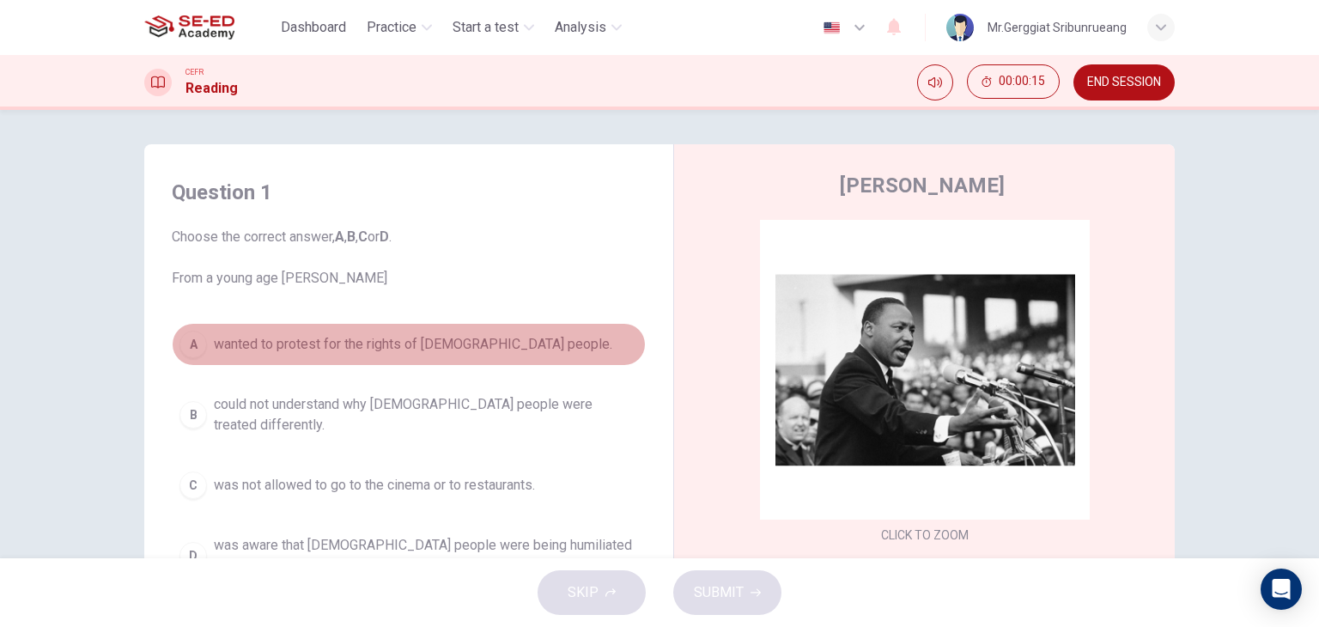
click at [552, 347] on button "A wanted to protest for the rights of [DEMOGRAPHIC_DATA] people." at bounding box center [409, 344] width 474 height 43
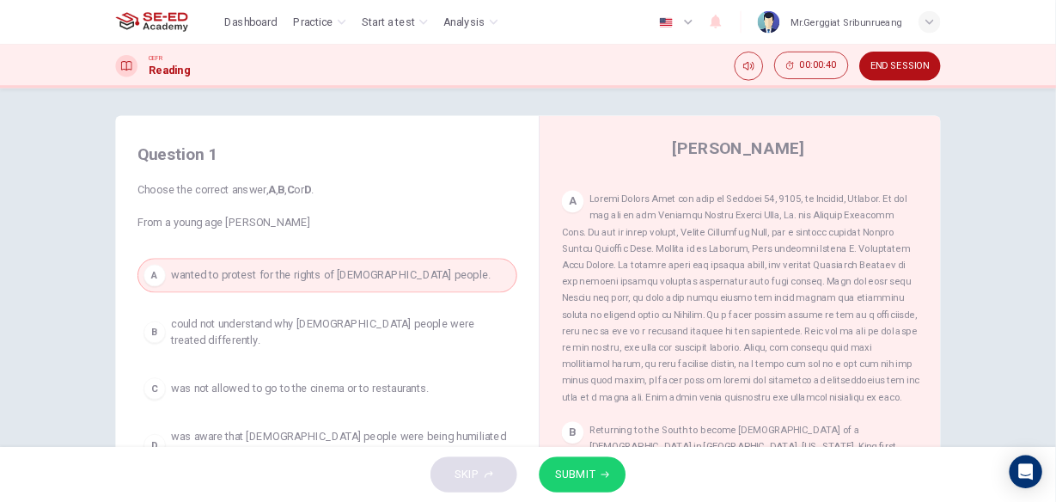
scroll to position [86, 0]
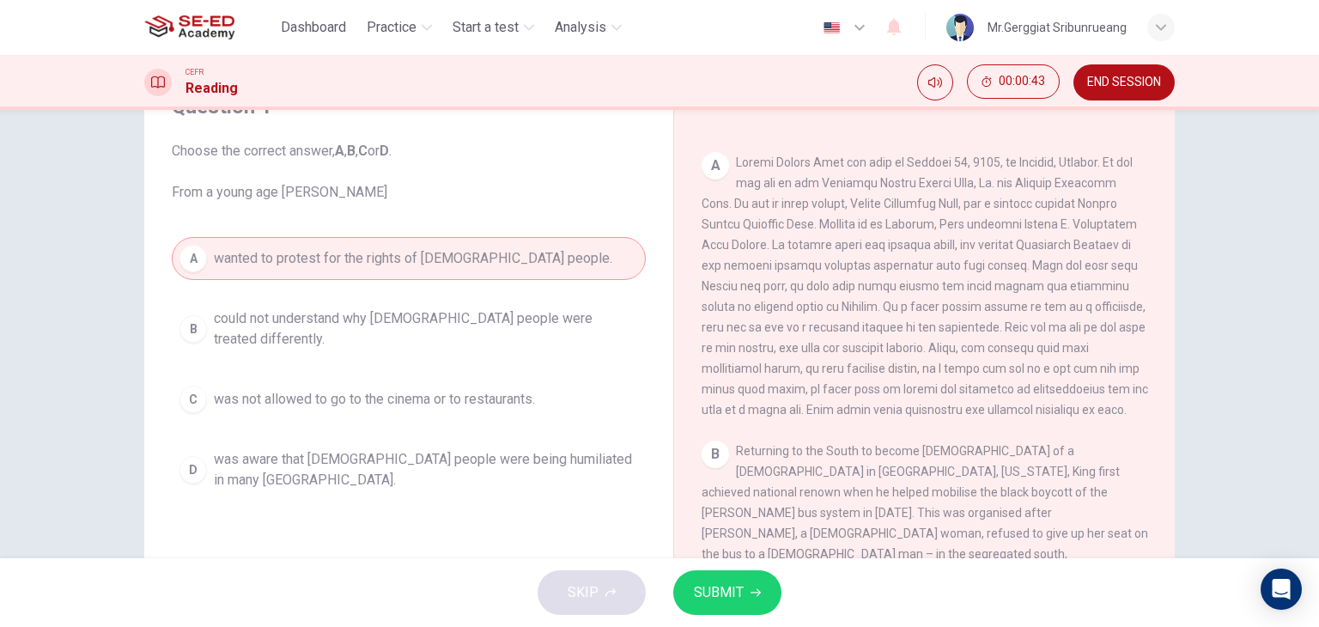
drag, startPoint x: 1013, startPoint y: 169, endPoint x: 1096, endPoint y: 196, distance: 86.6
click at [1096, 196] on div "A" at bounding box center [925, 286] width 447 height 268
drag, startPoint x: 952, startPoint y: 290, endPoint x: 1069, endPoint y: 286, distance: 117.7
click at [1069, 286] on span at bounding box center [925, 285] width 447 height 261
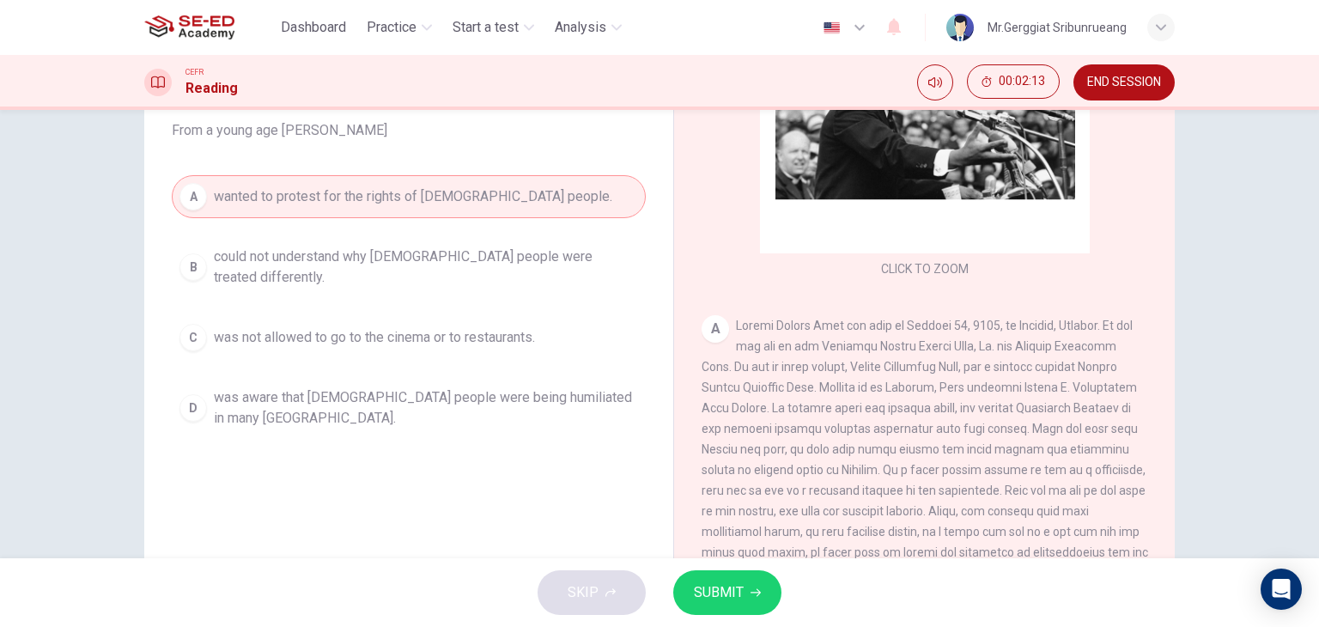
scroll to position [258, 0]
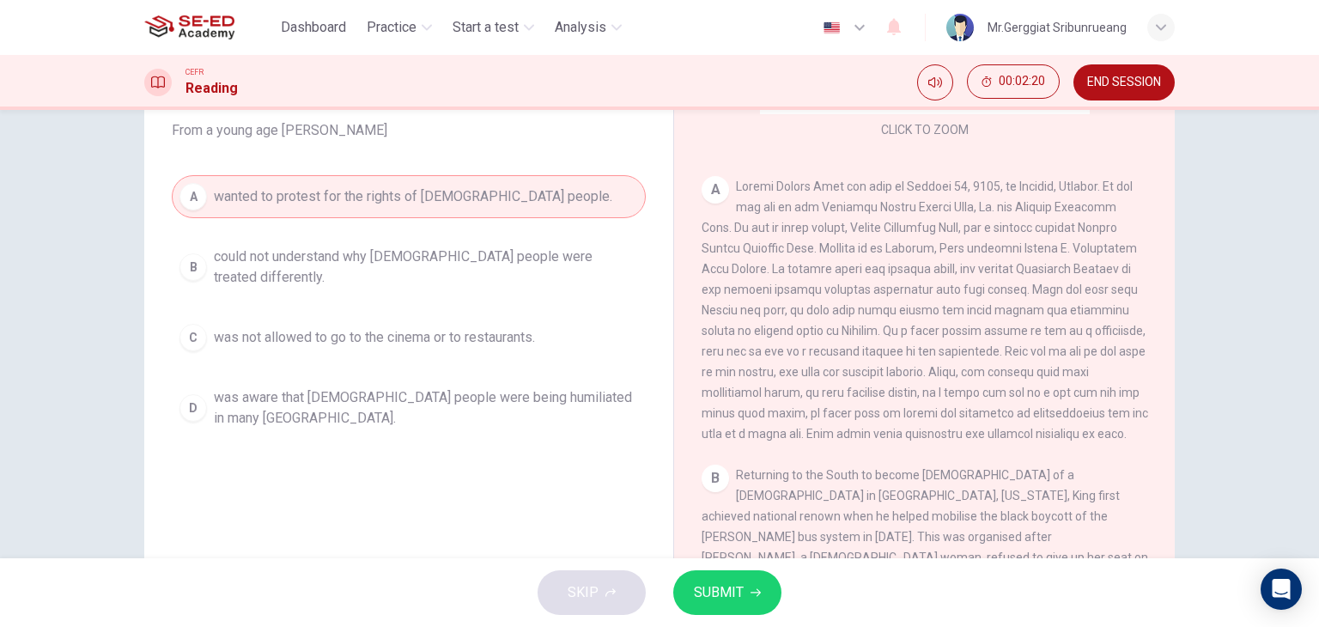
click at [293, 327] on span "was not allowed to go to the cinema or to restaurants." at bounding box center [374, 337] width 321 height 21
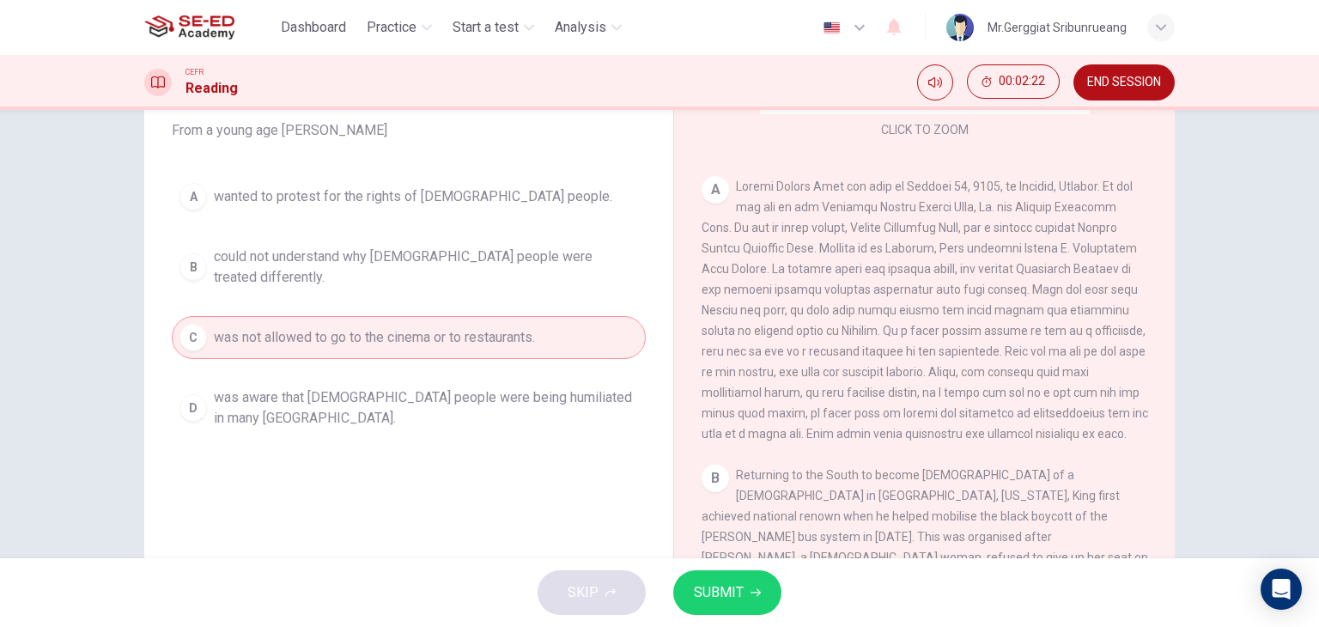
click at [368, 404] on span "was aware that [DEMOGRAPHIC_DATA] people were being humiliated in many [GEOGRAP…" at bounding box center [426, 407] width 424 height 41
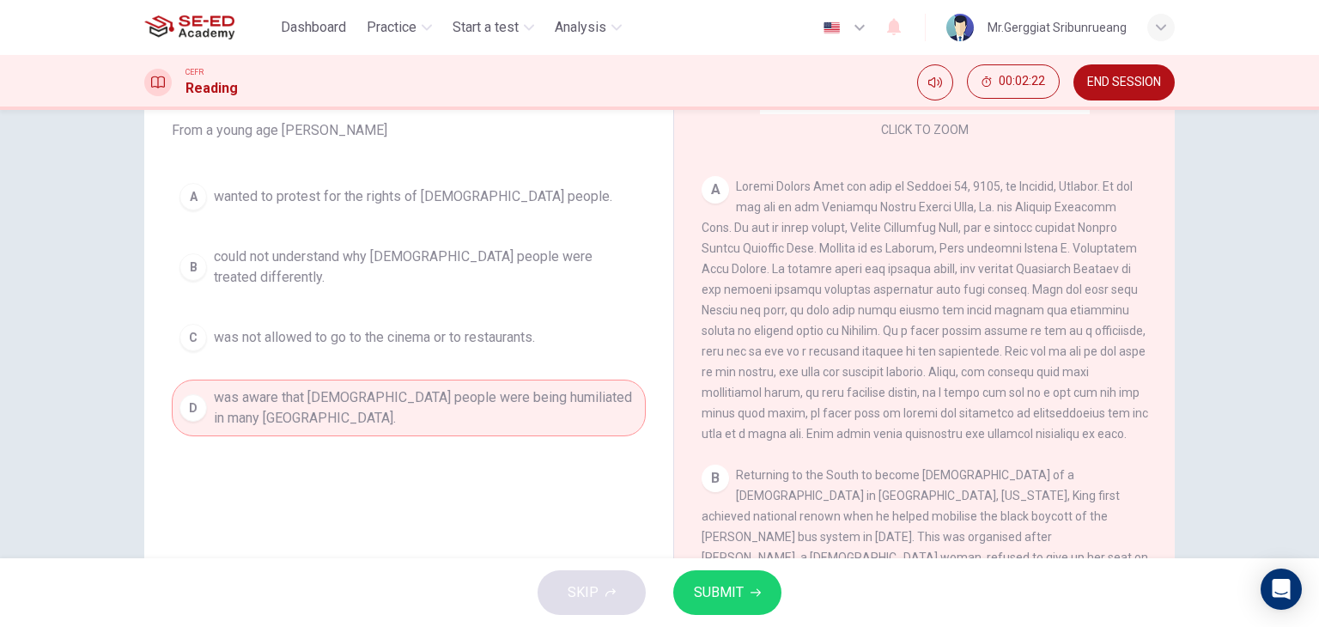
click at [368, 255] on span "could not understand why [DEMOGRAPHIC_DATA] people were treated differently." at bounding box center [426, 266] width 424 height 41
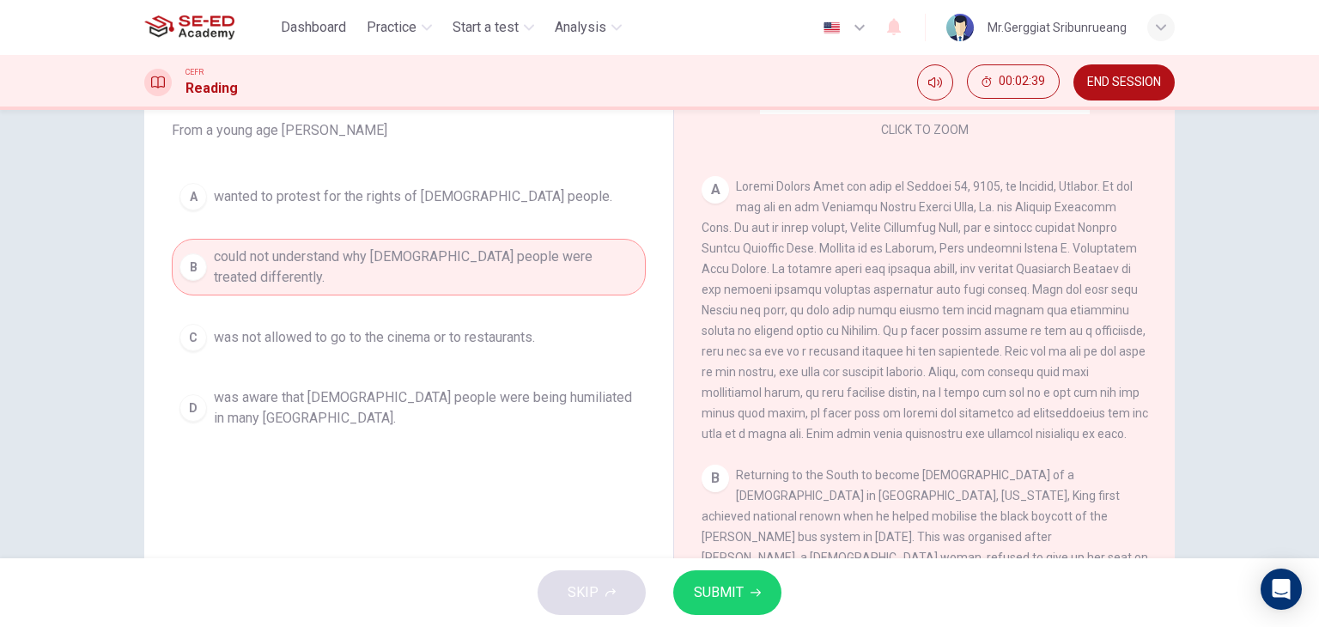
click at [758, 595] on icon "button" at bounding box center [756, 592] width 10 height 10
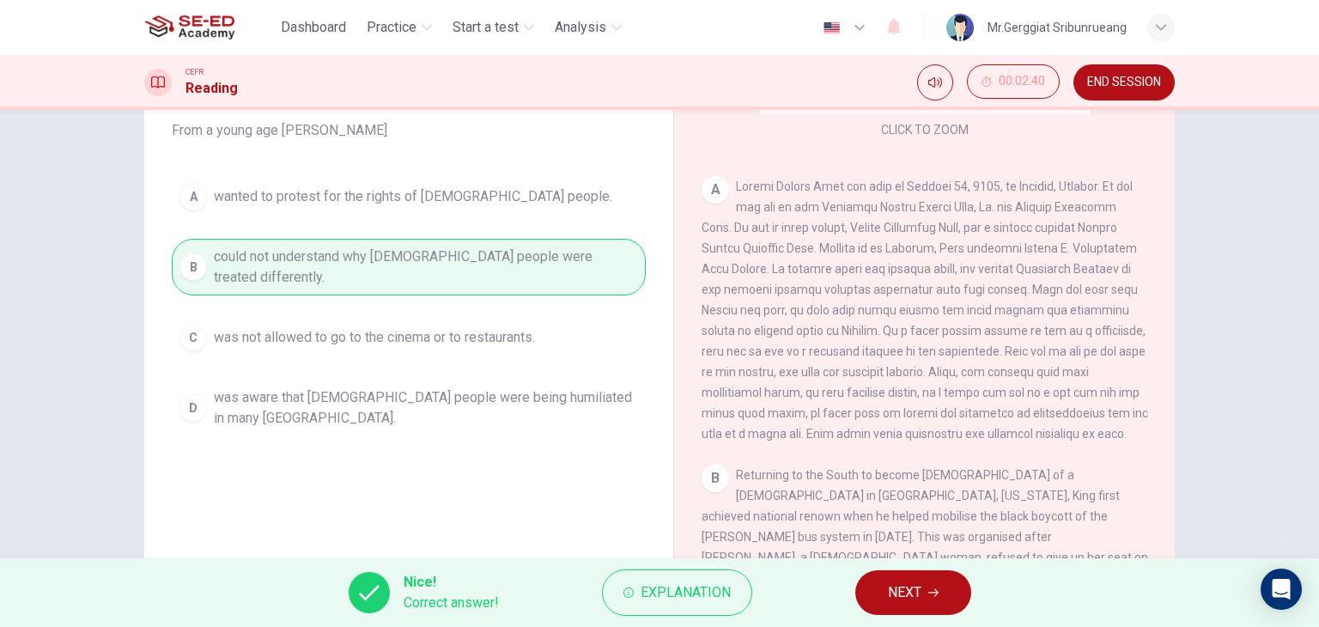
click at [906, 587] on span "NEXT" at bounding box center [904, 593] width 33 height 24
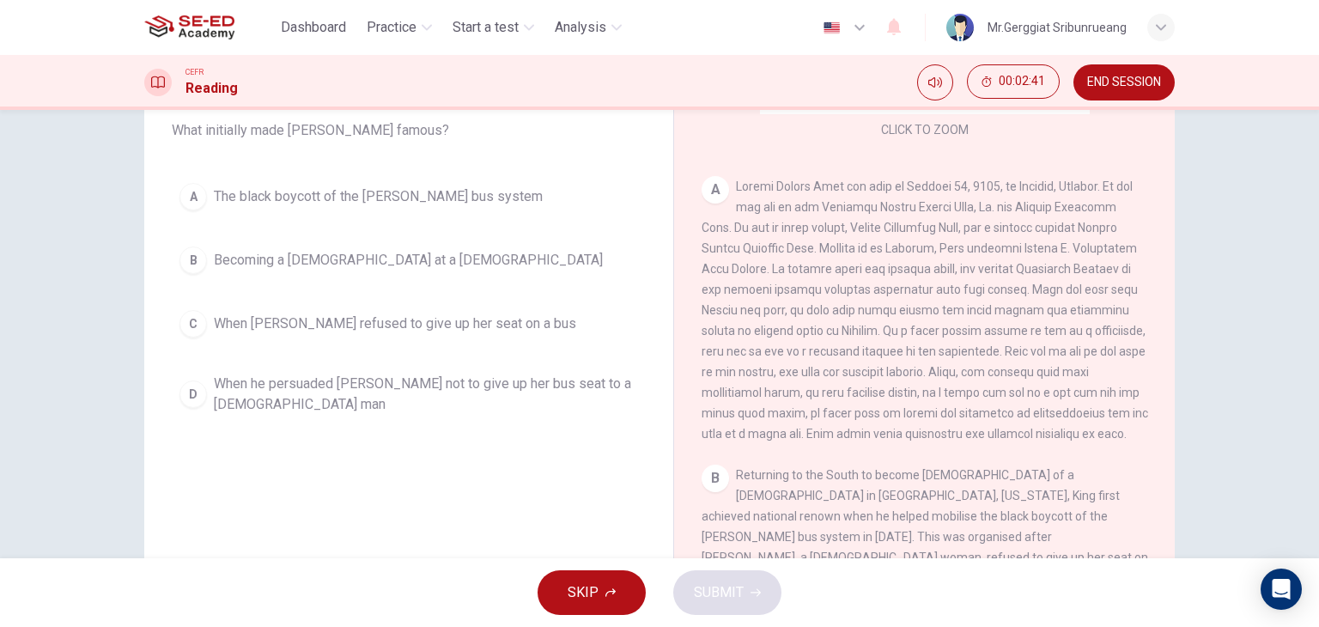
scroll to position [0, 0]
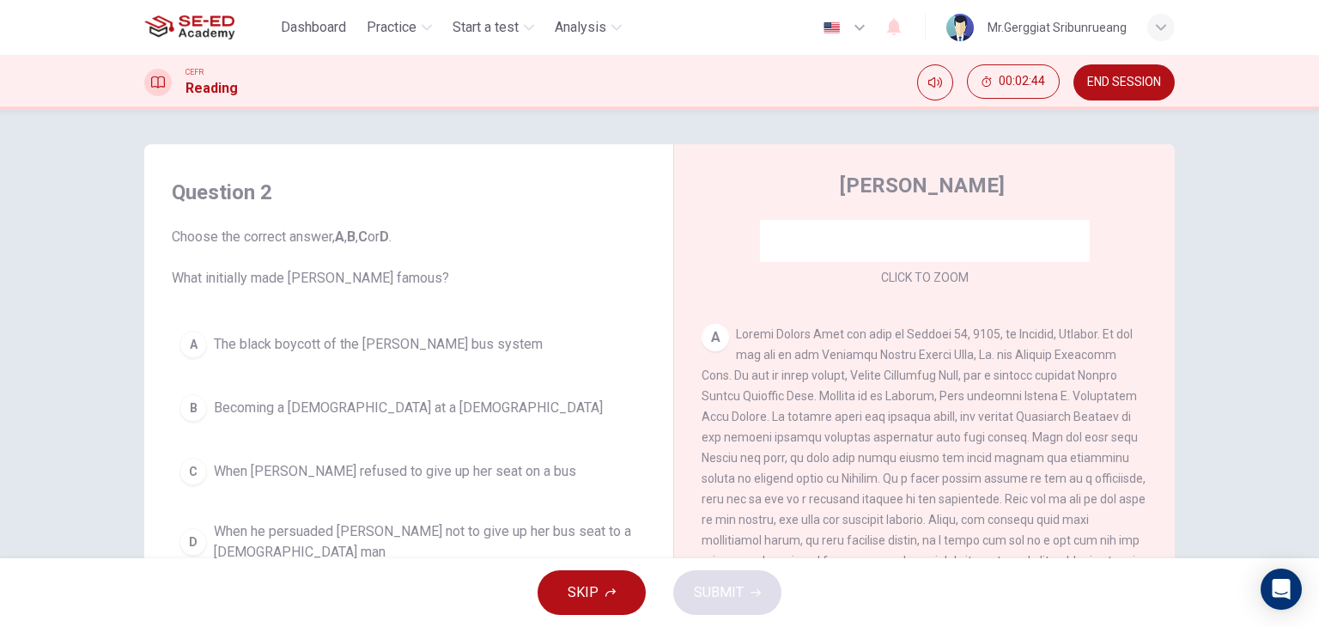
drag, startPoint x: 199, startPoint y: 273, endPoint x: 383, endPoint y: 278, distance: 183.9
click at [381, 278] on span "Choose the correct answer, A , B , C or D . What initially made [PERSON_NAME] f…" at bounding box center [409, 258] width 474 height 62
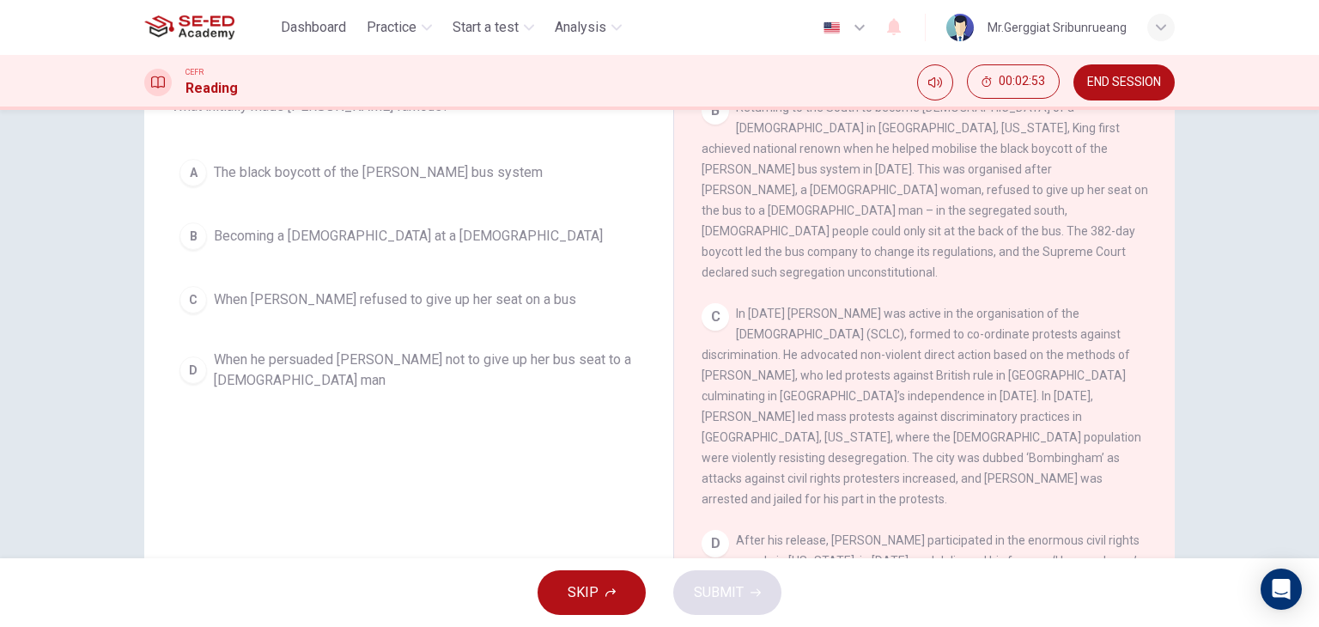
scroll to position [86, 0]
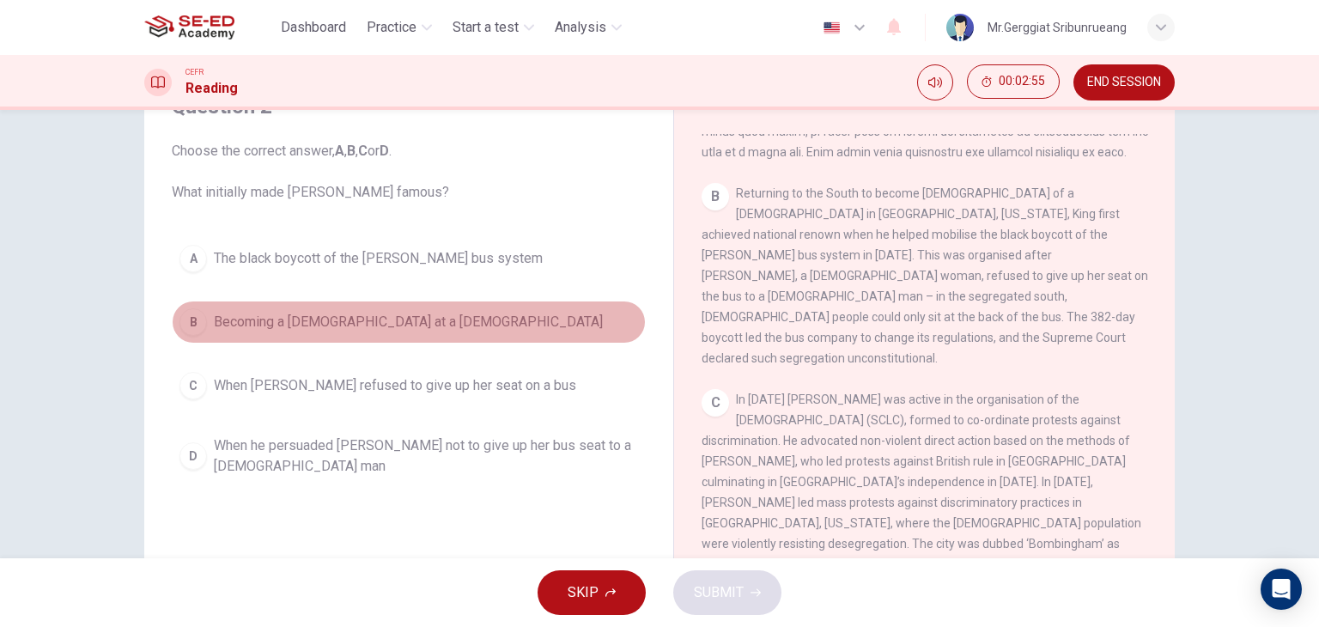
click at [301, 330] on span "Becoming a [DEMOGRAPHIC_DATA] at a [DEMOGRAPHIC_DATA]" at bounding box center [408, 322] width 389 height 21
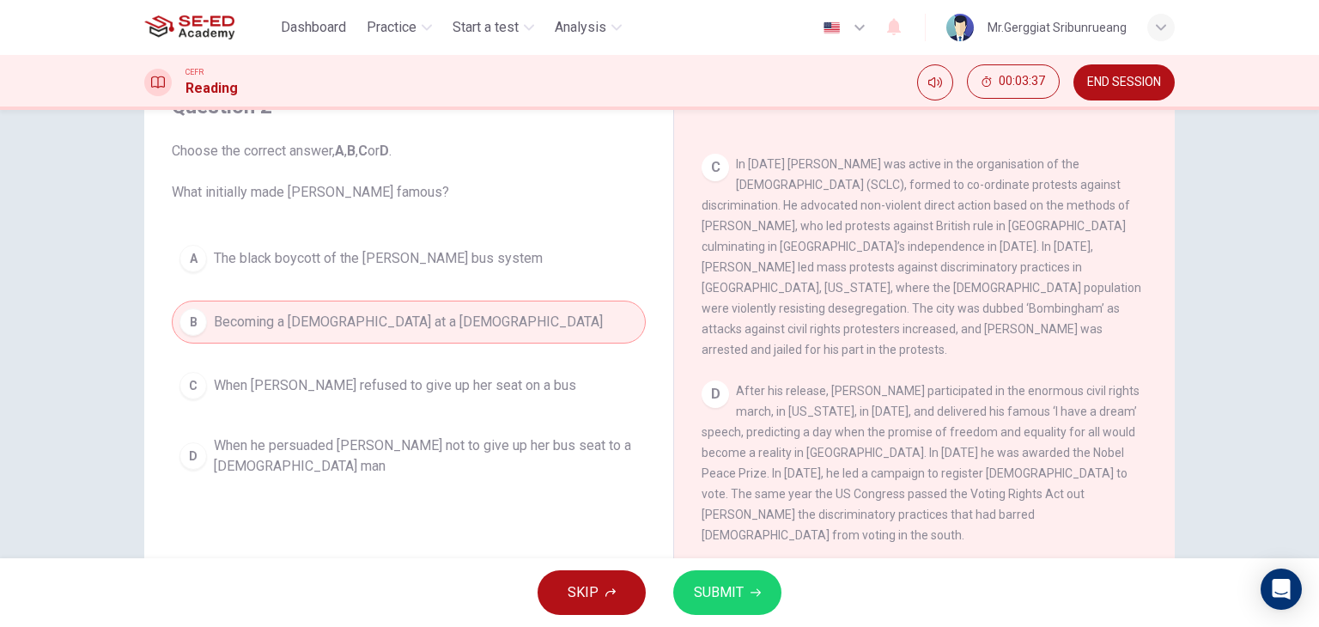
scroll to position [859, 0]
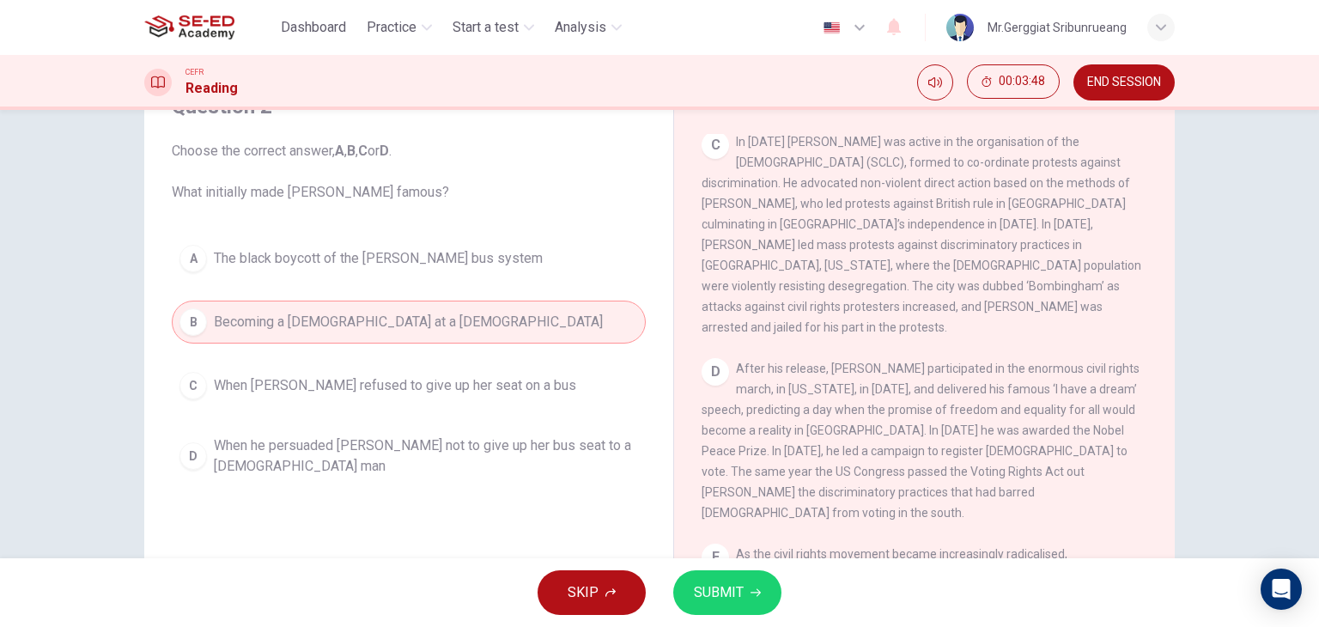
click at [400, 261] on span "The black boycott of the [PERSON_NAME] bus system" at bounding box center [378, 258] width 329 height 21
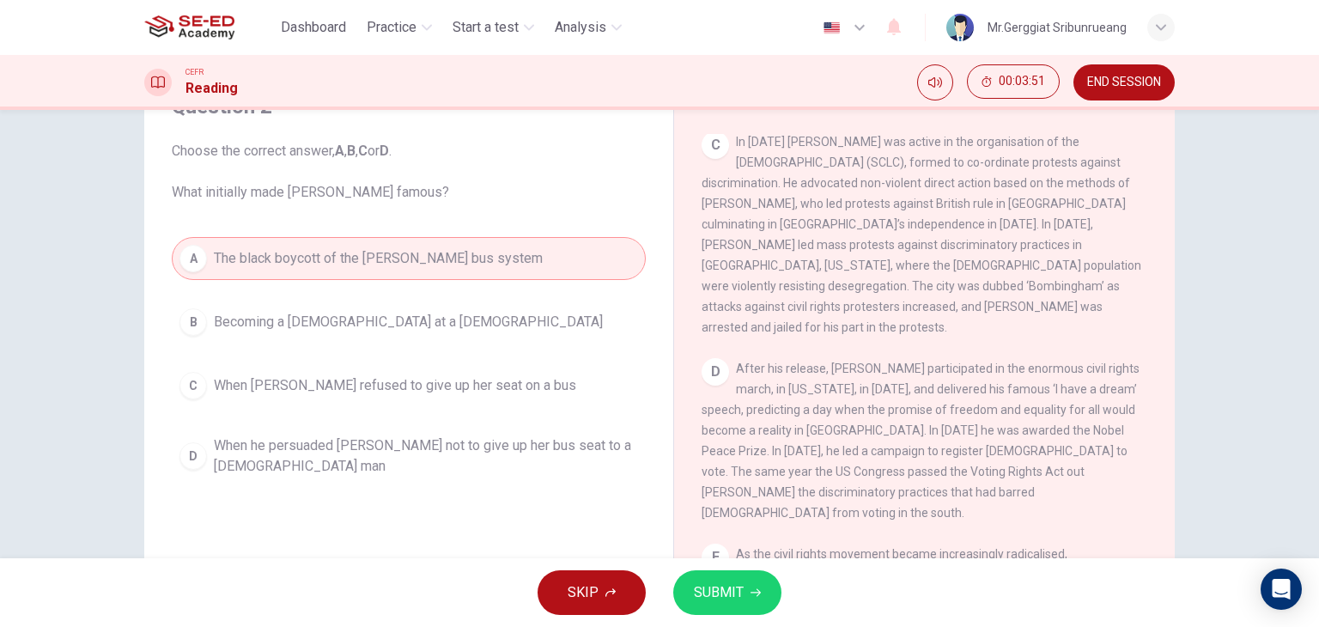
click at [732, 598] on span "SUBMIT" at bounding box center [719, 593] width 50 height 24
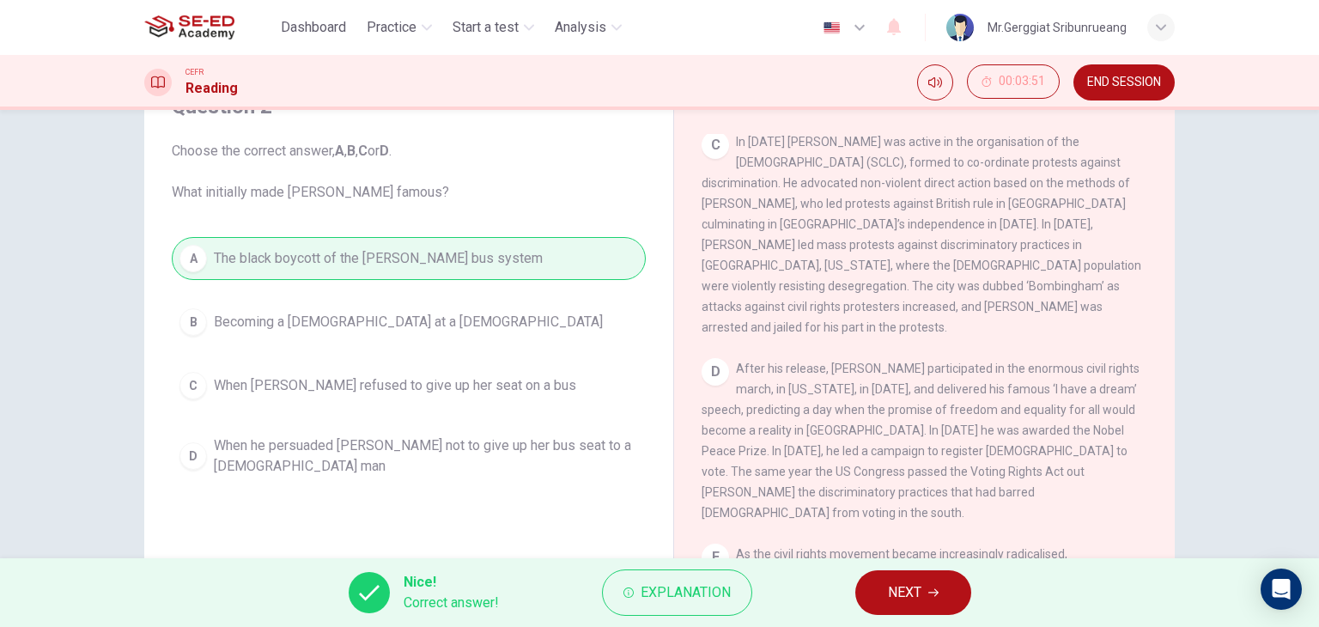
click at [911, 595] on span "NEXT" at bounding box center [904, 593] width 33 height 24
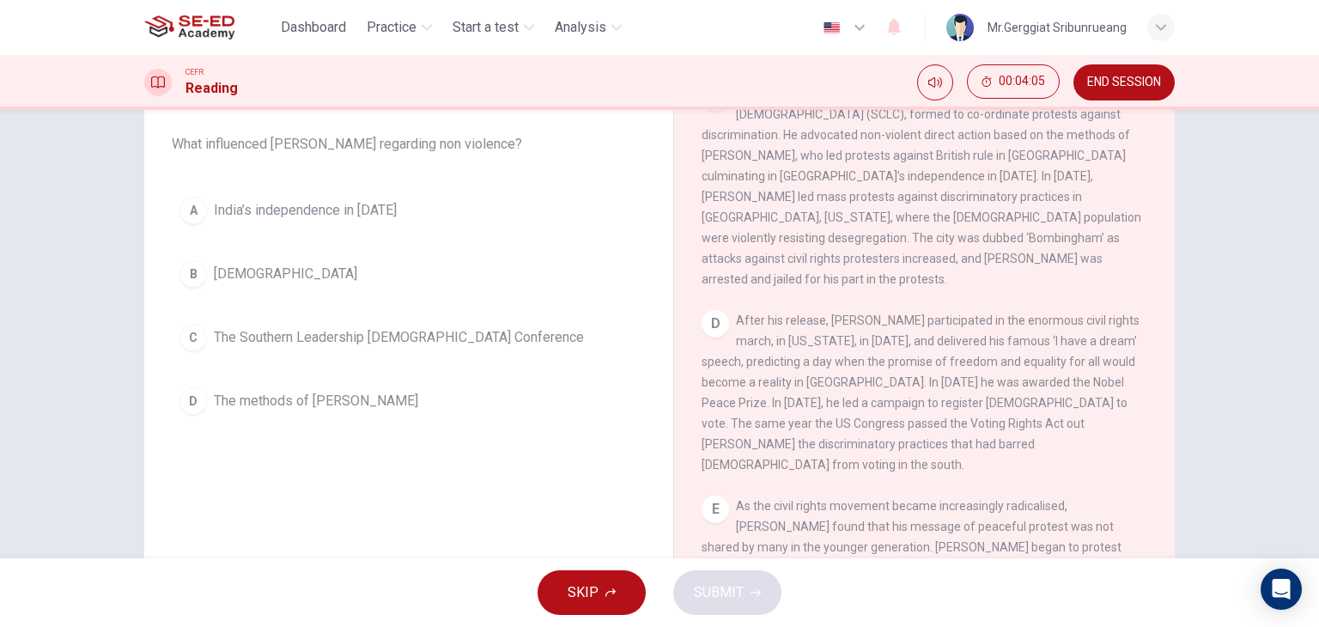
scroll to position [172, 0]
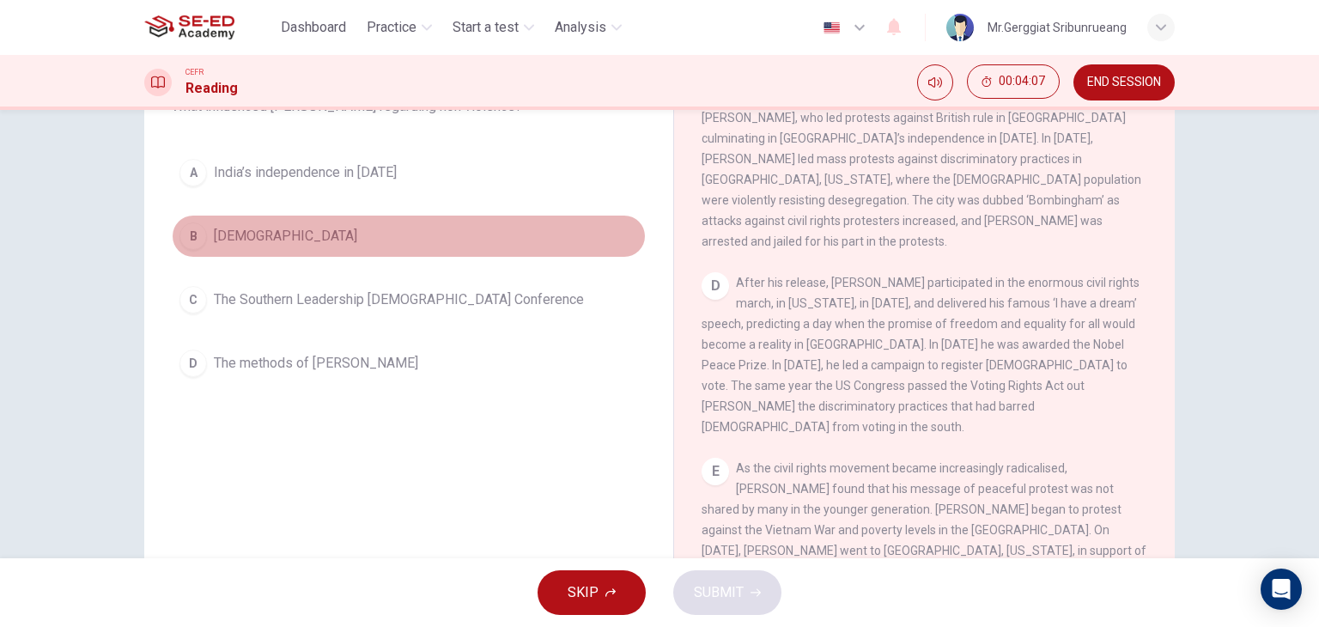
click at [271, 241] on span "[DEMOGRAPHIC_DATA]" at bounding box center [285, 236] width 143 height 21
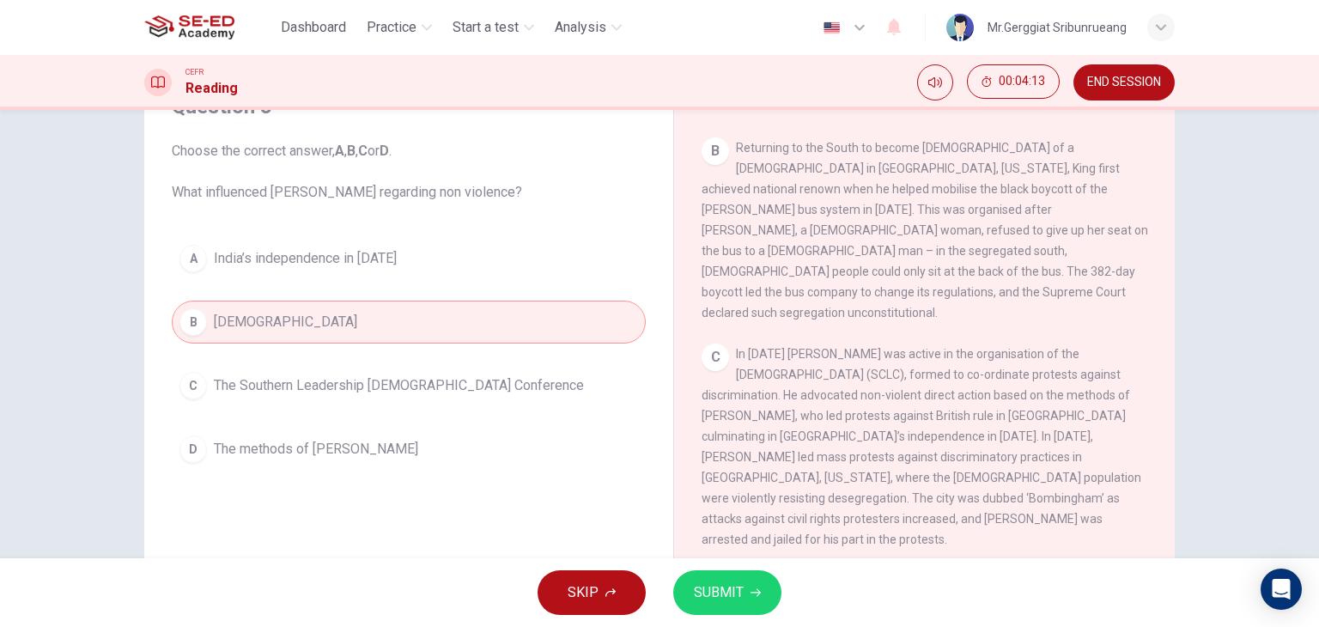
scroll to position [687, 0]
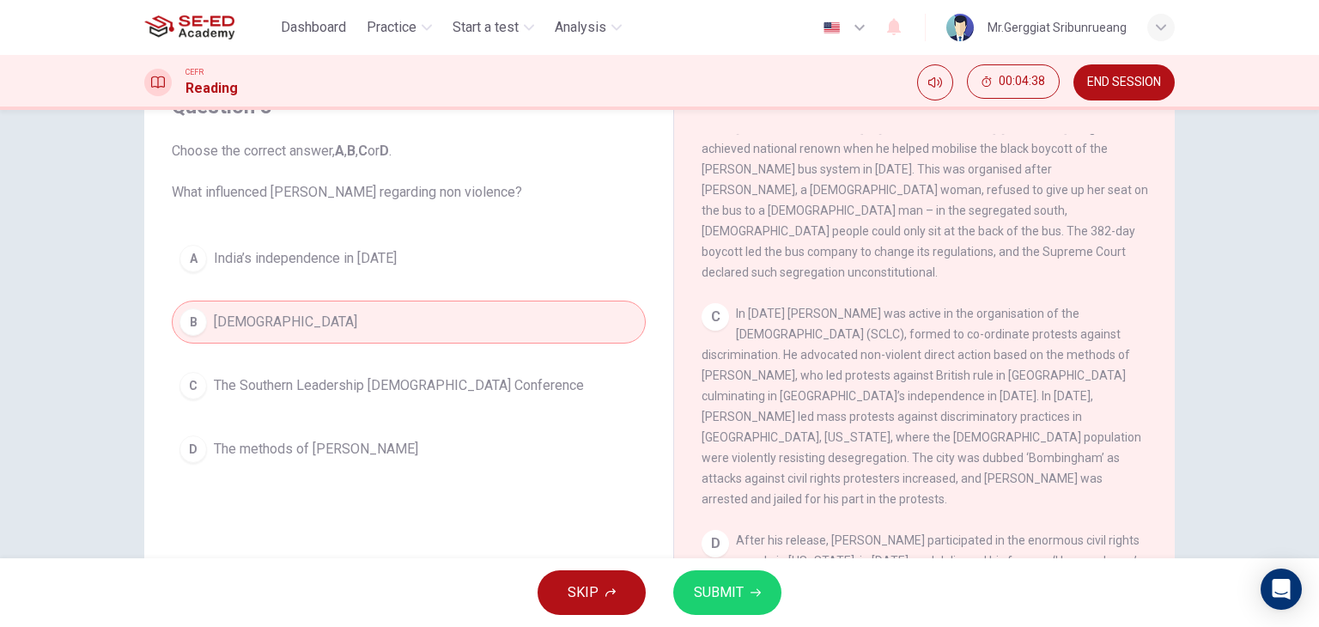
click at [331, 441] on span "The methods of [PERSON_NAME]" at bounding box center [316, 449] width 204 height 21
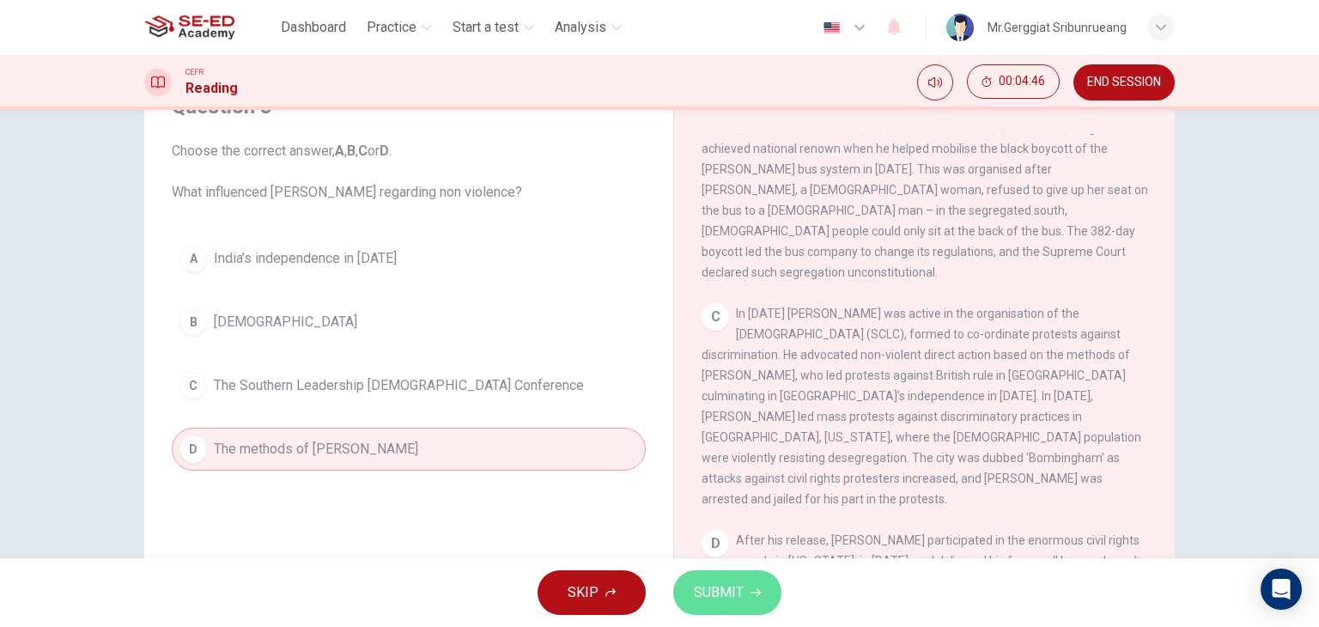
click at [727, 595] on span "SUBMIT" at bounding box center [719, 593] width 50 height 24
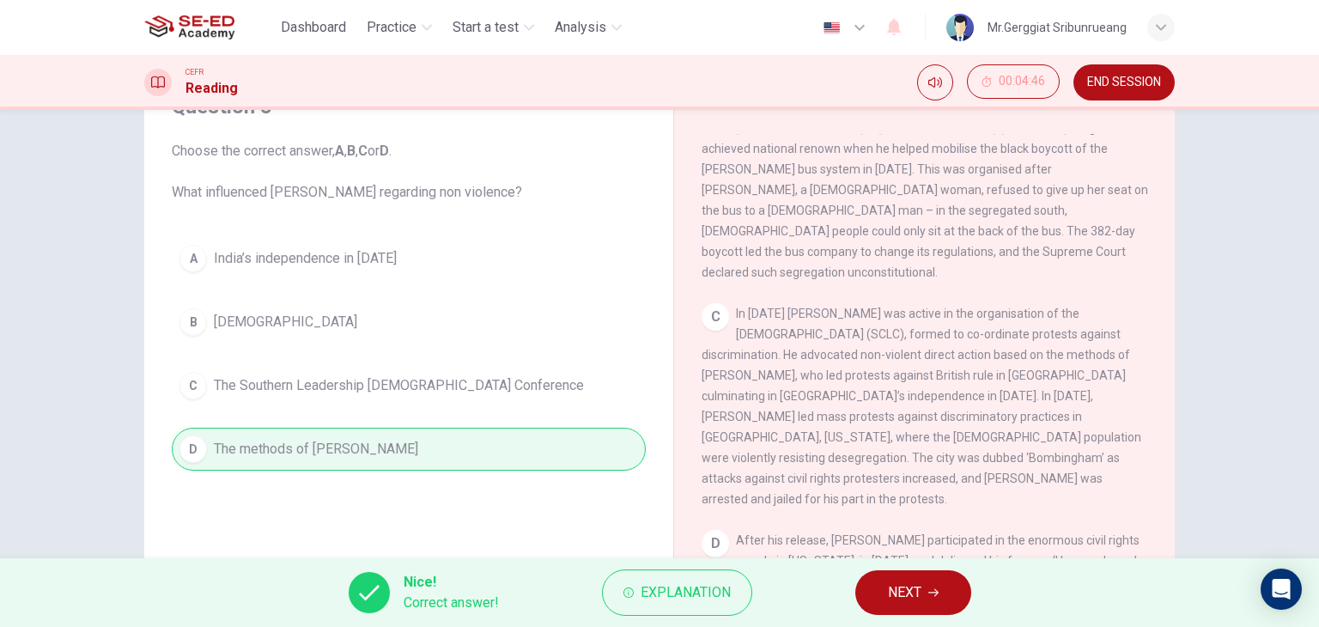
click at [886, 592] on button "NEXT" at bounding box center [913, 592] width 116 height 45
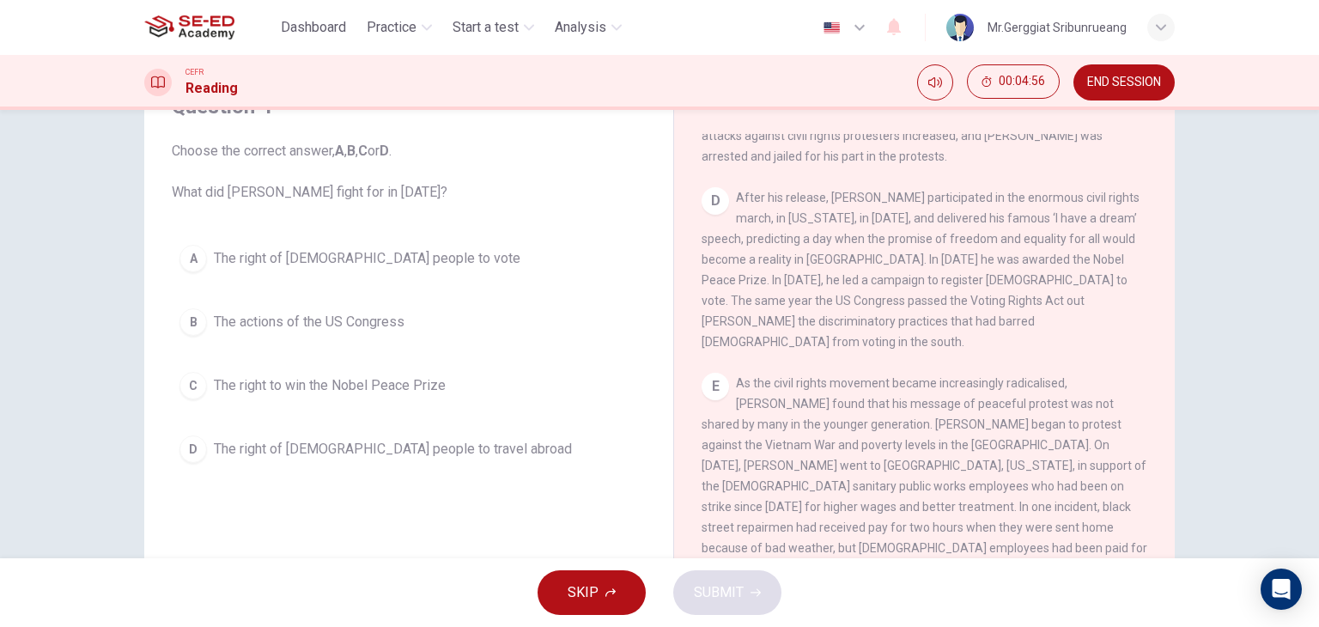
scroll to position [1031, 0]
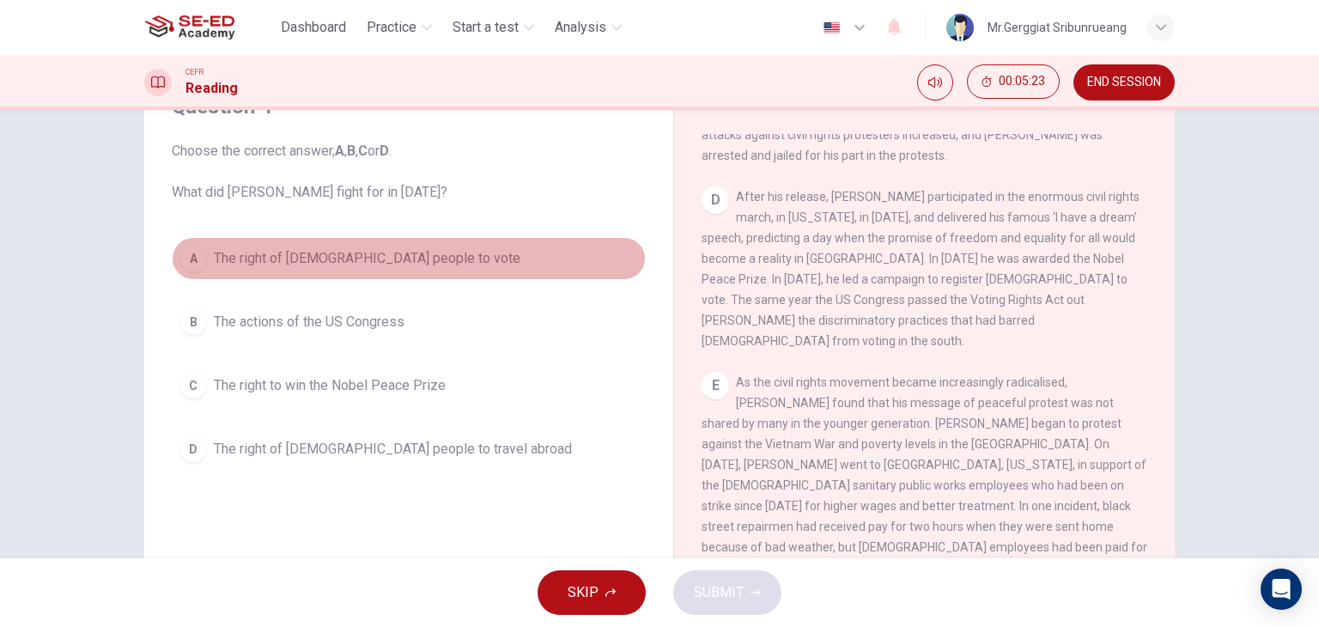
click at [358, 265] on span "The right of [DEMOGRAPHIC_DATA] people to vote" at bounding box center [367, 258] width 307 height 21
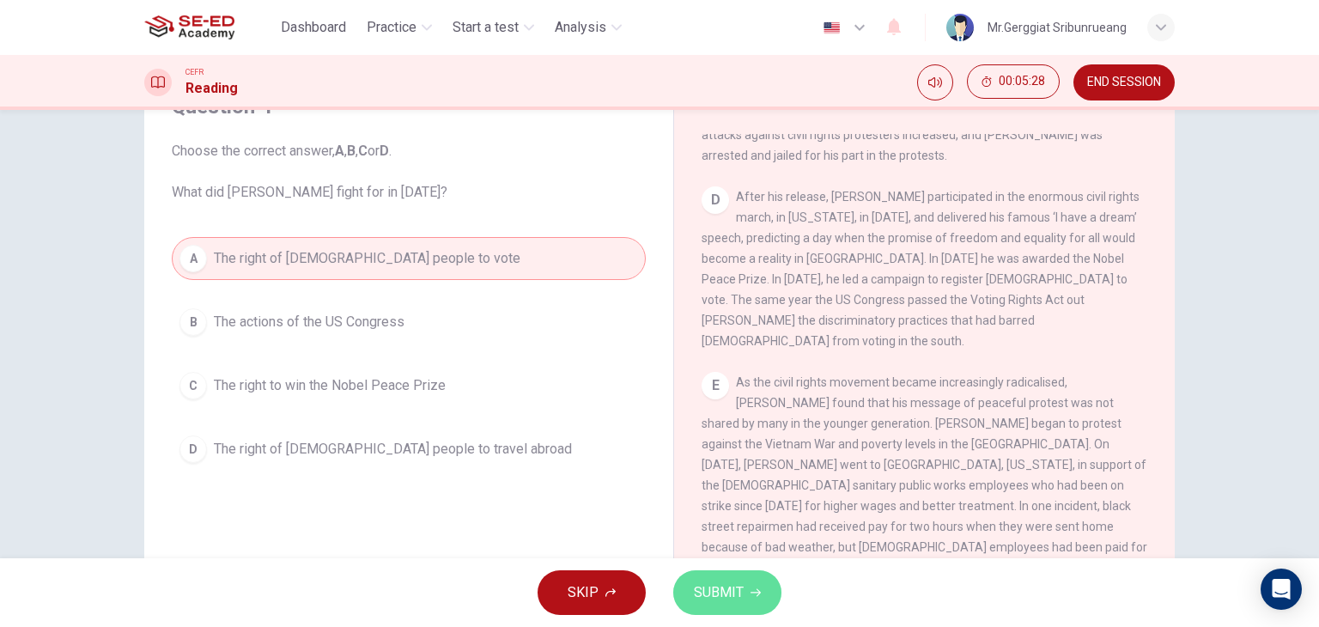
click at [691, 592] on button "SUBMIT" at bounding box center [727, 592] width 108 height 45
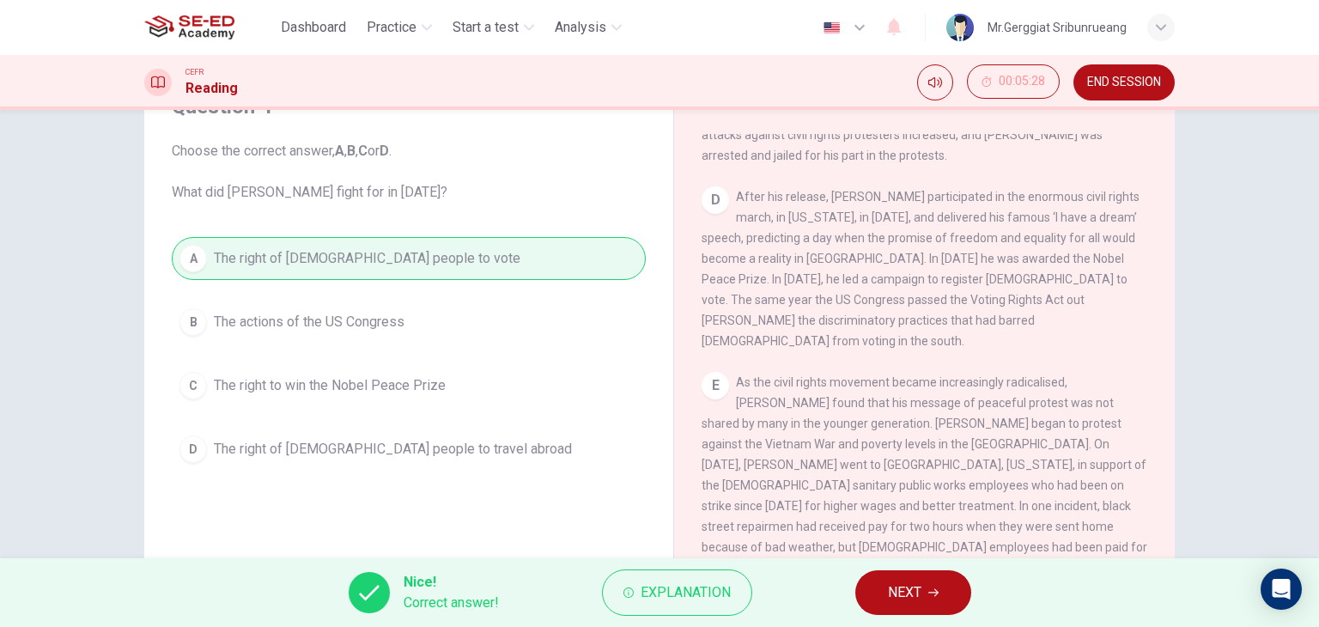
click at [928, 612] on button "NEXT" at bounding box center [913, 592] width 116 height 45
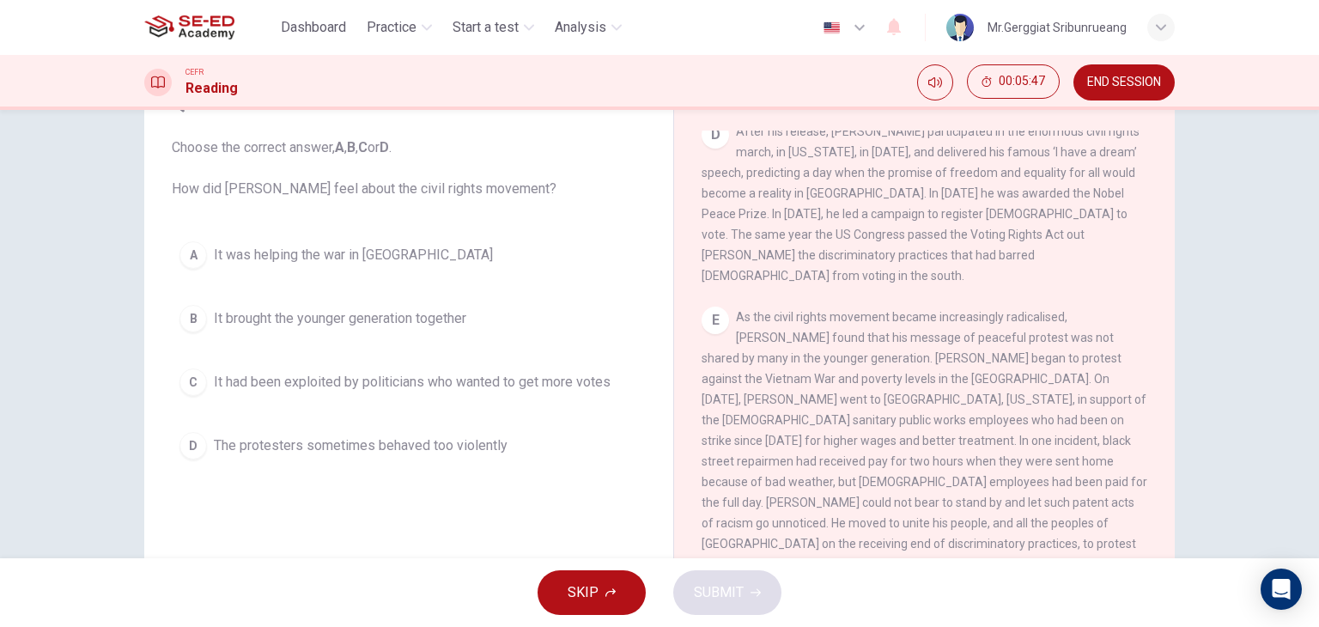
scroll to position [86, 0]
drag, startPoint x: 903, startPoint y: 273, endPoint x: 1011, endPoint y: 392, distance: 160.5
click at [1011, 392] on div "E As the civil rights movement became increasingly radicalised, [PERSON_NAME] f…" at bounding box center [925, 444] width 447 height 268
drag, startPoint x: 934, startPoint y: 257, endPoint x: 1069, endPoint y: 382, distance: 184.8
click at [1069, 382] on span "As the civil rights movement became increasingly radicalised, [PERSON_NAME] fou…" at bounding box center [925, 443] width 446 height 261
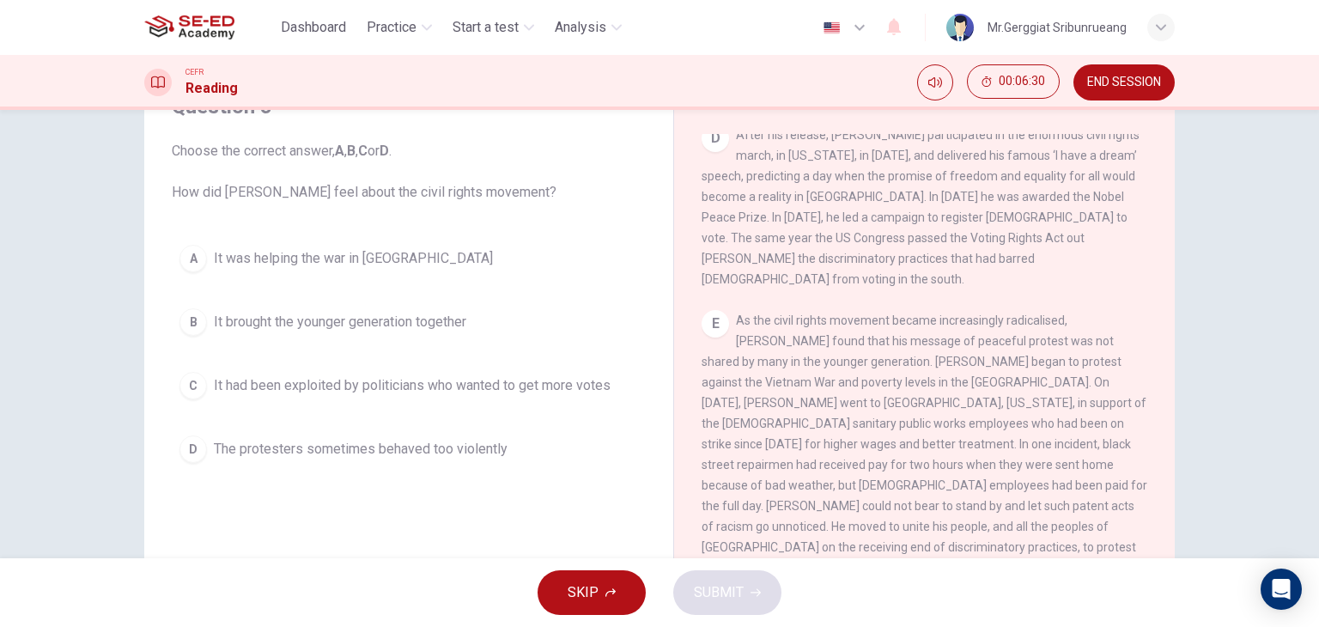
click at [295, 264] on span "It was helping the war in [GEOGRAPHIC_DATA]" at bounding box center [353, 258] width 279 height 21
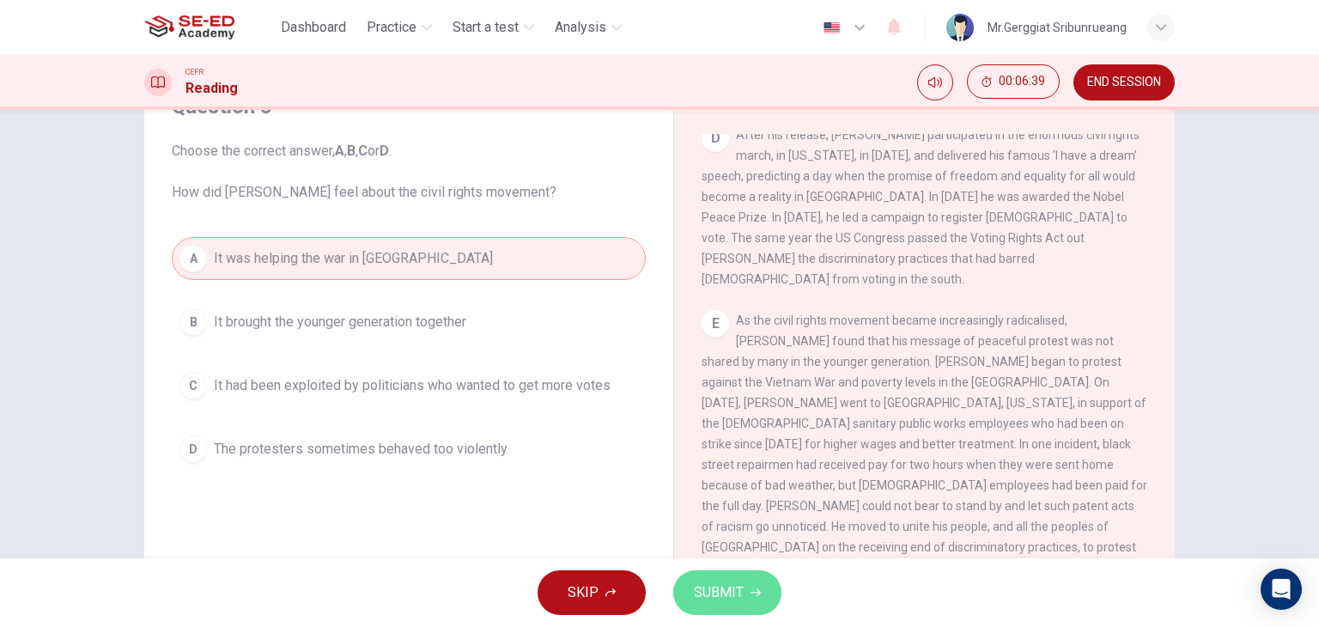
click at [755, 595] on icon "button" at bounding box center [756, 592] width 10 height 10
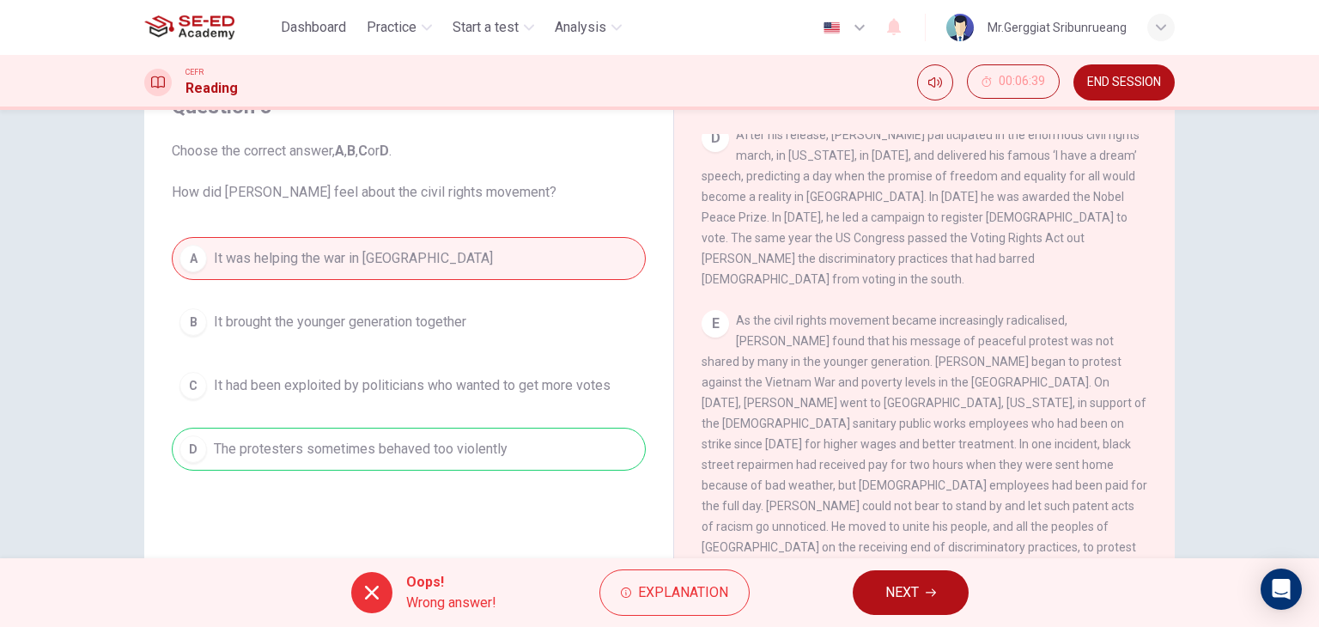
drag, startPoint x: 1007, startPoint y: 355, endPoint x: 1093, endPoint y: 364, distance: 87.3
click at [1093, 364] on span "As the civil rights movement became increasingly radicalised, [PERSON_NAME] fou…" at bounding box center [925, 443] width 446 height 261
click at [913, 590] on span "NEXT" at bounding box center [902, 593] width 33 height 24
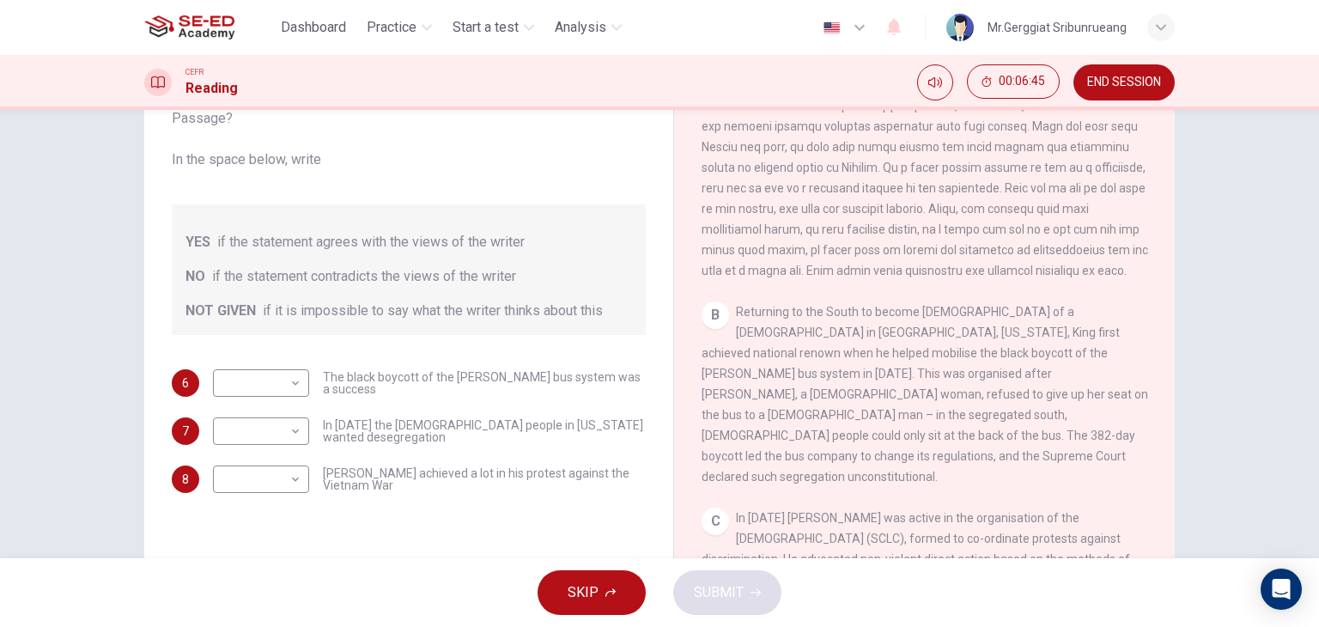
scroll to position [172, 0]
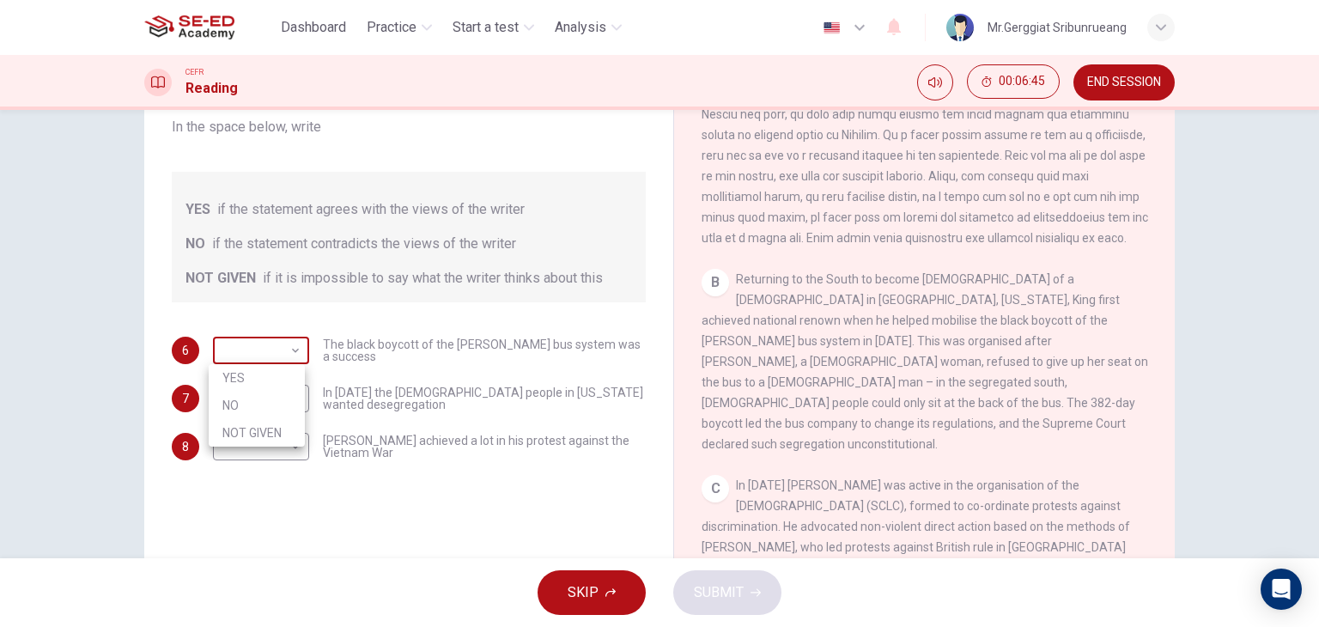
click at [285, 358] on body "This site uses cookies, as explained in our Privacy Policy . If you agree to th…" at bounding box center [659, 313] width 1319 height 627
click at [285, 358] on div at bounding box center [659, 313] width 1319 height 627
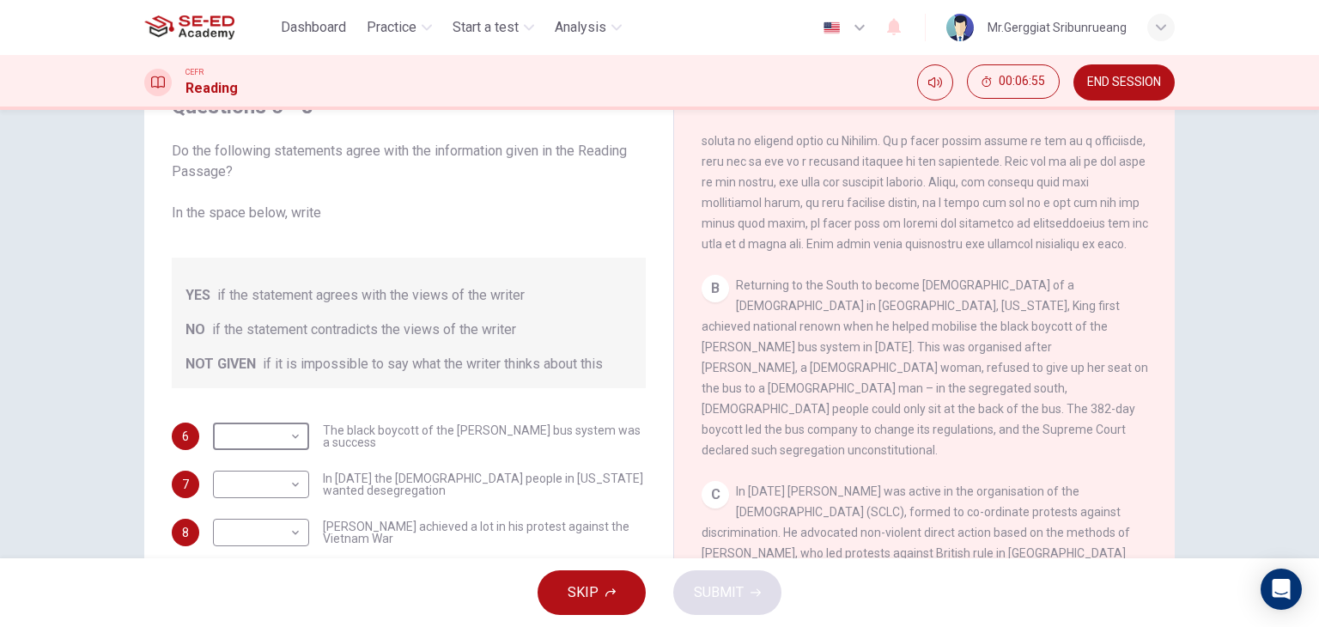
scroll to position [687, 0]
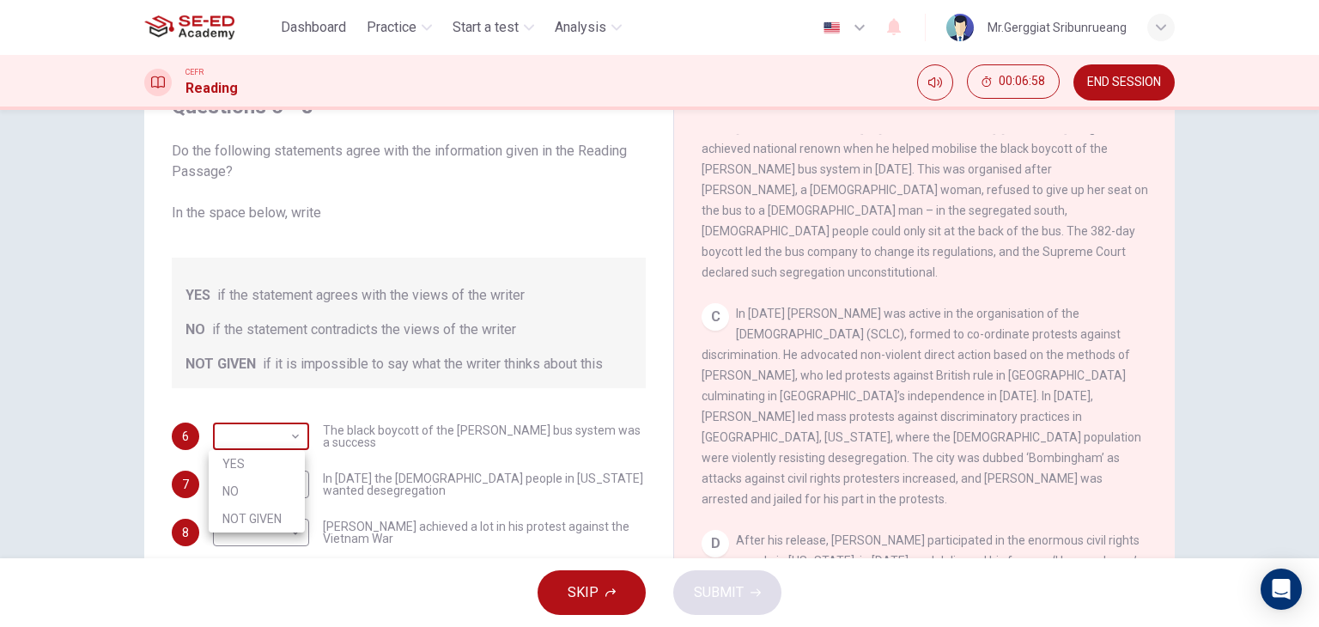
click at [244, 447] on body "This site uses cookies, as explained in our Privacy Policy . If you agree to th…" at bounding box center [659, 313] width 1319 height 627
click at [246, 461] on li "YES" at bounding box center [257, 463] width 96 height 27
type input "YES"
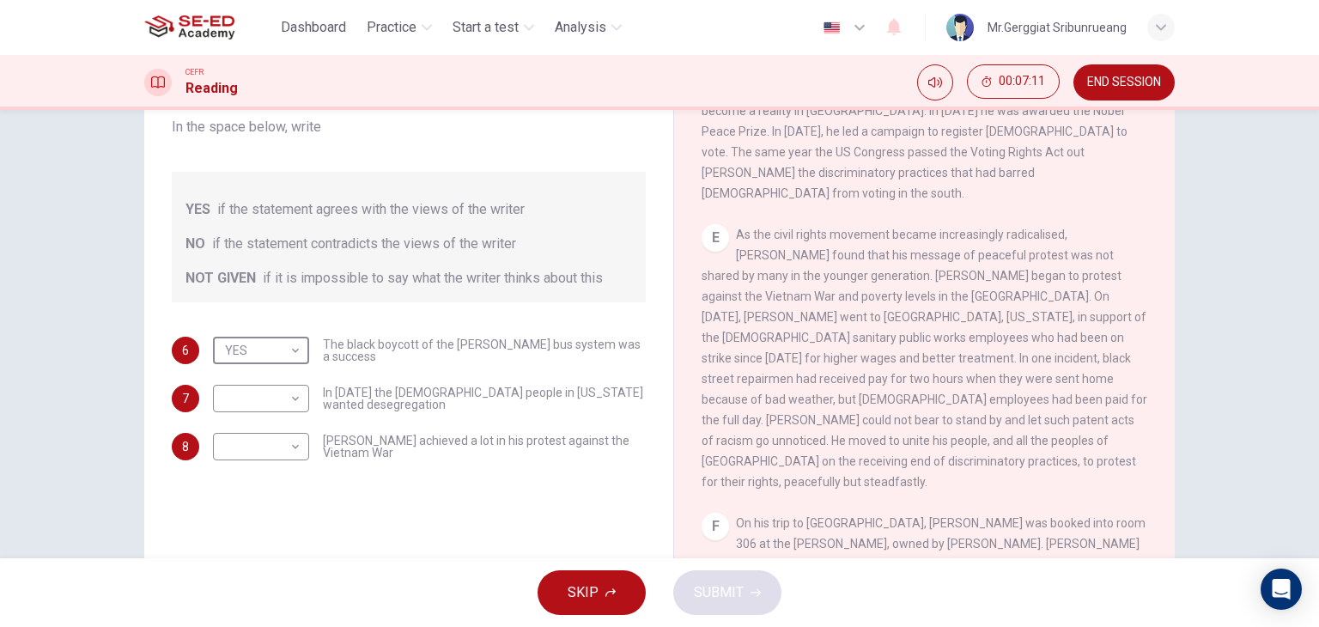
scroll to position [217, 0]
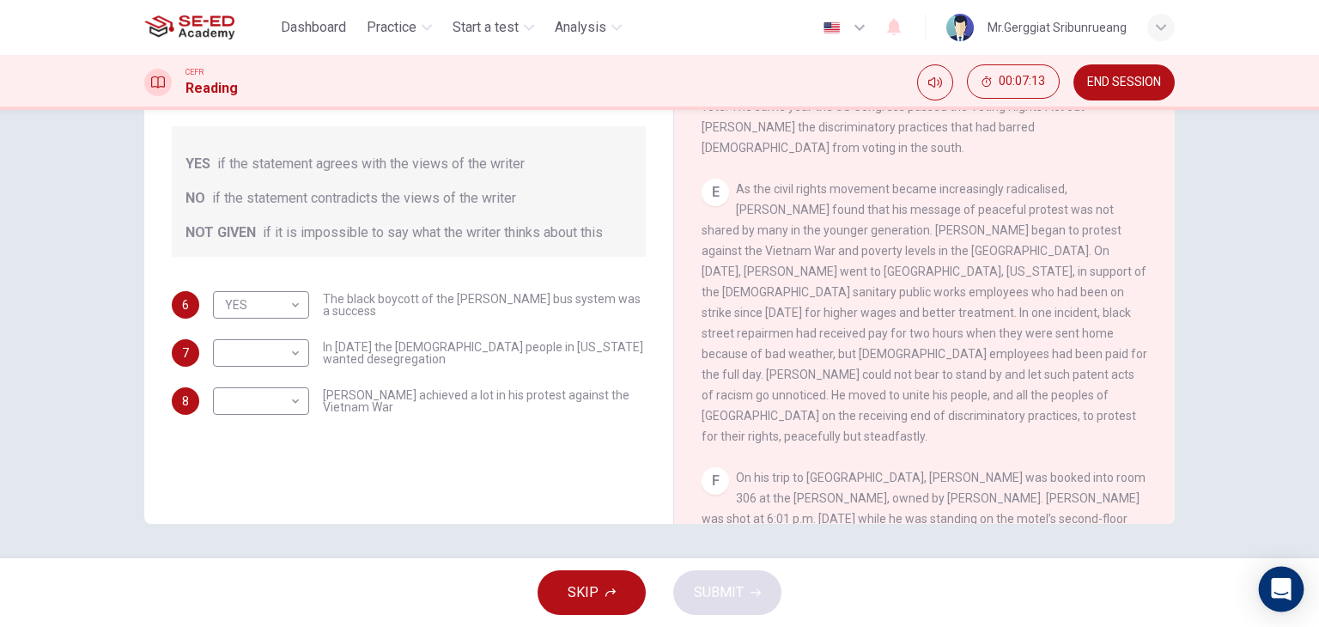
click at [1276, 591] on icon "Open Intercom Messenger" at bounding box center [1281, 589] width 22 height 22
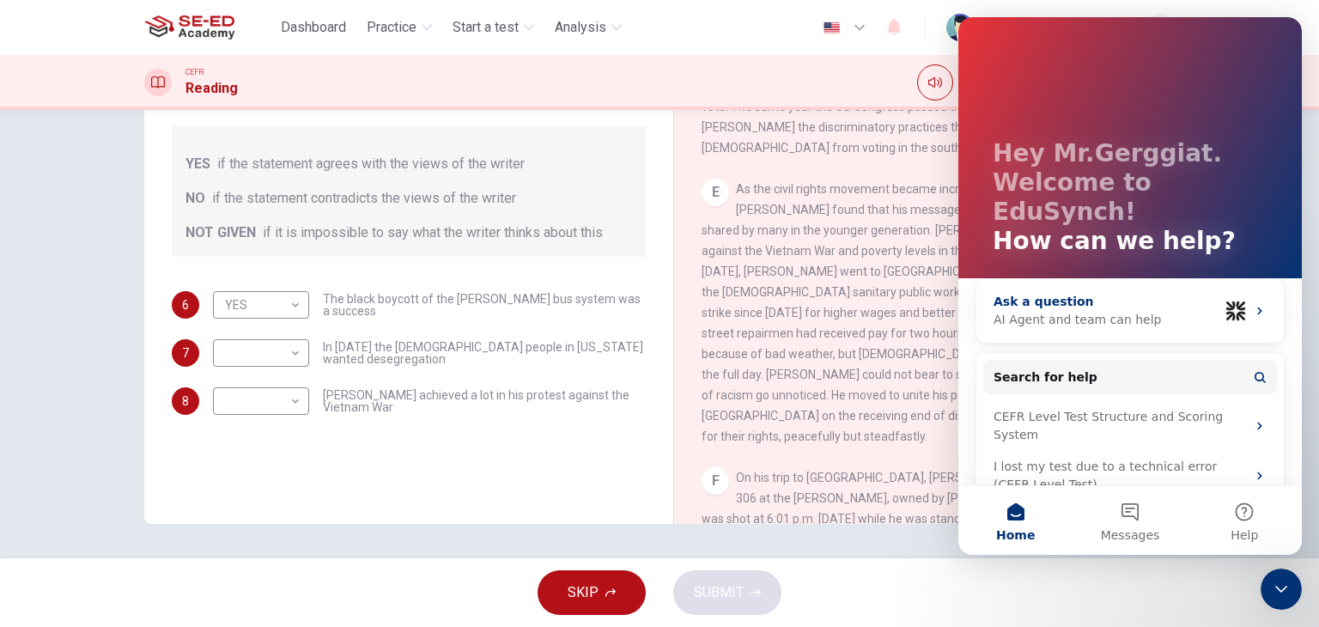
scroll to position [0, 0]
click at [1082, 591] on div "SKIP SUBMIT" at bounding box center [659, 592] width 1319 height 69
click at [1271, 584] on icon "Close Intercom Messenger" at bounding box center [1281, 589] width 21 height 21
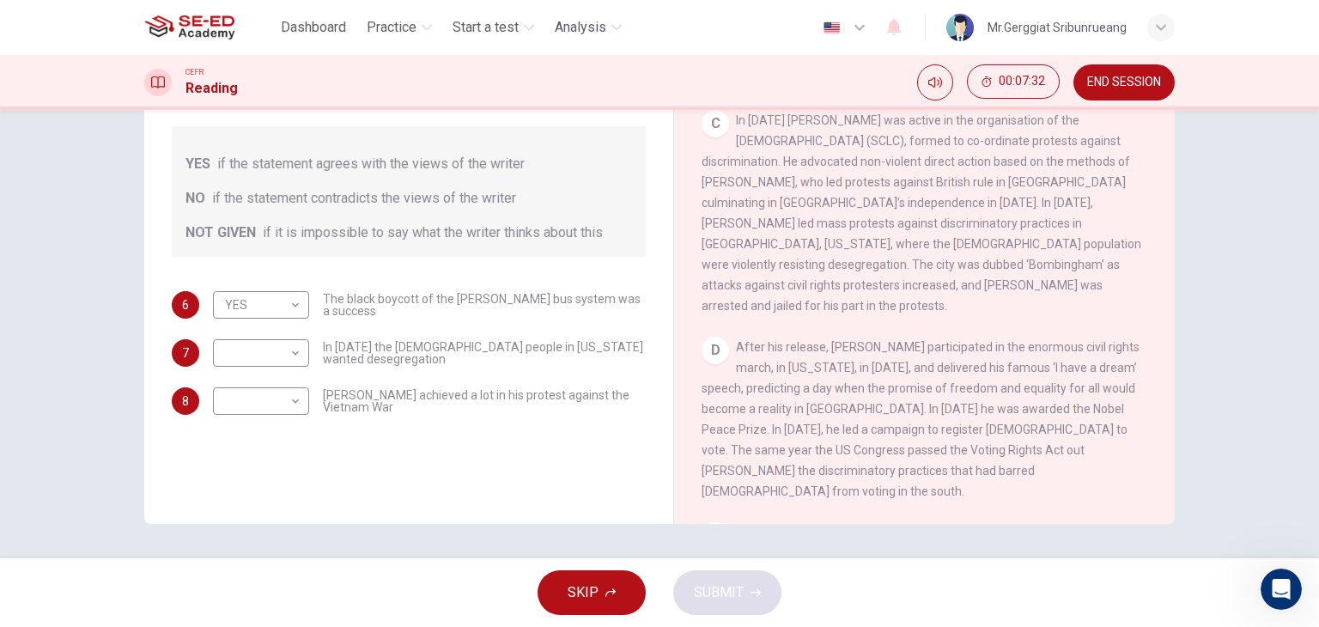
scroll to position [663, 0]
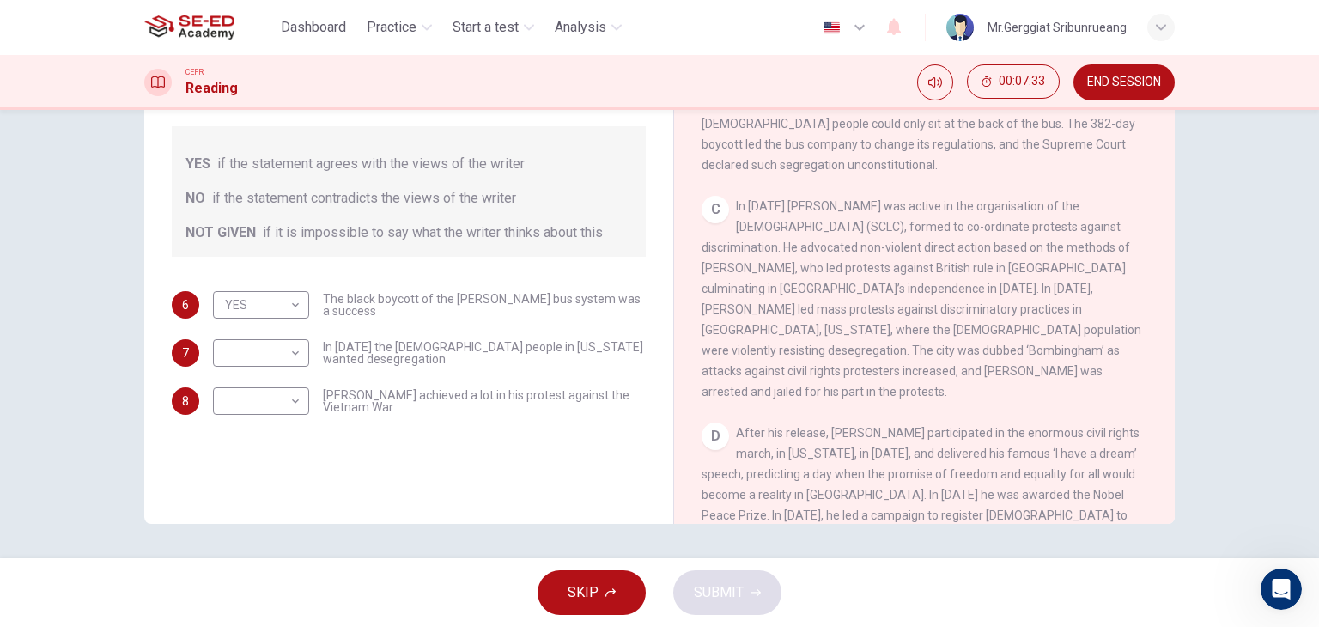
drag, startPoint x: 832, startPoint y: 260, endPoint x: 965, endPoint y: 277, distance: 134.2
click at [965, 277] on span "In [DATE] [PERSON_NAME] was active in the organisation of the [DEMOGRAPHIC_DATA…" at bounding box center [922, 298] width 440 height 199
click at [283, 353] on body "This site uses cookies, as explained in our Privacy Policy . If you agree to th…" at bounding box center [659, 313] width 1319 height 627
click at [244, 401] on li "NO" at bounding box center [257, 406] width 96 height 27
type input "NO"
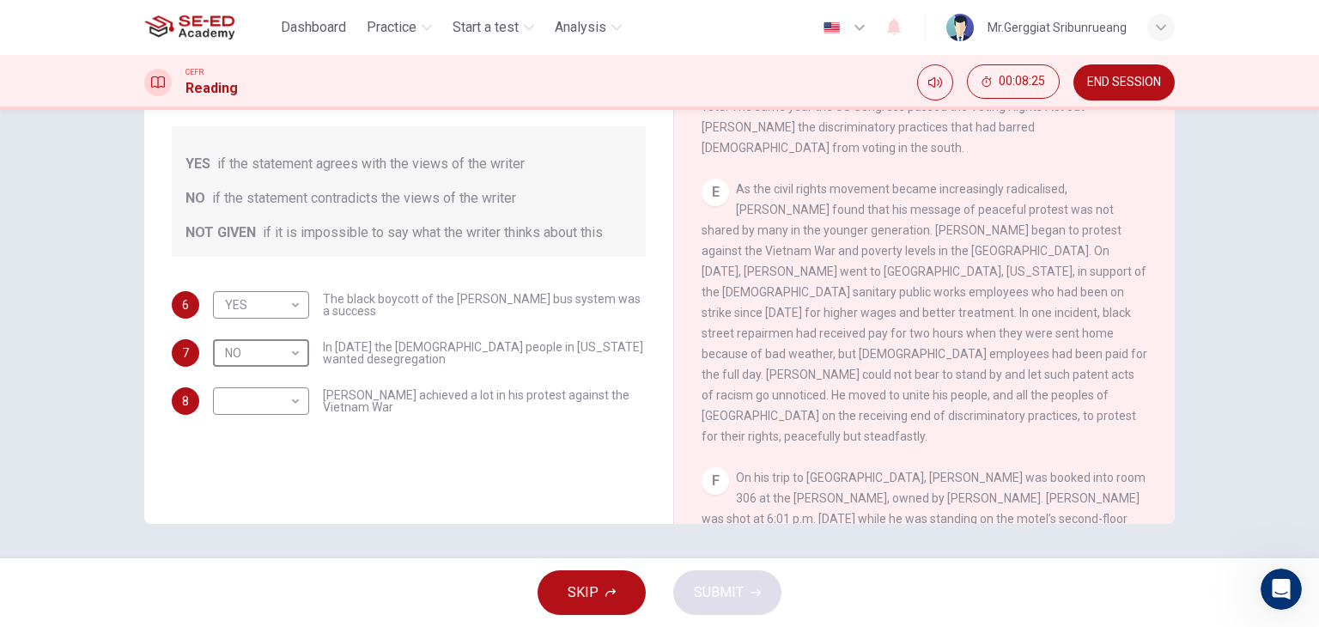
scroll to position [1007, 0]
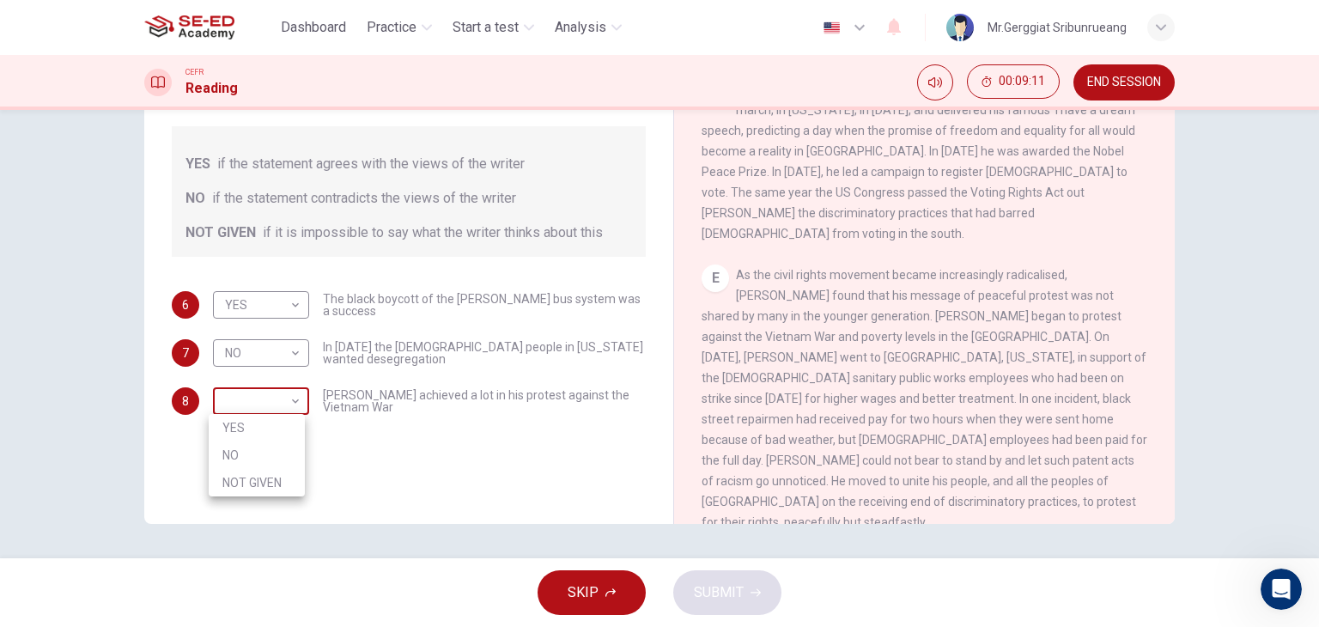
click at [271, 401] on body "This site uses cookies, as explained in our Privacy Policy . If you agree to th…" at bounding box center [659, 313] width 1319 height 627
click at [256, 434] on li "YES" at bounding box center [257, 427] width 96 height 27
type input "YES"
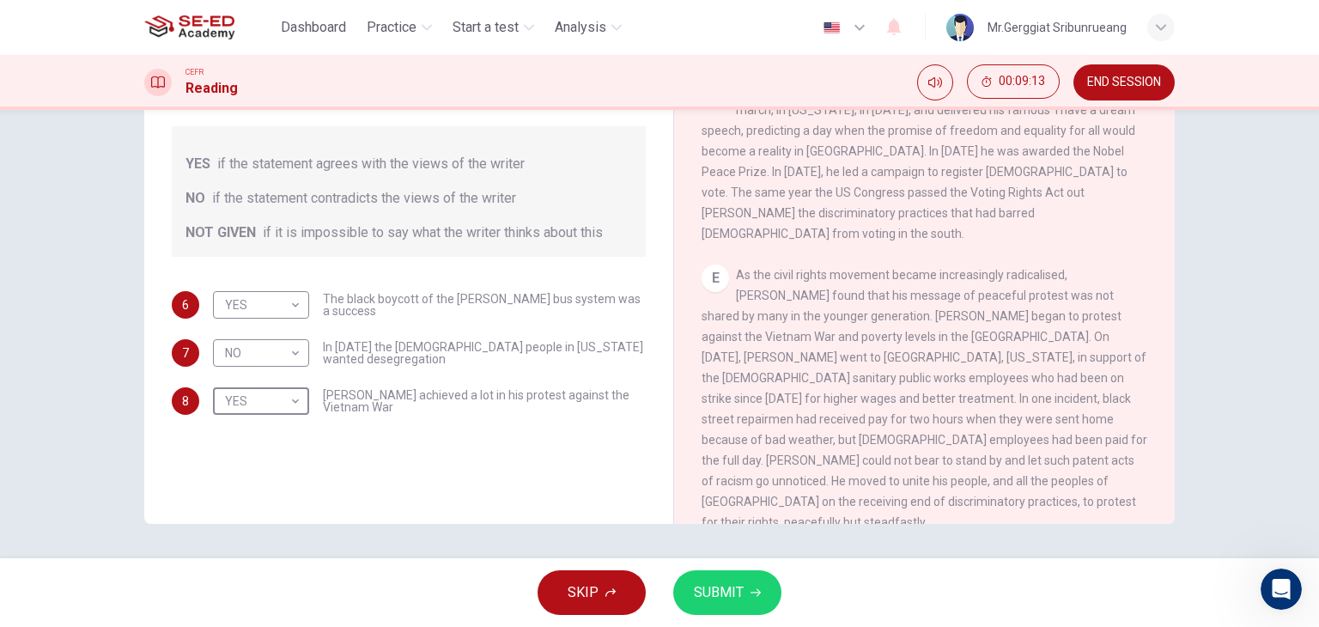
click at [705, 581] on span "SUBMIT" at bounding box center [719, 593] width 50 height 24
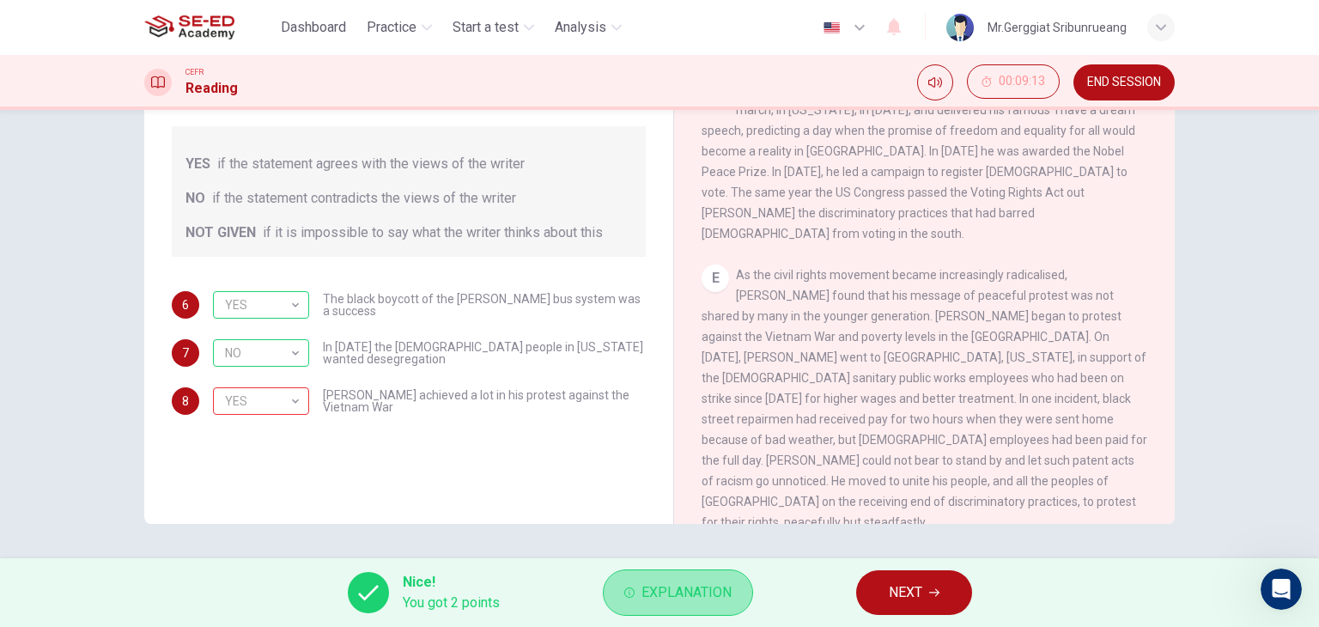
click at [687, 584] on span "Explanation" at bounding box center [687, 593] width 90 height 24
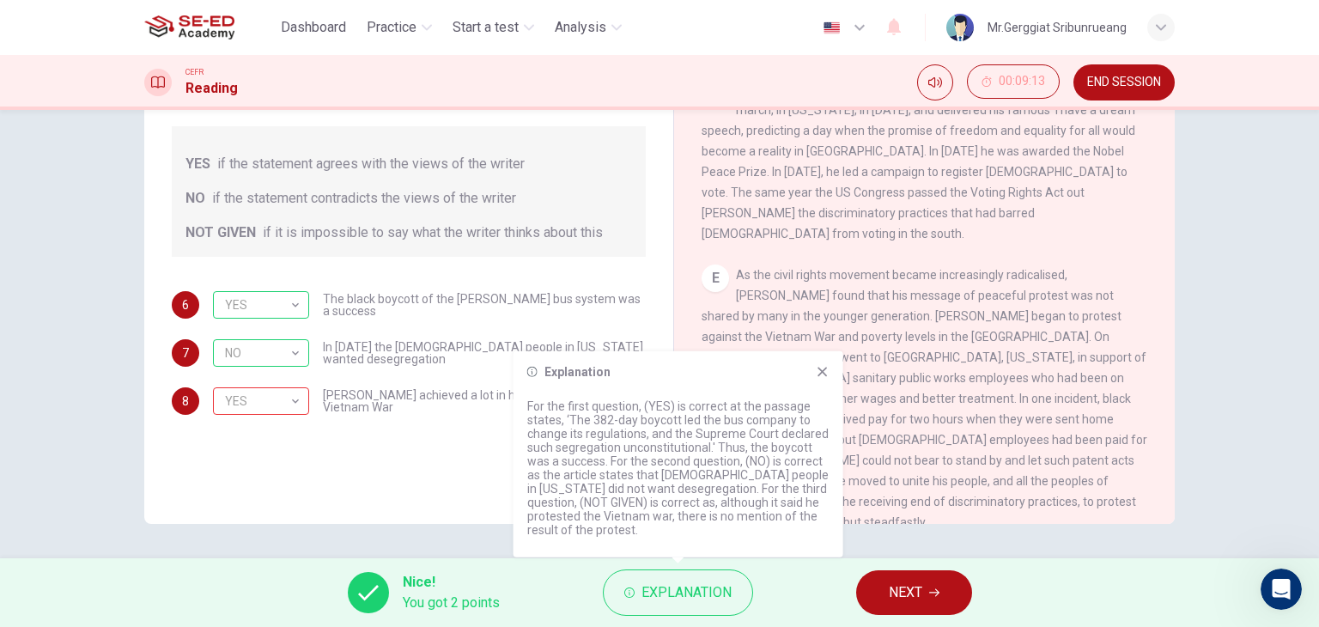
click at [821, 365] on icon at bounding box center [823, 372] width 14 height 14
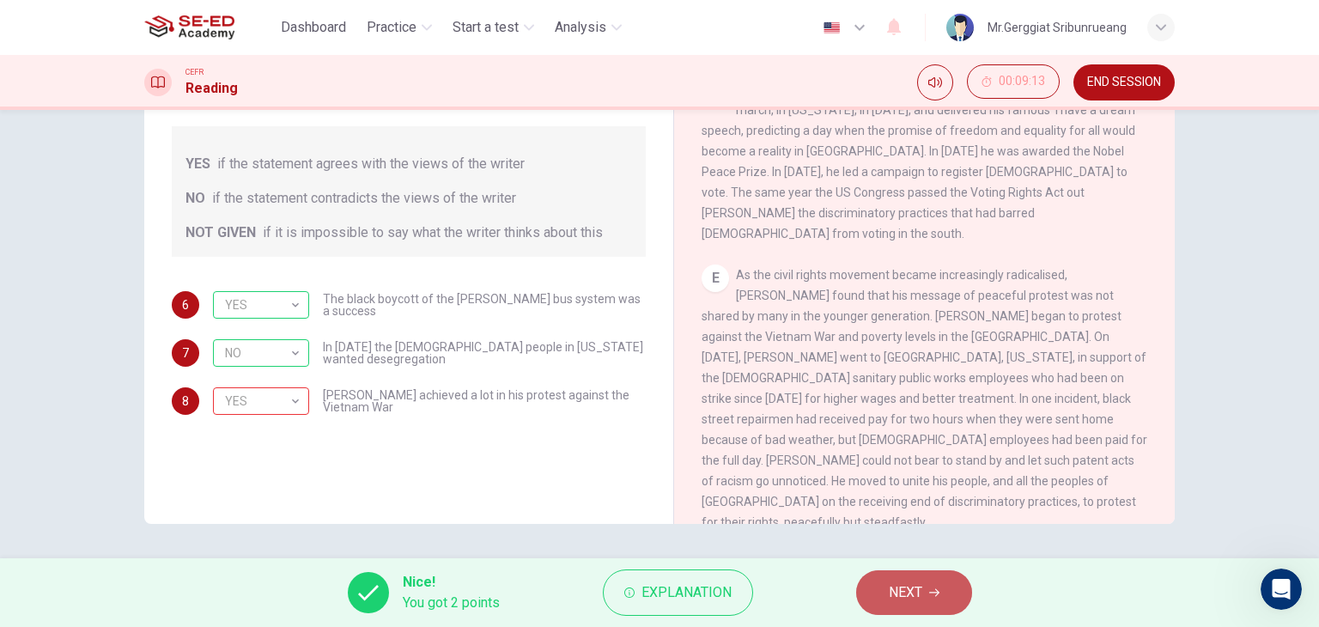
click at [917, 592] on span "NEXT" at bounding box center [905, 593] width 33 height 24
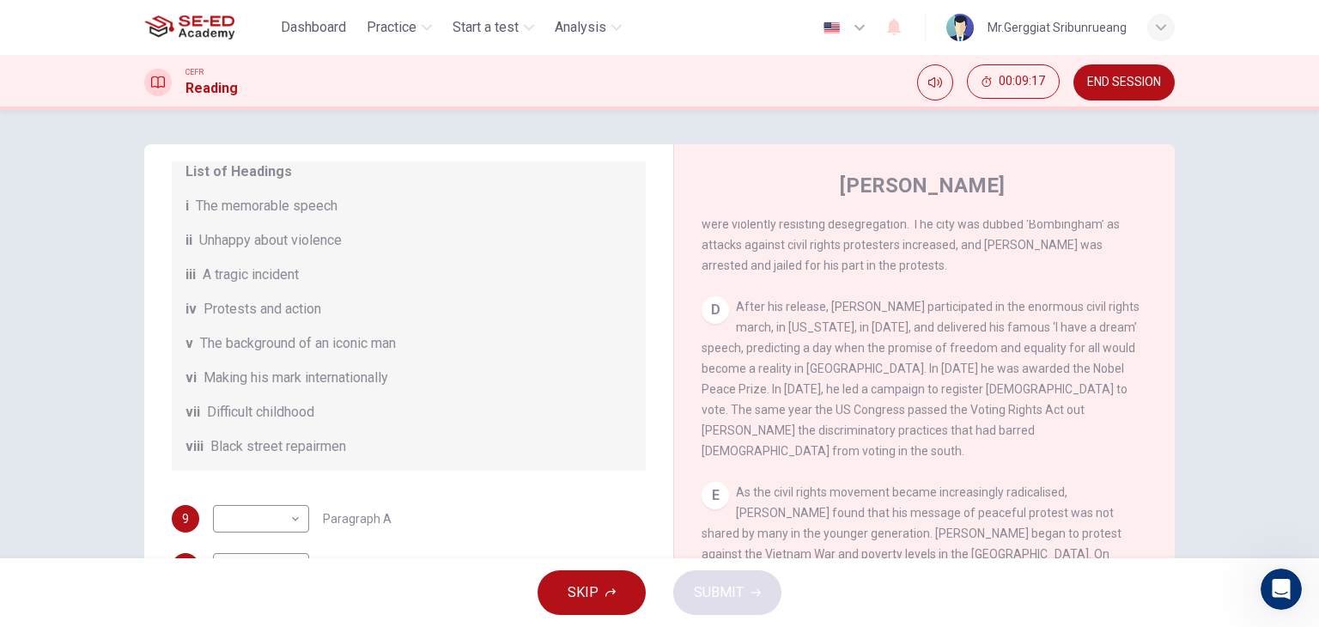
scroll to position [302, 0]
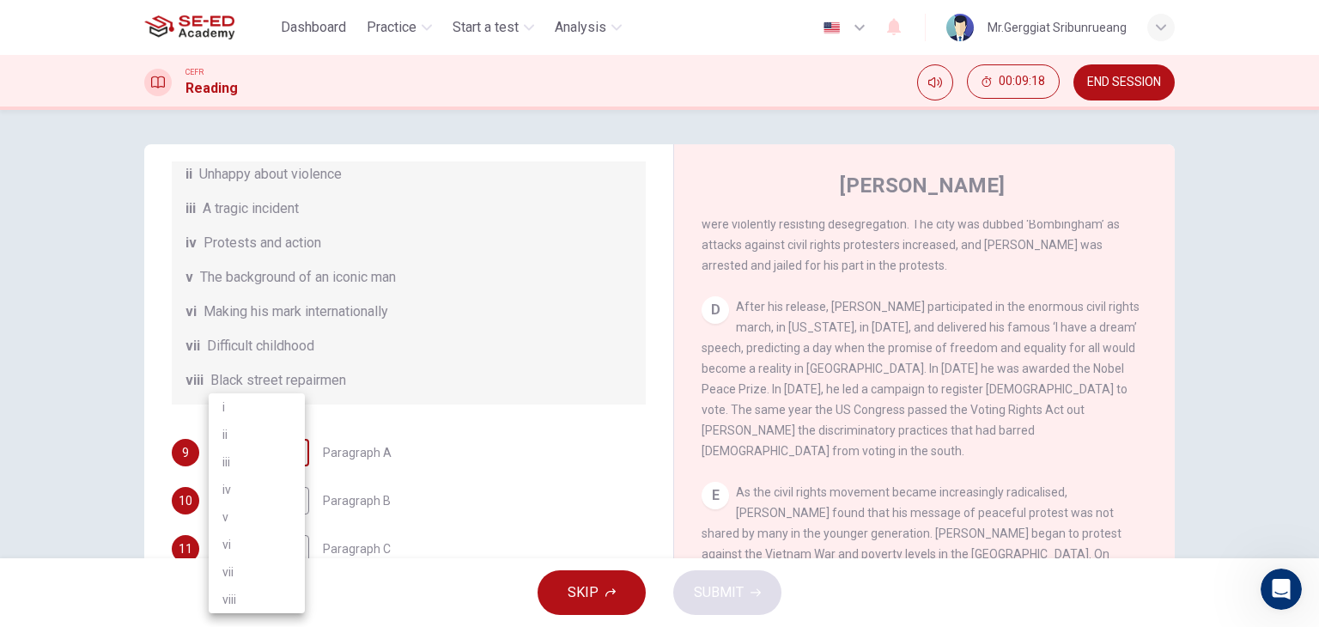
click at [269, 456] on body "This site uses cookies, as explained in our Privacy Policy . If you agree to th…" at bounding box center [659, 313] width 1319 height 627
click at [269, 456] on li "iii" at bounding box center [257, 461] width 96 height 27
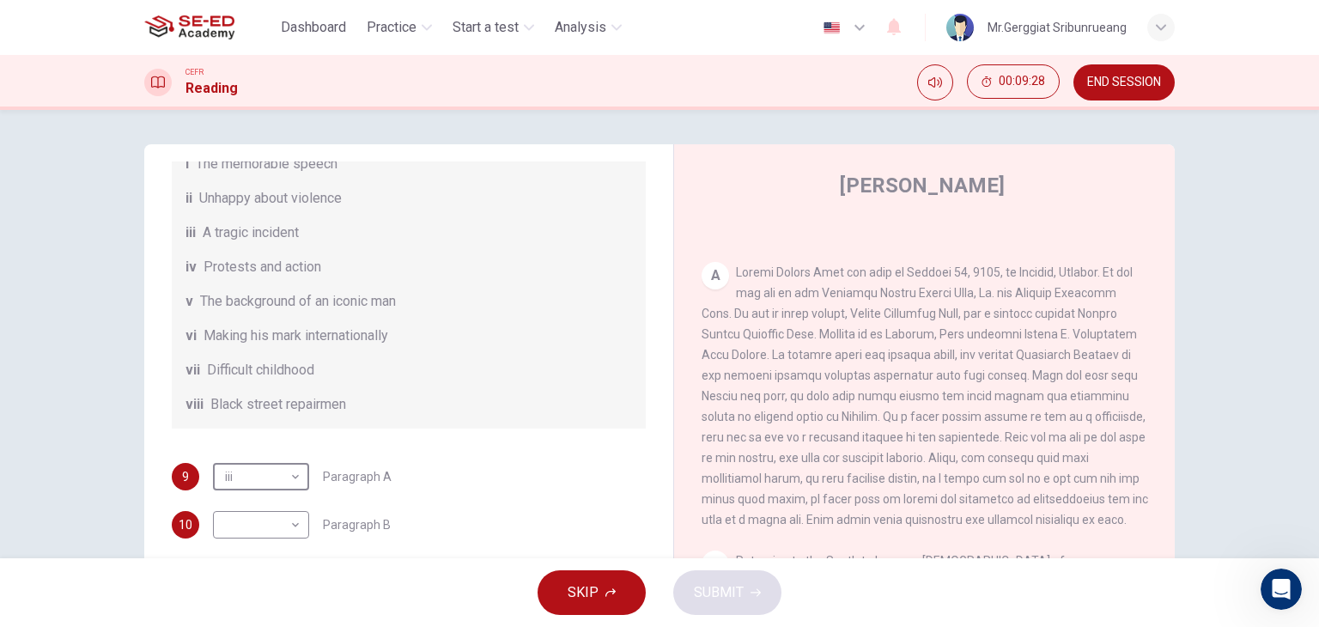
scroll to position [216, 0]
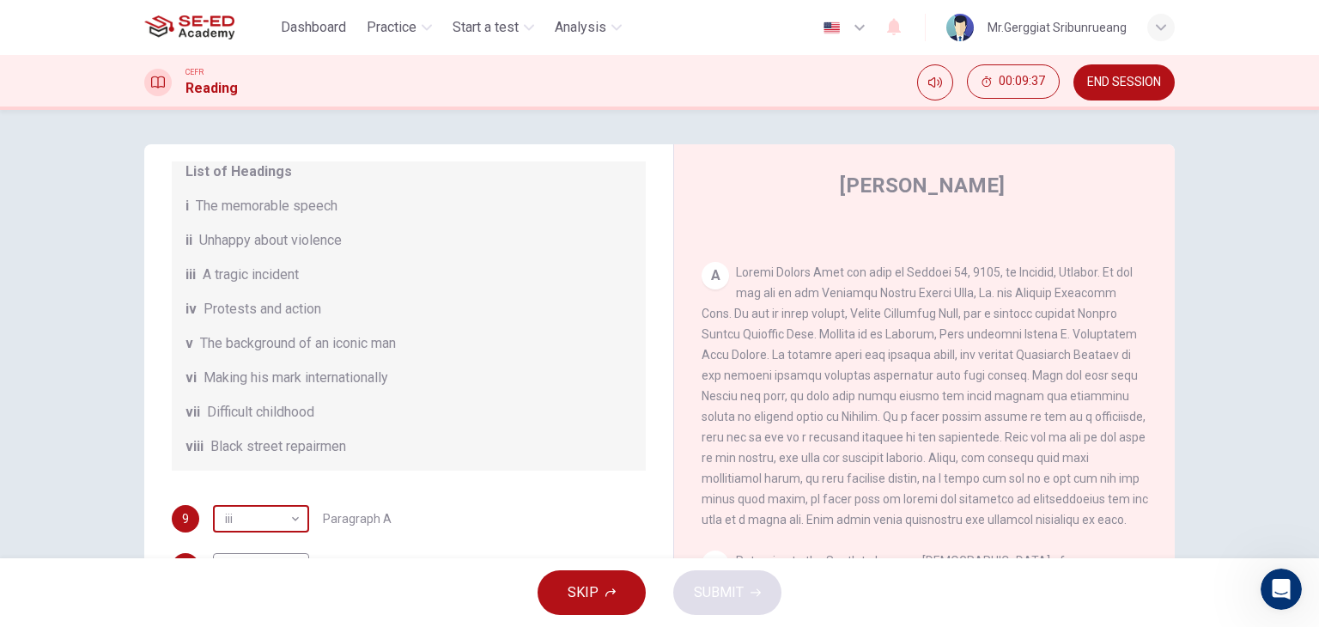
click at [275, 537] on body "This site uses cookies, as explained in our Privacy Policy . If you agree to th…" at bounding box center [659, 313] width 1319 height 627
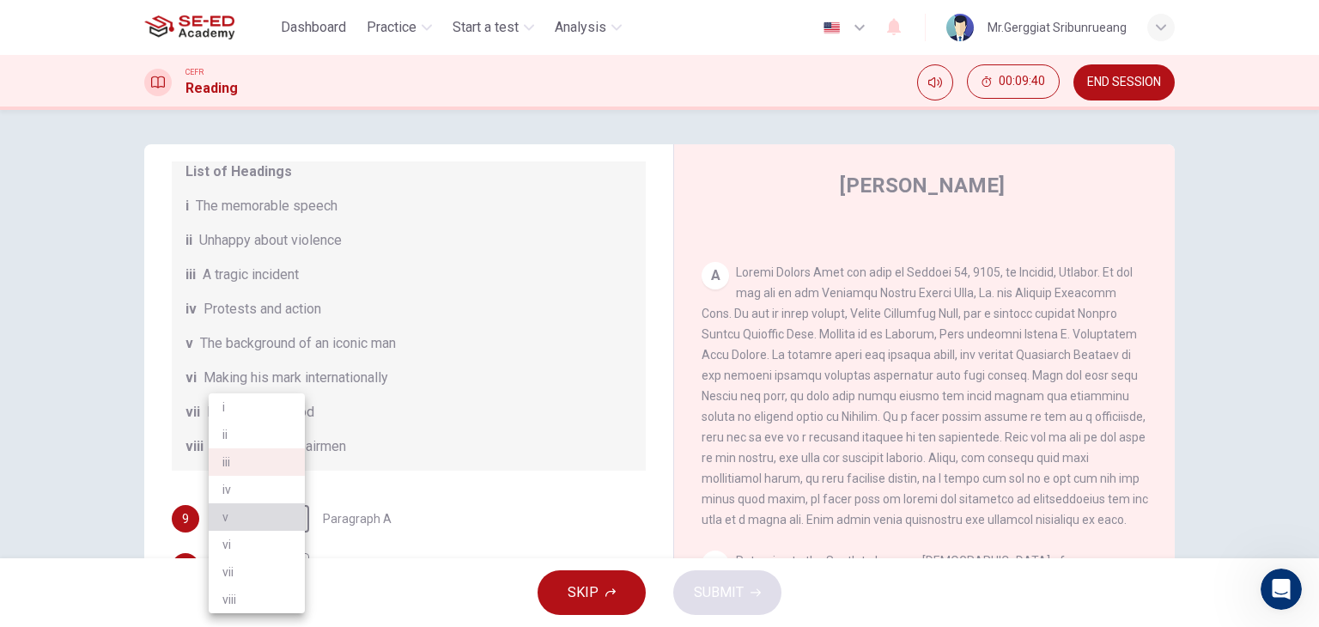
click at [246, 526] on li "v" at bounding box center [257, 516] width 96 height 27
type input "v"
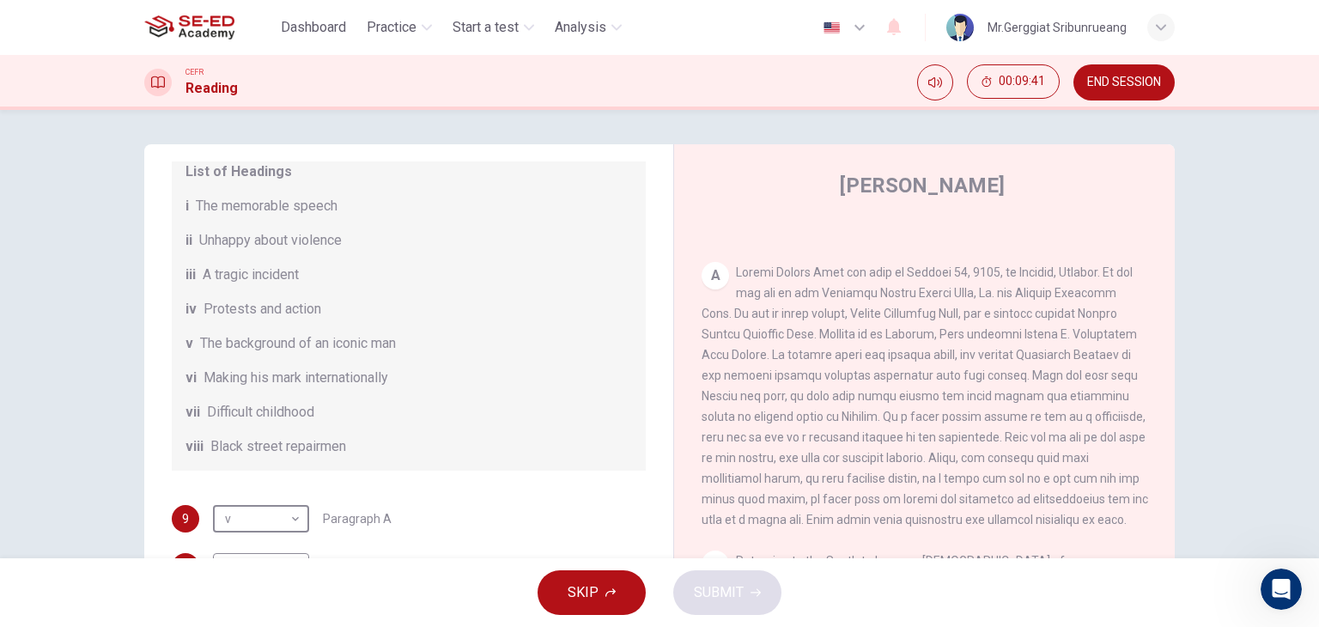
scroll to position [5, 0]
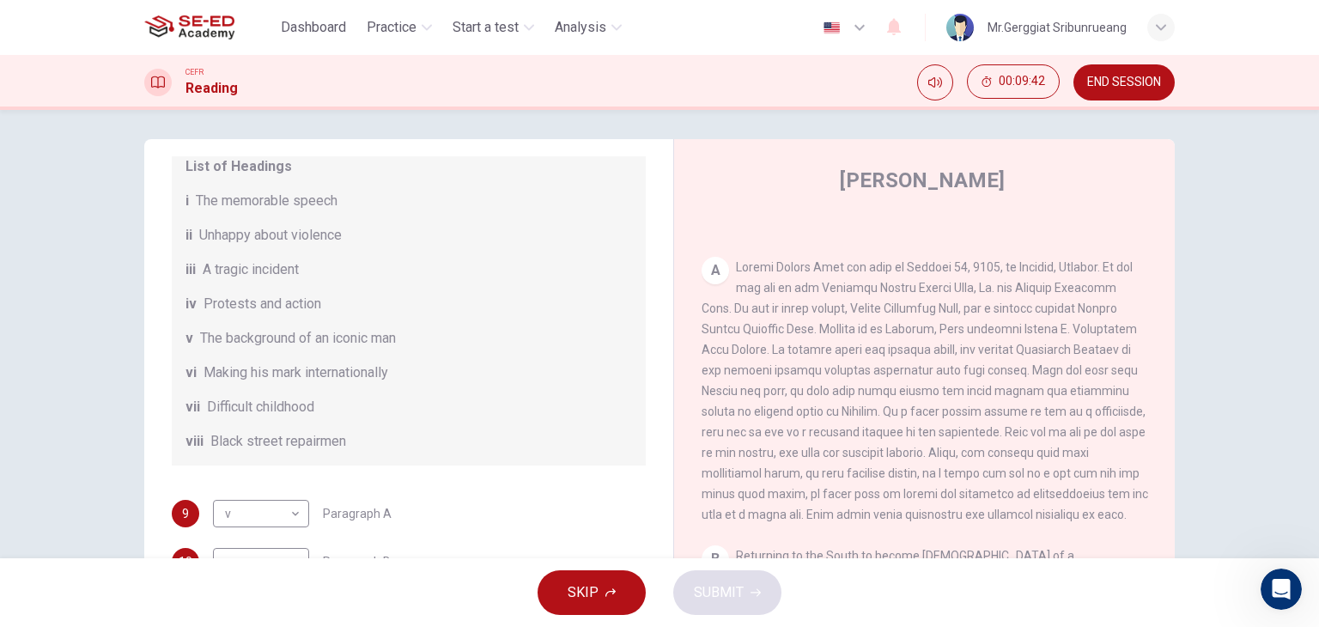
click at [423, 525] on div "9 v v ​ Paragraph A" at bounding box center [409, 513] width 474 height 27
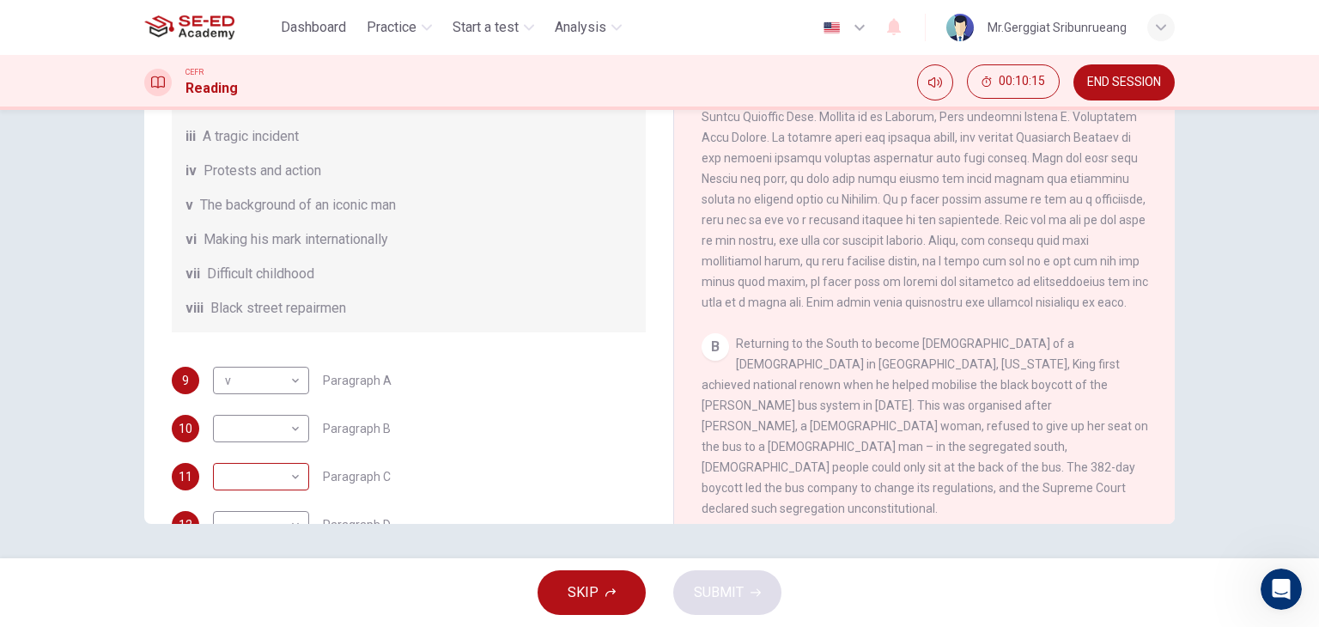
scroll to position [131, 0]
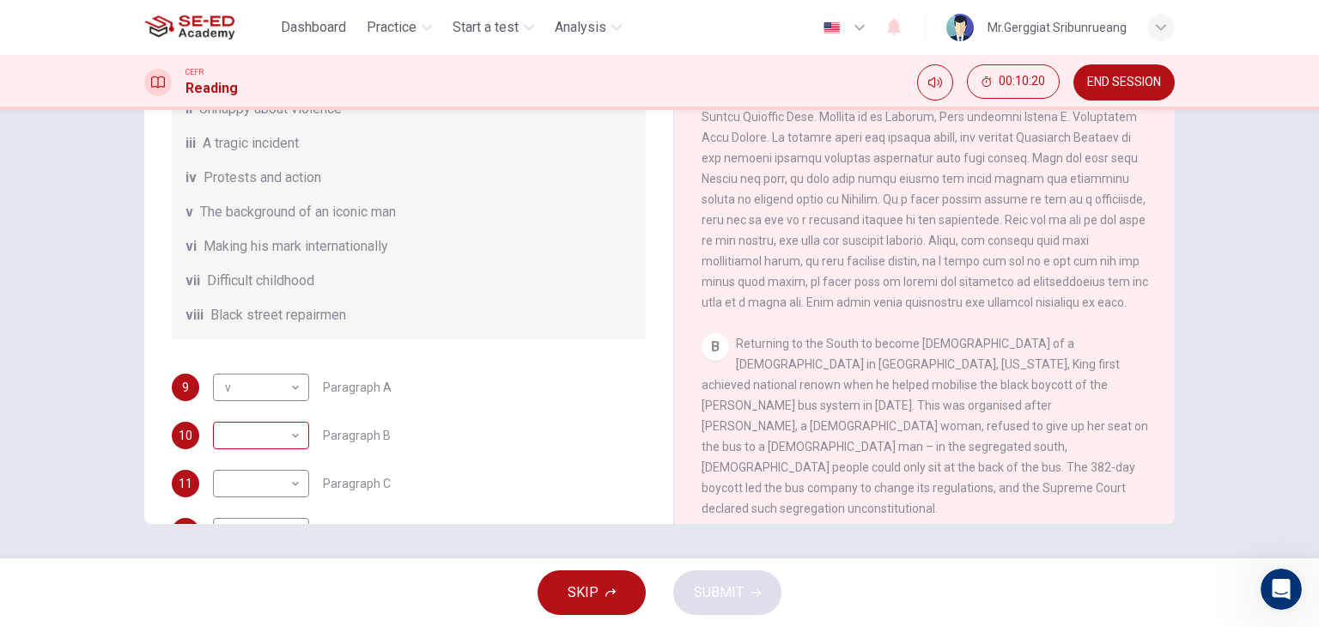
click at [287, 447] on body "This site uses cookies, as explained in our Privacy Policy . If you agree to th…" at bounding box center [659, 313] width 1319 height 627
click at [251, 542] on li "vi" at bounding box center [257, 544] width 96 height 27
type input "vi"
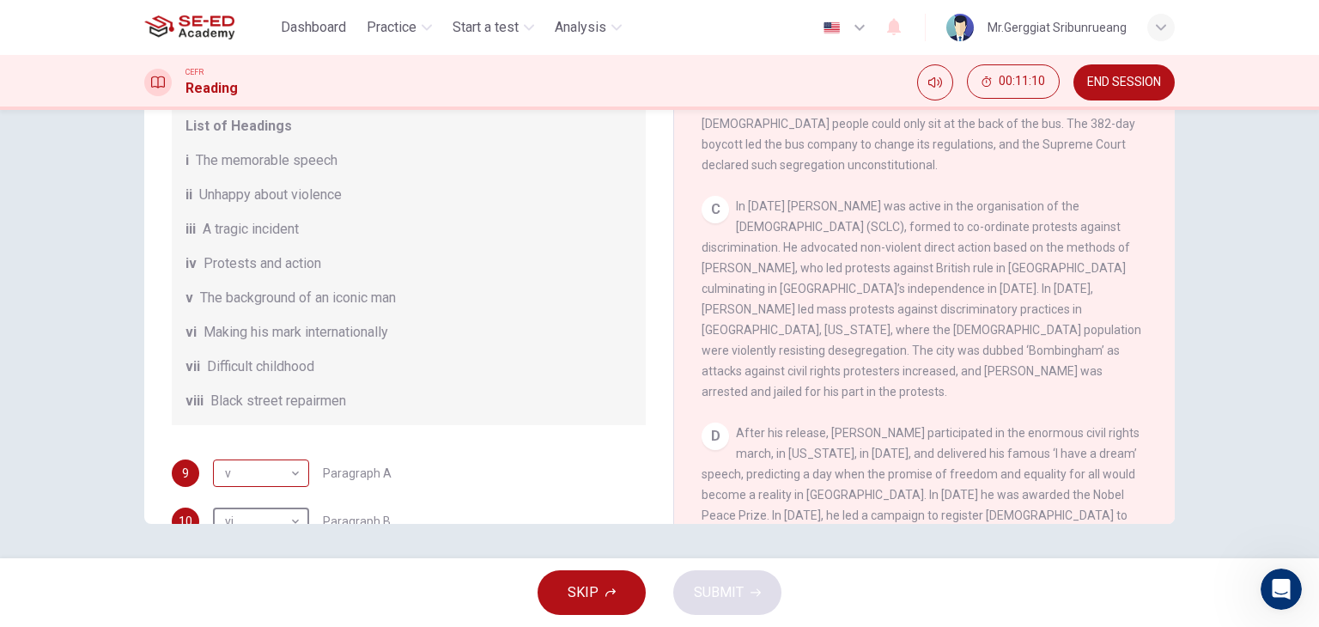
scroll to position [302, 0]
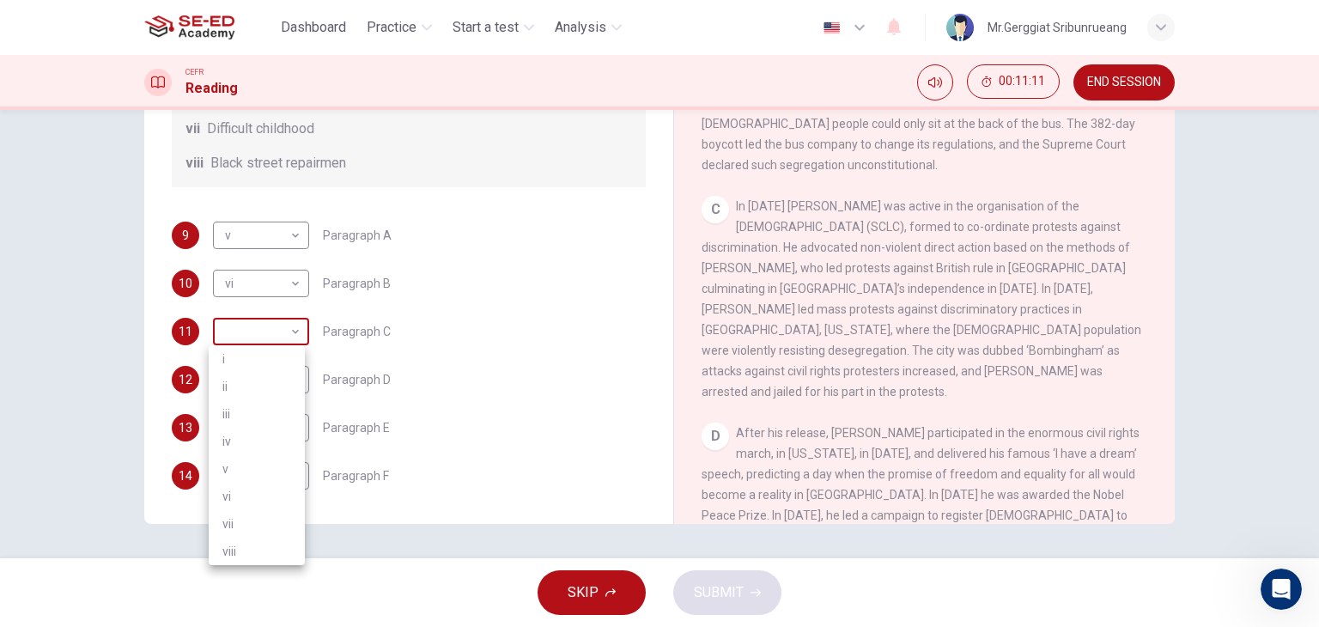
click at [267, 332] on body "This site uses cookies, as explained in our Privacy Policy . If you agree to th…" at bounding box center [659, 313] width 1319 height 627
click at [265, 378] on li "ii" at bounding box center [257, 386] width 96 height 27
type input "ii"
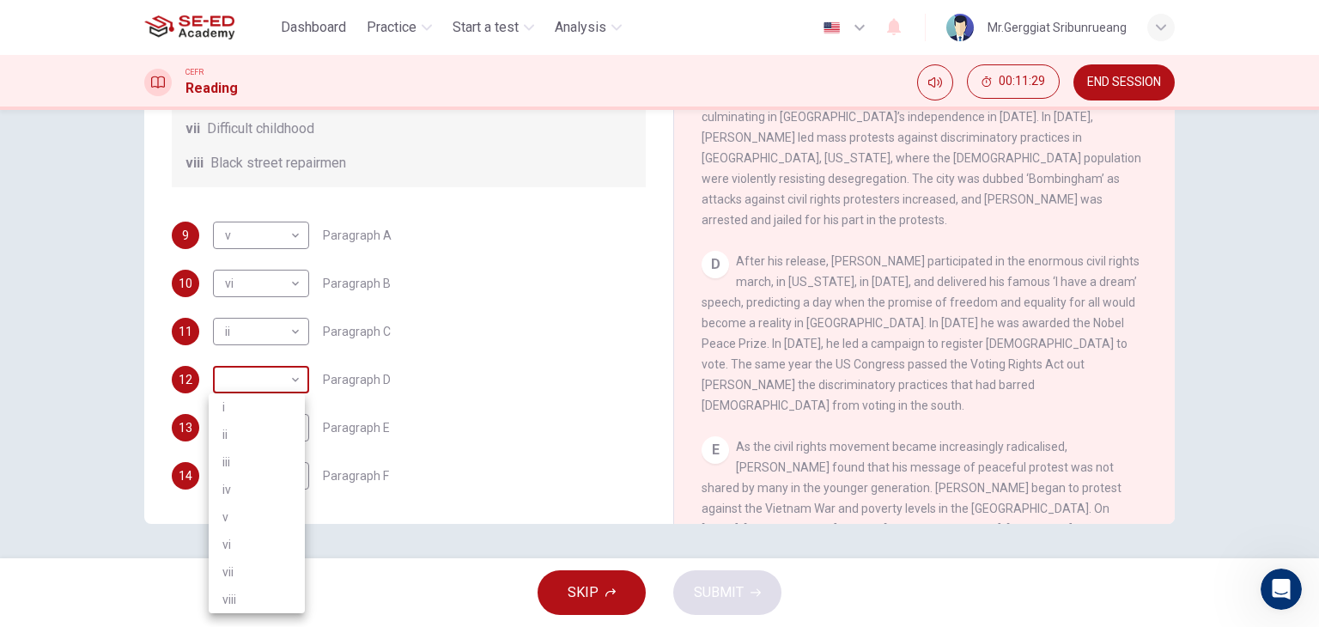
click at [267, 373] on body "This site uses cookies, as explained in our Privacy Policy . If you agree to th…" at bounding box center [659, 313] width 1319 height 627
click at [253, 417] on li "i" at bounding box center [257, 406] width 96 height 27
type input "i"
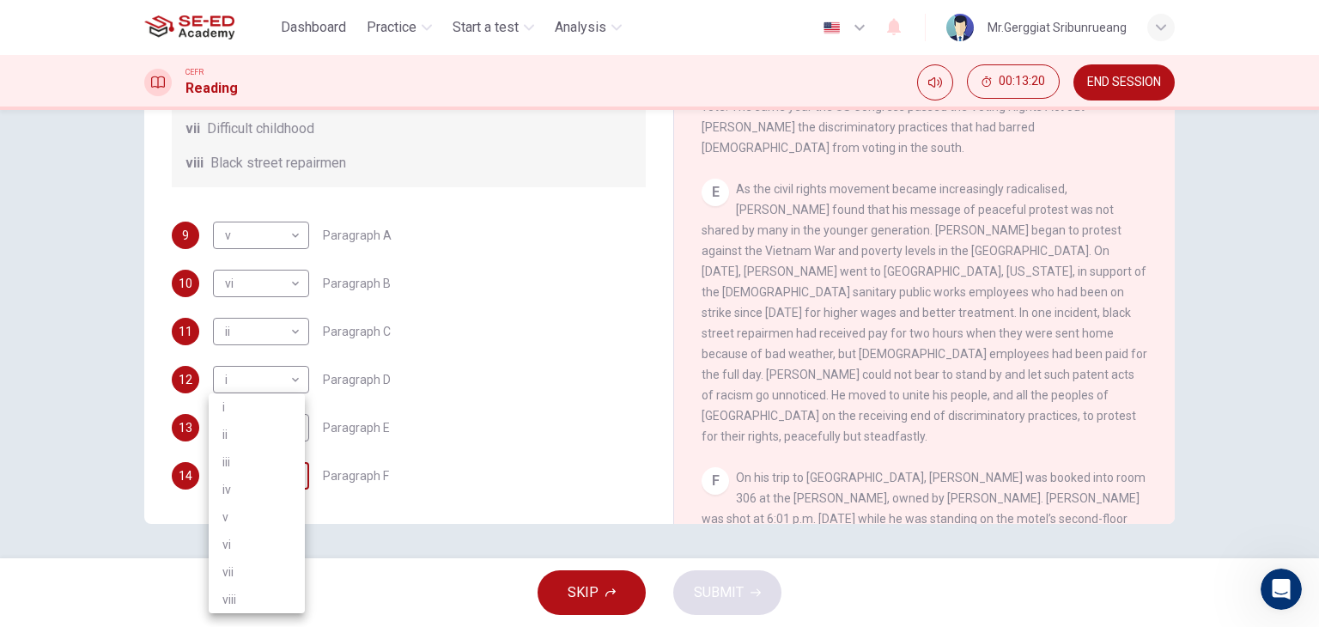
click at [285, 480] on body "This site uses cookies, as explained in our Privacy Policy . If you agree to th…" at bounding box center [659, 313] width 1319 height 627
click at [252, 473] on li "iii" at bounding box center [257, 461] width 96 height 27
type input "iii"
click at [429, 356] on div "9 v v ​ Paragraph A 10 vi vi ​ Paragraph B 11 ii ii ​ Paragraph C 12 i i ​ Para…" at bounding box center [409, 356] width 474 height 268
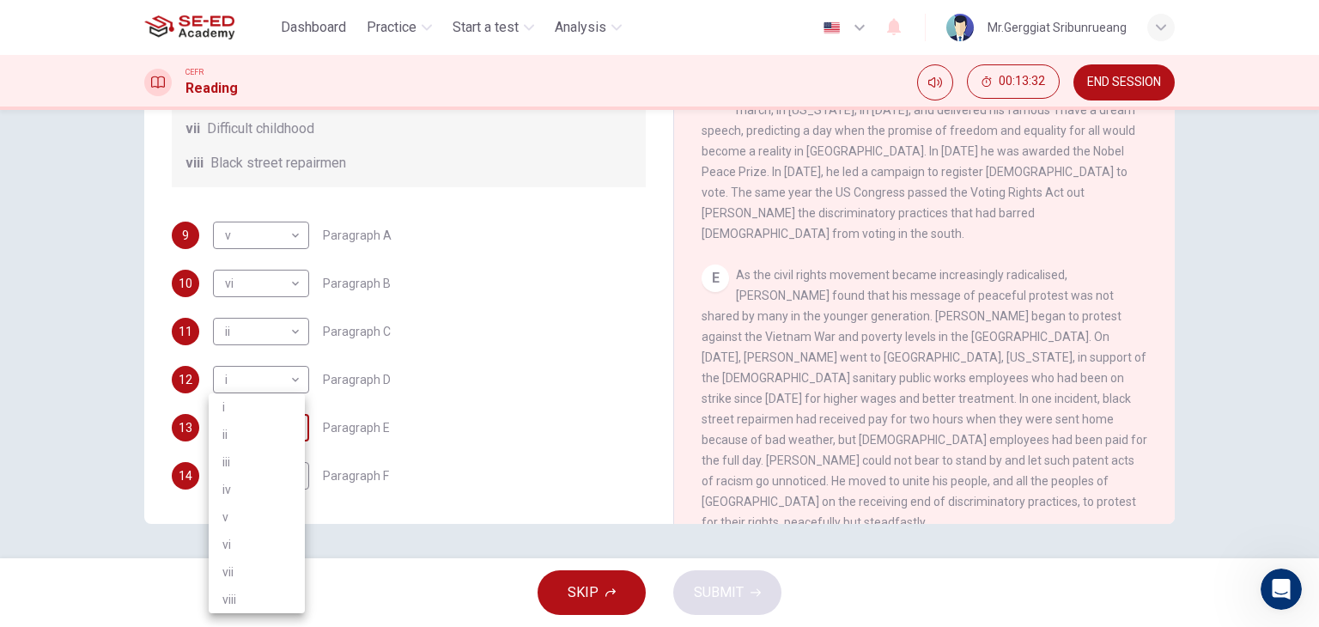
click at [279, 420] on body "This site uses cookies, as explained in our Privacy Policy . If you agree to th…" at bounding box center [659, 313] width 1319 height 627
click at [246, 482] on li "iv" at bounding box center [257, 489] width 96 height 27
type input "iv"
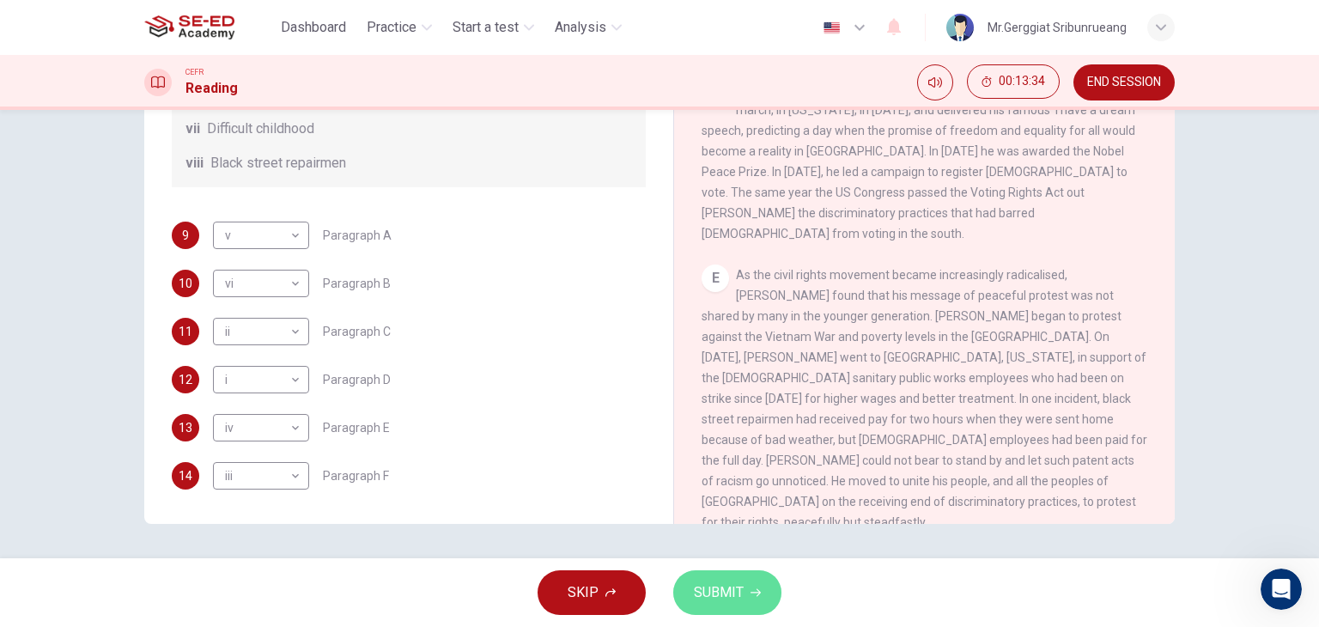
click at [737, 594] on span "SUBMIT" at bounding box center [719, 593] width 50 height 24
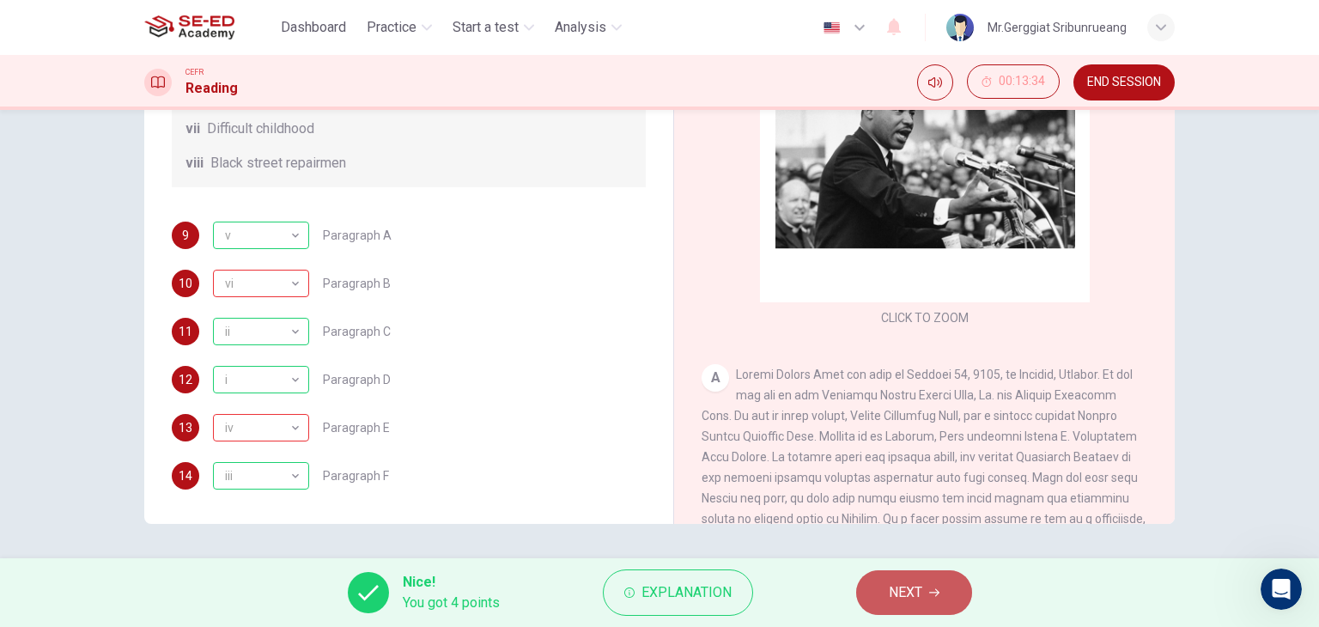
click at [919, 589] on span "NEXT" at bounding box center [905, 593] width 33 height 24
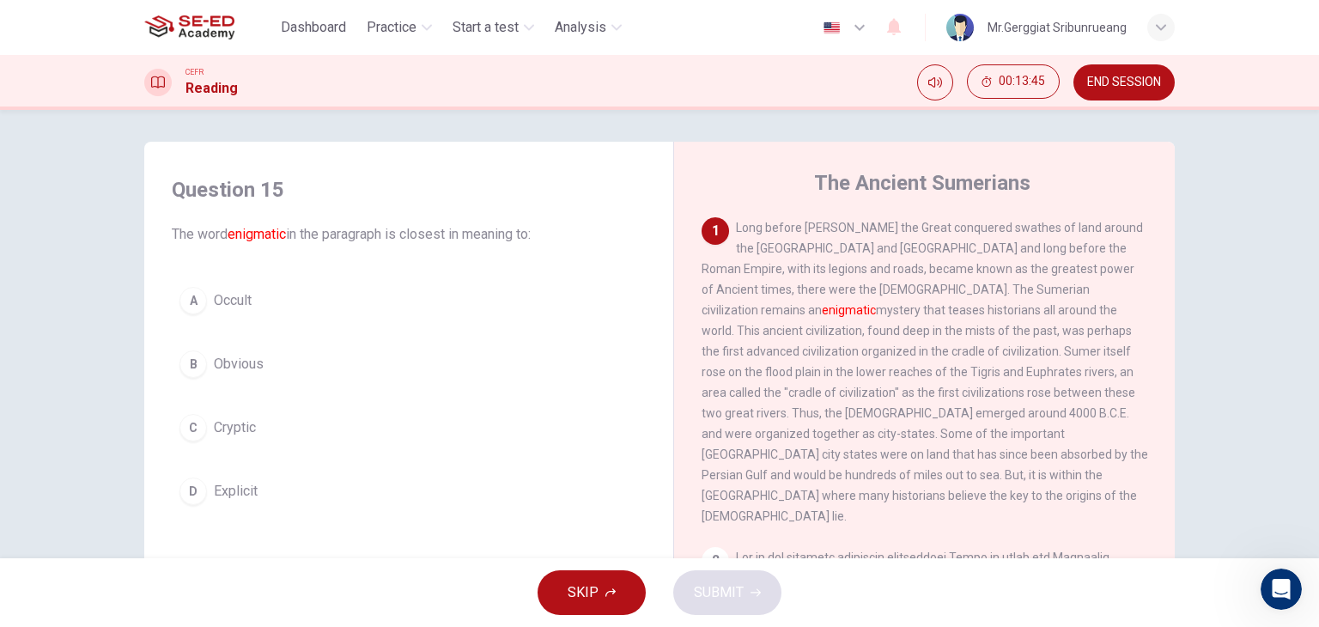
scroll to position [0, 0]
click at [237, 496] on span "Explicit" at bounding box center [236, 494] width 44 height 21
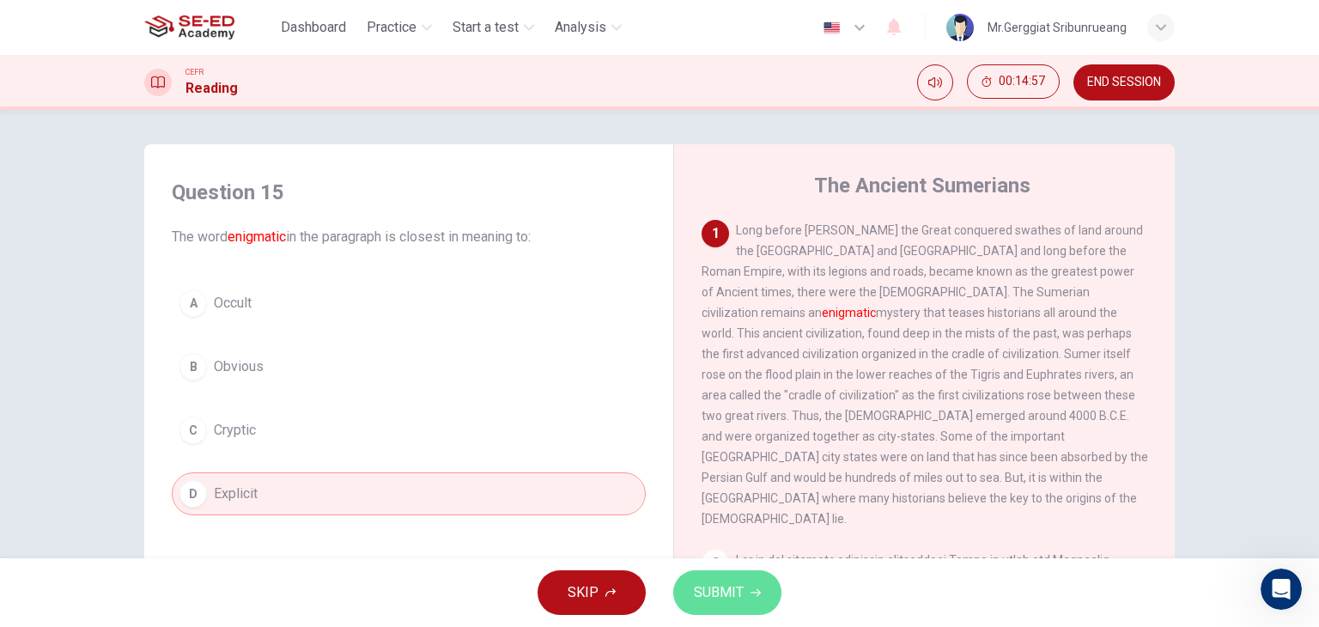
click at [710, 599] on span "SUBMIT" at bounding box center [719, 593] width 50 height 24
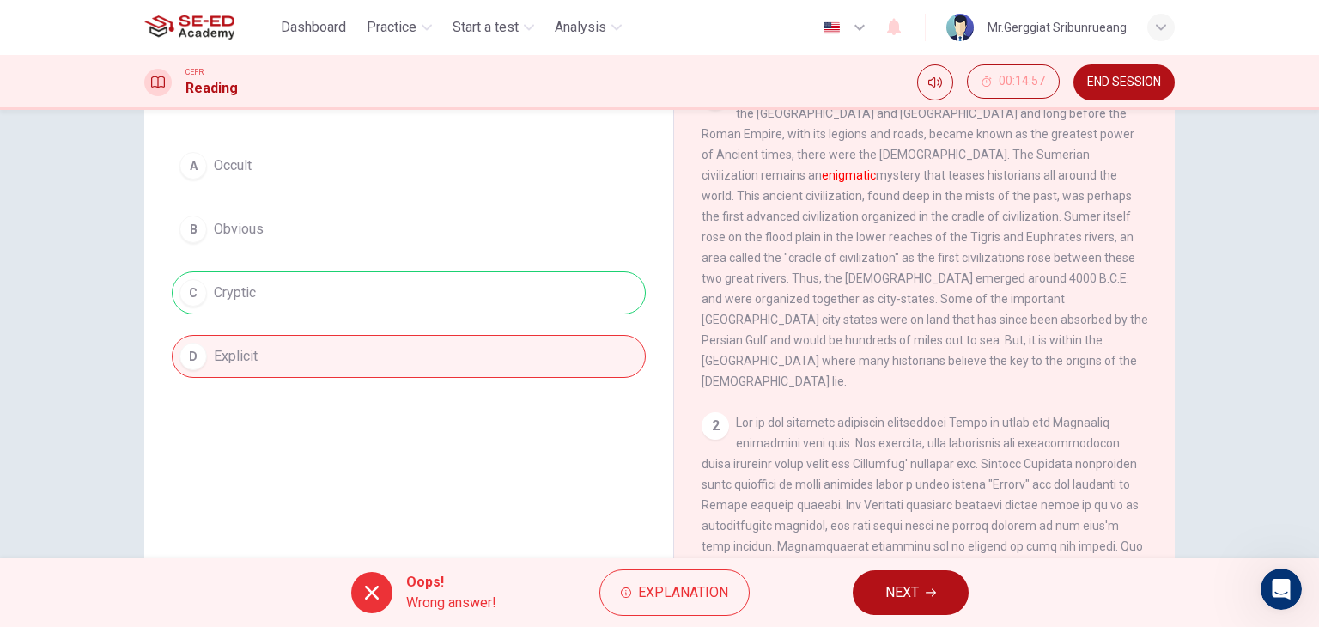
scroll to position [172, 0]
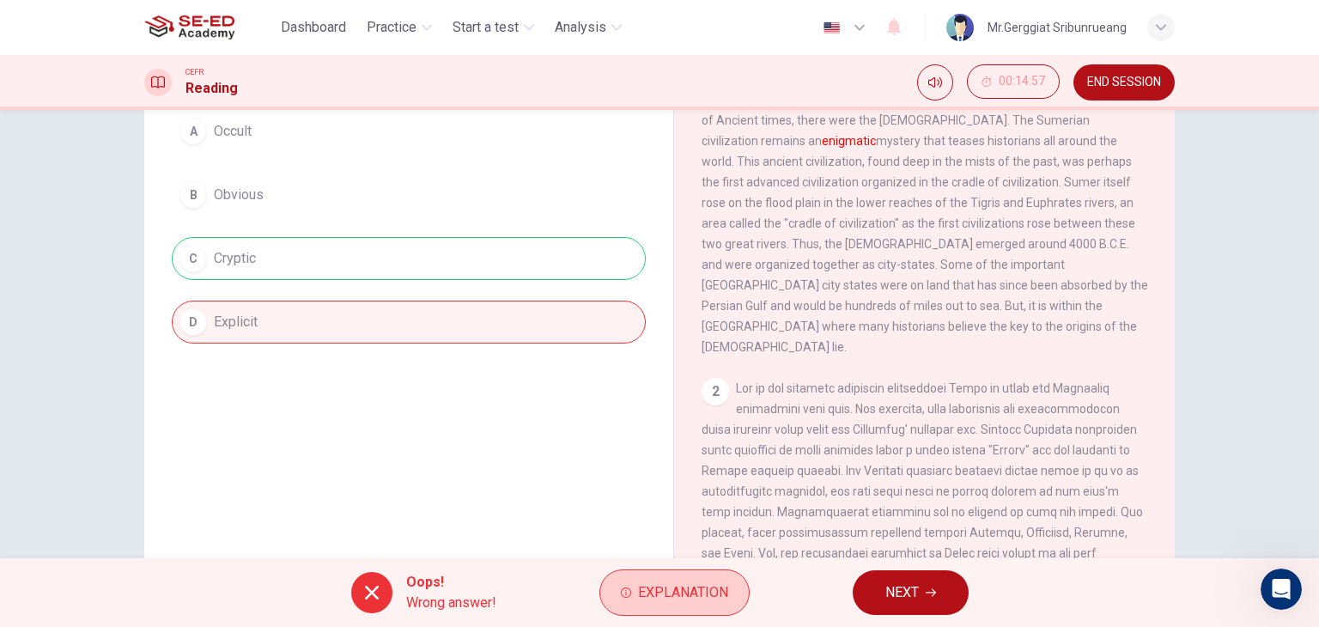
click at [701, 585] on span "Explanation" at bounding box center [683, 593] width 90 height 24
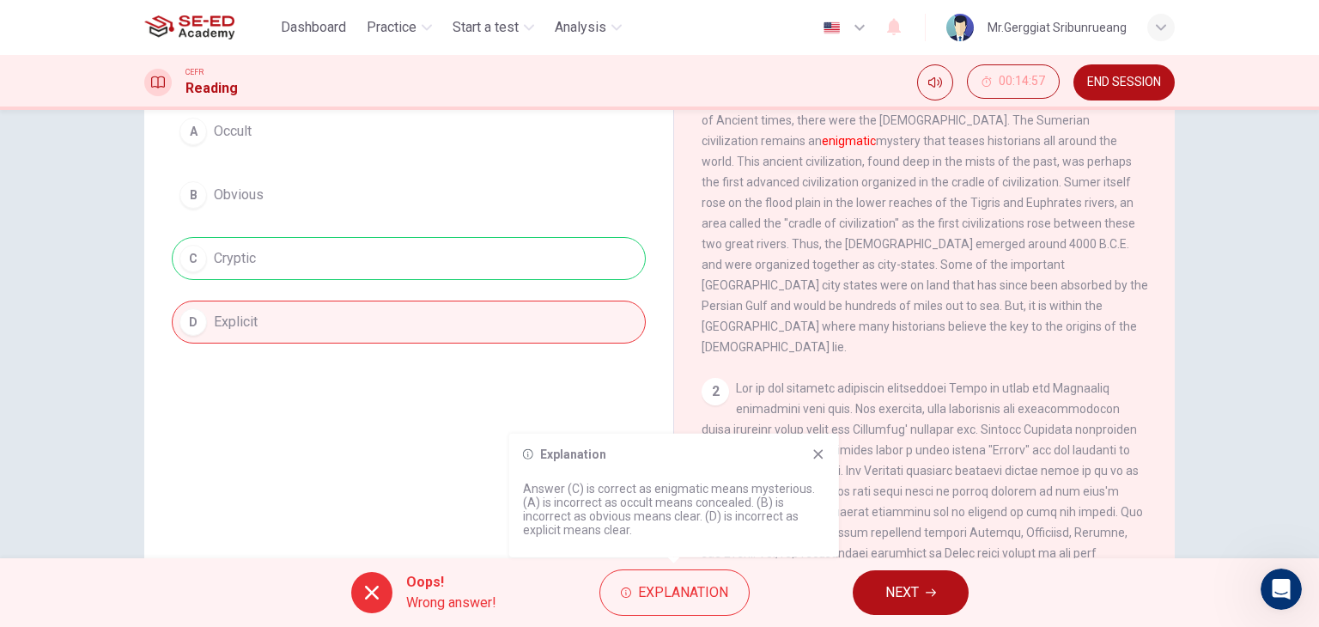
click at [818, 454] on icon at bounding box center [817, 453] width 9 height 9
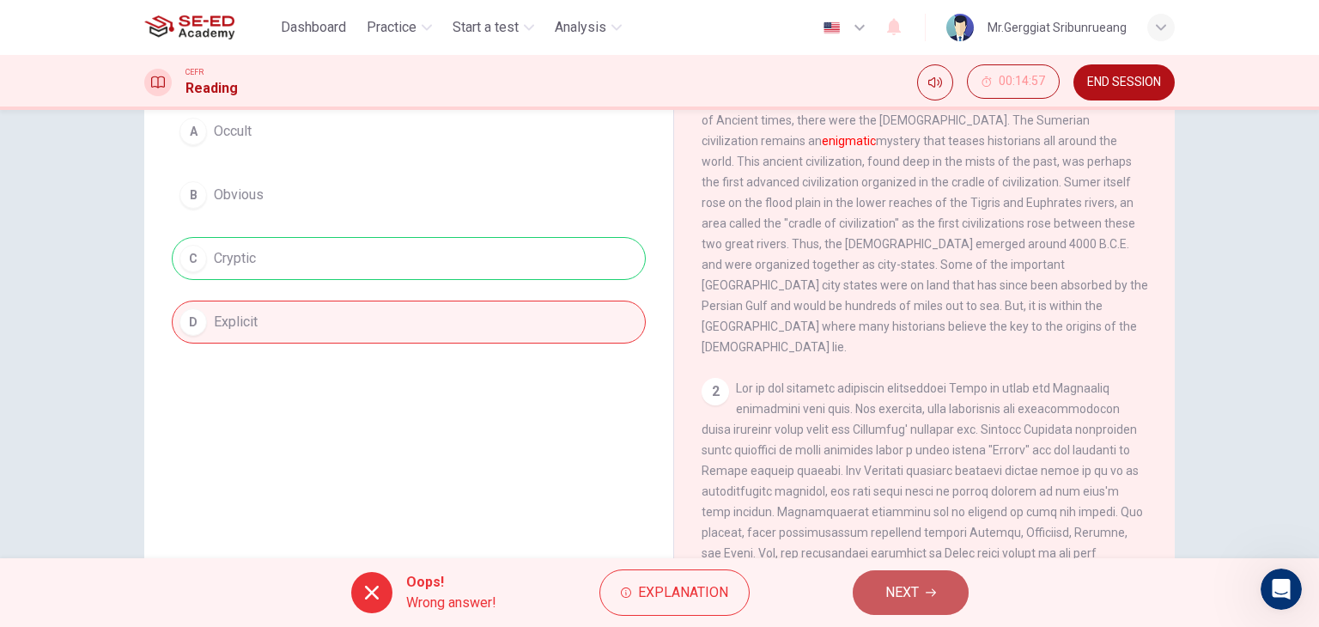
click at [897, 587] on span "NEXT" at bounding box center [902, 593] width 33 height 24
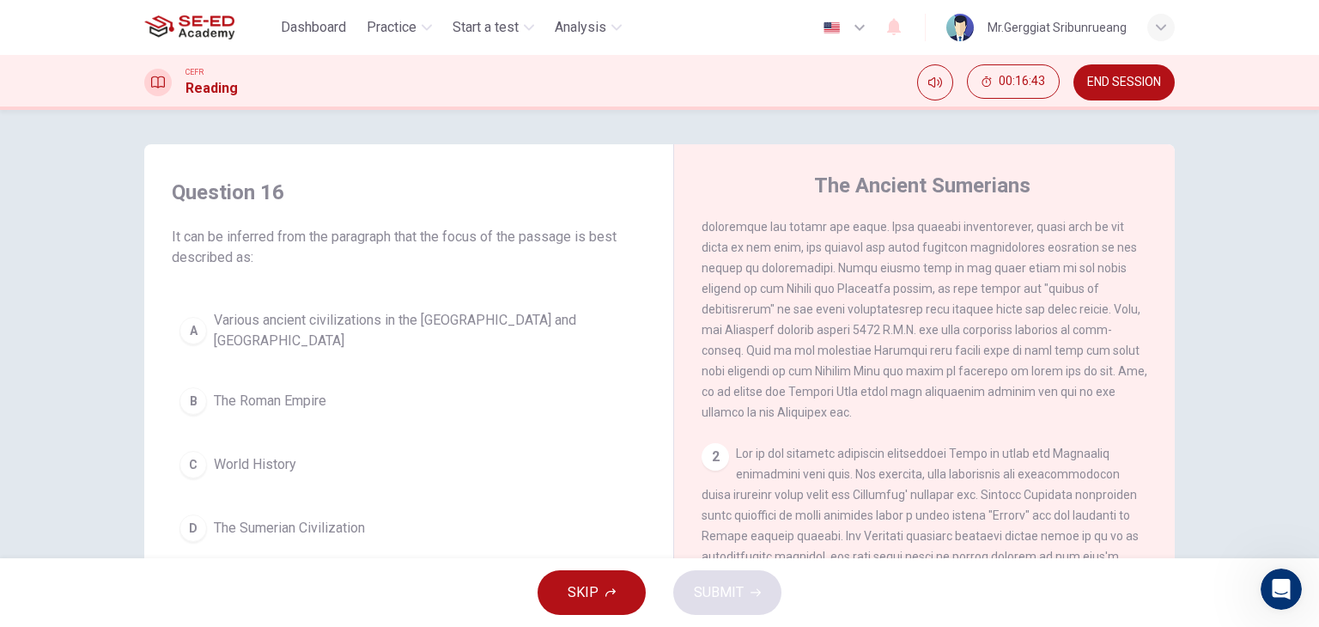
scroll to position [0, 0]
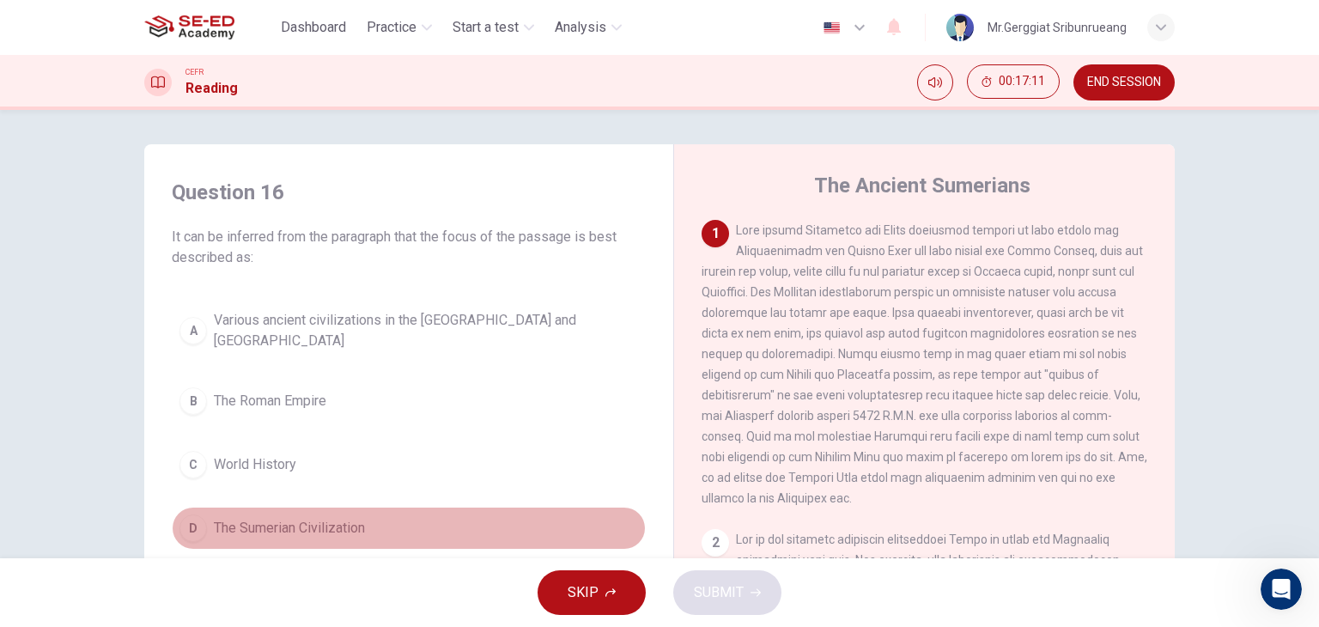
click at [288, 518] on span "The Sumerian Civilization" at bounding box center [289, 528] width 151 height 21
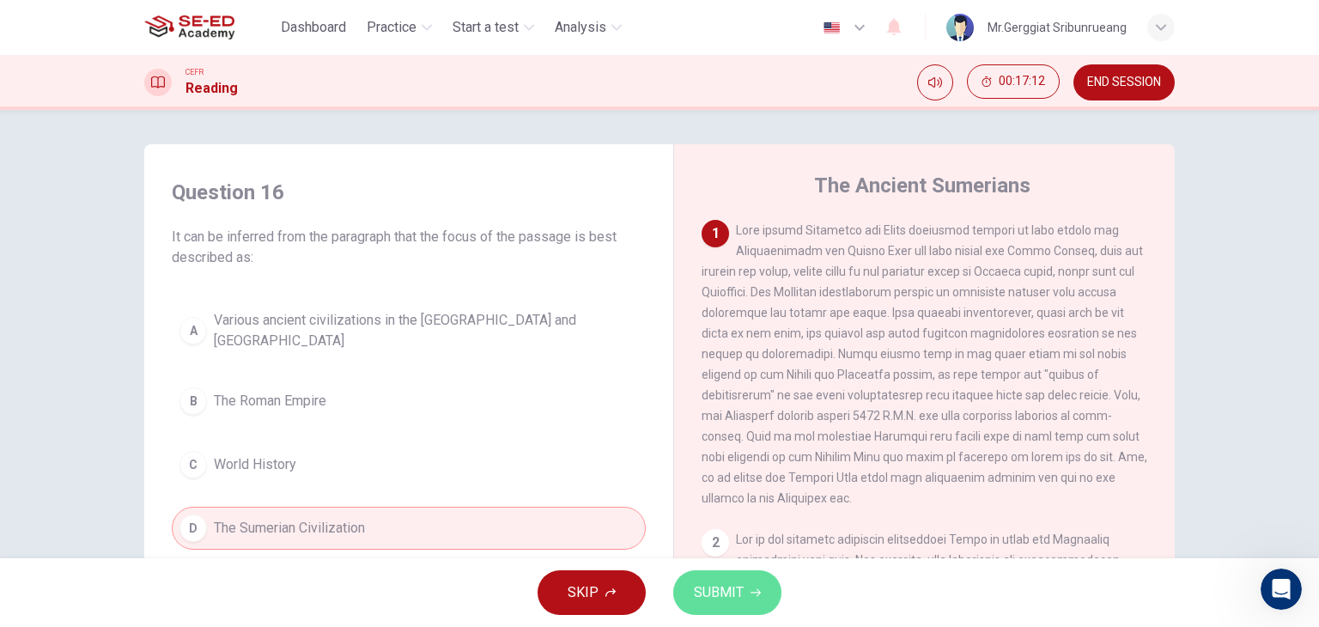
click at [732, 593] on span "SUBMIT" at bounding box center [719, 593] width 50 height 24
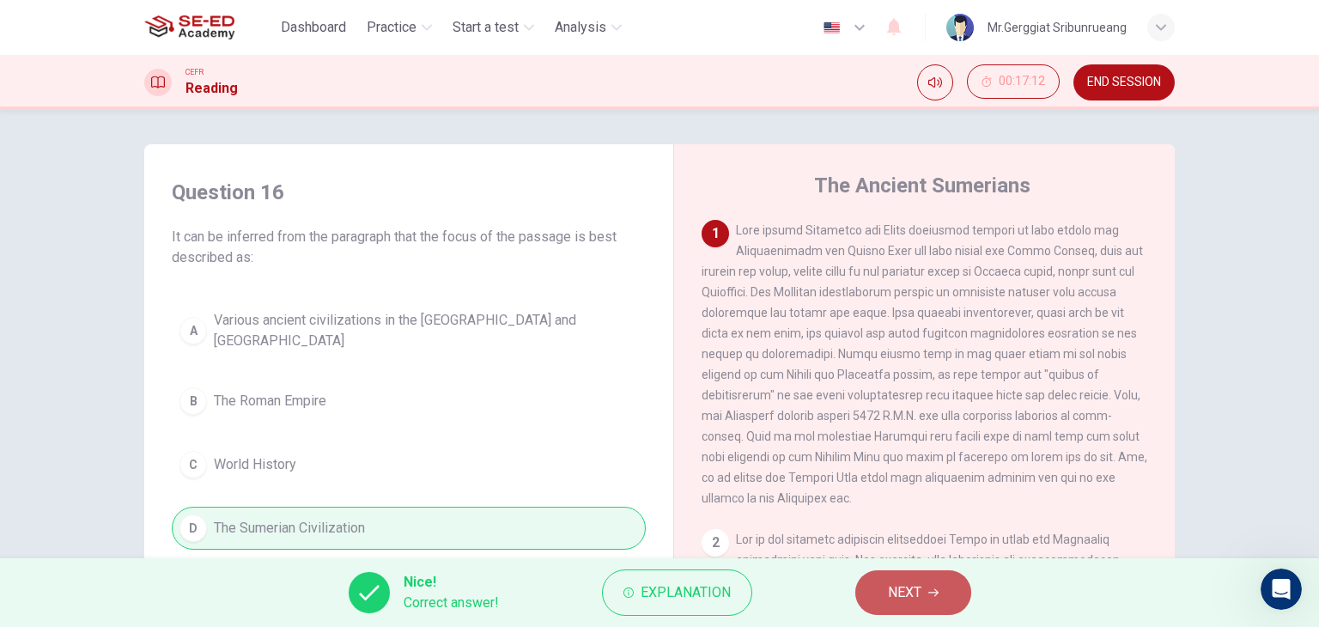
click at [905, 578] on button "NEXT" at bounding box center [913, 592] width 116 height 45
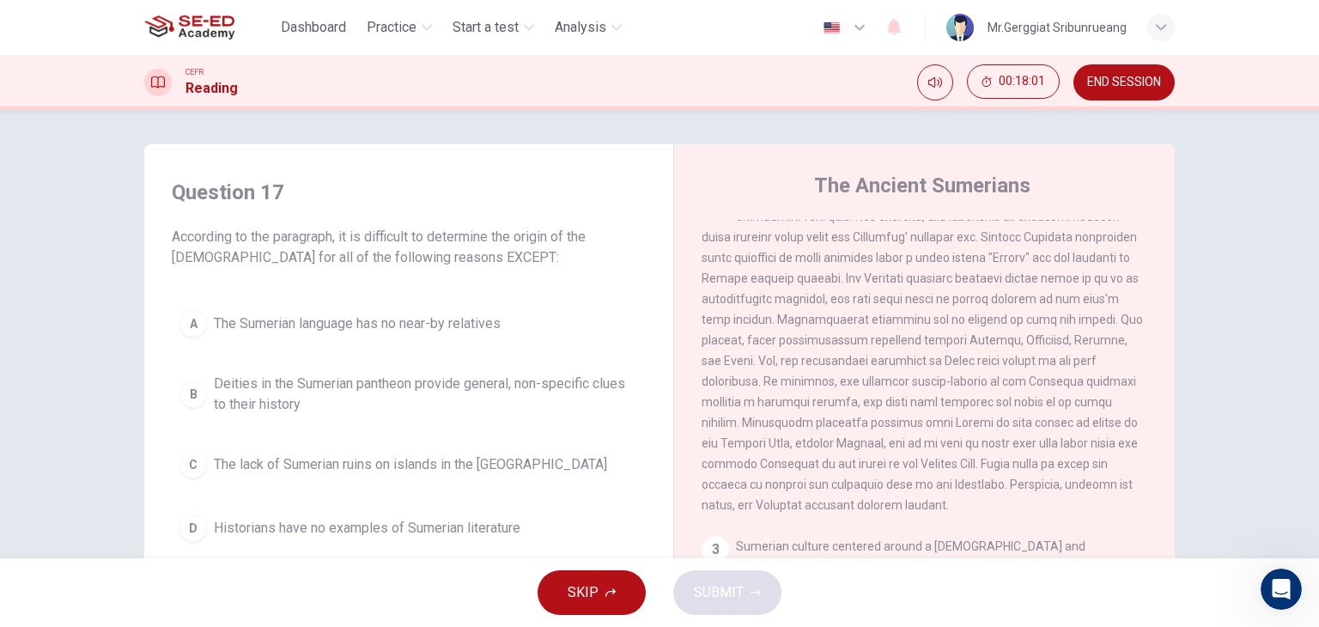
scroll to position [86, 0]
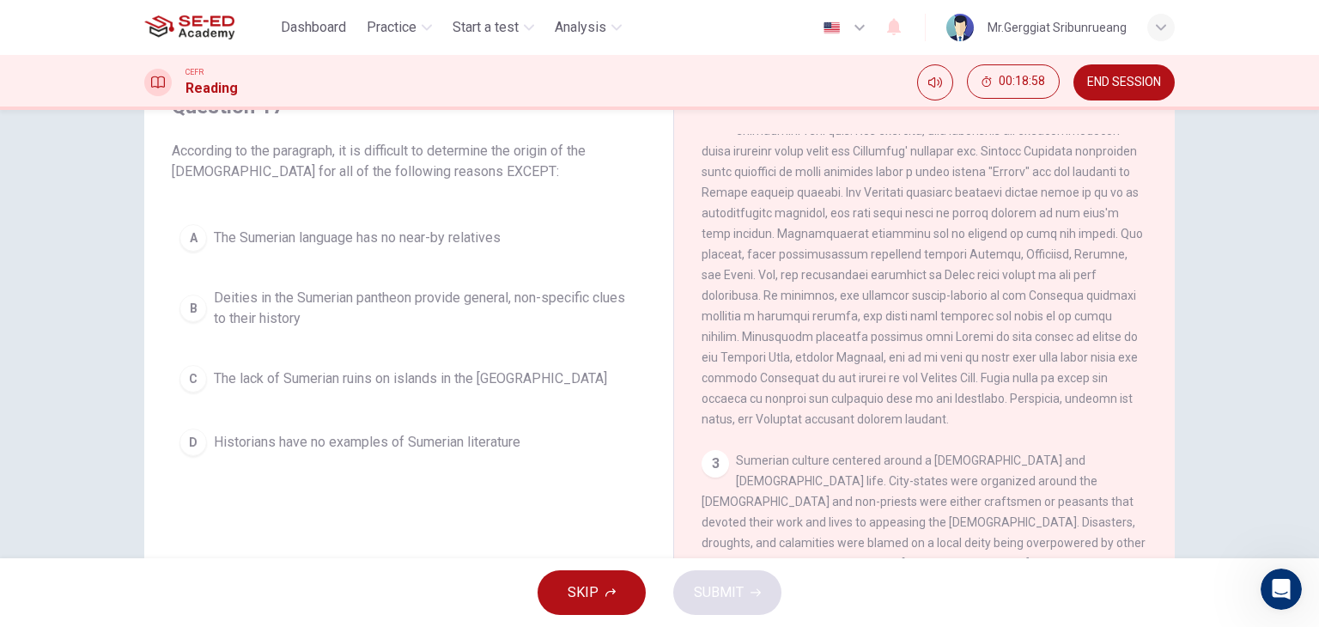
click at [247, 383] on span "The lack of Sumerian ruins on islands in the [GEOGRAPHIC_DATA]" at bounding box center [410, 378] width 393 height 21
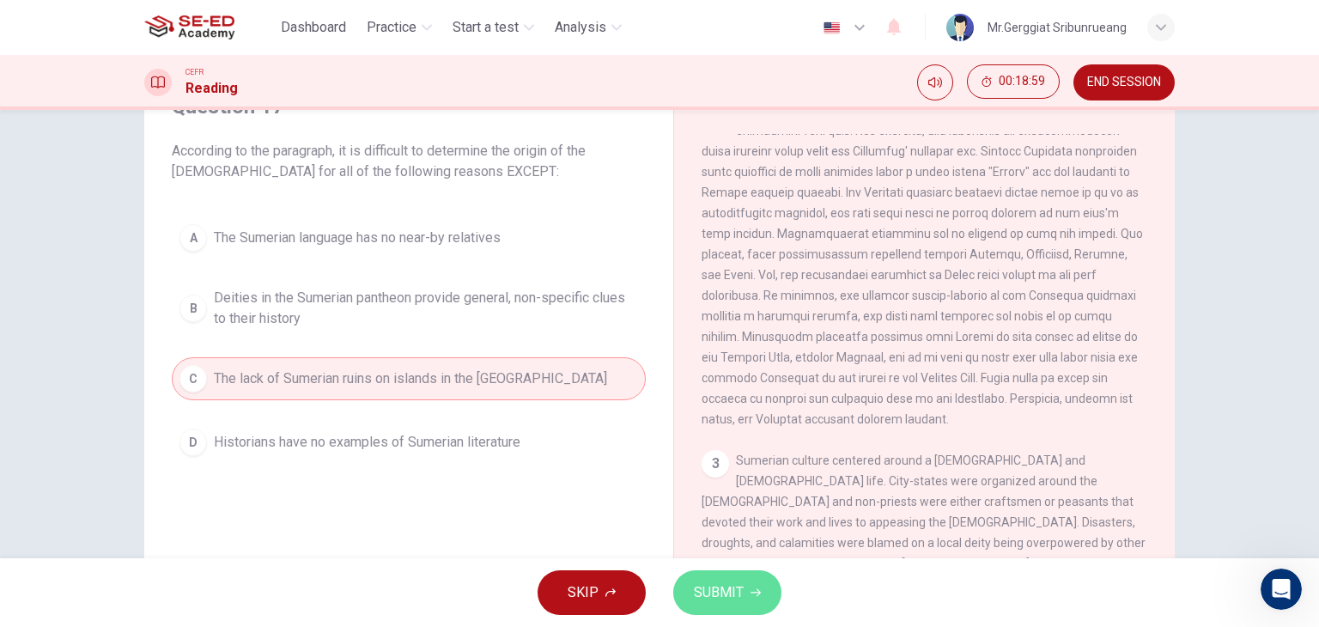
click at [746, 589] on button "SUBMIT" at bounding box center [727, 592] width 108 height 45
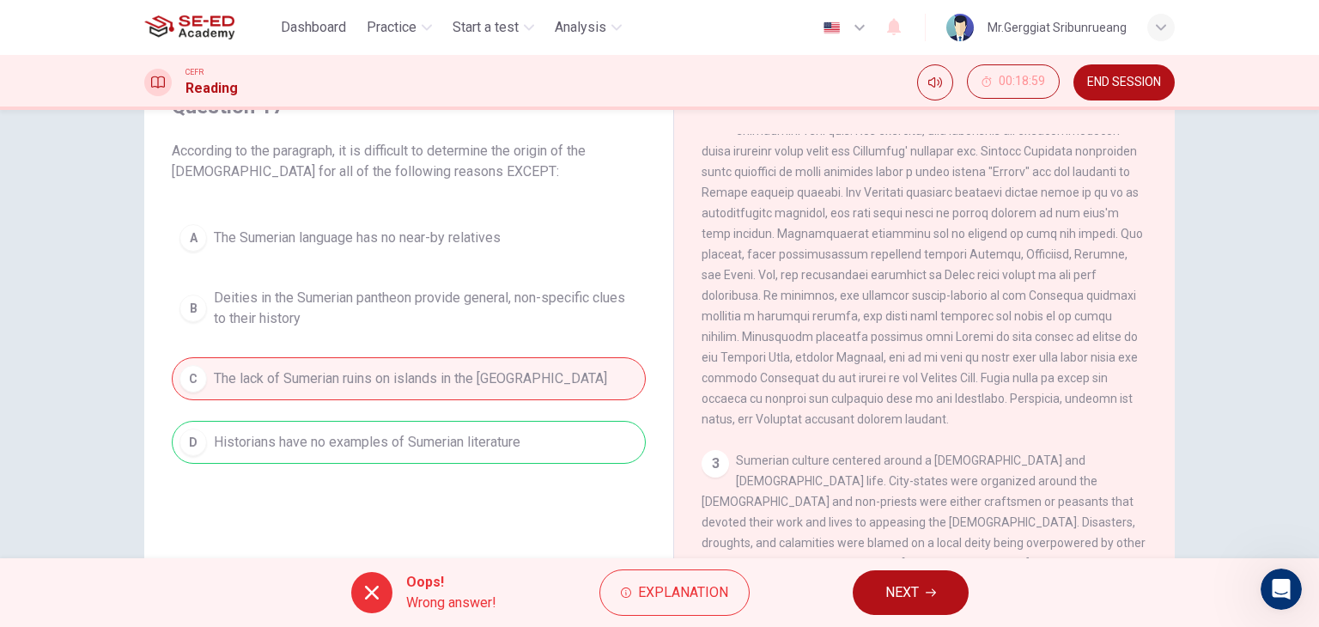
click at [866, 592] on button "NEXT" at bounding box center [911, 592] width 116 height 45
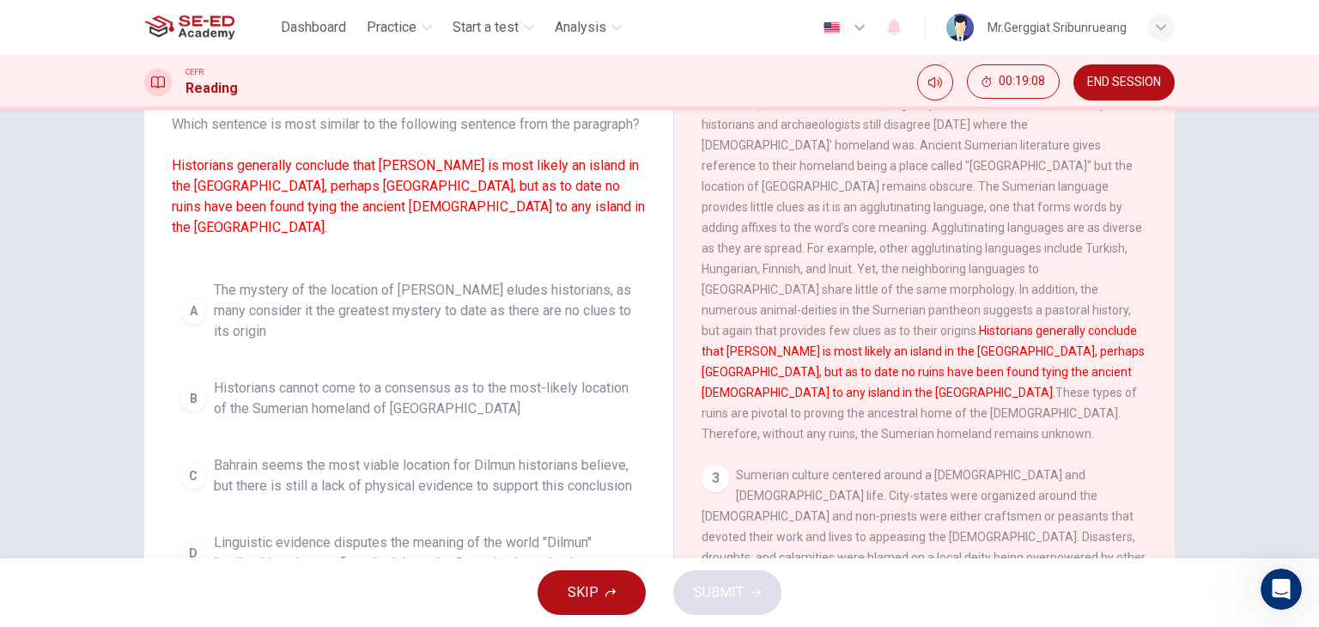
scroll to position [46, 0]
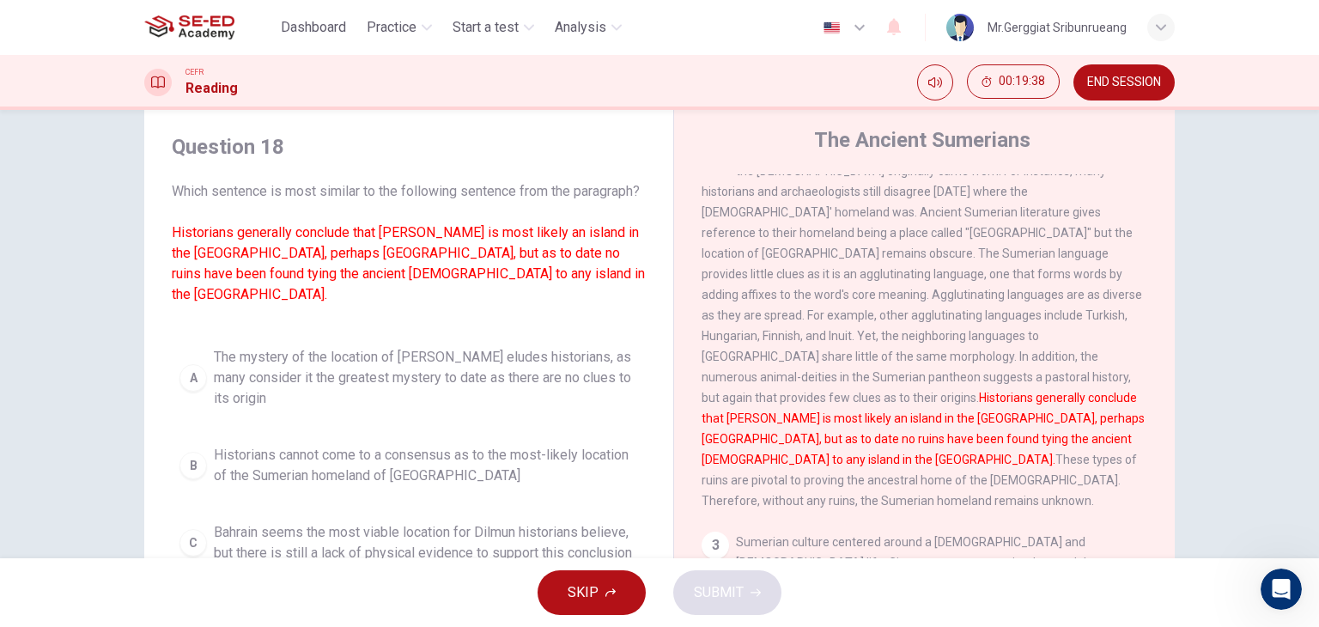
drag, startPoint x: 206, startPoint y: 248, endPoint x: 395, endPoint y: 288, distance: 193.0
click at [395, 288] on font "Historians generally conclude that [PERSON_NAME] is most likely an island in th…" at bounding box center [408, 263] width 473 height 78
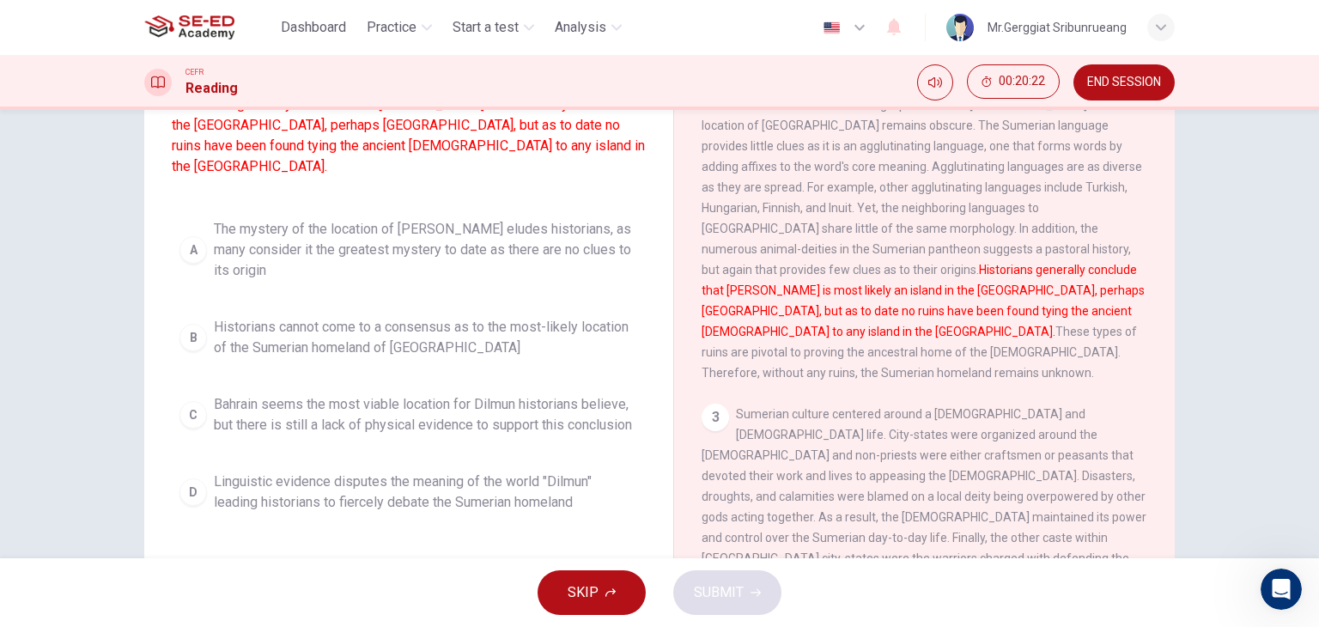
scroll to position [131, 0]
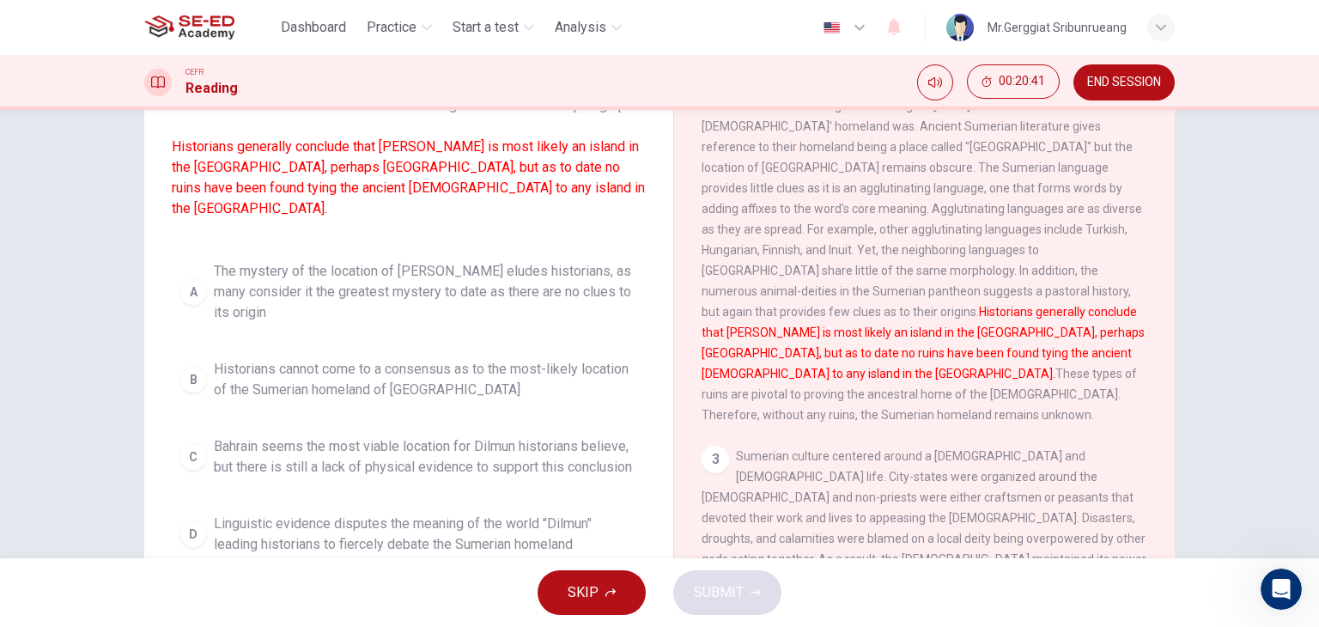
click at [306, 280] on span "The mystery of the location of [PERSON_NAME] eludes historians, as many conside…" at bounding box center [426, 292] width 424 height 62
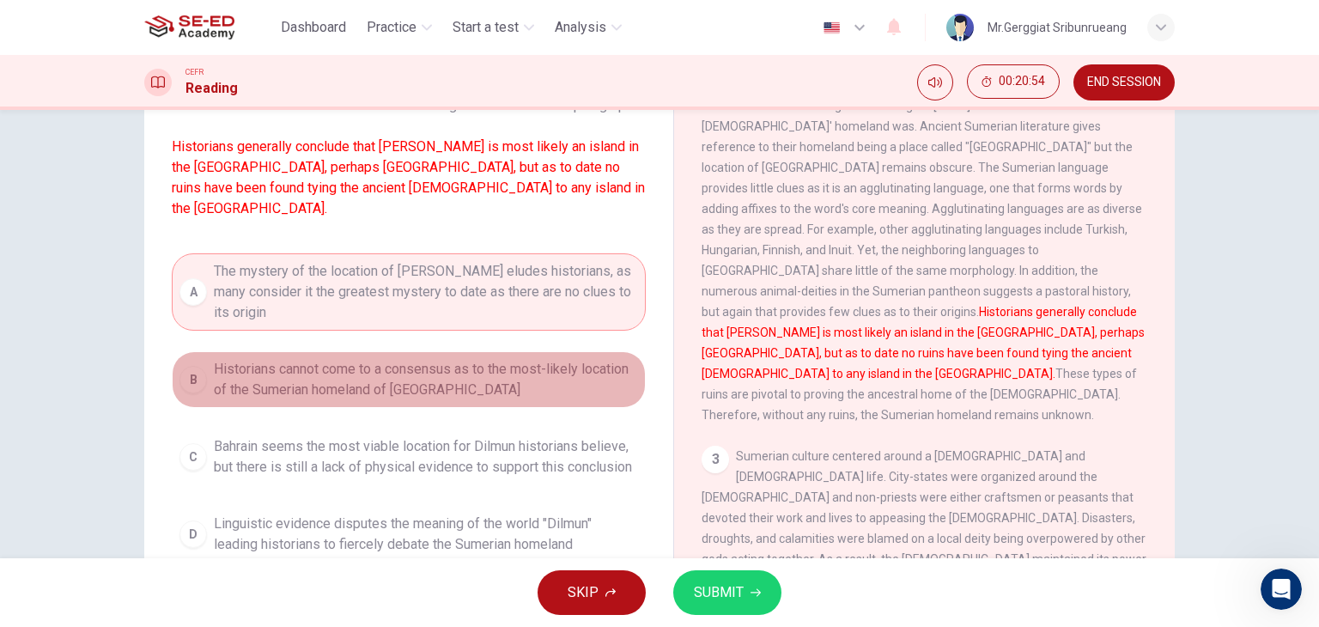
click at [394, 393] on span "Historians cannot come to a consensus as to the most-likely location of the Sum…" at bounding box center [426, 379] width 424 height 41
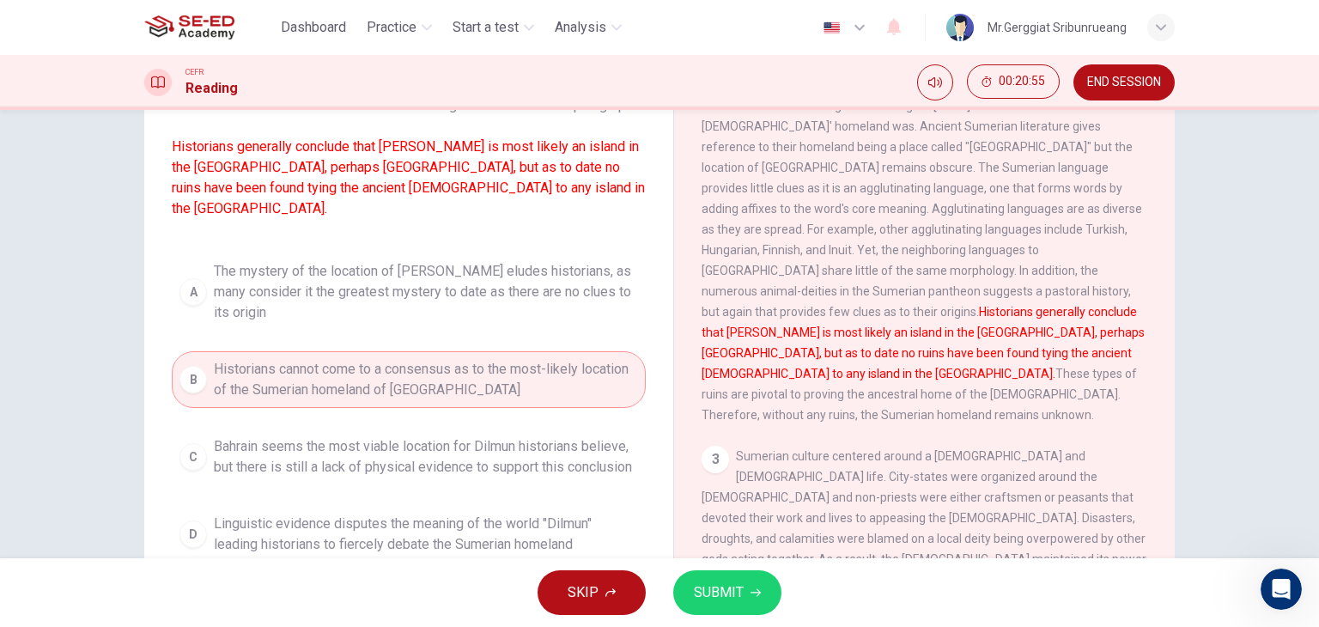
click at [721, 587] on span "SUBMIT" at bounding box center [719, 593] width 50 height 24
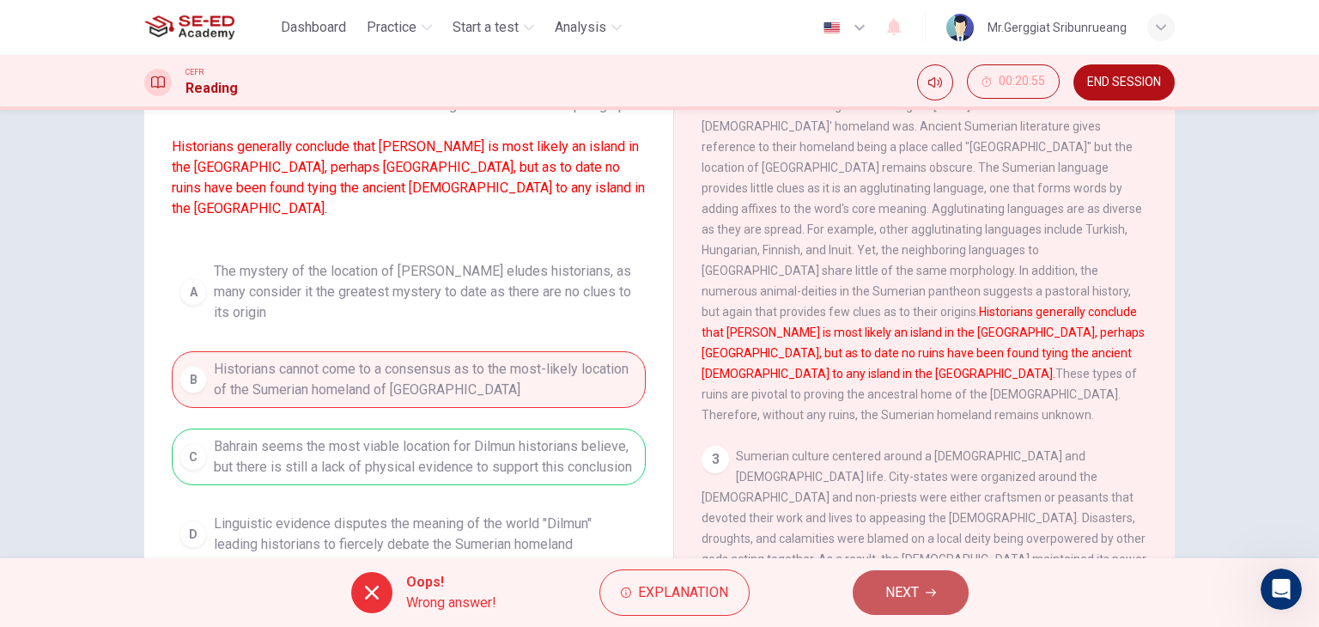
click at [889, 581] on span "NEXT" at bounding box center [902, 593] width 33 height 24
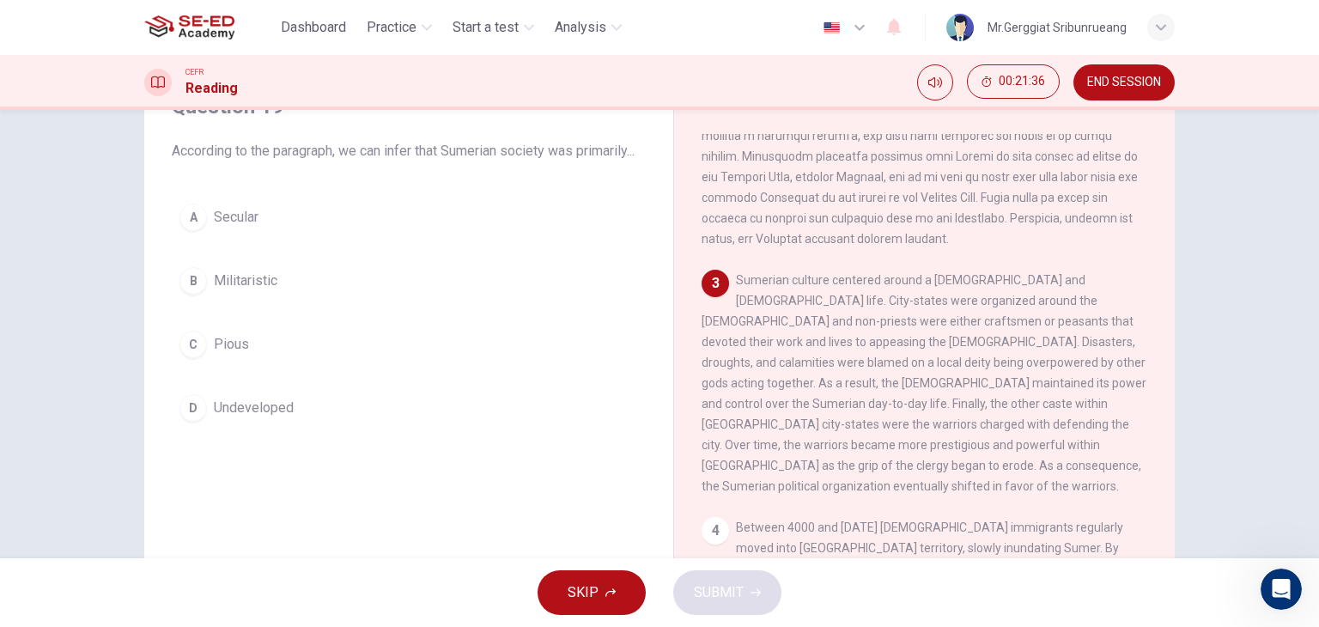
scroll to position [515, 0]
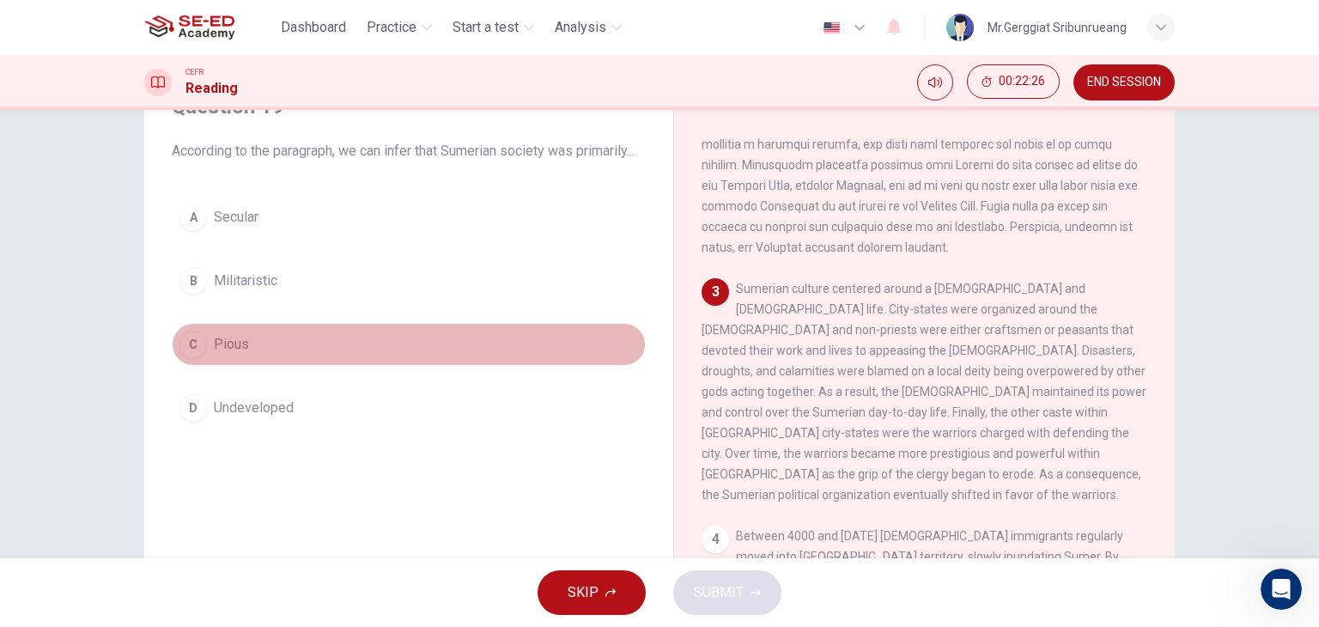
click at [216, 355] on span "Pious" at bounding box center [231, 344] width 35 height 21
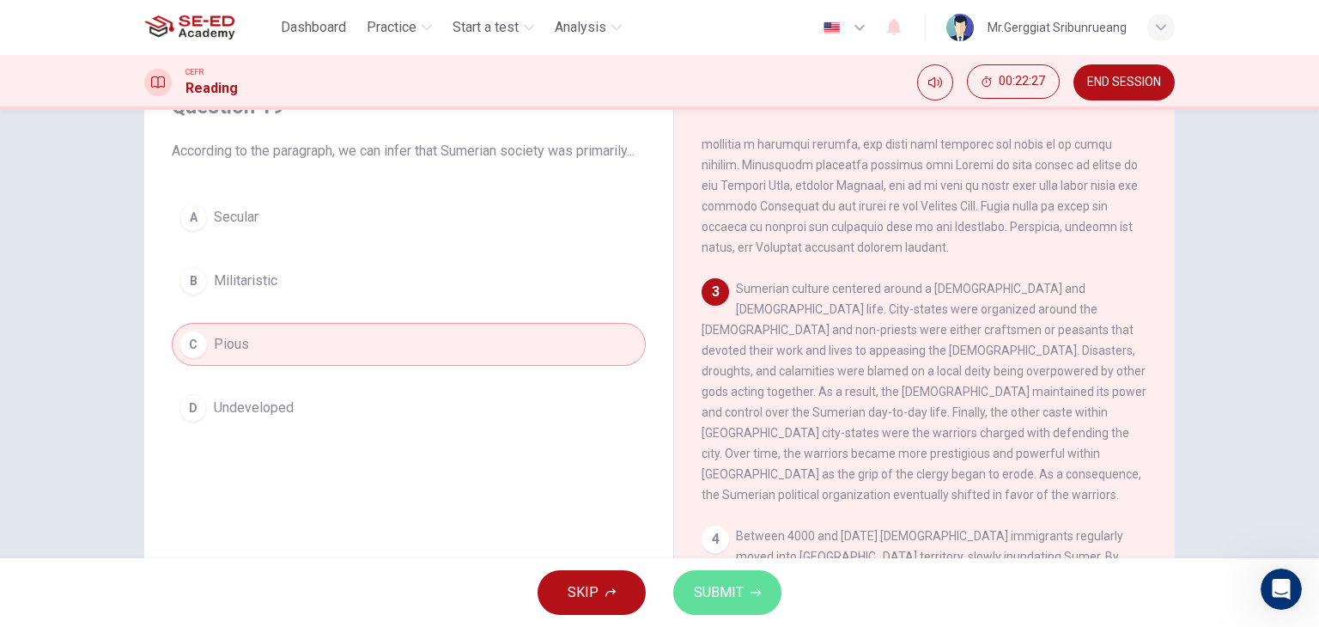
click at [711, 599] on span "SUBMIT" at bounding box center [719, 593] width 50 height 24
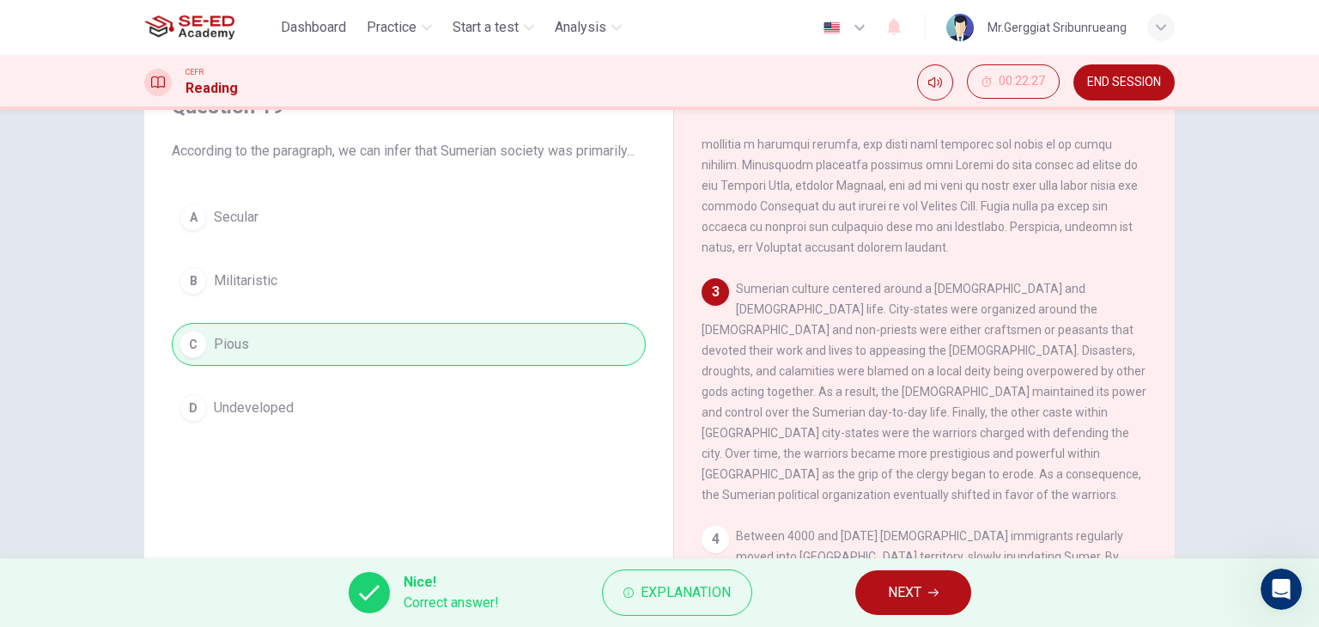
click at [888, 599] on span "NEXT" at bounding box center [904, 593] width 33 height 24
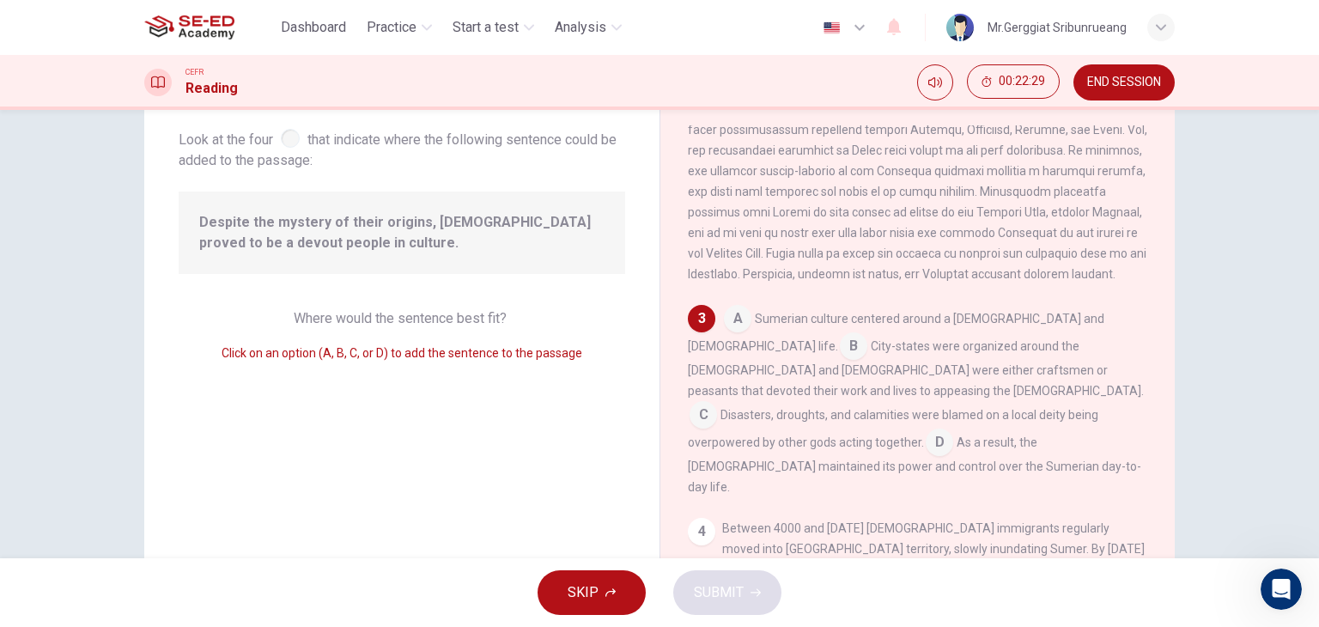
scroll to position [86, 0]
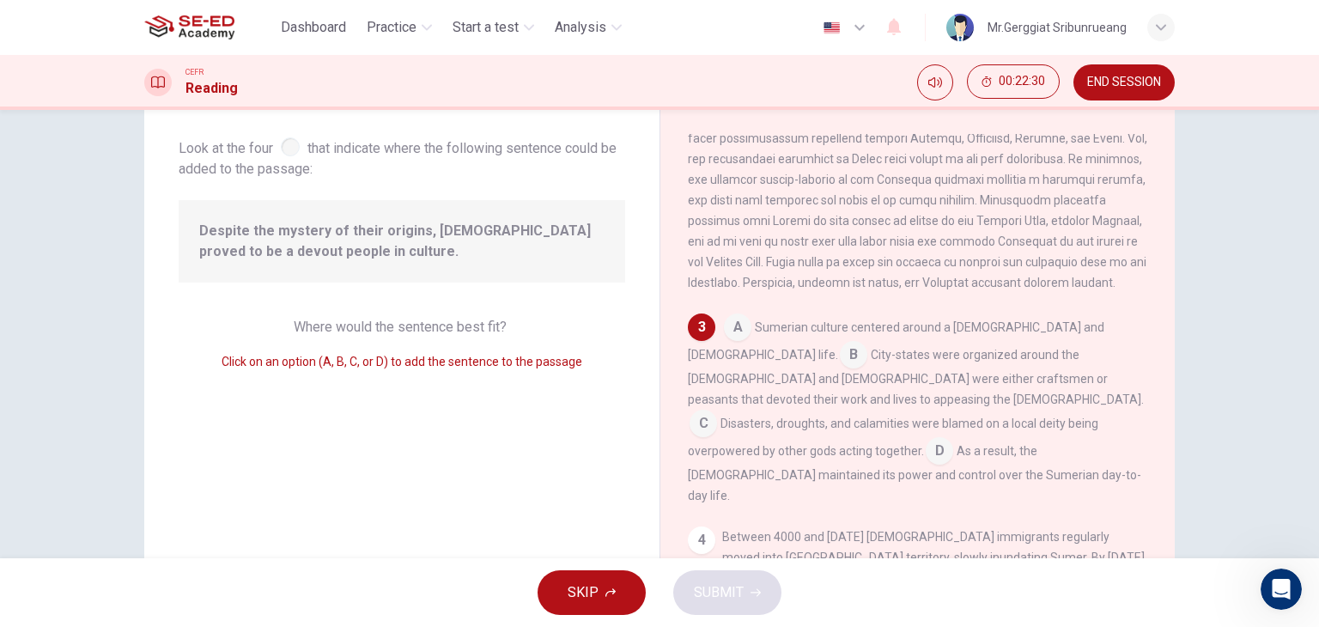
click at [281, 238] on span "Despite the mystery of their origins, [DEMOGRAPHIC_DATA] proved to be a devout …" at bounding box center [401, 241] width 405 height 41
click at [956, 444] on span "As a result, the [DEMOGRAPHIC_DATA] maintained its power and control over the S…" at bounding box center [914, 473] width 453 height 58
click at [969, 443] on div "A Sumerian culture centered around a [DEMOGRAPHIC_DATA] and [DEMOGRAPHIC_DATA] …" at bounding box center [918, 409] width 460 height 192
click at [926, 439] on input at bounding box center [939, 452] width 27 height 27
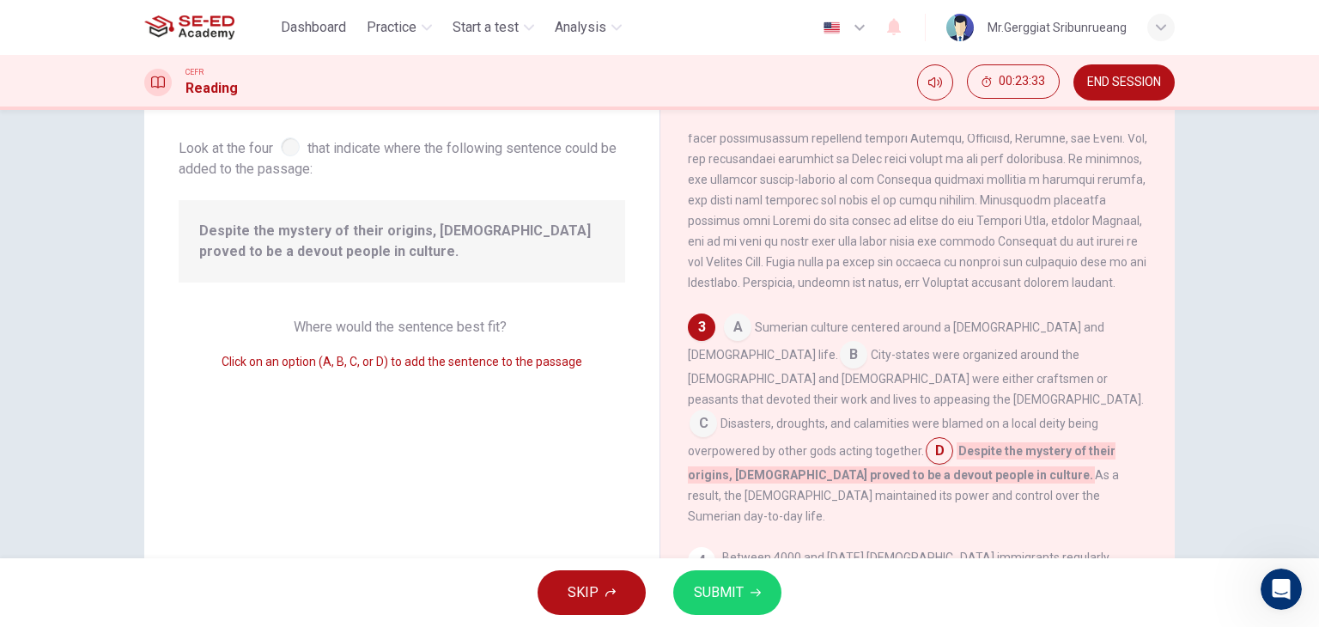
click at [738, 588] on span "SUBMIT" at bounding box center [719, 593] width 50 height 24
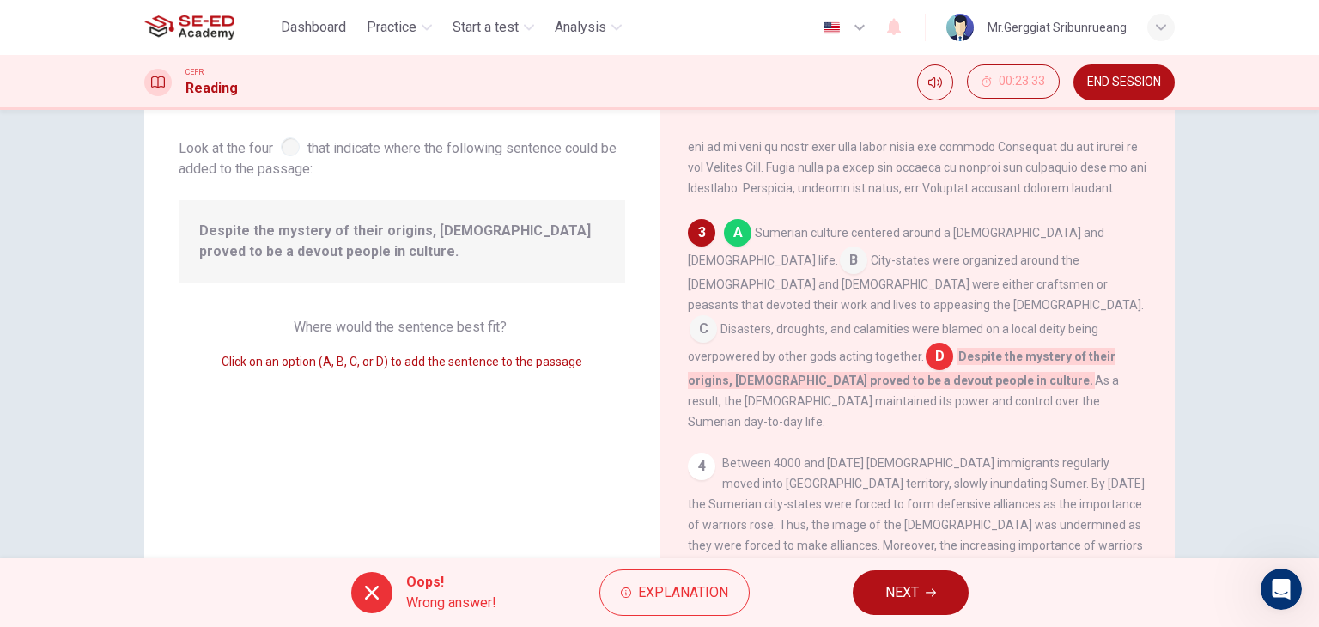
scroll to position [631, 0]
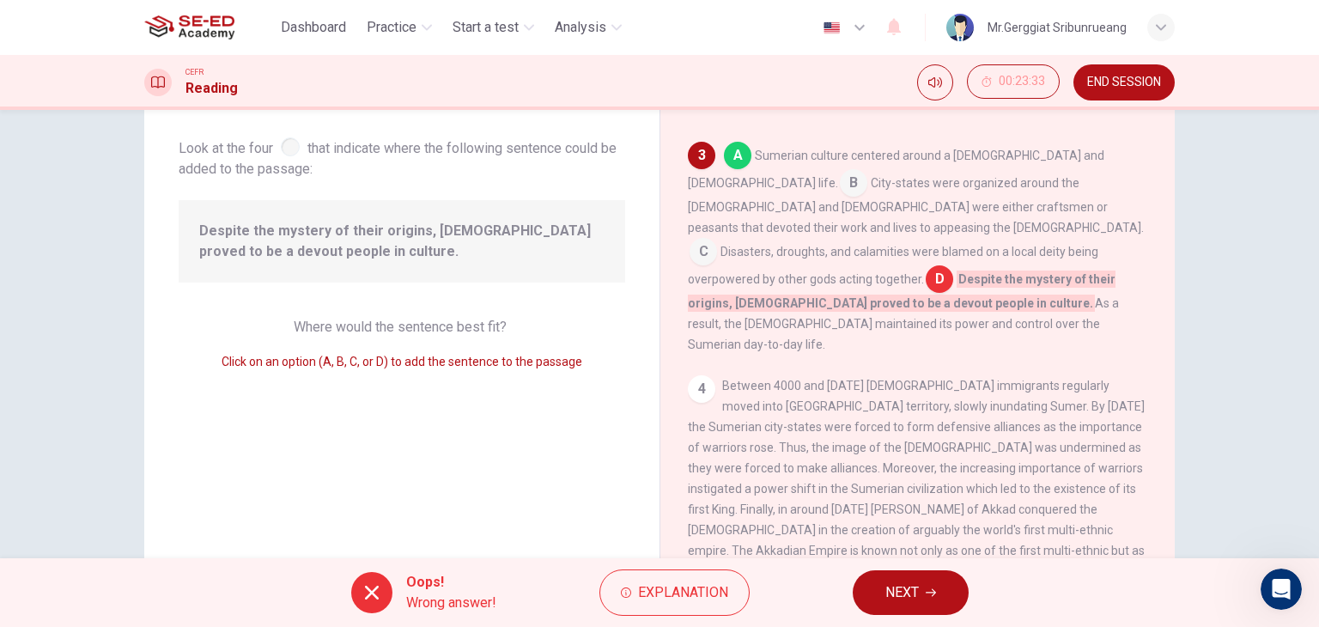
click at [926, 587] on icon "button" at bounding box center [931, 592] width 10 height 10
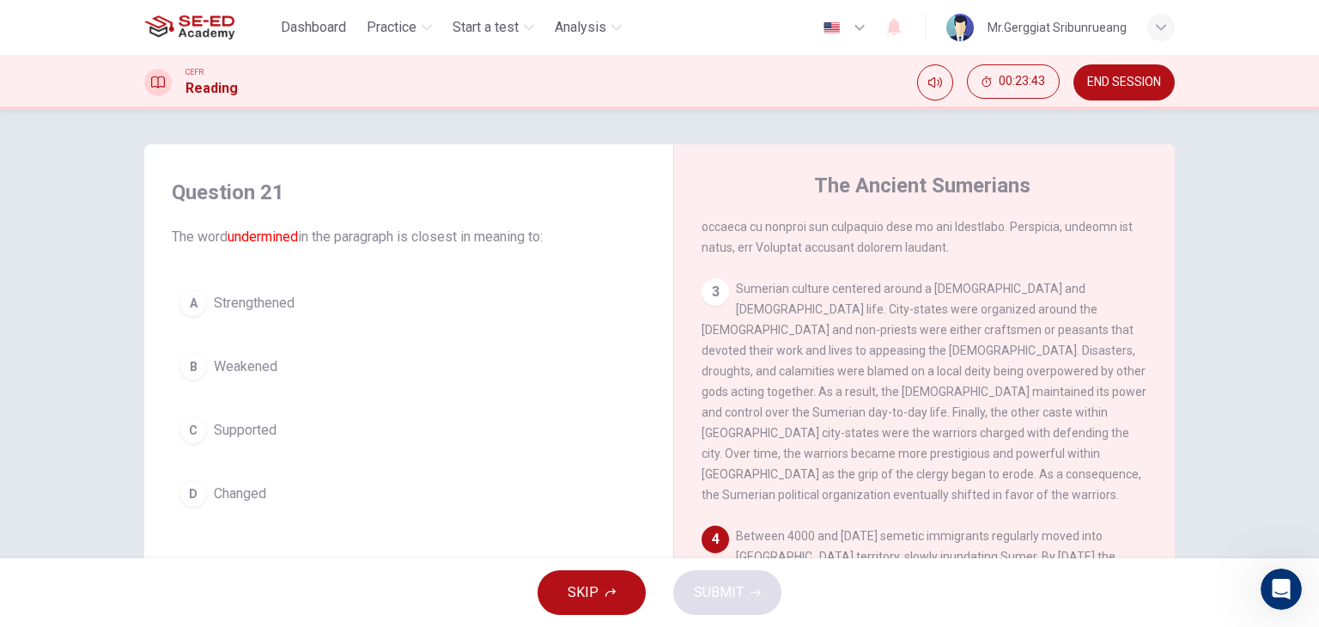
scroll to position [859, 0]
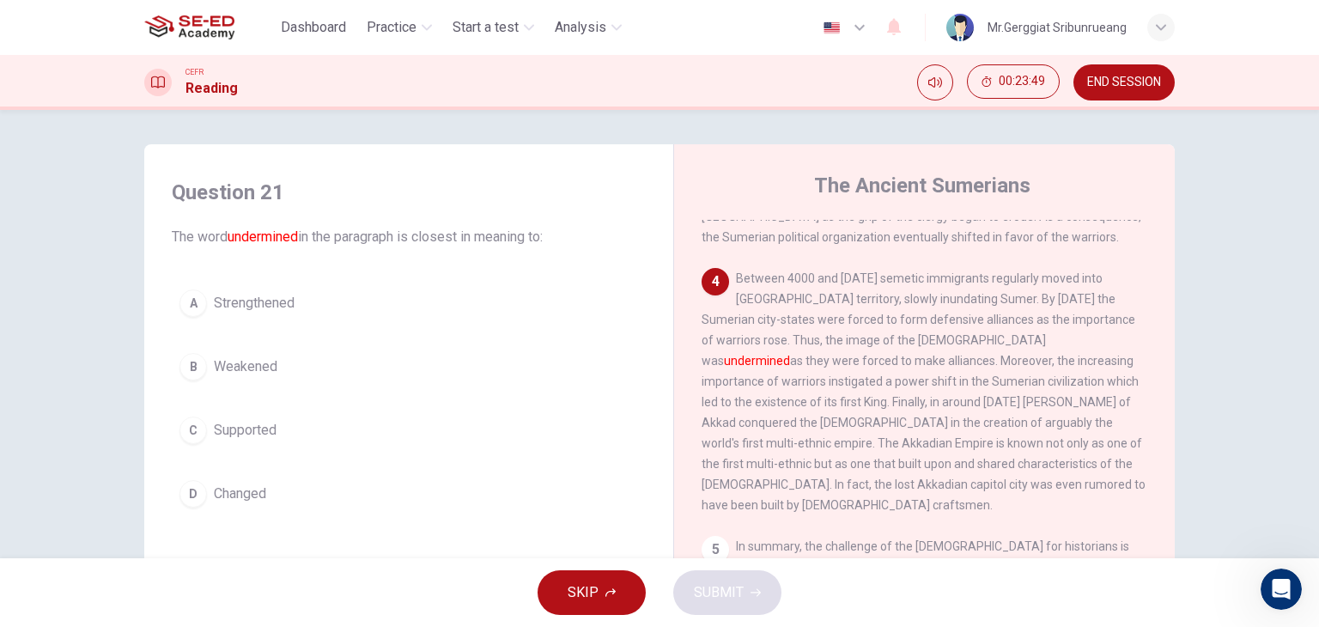
click at [242, 487] on span "Changed" at bounding box center [240, 494] width 52 height 21
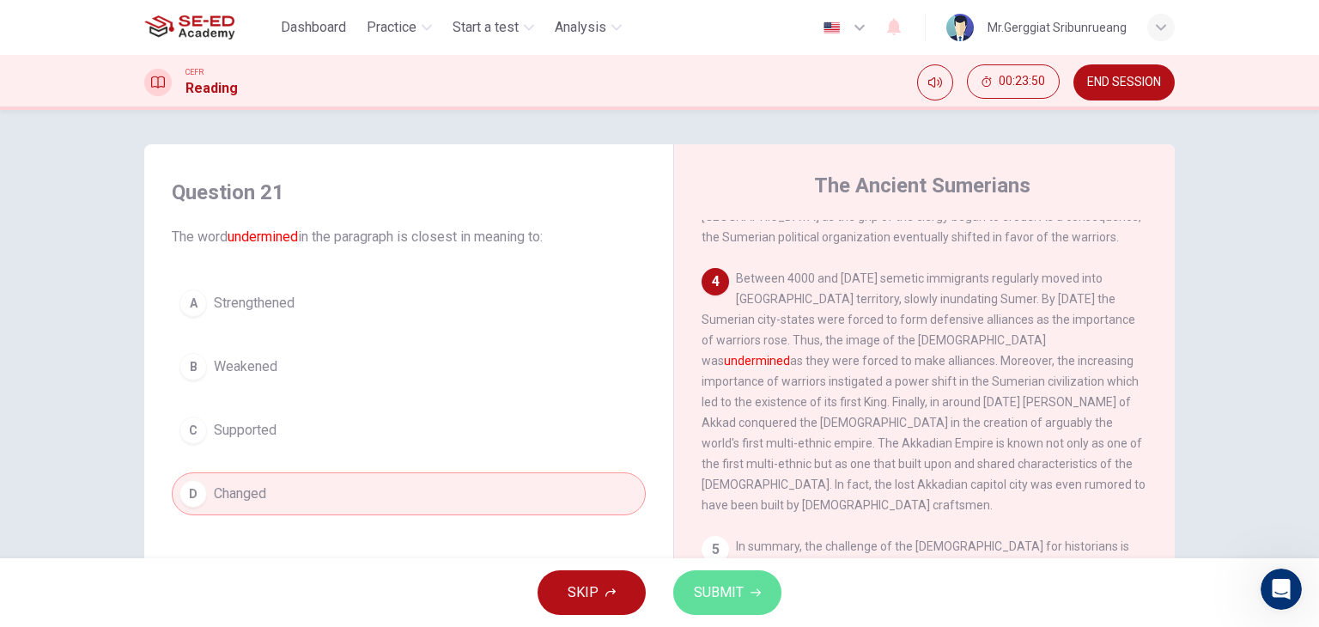
click at [707, 593] on span "SUBMIT" at bounding box center [719, 593] width 50 height 24
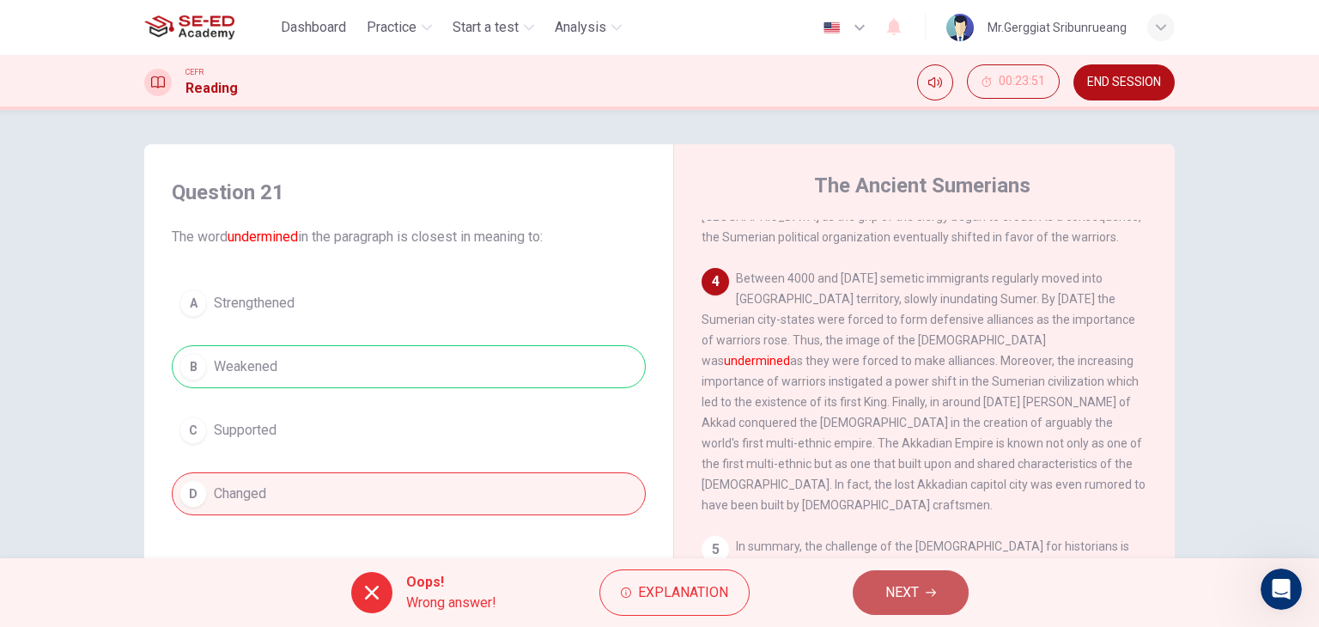
click at [895, 588] on span "NEXT" at bounding box center [902, 593] width 33 height 24
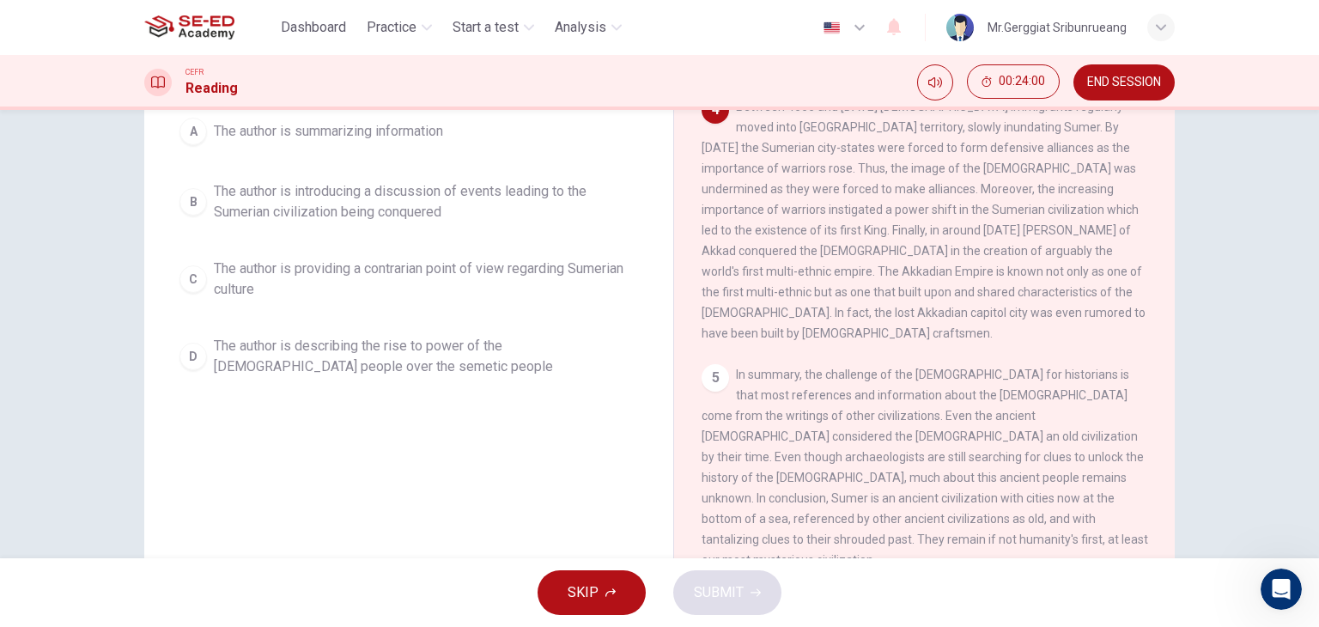
scroll to position [86, 0]
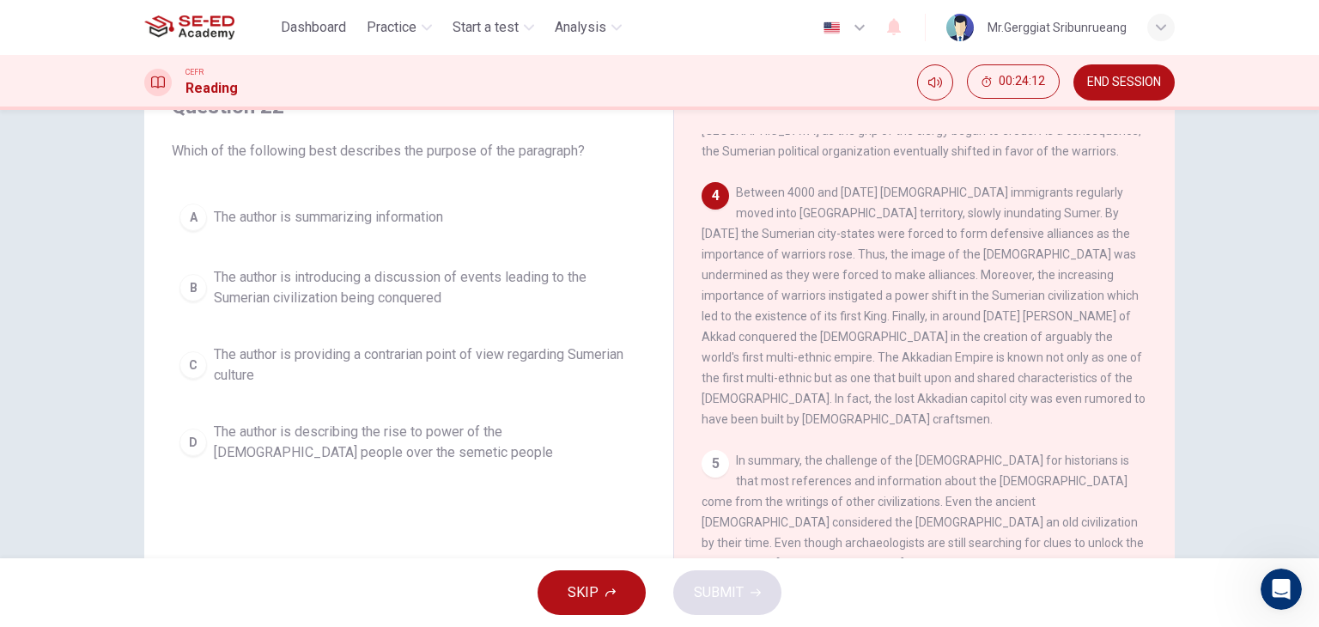
click at [261, 303] on span "The author is introducing a discussion of events leading to the Sumerian civili…" at bounding box center [426, 287] width 424 height 41
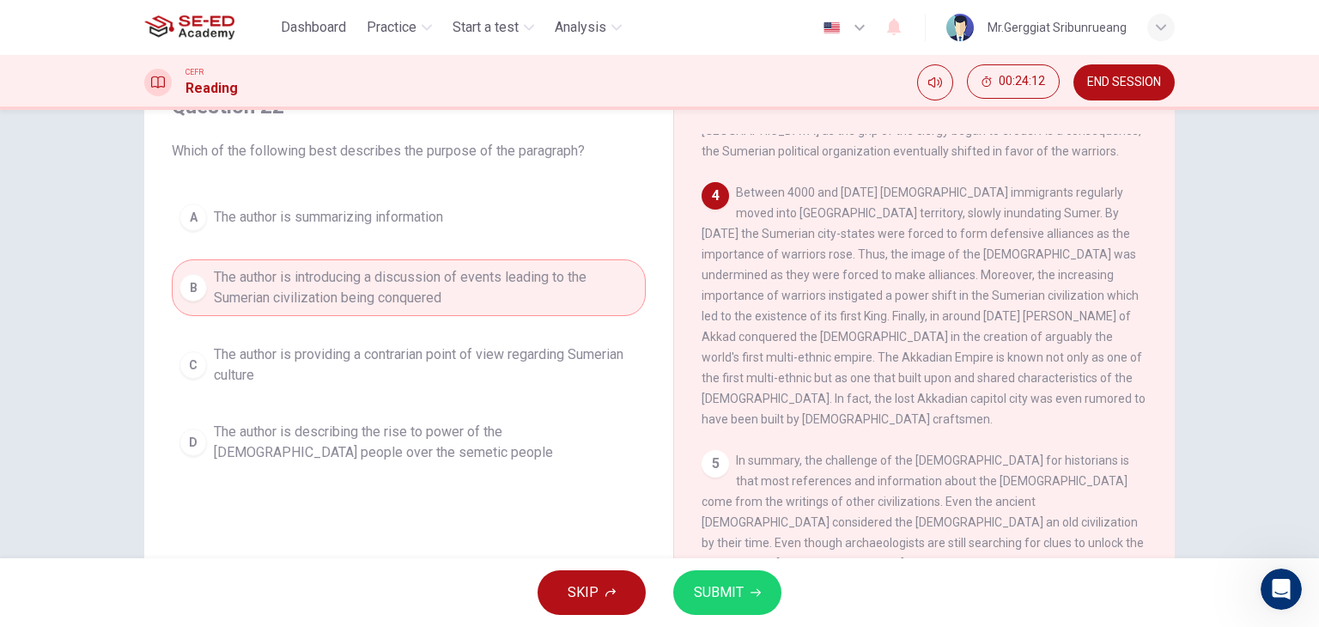
click at [733, 593] on span "SUBMIT" at bounding box center [719, 593] width 50 height 24
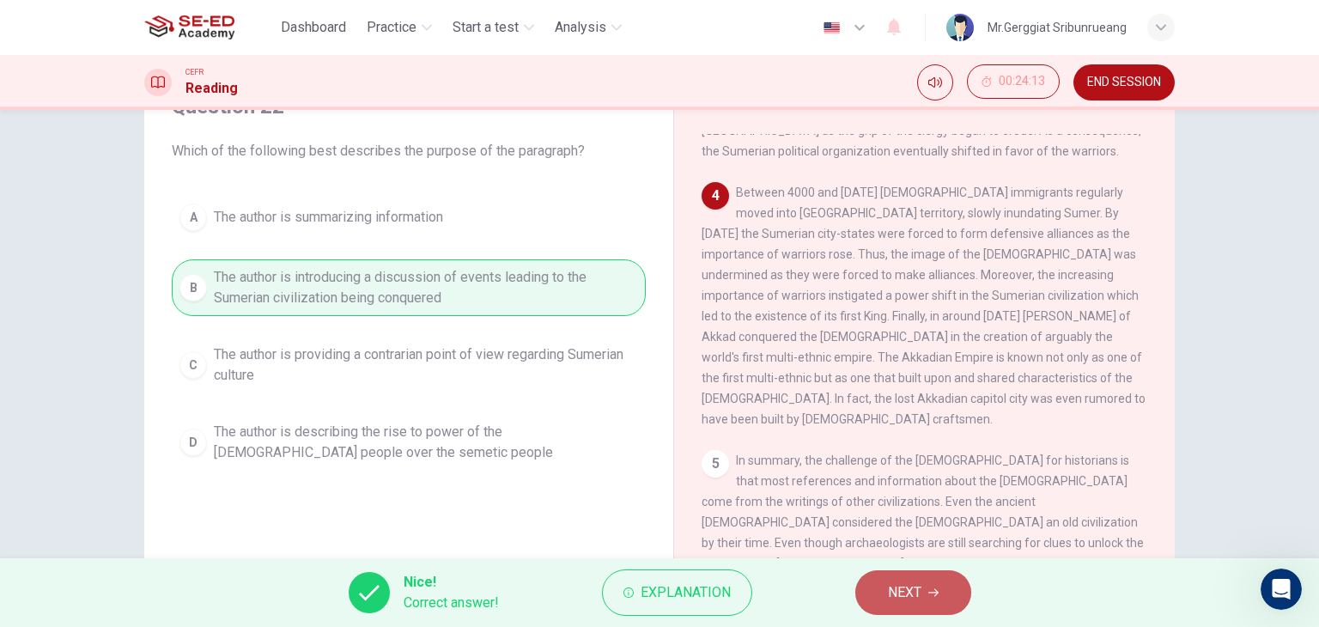
click at [916, 593] on span "NEXT" at bounding box center [904, 593] width 33 height 24
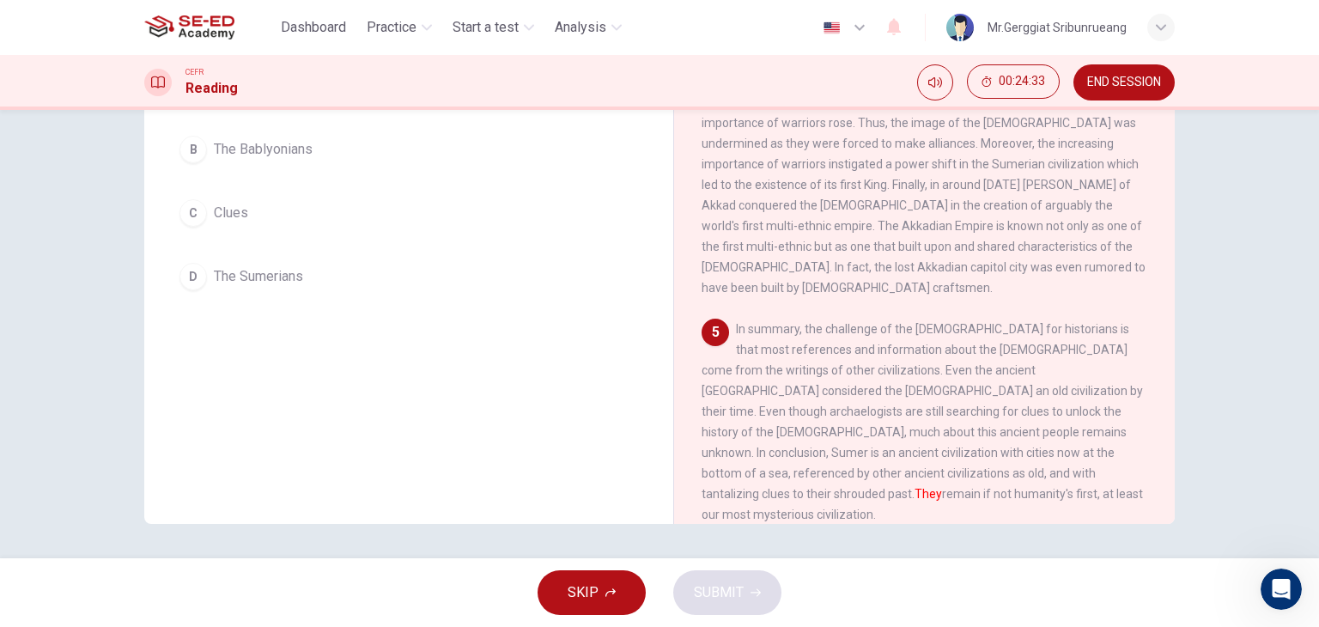
scroll to position [46, 0]
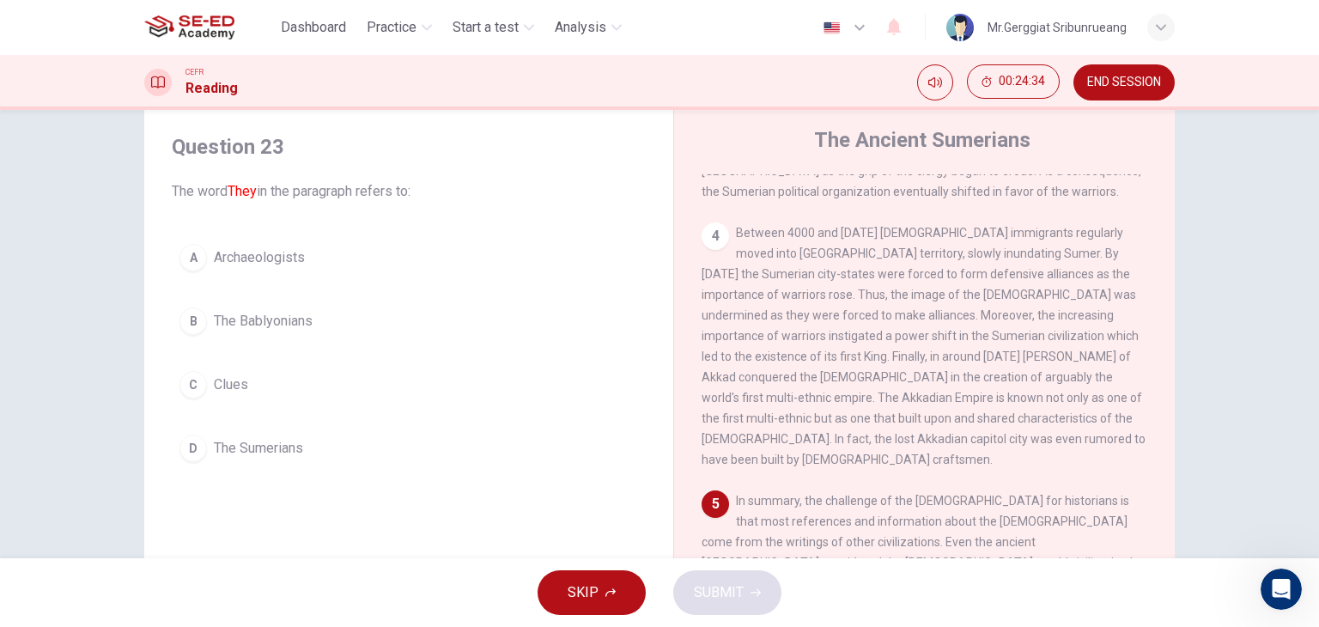
click at [265, 452] on span "The Sumerians" at bounding box center [258, 448] width 89 height 21
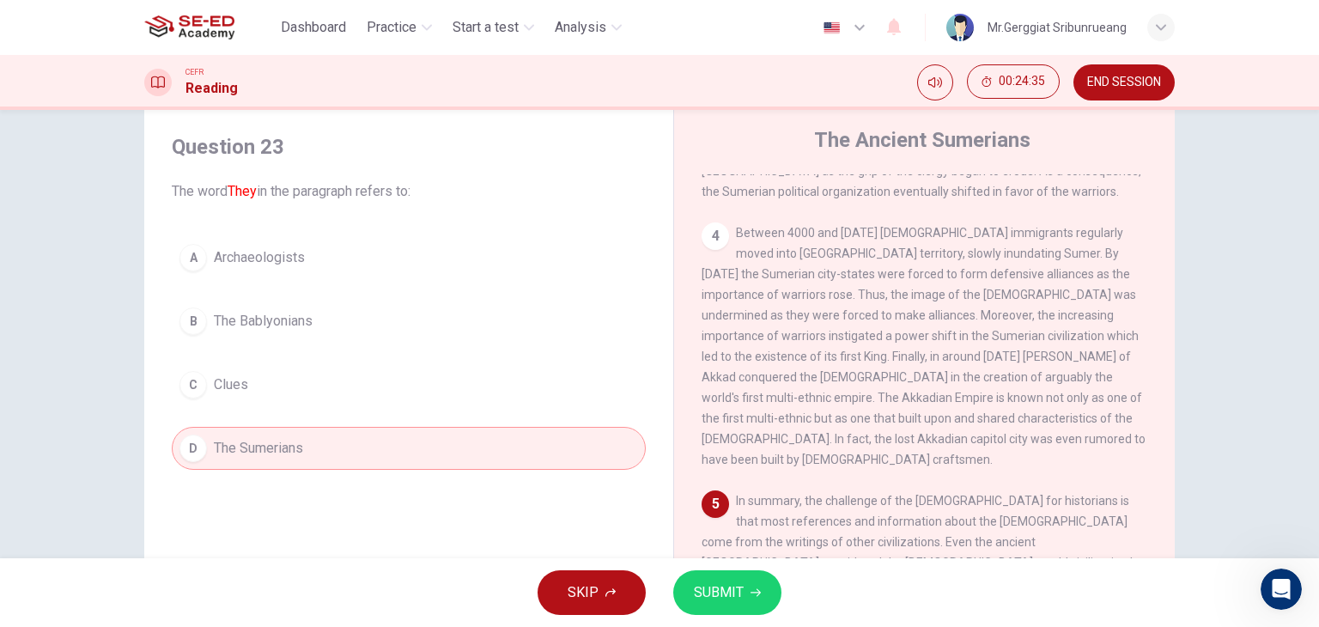
click at [759, 593] on button "SUBMIT" at bounding box center [727, 592] width 108 height 45
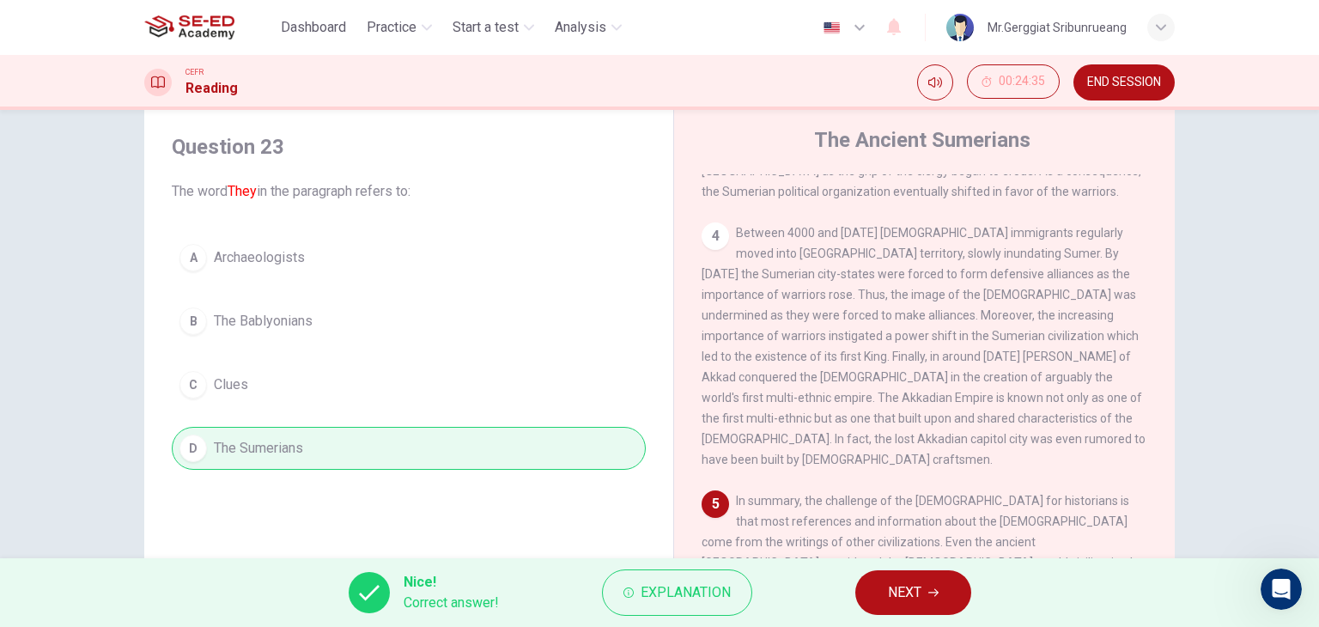
click at [952, 601] on button "NEXT" at bounding box center [913, 592] width 116 height 45
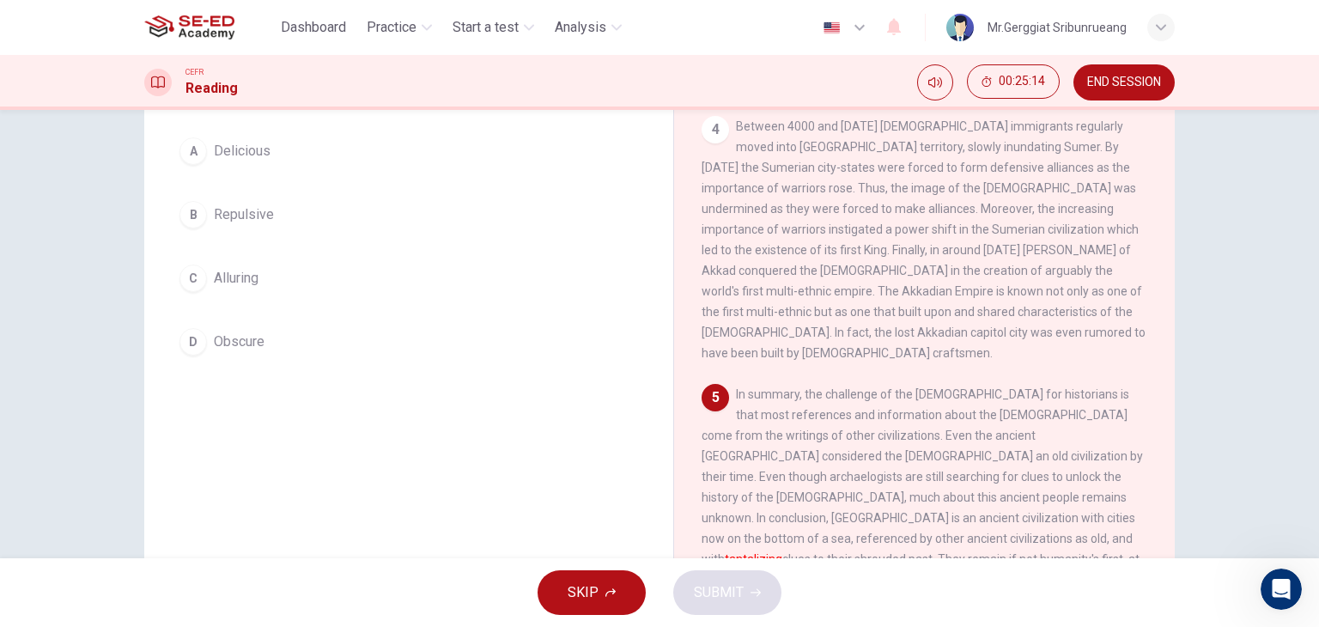
scroll to position [172, 0]
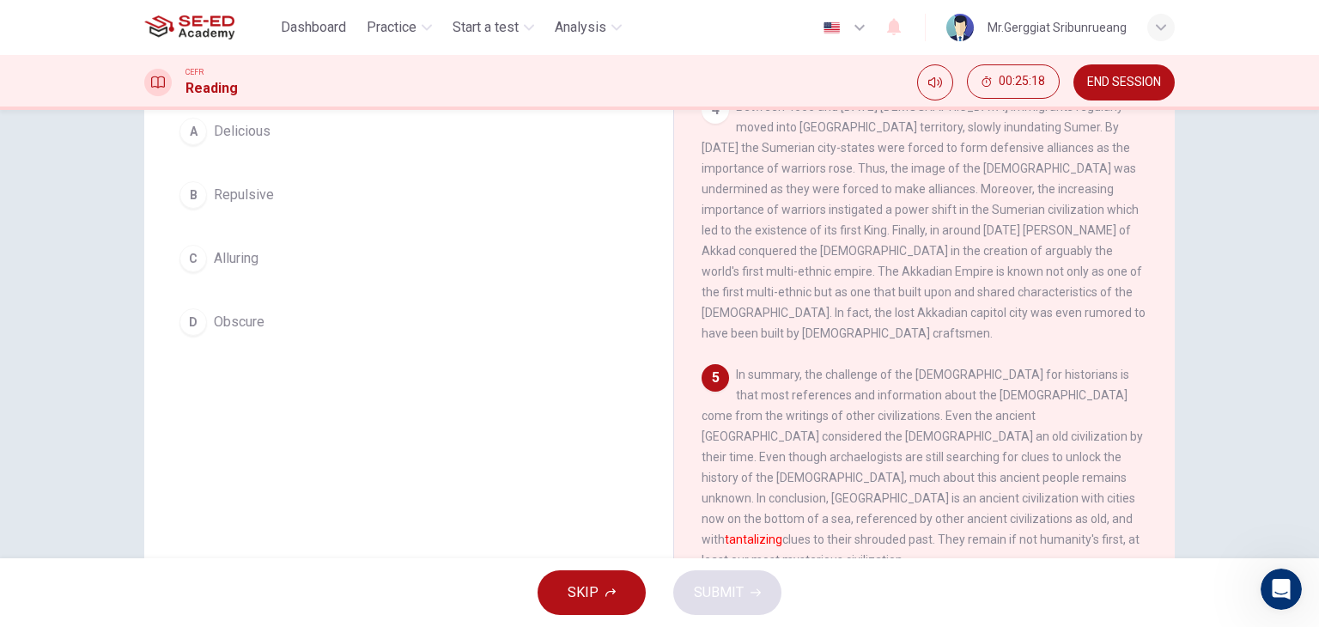
click at [253, 204] on button "B Repulsive" at bounding box center [409, 194] width 474 height 43
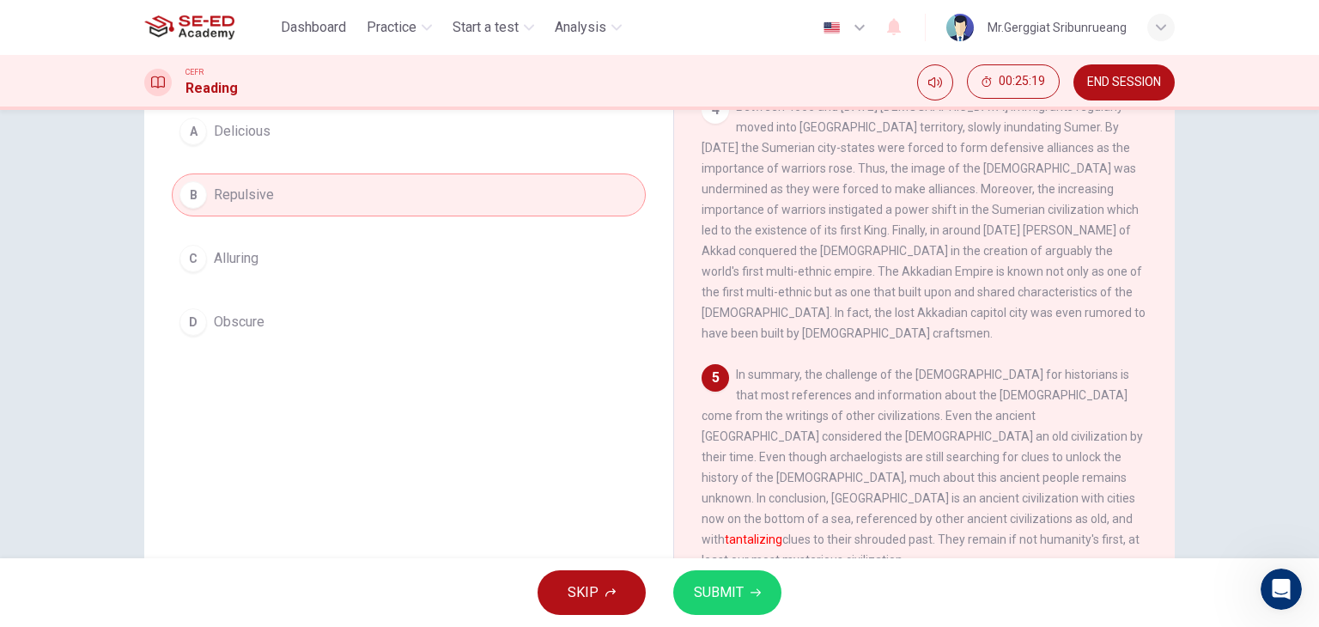
click at [753, 583] on button "SUBMIT" at bounding box center [727, 592] width 108 height 45
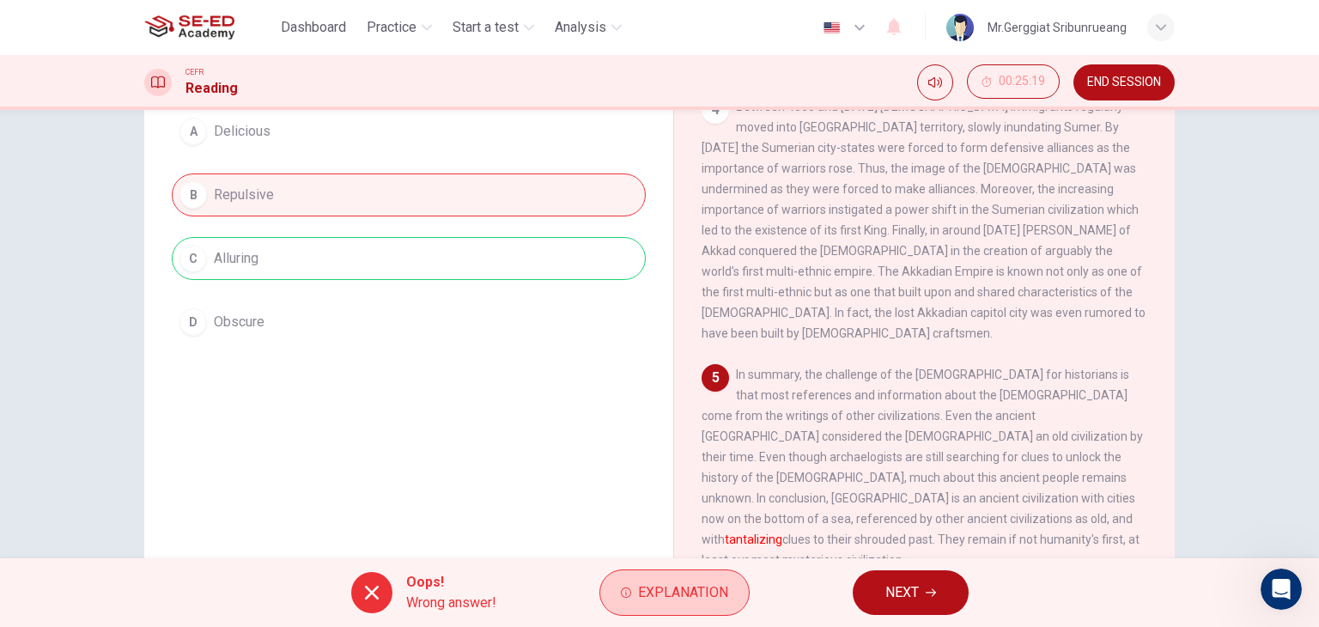
click at [726, 593] on span "Explanation" at bounding box center [683, 593] width 90 height 24
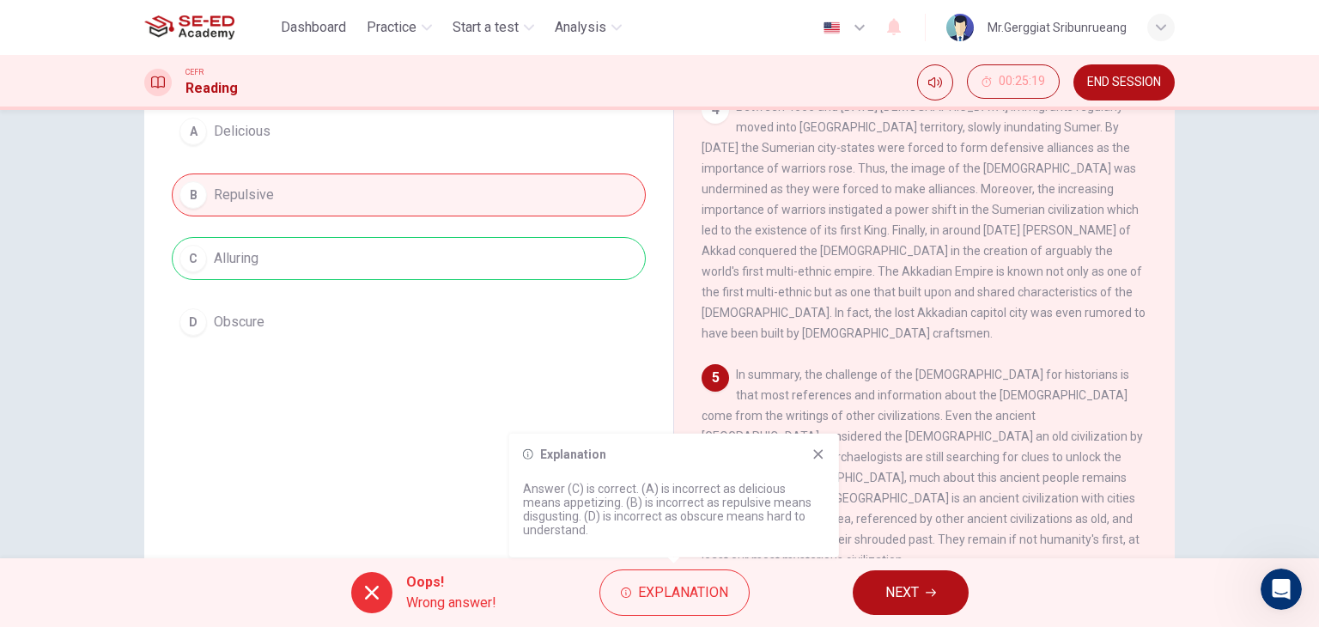
drag, startPoint x: 239, startPoint y: 257, endPoint x: 296, endPoint y: 250, distance: 58.0
click at [350, 265] on div "A Delicious B Repulsive C Alluring D Obscure" at bounding box center [409, 227] width 474 height 234
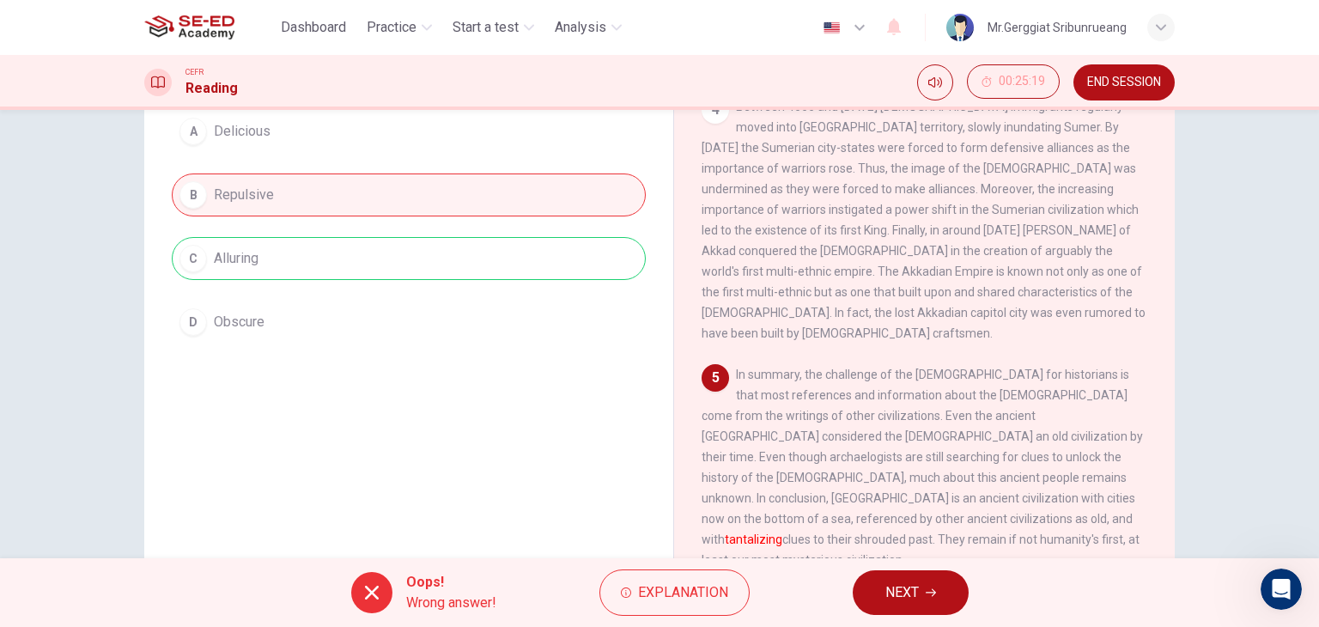
click at [912, 601] on span "NEXT" at bounding box center [902, 593] width 33 height 24
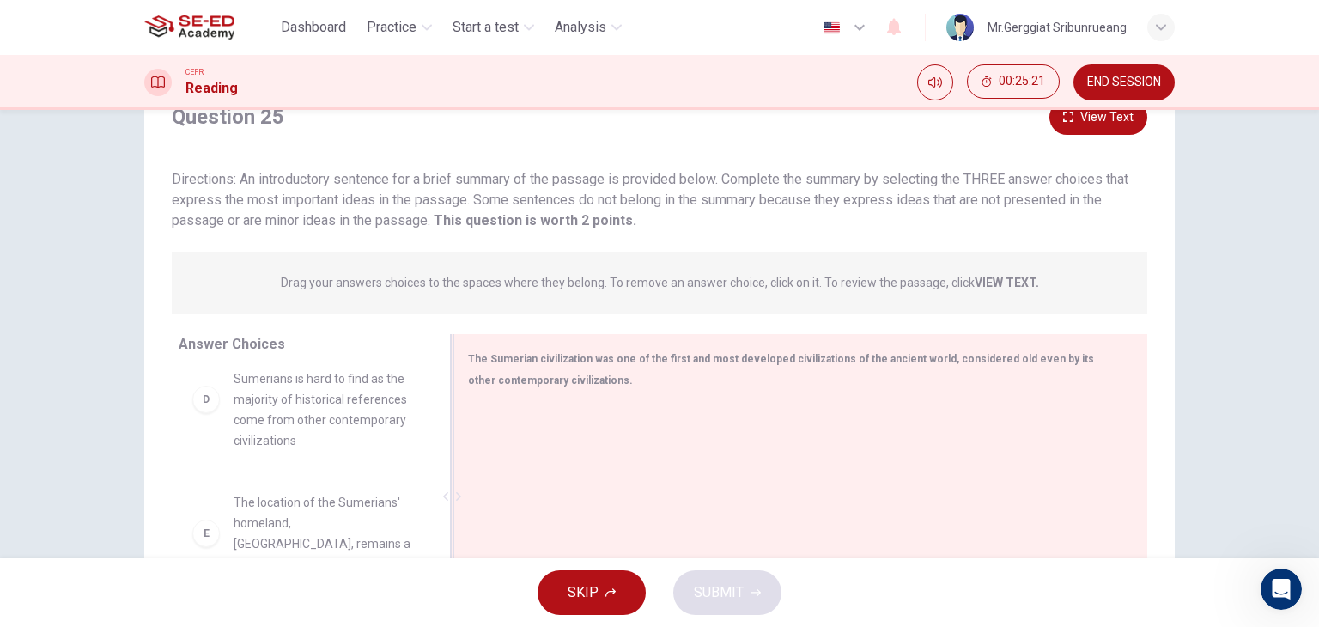
scroll to position [0, 0]
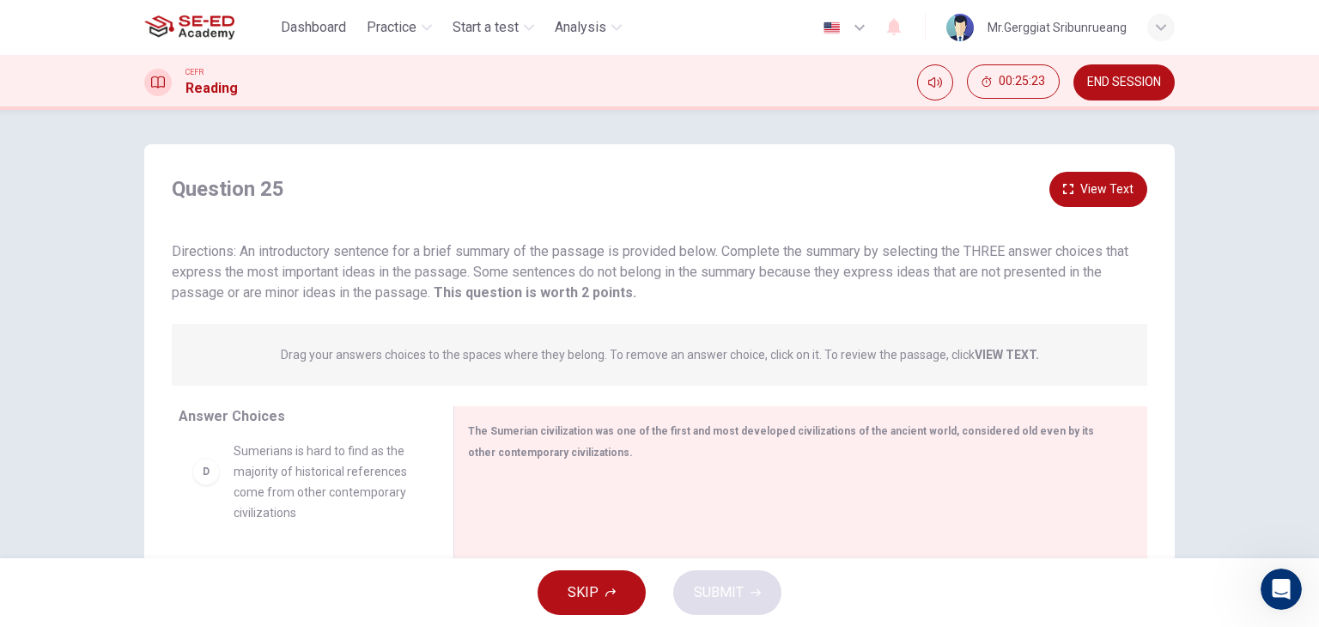
drag, startPoint x: 472, startPoint y: 277, endPoint x: 609, endPoint y: 319, distance: 143.5
click at [609, 319] on div "Question 25 View Text Directions: An introductory sentence for a brief summary …" at bounding box center [659, 456] width 1031 height 568
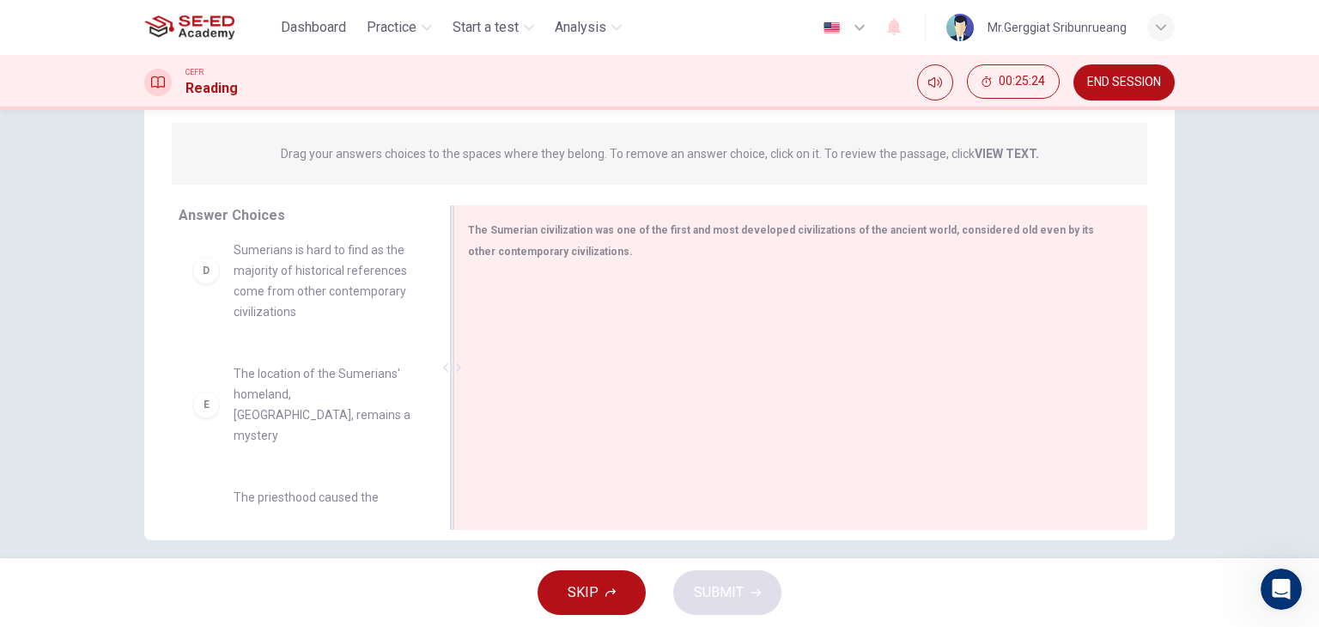
scroll to position [217, 0]
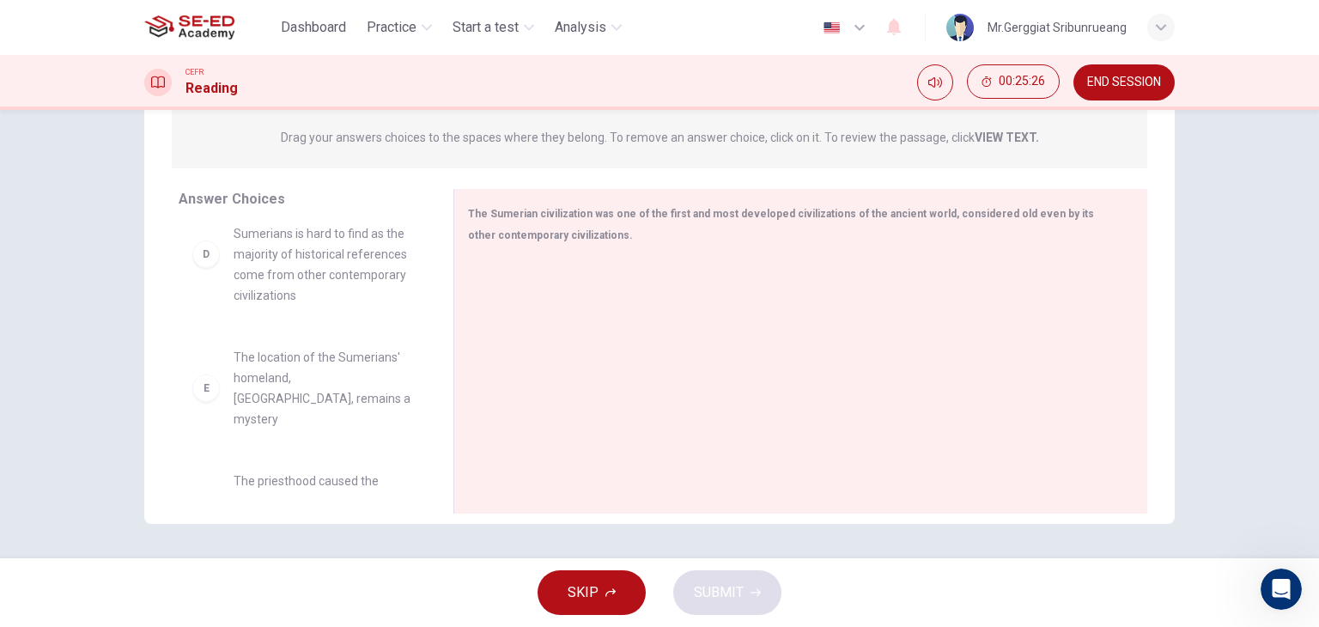
click at [324, 247] on span "Information about the Sumerians is hard to find as the majority of historical r…" at bounding box center [323, 254] width 179 height 103
click at [258, 358] on span "The location of the Sumerians' homeland, [GEOGRAPHIC_DATA], remains a mystery" at bounding box center [323, 388] width 179 height 82
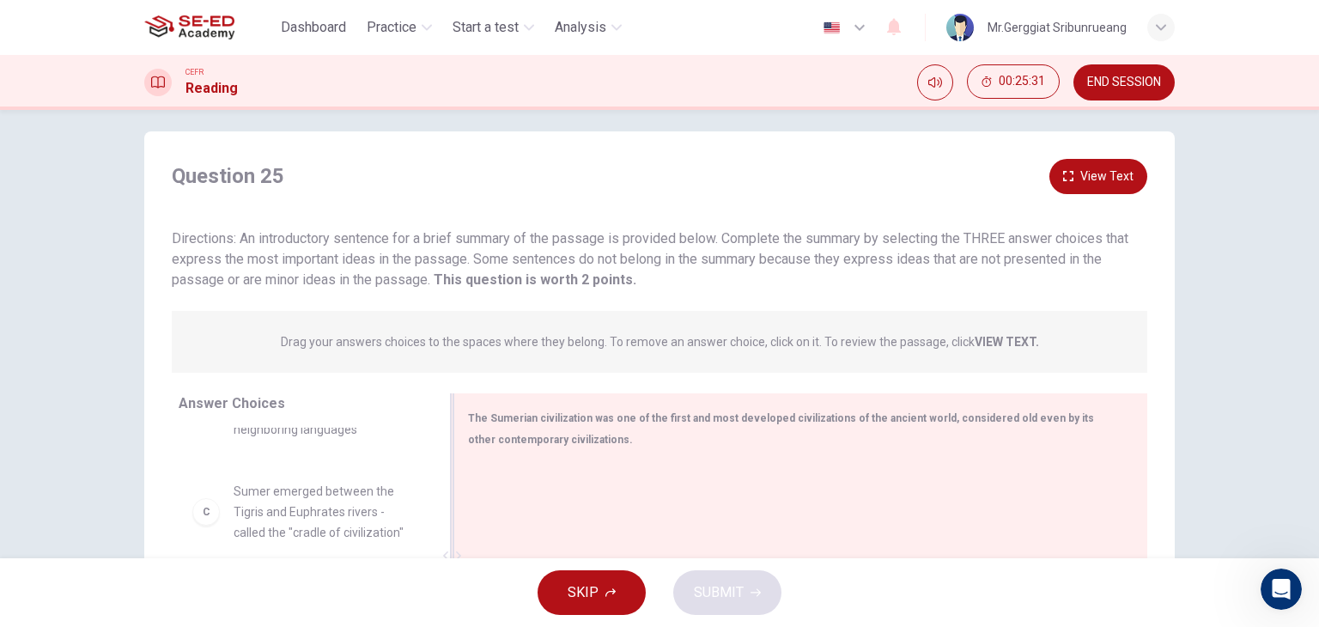
scroll to position [0, 0]
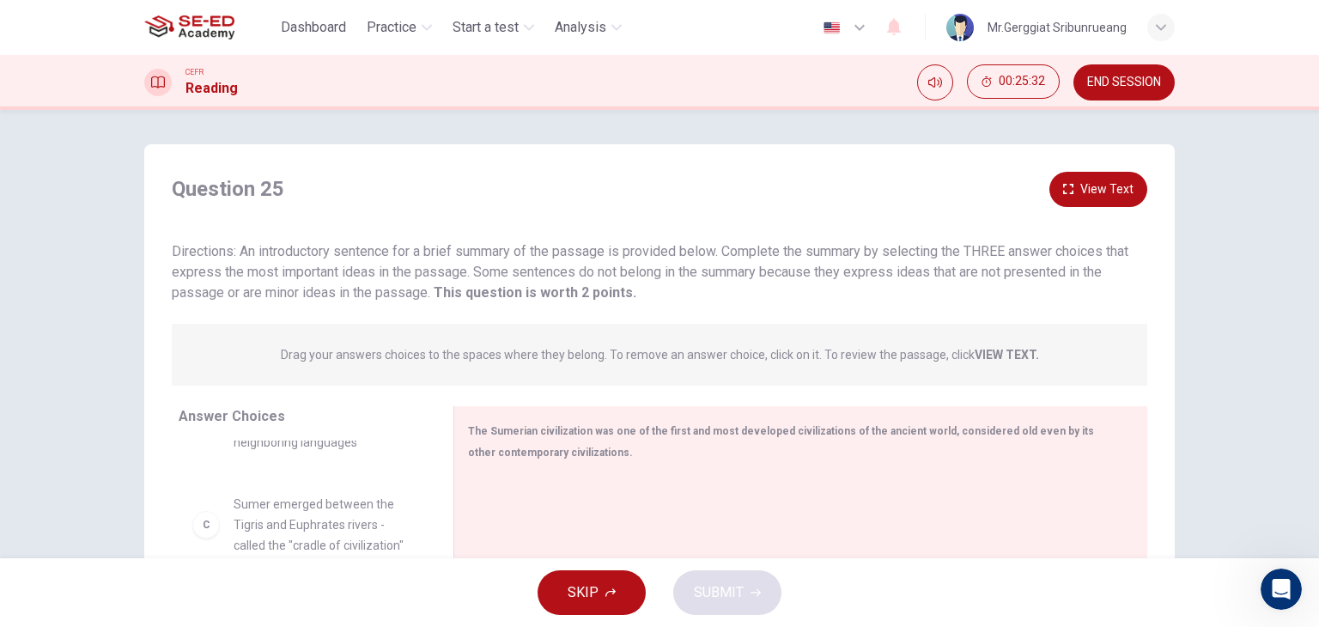
click at [1110, 185] on button "View Text" at bounding box center [1099, 189] width 98 height 35
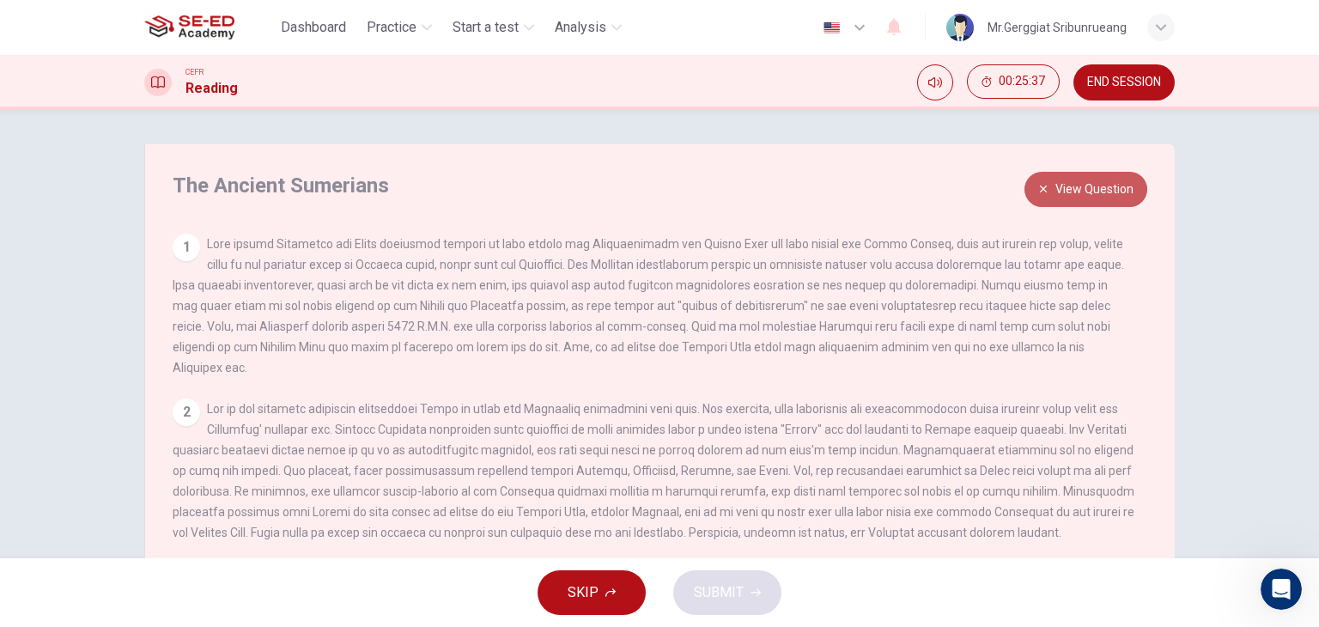
click at [1088, 187] on button "View Question" at bounding box center [1086, 189] width 123 height 35
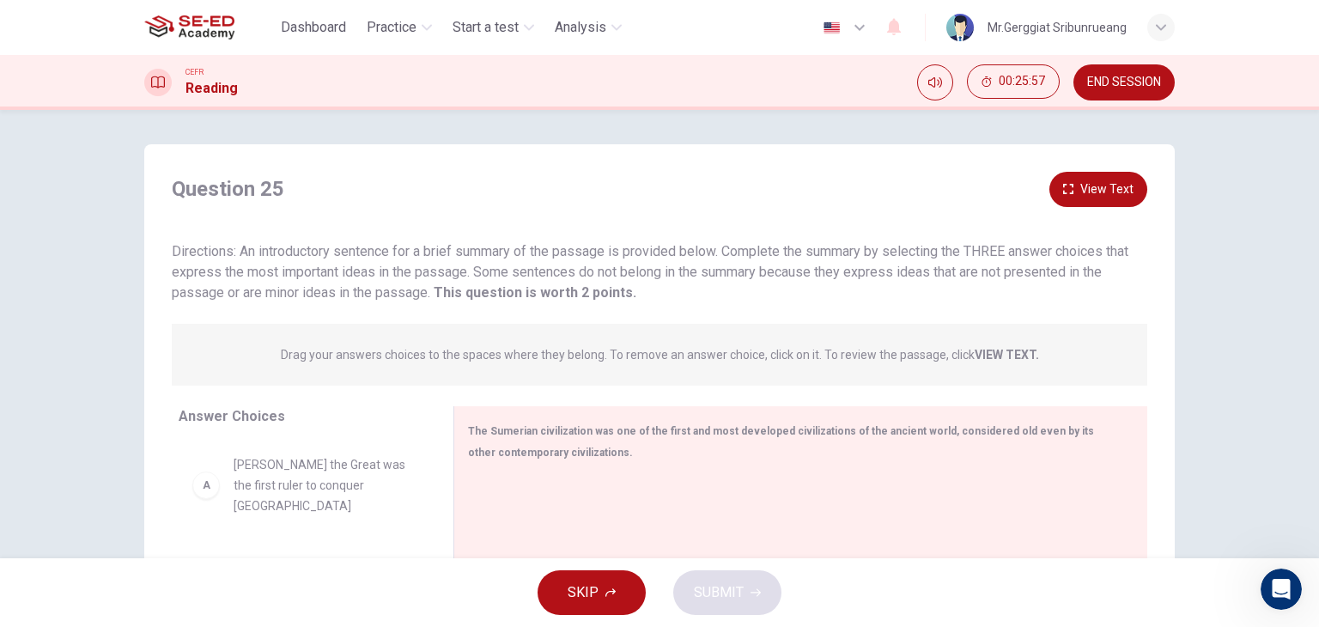
click at [1113, 197] on button "View Text" at bounding box center [1099, 189] width 98 height 35
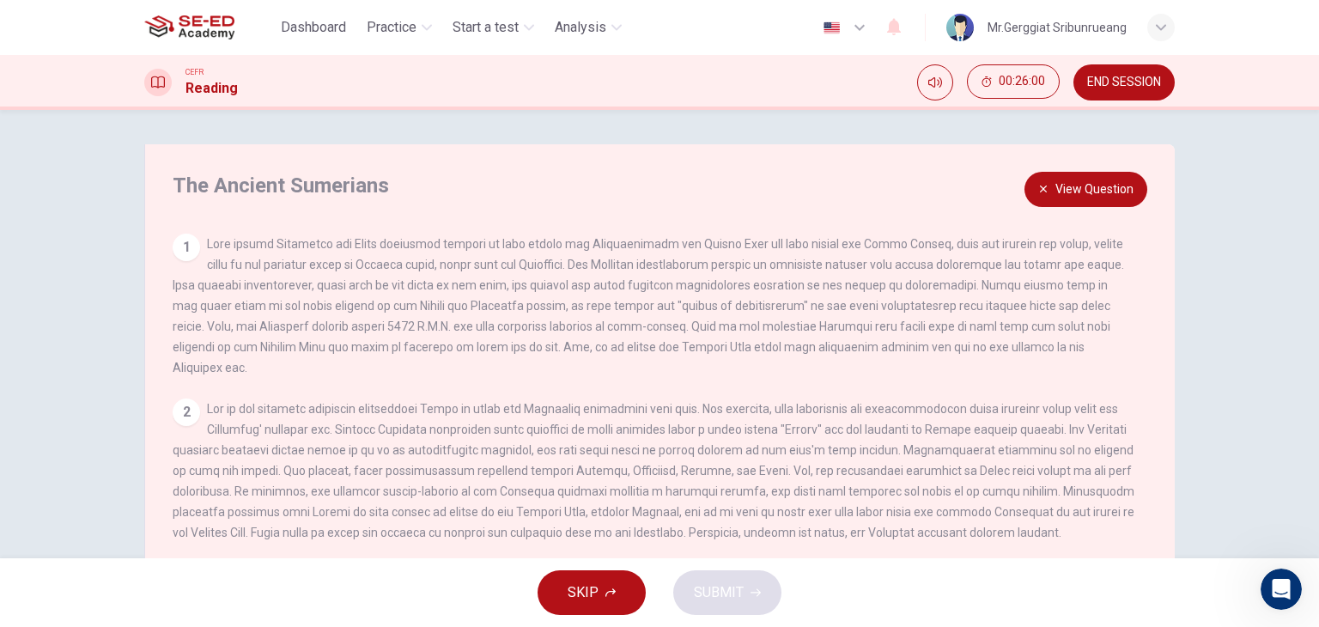
drag, startPoint x: 1074, startPoint y: 195, endPoint x: 1047, endPoint y: 200, distance: 28.0
click at [1074, 195] on button "View Question" at bounding box center [1086, 189] width 123 height 35
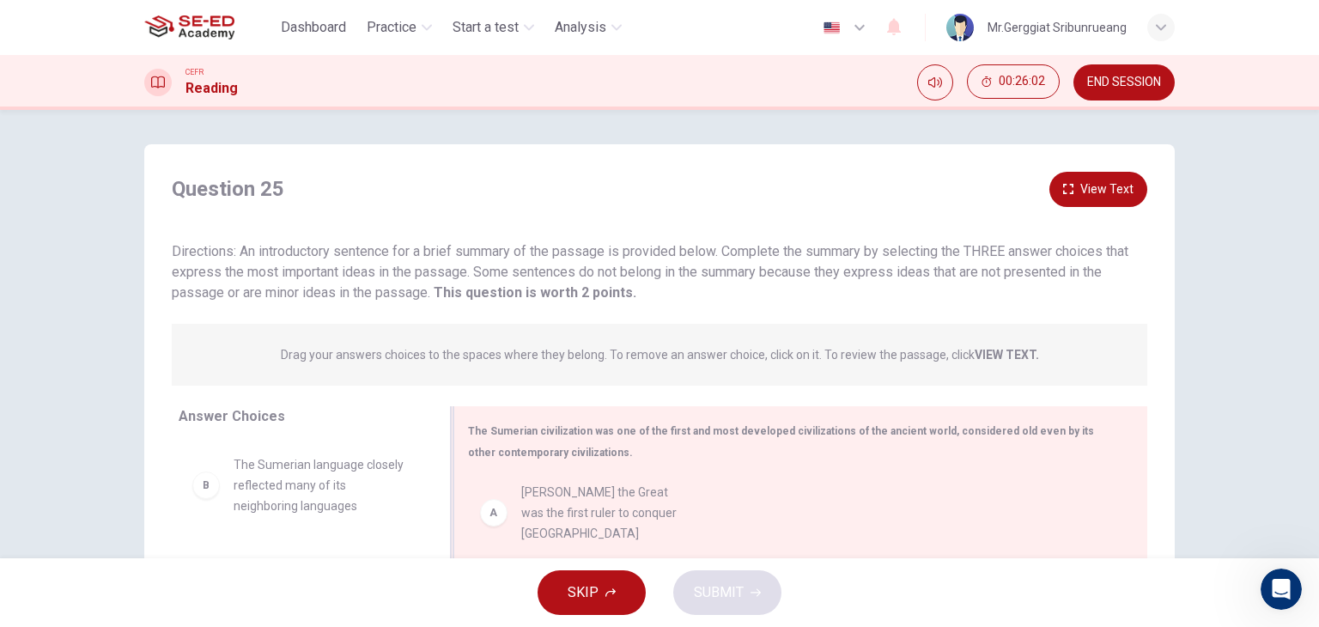
drag, startPoint x: 326, startPoint y: 476, endPoint x: 677, endPoint y: 503, distance: 351.5
click at [1099, 193] on button "View Text" at bounding box center [1099, 189] width 98 height 35
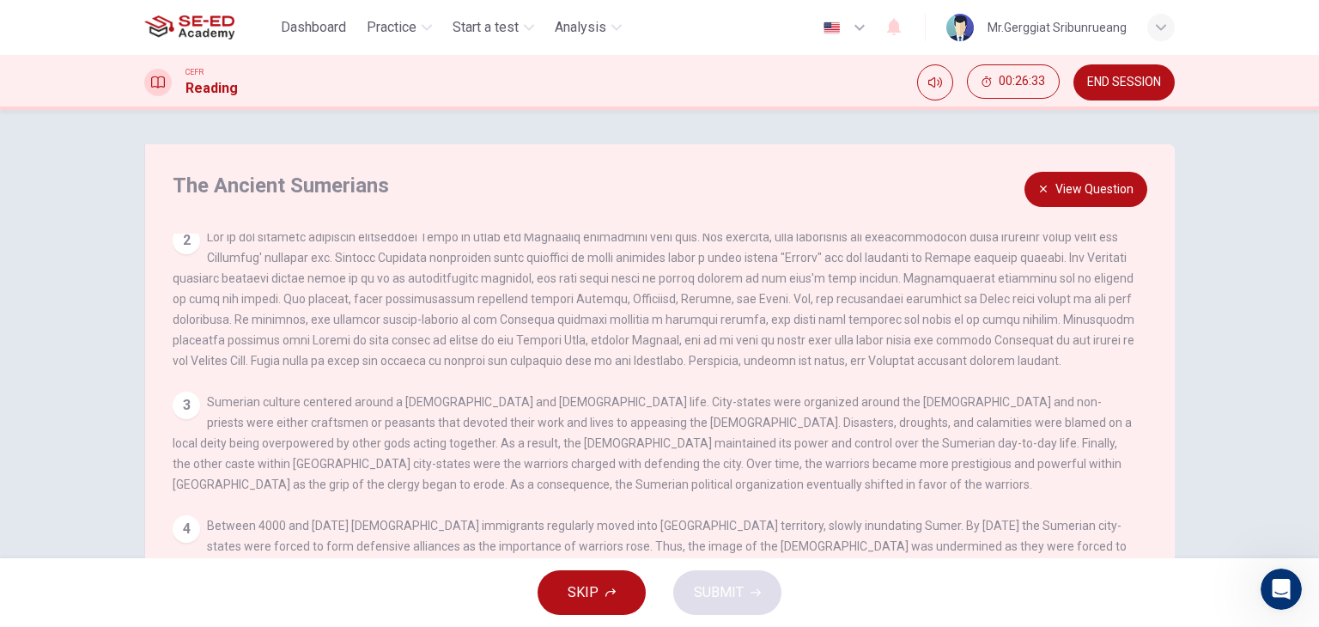
scroll to position [184, 0]
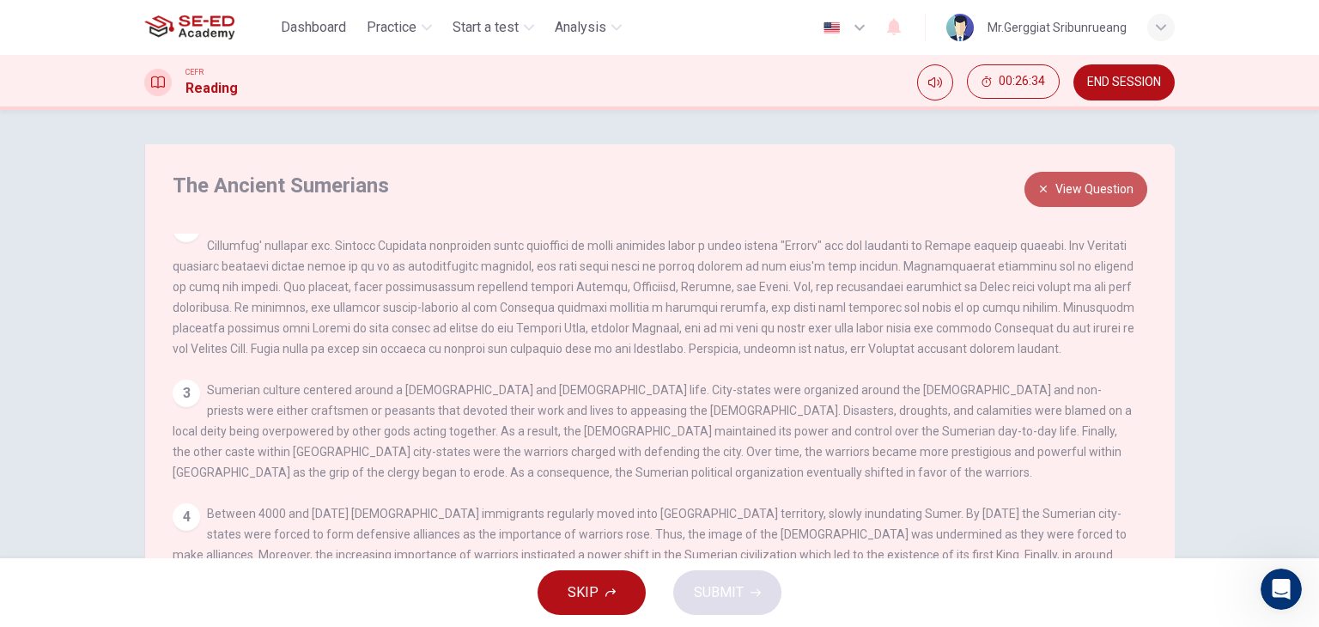
click at [1067, 199] on button "View Question" at bounding box center [1086, 189] width 123 height 35
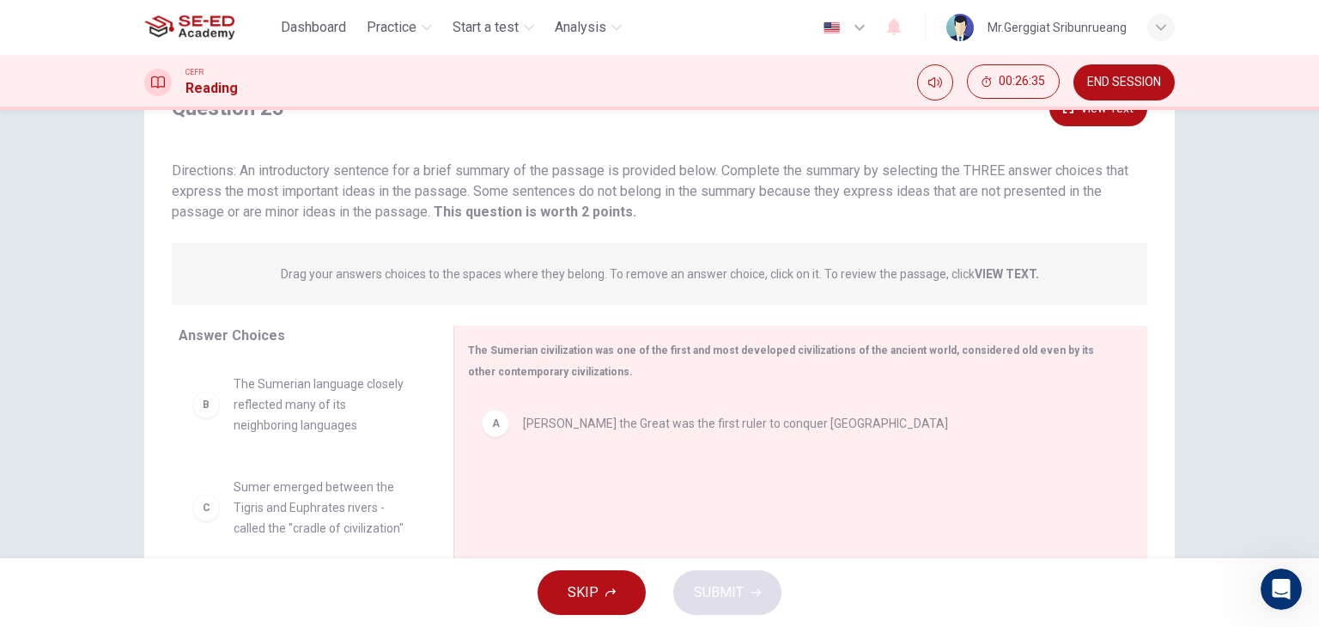
scroll to position [172, 0]
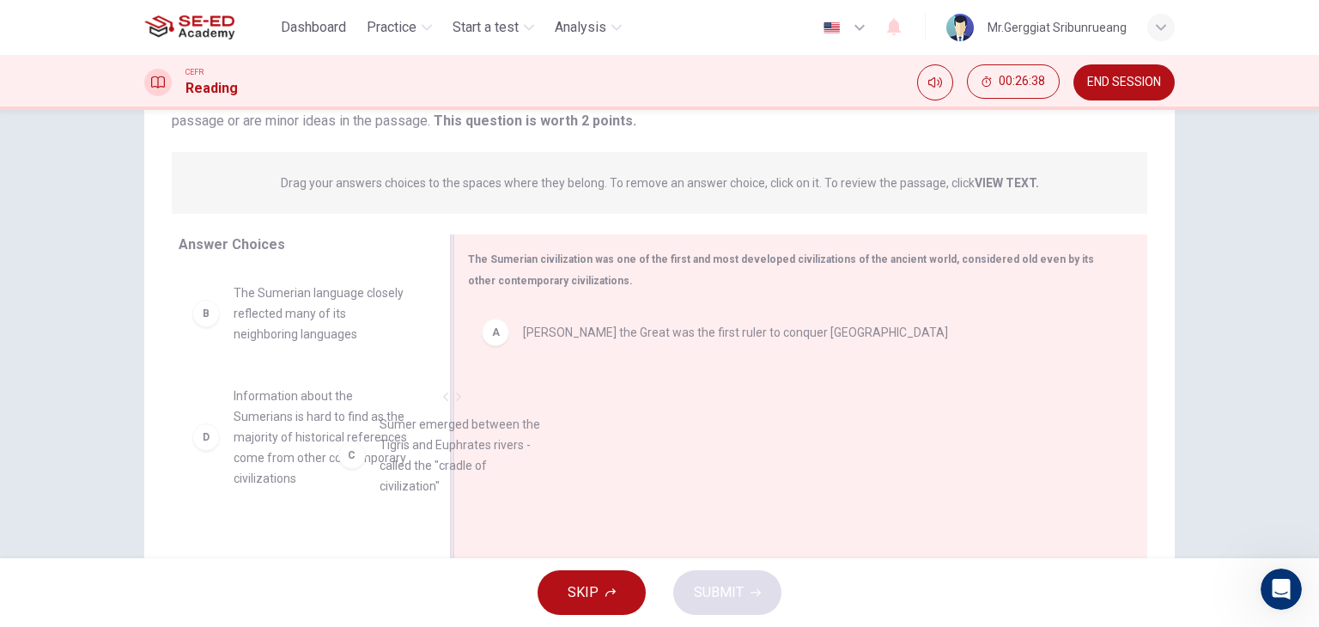
drag, startPoint x: 312, startPoint y: 411, endPoint x: 543, endPoint y: 436, distance: 232.5
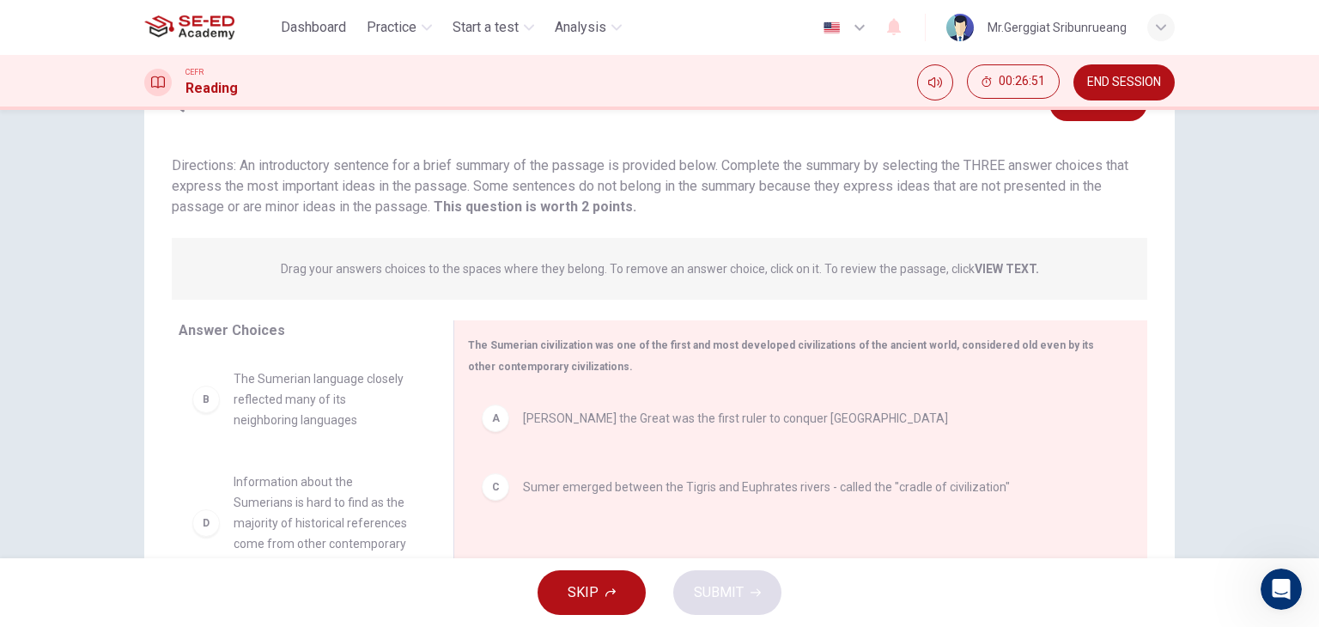
scroll to position [0, 0]
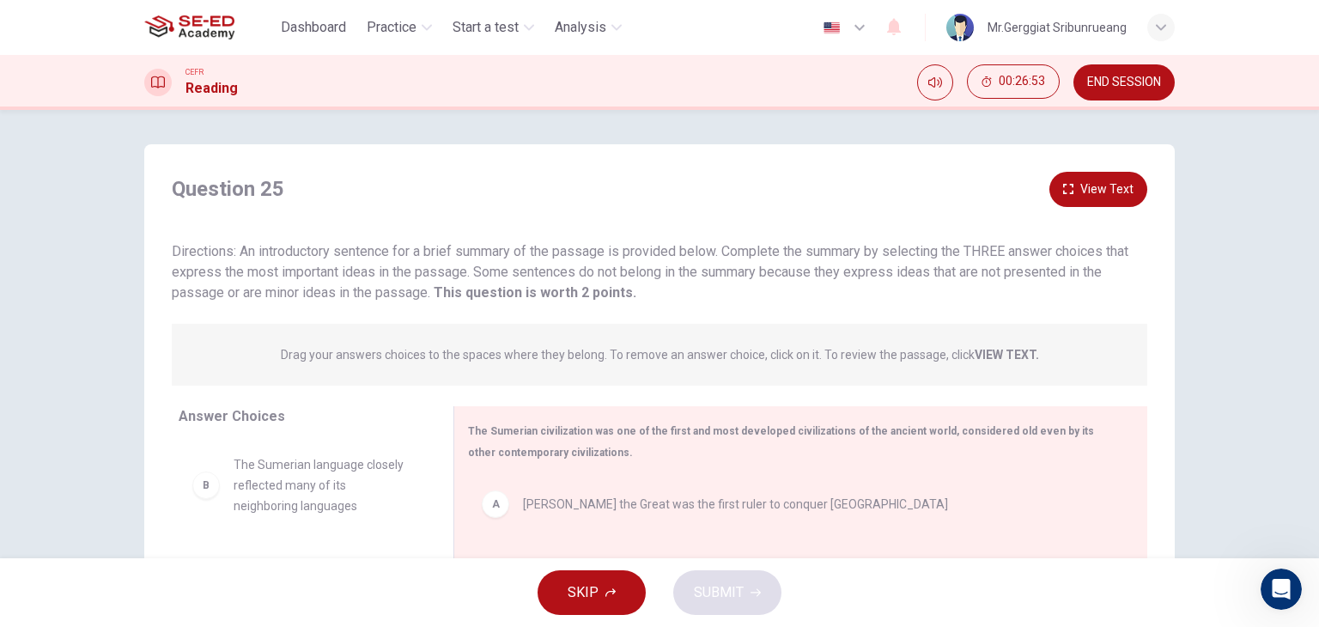
click at [1072, 181] on button "View Text" at bounding box center [1099, 189] width 98 height 35
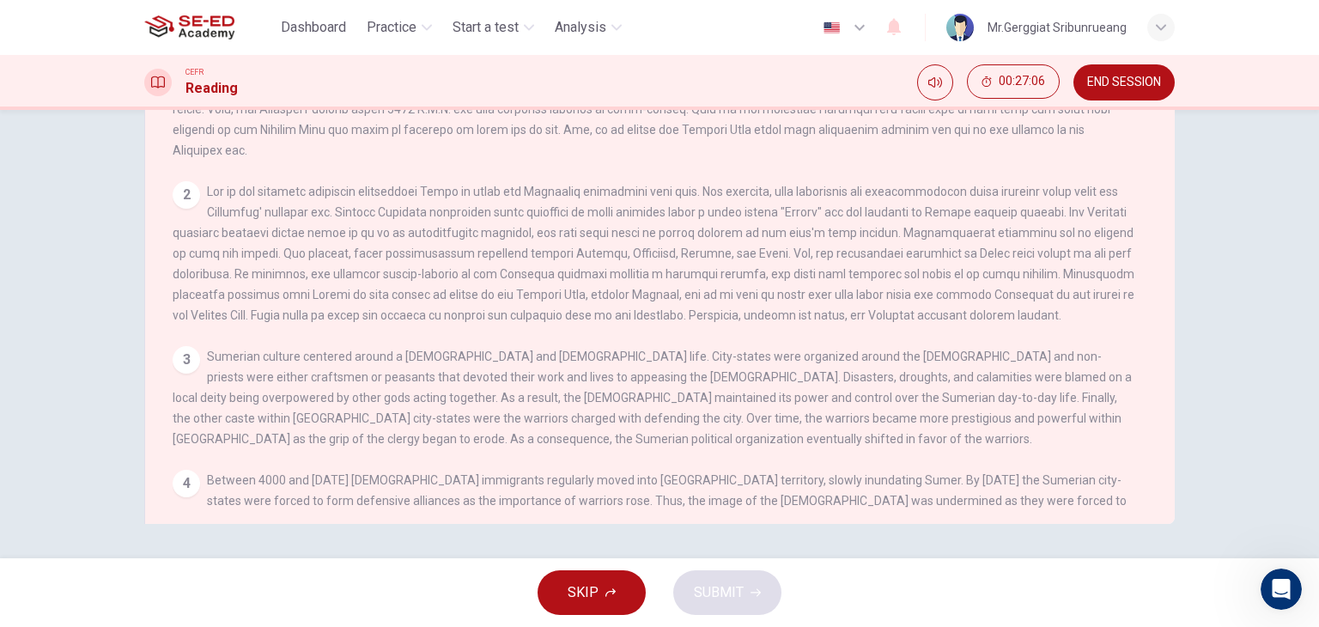
scroll to position [46, 0]
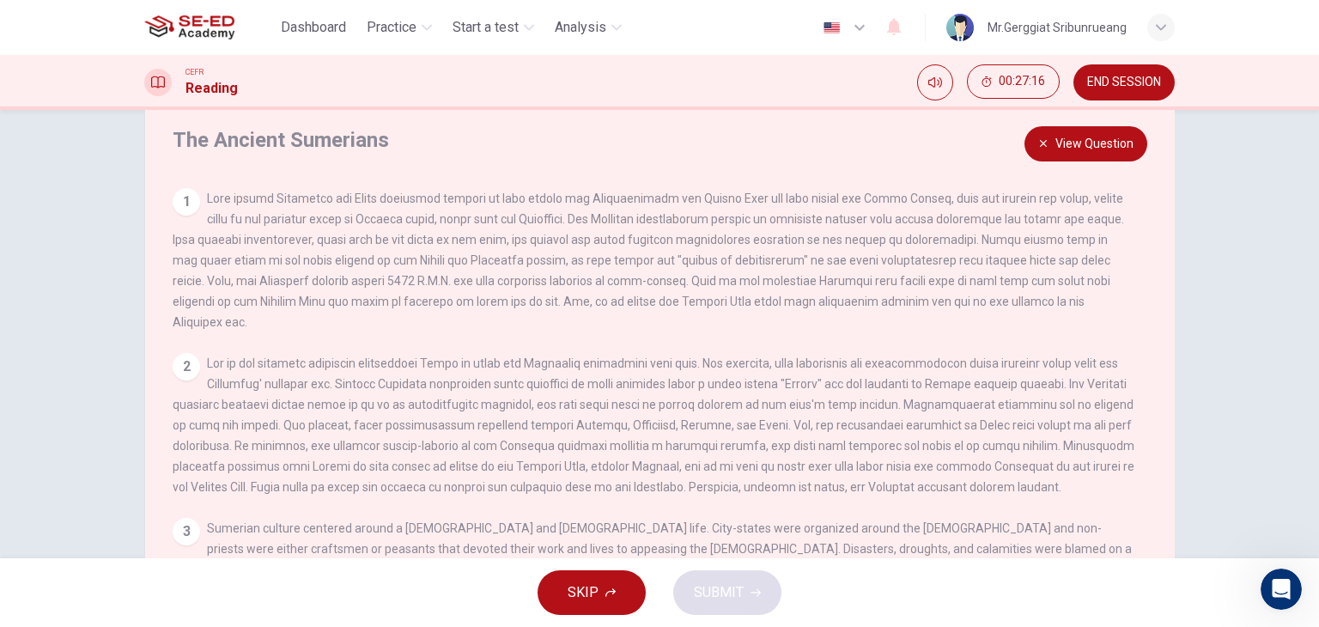
click at [1107, 147] on button "View Question" at bounding box center [1086, 143] width 123 height 35
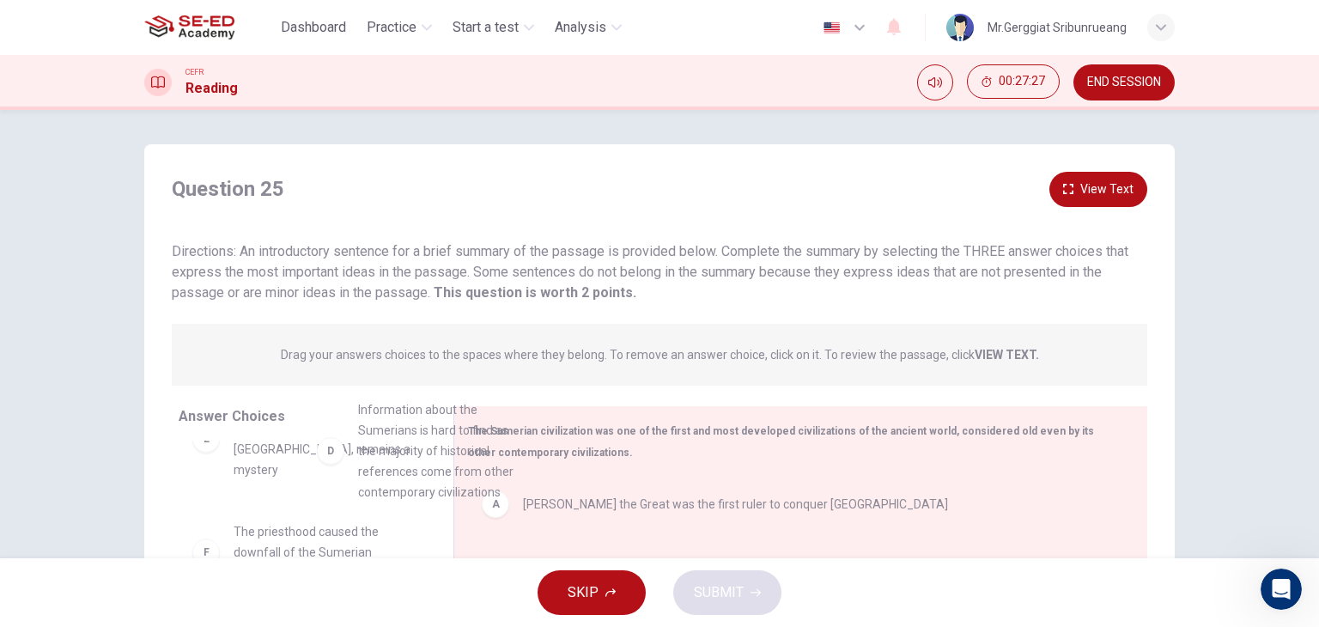
scroll to position [0, 0]
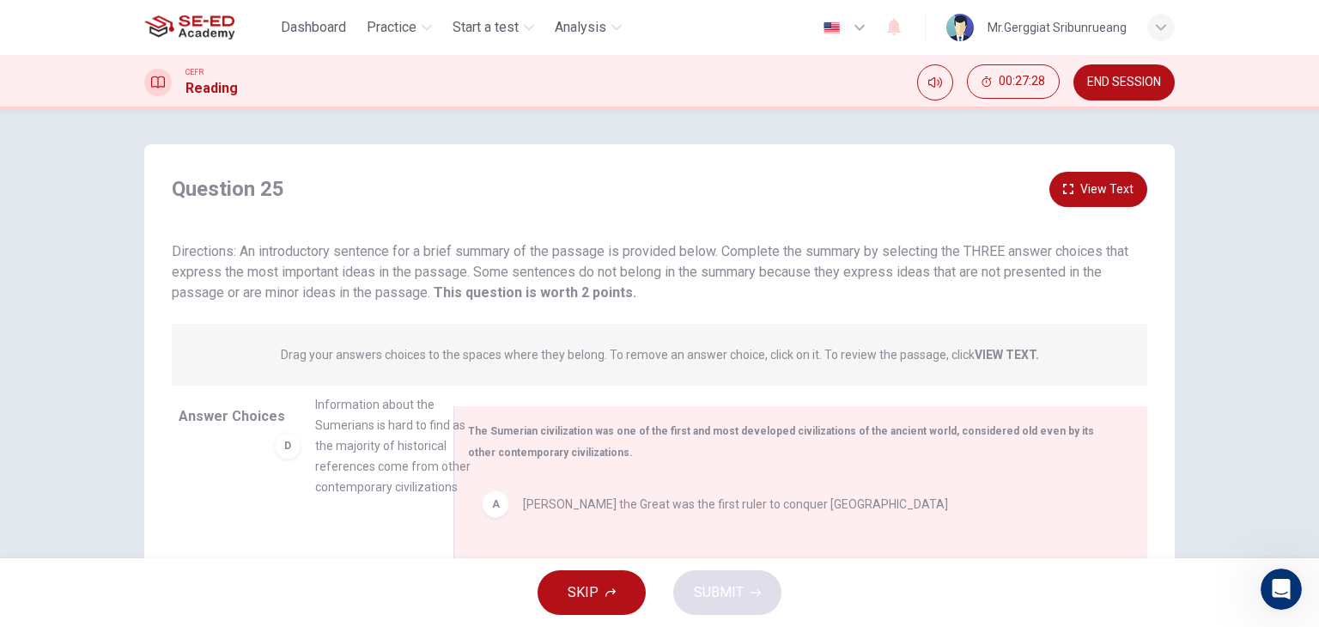
drag, startPoint x: 278, startPoint y: 479, endPoint x: 374, endPoint y: 494, distance: 97.3
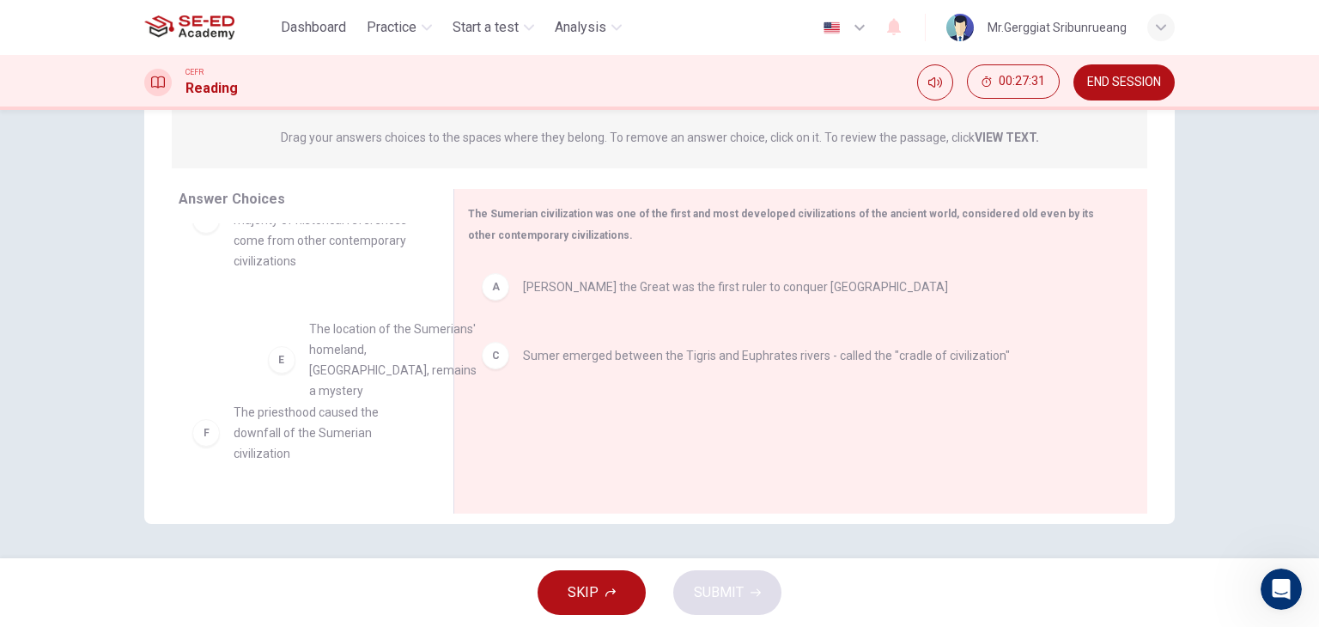
drag, startPoint x: 344, startPoint y: 352, endPoint x: 407, endPoint y: 355, distance: 62.8
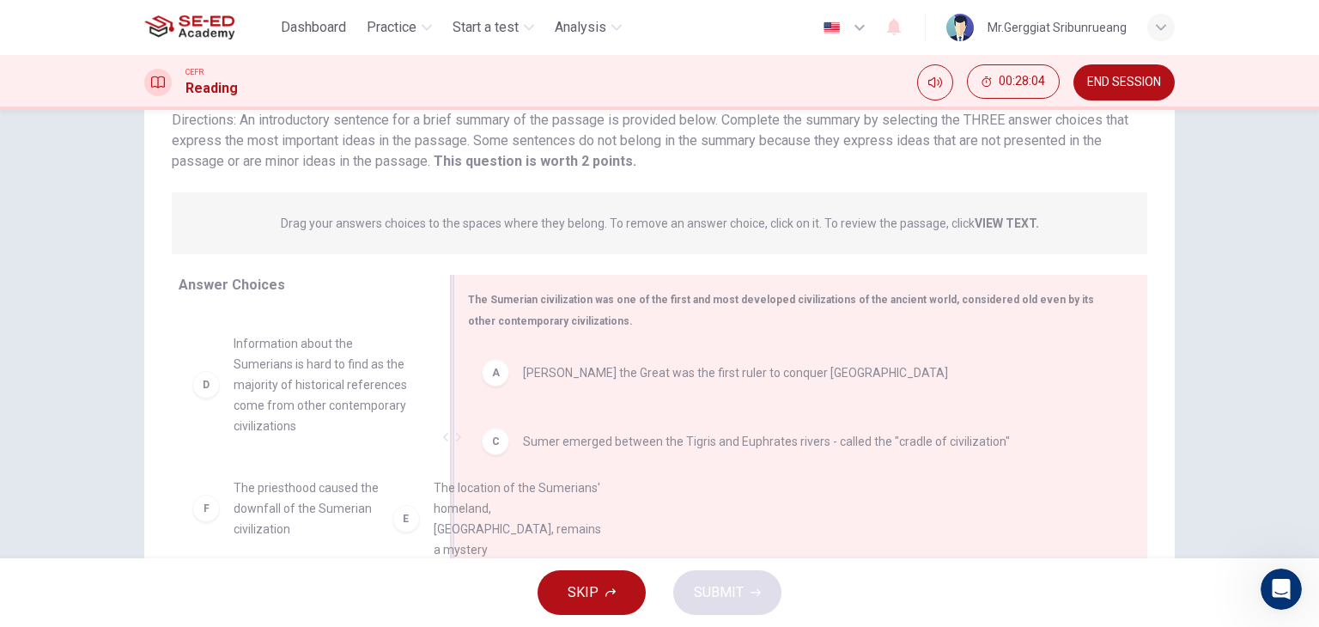
drag, startPoint x: 356, startPoint y: 514, endPoint x: 628, endPoint y: 513, distance: 271.4
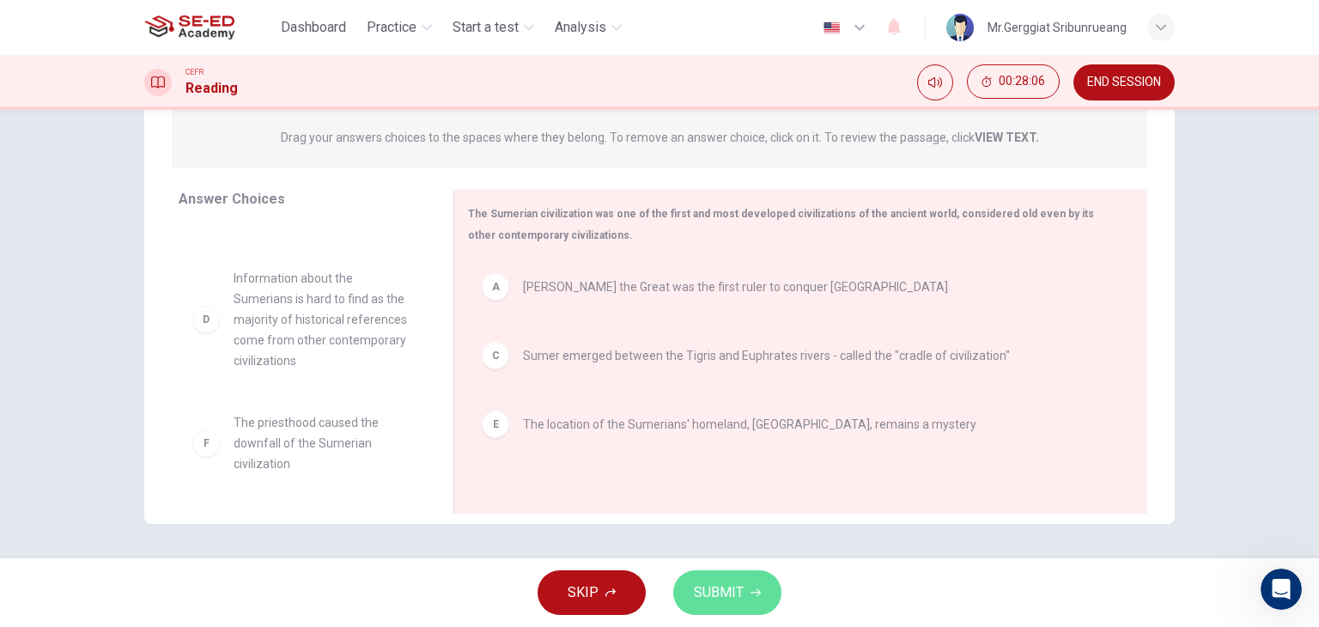
click at [733, 588] on span "SUBMIT" at bounding box center [719, 593] width 50 height 24
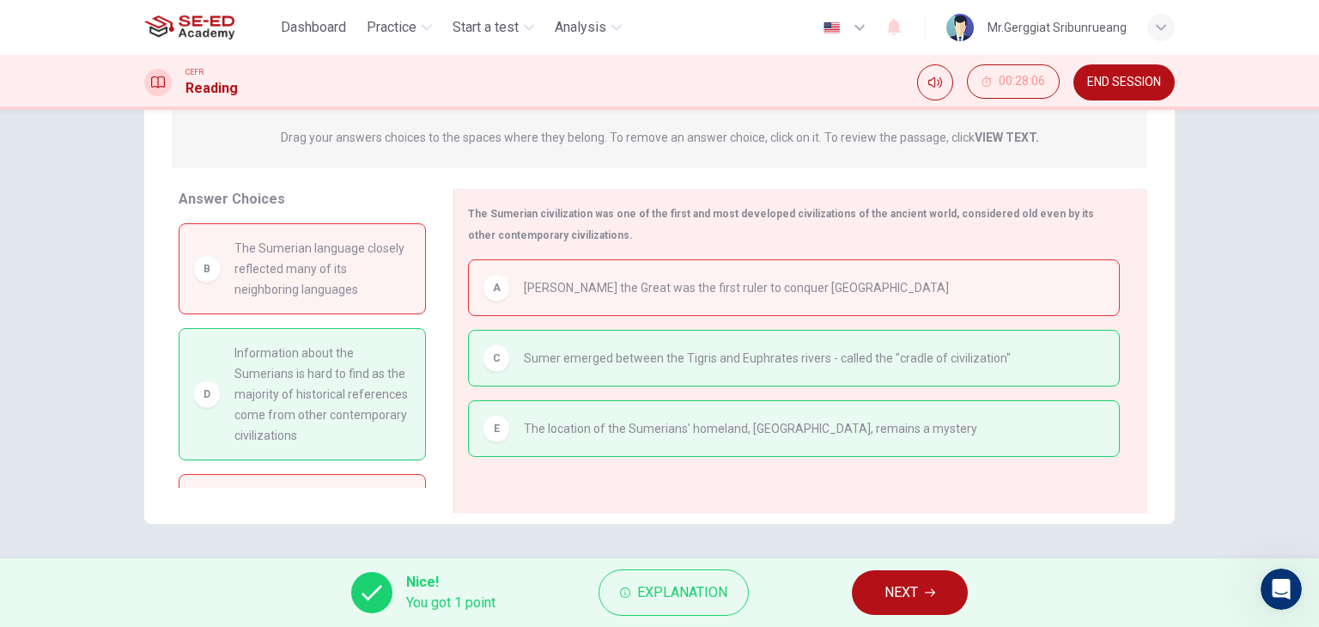
click at [894, 597] on span "NEXT" at bounding box center [901, 593] width 33 height 24
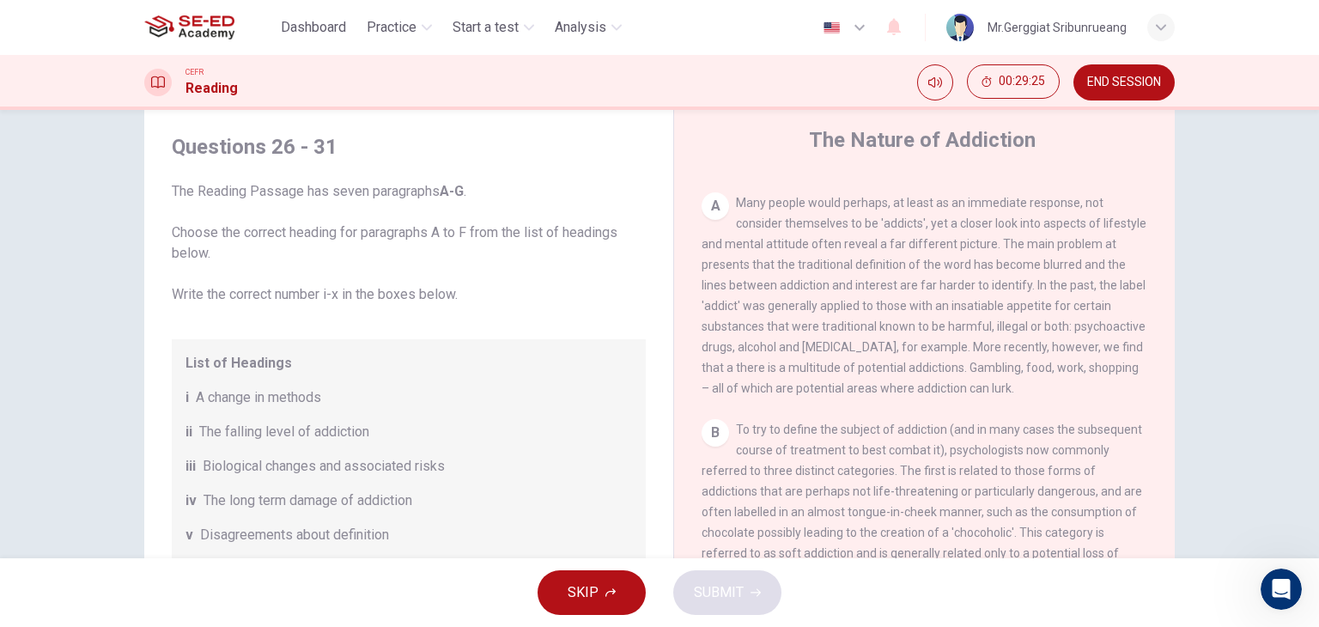
scroll to position [258, 0]
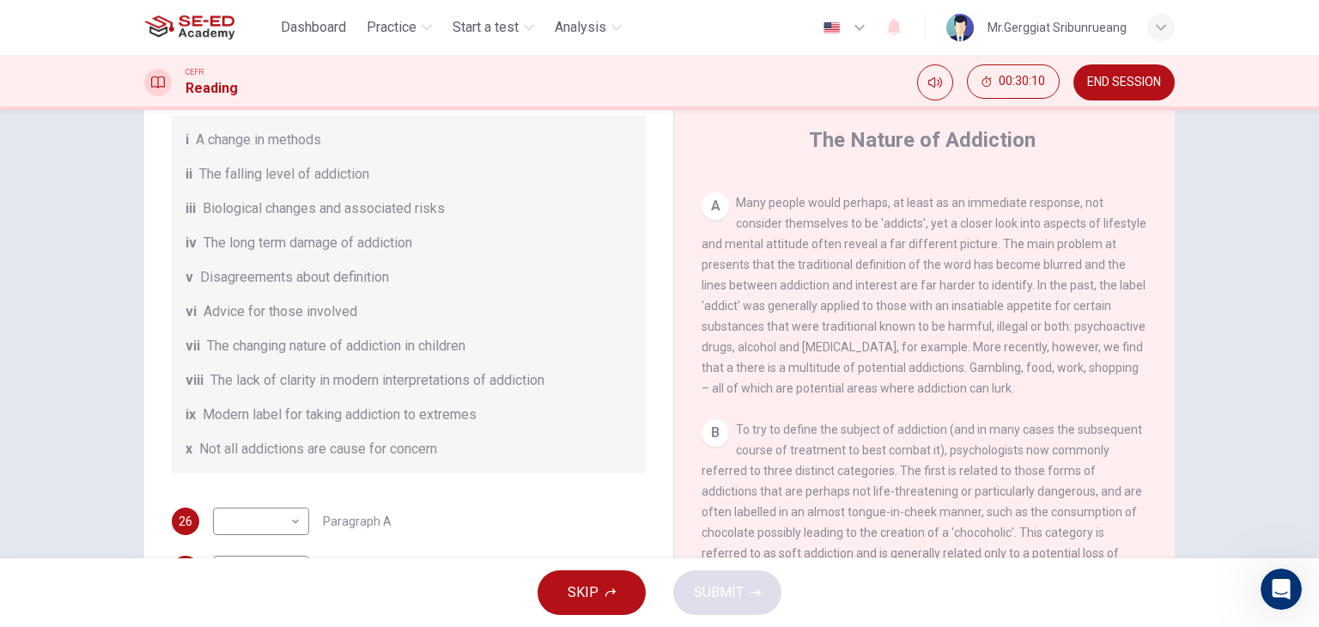
click at [367, 272] on span "Disagreements about definition" at bounding box center [294, 277] width 189 height 21
click at [359, 279] on span "Disagreements about definition" at bounding box center [294, 277] width 189 height 21
click at [273, 512] on body "This site uses cookies, as explained in our Privacy Policy . If you agree to th…" at bounding box center [659, 313] width 1319 height 627
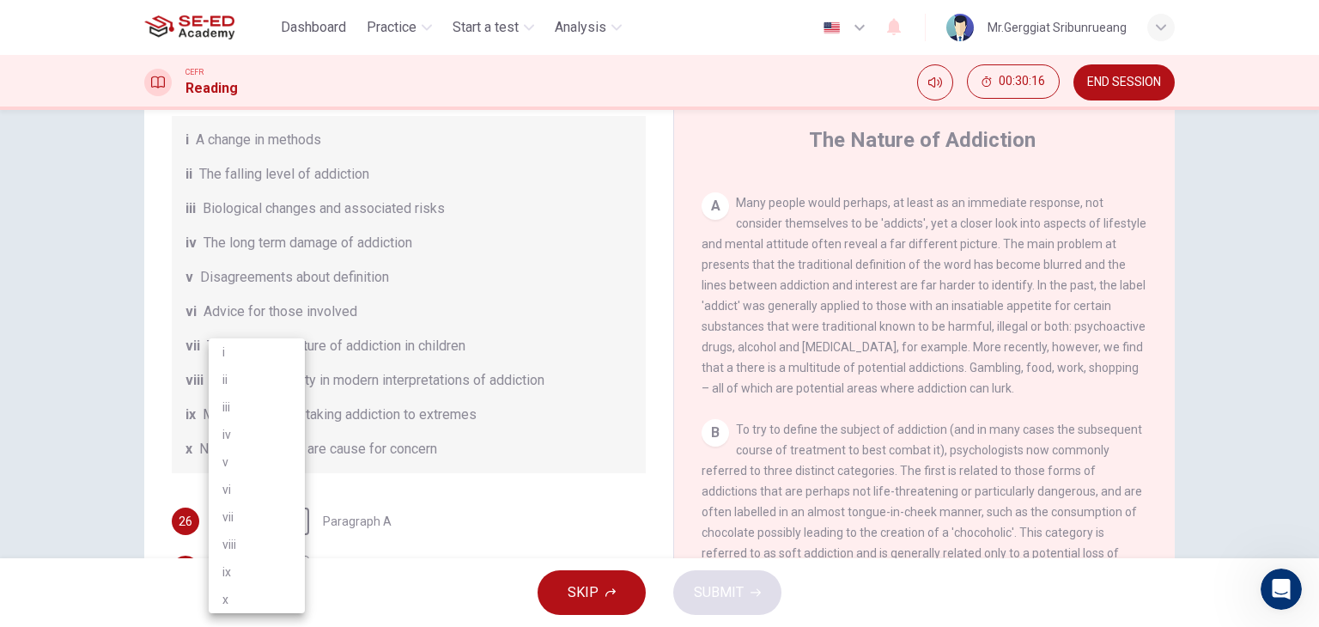
click at [262, 453] on li "v" at bounding box center [257, 461] width 96 height 27
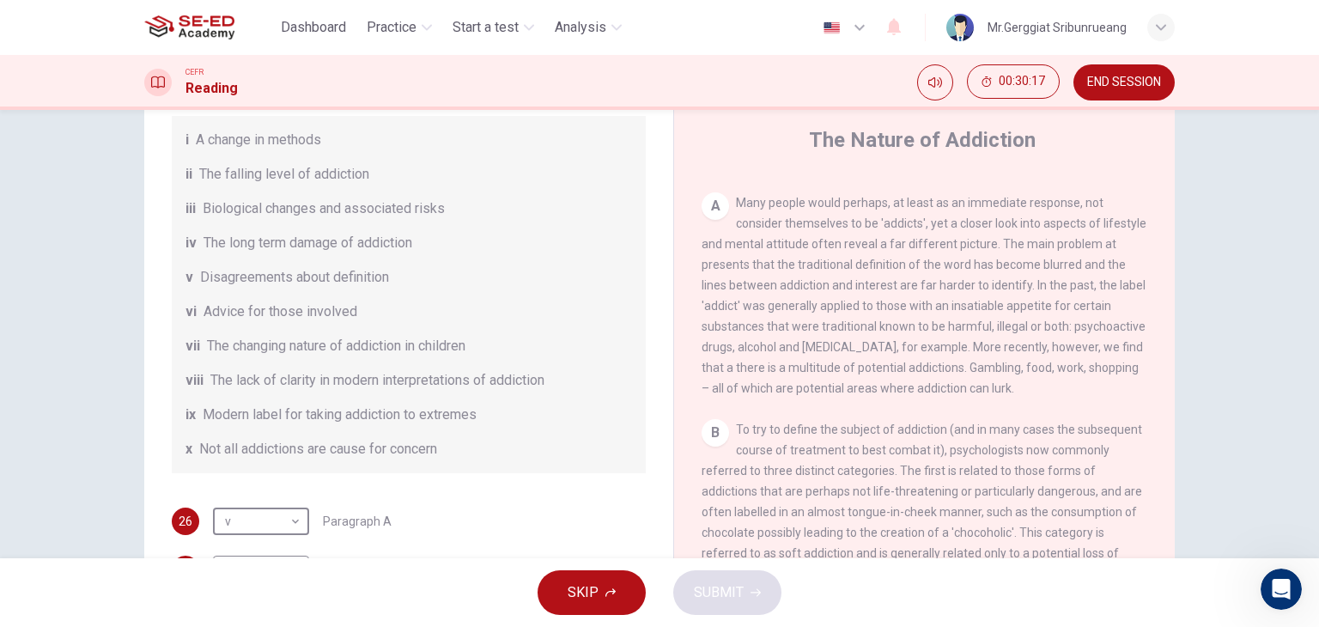
click at [495, 506] on div "Questions 26 - 31 The Reading Passage has seven paragraphs A-G . Choose the cor…" at bounding box center [409, 325] width 502 height 934
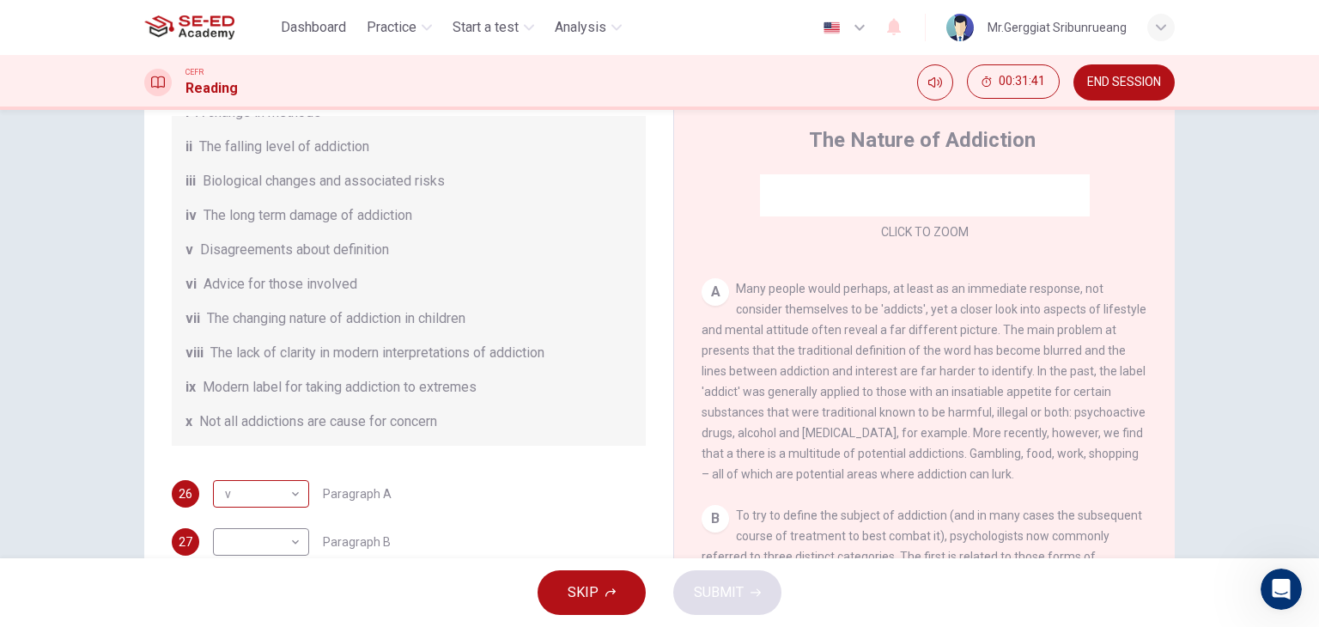
click at [244, 496] on body "This site uses cookies, as explained in our Privacy Policy . If you agree to th…" at bounding box center [659, 313] width 1319 height 627
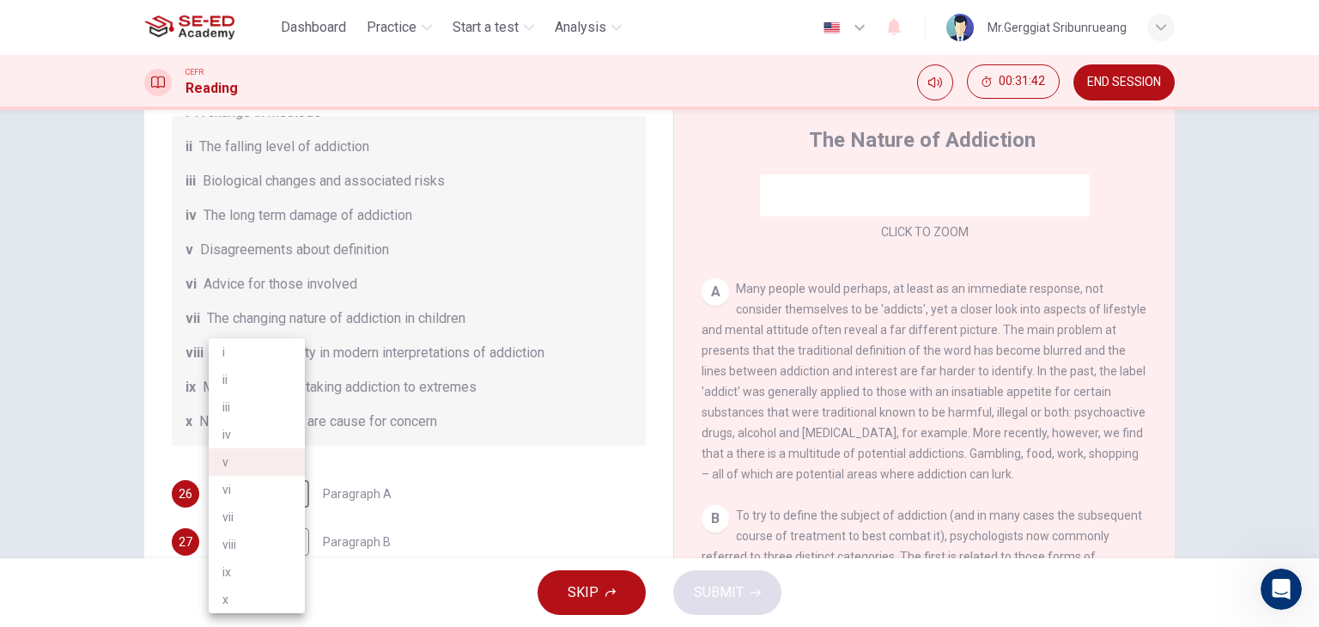
click at [245, 492] on li "vi" at bounding box center [257, 489] width 96 height 27
type input "vi"
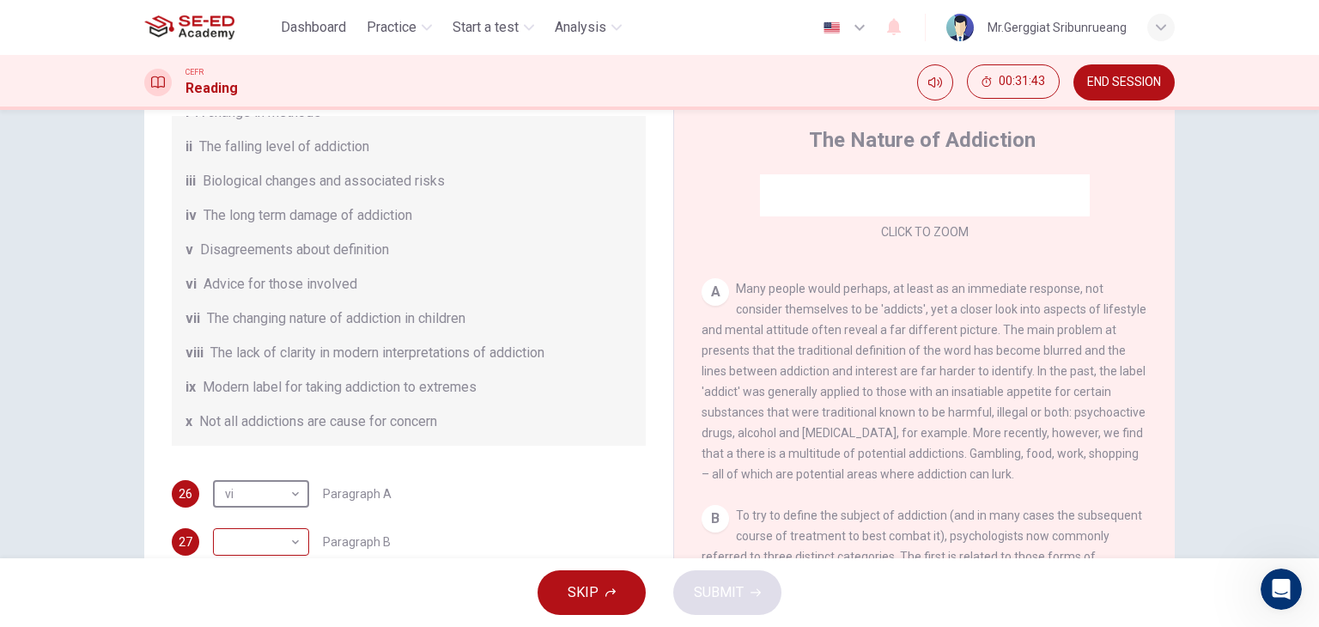
click at [243, 535] on body "This site uses cookies, as explained in our Privacy Policy . If you agree to th…" at bounding box center [659, 313] width 1319 height 627
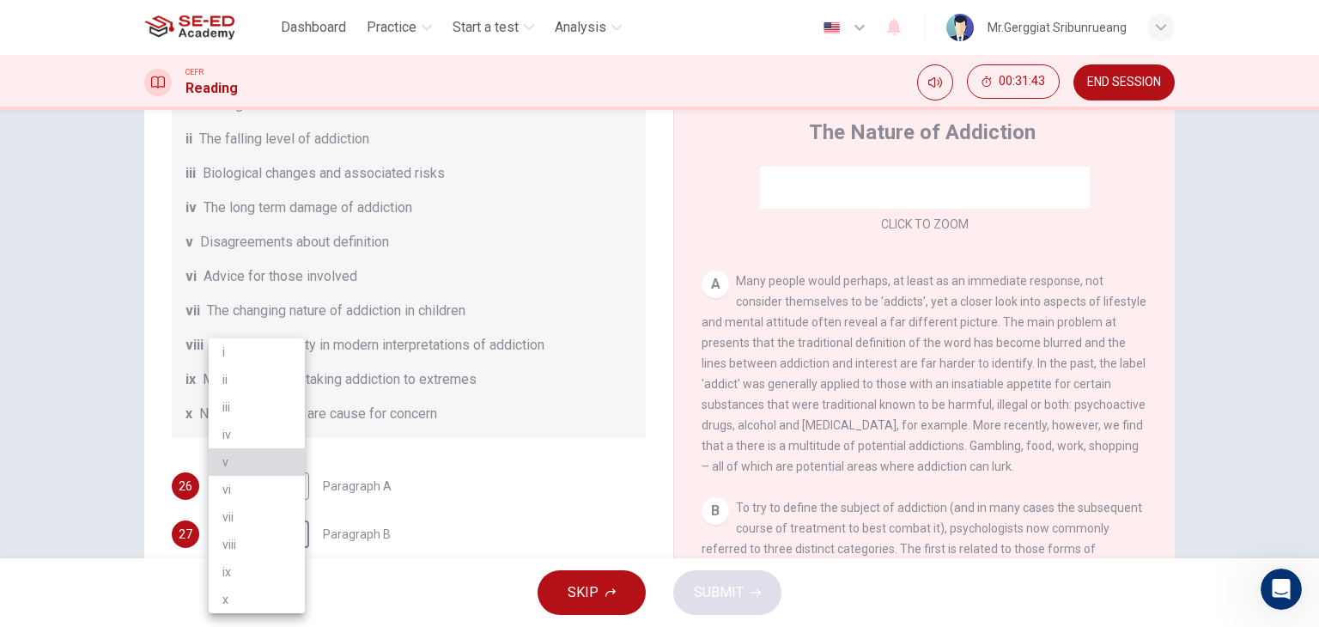
click at [244, 460] on li "v" at bounding box center [257, 461] width 96 height 27
type input "v"
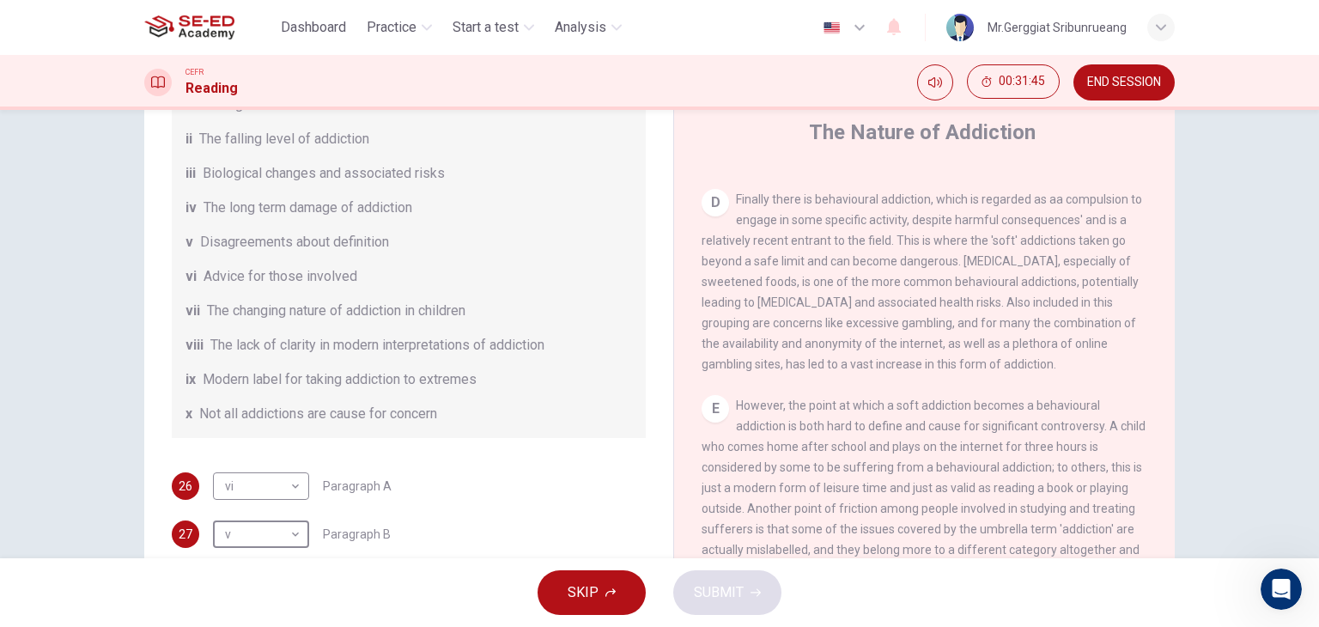
scroll to position [945, 0]
click at [337, 210] on span "The long term damage of addiction" at bounding box center [308, 208] width 209 height 21
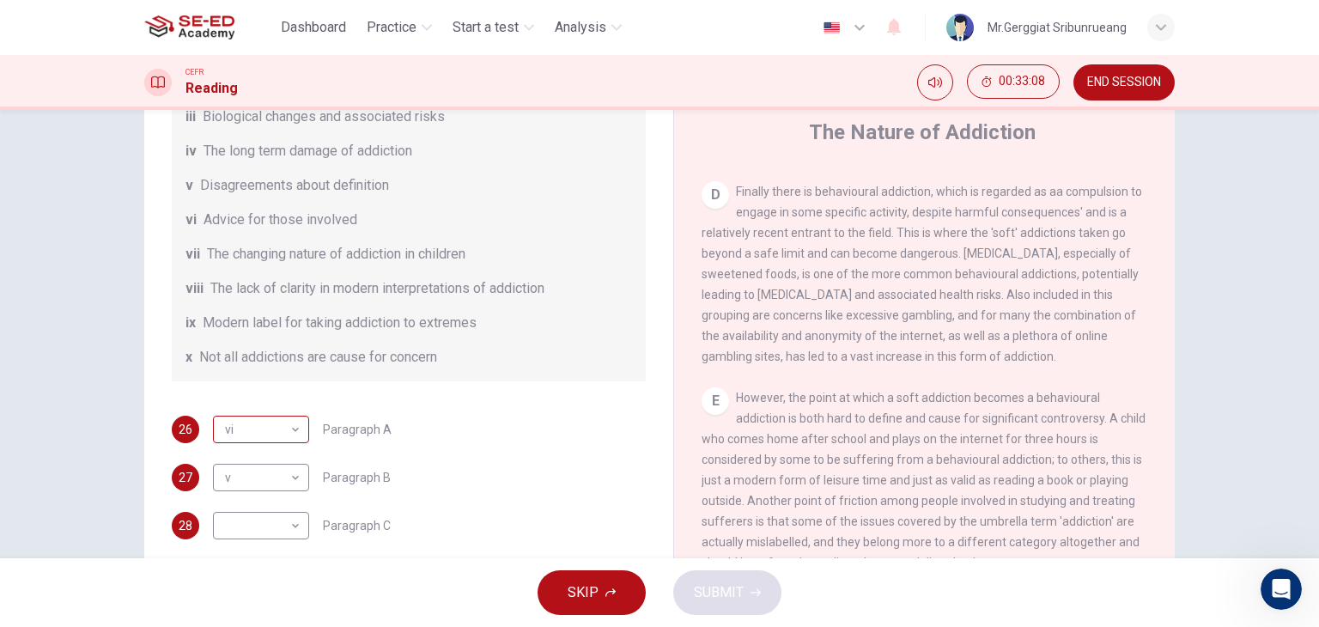
scroll to position [371, 0]
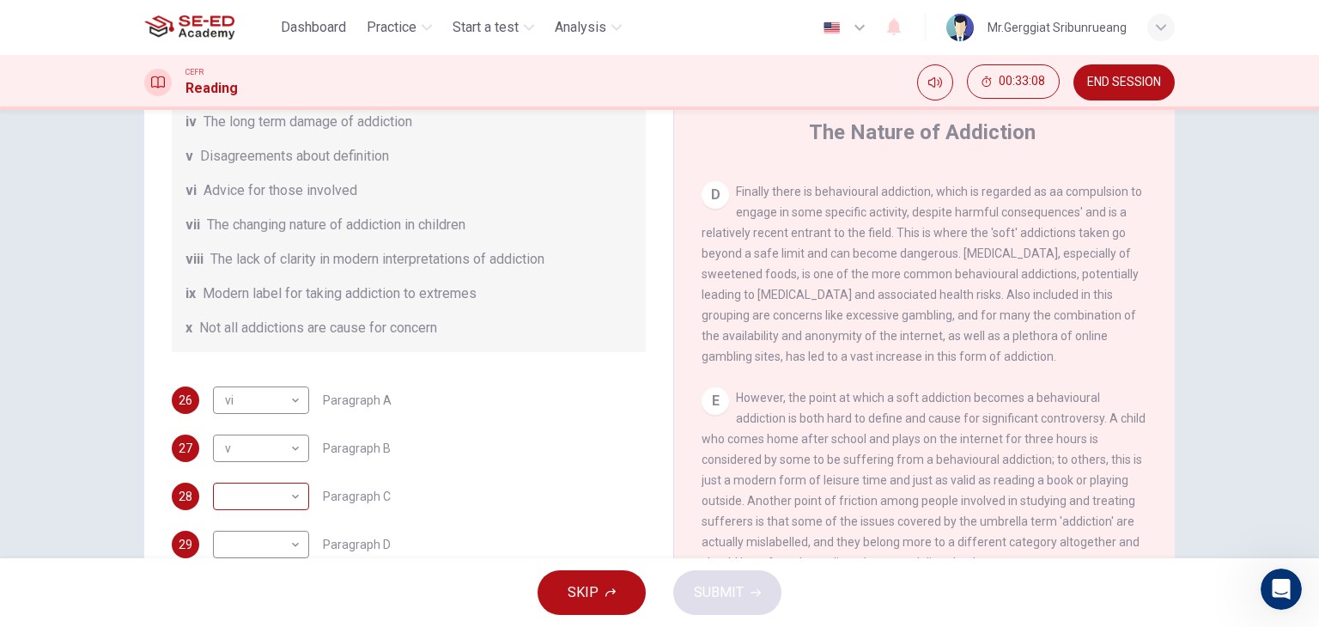
click at [277, 499] on body "This site uses cookies, as explained in our Privacy Policy . If you agree to th…" at bounding box center [659, 313] width 1319 height 627
click at [239, 438] on li "iv" at bounding box center [257, 434] width 96 height 27
type input "iv"
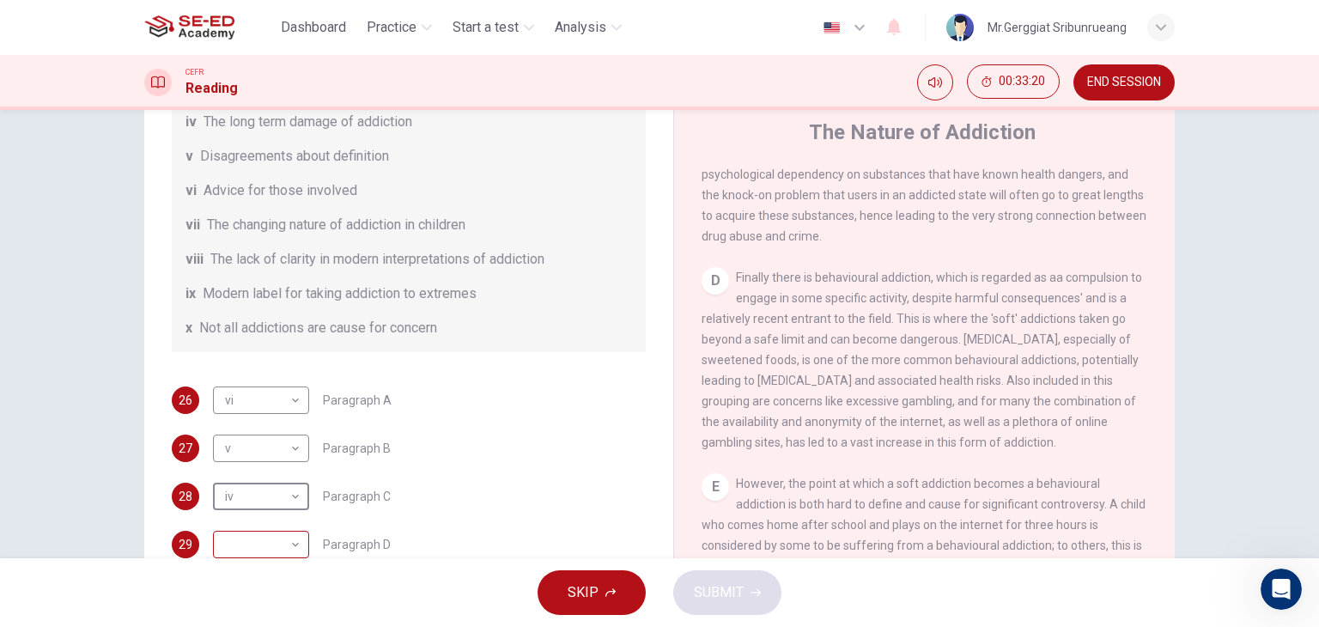
scroll to position [64, 0]
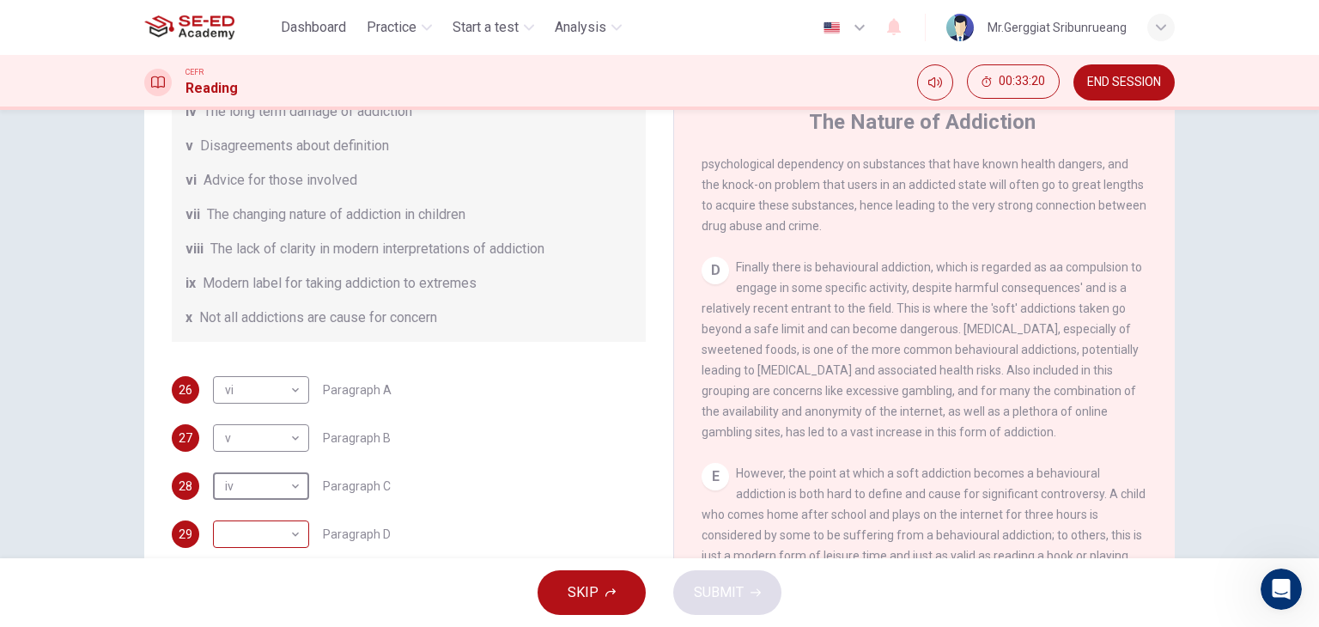
click at [279, 533] on body "This site uses cookies, as explained in our Privacy Policy . If you agree to th…" at bounding box center [659, 313] width 1319 height 627
click at [224, 438] on li "iv" at bounding box center [257, 434] width 96 height 27
type input "iv"
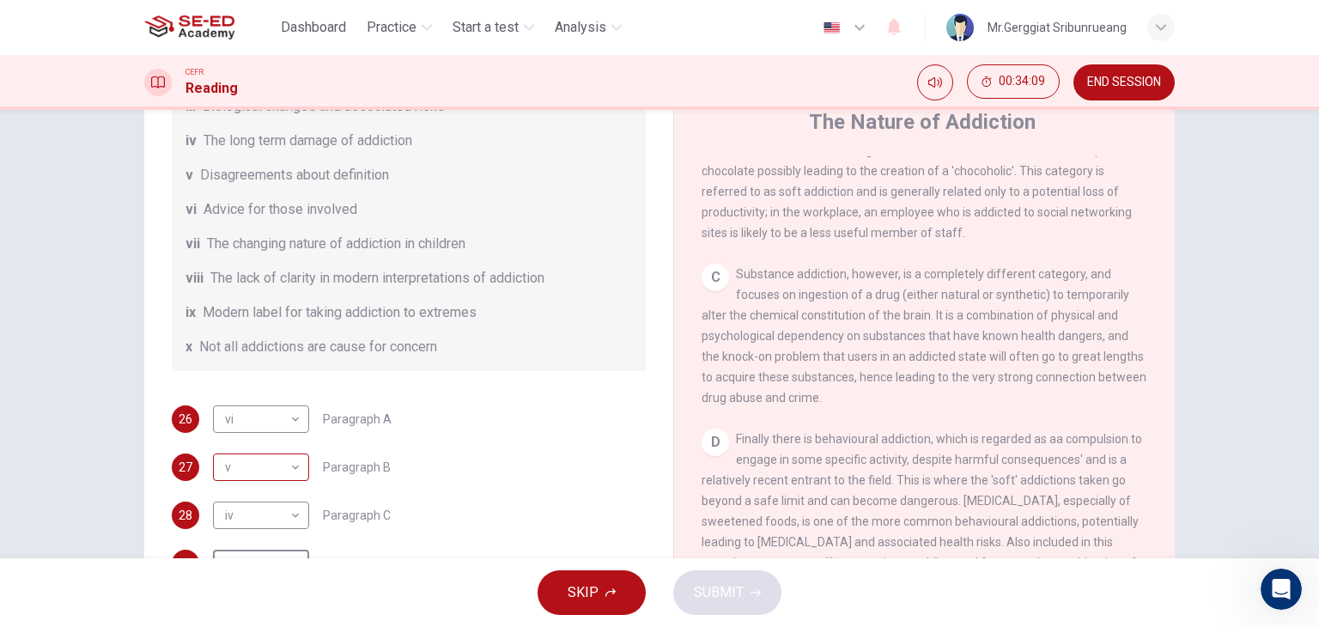
scroll to position [371, 0]
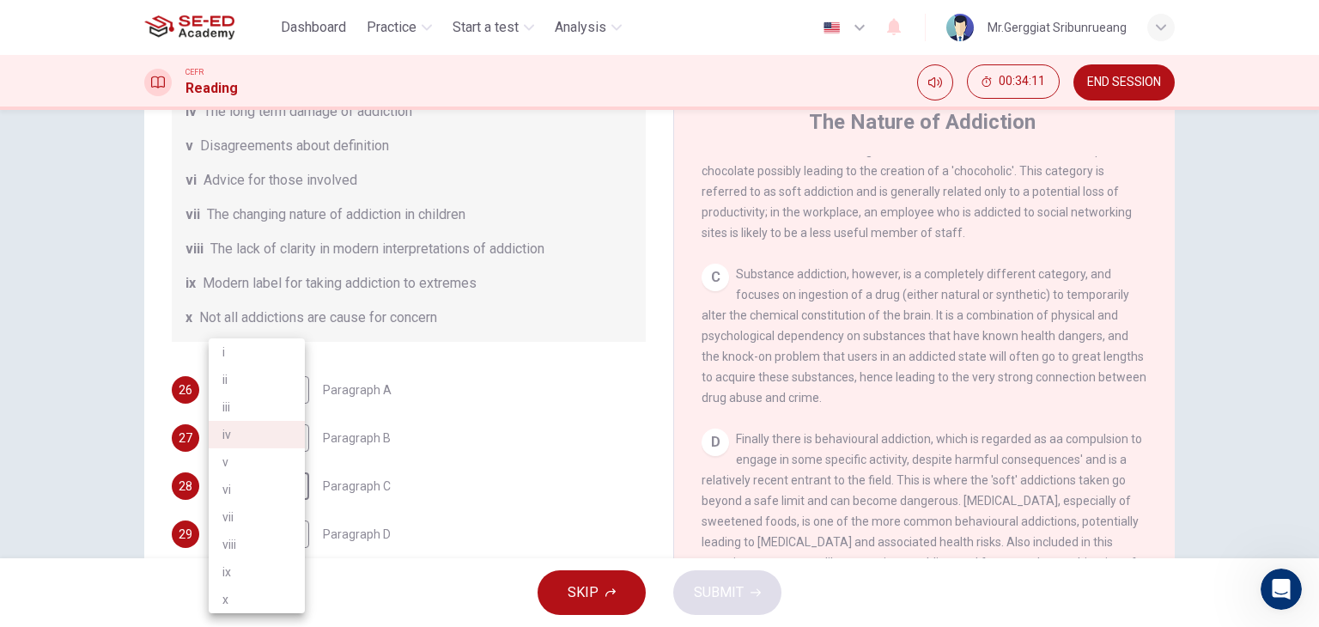
click at [258, 486] on body "This site uses cookies, as explained in our Privacy Policy . If you agree to th…" at bounding box center [659, 313] width 1319 height 627
click at [360, 293] on div at bounding box center [659, 313] width 1319 height 627
click at [246, 485] on body "This site uses cookies, as explained in our Privacy Policy . If you agree to th…" at bounding box center [659, 313] width 1319 height 627
click at [234, 413] on li "iii" at bounding box center [257, 406] width 96 height 27
type input "iii"
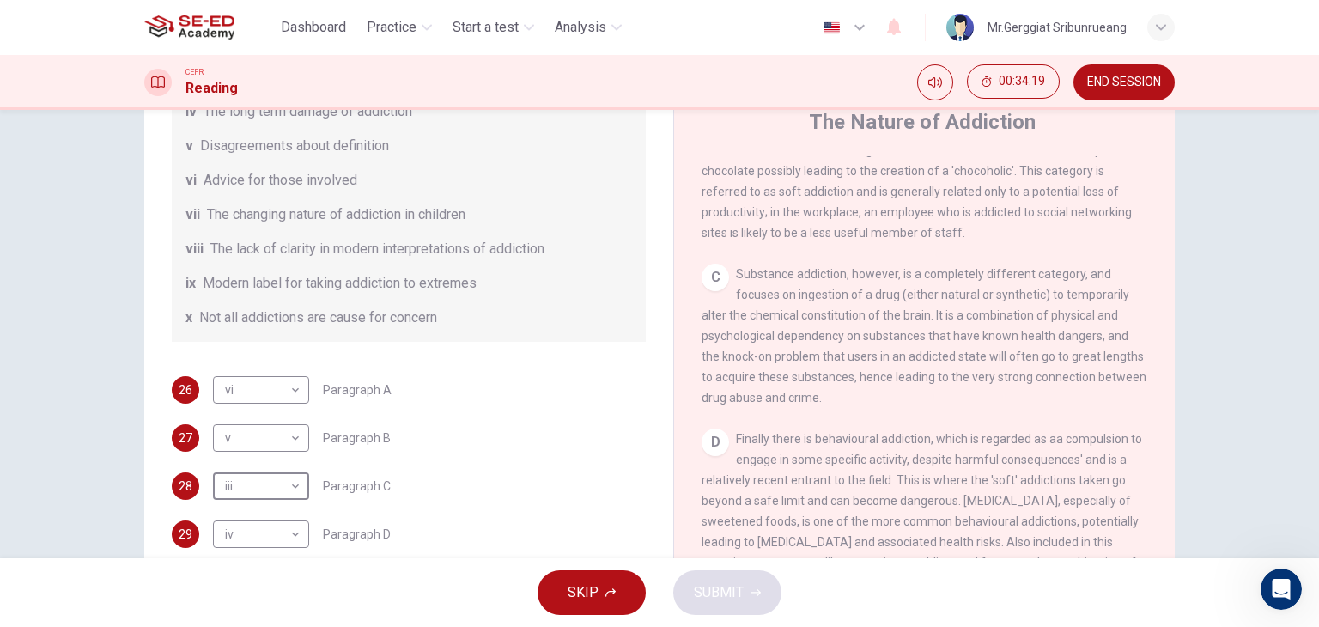
click at [473, 453] on div "26 vi vi ​ Paragraph A 27 v v ​ Paragraph B 28 iii iii ​ Paragraph C 29 iv iv ​…" at bounding box center [409, 510] width 474 height 268
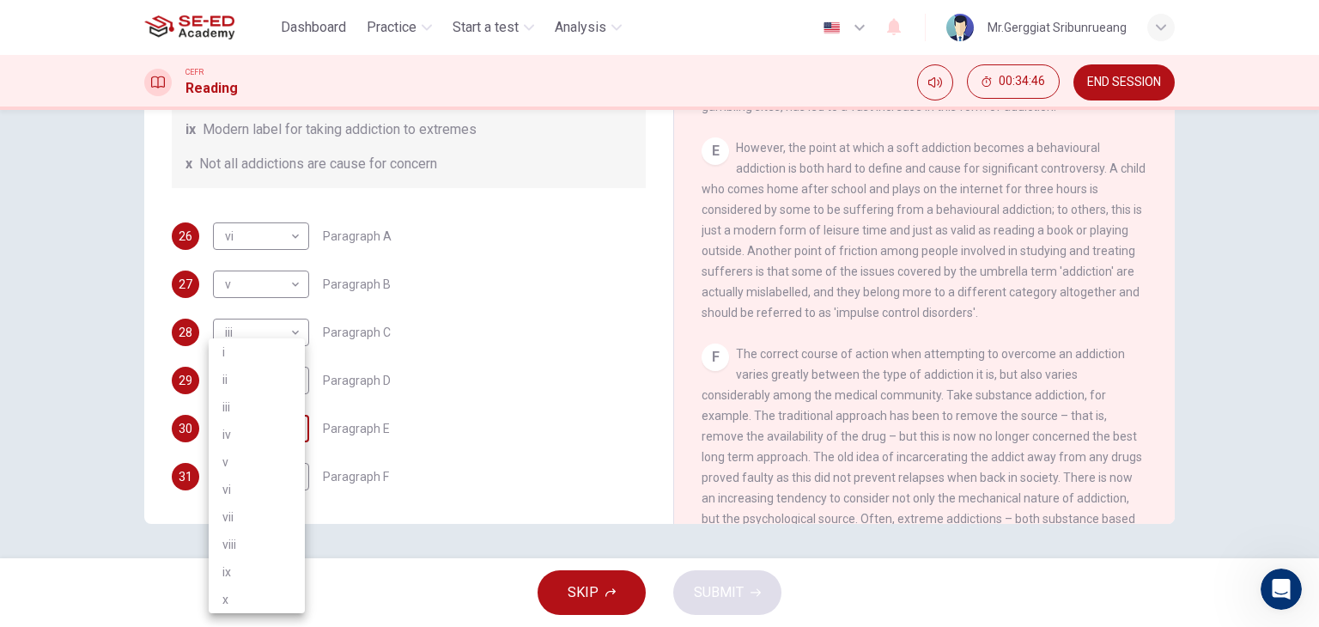
click at [282, 429] on body "This site uses cookies, as explained in our Privacy Policy . If you agree to th…" at bounding box center [659, 313] width 1319 height 627
click at [253, 563] on li "ix" at bounding box center [257, 571] width 96 height 27
type input "ix"
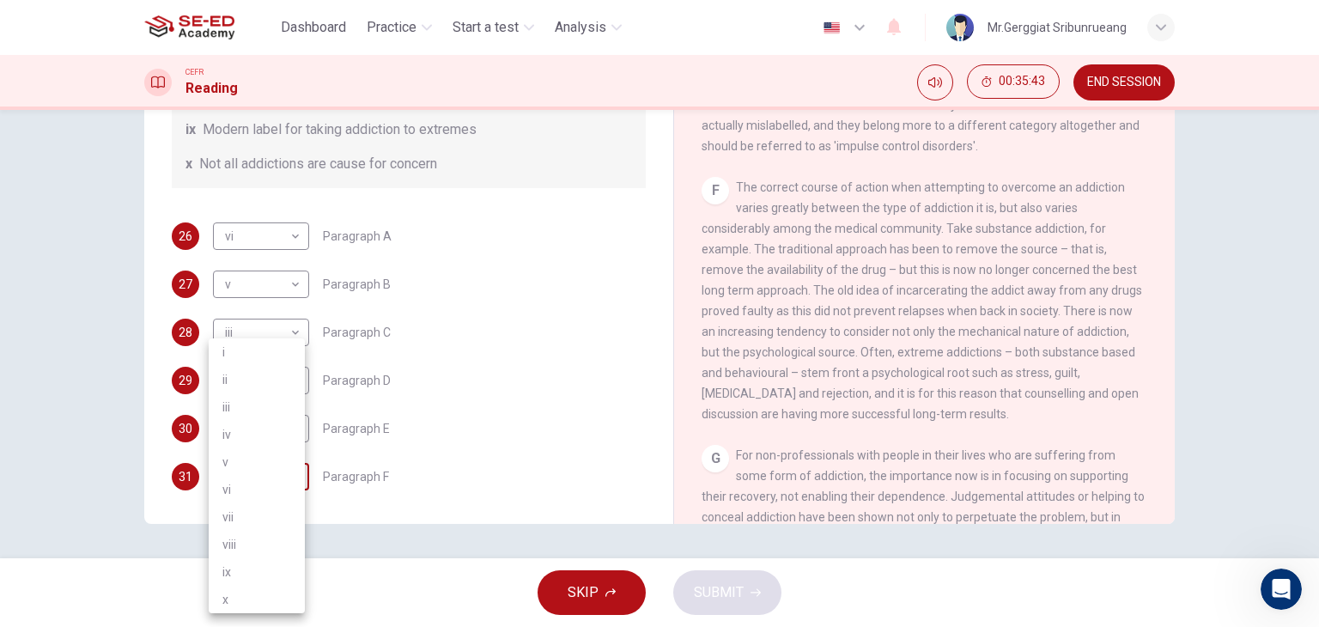
click at [259, 472] on body "This site uses cookies, as explained in our Privacy Policy . If you agree to th…" at bounding box center [659, 313] width 1319 height 627
click at [245, 439] on li "iv" at bounding box center [257, 434] width 96 height 27
type input "iv"
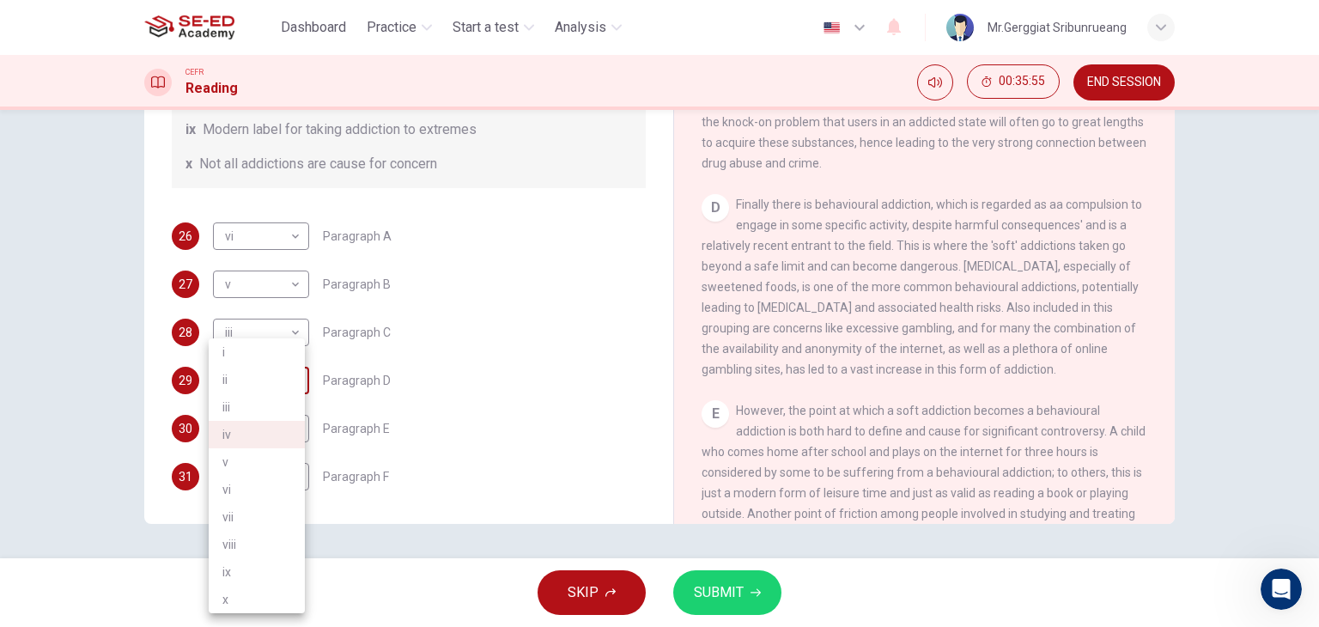
click at [265, 375] on body "This site uses cookies, as explained in our Privacy Policy . If you agree to th…" at bounding box center [659, 313] width 1319 height 627
click at [242, 601] on li "x" at bounding box center [257, 599] width 96 height 27
type input "x"
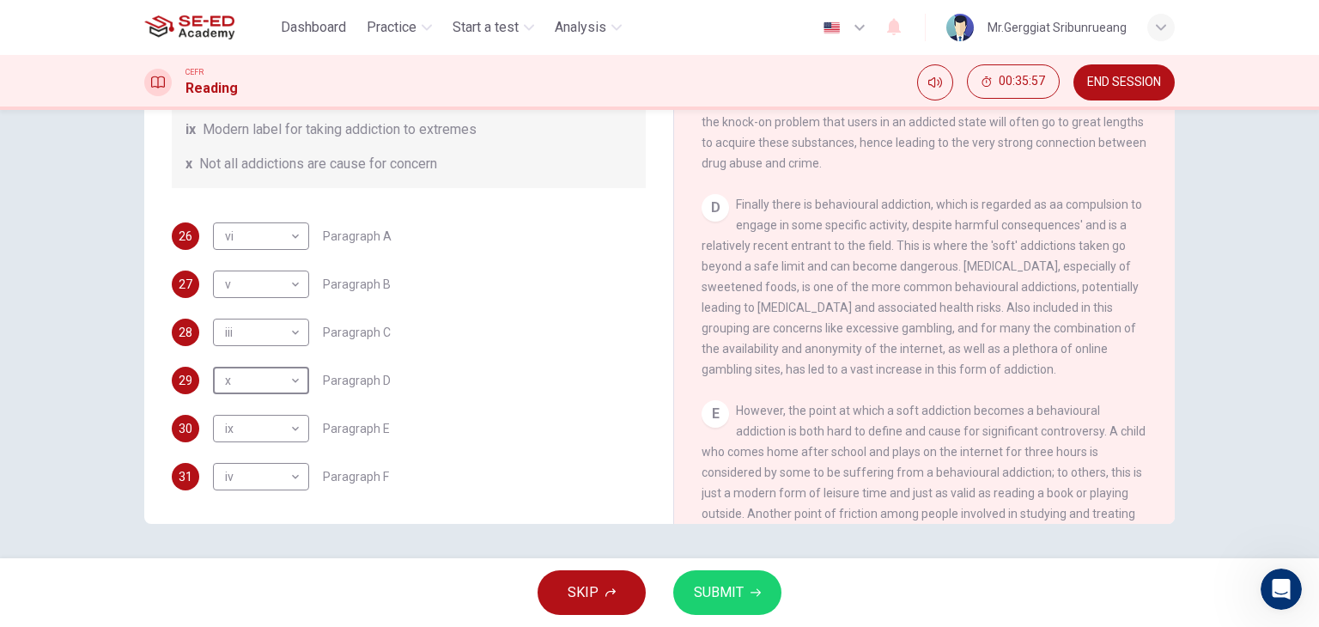
click at [761, 588] on button "SUBMIT" at bounding box center [727, 592] width 108 height 45
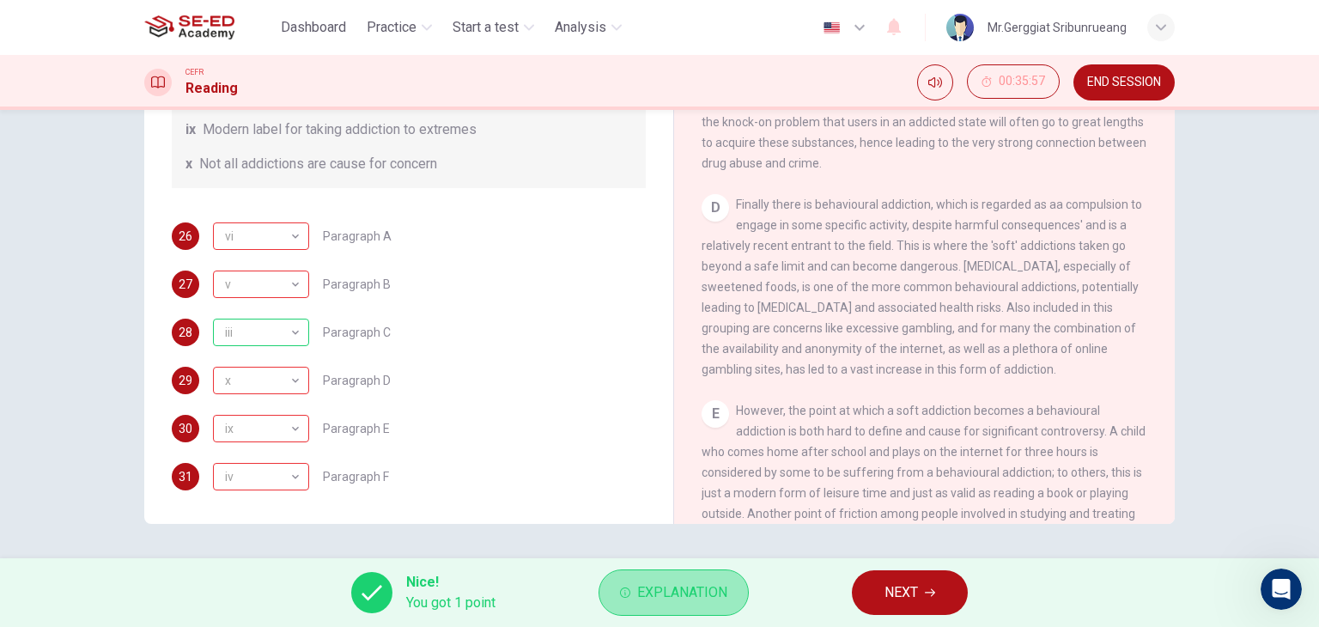
click at [663, 587] on span "Explanation" at bounding box center [682, 593] width 90 height 24
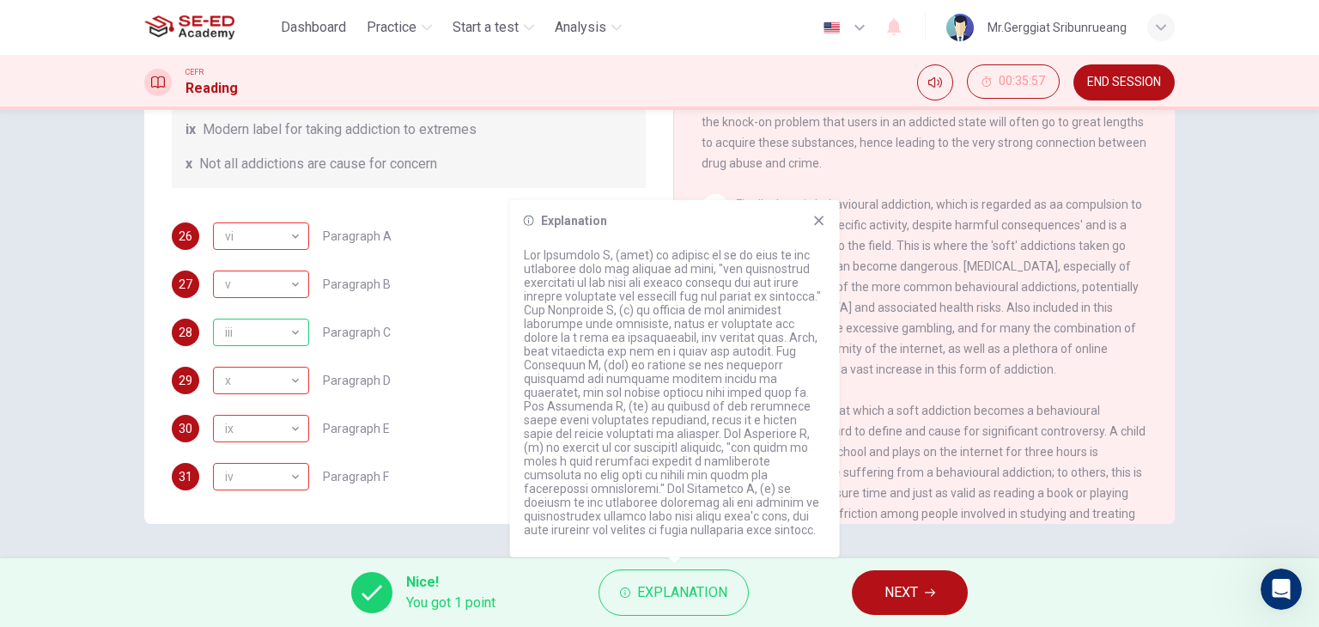
click at [971, 373] on span "Finally there is behavioural addiction, which is regarded as aa compulsion to e…" at bounding box center [922, 287] width 441 height 179
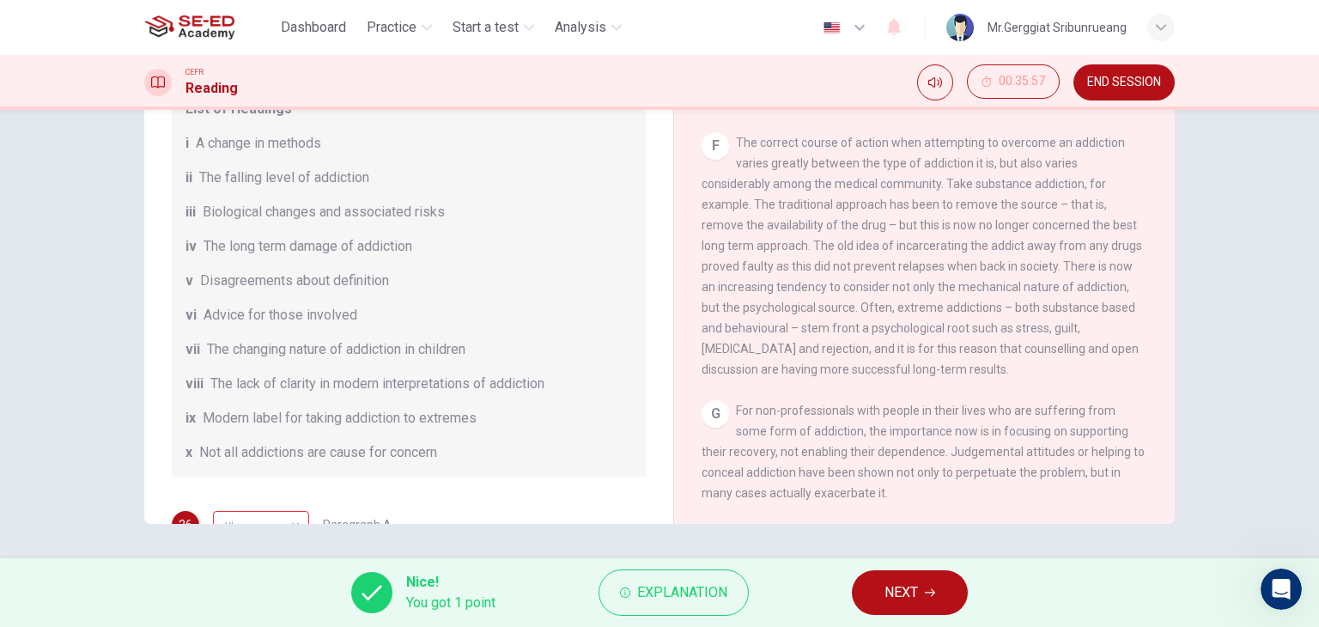
scroll to position [172, 0]
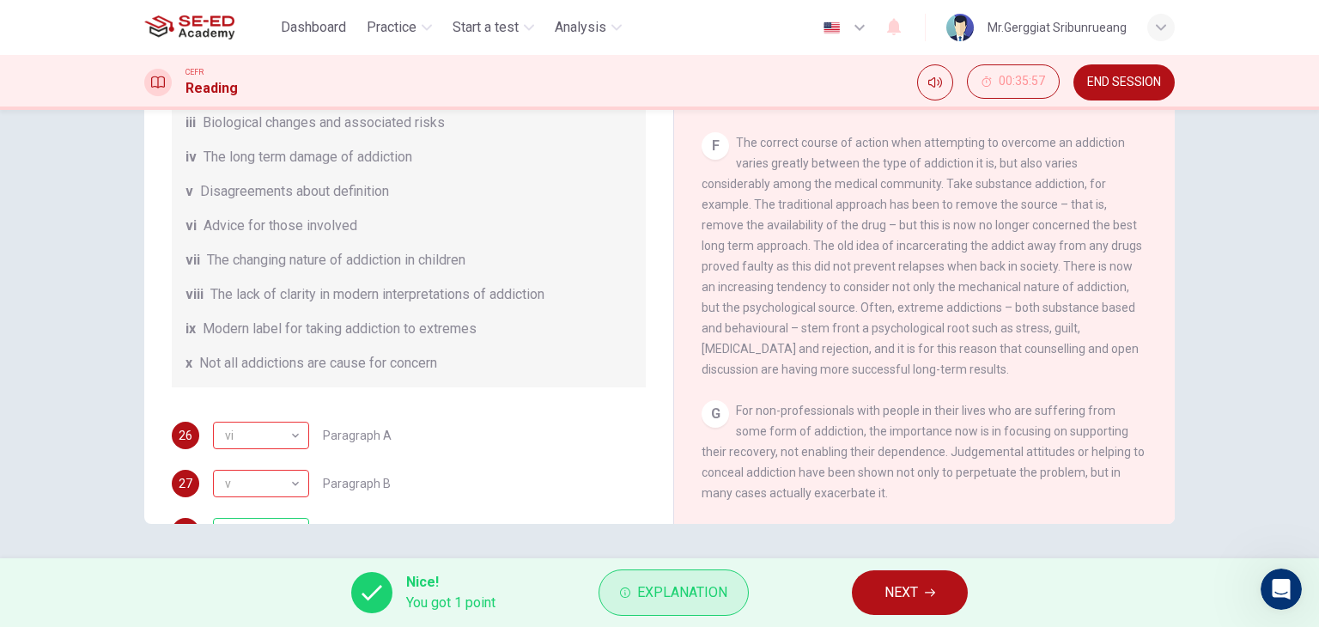
click at [721, 603] on span "Explanation" at bounding box center [682, 593] width 90 height 24
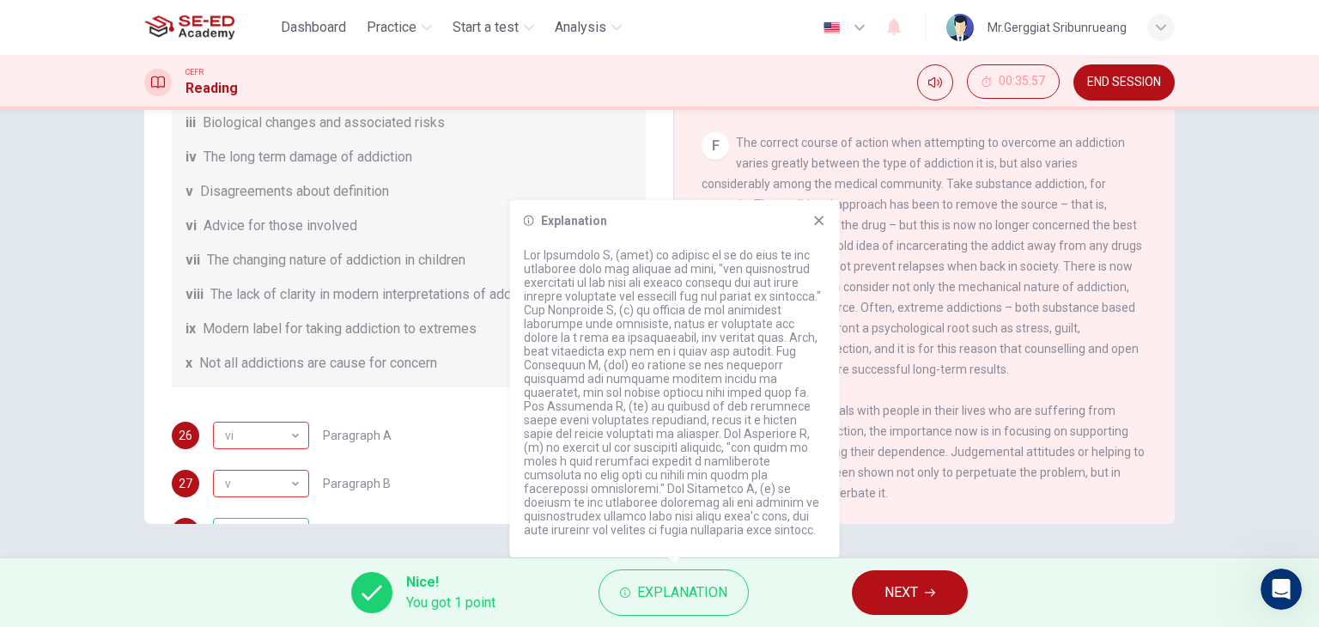
click at [368, 338] on div "List of Headings i A change in methods ii The falling level of addiction iii Bi…" at bounding box center [409, 192] width 474 height 392
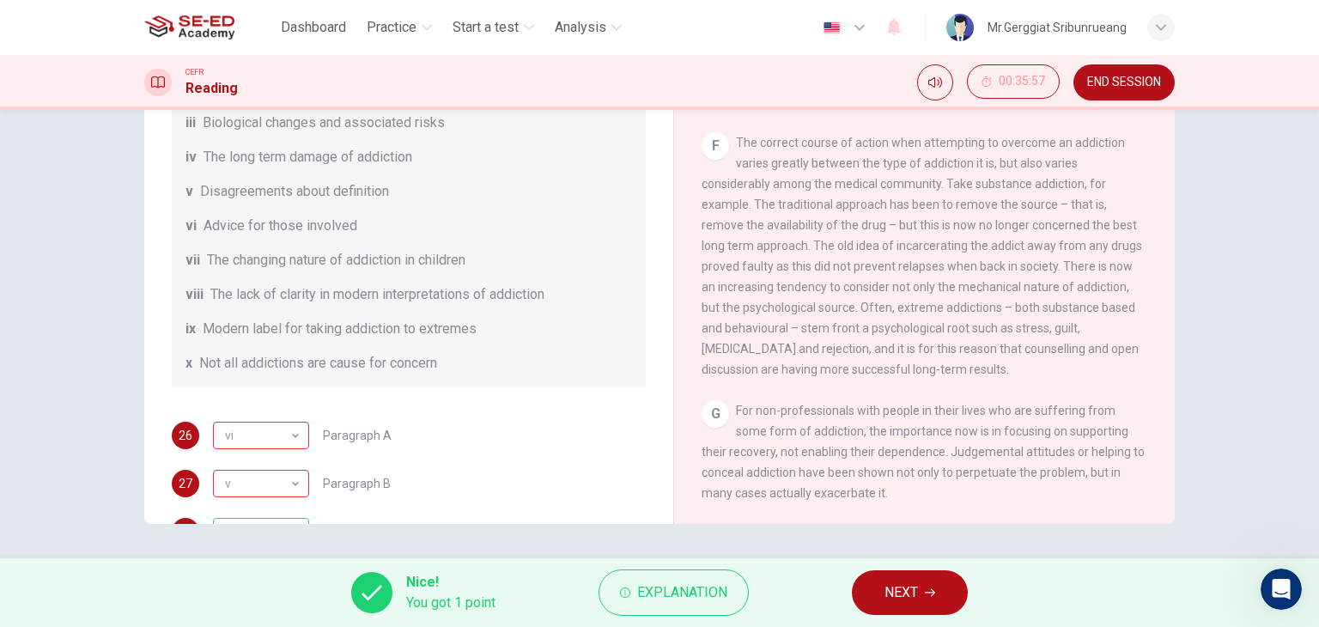
drag, startPoint x: 316, startPoint y: 297, endPoint x: 254, endPoint y: 307, distance: 62.6
click at [254, 307] on div "List of Headings i A change in methods ii The falling level of addiction iii Bi…" at bounding box center [409, 192] width 474 height 392
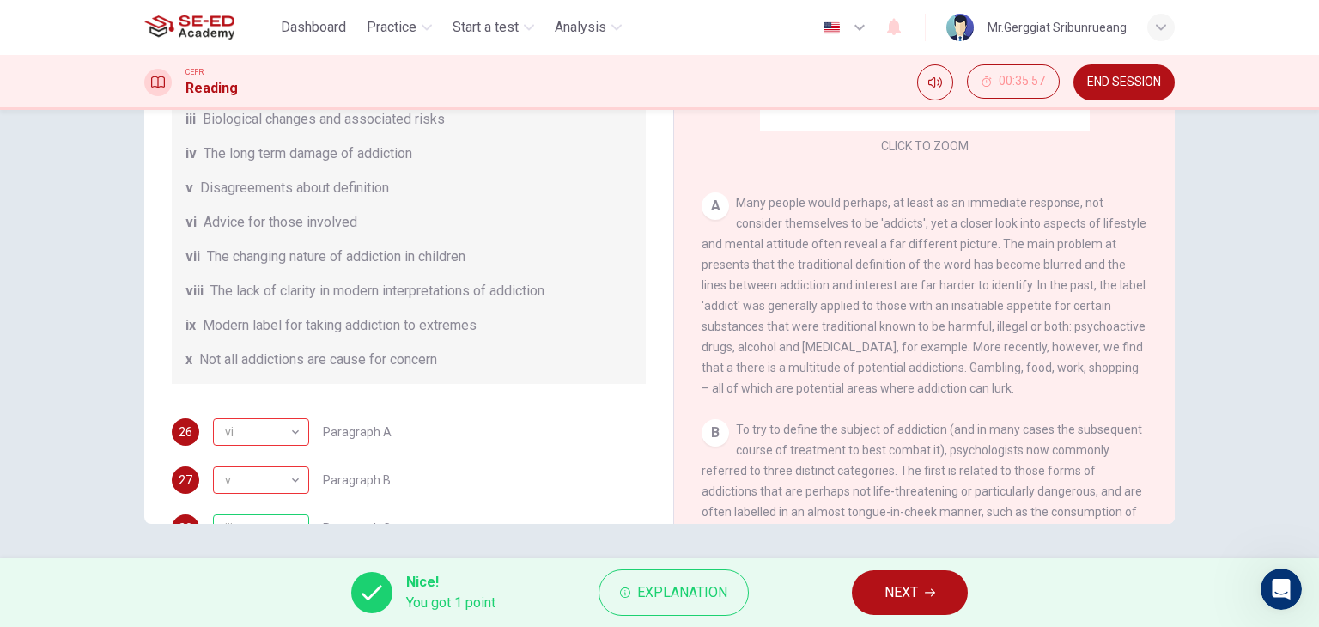
scroll to position [258, 0]
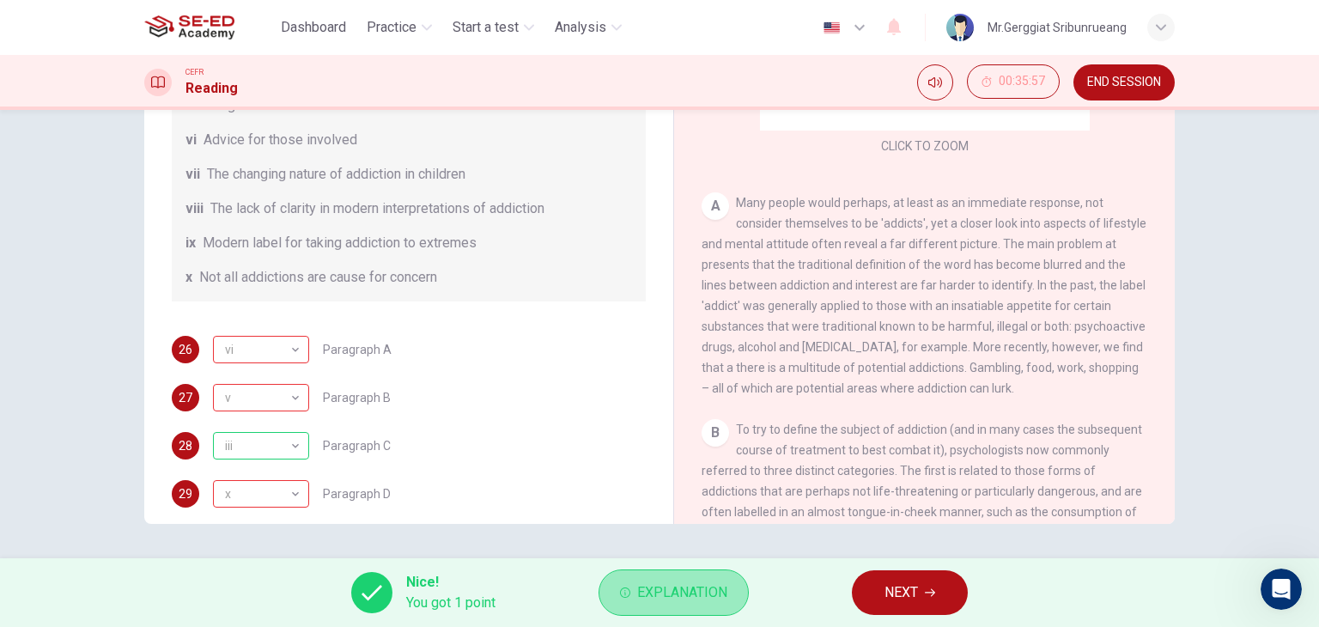
click at [665, 597] on span "Explanation" at bounding box center [682, 593] width 90 height 24
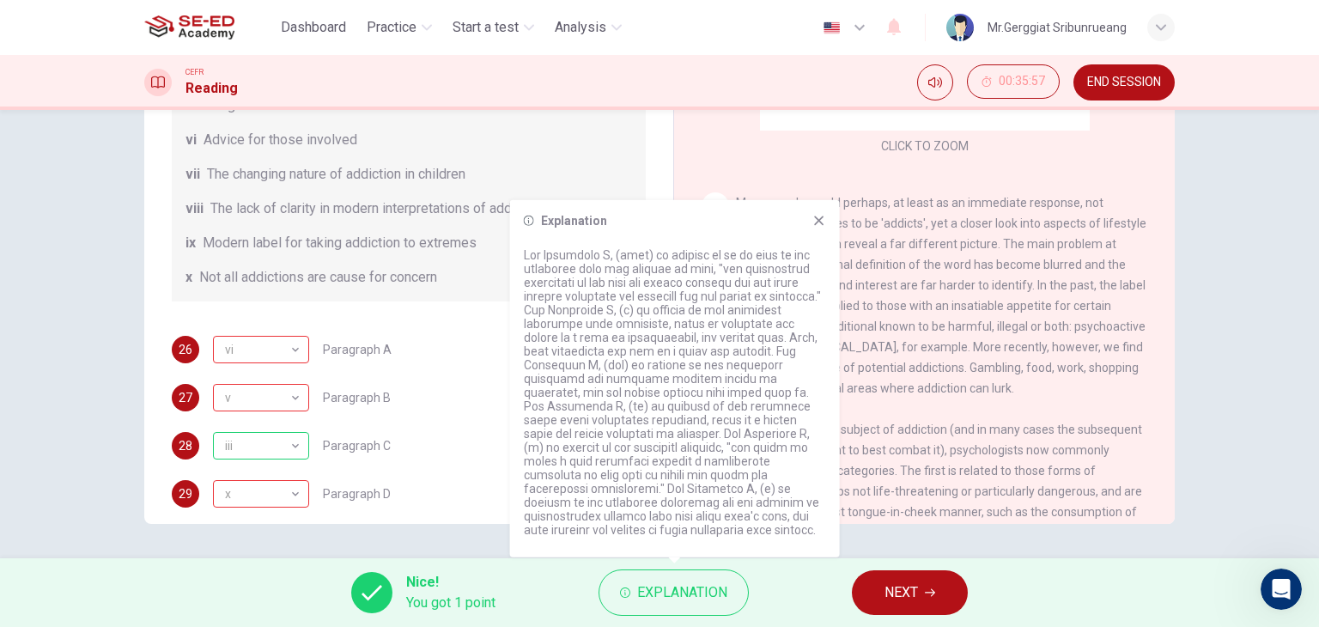
click at [420, 399] on div "27 v v ​ Paragraph B" at bounding box center [409, 397] width 474 height 27
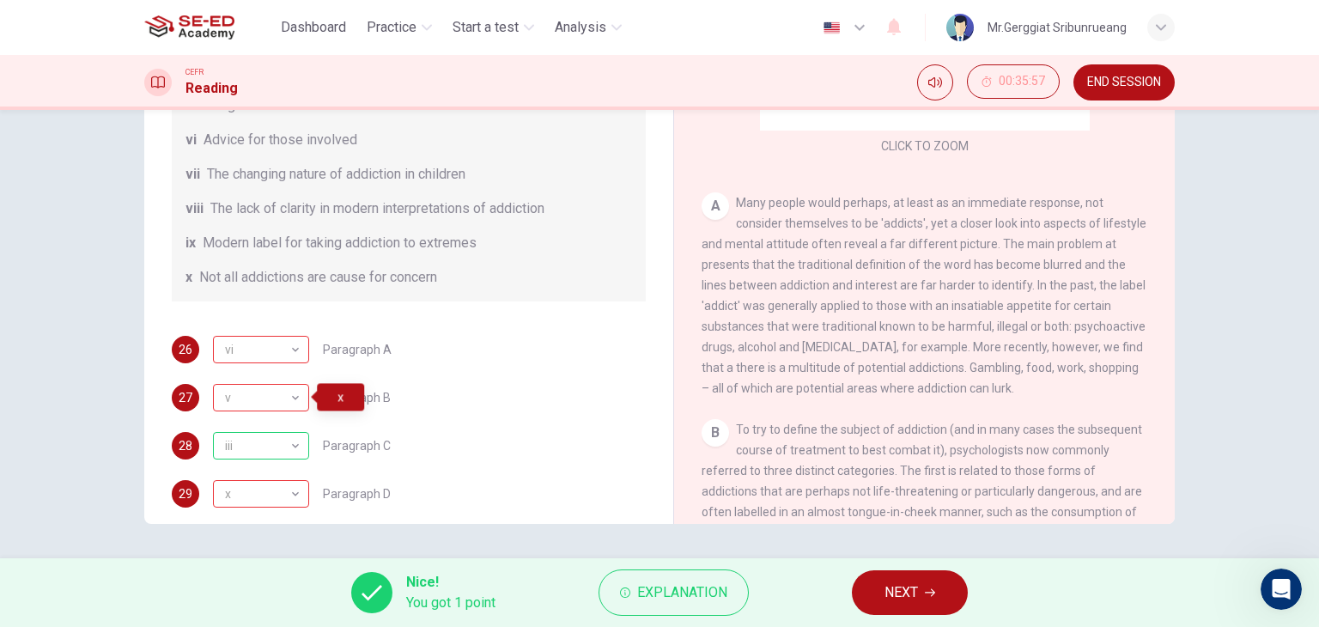
click at [354, 351] on span "Paragraph A" at bounding box center [357, 350] width 69 height 12
click at [350, 402] on span "Paragraph B" at bounding box center [357, 398] width 68 height 12
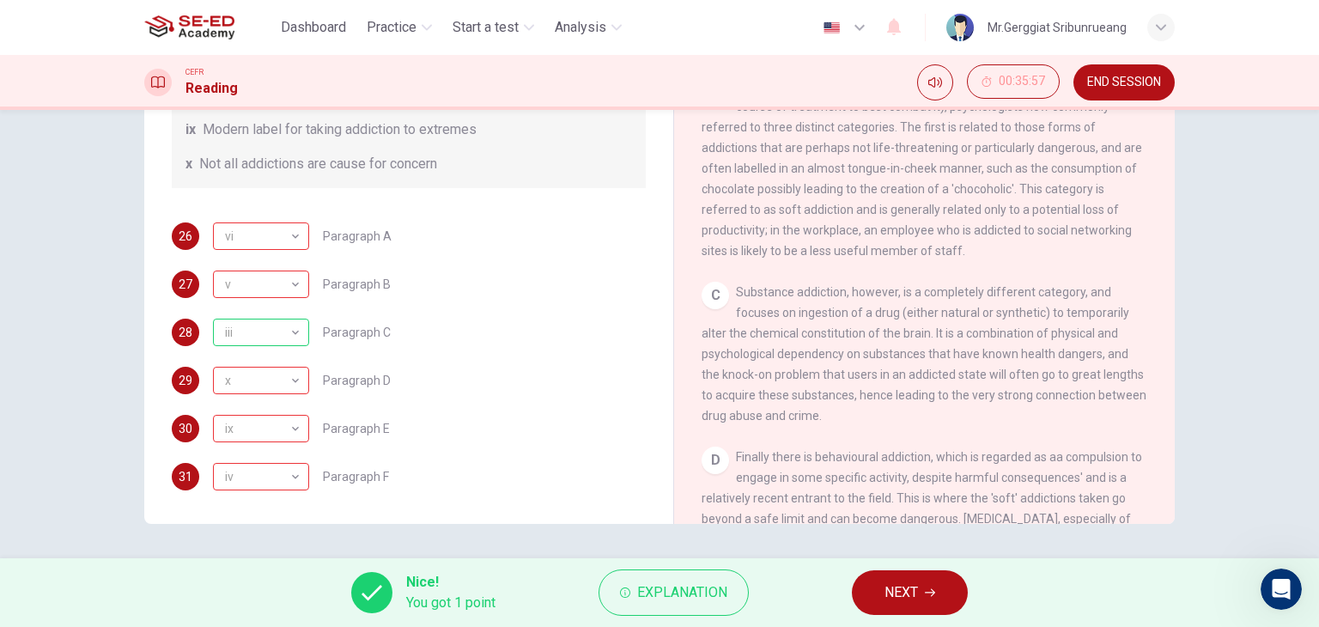
scroll to position [285, 0]
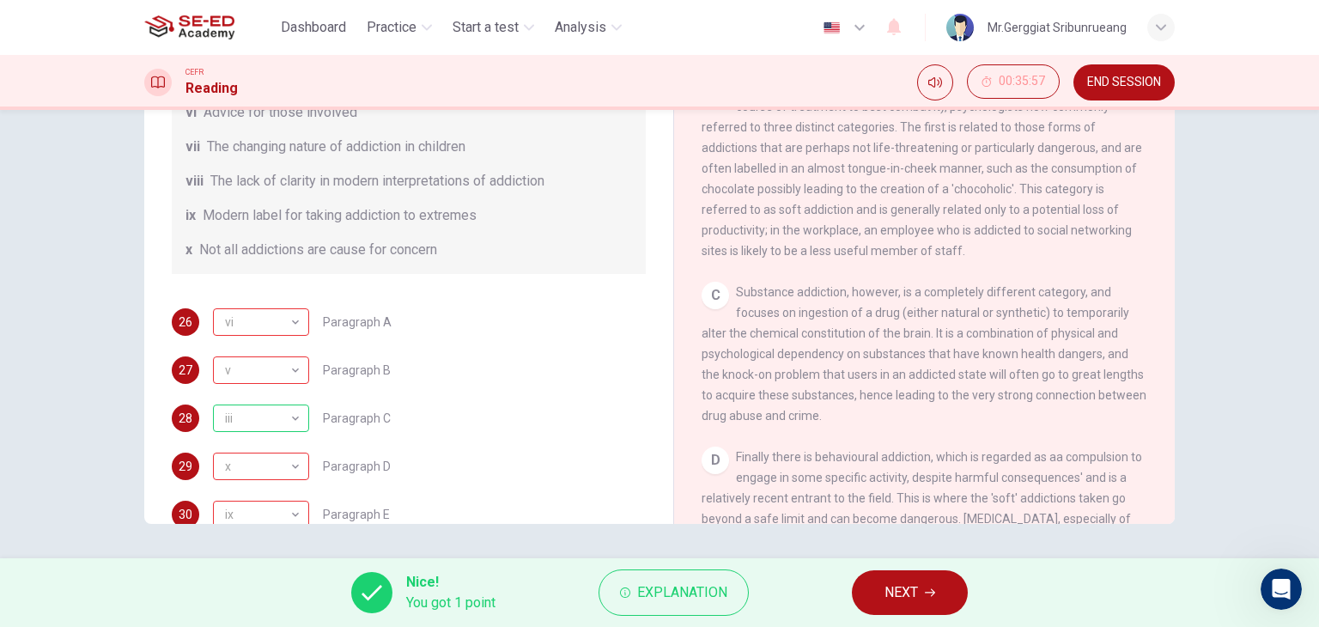
click at [333, 430] on div "iii iii ​ Paragraph C" at bounding box center [302, 418] width 178 height 27
click at [361, 478] on div "x x ​ Paragraph D" at bounding box center [302, 466] width 178 height 27
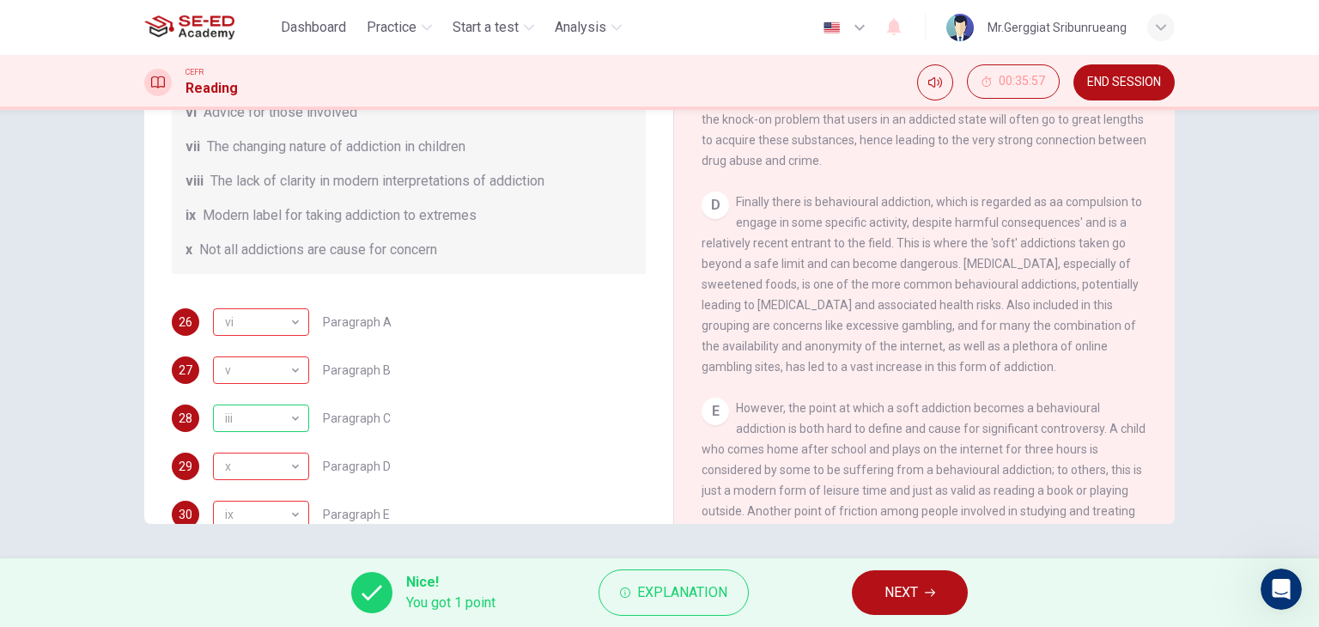
scroll to position [773, 0]
click at [354, 468] on span "Paragraph D" at bounding box center [357, 466] width 68 height 12
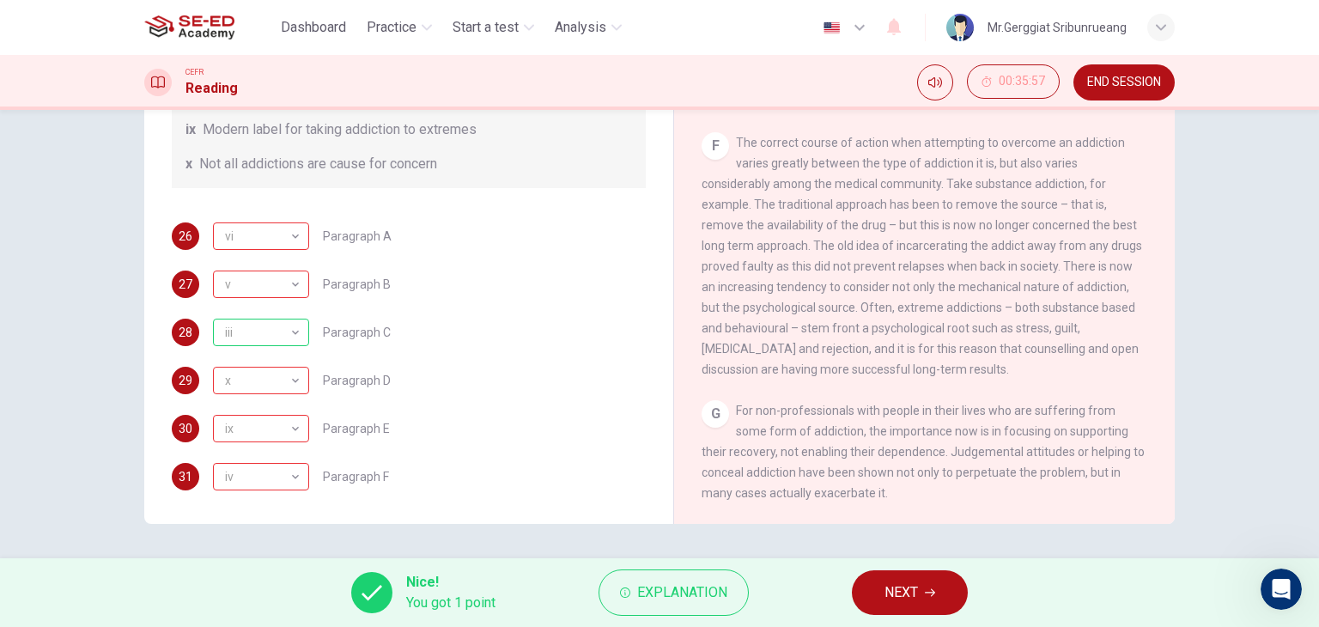
scroll to position [1283, 0]
click at [910, 572] on button "NEXT" at bounding box center [910, 592] width 116 height 45
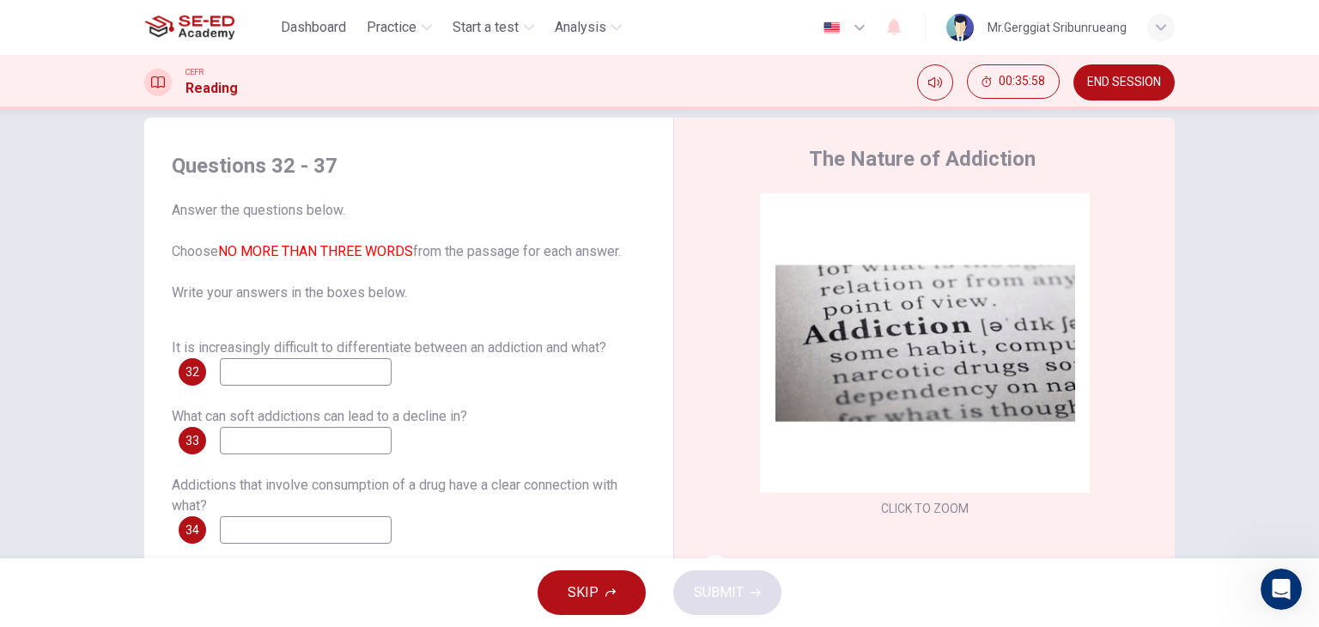
scroll to position [0, 0]
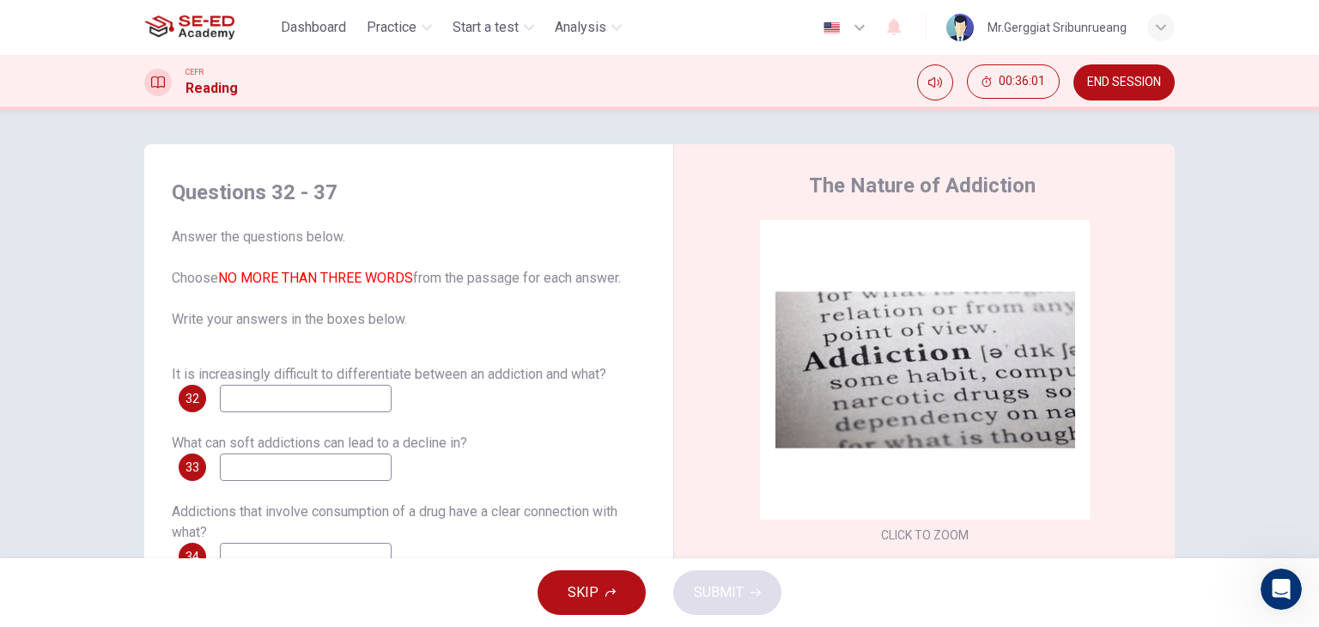
drag, startPoint x: 330, startPoint y: 283, endPoint x: 411, endPoint y: 289, distance: 81.0
click at [411, 289] on span "Answer the questions below. Choose NO MORE THAN THREE WORDS from the passage fo…" at bounding box center [409, 278] width 474 height 103
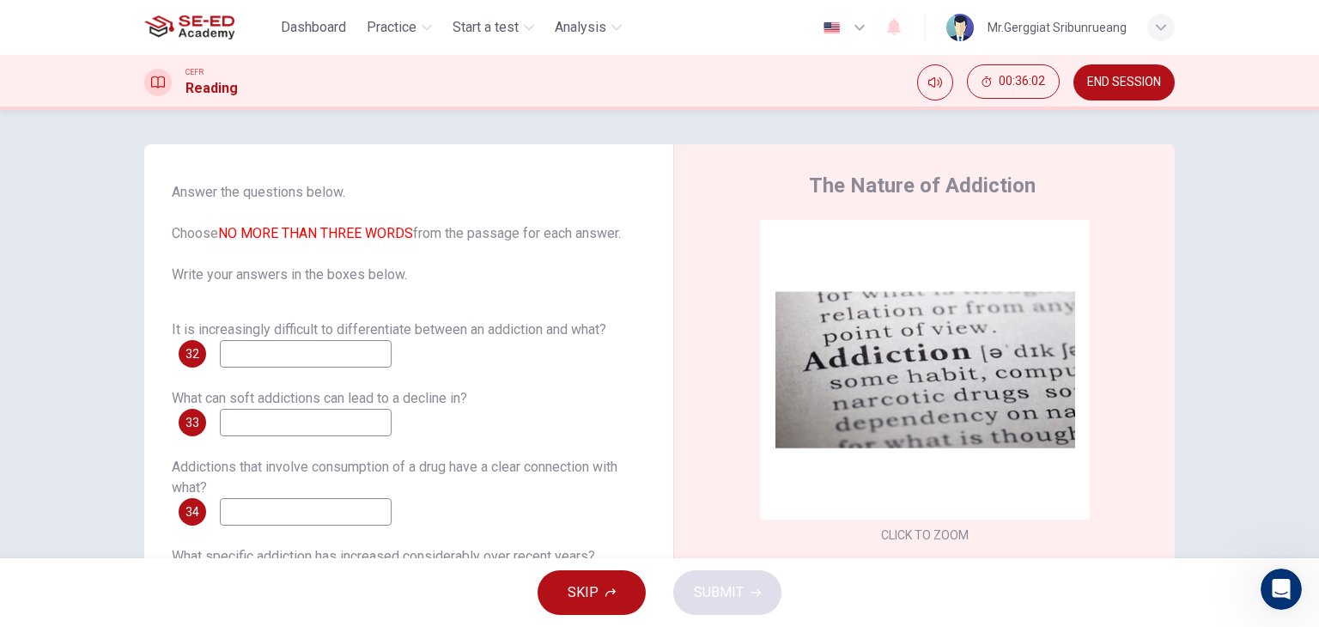
scroll to position [69, 0]
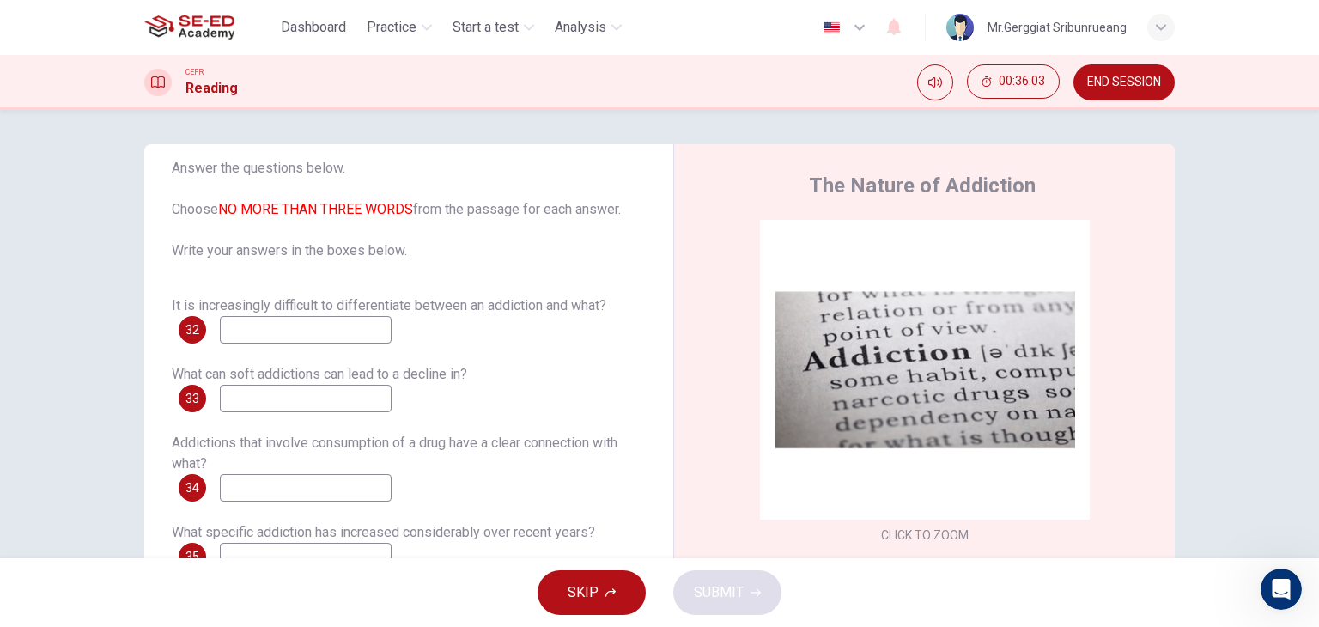
click at [289, 332] on input at bounding box center [306, 329] width 172 height 27
click at [337, 332] on input at bounding box center [306, 329] width 172 height 27
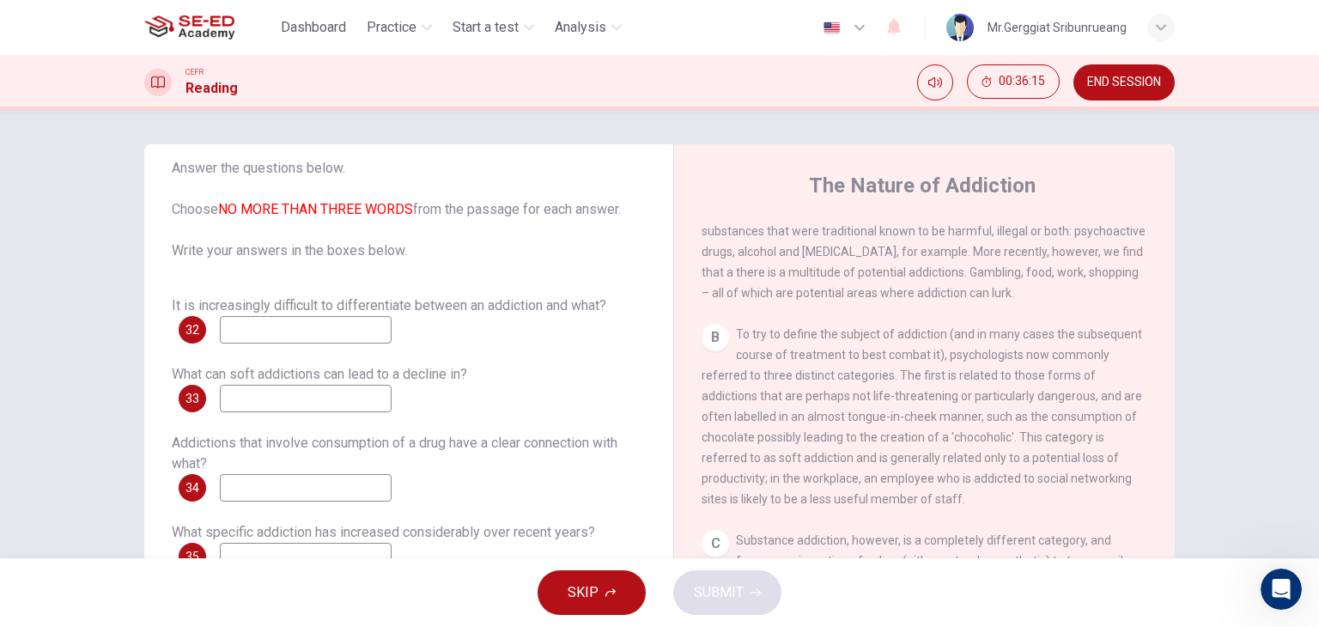
scroll to position [515, 0]
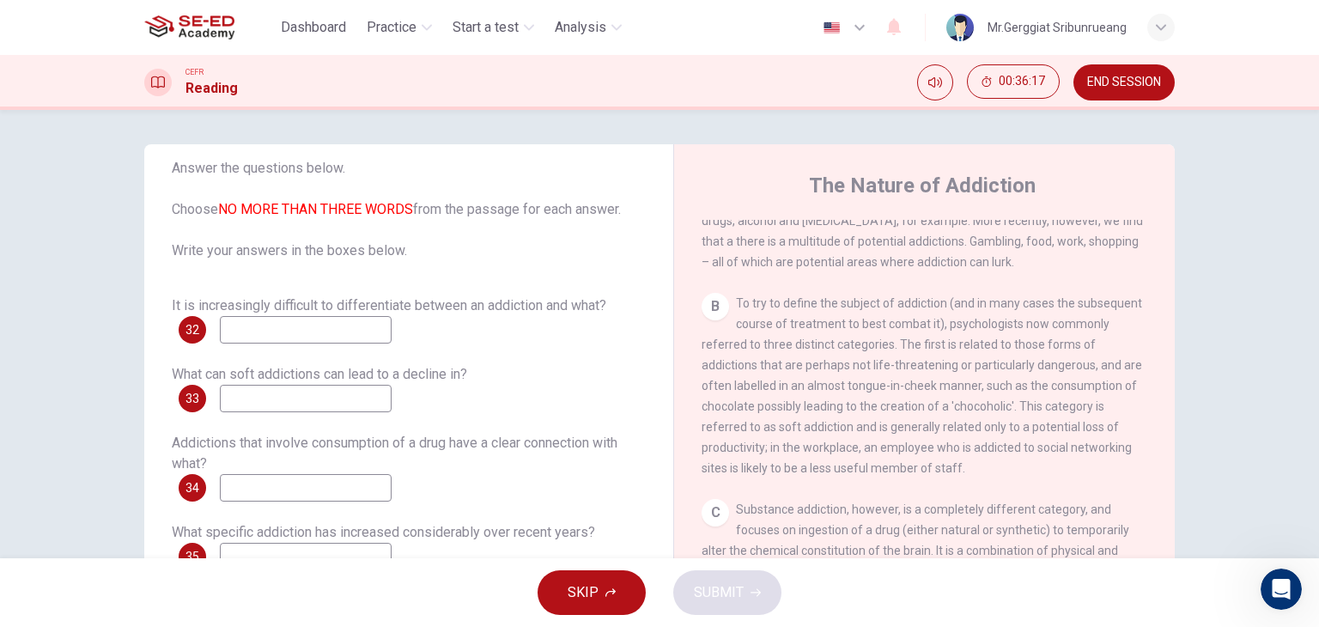
click at [253, 339] on input at bounding box center [306, 329] width 172 height 27
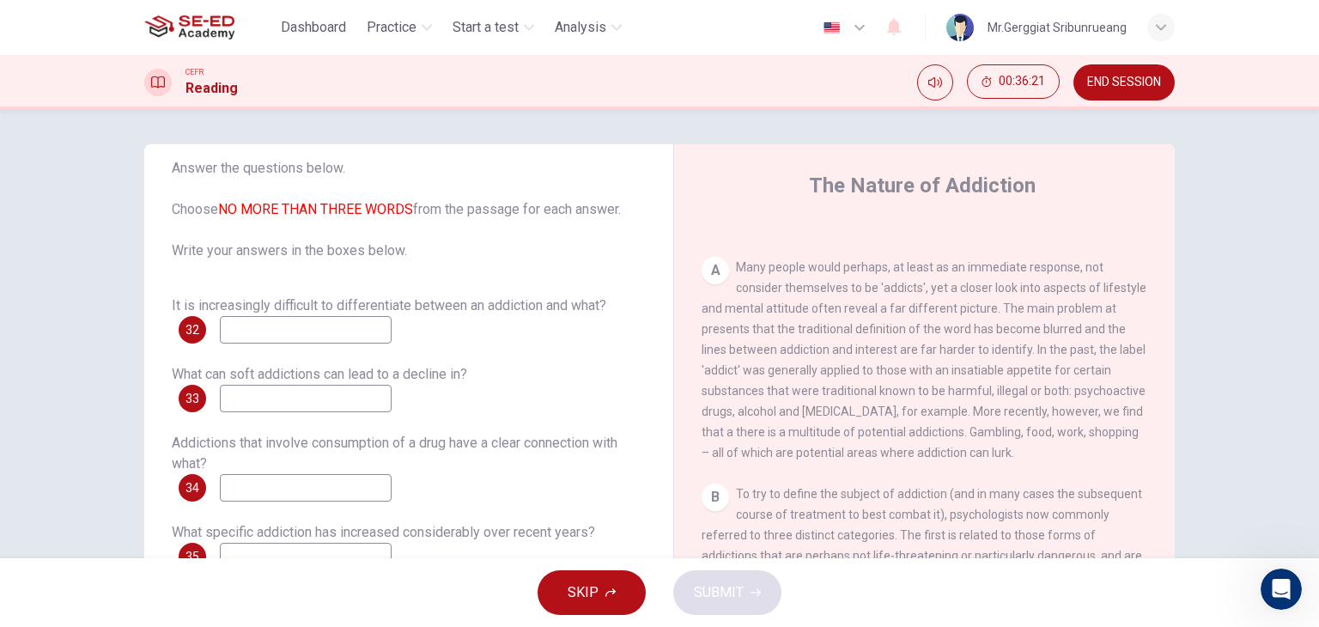
scroll to position [258, 0]
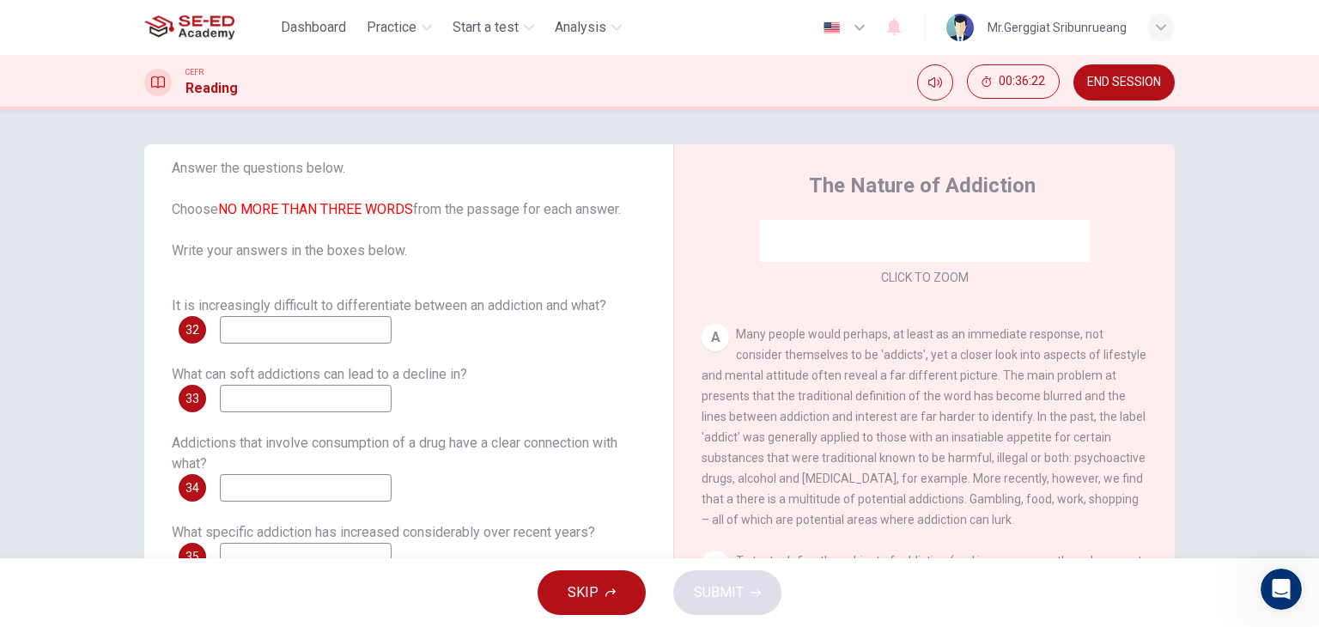
drag, startPoint x: 891, startPoint y: 355, endPoint x: 904, endPoint y: 354, distance: 12.9
click at [904, 354] on span "Many people would perhaps, at least as an immediate response, not consider them…" at bounding box center [924, 426] width 445 height 199
click at [348, 336] on input at bounding box center [306, 329] width 172 height 27
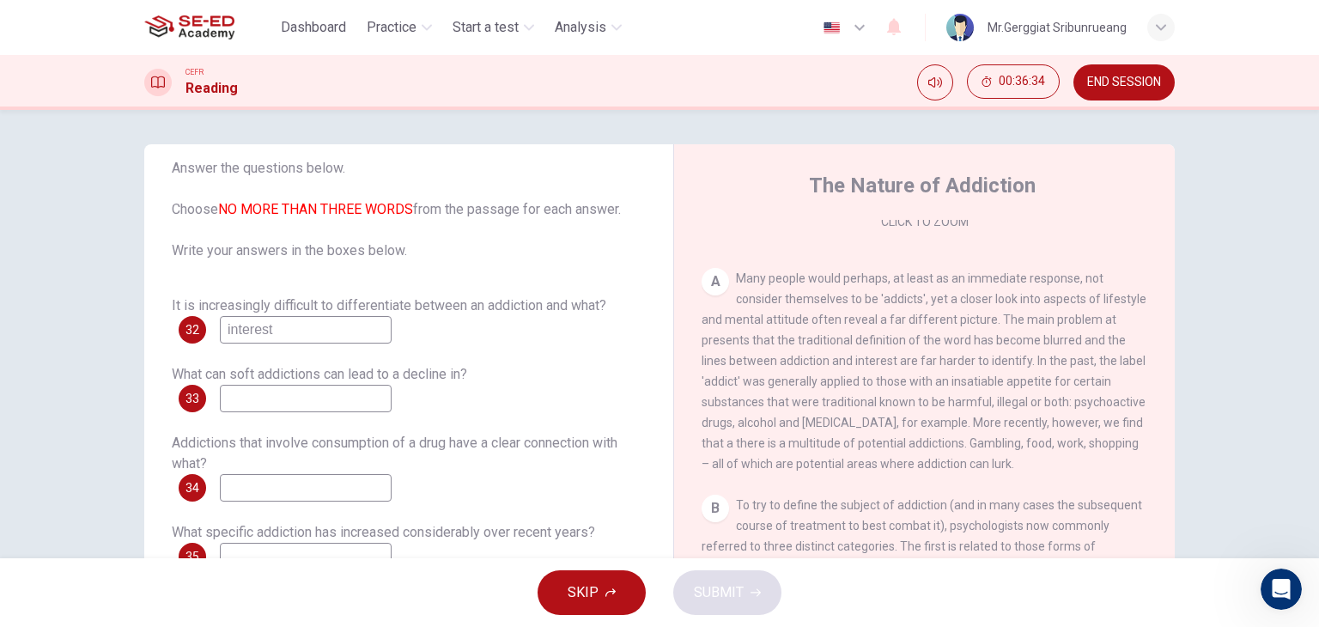
scroll to position [344, 0]
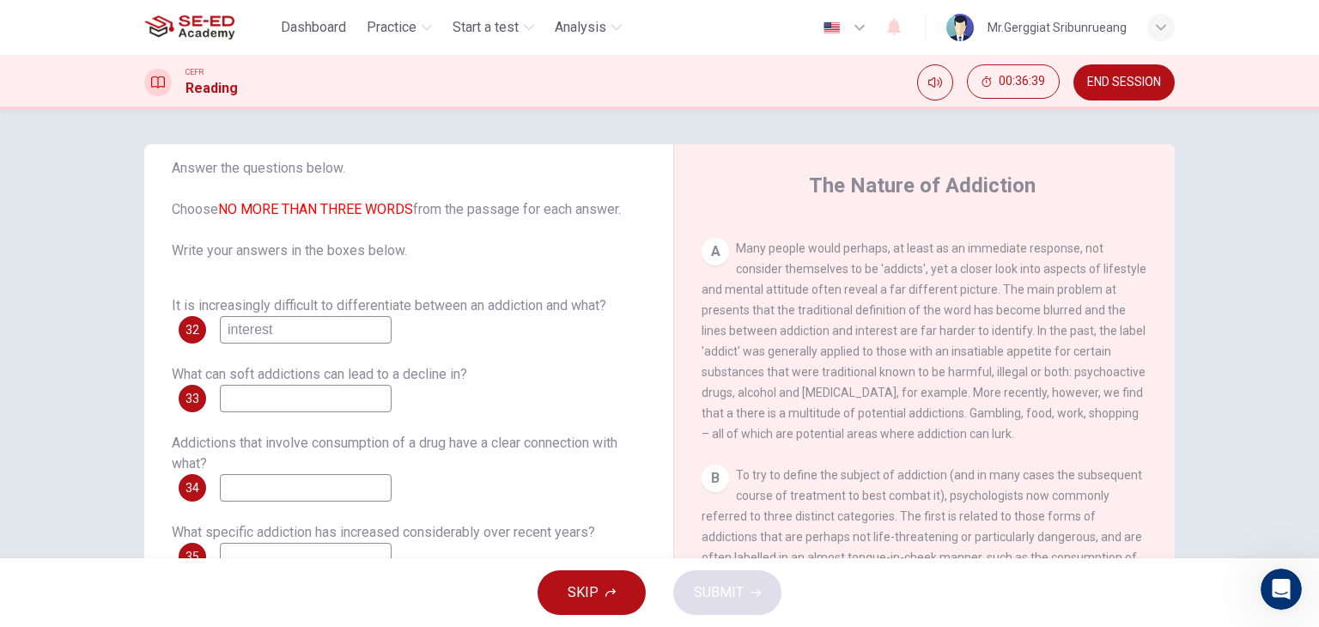
type input "interest"
drag, startPoint x: 732, startPoint y: 355, endPoint x: 939, endPoint y: 338, distance: 207.6
click at [936, 338] on span "Many people would perhaps, at least as an immediate response, not consider them…" at bounding box center [924, 340] width 445 height 199
click at [992, 380] on span "Many people would perhaps, at least as an immediate response, not consider them…" at bounding box center [924, 340] width 445 height 199
click at [236, 403] on input at bounding box center [306, 398] width 172 height 27
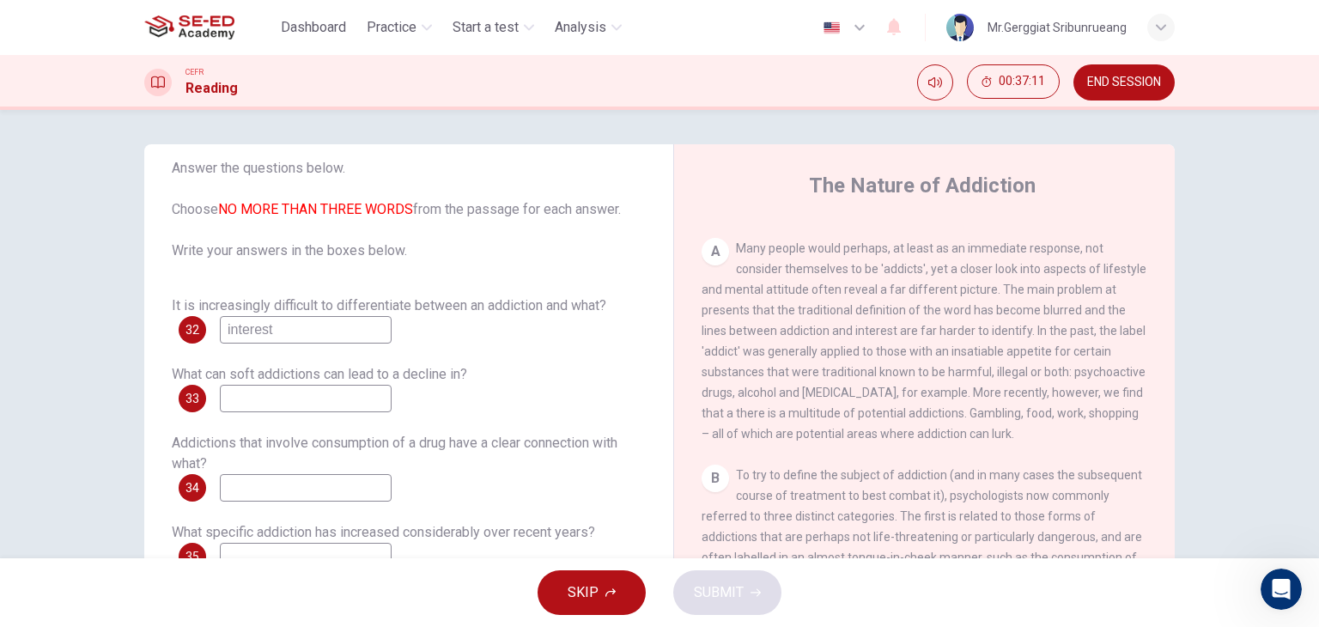
click at [337, 399] on input at bounding box center [306, 398] width 172 height 27
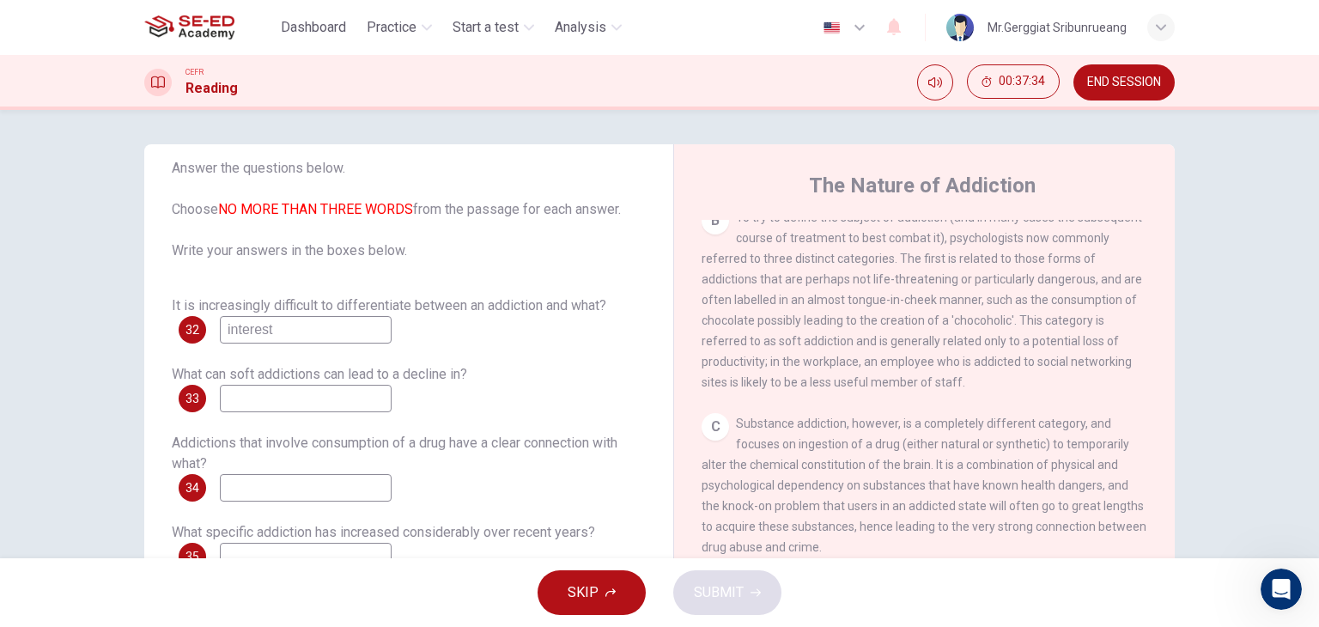
scroll to position [86, 0]
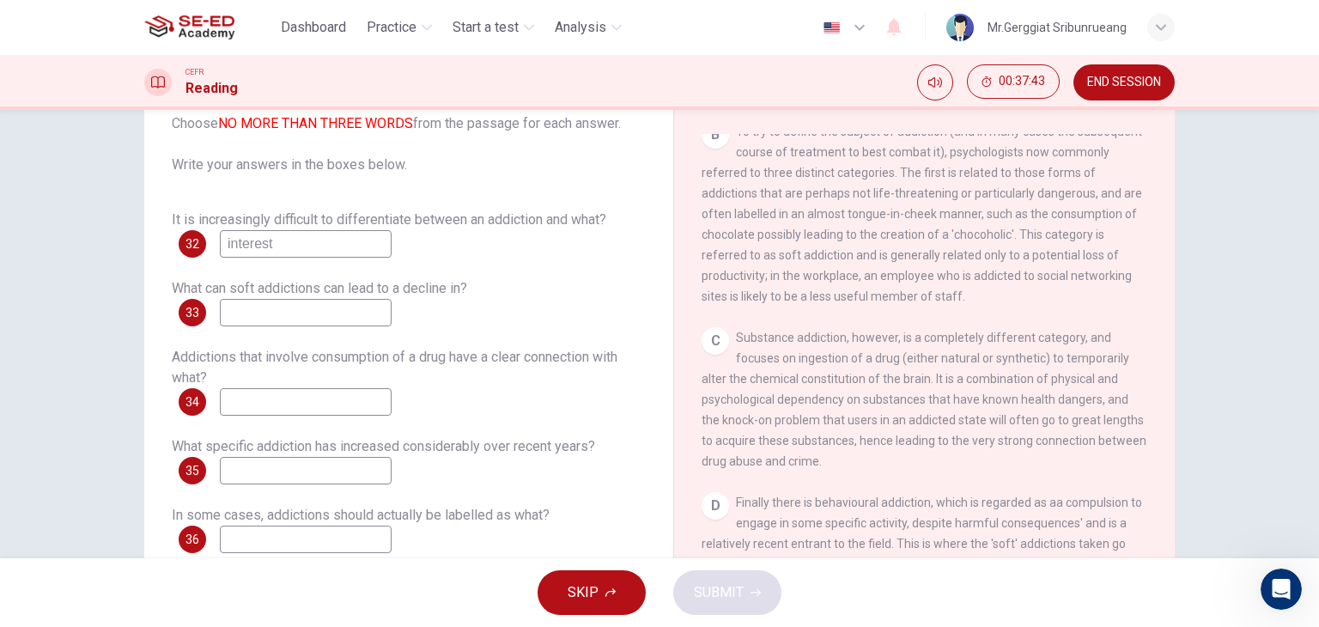
click at [800, 390] on span "Substance addiction, however, is a completely different category, and focuses o…" at bounding box center [924, 399] width 445 height 137
click at [787, 400] on div "C Substance addiction, however, is a completely different category, and focuses…" at bounding box center [925, 399] width 447 height 144
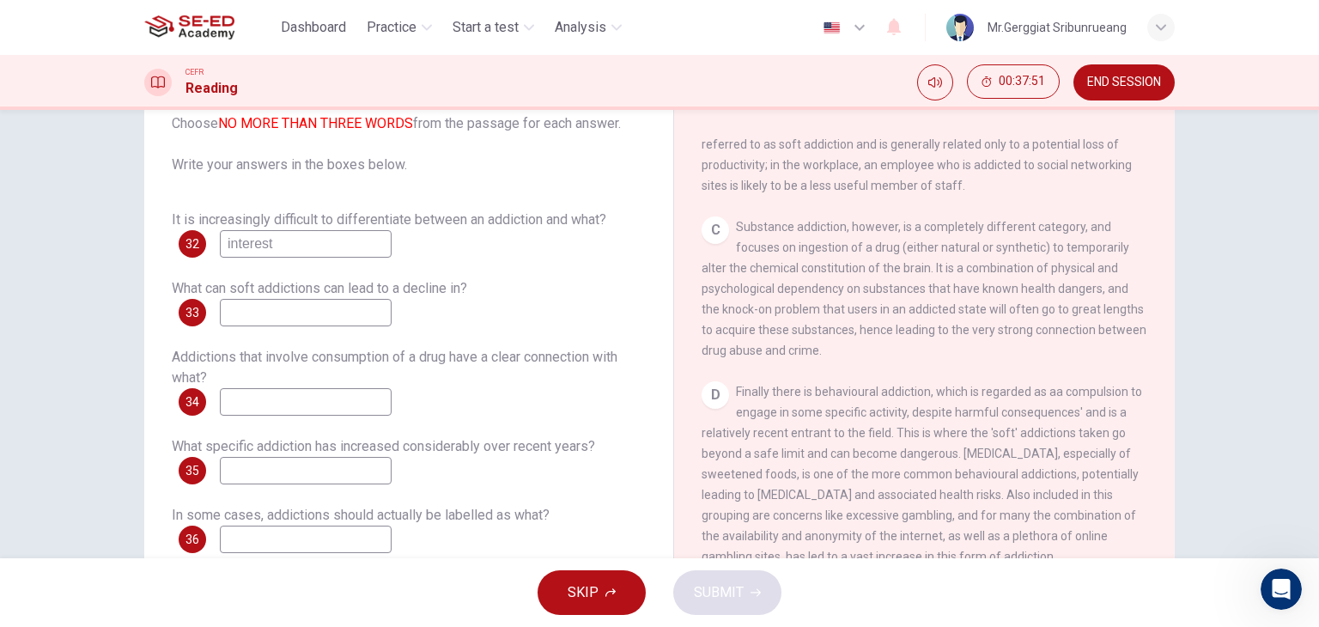
scroll to position [687, 0]
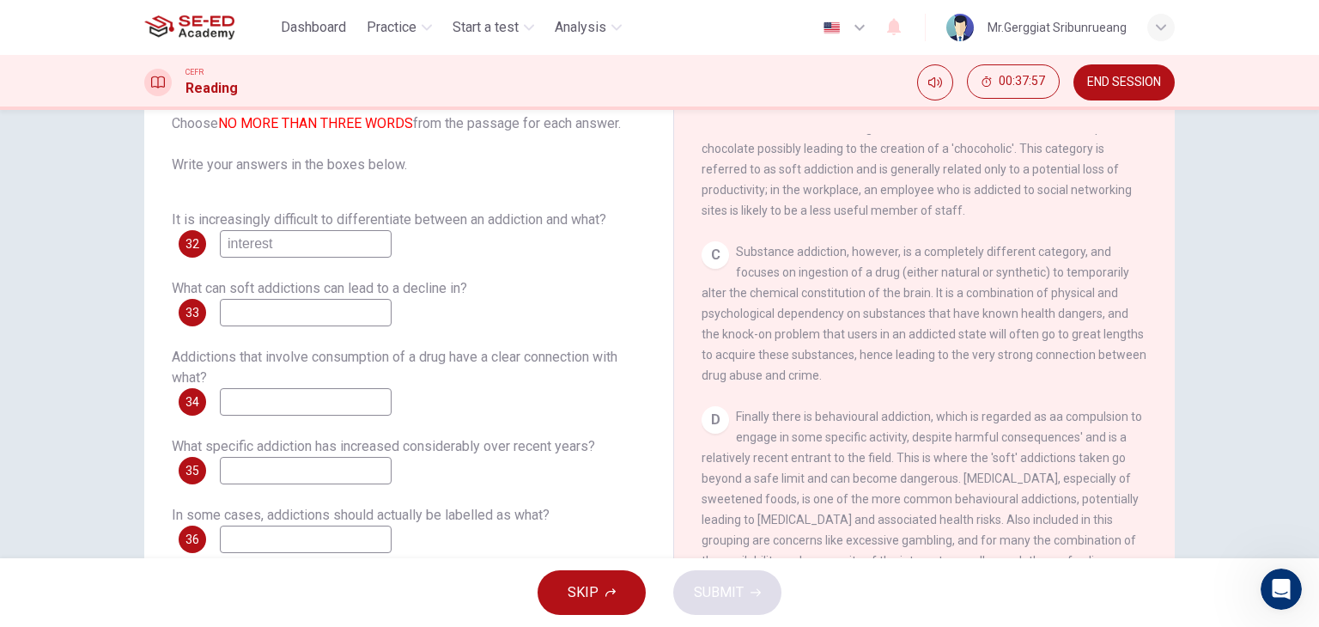
click at [368, 392] on input at bounding box center [306, 401] width 172 height 27
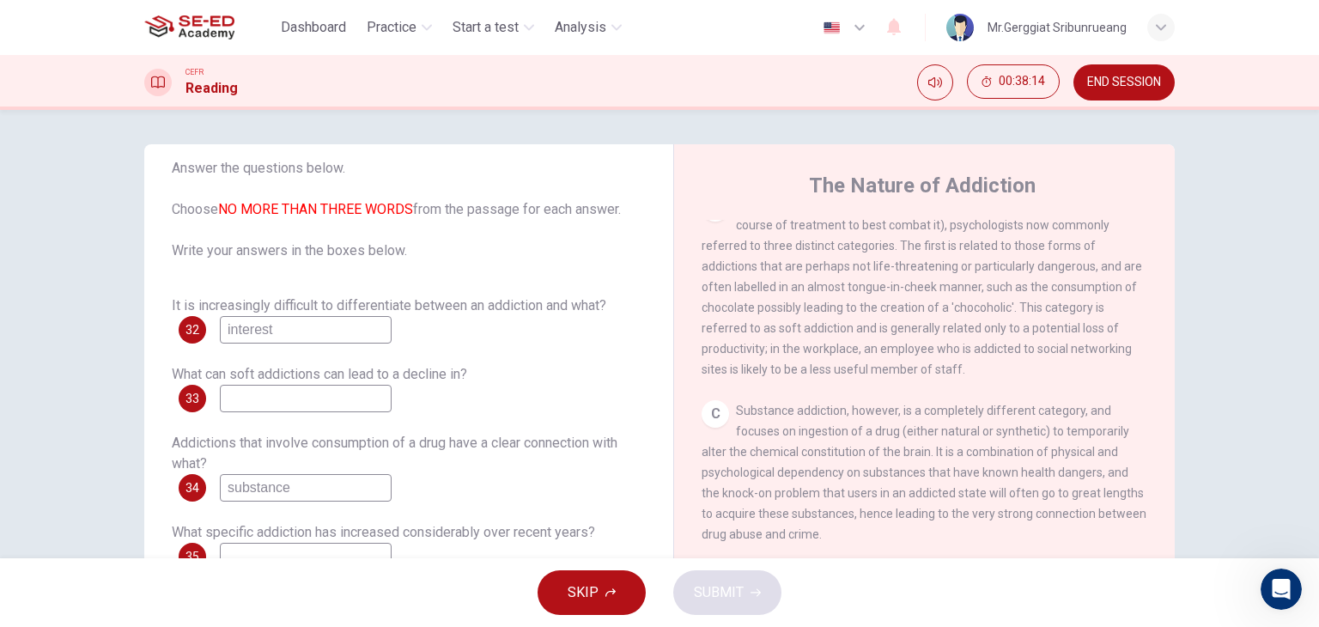
scroll to position [515, 0]
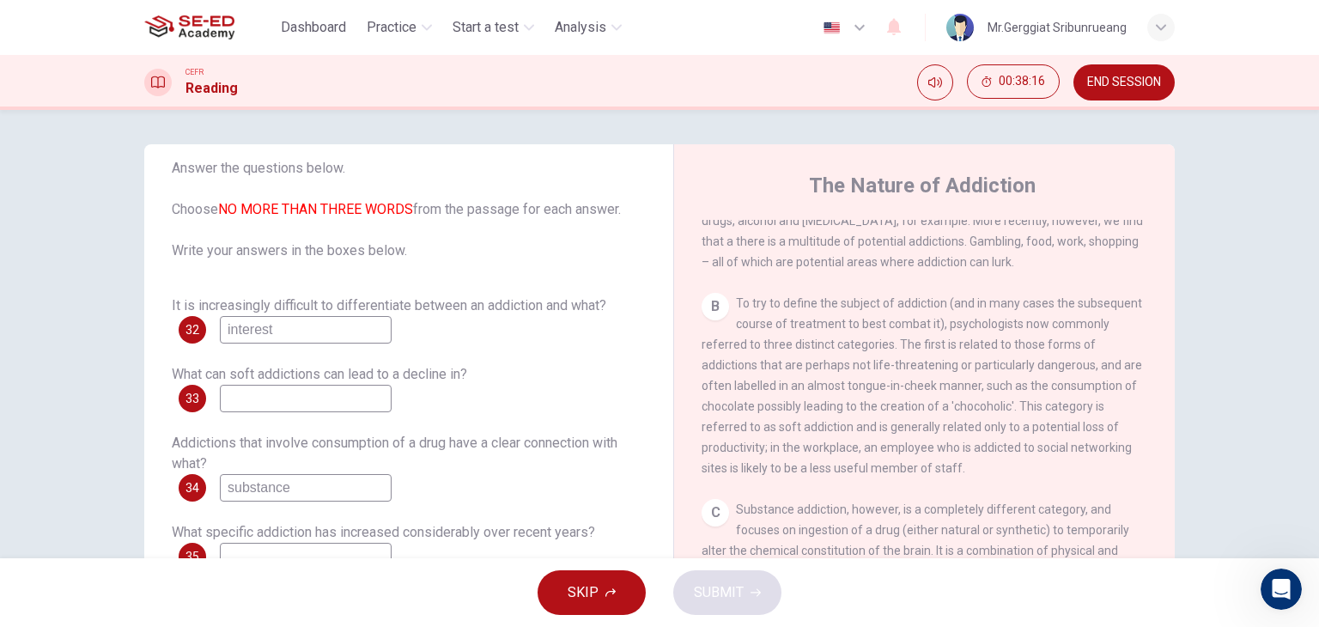
type input "substance"
click at [271, 400] on input at bounding box center [306, 398] width 172 height 27
click at [524, 81] on div "CEFR Reading 00:38:37 END SESSION" at bounding box center [660, 82] width 1086 height 36
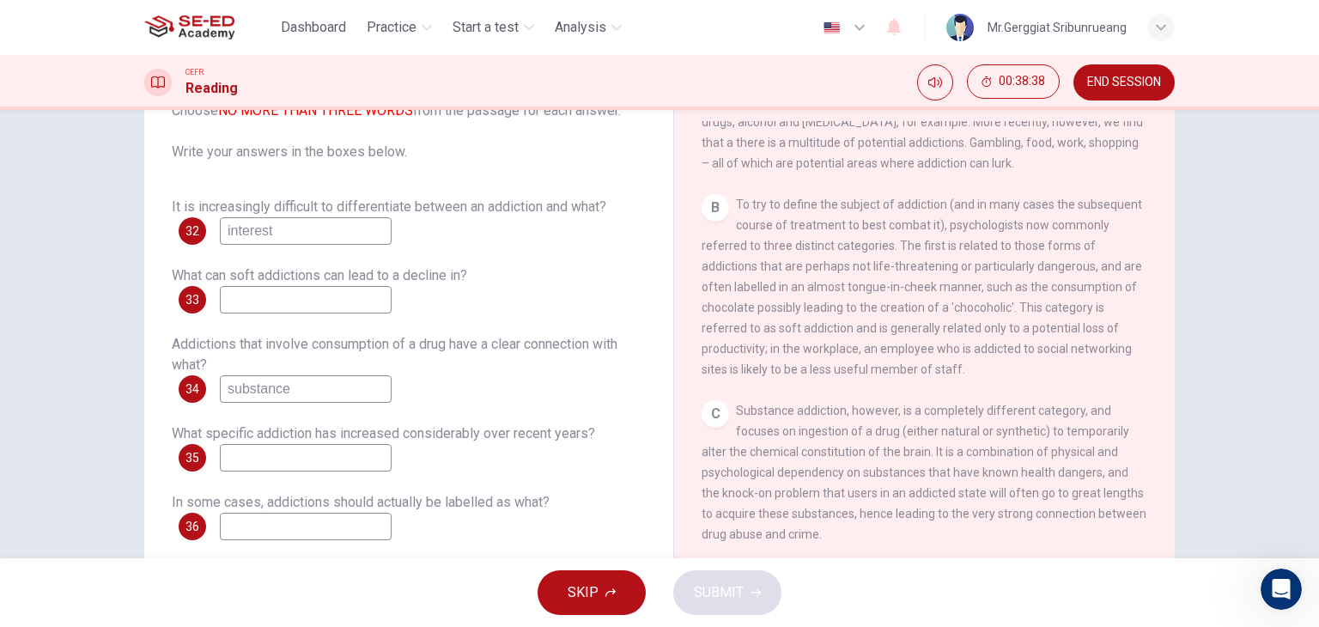
scroll to position [217, 0]
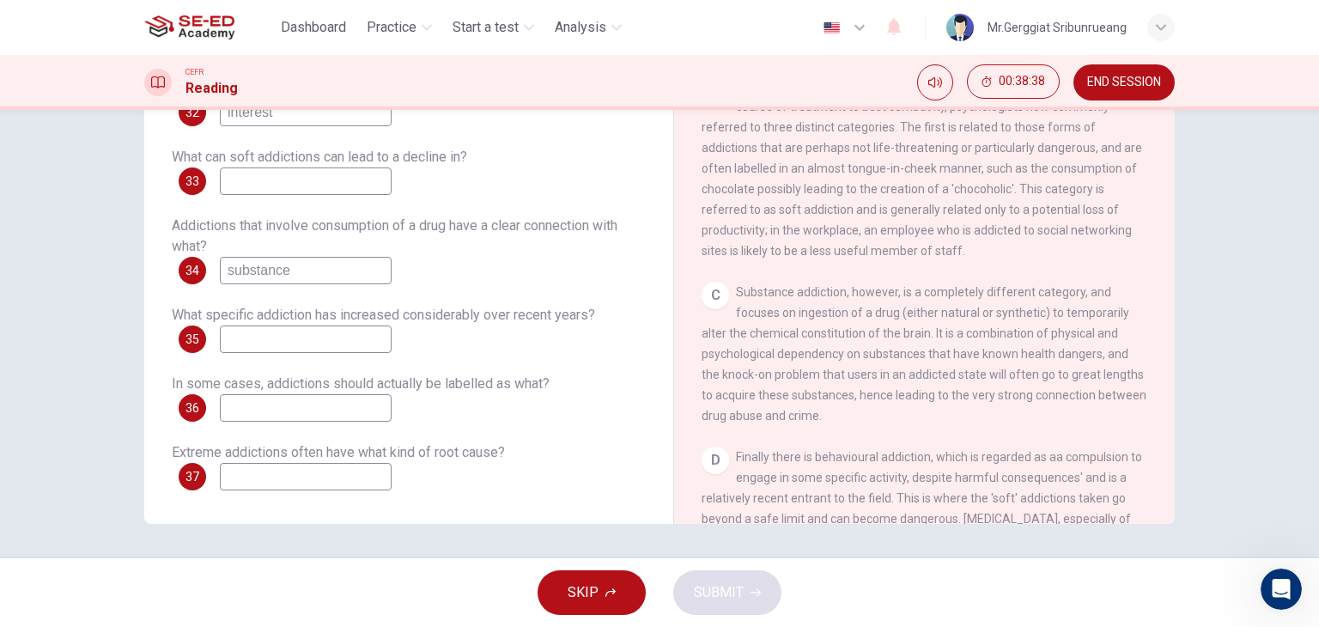
click at [280, 348] on input at bounding box center [306, 339] width 172 height 27
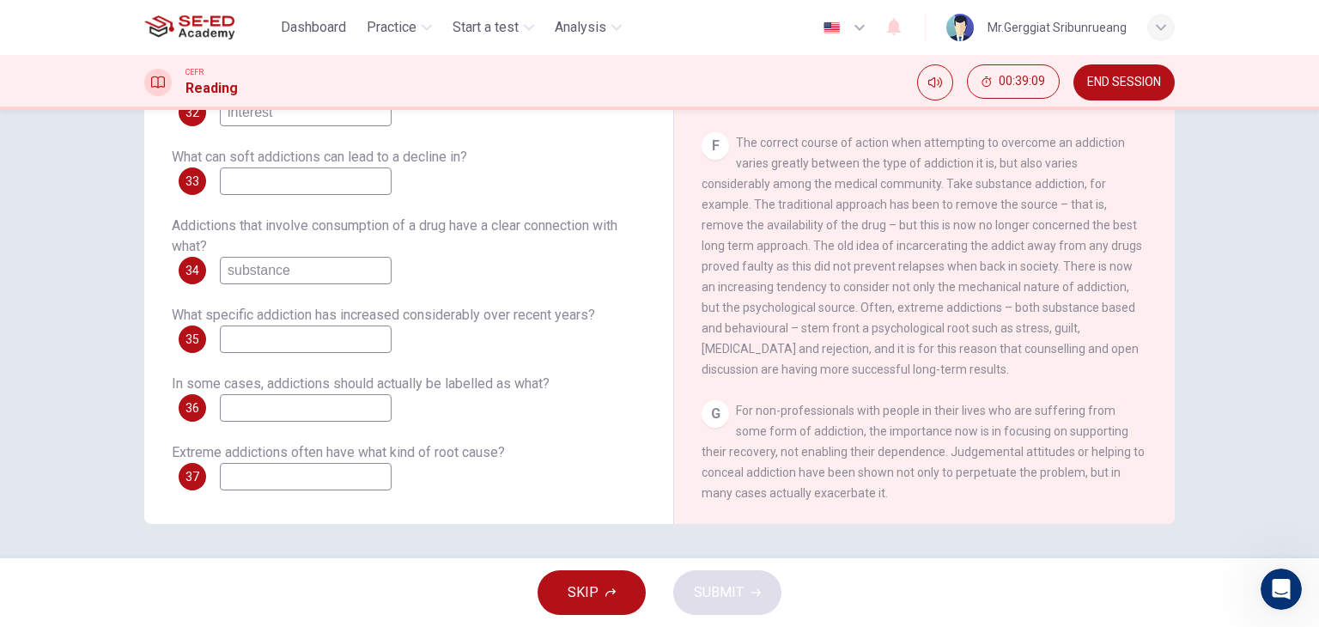
click at [265, 470] on input at bounding box center [306, 476] width 172 height 27
click at [166, 486] on div "Questions 32 - 37 Answer the questions below. Choose NO MORE THAN THREE WORDS f…" at bounding box center [409, 191] width 502 height 632
click at [309, 482] on input at bounding box center [306, 476] width 172 height 27
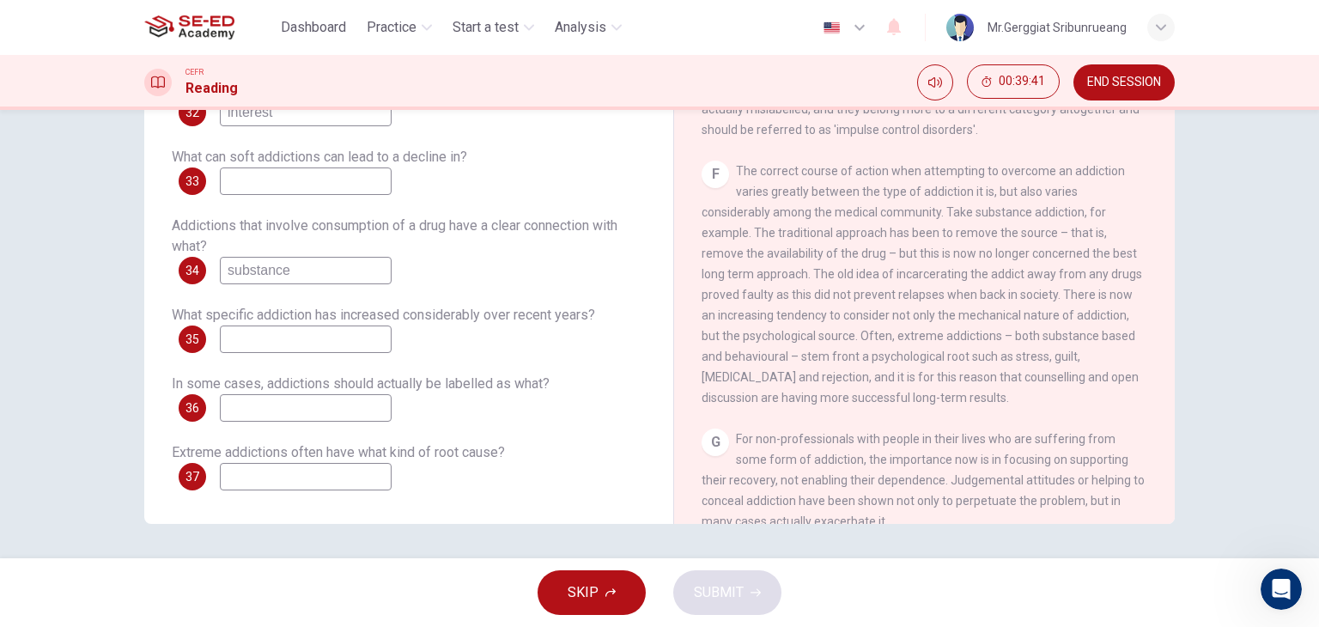
scroll to position [1283, 0]
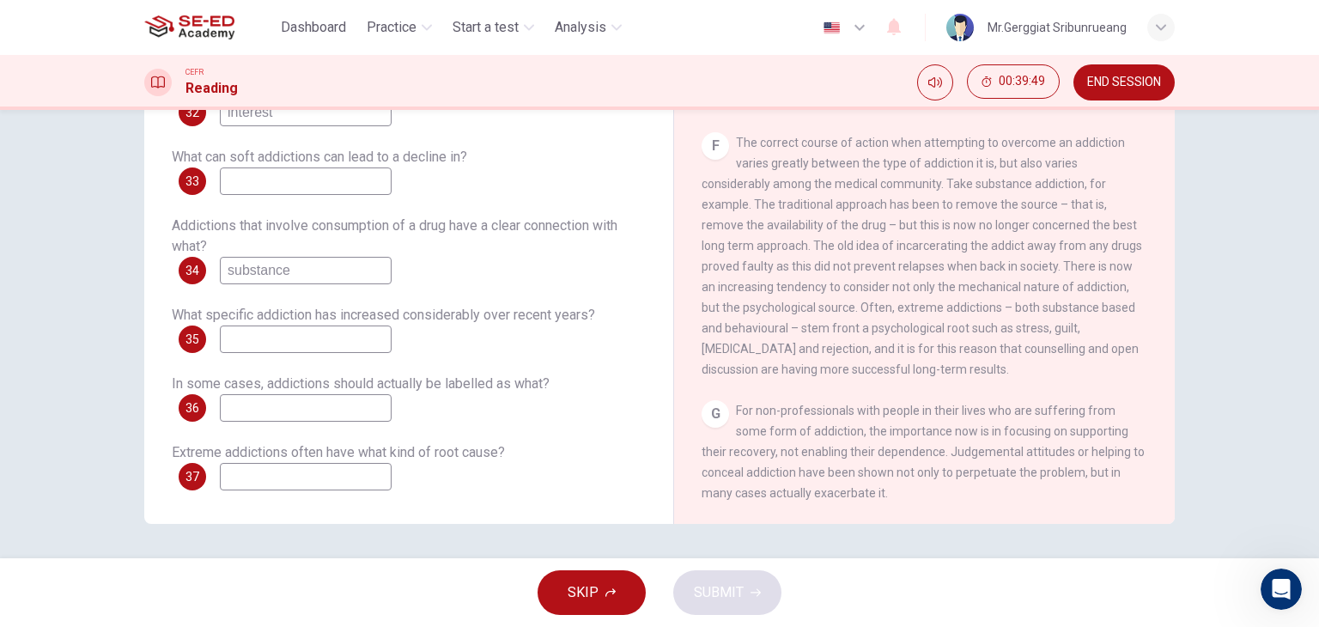
click at [278, 470] on input at bounding box center [306, 476] width 172 height 27
type input "behavior"
click at [249, 411] on input at bounding box center [306, 407] width 172 height 27
type input "."
click at [256, 340] on input at bounding box center [306, 339] width 172 height 27
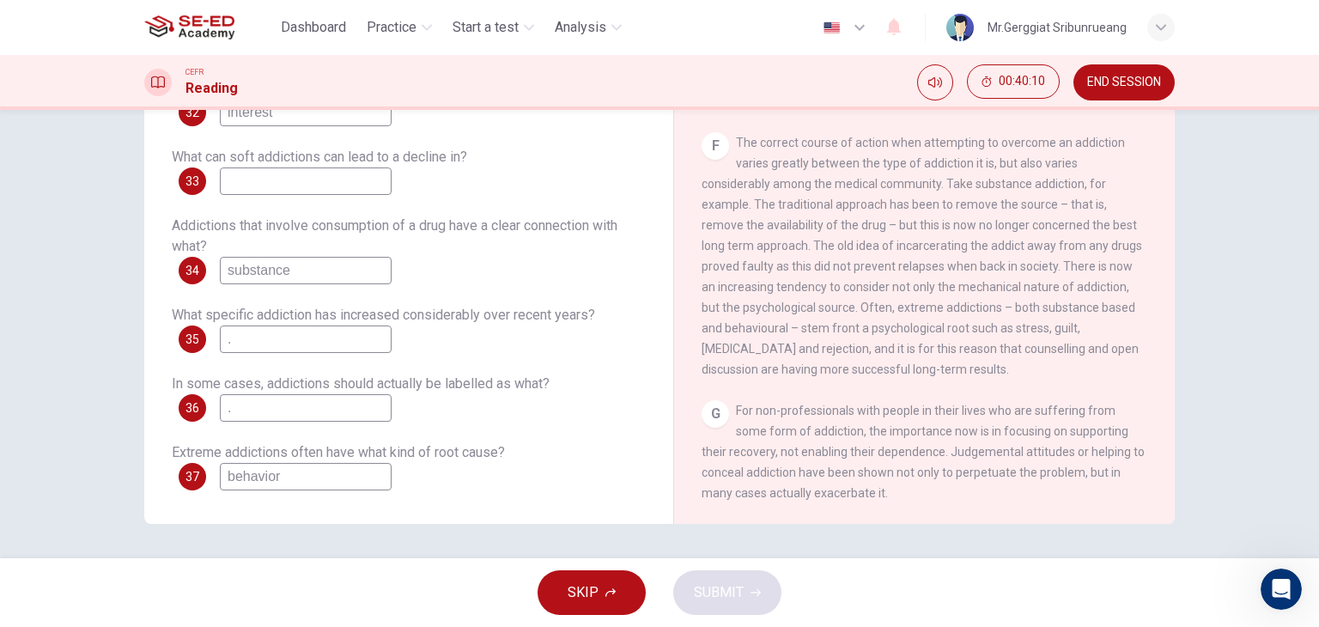
type input "."
click at [248, 179] on input at bounding box center [306, 180] width 172 height 27
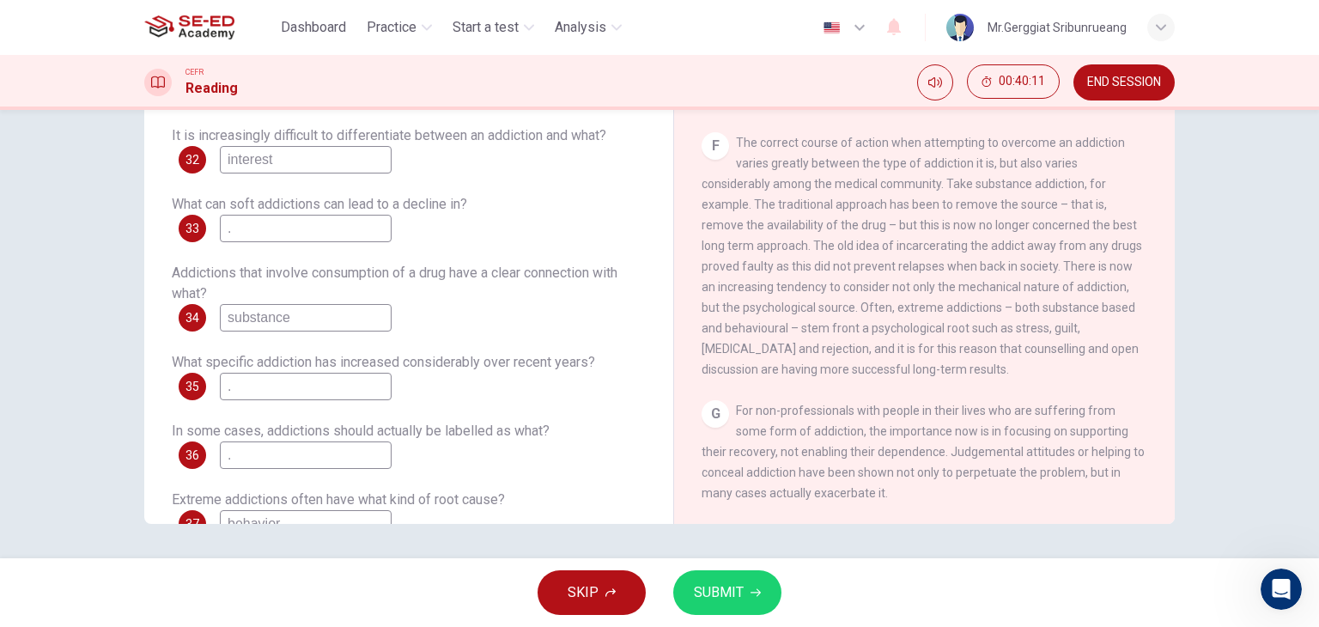
scroll to position [0, 0]
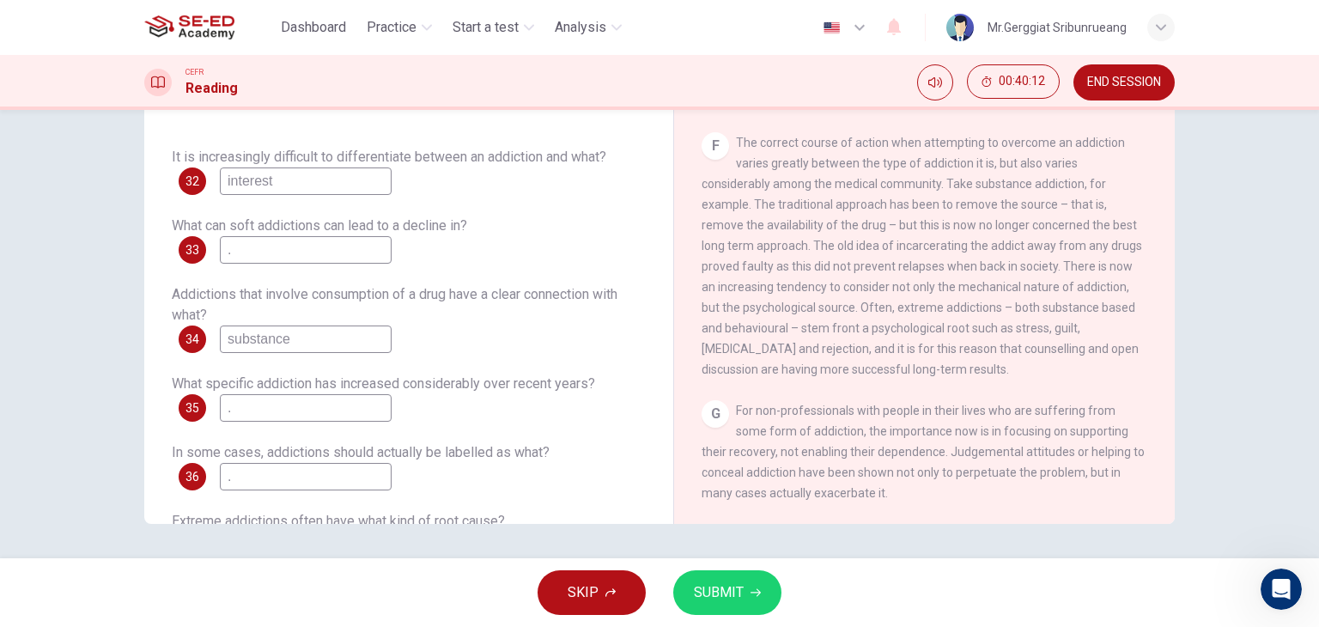
type input "."
click at [717, 590] on span "SUBMIT" at bounding box center [719, 593] width 50 height 24
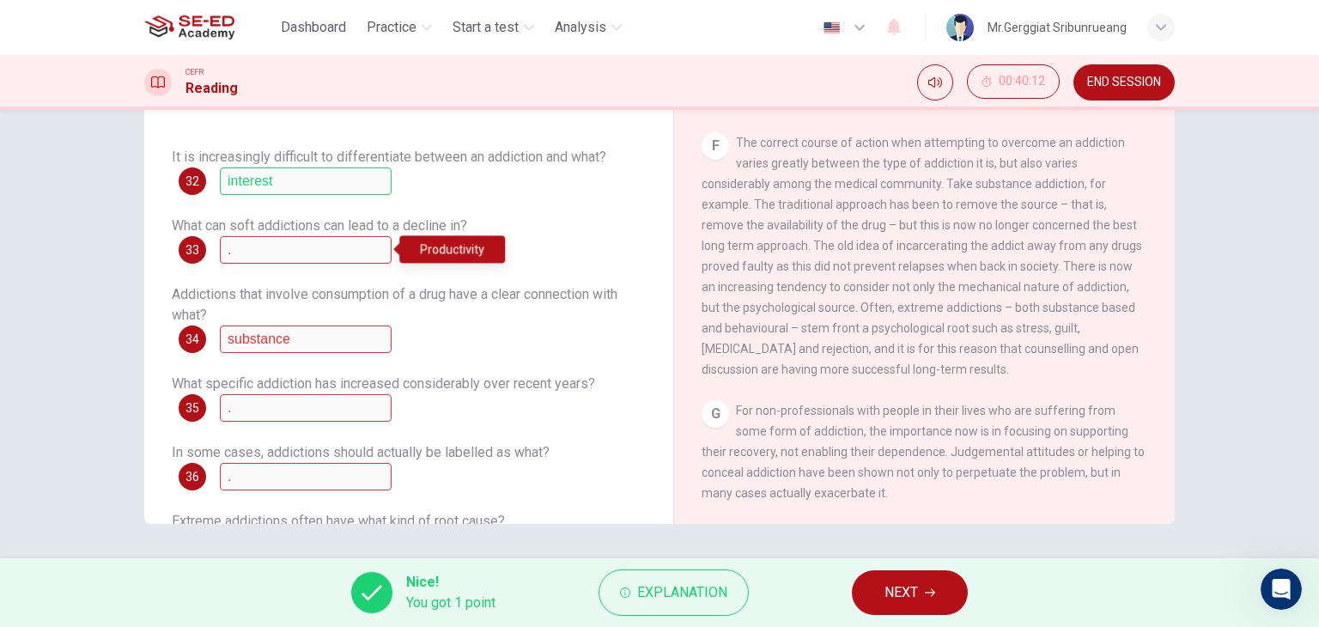
click at [253, 226] on span "What can soft addictions can lead to a decline in?" at bounding box center [319, 225] width 295 height 16
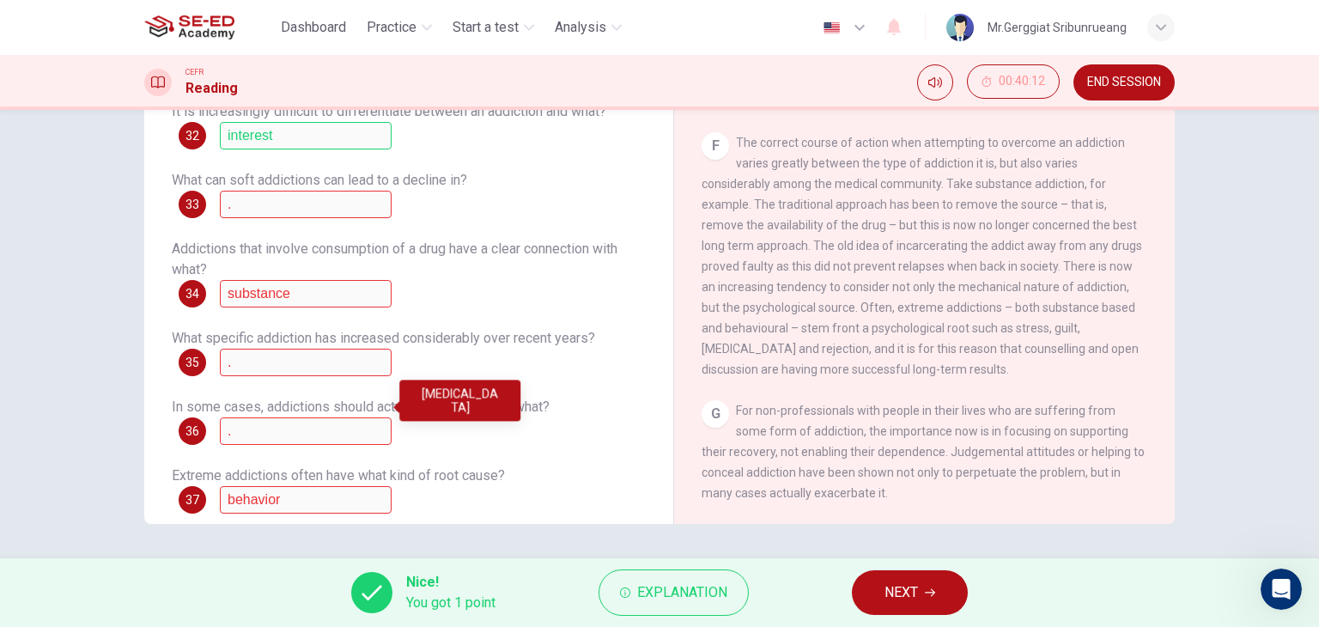
scroll to position [69, 0]
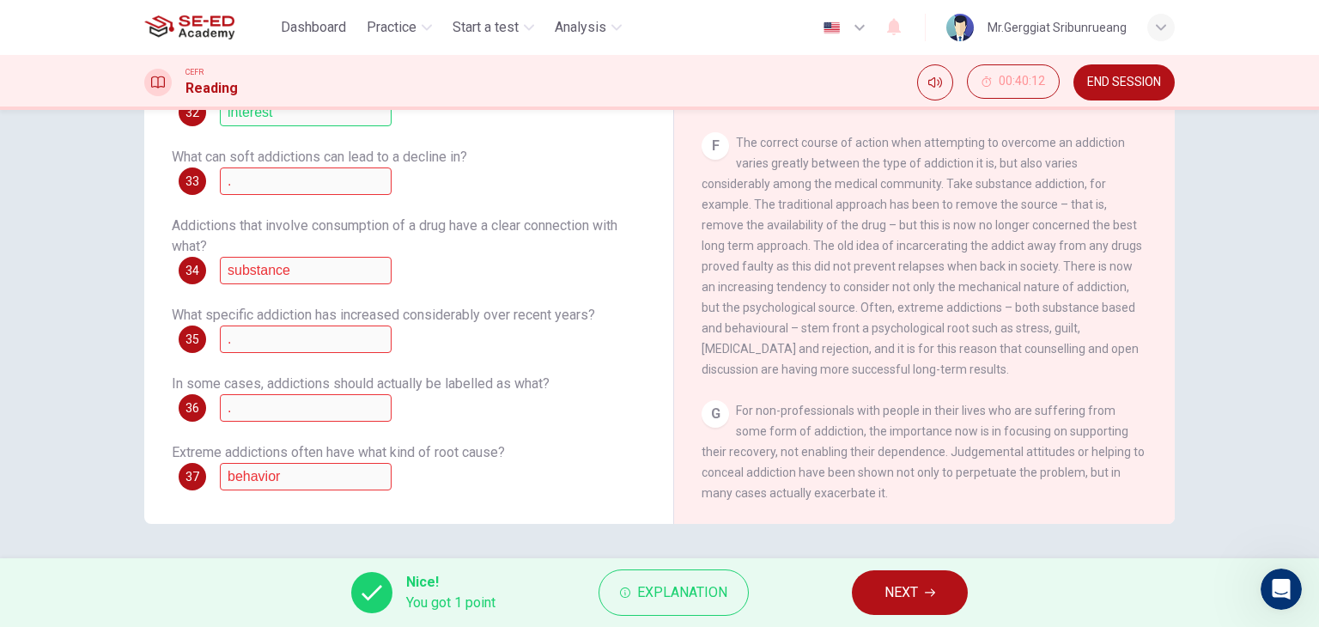
click at [900, 599] on span "NEXT" at bounding box center [901, 593] width 33 height 24
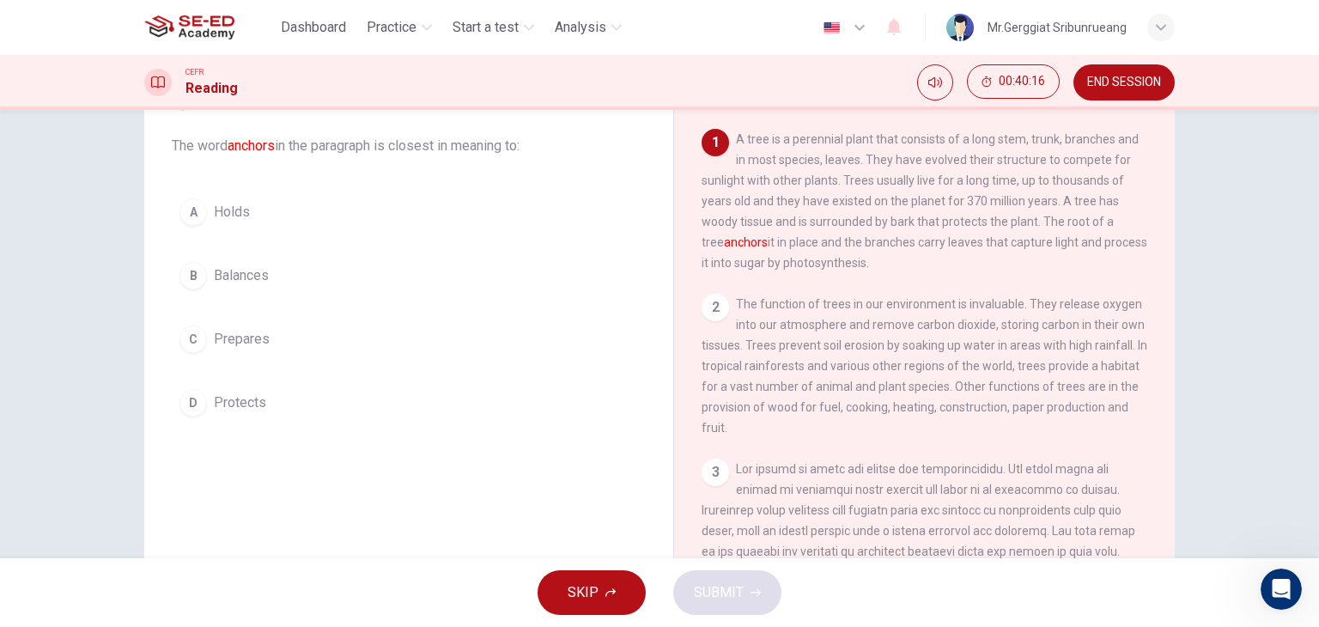
scroll to position [0, 0]
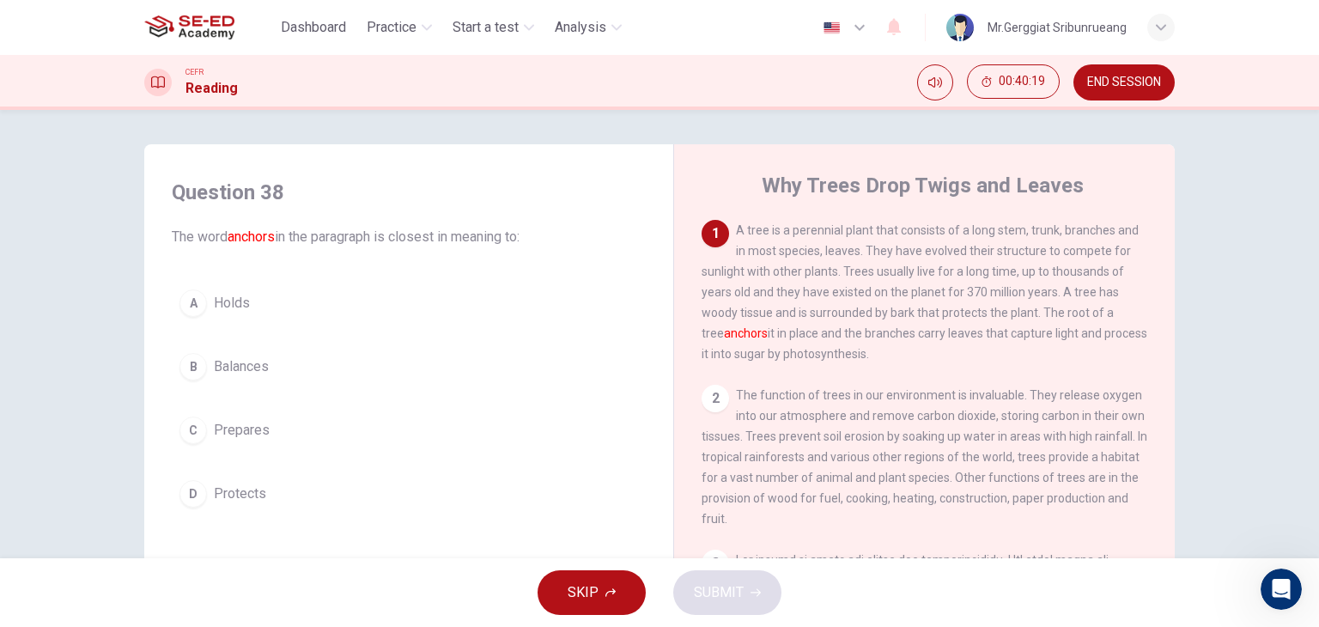
drag, startPoint x: 769, startPoint y: 196, endPoint x: 903, endPoint y: 183, distance: 134.6
click at [903, 183] on h4 "Why Trees Drop Twigs and Leaves" at bounding box center [923, 185] width 322 height 27
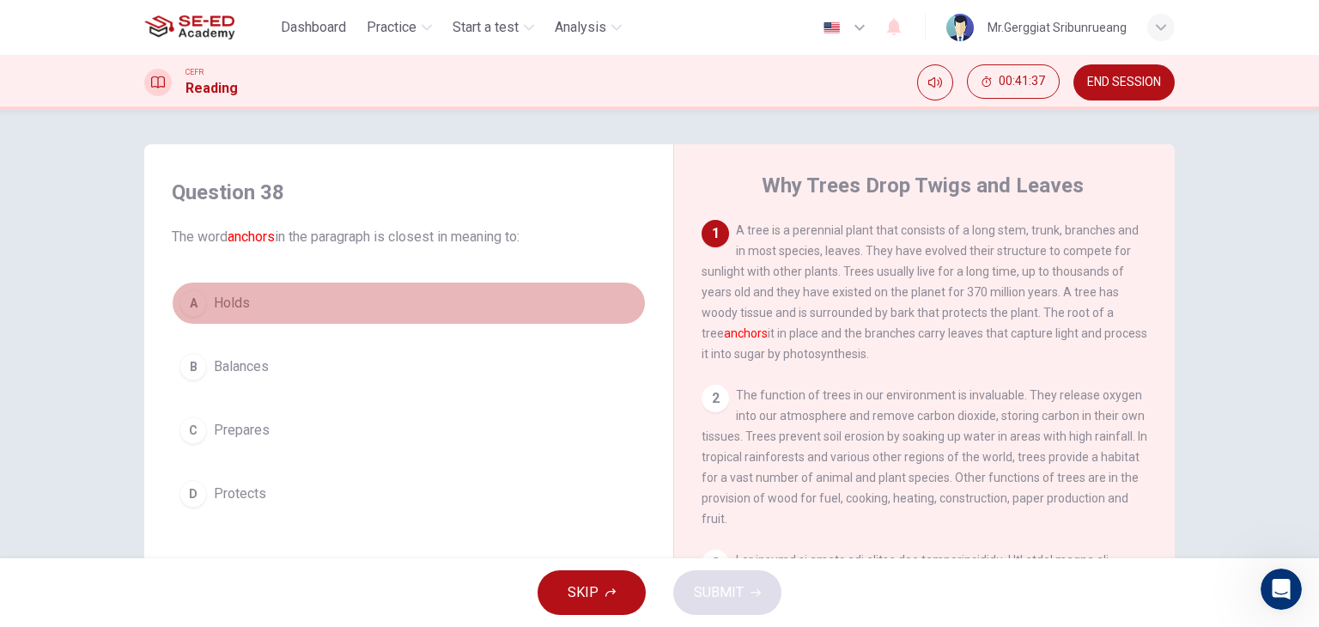
click at [222, 290] on button "A Holds" at bounding box center [409, 303] width 474 height 43
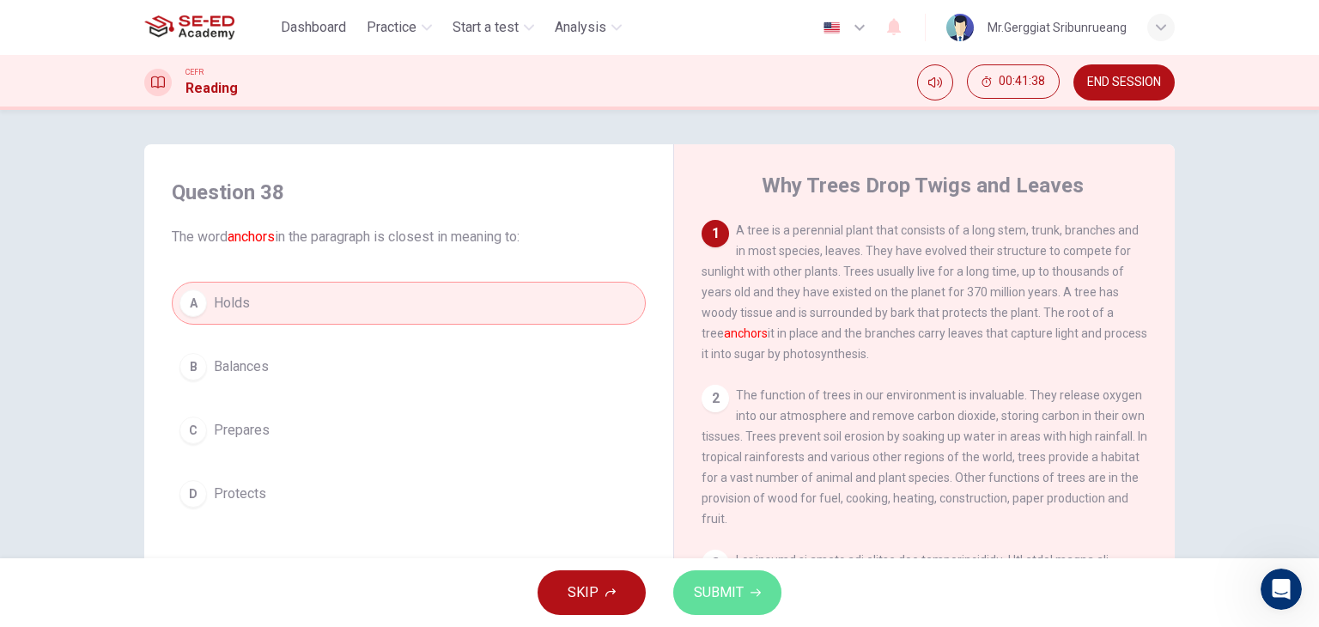
click at [732, 589] on span "SUBMIT" at bounding box center [719, 593] width 50 height 24
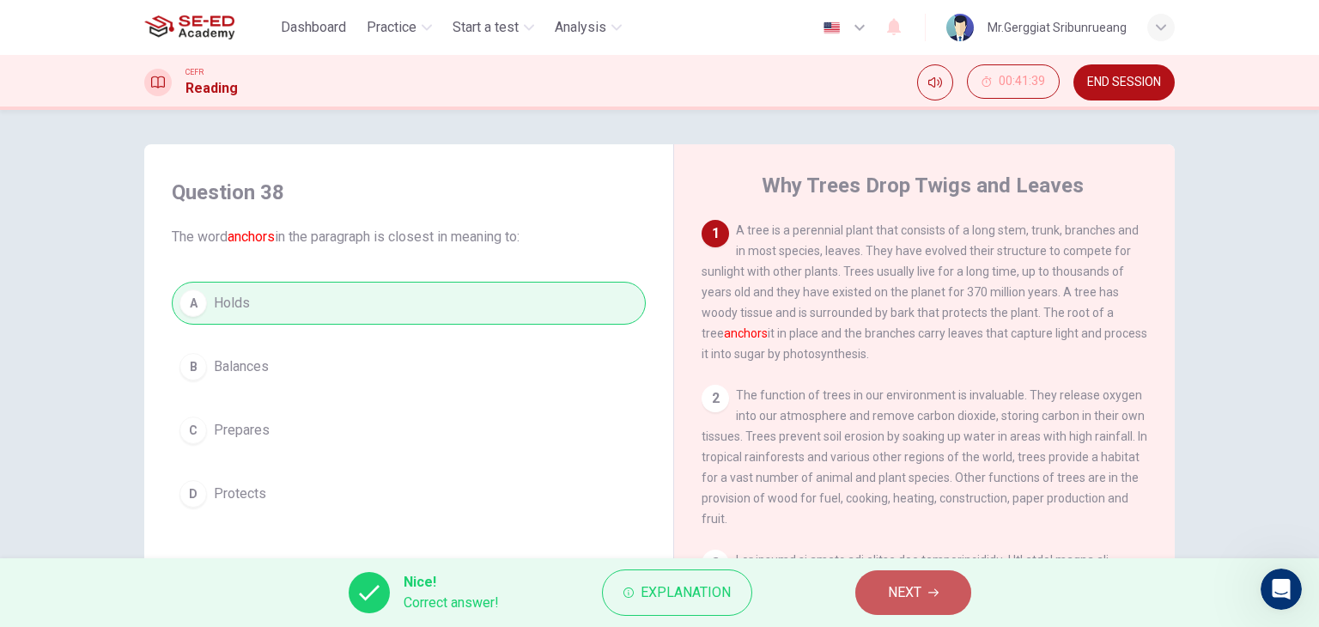
click at [930, 595] on icon "button" at bounding box center [933, 592] width 10 height 10
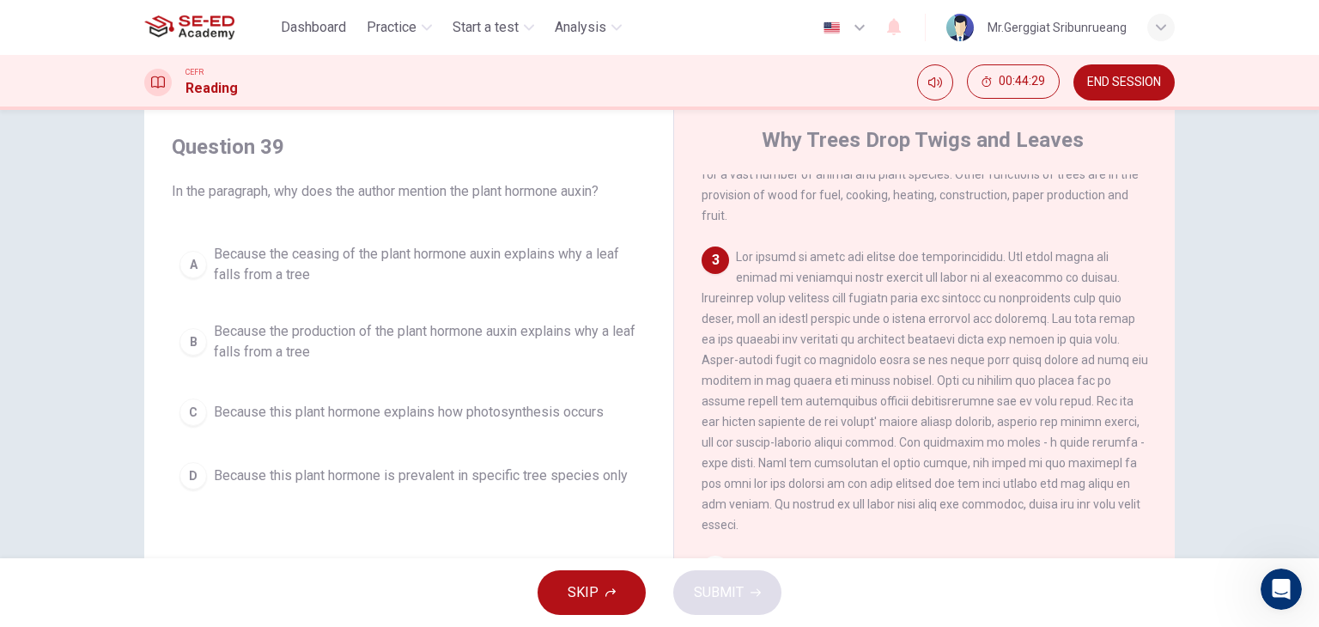
scroll to position [86, 0]
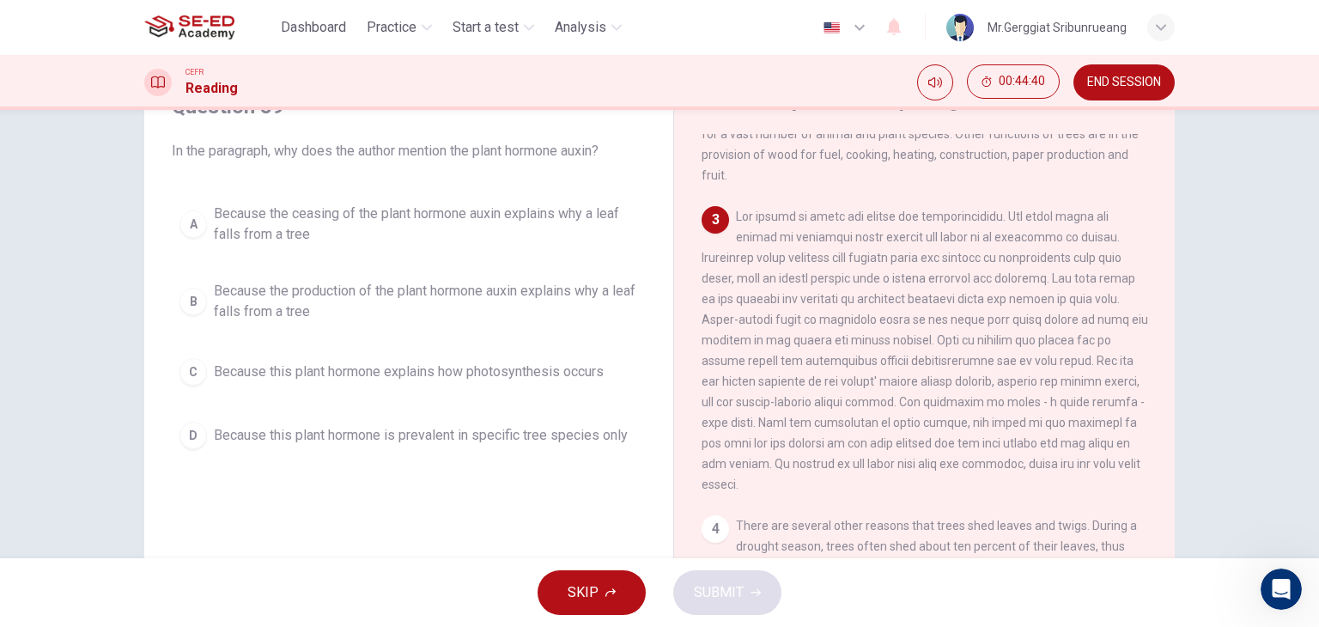
drag, startPoint x: 817, startPoint y: 419, endPoint x: 925, endPoint y: 419, distance: 108.2
click at [931, 419] on span at bounding box center [925, 351] width 447 height 282
drag, startPoint x: 867, startPoint y: 406, endPoint x: 938, endPoint y: 451, distance: 84.1
click at [938, 451] on div "3" at bounding box center [925, 350] width 447 height 289
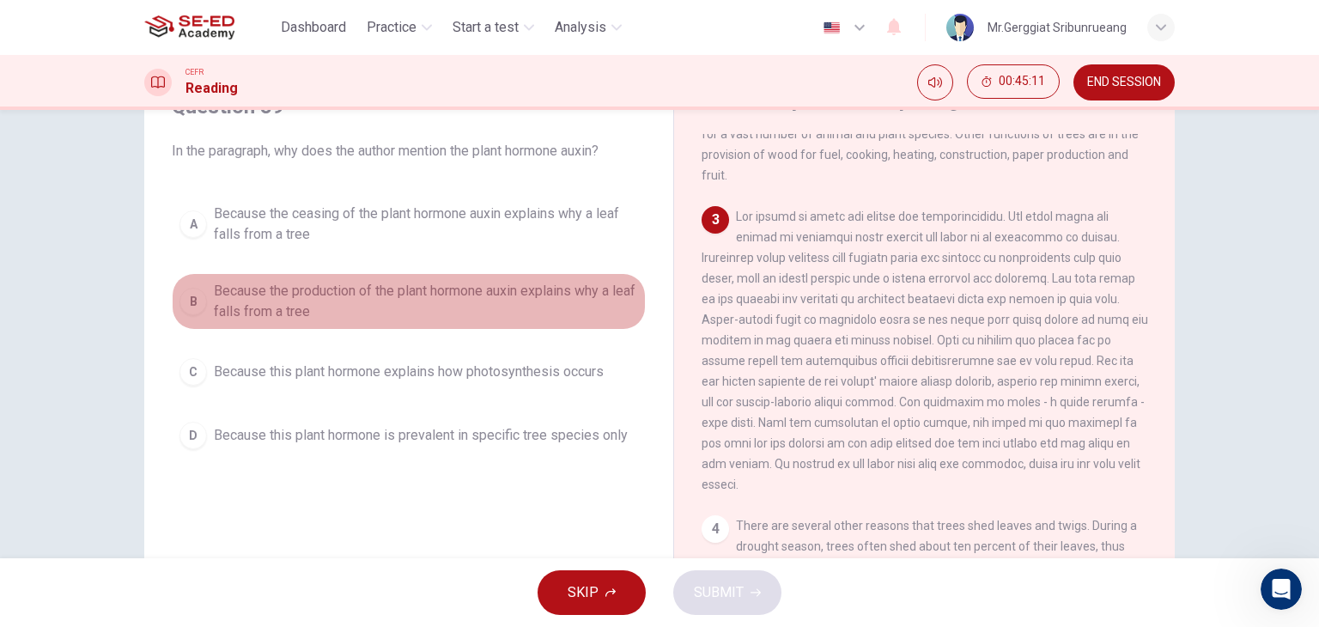
click at [265, 317] on span "Because the production of the plant hormone auxin explains why a leaf falls fro…" at bounding box center [426, 301] width 424 height 41
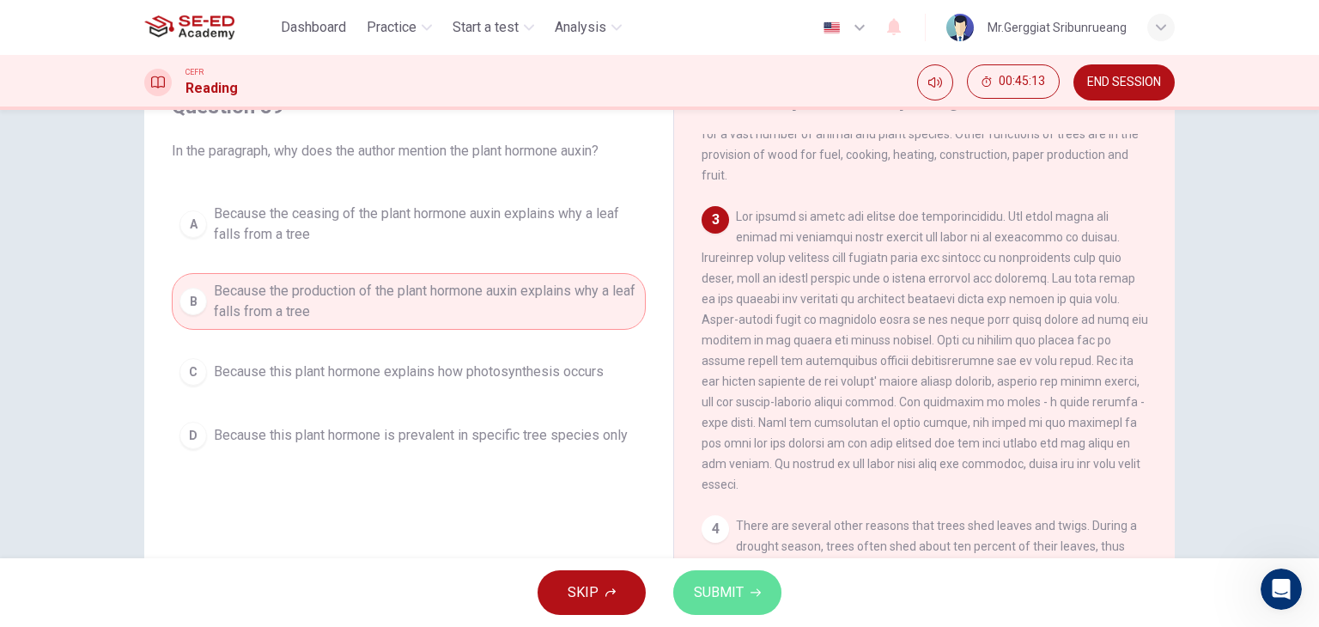
click at [742, 592] on button "SUBMIT" at bounding box center [727, 592] width 108 height 45
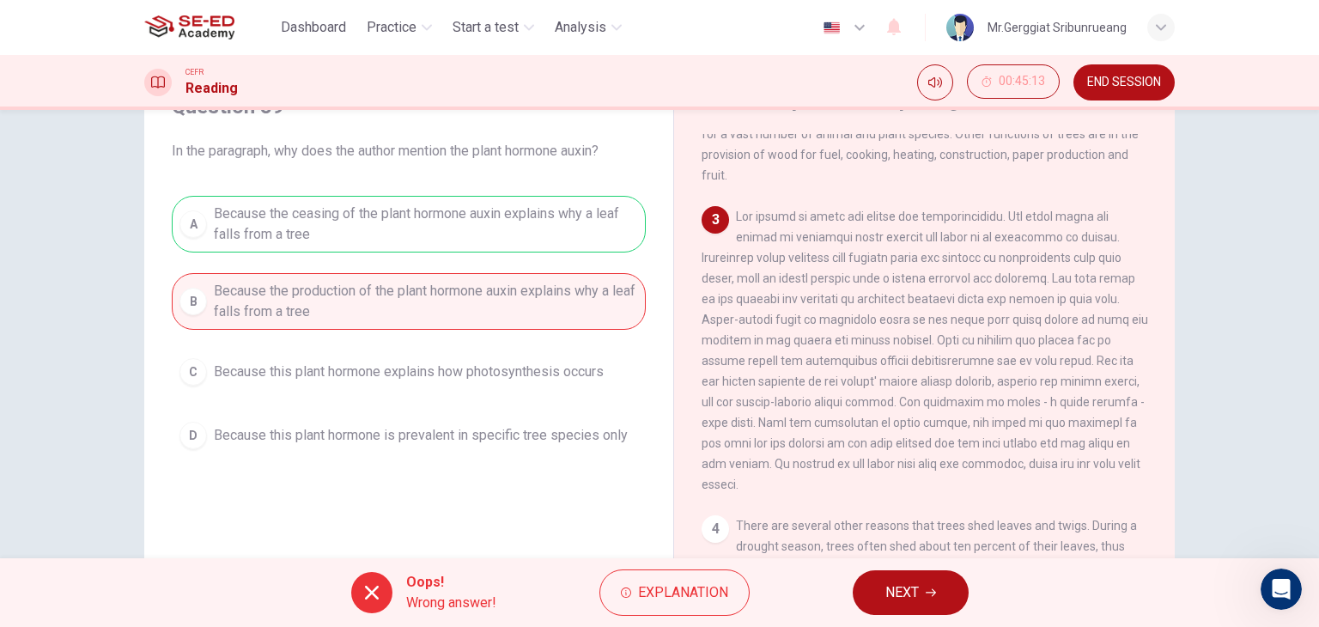
click at [907, 589] on span "NEXT" at bounding box center [902, 593] width 33 height 24
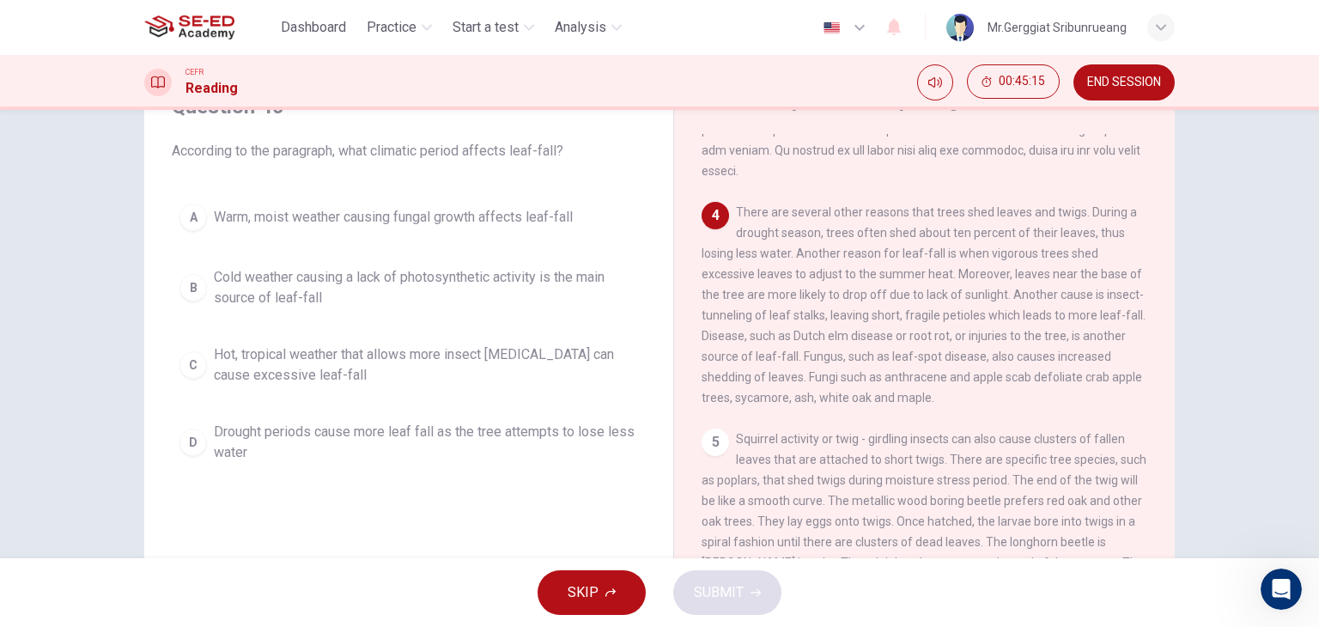
scroll to position [604, 0]
click at [602, 440] on span "Drought periods cause more leaf fall as the tree attempts to lose less water" at bounding box center [426, 442] width 424 height 41
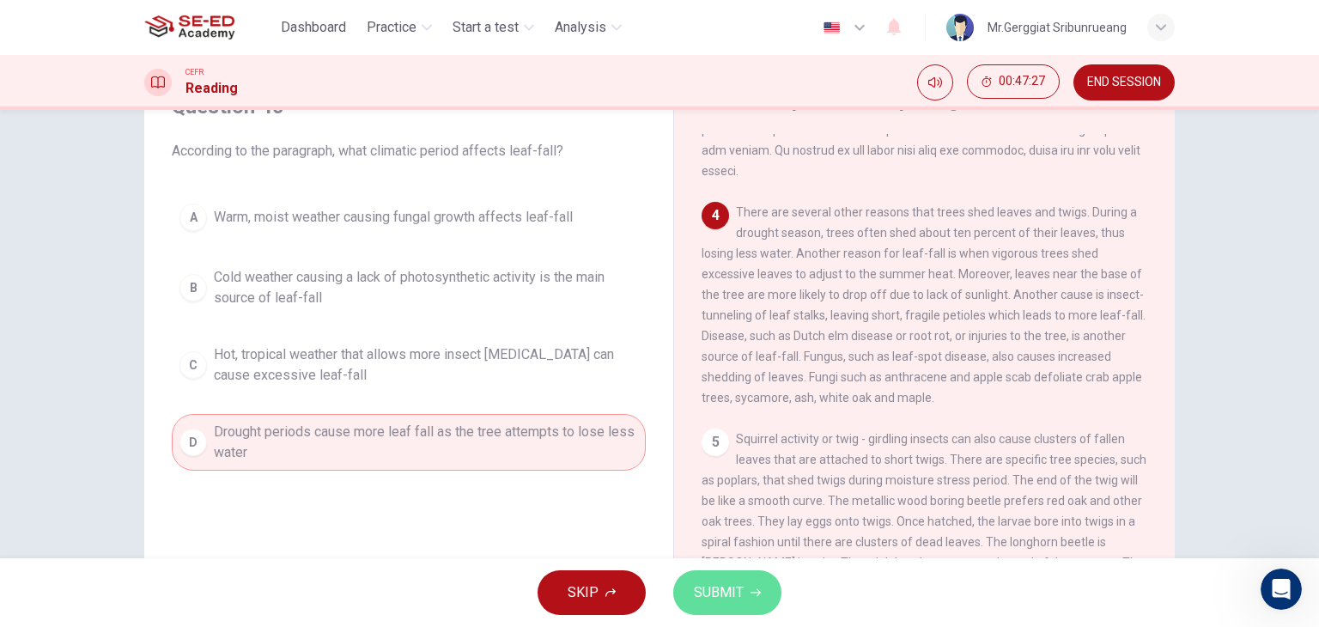
click at [731, 590] on span "SUBMIT" at bounding box center [719, 593] width 50 height 24
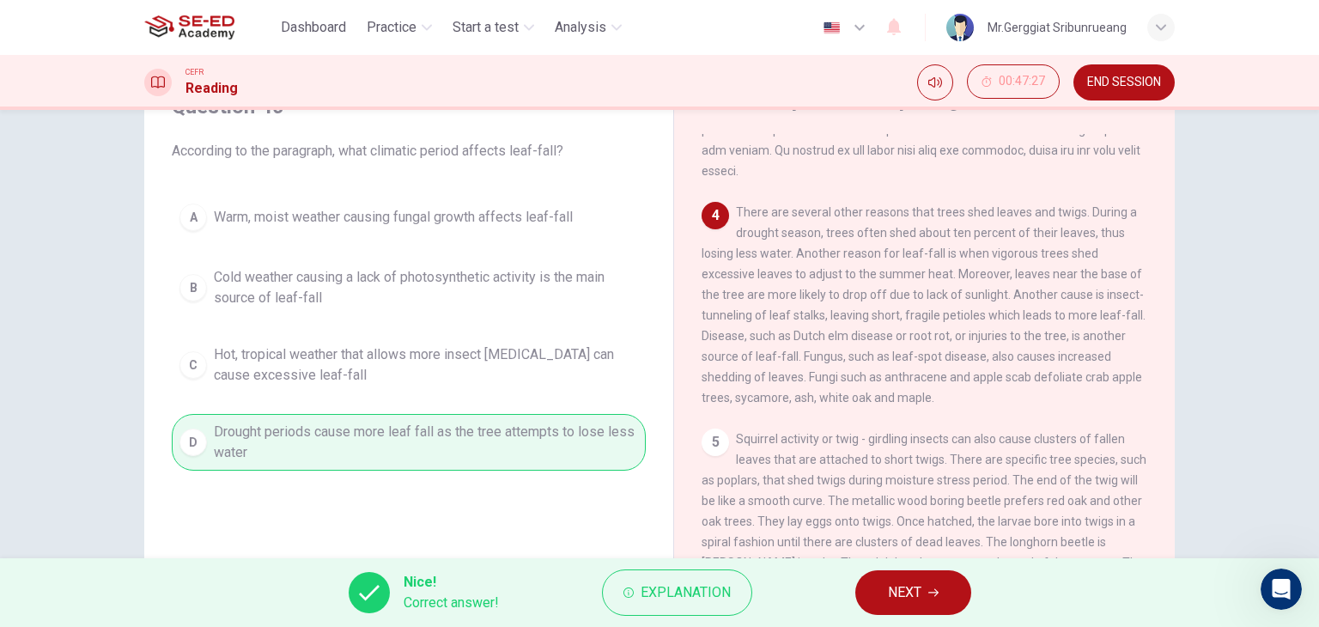
click at [892, 575] on button "NEXT" at bounding box center [913, 592] width 116 height 45
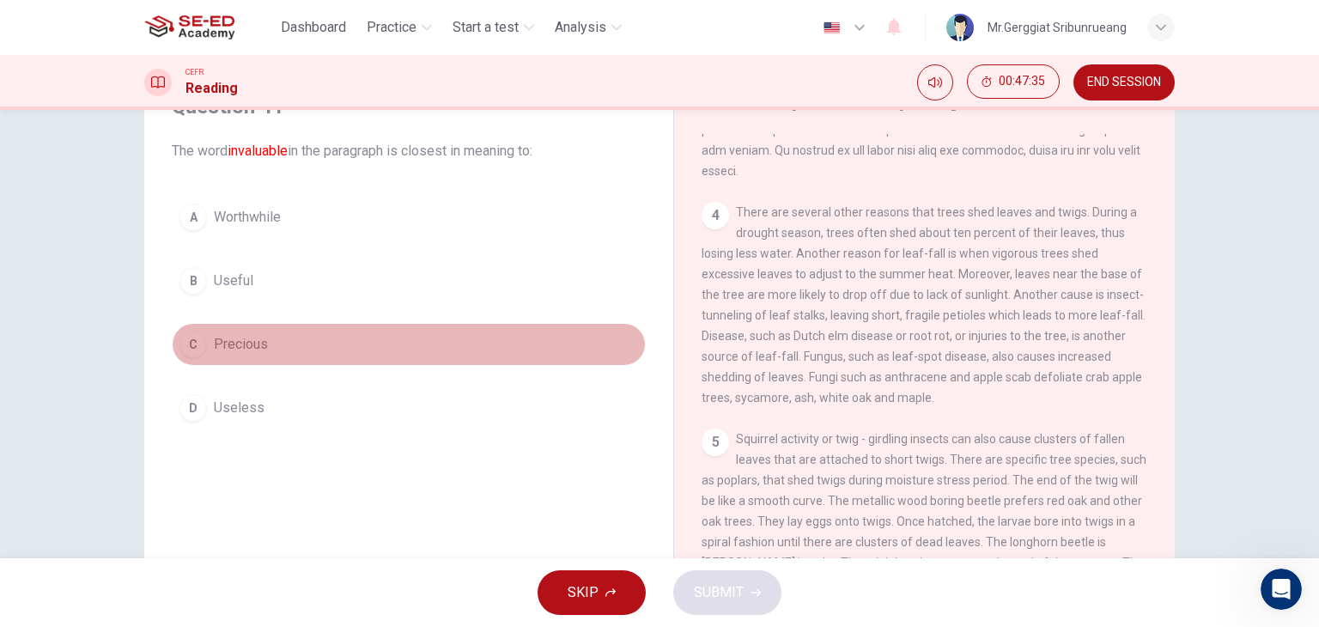
click at [237, 349] on span "Precious" at bounding box center [241, 344] width 54 height 21
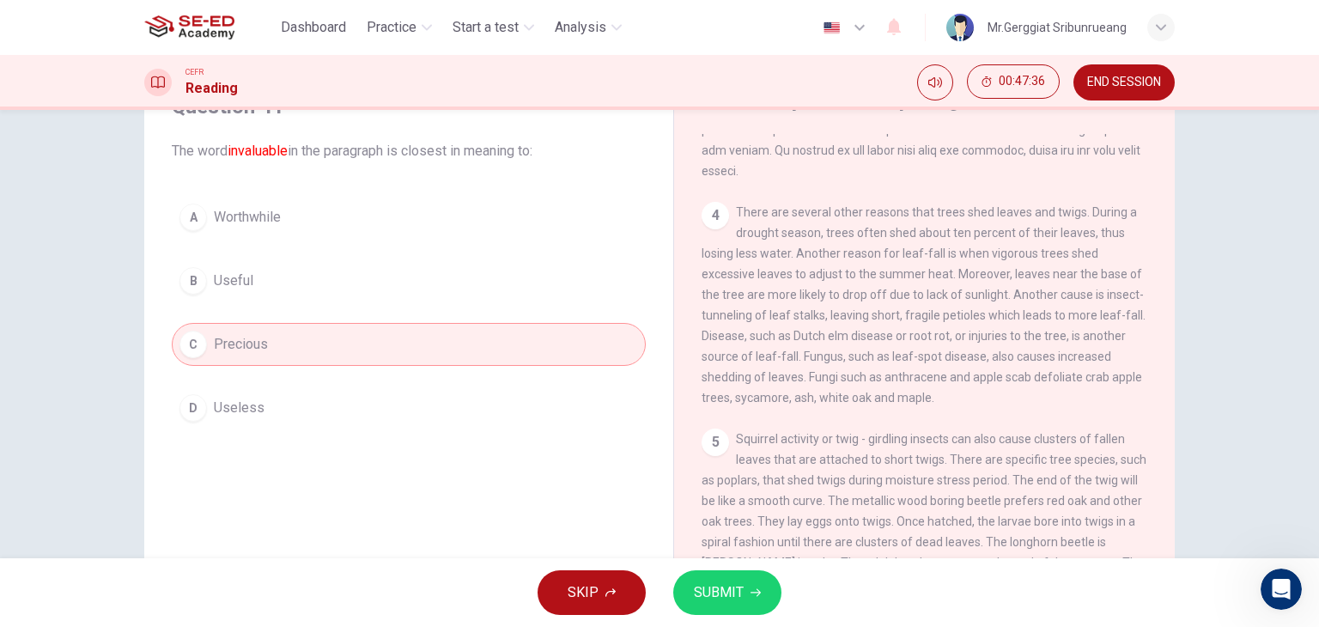
click at [746, 588] on button "SUBMIT" at bounding box center [727, 592] width 108 height 45
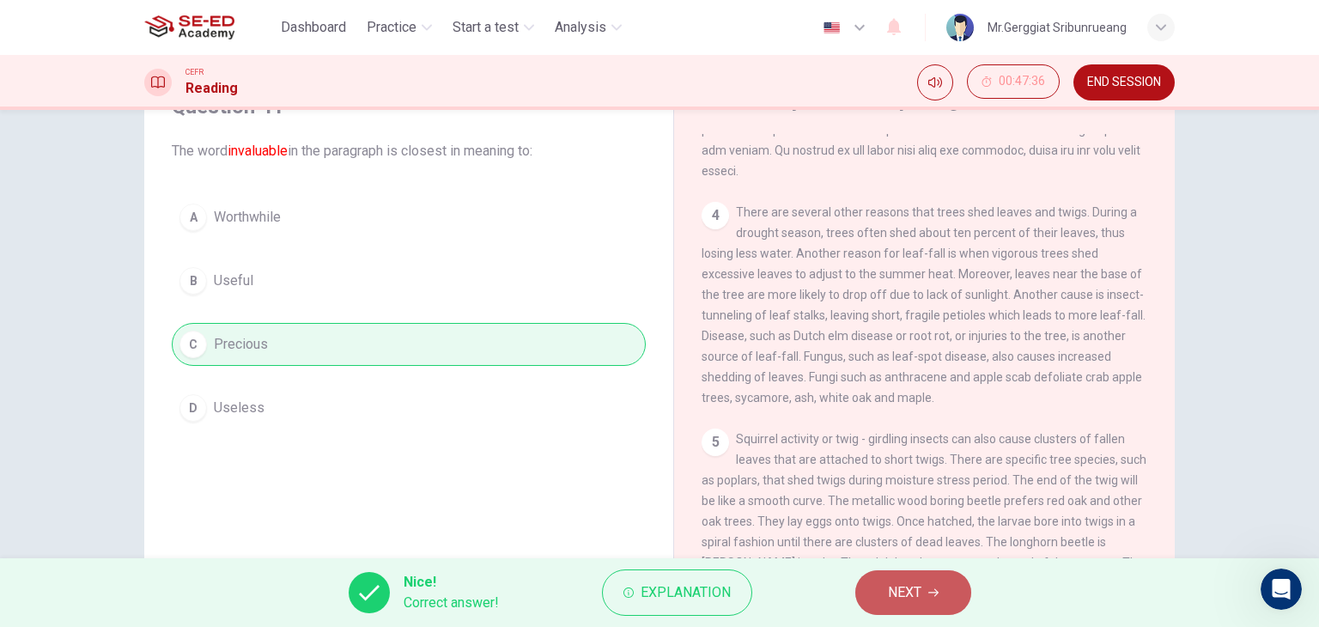
click at [890, 587] on span "NEXT" at bounding box center [904, 593] width 33 height 24
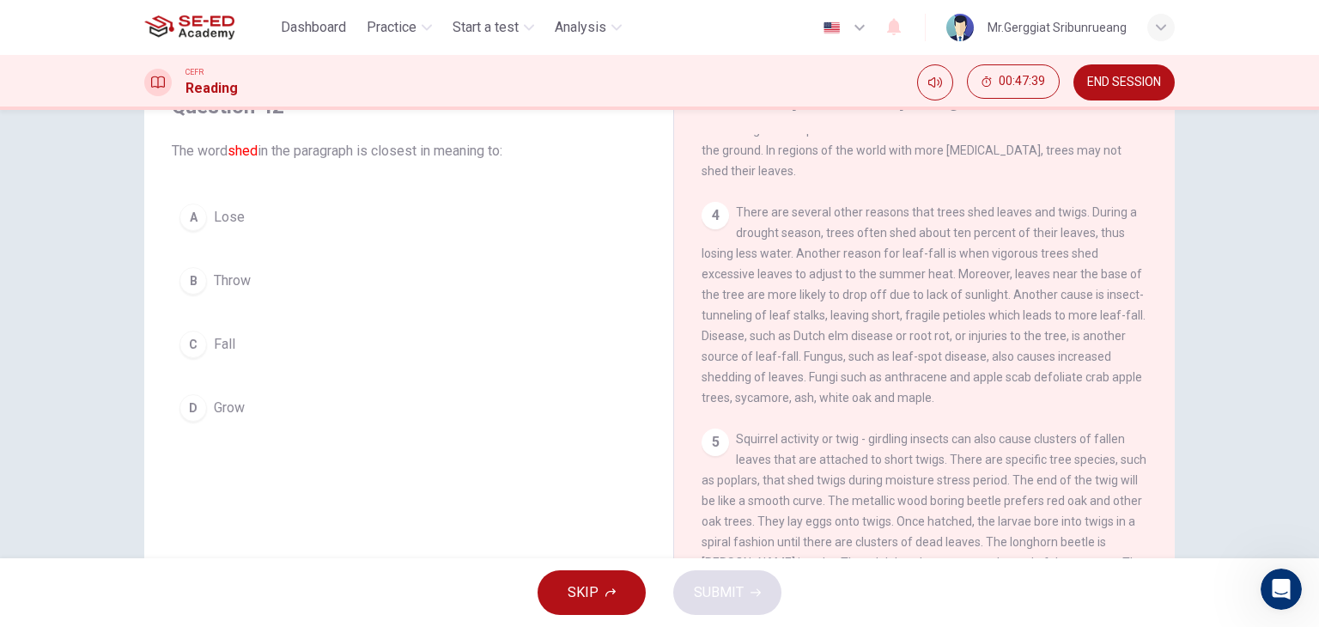
click at [216, 335] on span "Fall" at bounding box center [224, 344] width 21 height 21
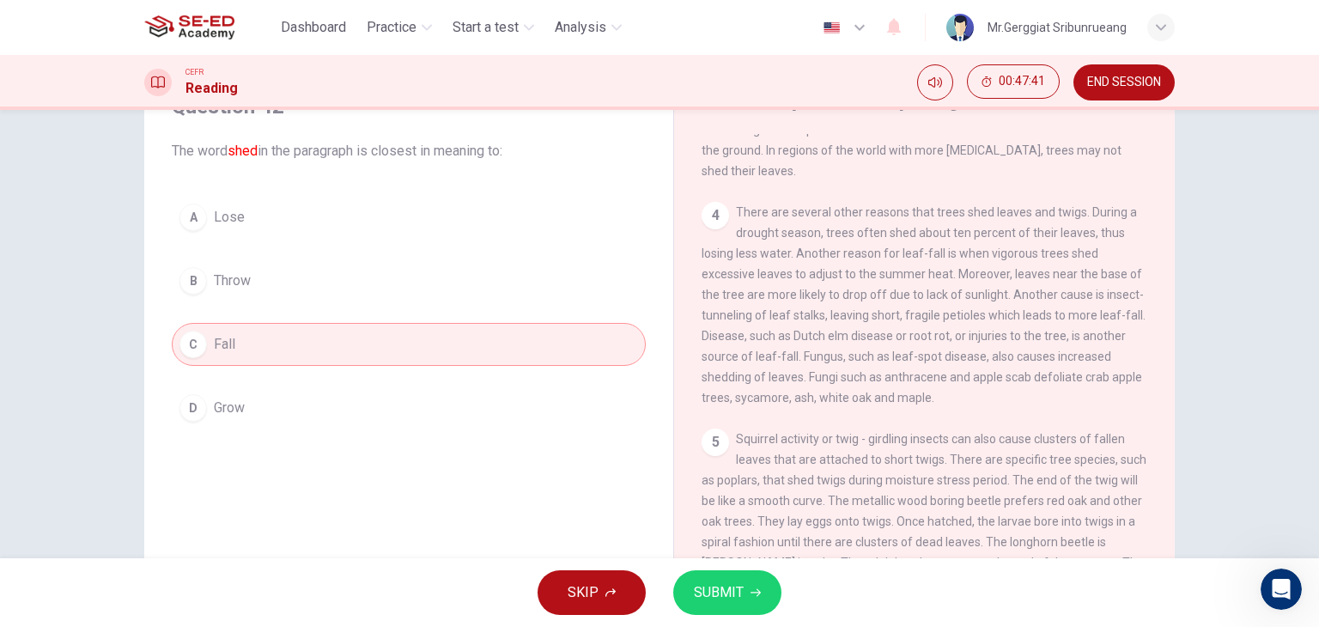
click at [227, 292] on button "B Throw" at bounding box center [409, 280] width 474 height 43
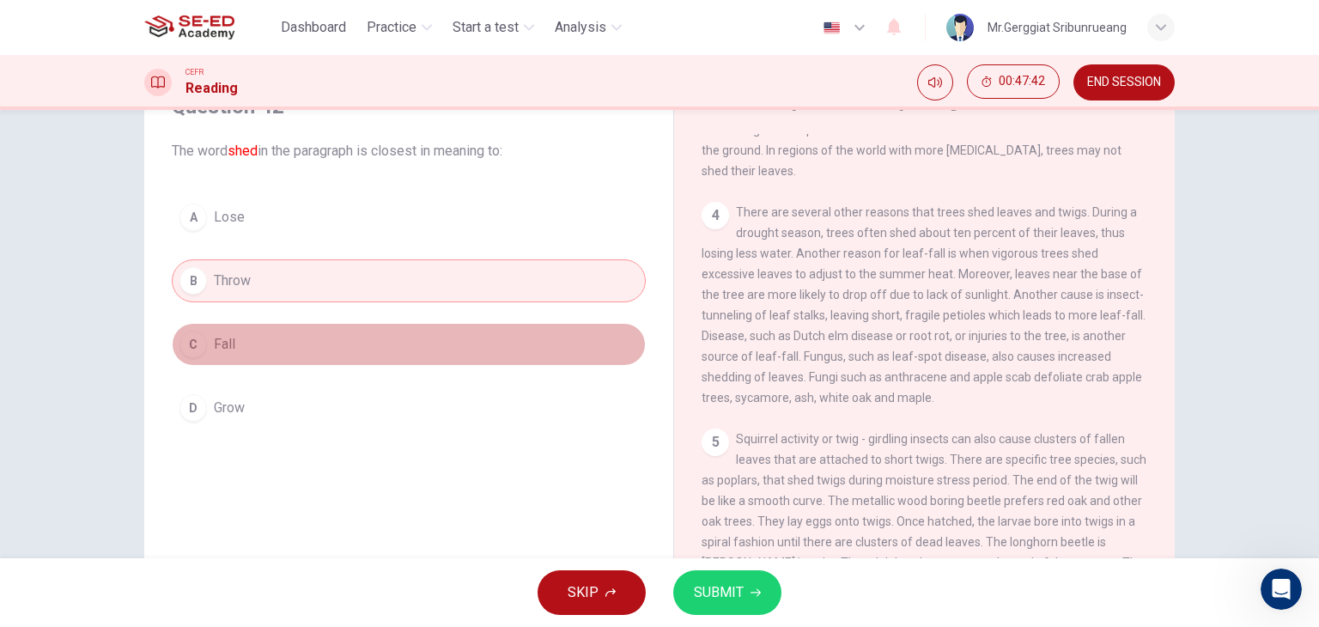
click at [227, 336] on span "Fall" at bounding box center [224, 344] width 21 height 21
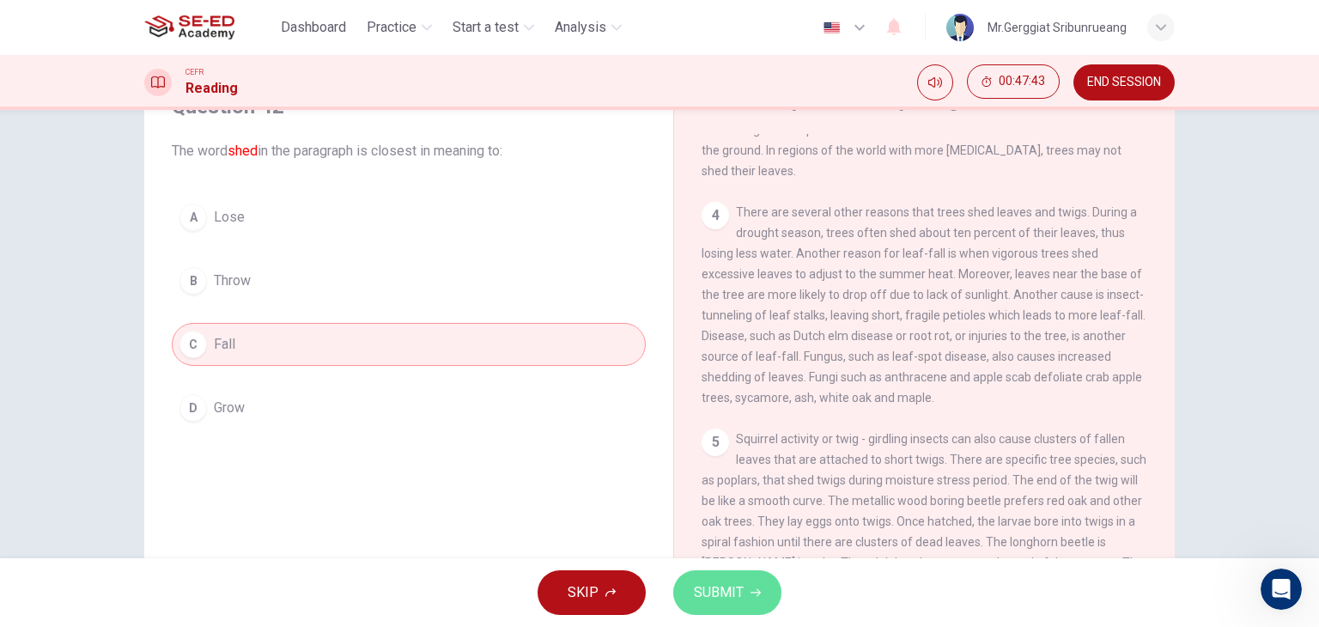
click at [732, 591] on span "SUBMIT" at bounding box center [719, 593] width 50 height 24
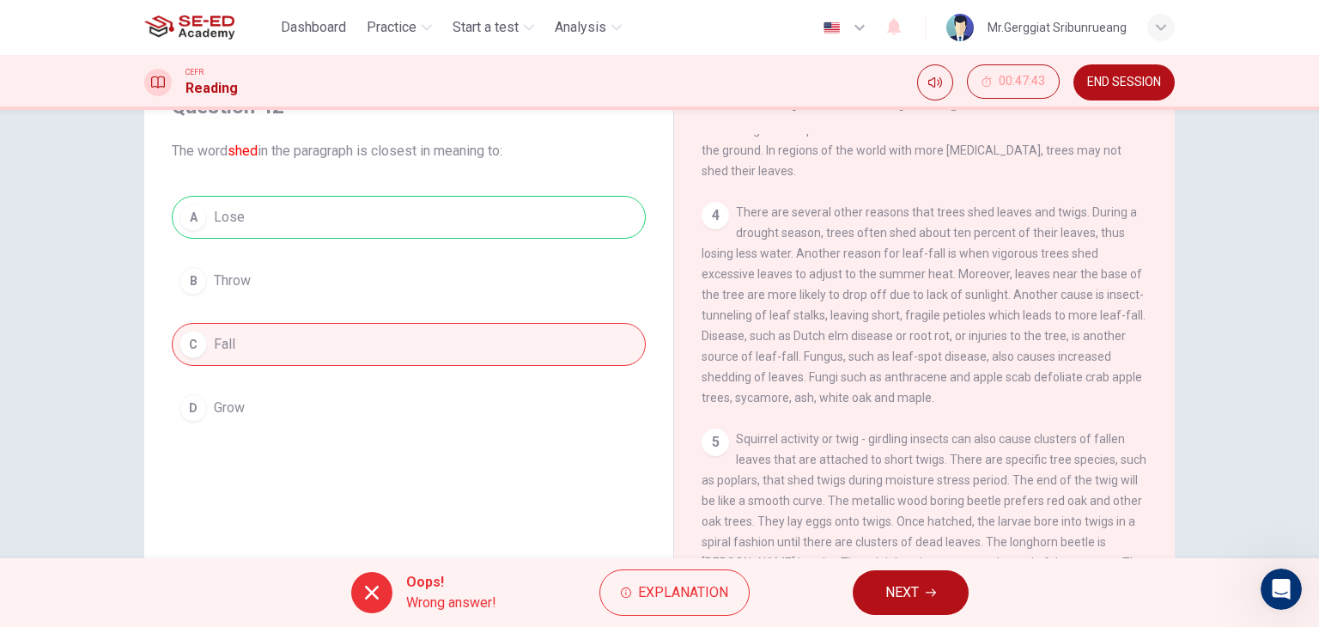
click at [913, 599] on span "NEXT" at bounding box center [902, 593] width 33 height 24
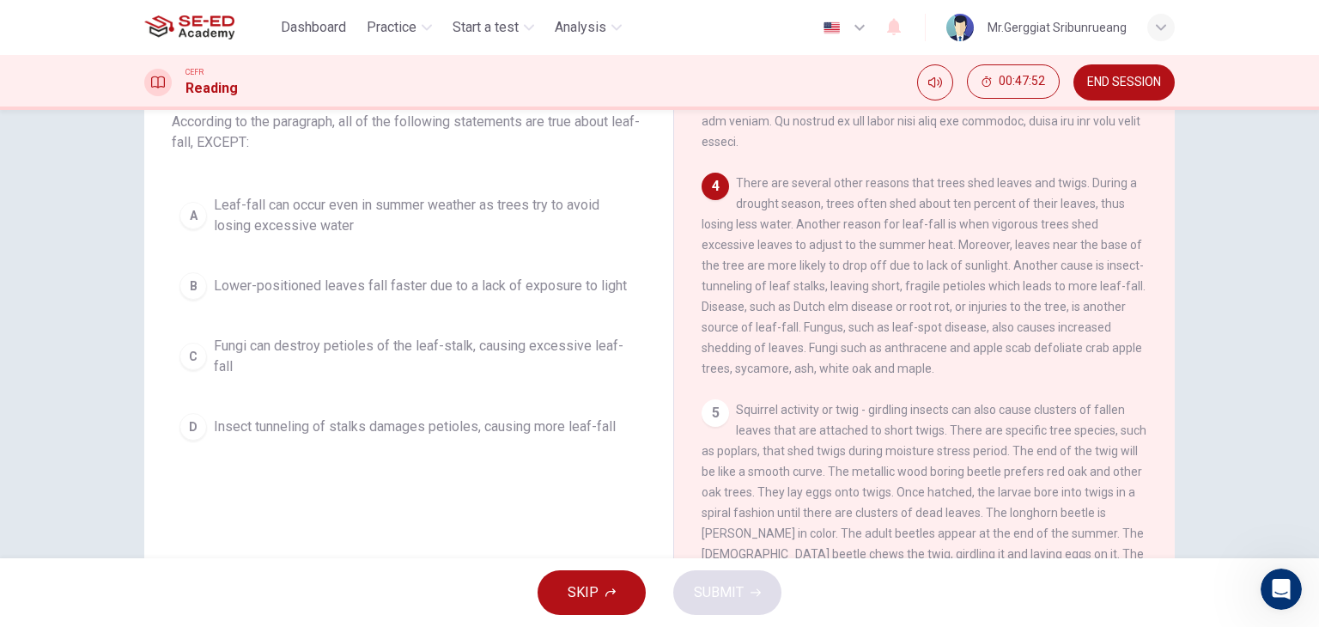
scroll to position [86, 0]
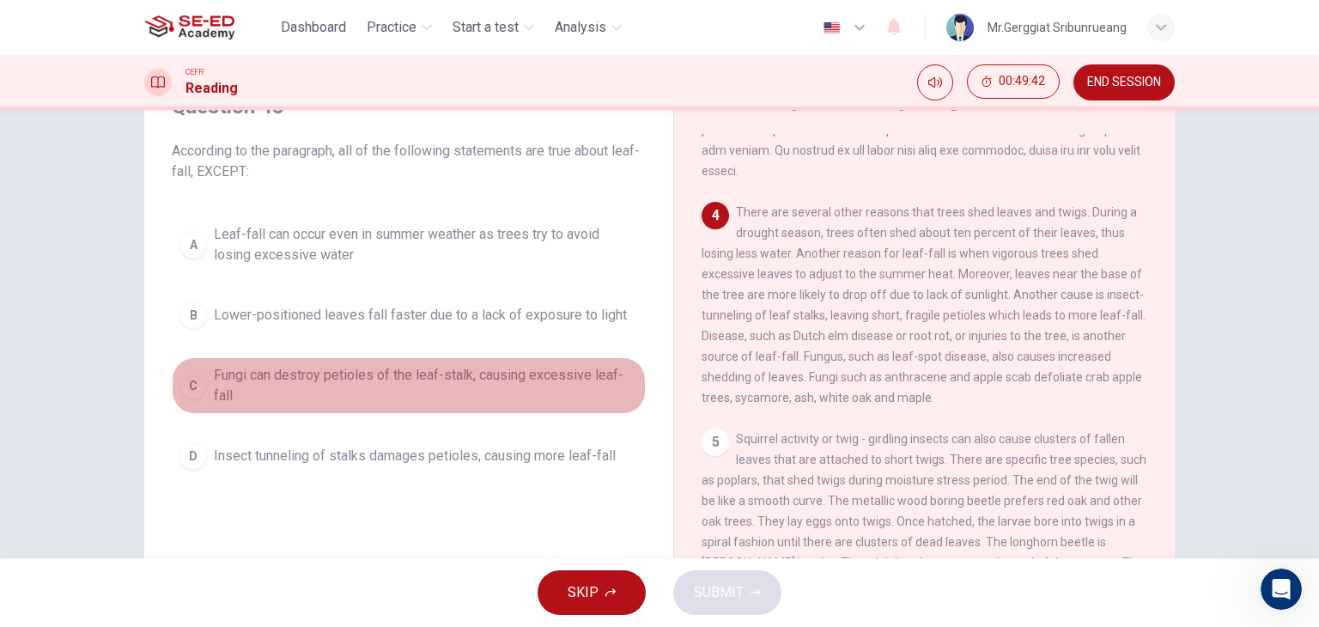
click at [295, 374] on span "Fungi can destroy petioles of the leaf-stalk, causing excessive leaf-fall" at bounding box center [426, 385] width 424 height 41
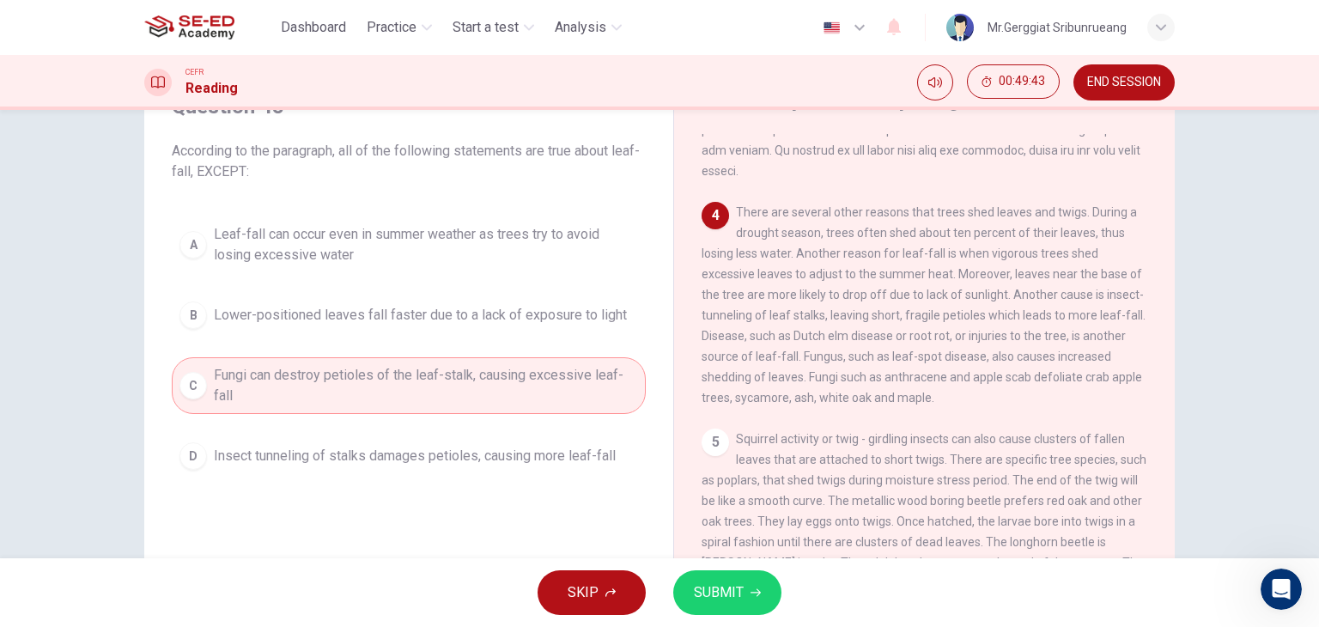
click at [701, 590] on span "SUBMIT" at bounding box center [719, 593] width 50 height 24
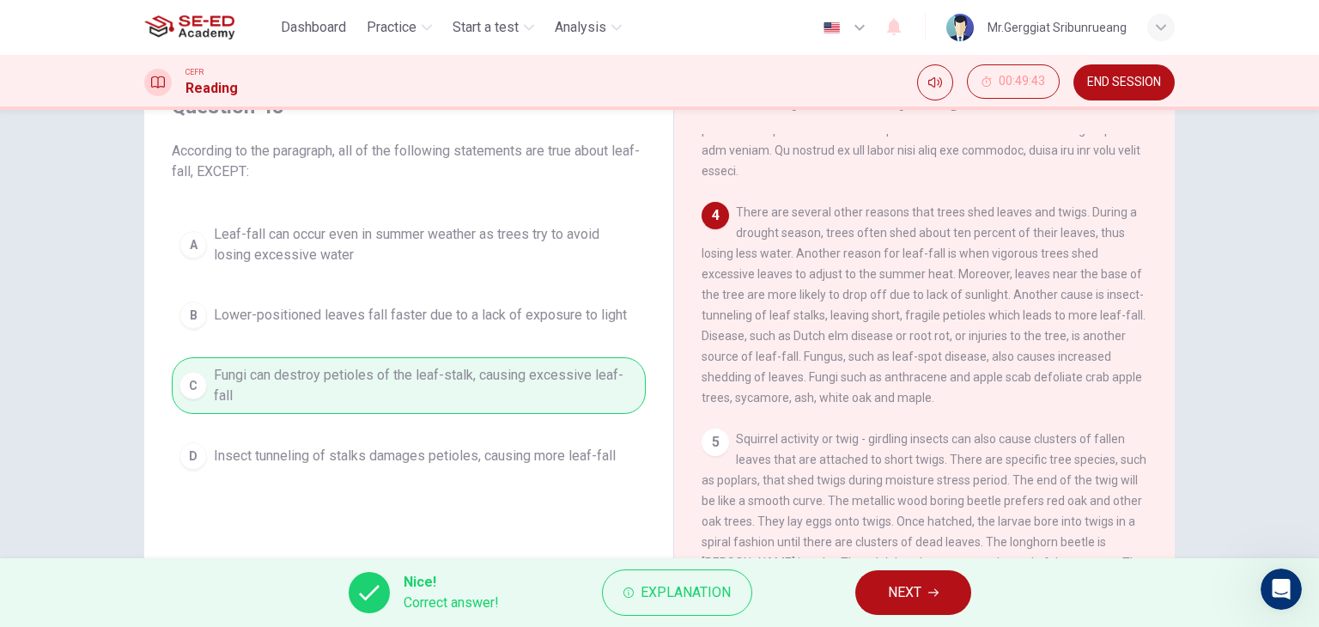
click at [902, 582] on span "NEXT" at bounding box center [904, 593] width 33 height 24
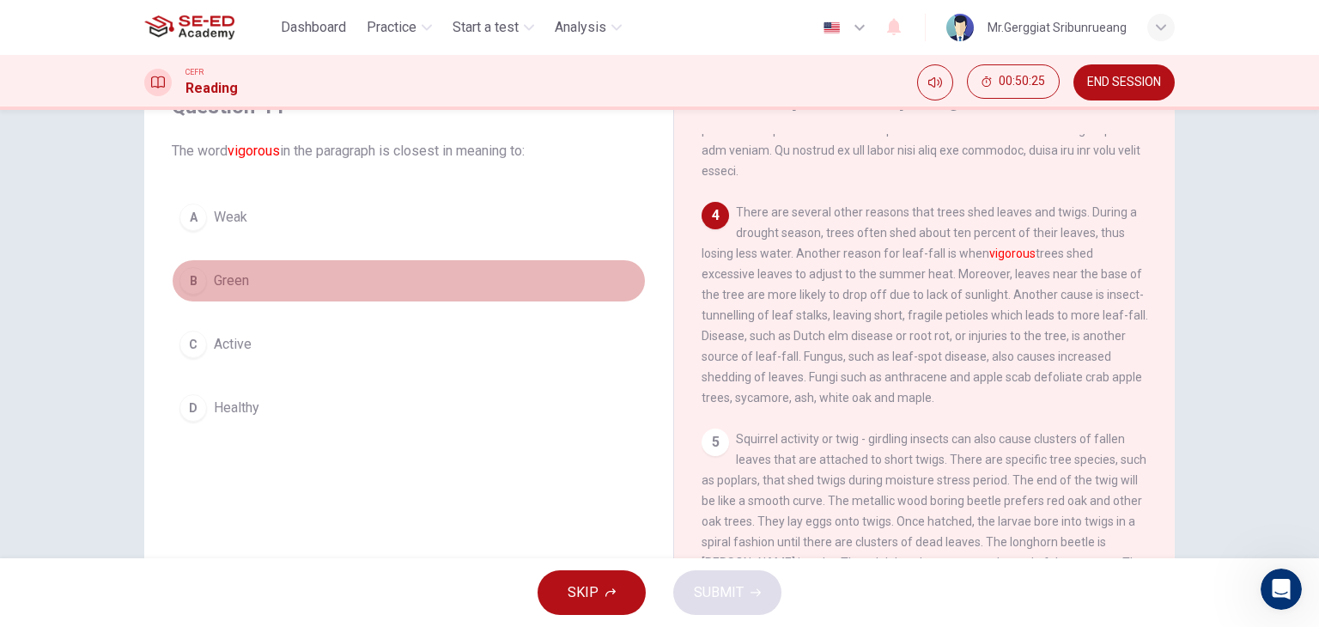
click at [231, 279] on span "Green" at bounding box center [231, 281] width 35 height 21
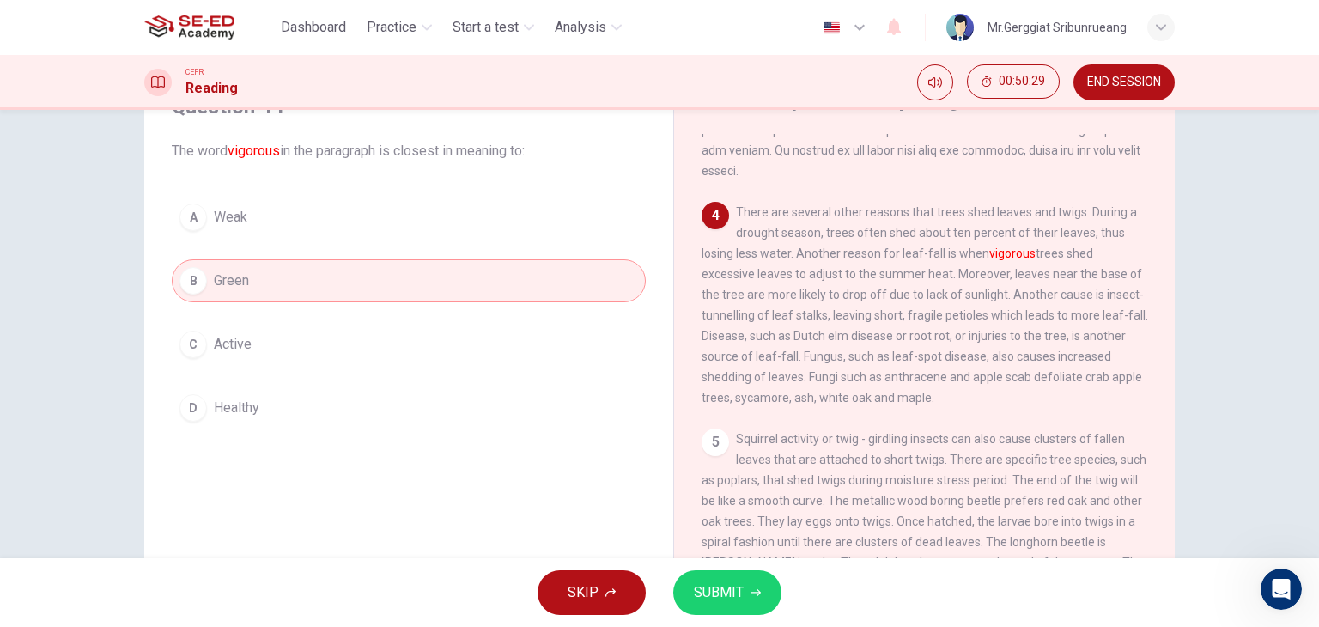
click at [698, 598] on span "SUBMIT" at bounding box center [719, 593] width 50 height 24
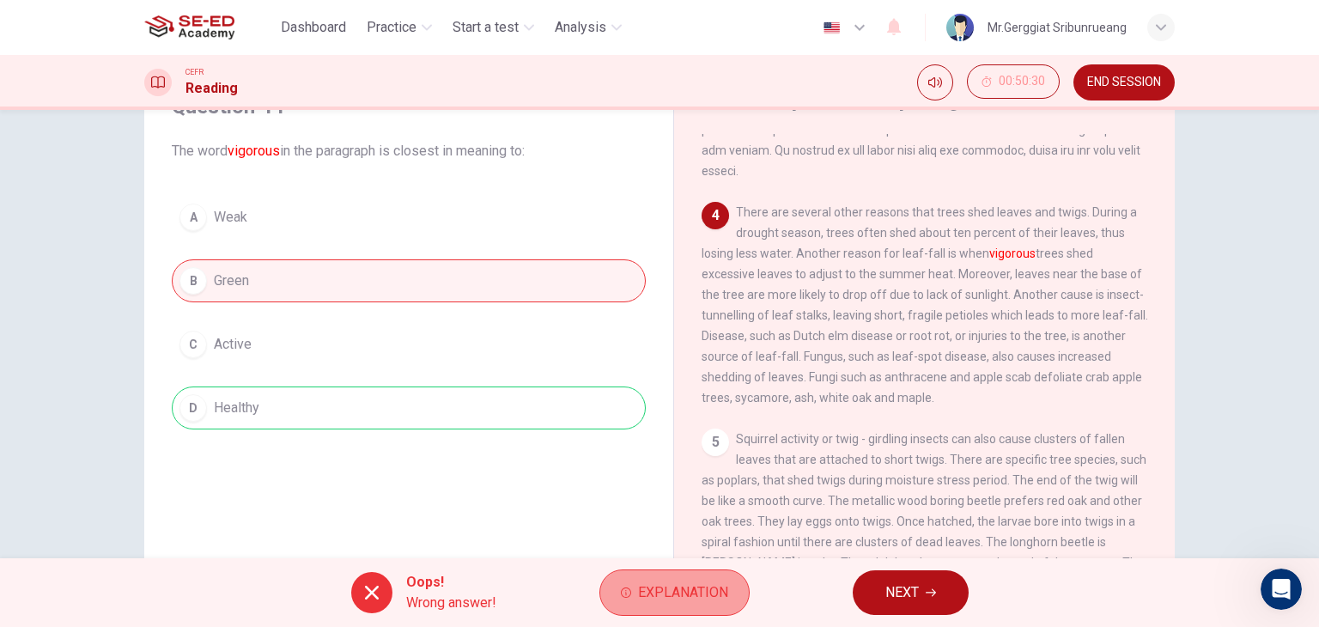
click at [666, 587] on span "Explanation" at bounding box center [683, 593] width 90 height 24
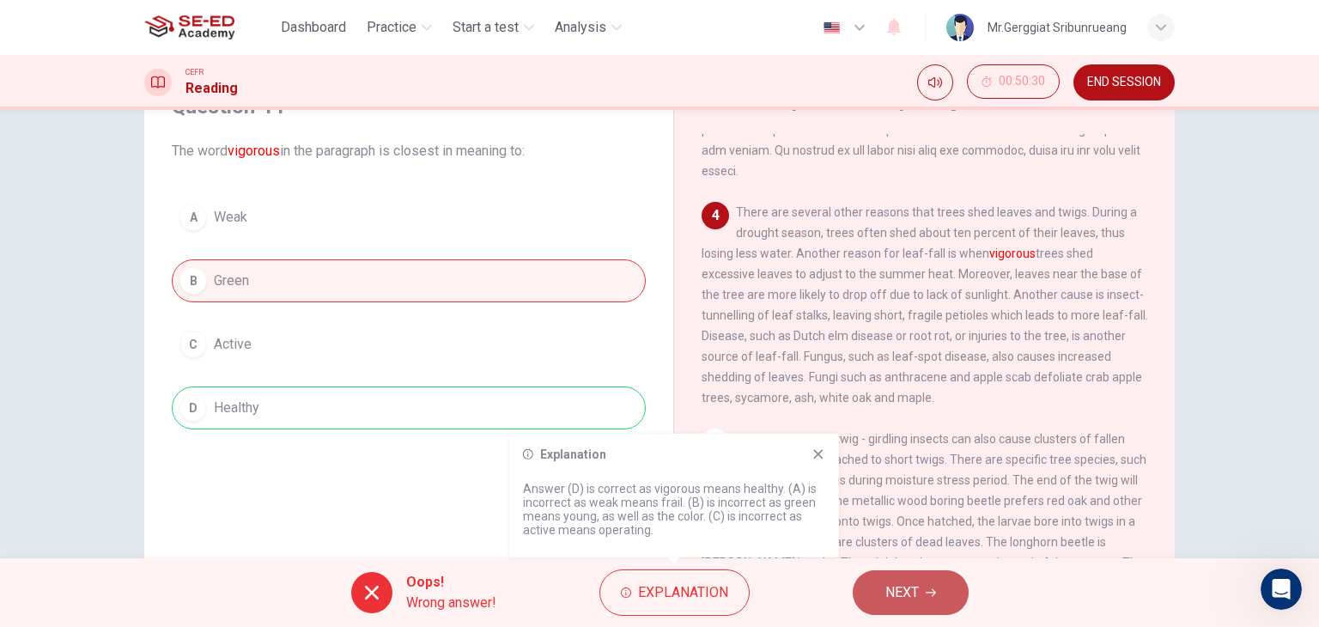
click at [895, 594] on span "NEXT" at bounding box center [902, 593] width 33 height 24
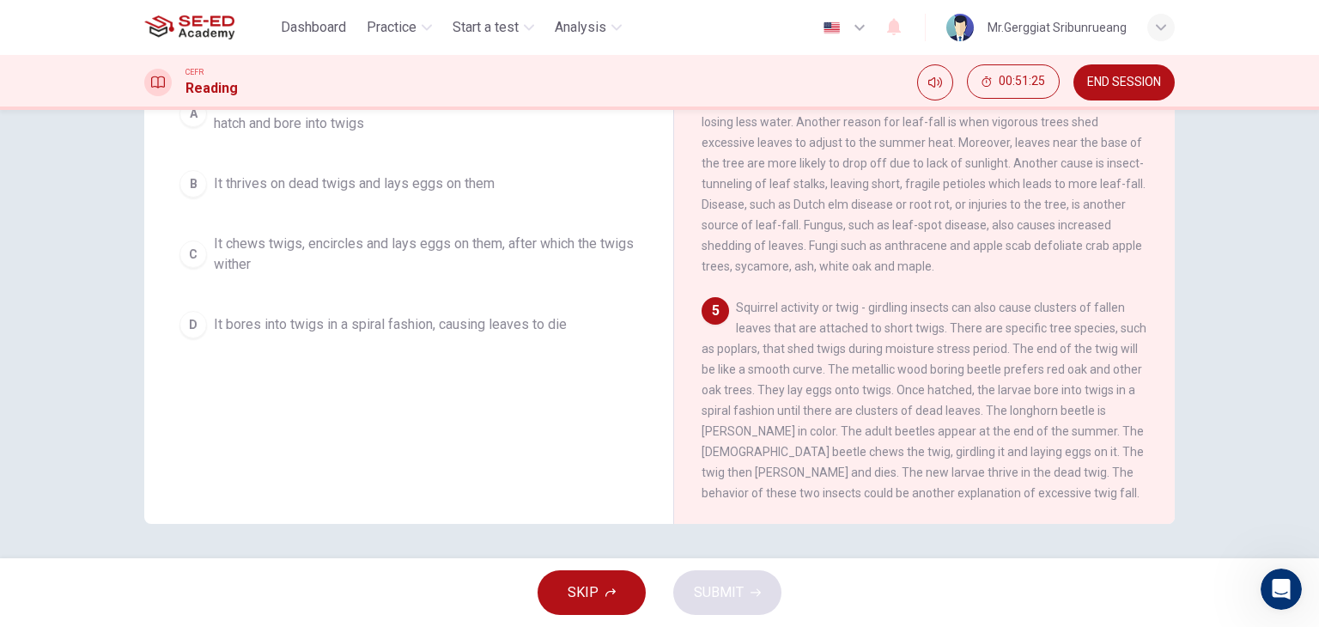
scroll to position [131, 0]
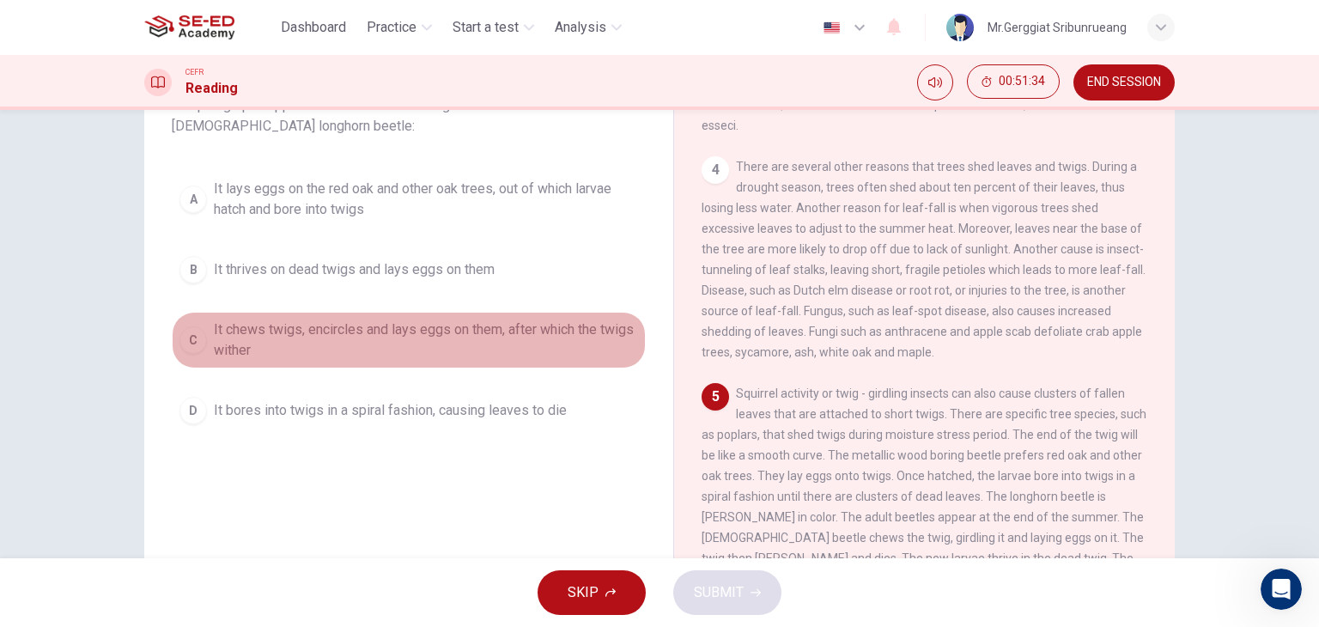
click at [301, 334] on span "It chews twigs, encircles and lays eggs on them, after which the twigs wither" at bounding box center [426, 340] width 424 height 41
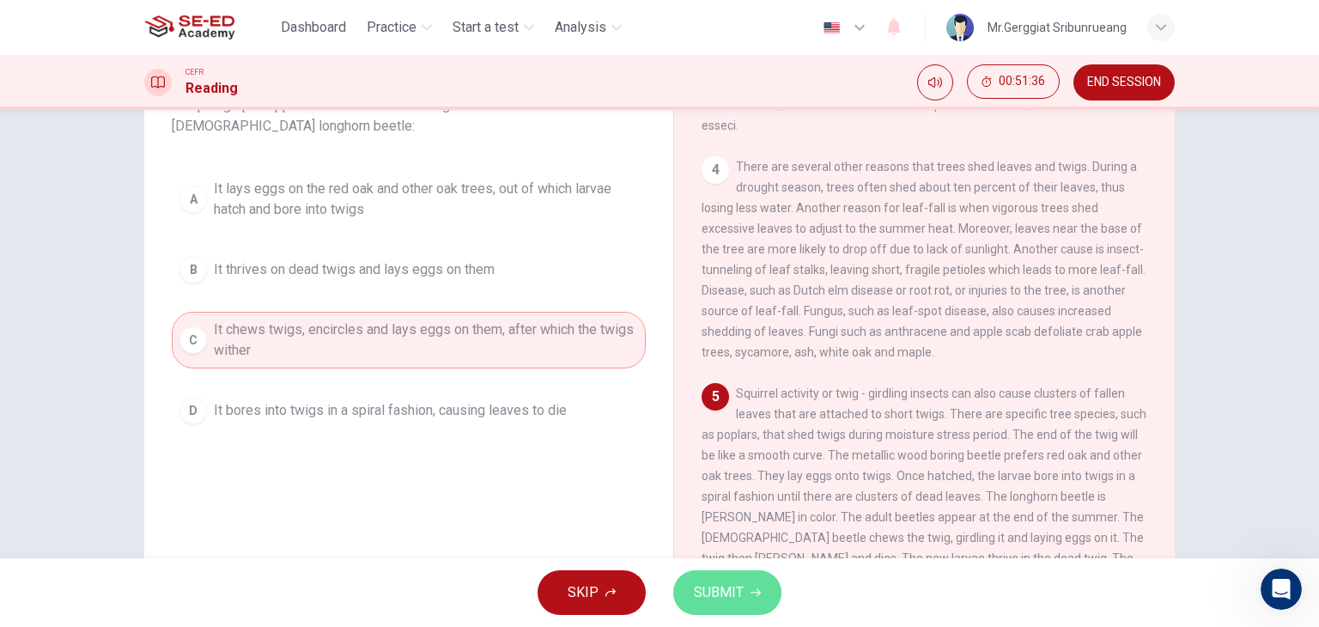
click at [721, 586] on span "SUBMIT" at bounding box center [719, 593] width 50 height 24
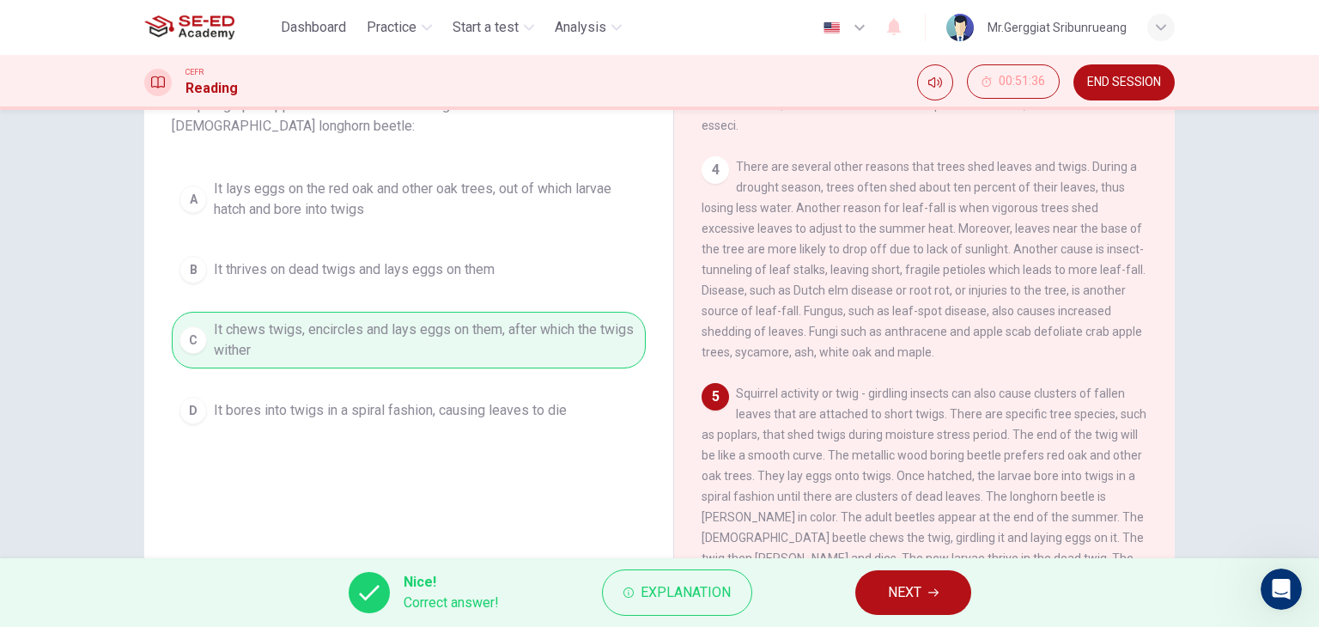
click at [918, 588] on span "NEXT" at bounding box center [904, 593] width 33 height 24
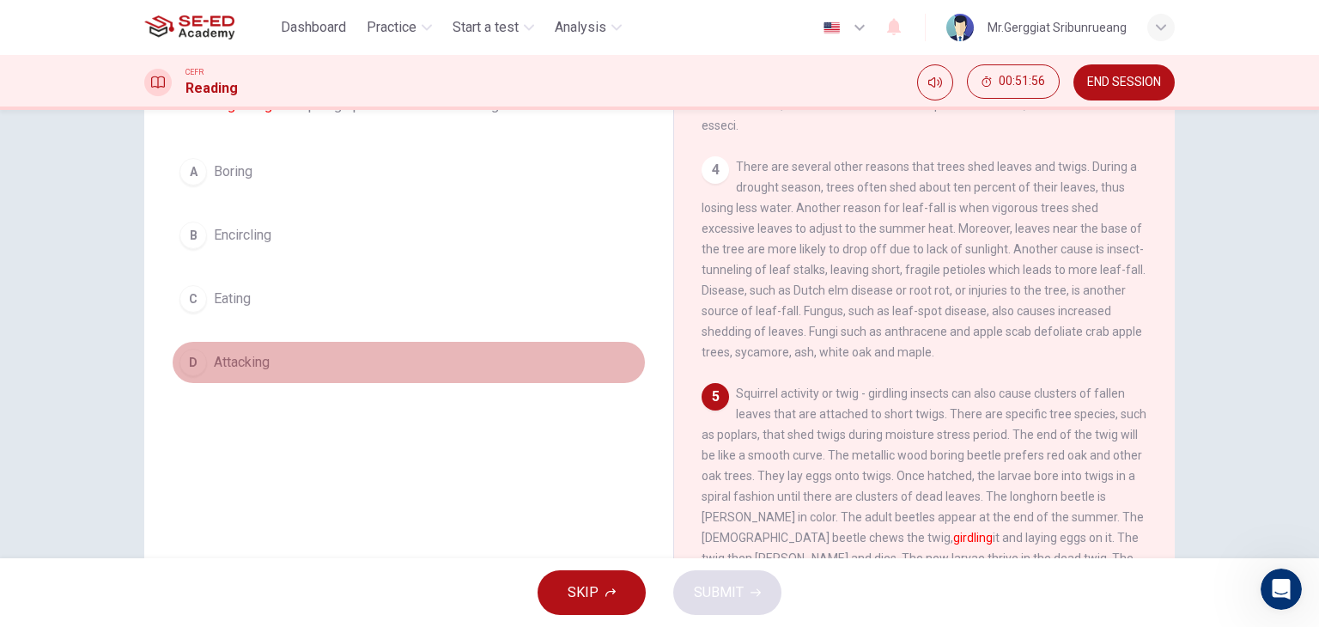
click at [255, 365] on span "Attacking" at bounding box center [242, 362] width 56 height 21
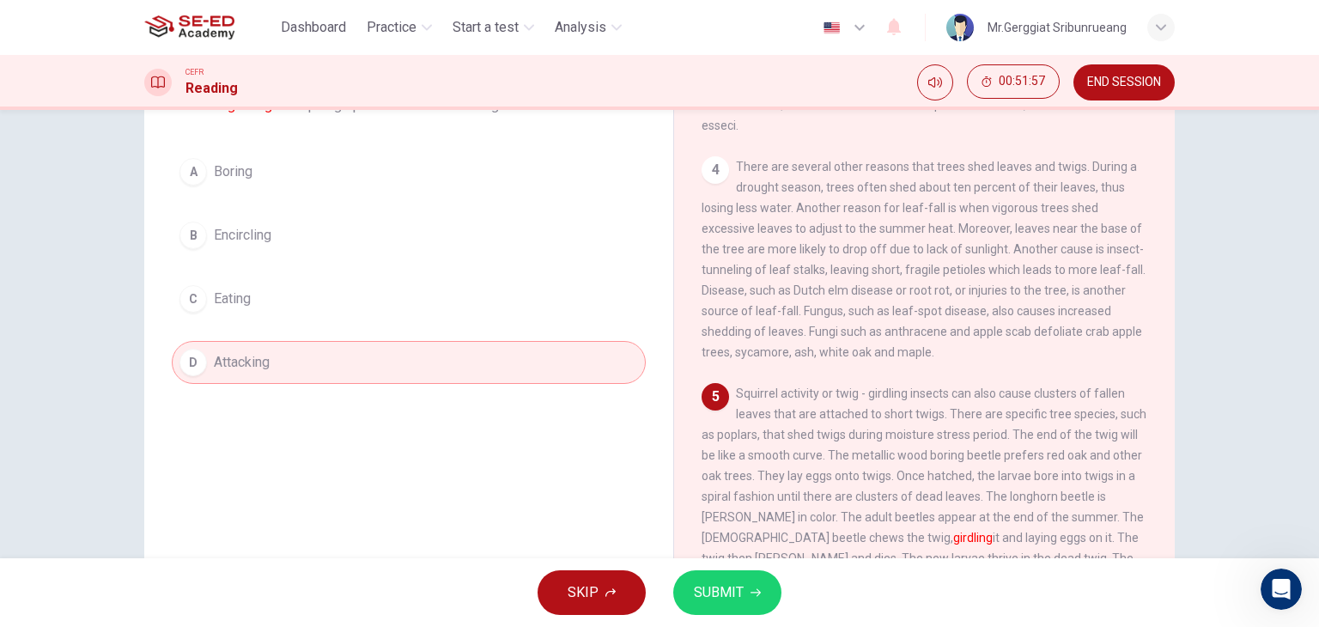
click at [757, 581] on button "SUBMIT" at bounding box center [727, 592] width 108 height 45
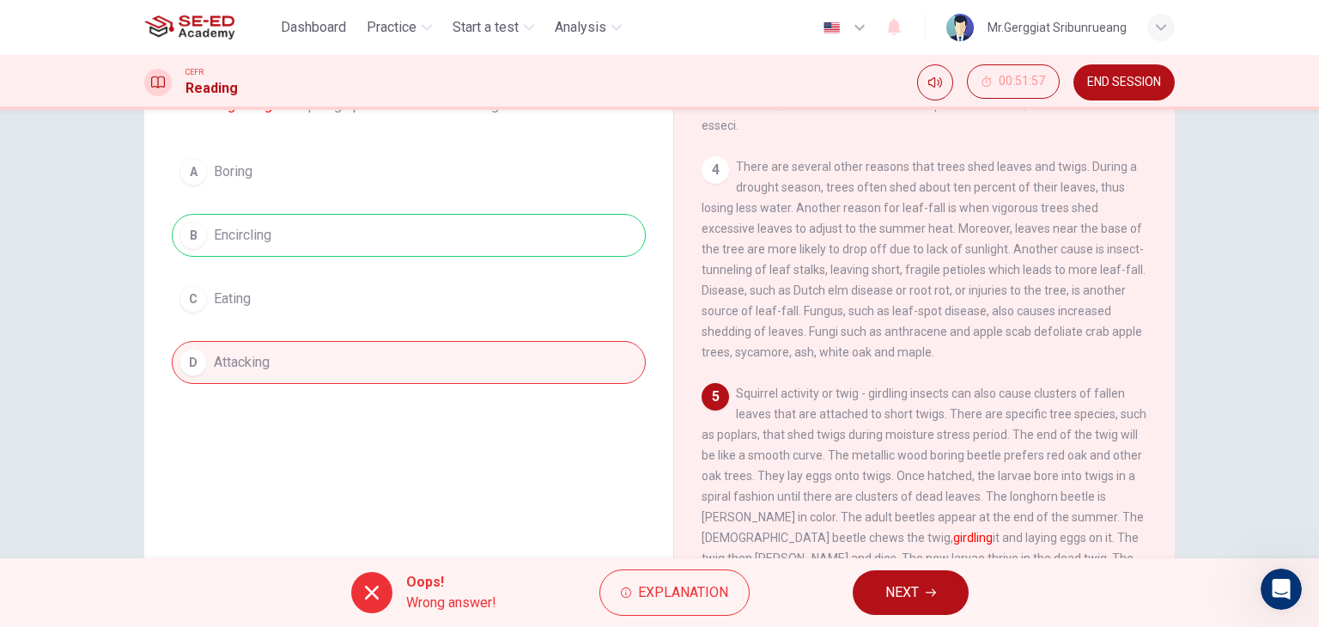
click at [363, 252] on div "A Boring B Encircling C Eating D Attacking" at bounding box center [409, 267] width 474 height 234
click at [684, 581] on span "Explanation" at bounding box center [683, 593] width 90 height 24
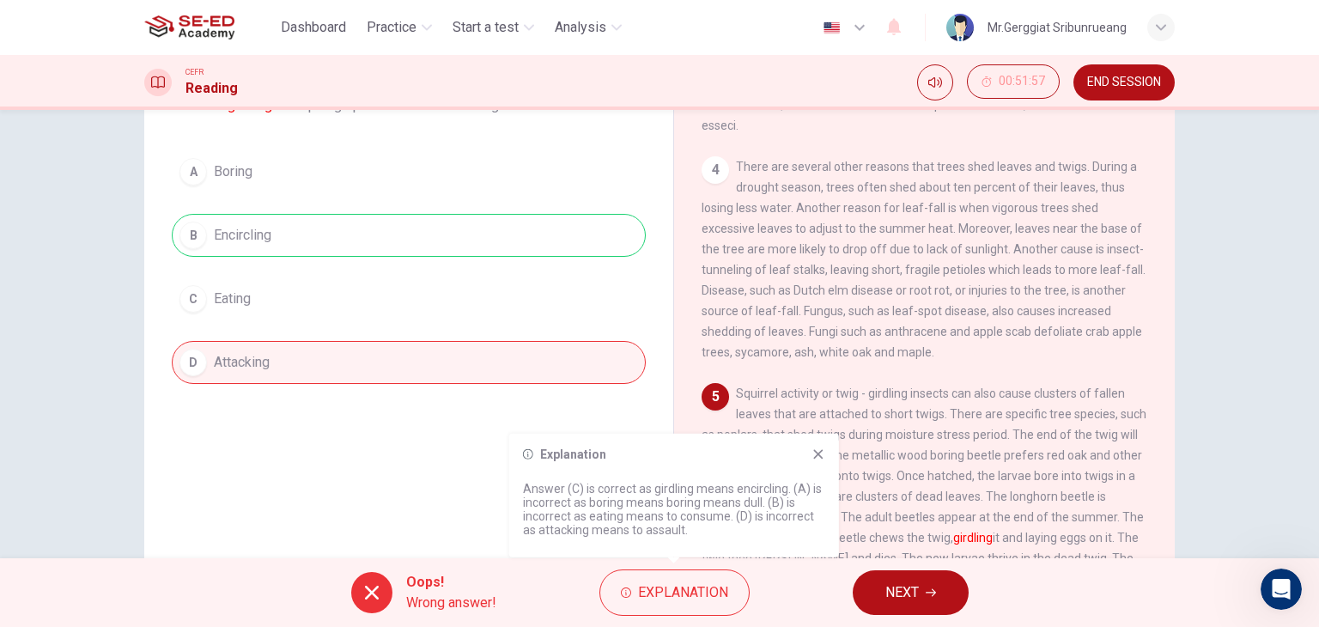
click at [926, 585] on button "NEXT" at bounding box center [911, 592] width 116 height 45
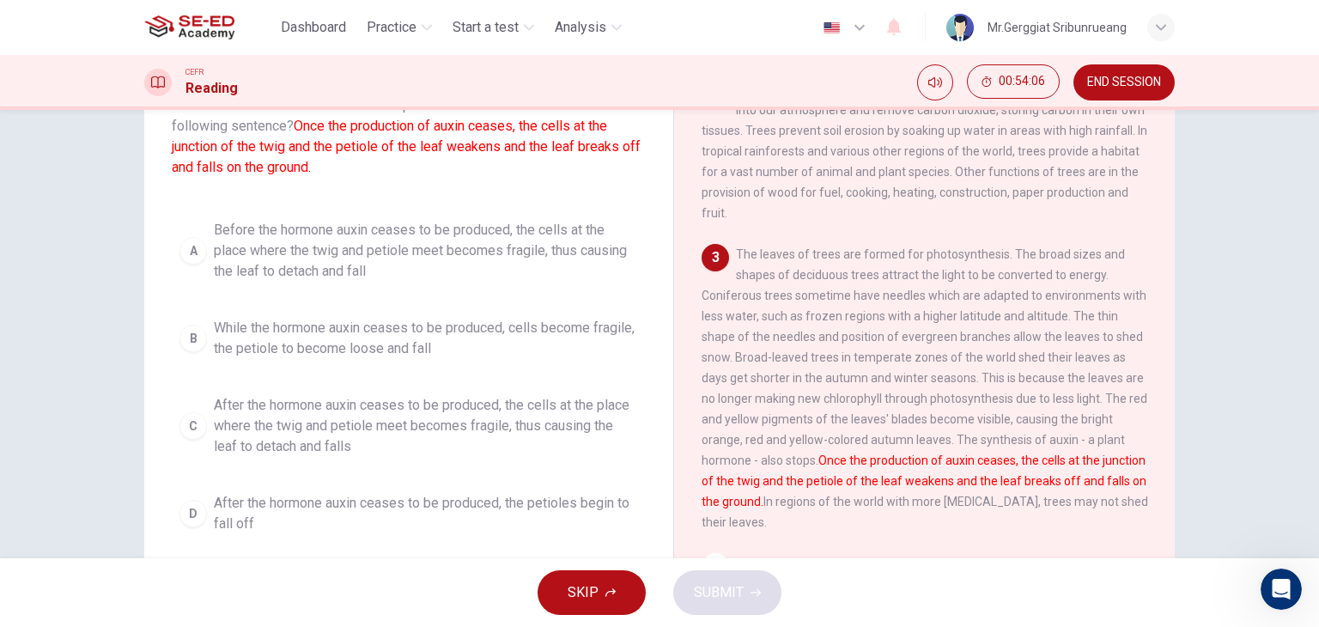
click at [512, 421] on span "After the hormone auxin ceases to be produced, the cells at the place where the…" at bounding box center [426, 426] width 424 height 62
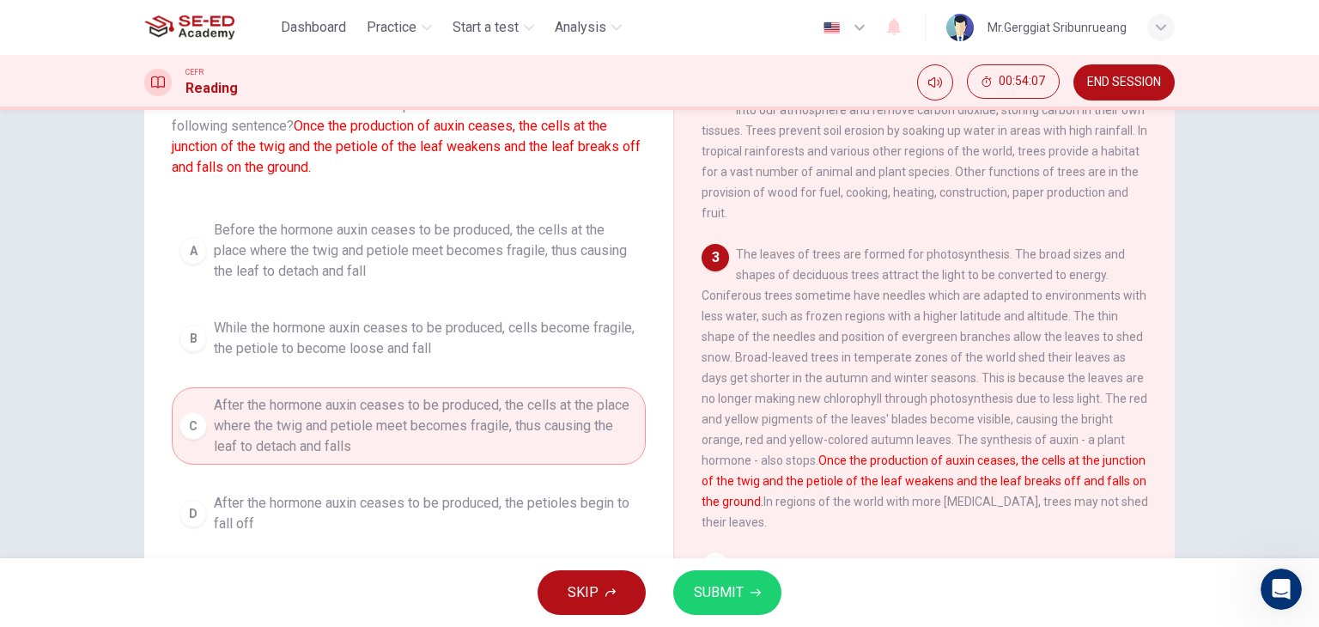
click at [759, 592] on icon "button" at bounding box center [756, 593] width 10 height 8
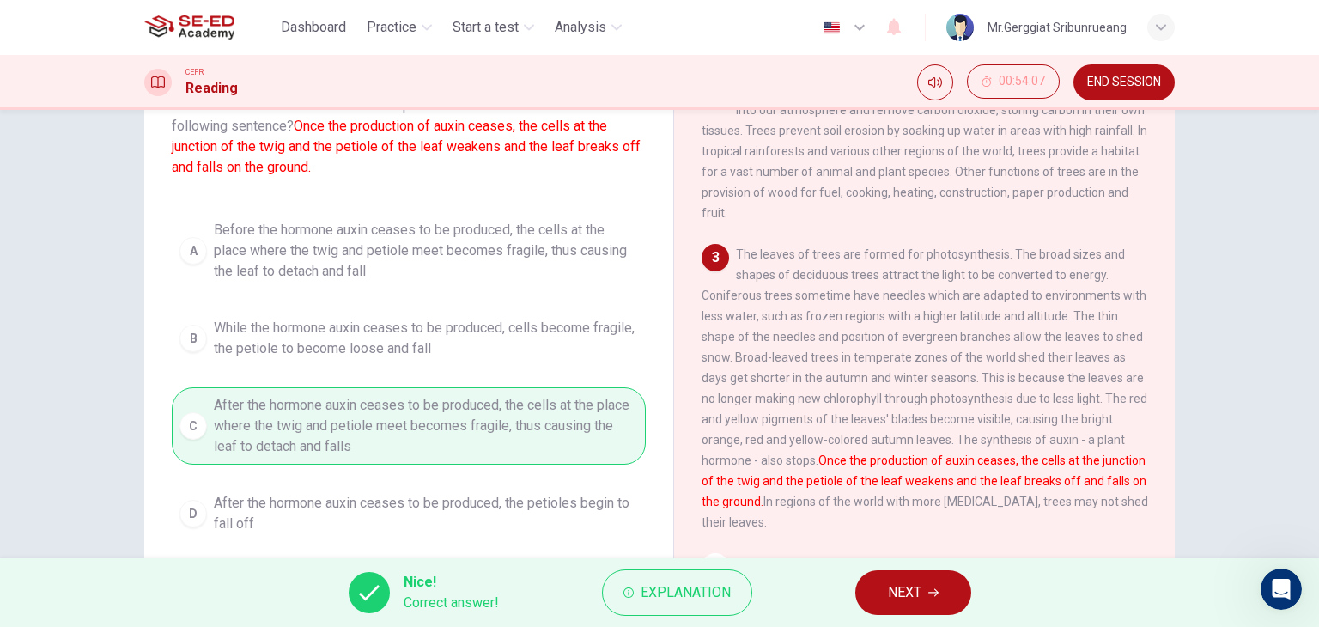
click at [941, 585] on button "NEXT" at bounding box center [913, 592] width 116 height 45
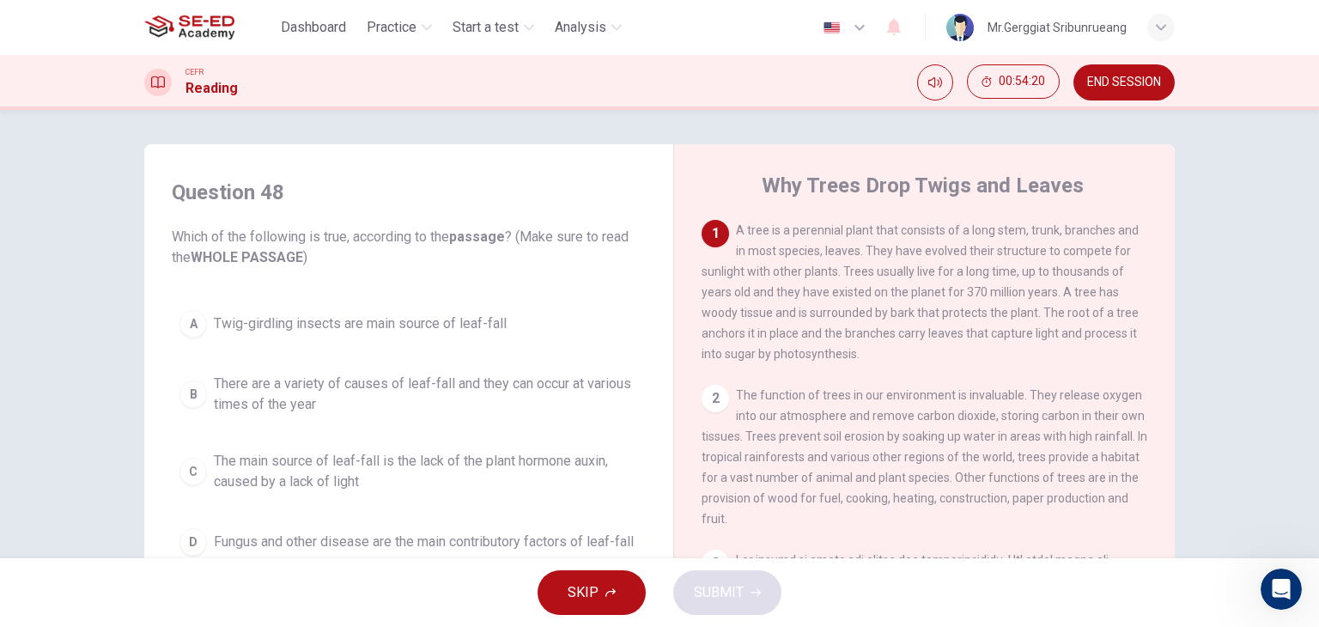
scroll to position [86, 0]
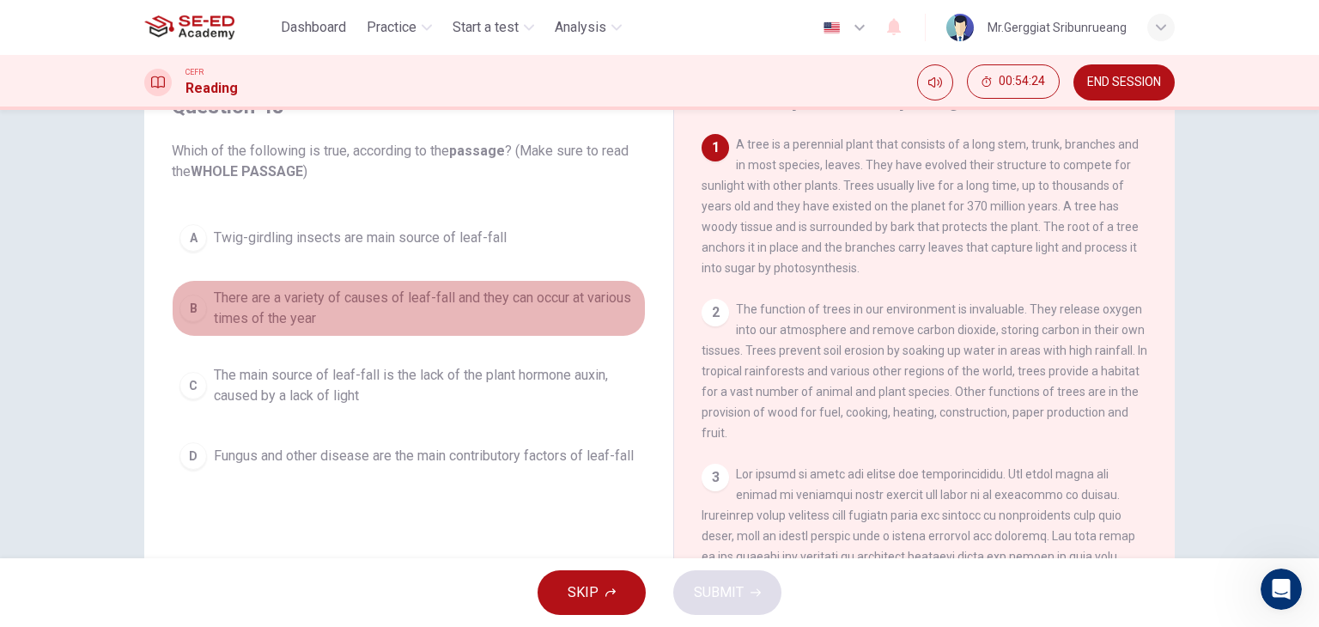
click at [414, 314] on span "There are a variety of causes of leaf-fall and they can occur at various times …" at bounding box center [426, 308] width 424 height 41
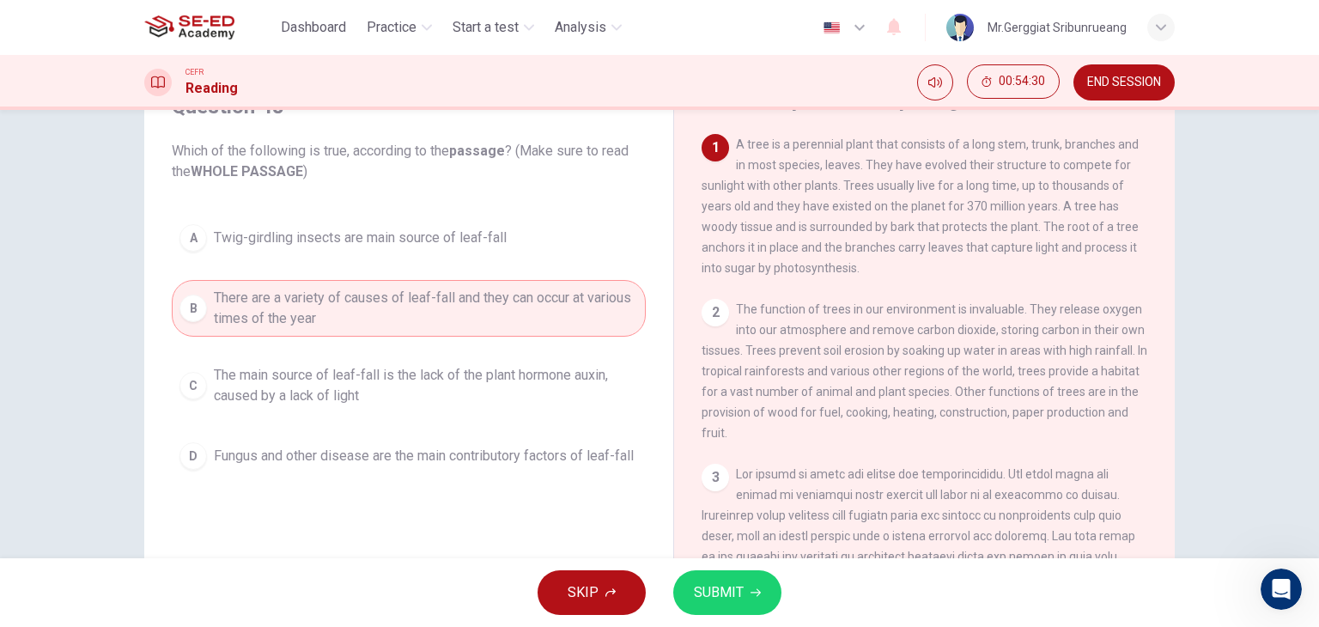
click at [752, 597] on icon "button" at bounding box center [756, 592] width 10 height 10
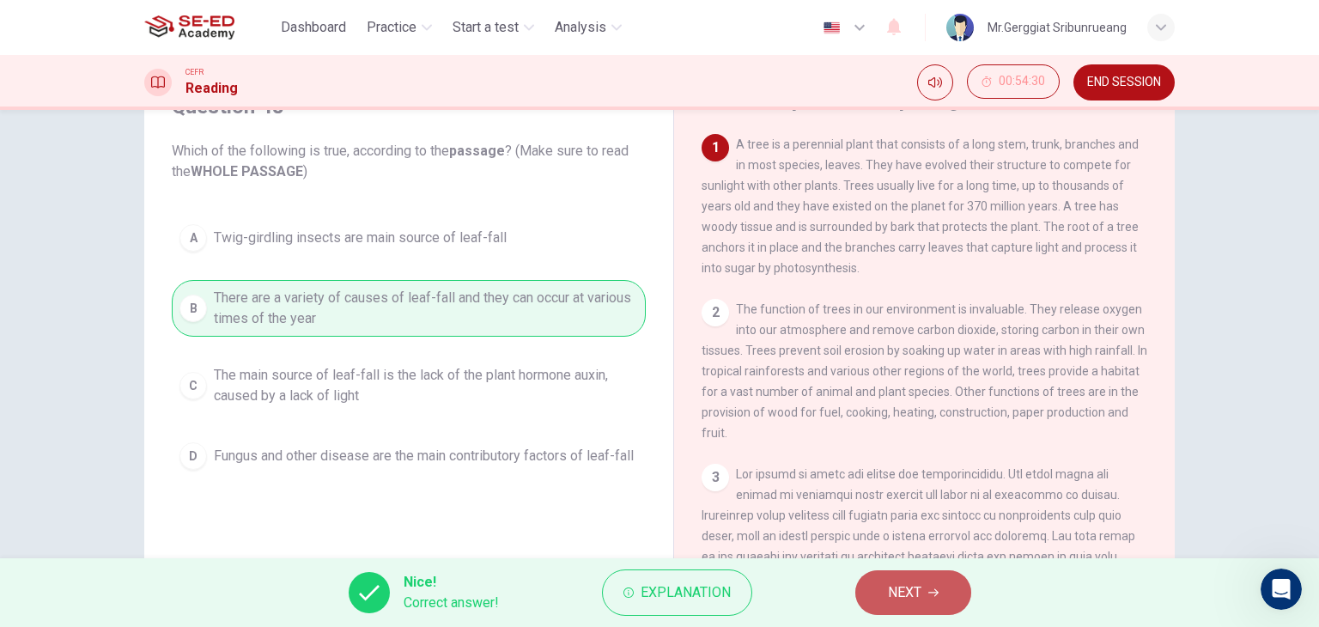
click at [899, 606] on button "NEXT" at bounding box center [913, 592] width 116 height 45
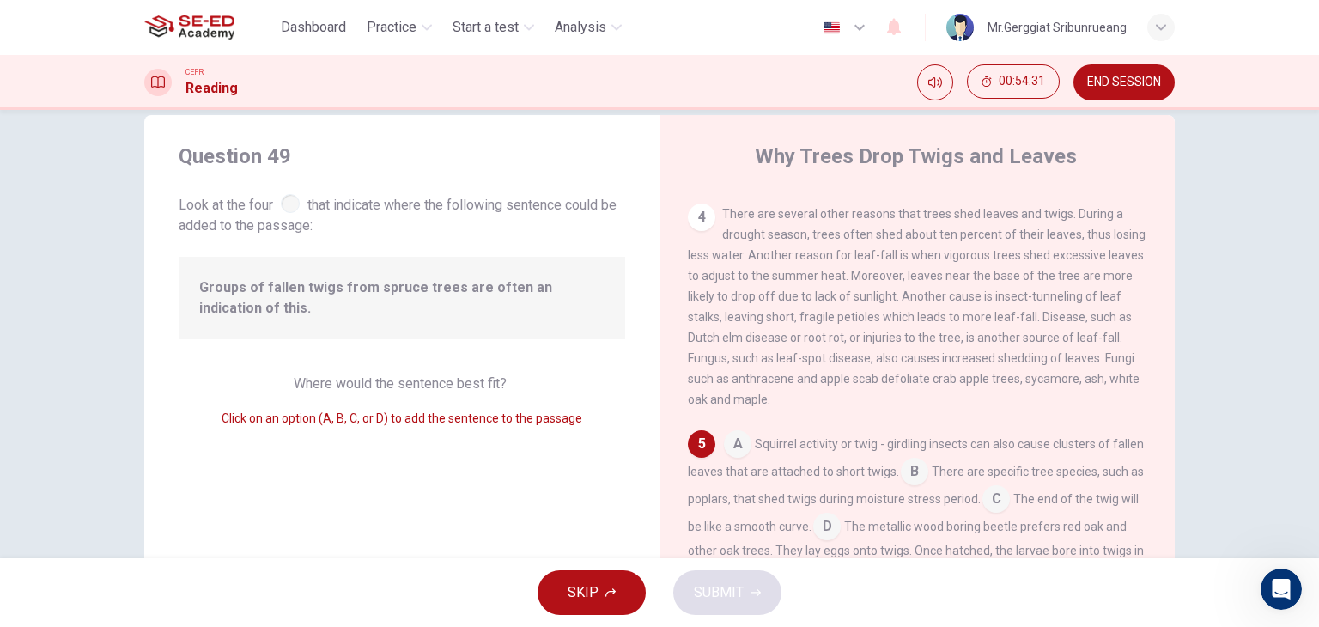
scroll to position [0, 0]
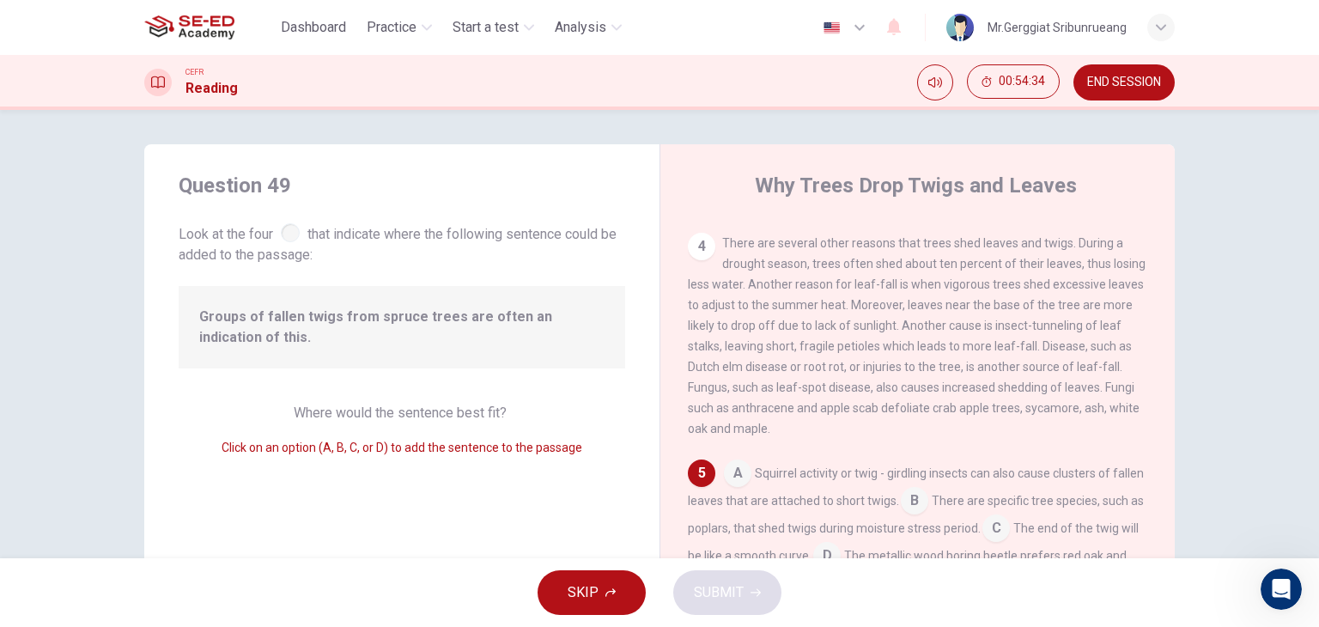
click at [260, 325] on span "Groups of fallen twigs from spruce trees are often an indication of this." at bounding box center [401, 327] width 405 height 41
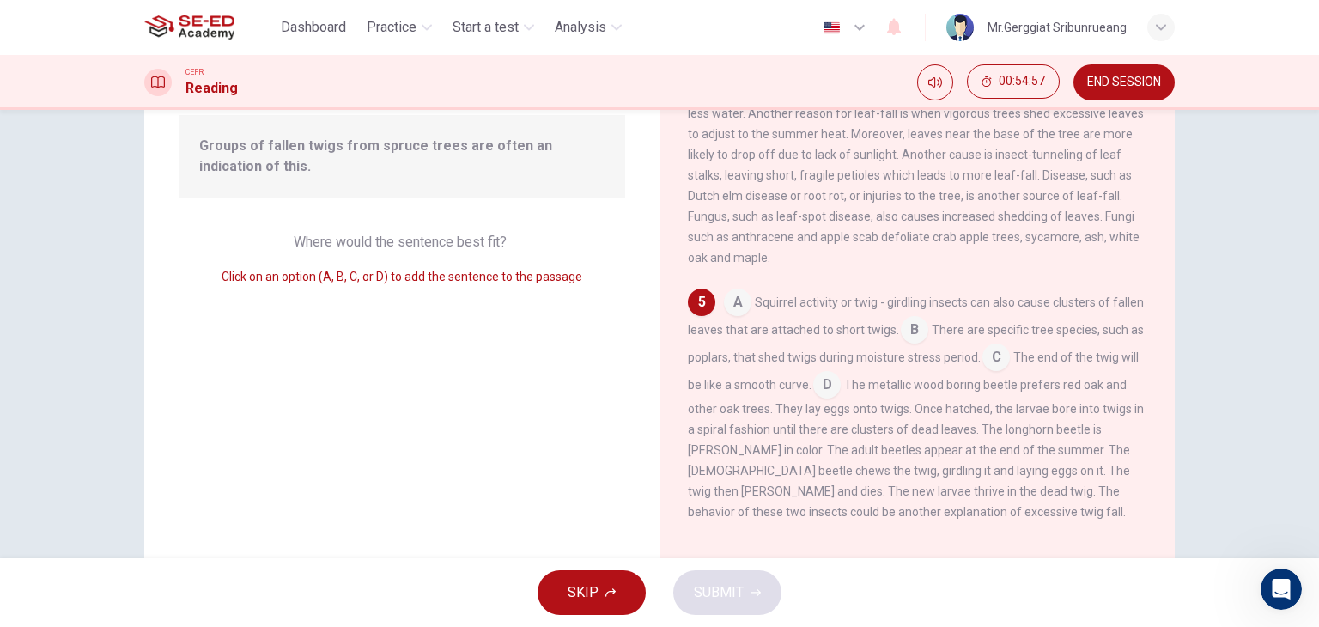
scroll to position [172, 0]
click at [730, 307] on input at bounding box center [737, 302] width 27 height 27
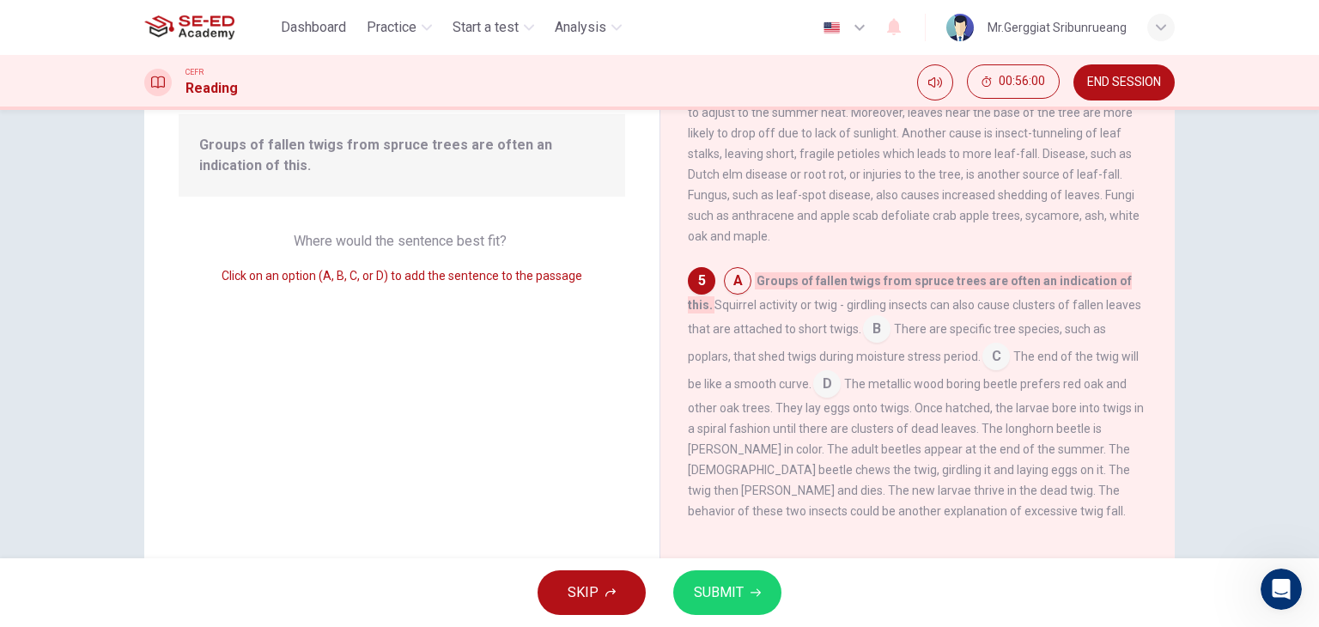
click at [745, 585] on button "SUBMIT" at bounding box center [727, 592] width 108 height 45
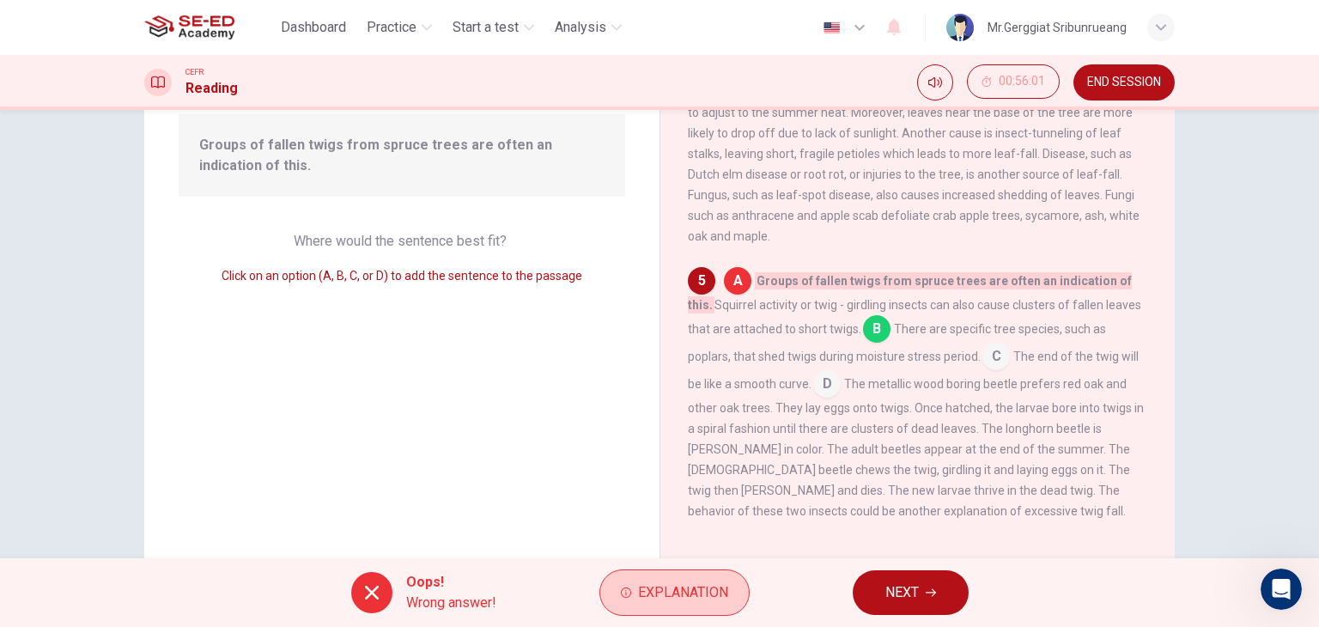
click at [705, 593] on span "Explanation" at bounding box center [683, 593] width 90 height 24
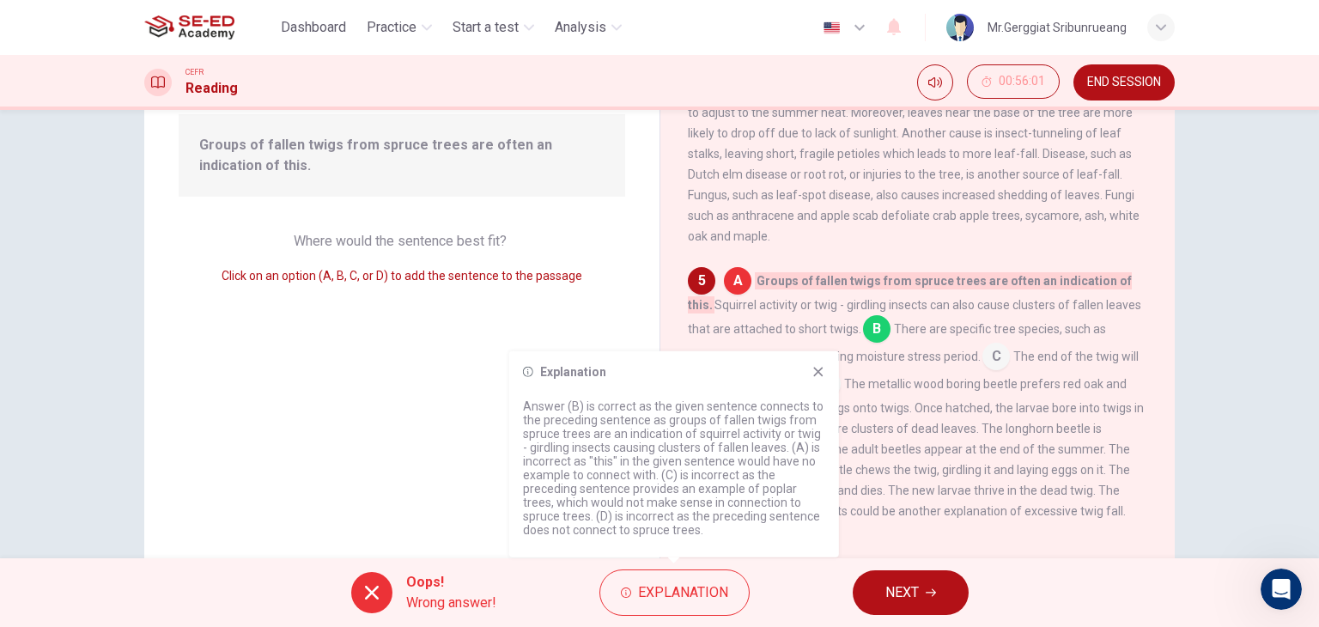
drag, startPoint x: 692, startPoint y: 433, endPoint x: 703, endPoint y: 463, distance: 32.1
click at [703, 463] on p "Answer (B) is correct as the given sentence connects to the preceding sentence …" at bounding box center [674, 467] width 302 height 137
click at [908, 370] on div "A Groups of fallen twigs from spruce trees are often an indication of this. Squ…" at bounding box center [918, 394] width 460 height 254
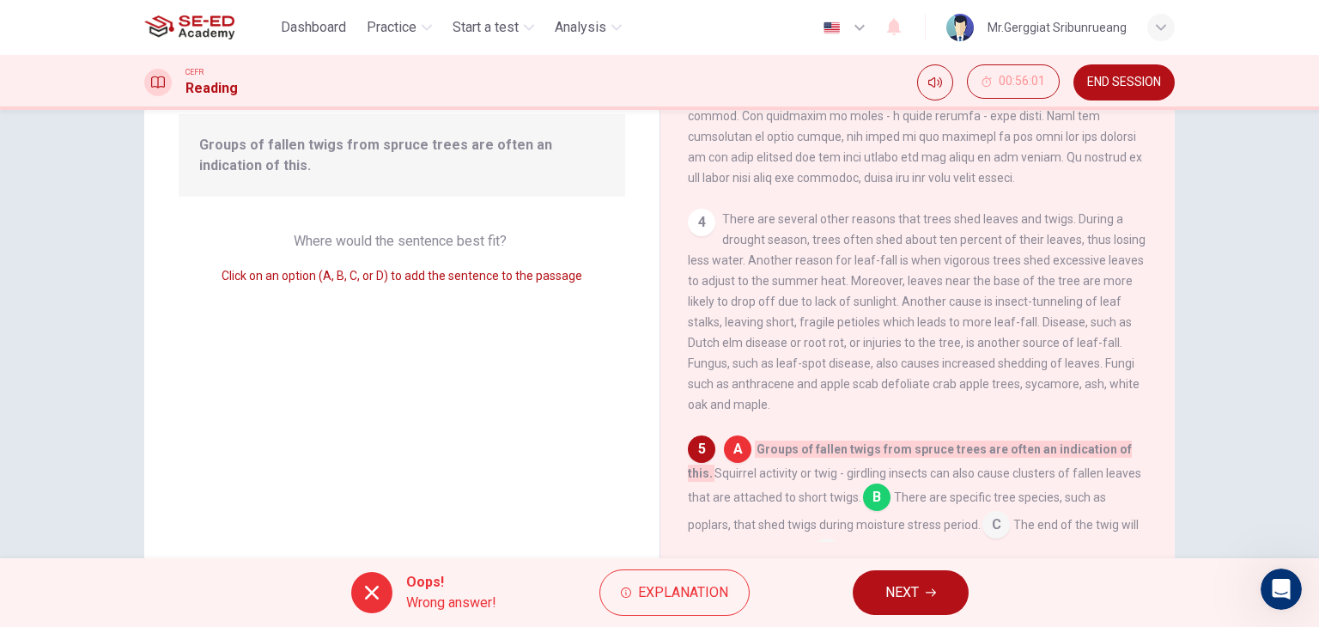
scroll to position [523, 0]
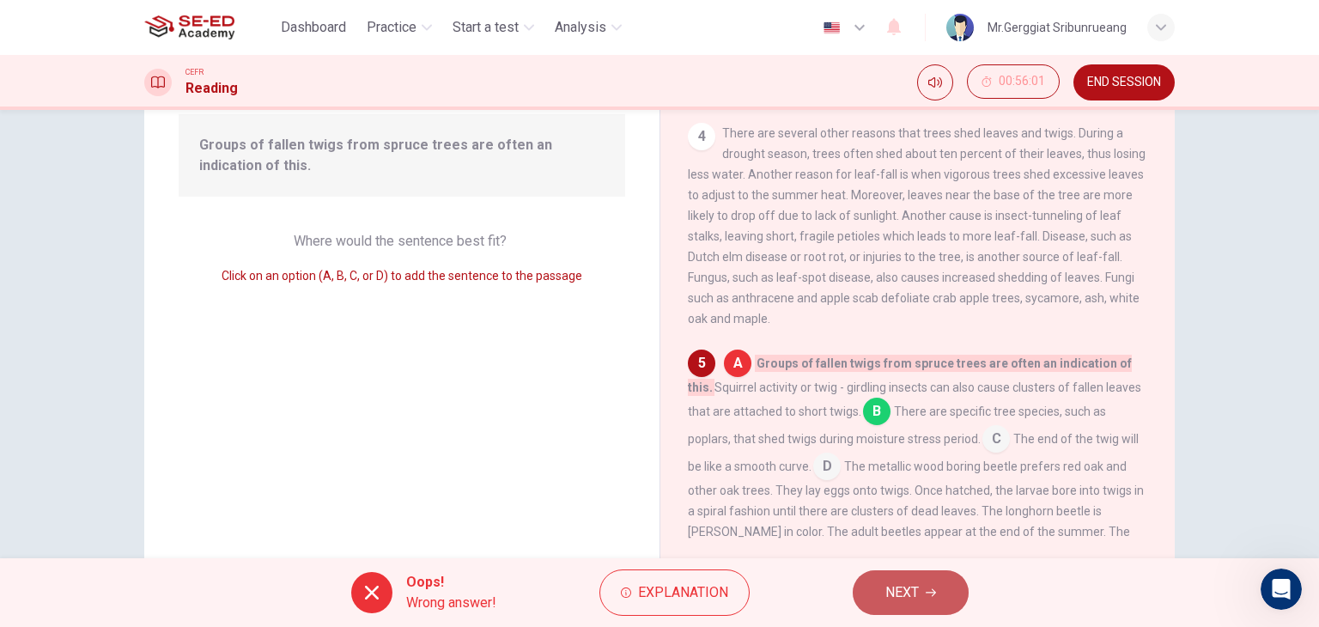
click at [911, 588] on span "NEXT" at bounding box center [902, 593] width 33 height 24
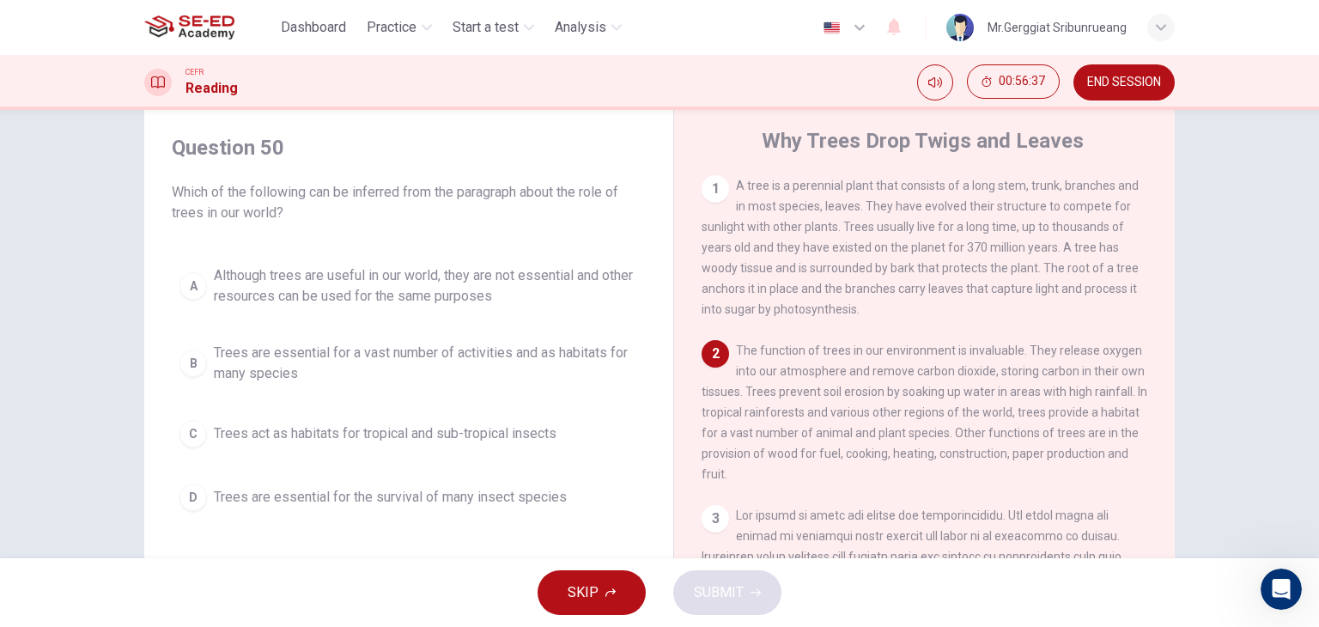
scroll to position [86, 0]
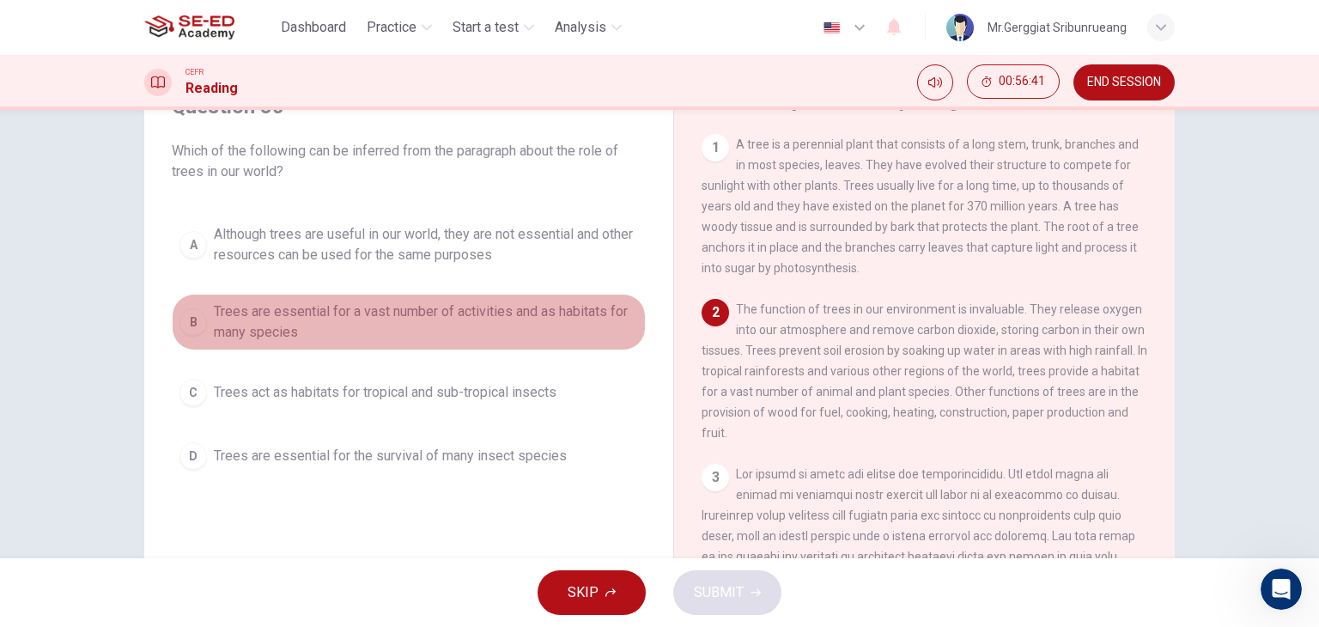
click at [423, 318] on span "Trees are essential for a vast number of activities and as habitats for many sp…" at bounding box center [426, 321] width 424 height 41
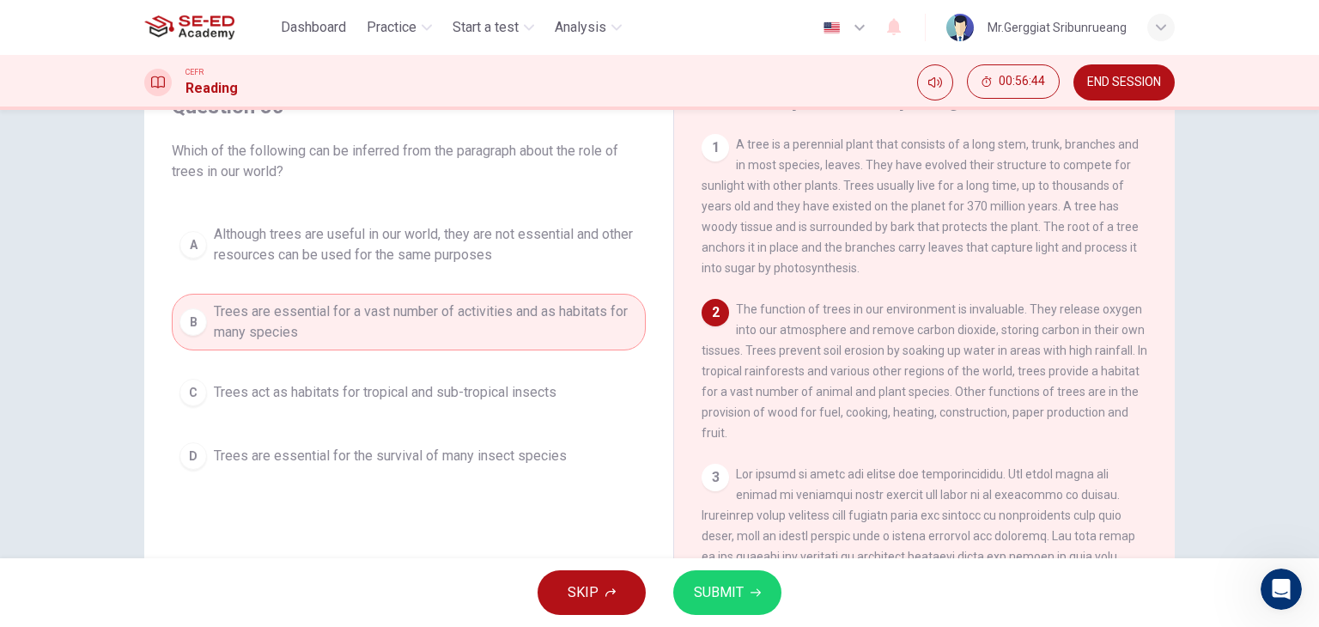
click at [735, 593] on span "SUBMIT" at bounding box center [719, 593] width 50 height 24
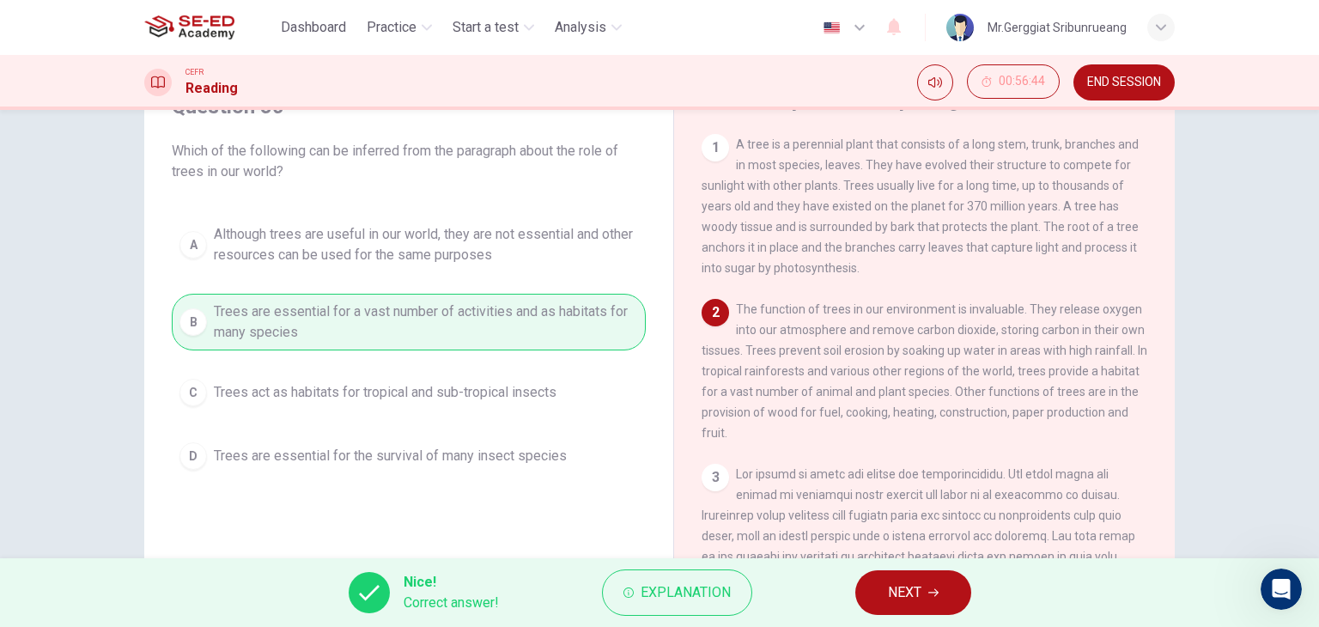
click at [921, 586] on span "NEXT" at bounding box center [904, 593] width 33 height 24
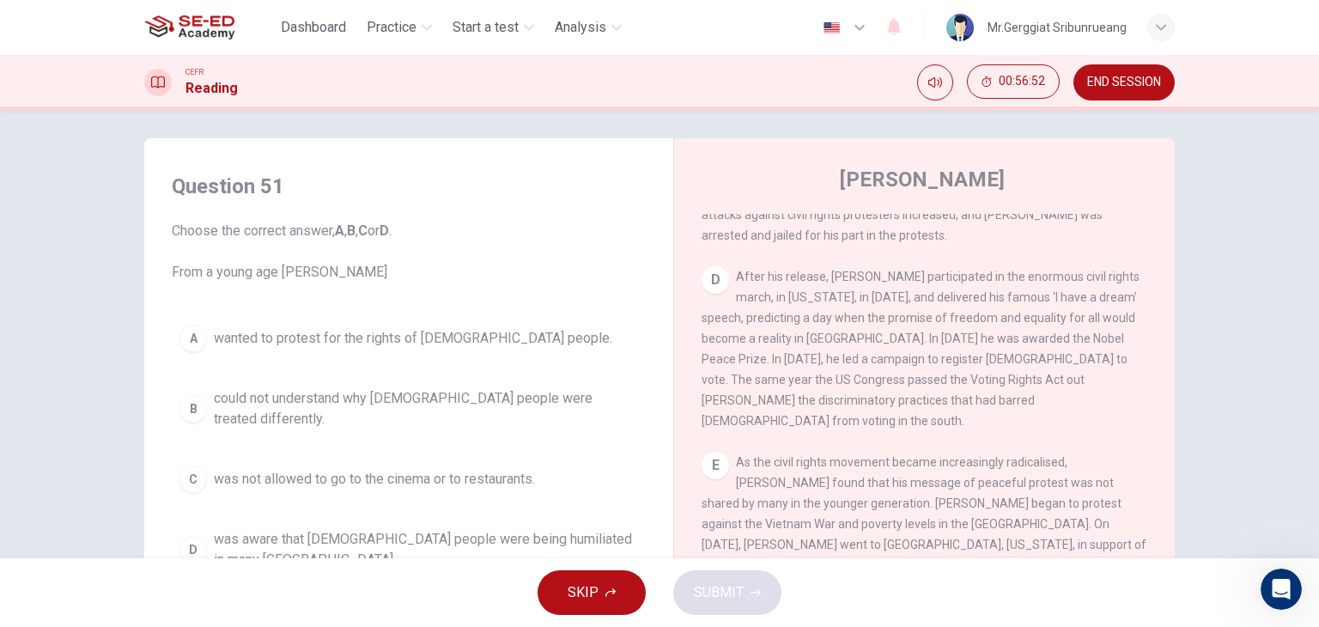
scroll to position [0, 0]
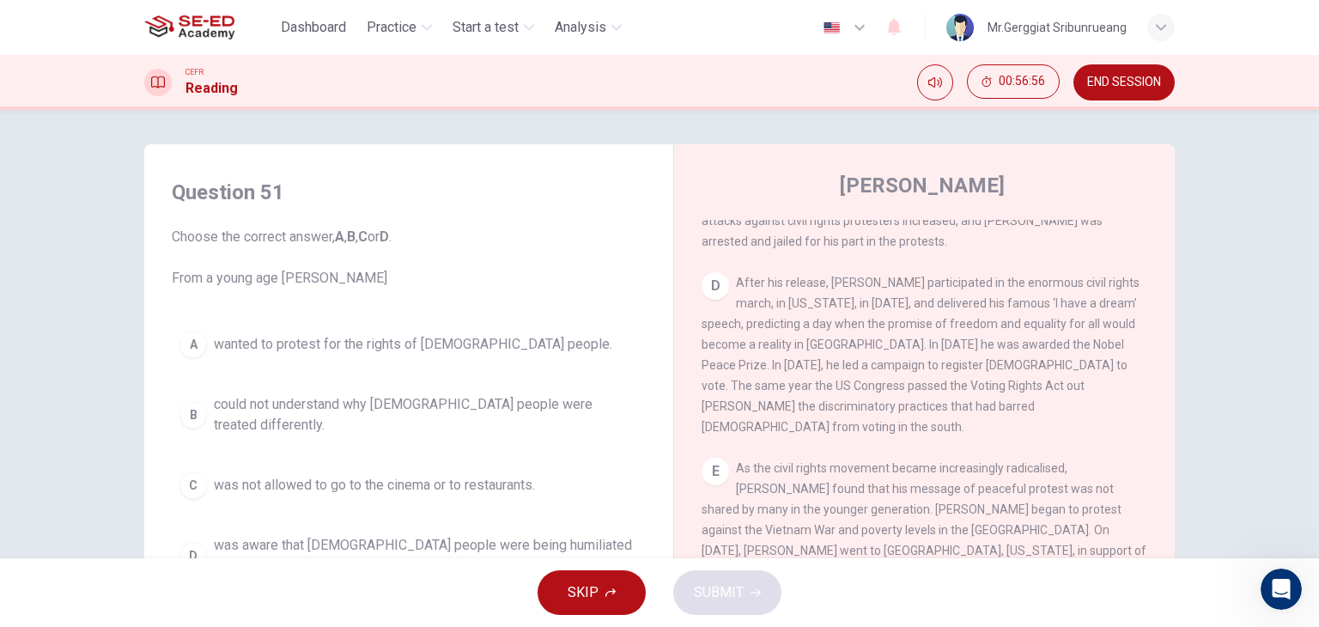
drag, startPoint x: 186, startPoint y: 282, endPoint x: 395, endPoint y: 280, distance: 209.6
click at [395, 280] on span "Choose the correct answer, A , B , C or D . From a young age [PERSON_NAME]" at bounding box center [409, 258] width 474 height 62
drag, startPoint x: 193, startPoint y: 286, endPoint x: 327, endPoint y: 284, distance: 134.0
click at [327, 284] on span "Choose the correct answer, A , B , C or D . From a young age [PERSON_NAME]" at bounding box center [409, 258] width 474 height 62
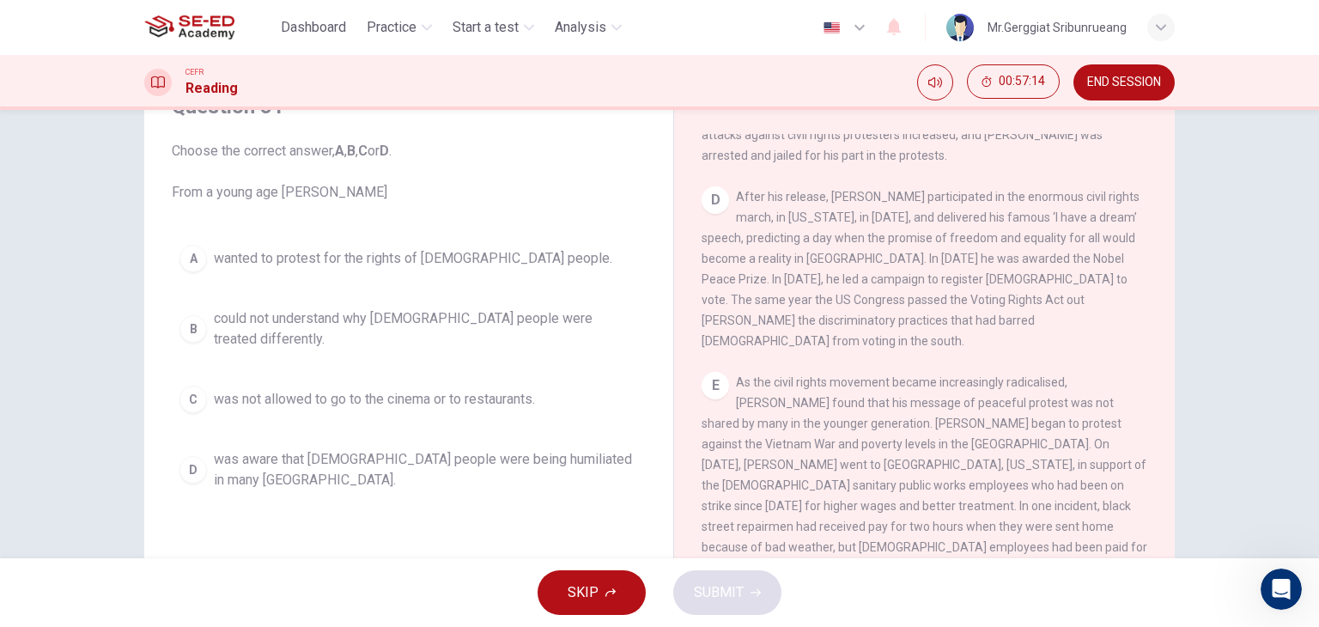
click at [397, 327] on span "could not understand why [DEMOGRAPHIC_DATA] people were treated differently." at bounding box center [426, 328] width 424 height 41
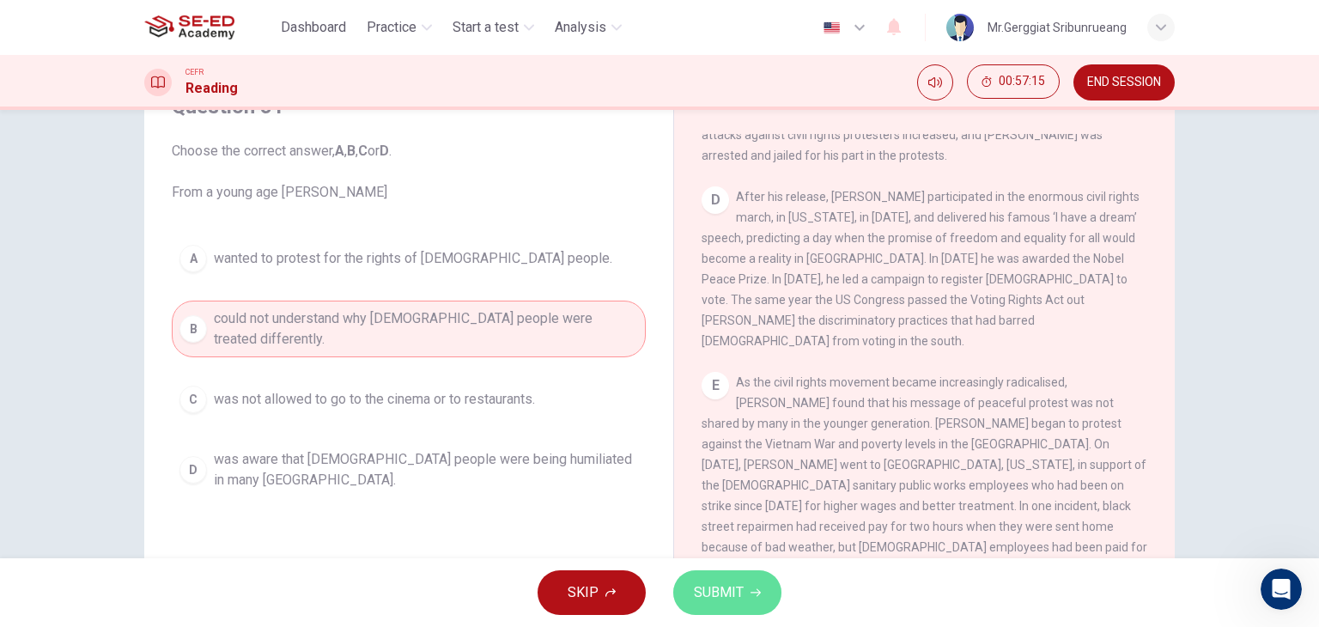
click at [739, 594] on span "SUBMIT" at bounding box center [719, 593] width 50 height 24
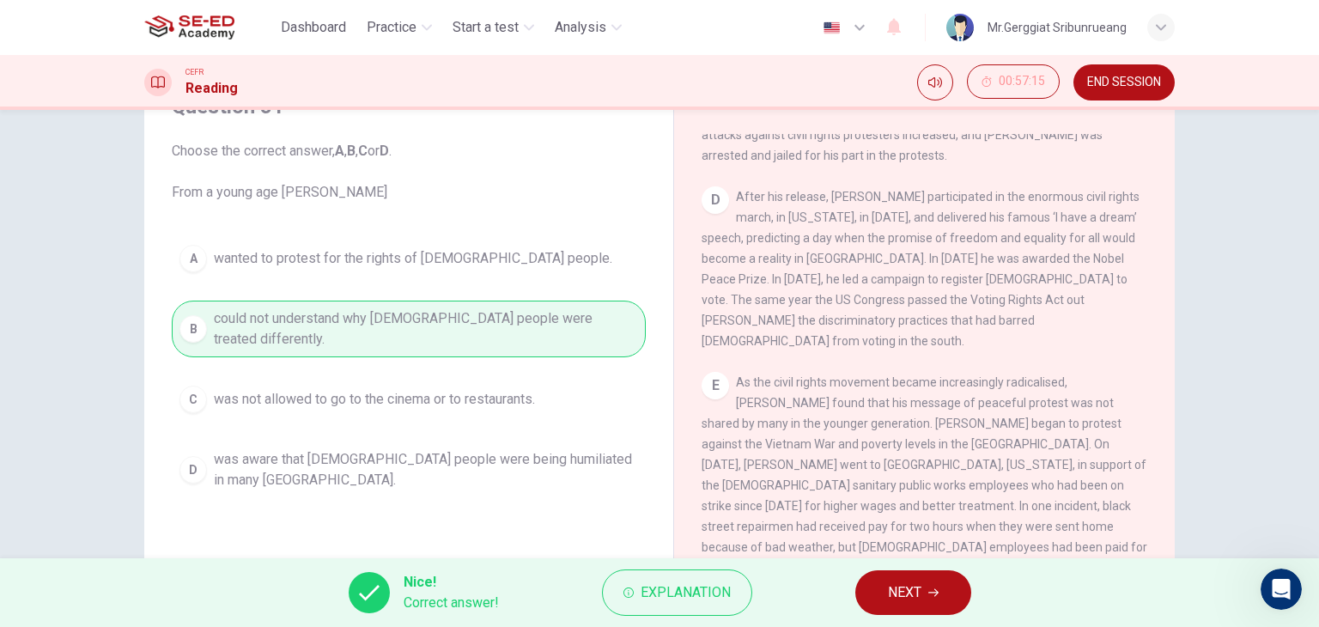
click at [898, 603] on span "NEXT" at bounding box center [904, 593] width 33 height 24
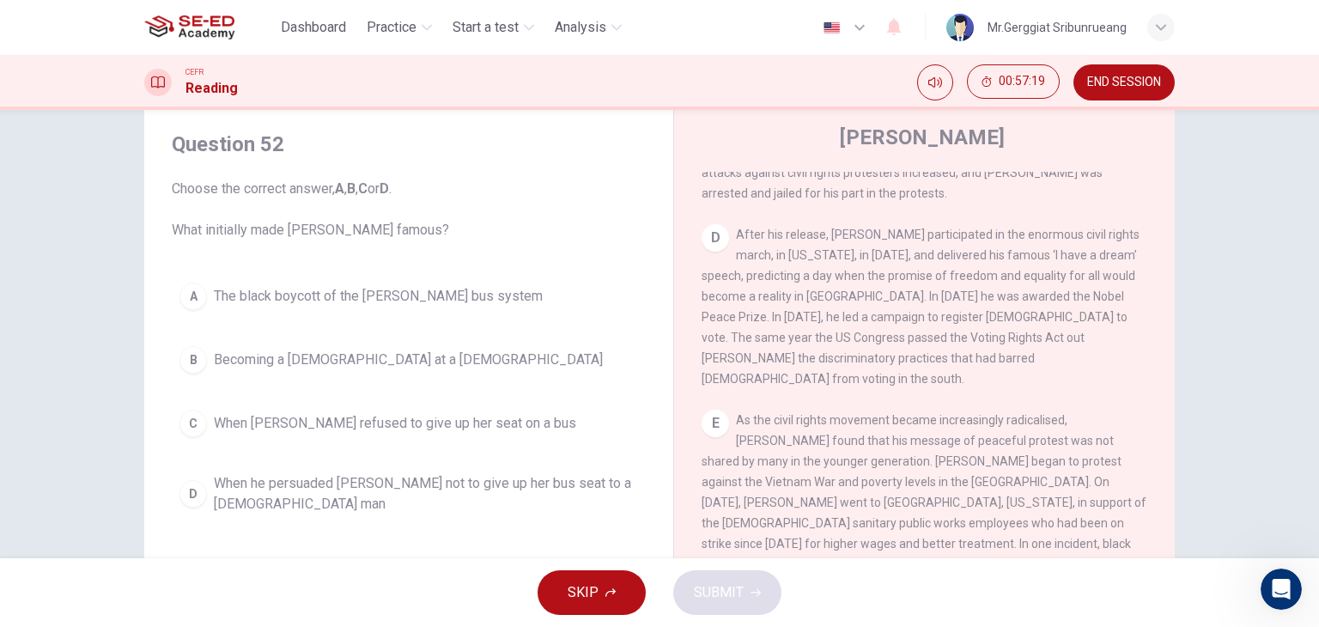
scroll to position [46, 0]
click at [289, 305] on span "The black boycott of the [PERSON_NAME] bus system" at bounding box center [378, 299] width 329 height 21
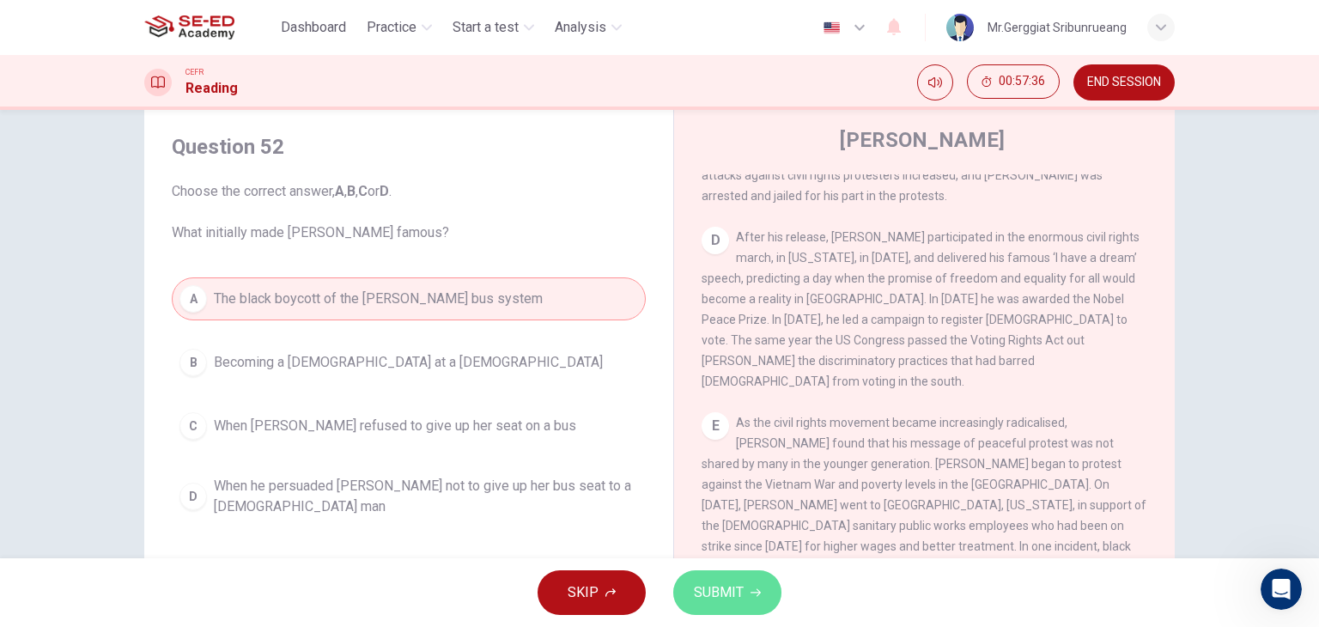
click at [740, 588] on span "SUBMIT" at bounding box center [719, 593] width 50 height 24
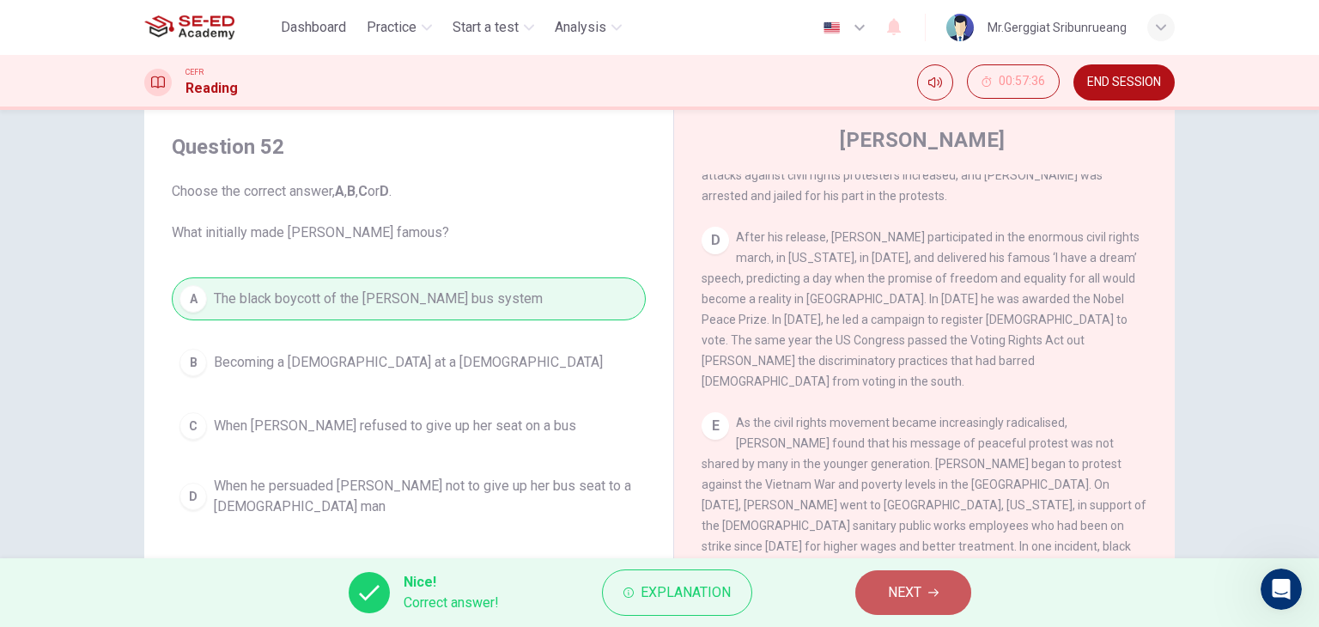
click at [921, 601] on span "NEXT" at bounding box center [904, 593] width 33 height 24
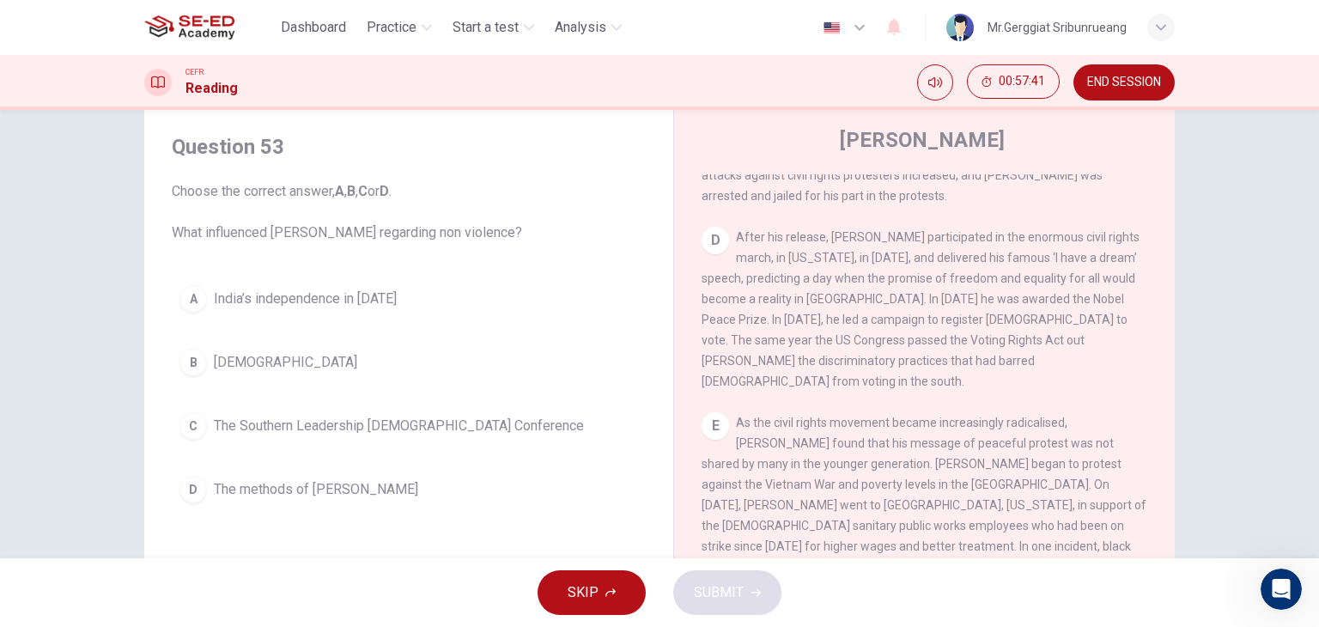
click at [316, 496] on span "The methods of [PERSON_NAME]" at bounding box center [316, 489] width 204 height 21
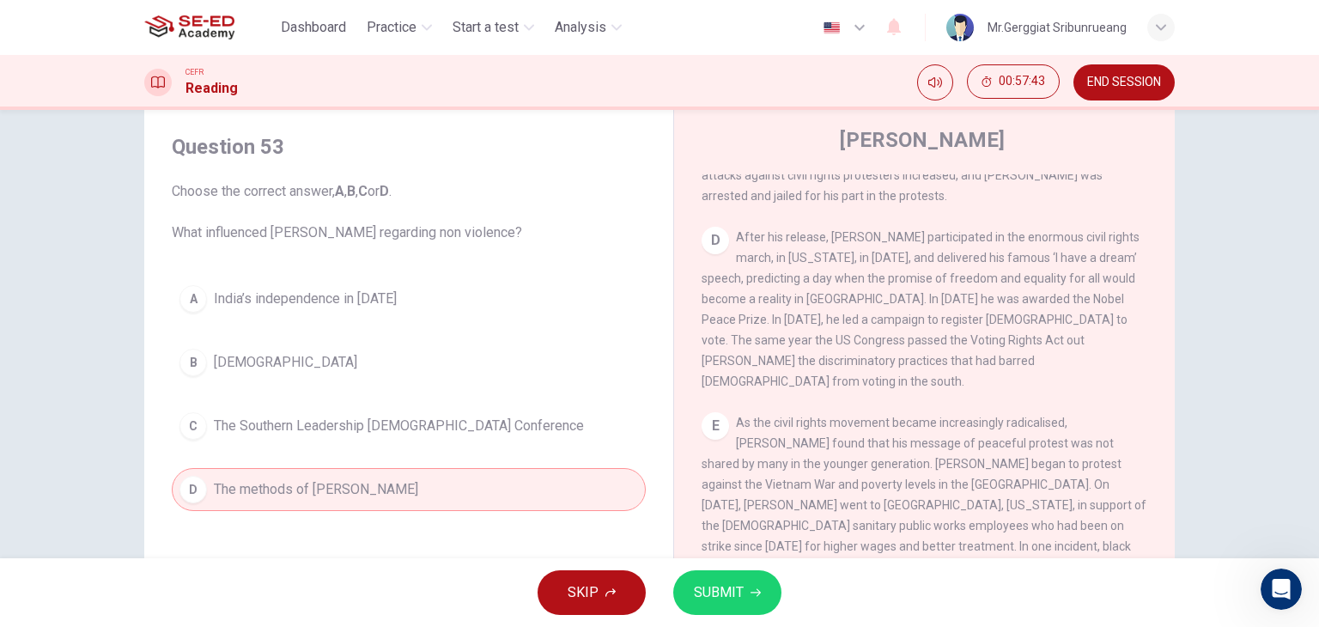
click at [714, 598] on span "SUBMIT" at bounding box center [719, 593] width 50 height 24
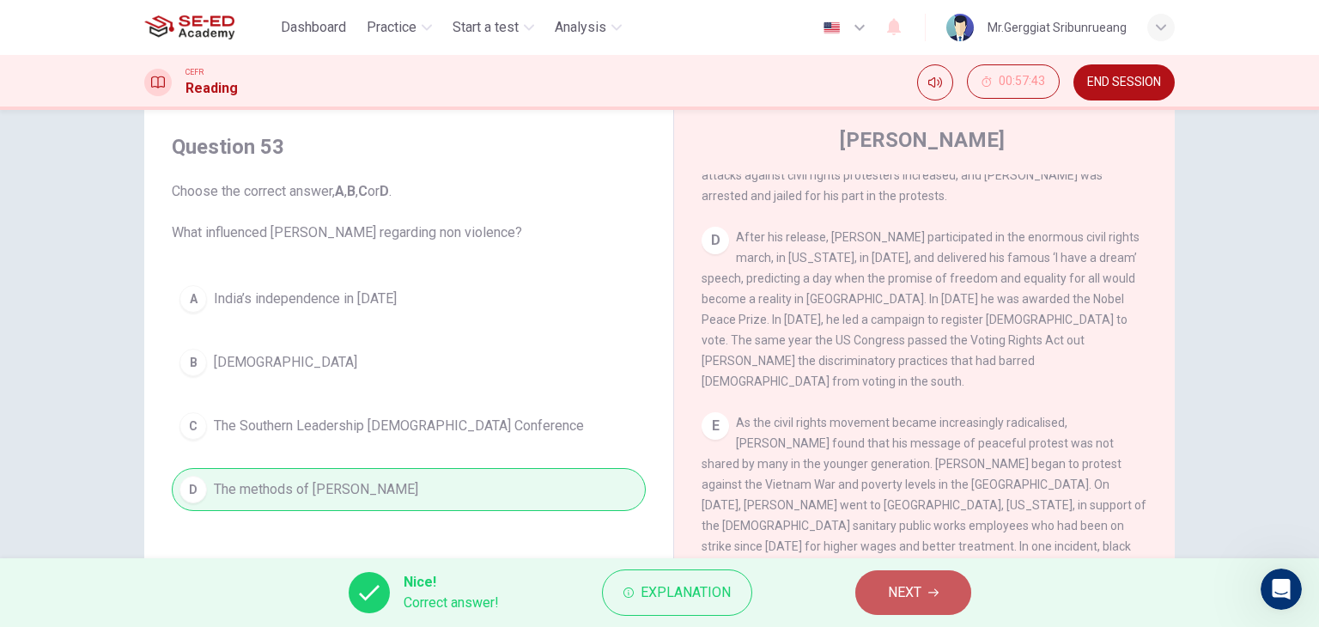
click at [897, 594] on span "NEXT" at bounding box center [904, 593] width 33 height 24
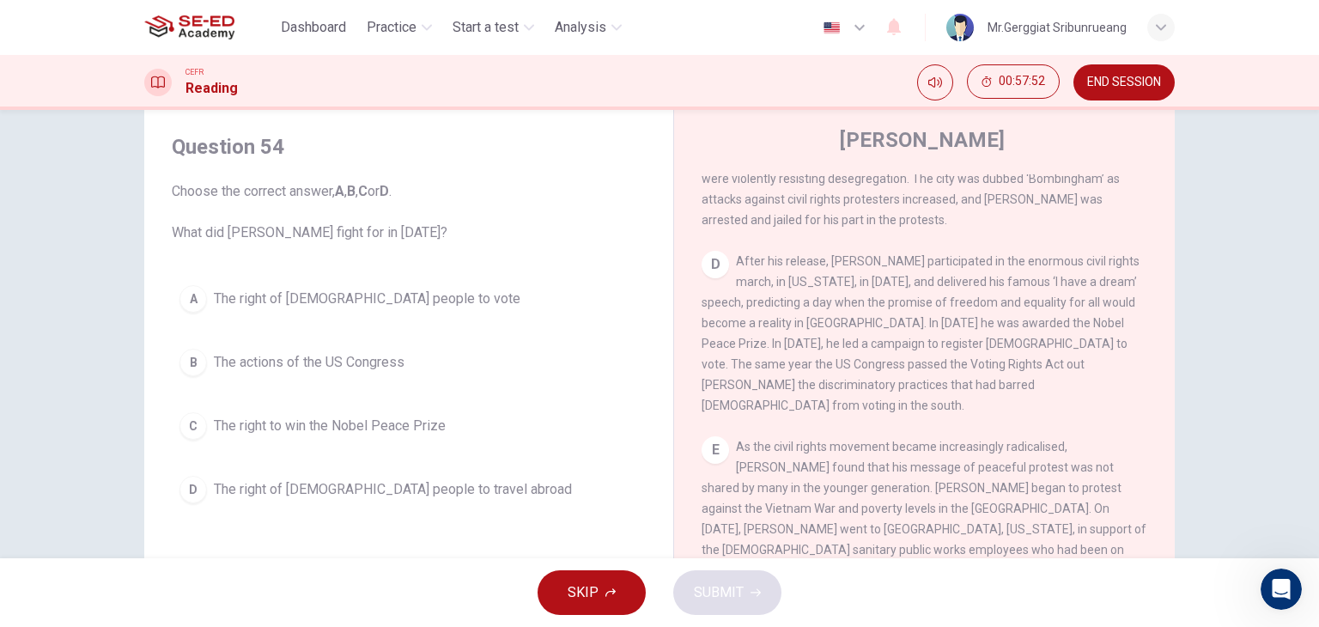
scroll to position [1007, 0]
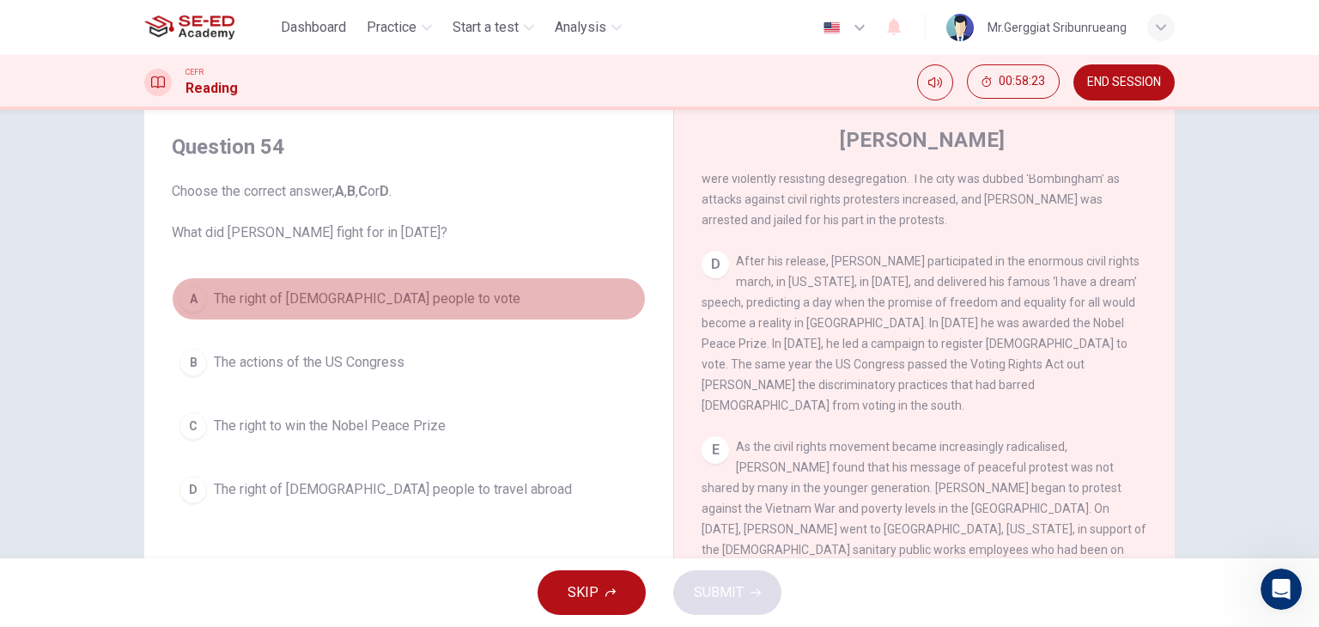
click at [388, 302] on span "The right of [DEMOGRAPHIC_DATA] people to vote" at bounding box center [367, 299] width 307 height 21
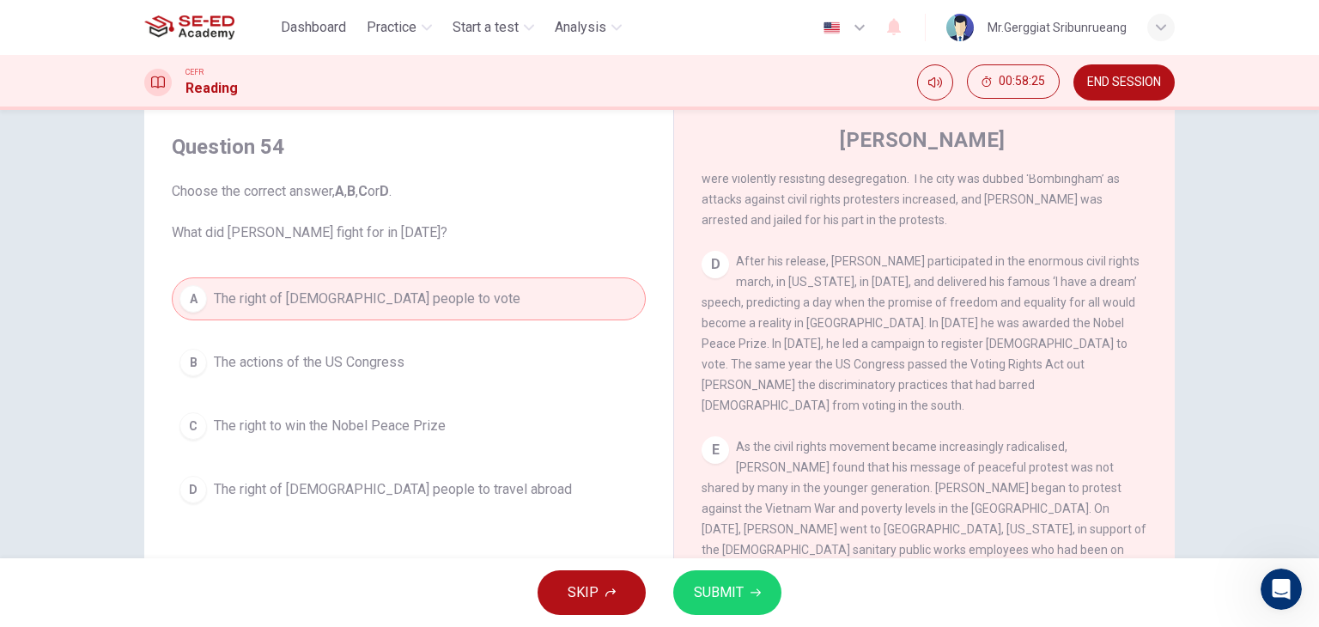
click at [714, 592] on span "SUBMIT" at bounding box center [719, 593] width 50 height 24
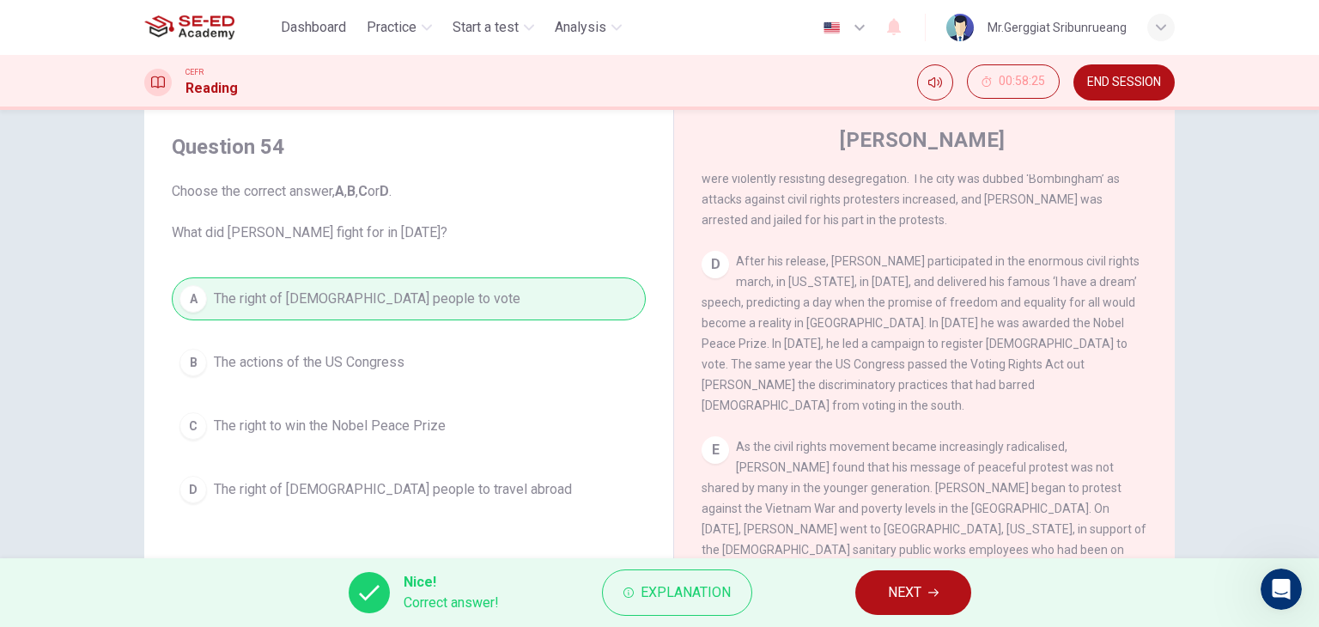
click at [907, 592] on span "NEXT" at bounding box center [904, 593] width 33 height 24
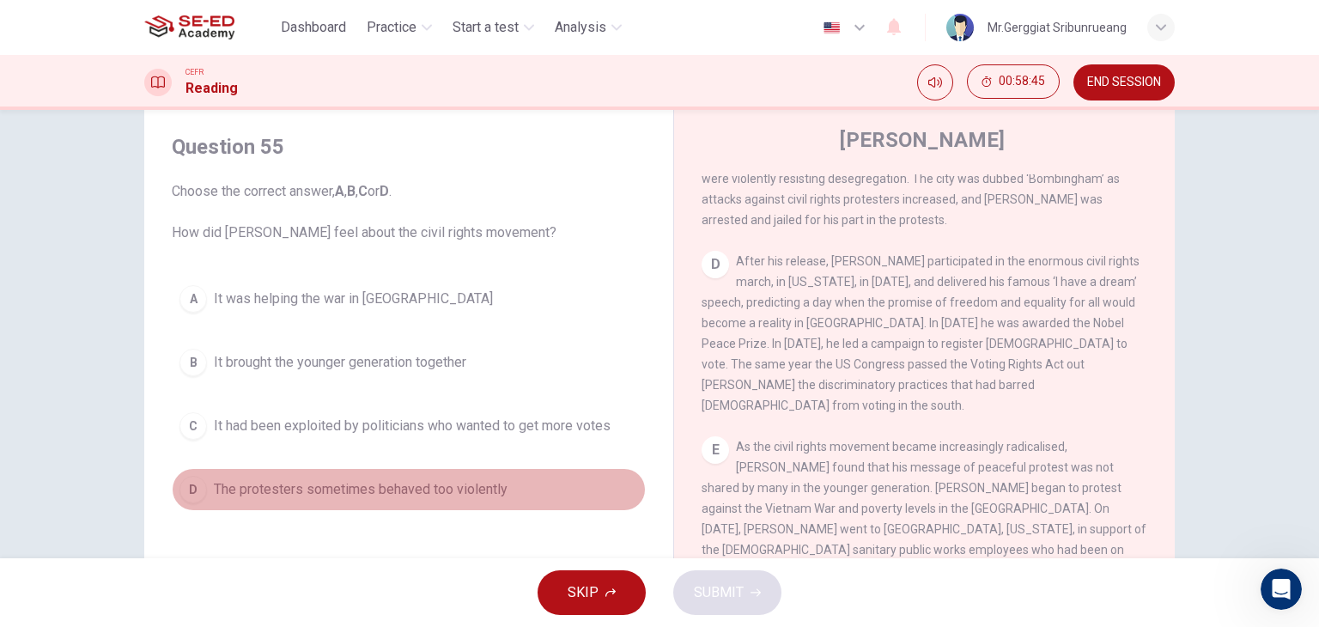
click at [471, 493] on span "The protesters sometimes behaved too violently" at bounding box center [361, 489] width 294 height 21
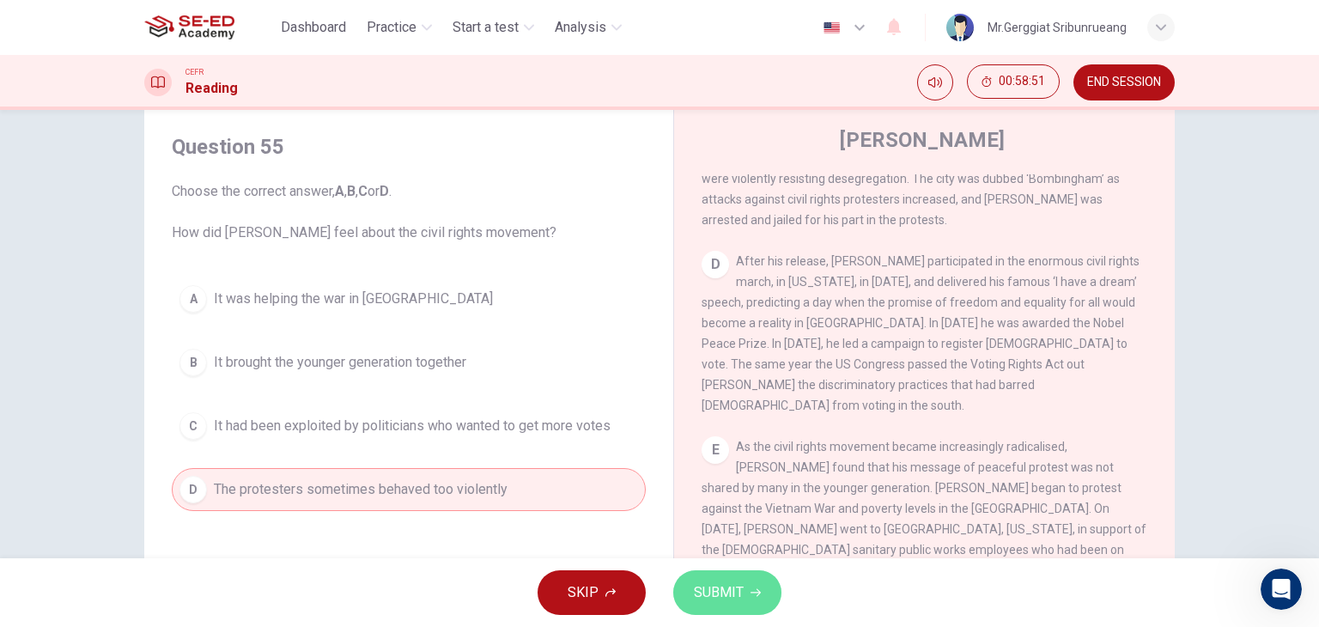
click at [735, 592] on span "SUBMIT" at bounding box center [719, 593] width 50 height 24
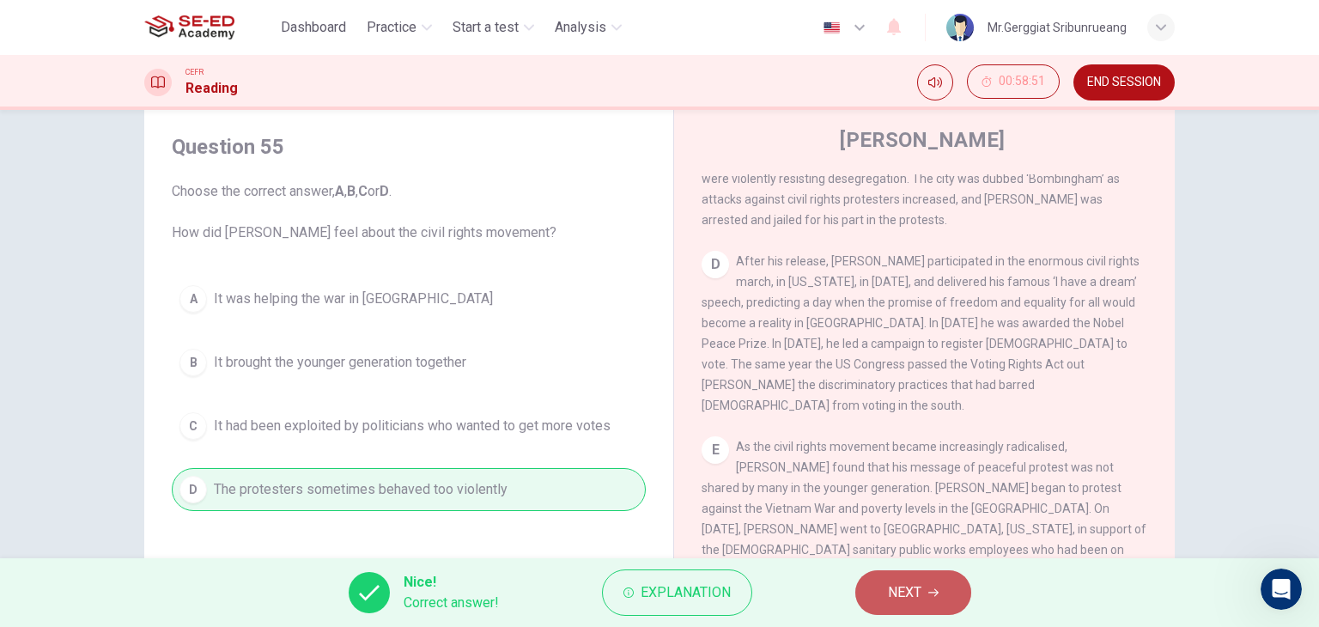
click at [882, 612] on button "NEXT" at bounding box center [913, 592] width 116 height 45
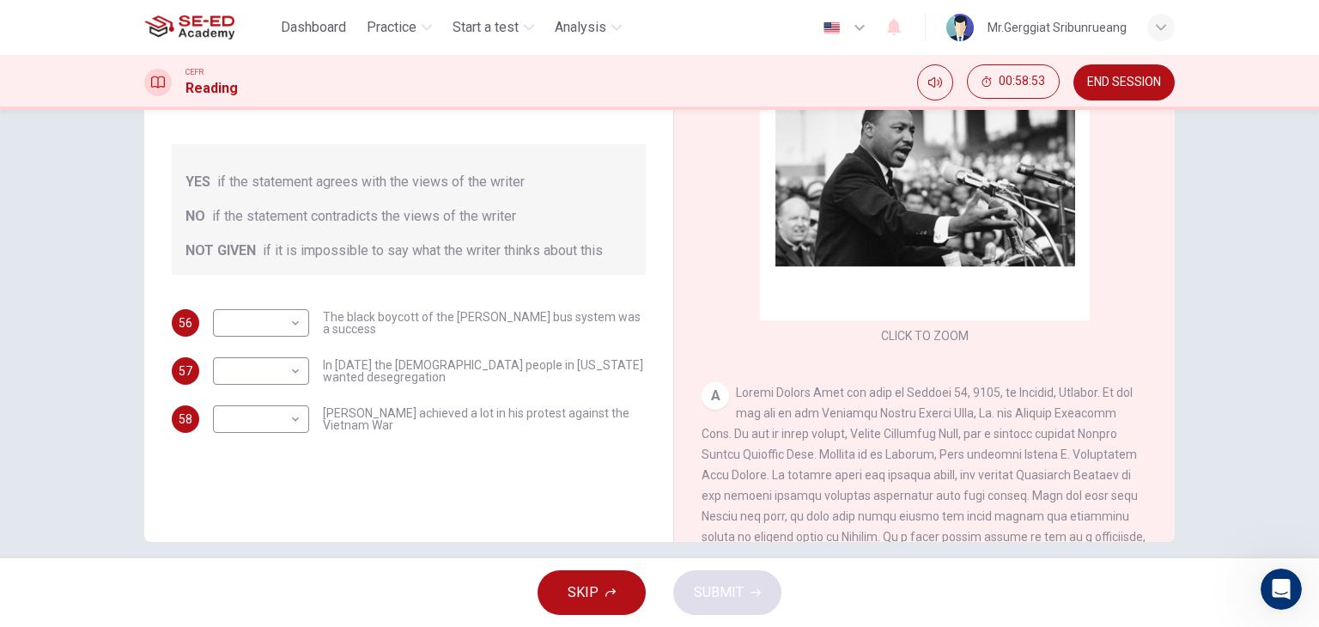
scroll to position [217, 0]
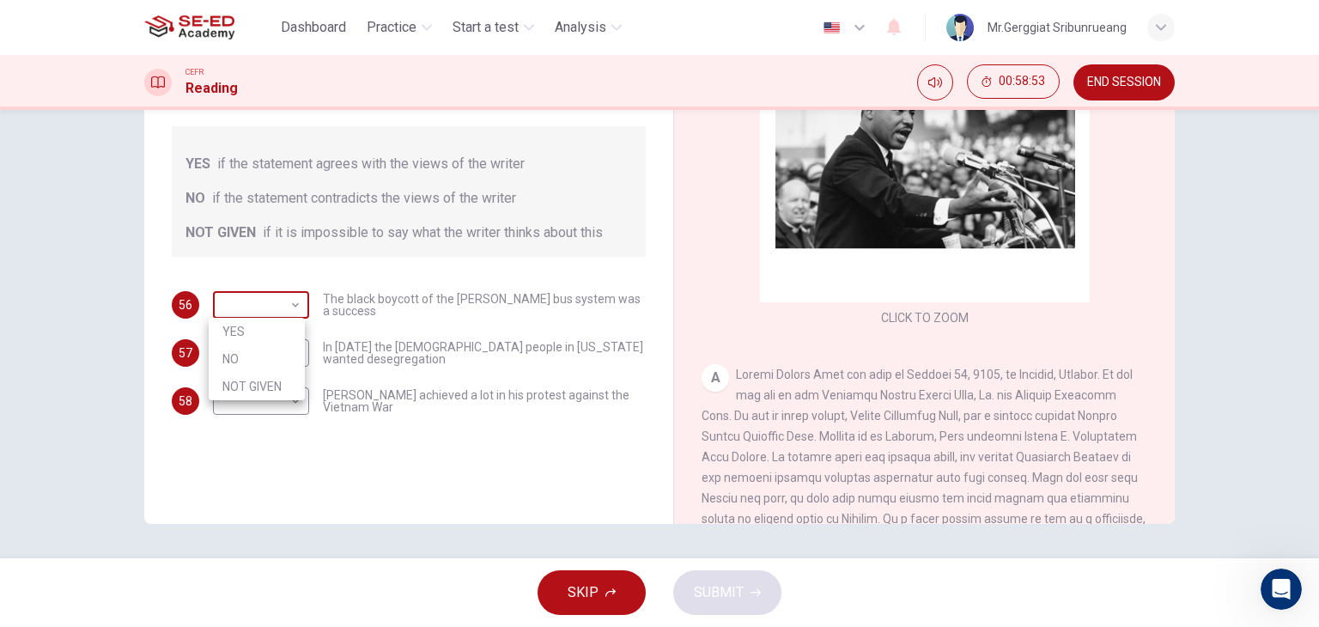
click at [246, 313] on body "This site uses cookies, as explained in our Privacy Policy . If you agree to th…" at bounding box center [659, 313] width 1319 height 627
click at [261, 334] on li "YES" at bounding box center [257, 331] width 96 height 27
type input "YES"
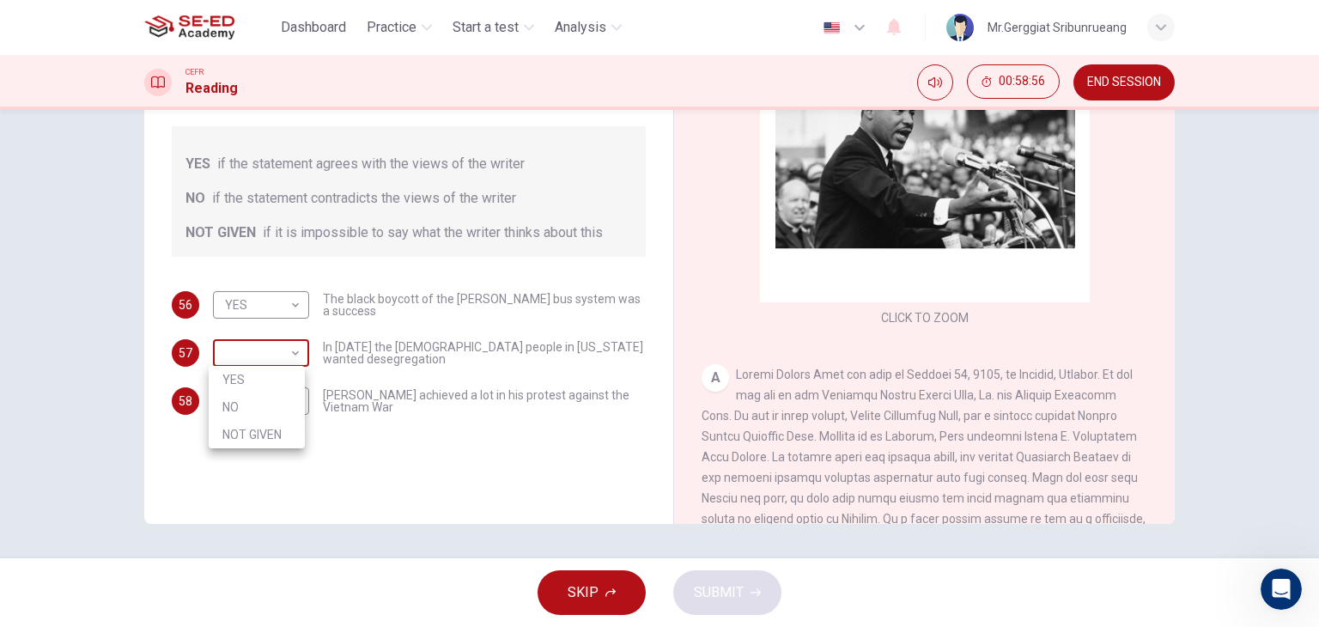
click at [282, 356] on body "This site uses cookies, as explained in our Privacy Policy . If you agree to th…" at bounding box center [659, 313] width 1319 height 627
click at [271, 405] on li "NO" at bounding box center [257, 406] width 96 height 27
type input "NO"
click at [248, 407] on body "This site uses cookies, as explained in our Privacy Policy . If you agree to th…" at bounding box center [659, 313] width 1319 height 627
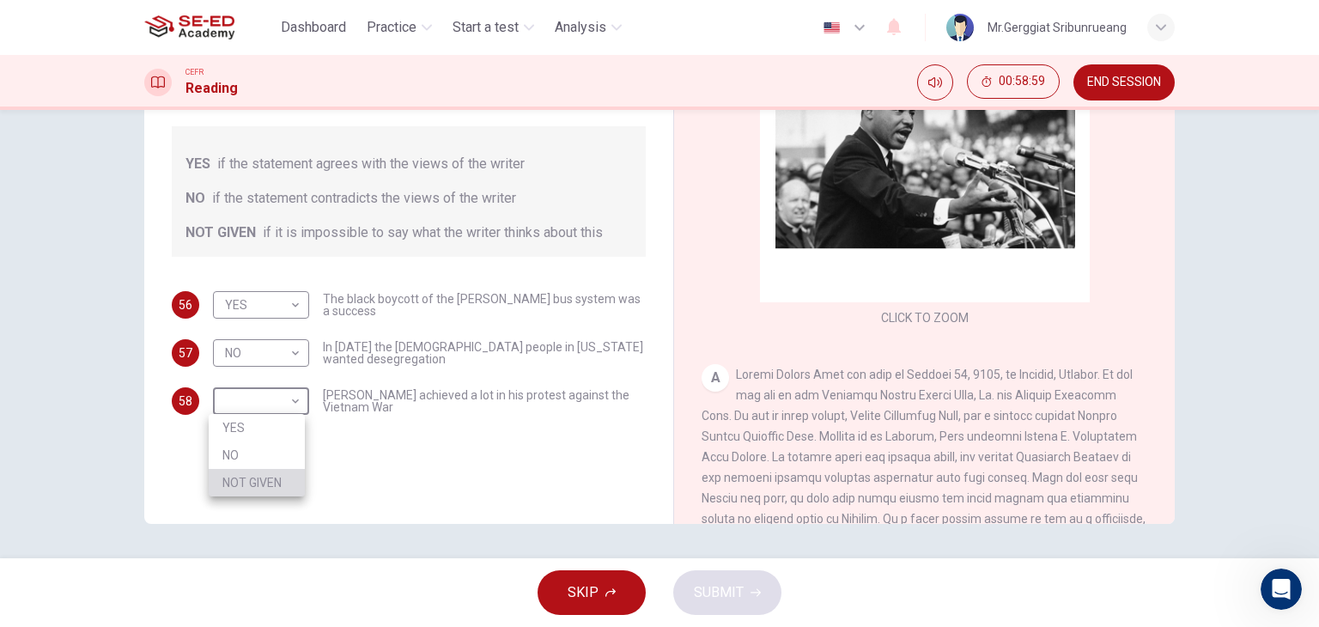
click at [269, 481] on li "NOT GIVEN" at bounding box center [257, 482] width 96 height 27
type input "NOT GIVEN"
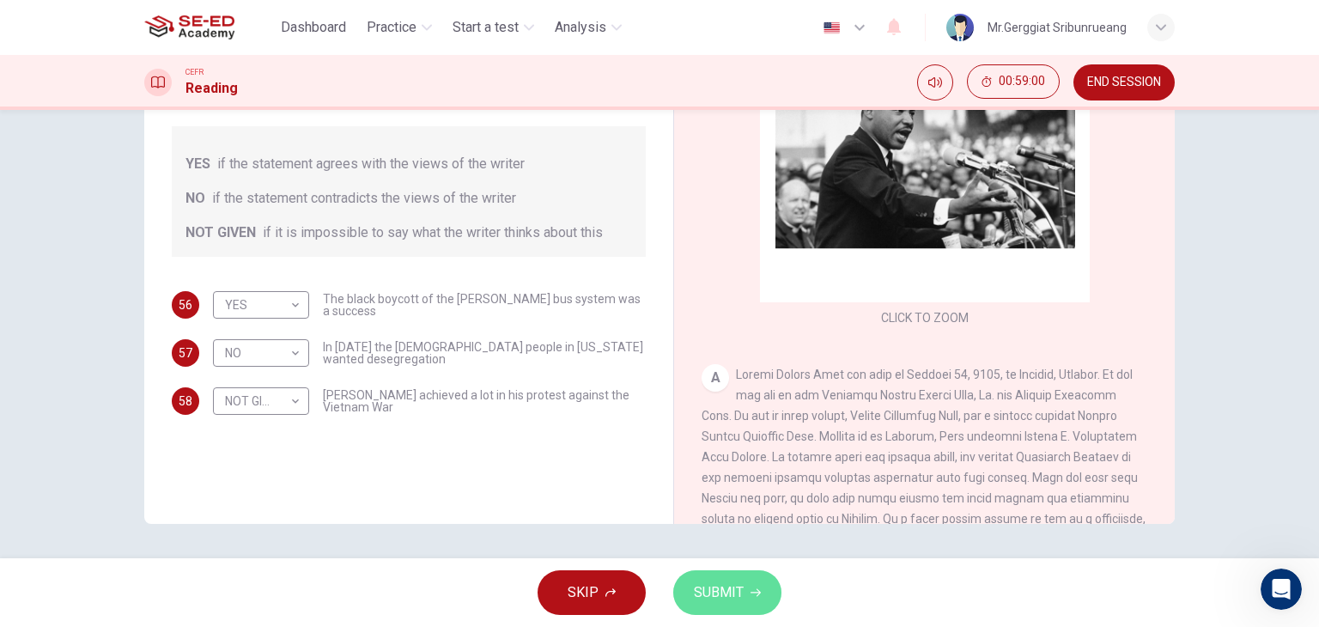
click at [729, 588] on span "SUBMIT" at bounding box center [719, 593] width 50 height 24
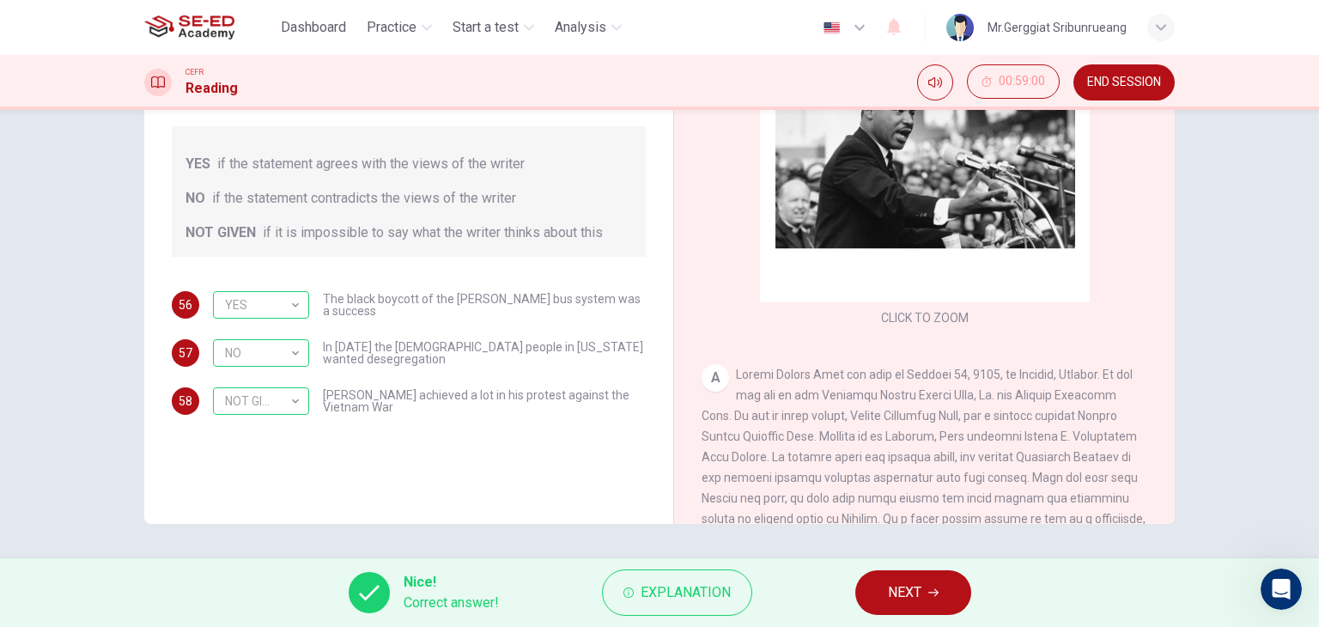
click at [893, 599] on span "NEXT" at bounding box center [904, 593] width 33 height 24
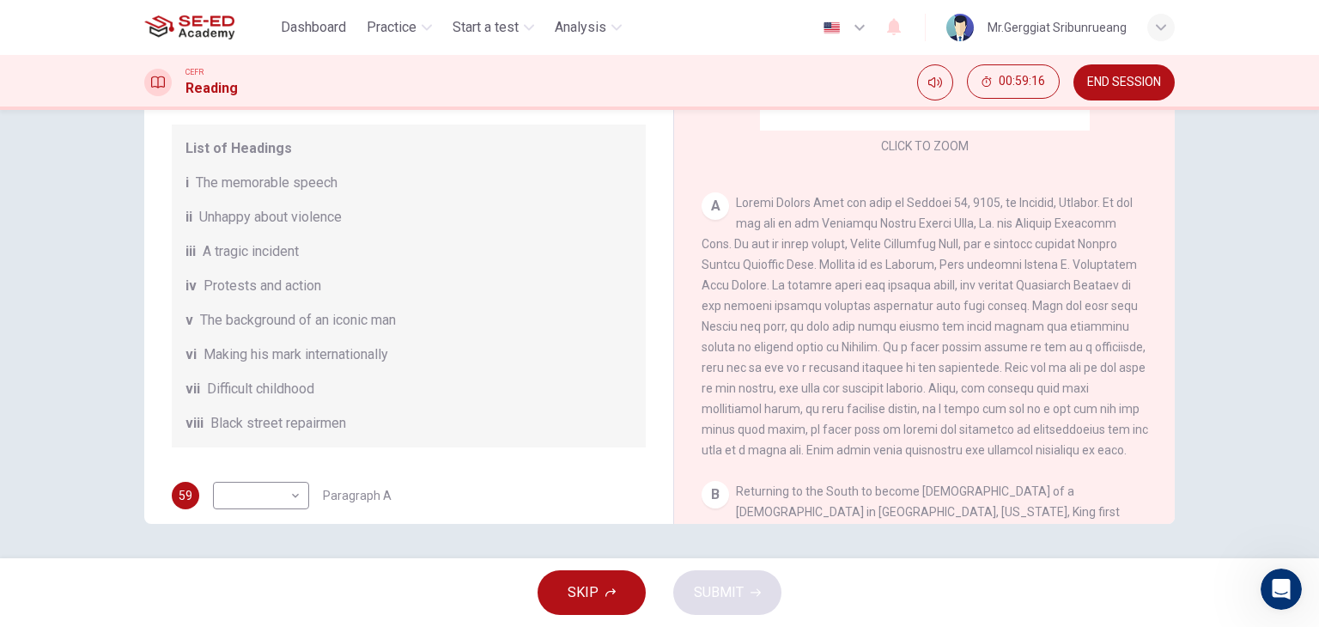
scroll to position [86, 0]
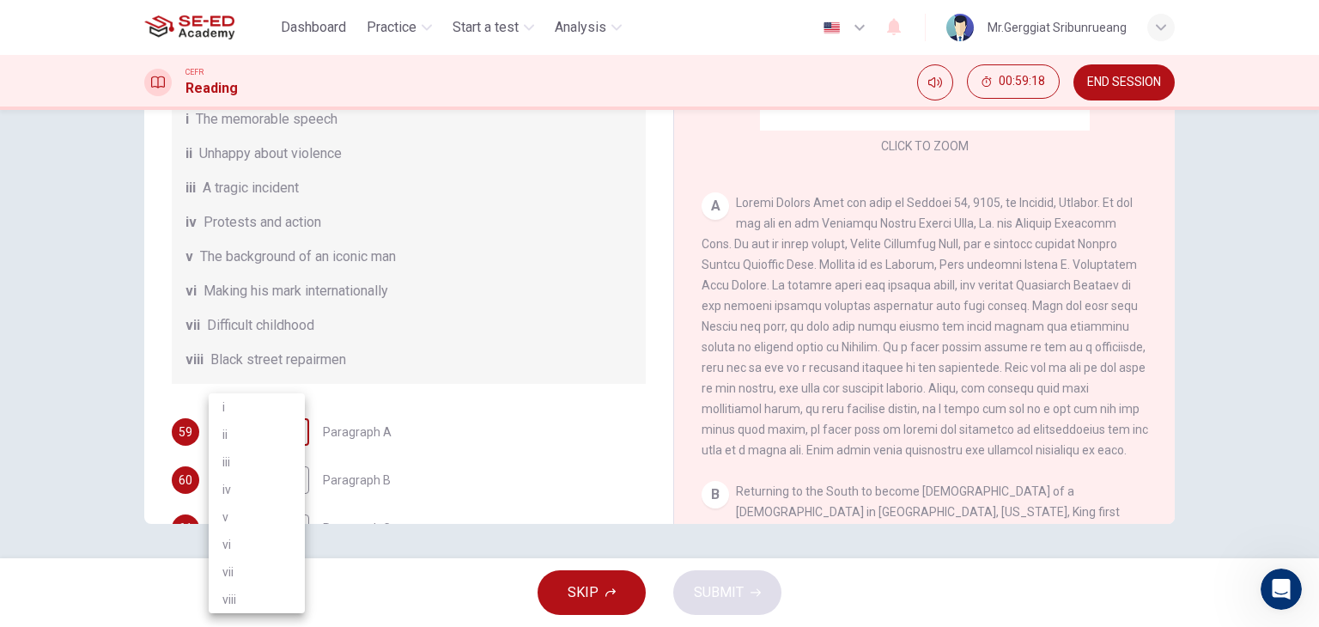
click at [292, 454] on body "This site uses cookies, as explained in our Privacy Policy . If you agree to th…" at bounding box center [659, 313] width 1319 height 627
click at [447, 375] on div at bounding box center [659, 313] width 1319 height 627
drag, startPoint x: 198, startPoint y: 313, endPoint x: 409, endPoint y: 307, distance: 210.5
click at [409, 301] on div "vi Making his mark internationally" at bounding box center [409, 291] width 447 height 21
click at [288, 452] on body "This site uses cookies, as explained in our Privacy Policy . If you agree to th…" at bounding box center [659, 313] width 1319 height 627
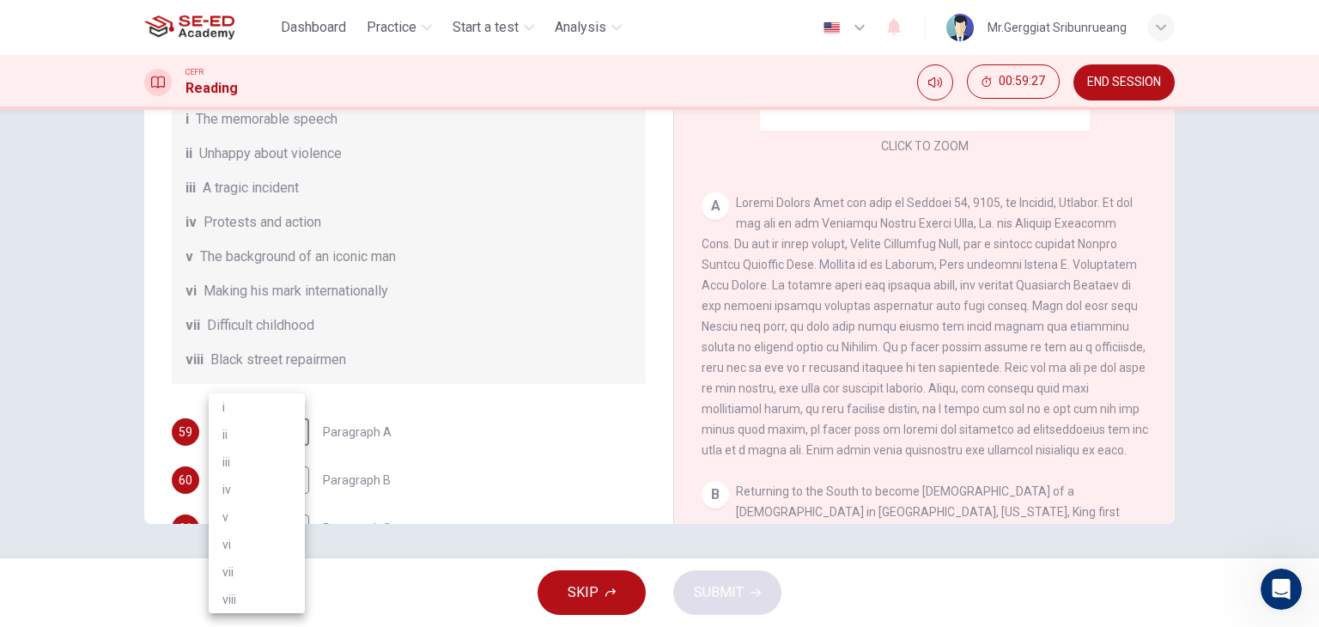
click at [409, 399] on div at bounding box center [659, 313] width 1319 height 627
click at [289, 452] on body "This site uses cookies, as explained in our Privacy Policy . If you agree to th…" at bounding box center [659, 313] width 1319 height 627
click at [239, 520] on li "v" at bounding box center [257, 516] width 96 height 27
type input "v"
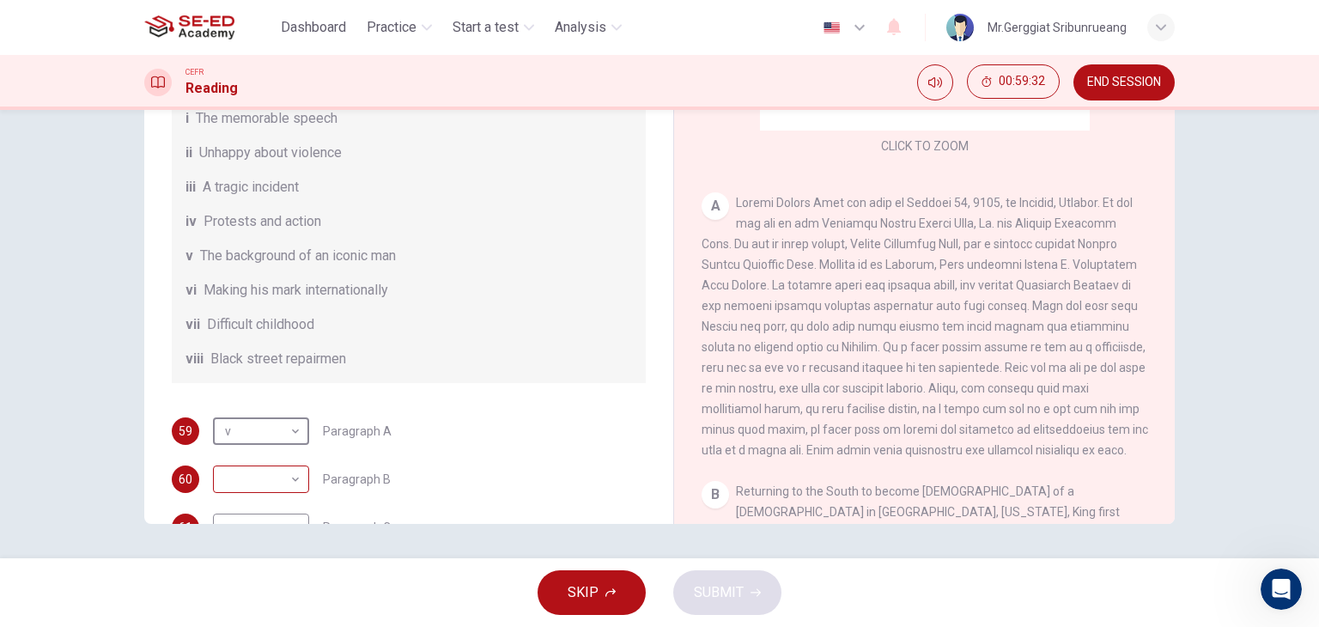
click at [264, 500] on body "This site uses cookies, as explained in our Privacy Policy . If you agree to th…" at bounding box center [659, 313] width 1319 height 627
click at [495, 392] on div at bounding box center [659, 313] width 1319 height 627
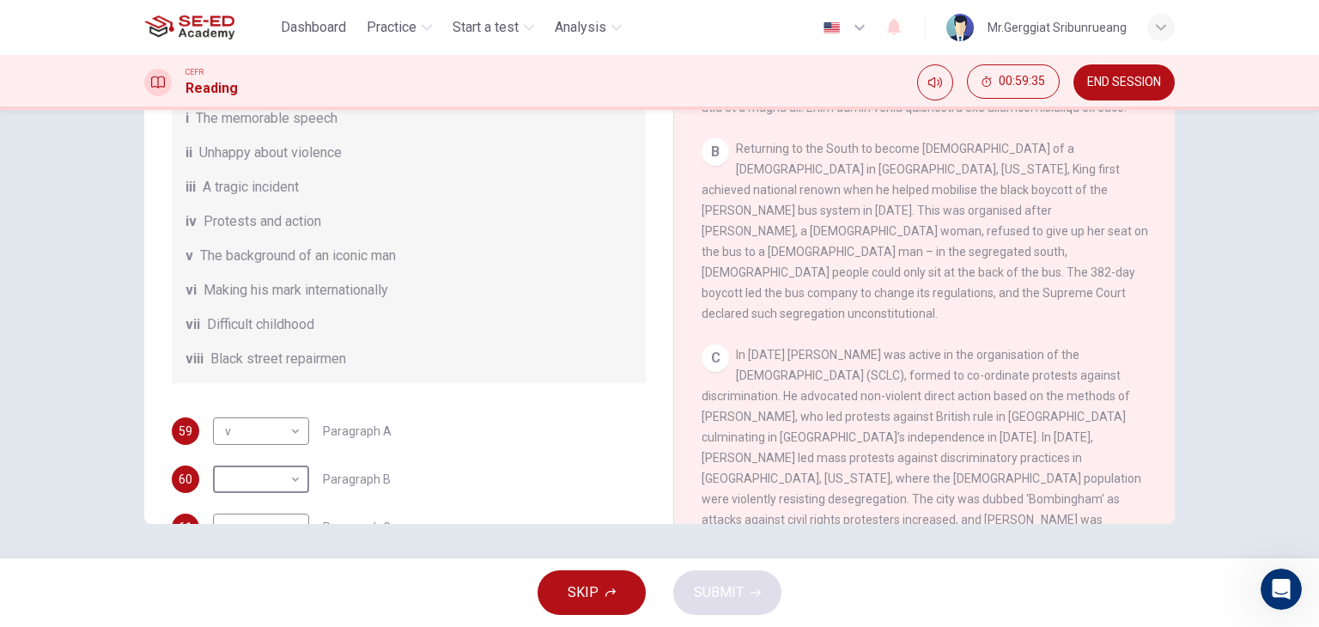
scroll to position [515, 0]
click at [272, 496] on body "This site uses cookies, as explained in our Privacy Policy . If you agree to th…" at bounding box center [659, 313] width 1319 height 627
click at [251, 492] on li "iv" at bounding box center [257, 489] width 96 height 27
type input "iv"
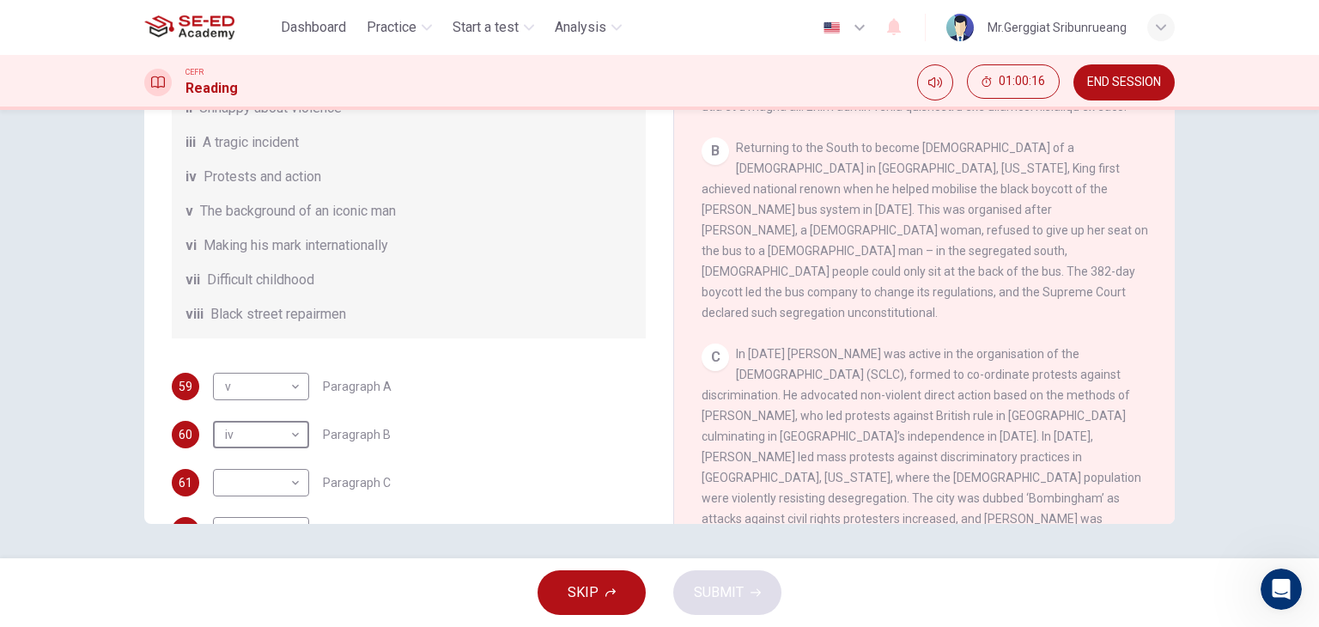
scroll to position [173, 0]
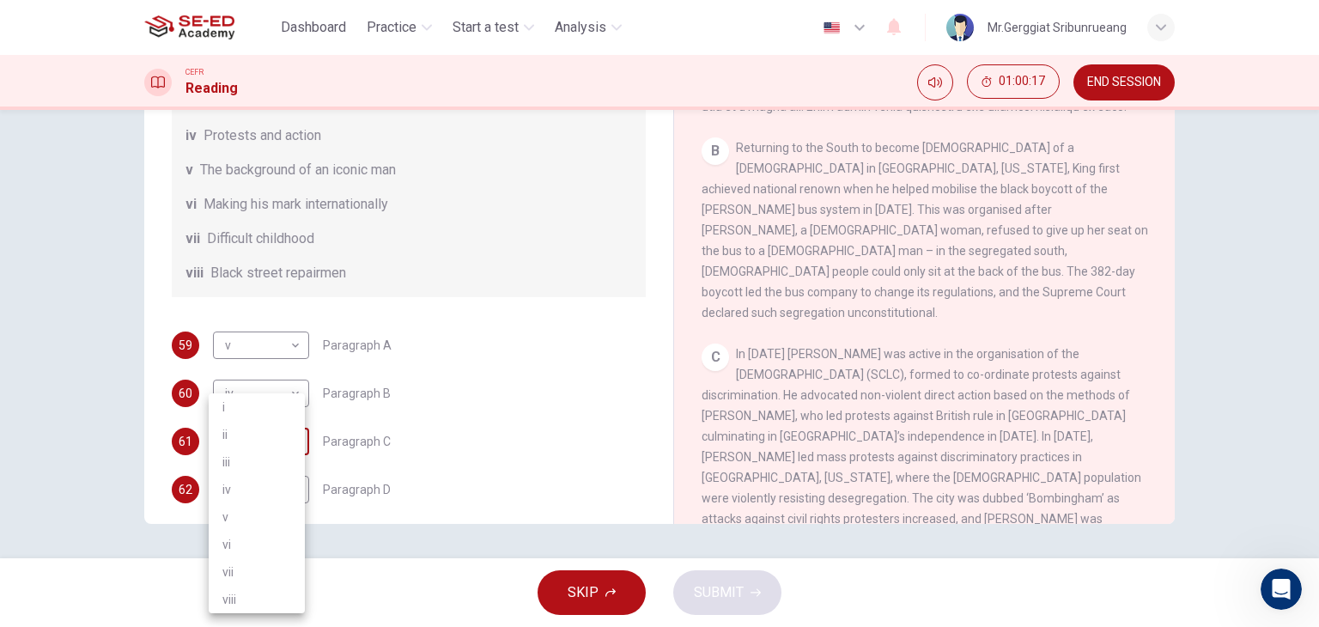
click at [285, 459] on body "This site uses cookies, as explained in our Privacy Policy . If you agree to th…" at bounding box center [659, 313] width 1319 height 627
click at [460, 322] on div at bounding box center [659, 313] width 1319 height 627
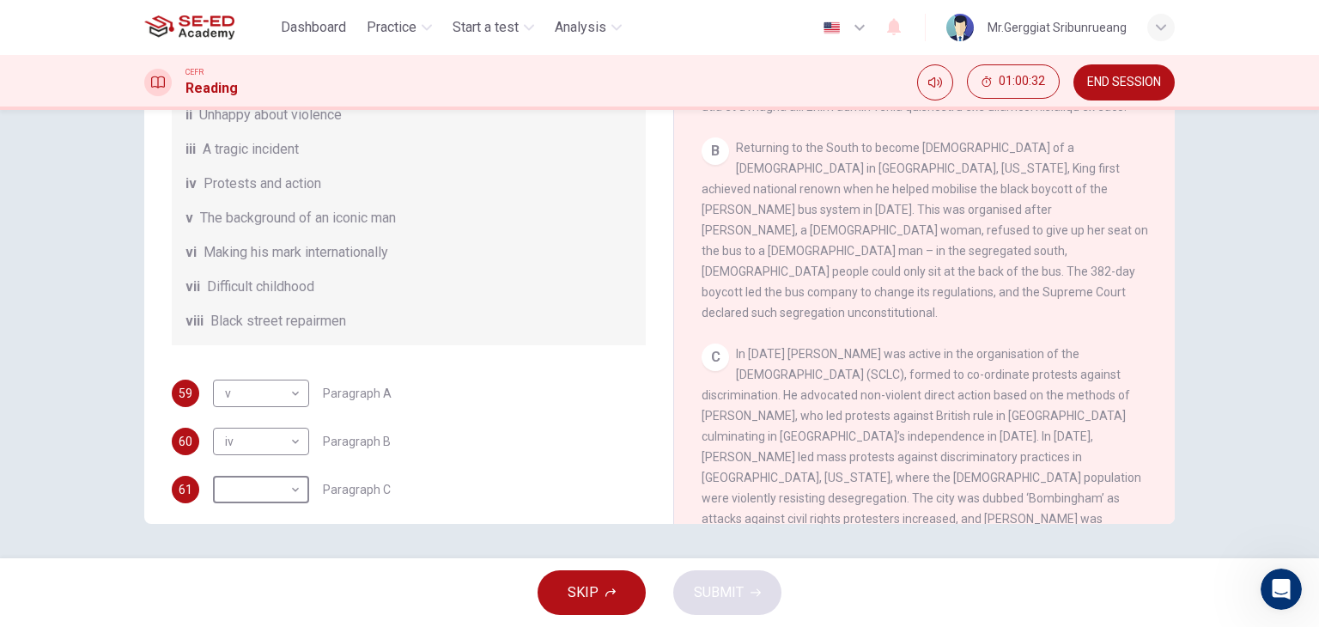
scroll to position [302, 0]
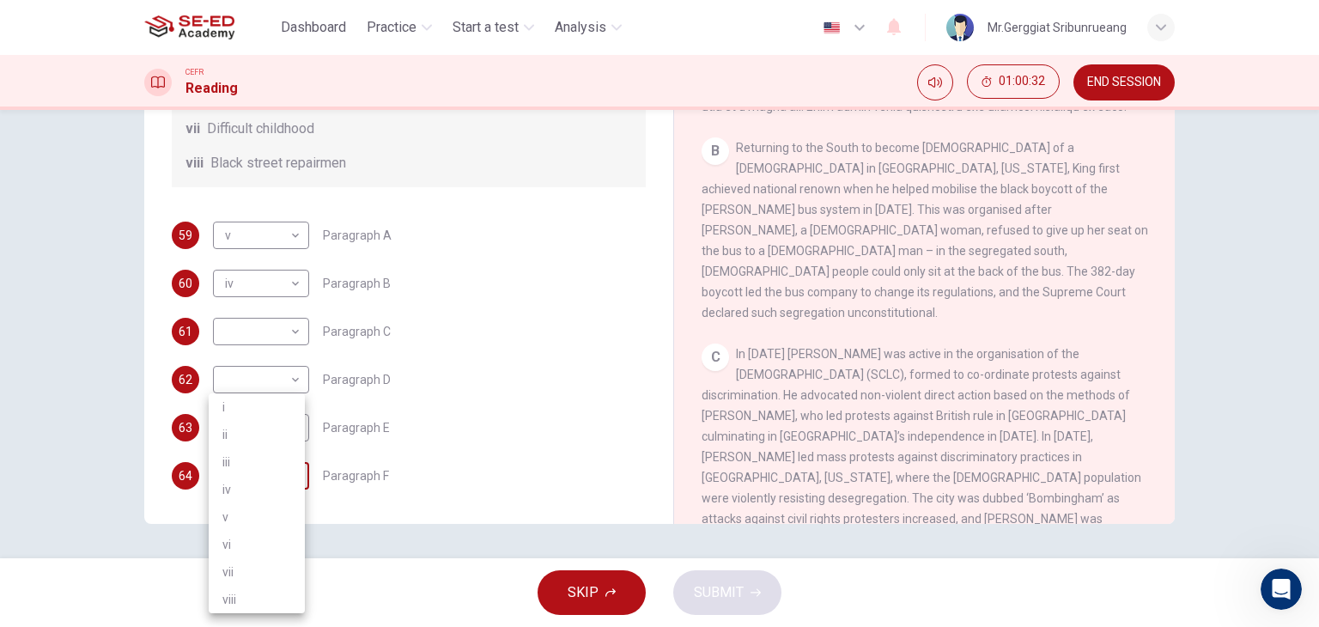
click at [279, 476] on body "This site uses cookies, as explained in our Privacy Policy . If you agree to th…" at bounding box center [659, 313] width 1319 height 627
click at [499, 361] on div at bounding box center [659, 313] width 1319 height 627
click at [265, 481] on body "This site uses cookies, as explained in our Privacy Policy . If you agree to th…" at bounding box center [659, 313] width 1319 height 627
click at [236, 455] on li "iii" at bounding box center [257, 461] width 96 height 27
type input "iii"
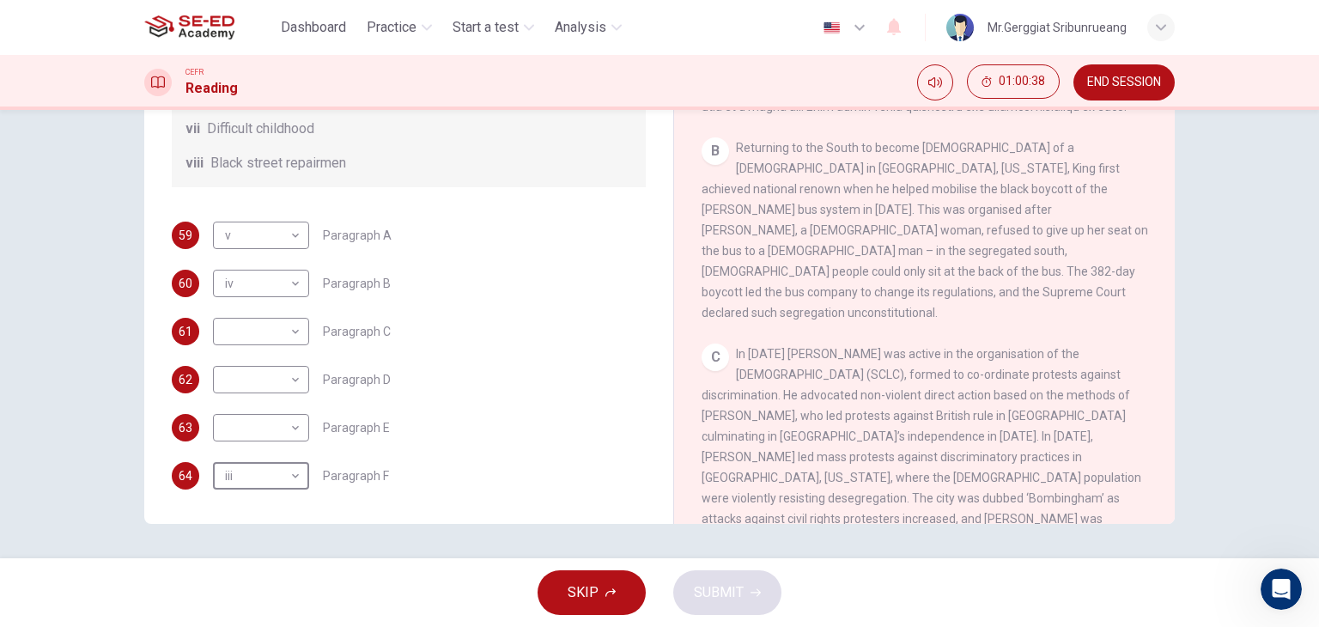
click at [453, 393] on div "59 v v ​ Paragraph A 60 iv iv ​ Paragraph B 61 ​ ​ Paragraph C 62 ​ ​ Paragraph…" at bounding box center [409, 356] width 474 height 268
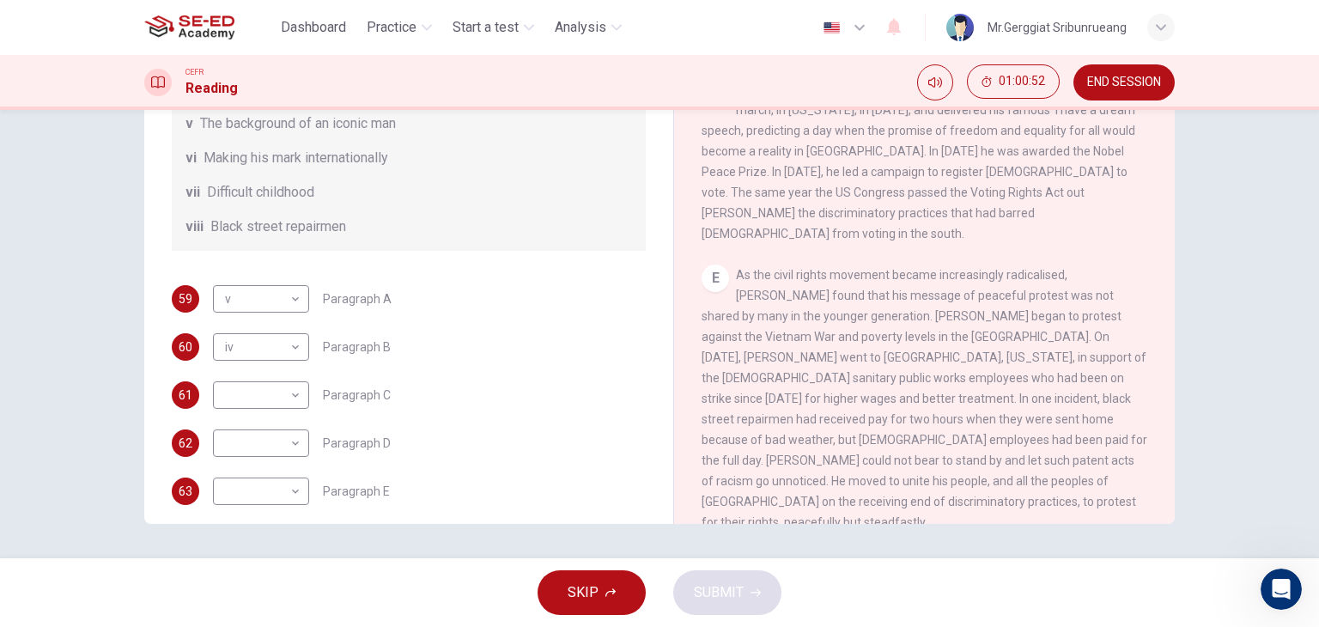
scroll to position [258, 0]
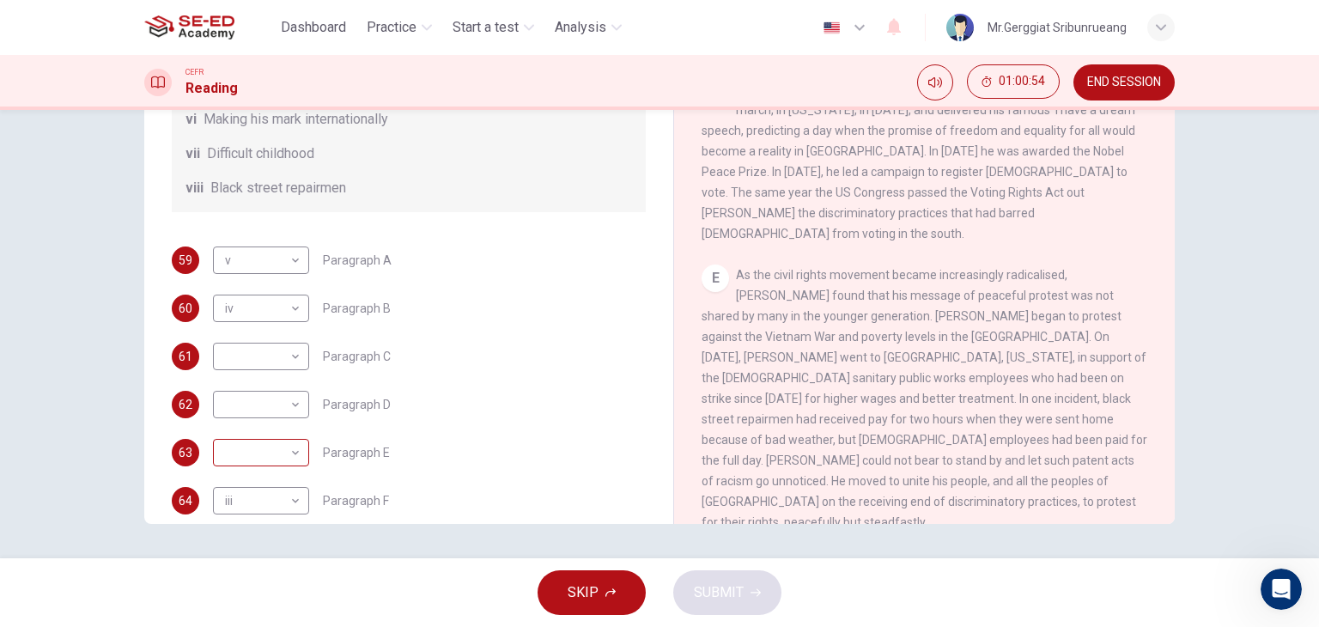
click at [284, 467] on body "This site uses cookies, as explained in our Privacy Policy . If you agree to th…" at bounding box center [659, 313] width 1319 height 627
click at [818, 400] on div at bounding box center [659, 313] width 1319 height 627
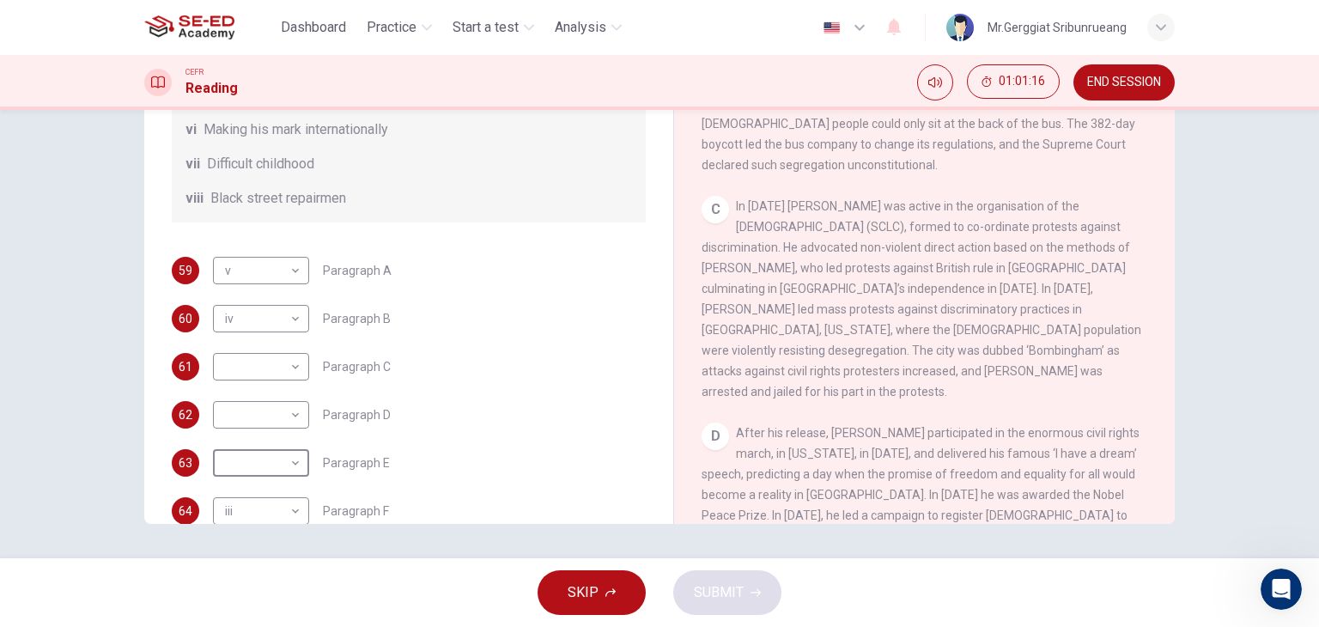
scroll to position [302, 0]
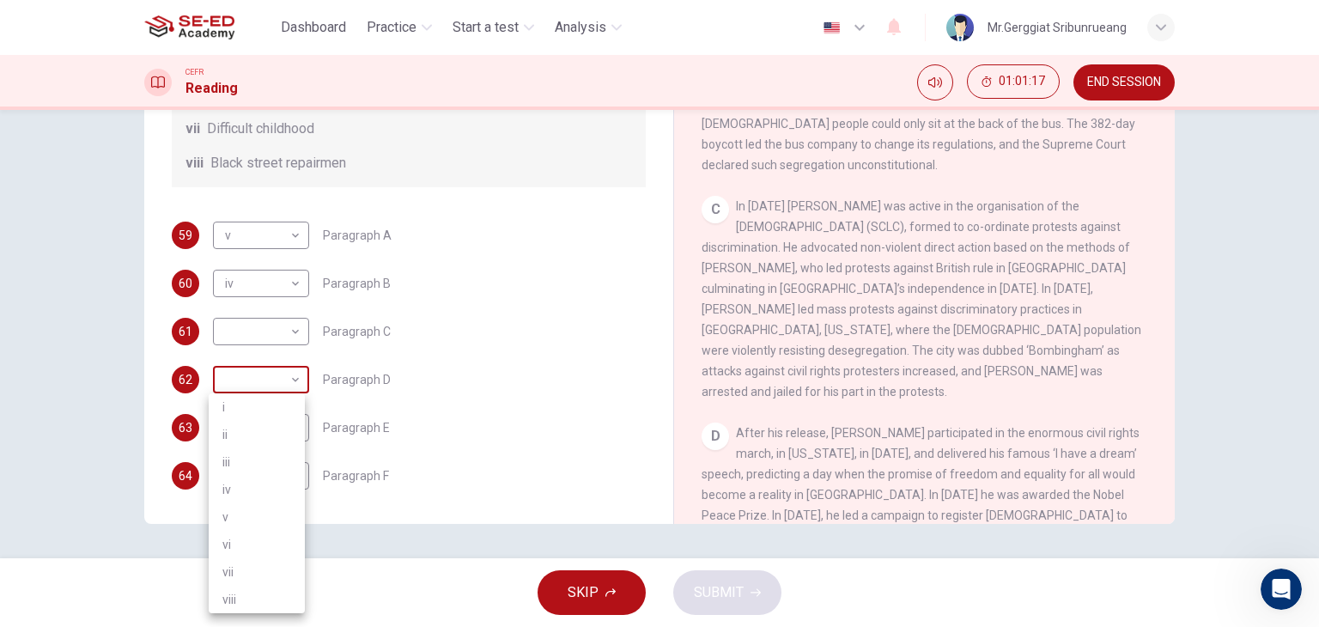
click at [264, 376] on body "This site uses cookies, as explained in our Privacy Policy . If you agree to th…" at bounding box center [659, 313] width 1319 height 627
click at [518, 301] on div at bounding box center [659, 313] width 1319 height 627
click at [268, 383] on body "This site uses cookies, as explained in our Privacy Policy . If you agree to th…" at bounding box center [659, 313] width 1319 height 627
click at [228, 408] on li "i" at bounding box center [257, 406] width 96 height 27
type input "i"
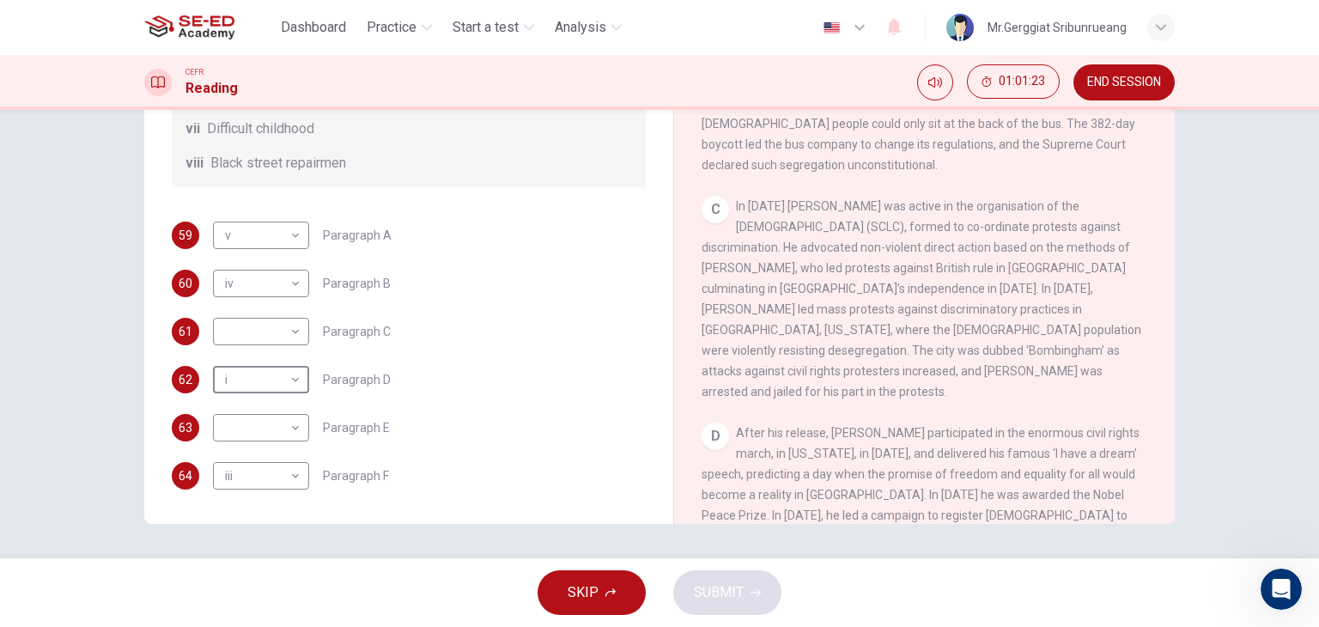
click at [496, 361] on div "59 v v ​ Paragraph A 60 iv iv ​ Paragraph B 61 ​ ​ Paragraph C 62 i i ​ Paragra…" at bounding box center [409, 356] width 474 height 268
click at [298, 441] on body "This site uses cookies, as explained in our Privacy Policy . If you agree to th…" at bounding box center [659, 313] width 1319 height 627
click at [472, 386] on div at bounding box center [659, 313] width 1319 height 627
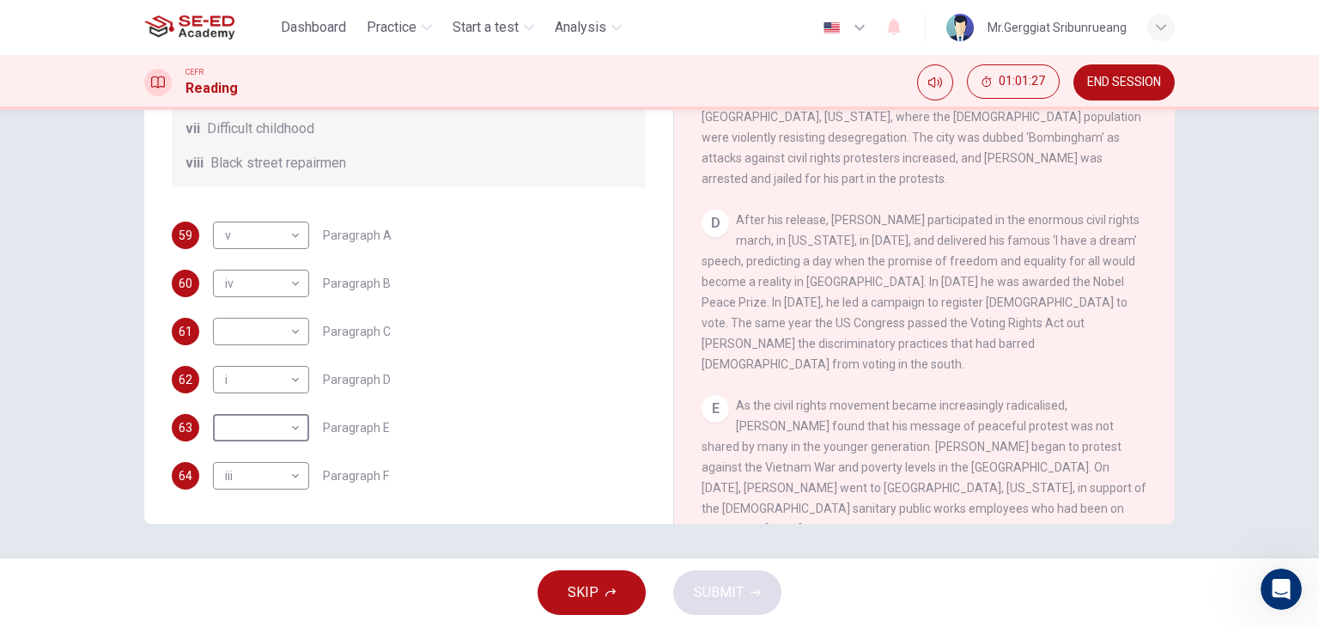
scroll to position [1007, 0]
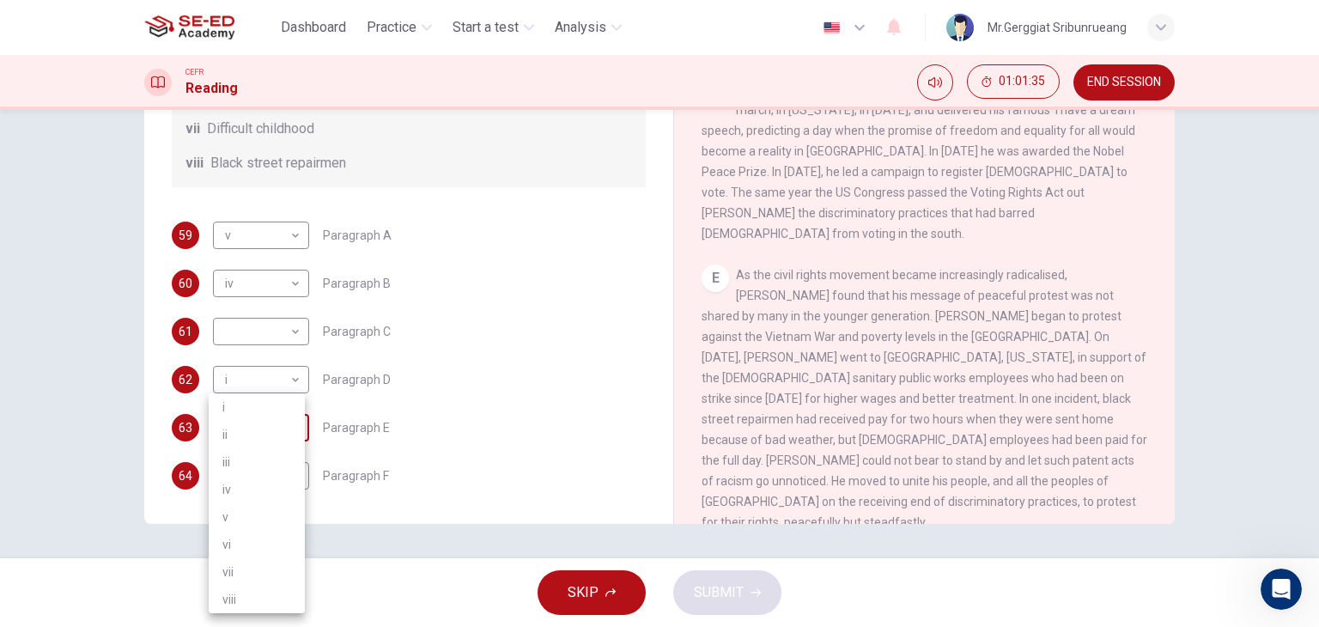
click at [280, 429] on body "This site uses cookies, as explained in our Privacy Policy . If you agree to th…" at bounding box center [659, 313] width 1319 height 627
click at [242, 601] on li "viii" at bounding box center [257, 599] width 96 height 27
type input "viii"
click at [273, 241] on body "This site uses cookies, as explained in our Privacy Policy . If you agree to th…" at bounding box center [659, 313] width 1319 height 627
click at [273, 229] on div at bounding box center [659, 313] width 1319 height 627
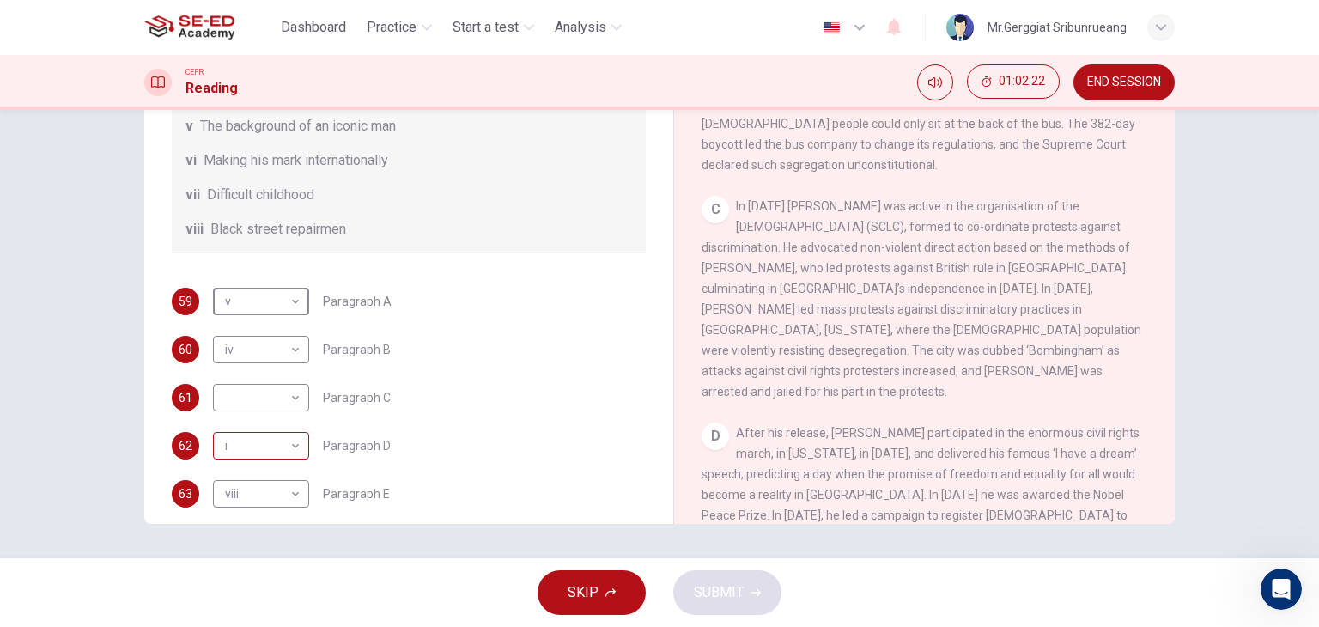
scroll to position [45, 0]
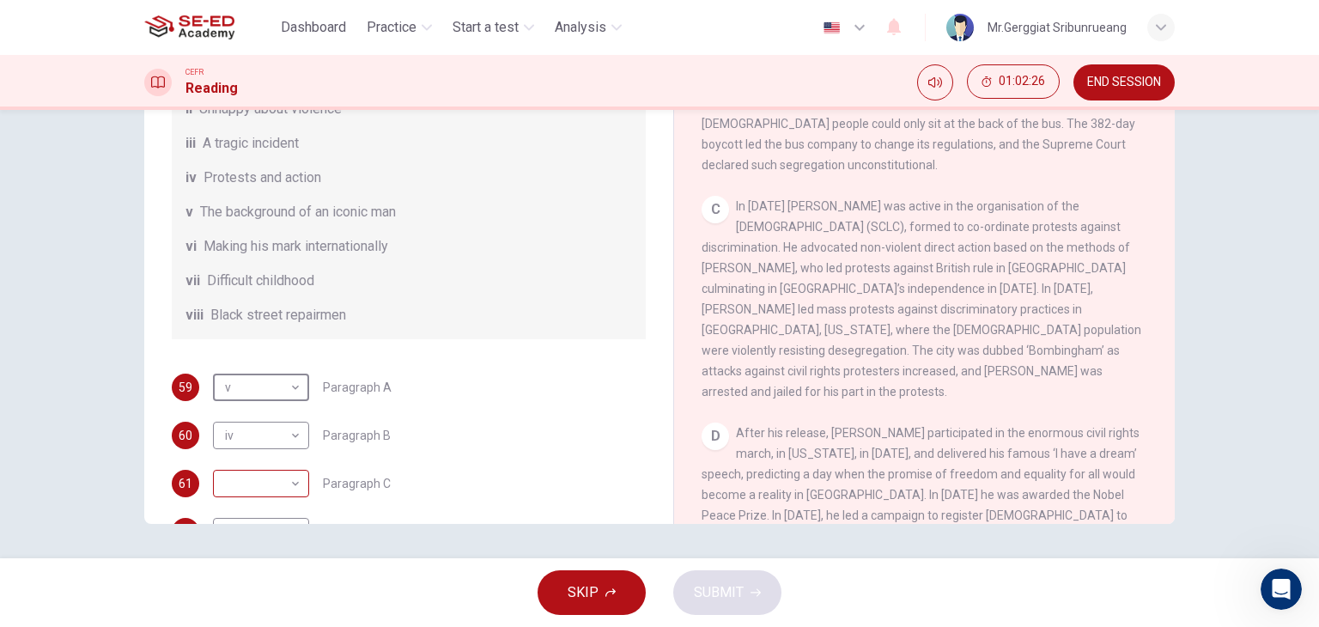
click at [281, 501] on body "This site uses cookies, as explained in our Privacy Policy . If you agree to th…" at bounding box center [659, 313] width 1319 height 627
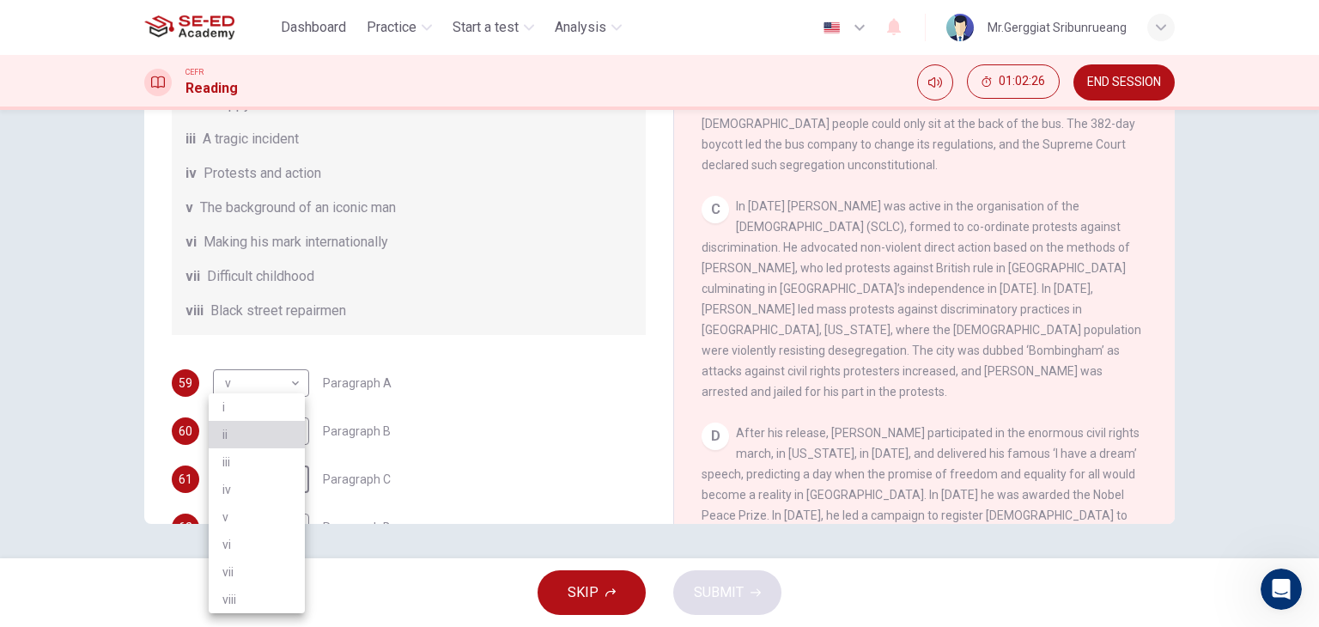
click at [267, 427] on li "ii" at bounding box center [257, 434] width 96 height 27
type input "ii"
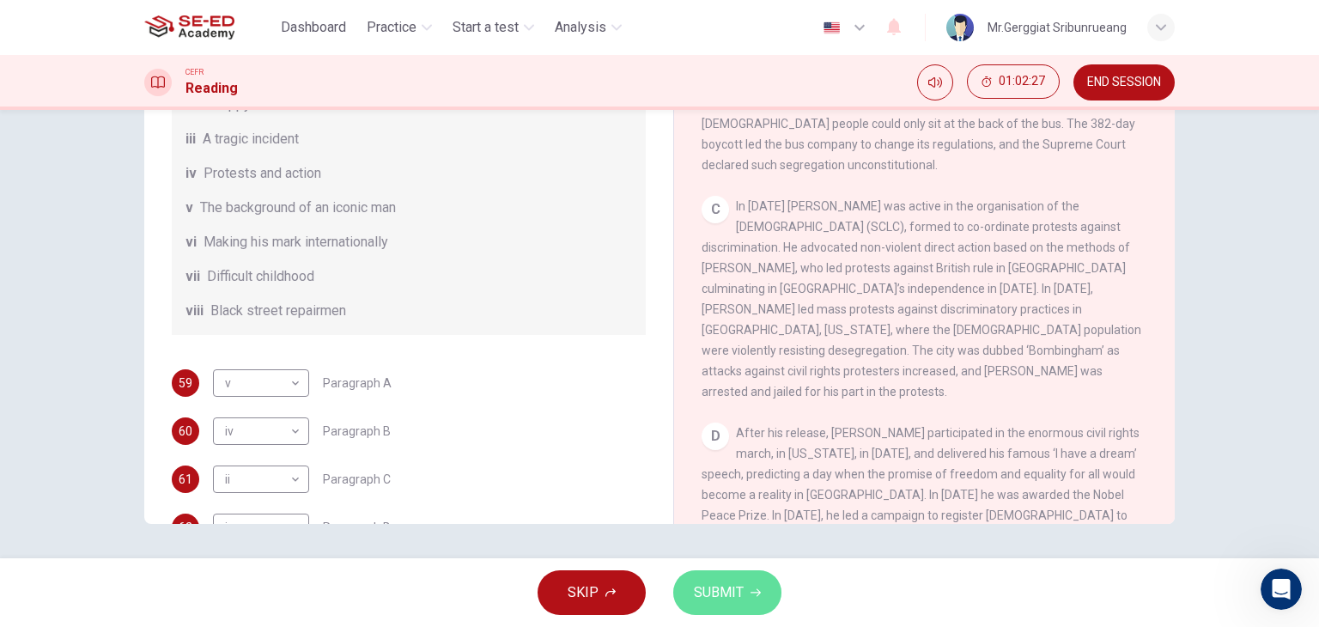
click at [728, 578] on button "SUBMIT" at bounding box center [727, 592] width 108 height 45
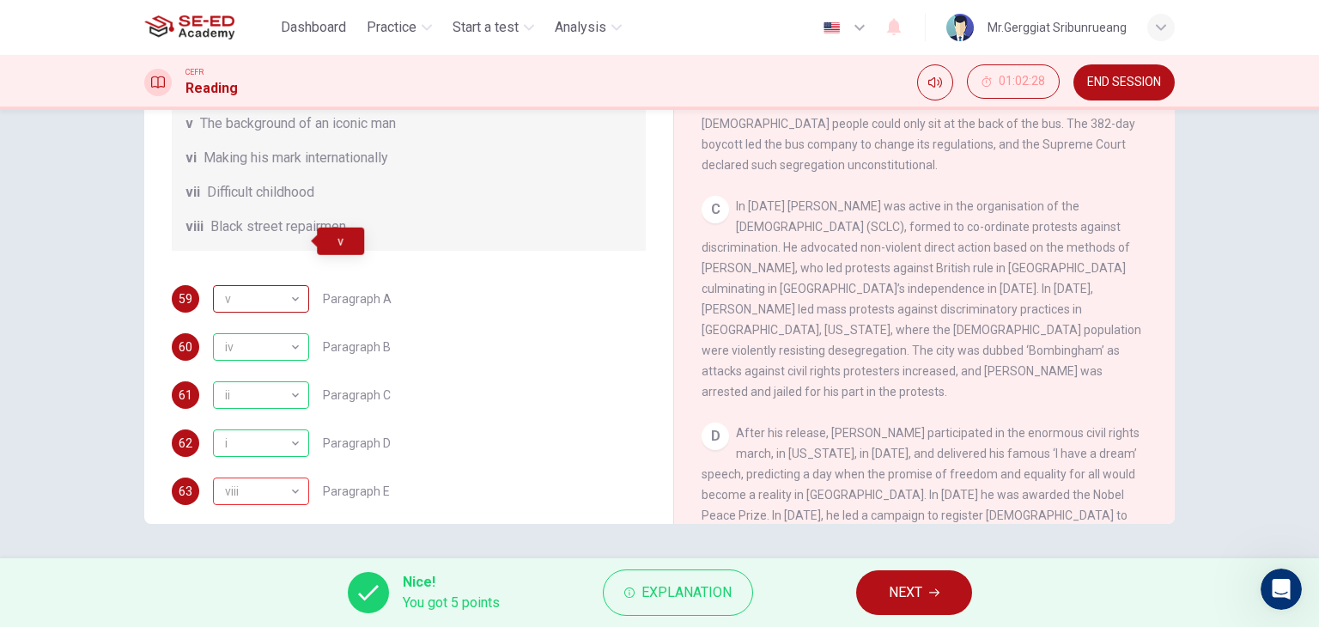
scroll to position [302, 0]
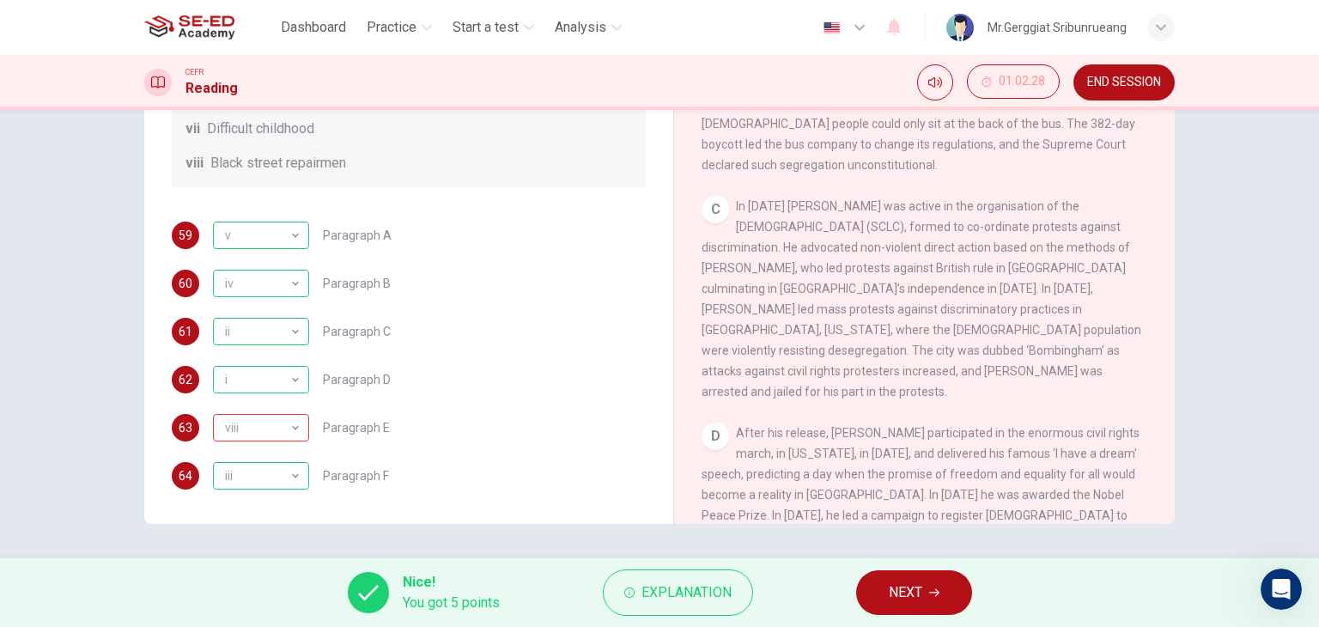
click at [919, 577] on button "NEXT" at bounding box center [914, 592] width 116 height 45
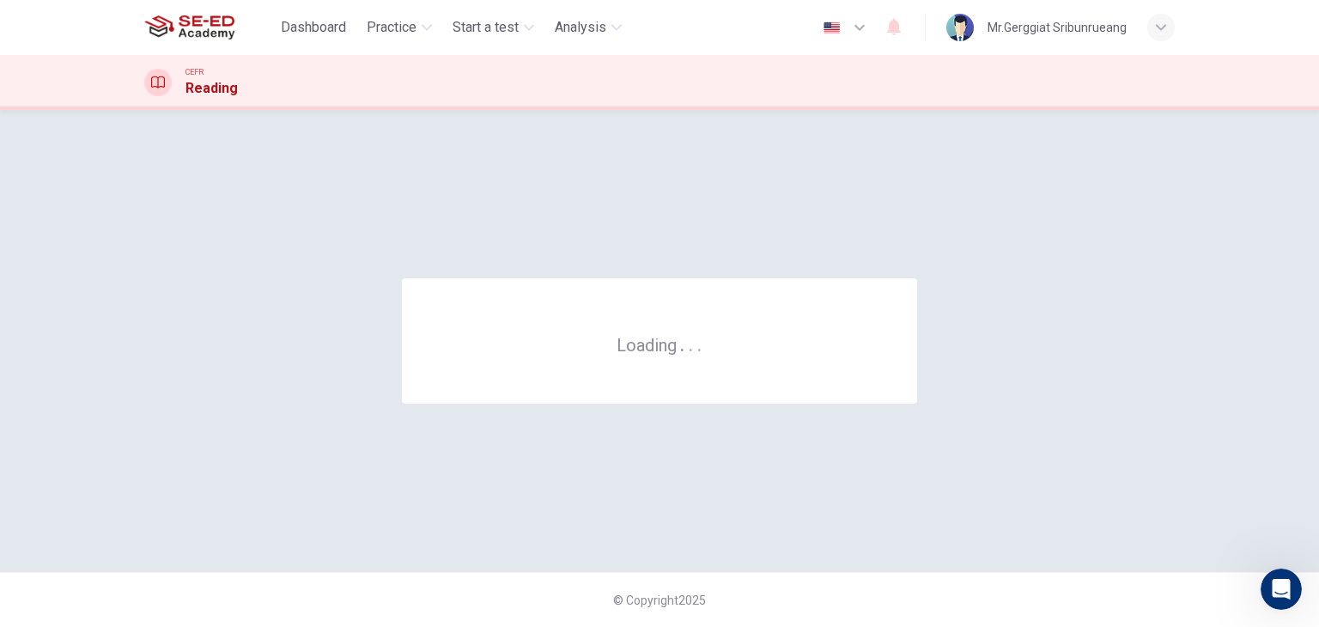
scroll to position [0, 0]
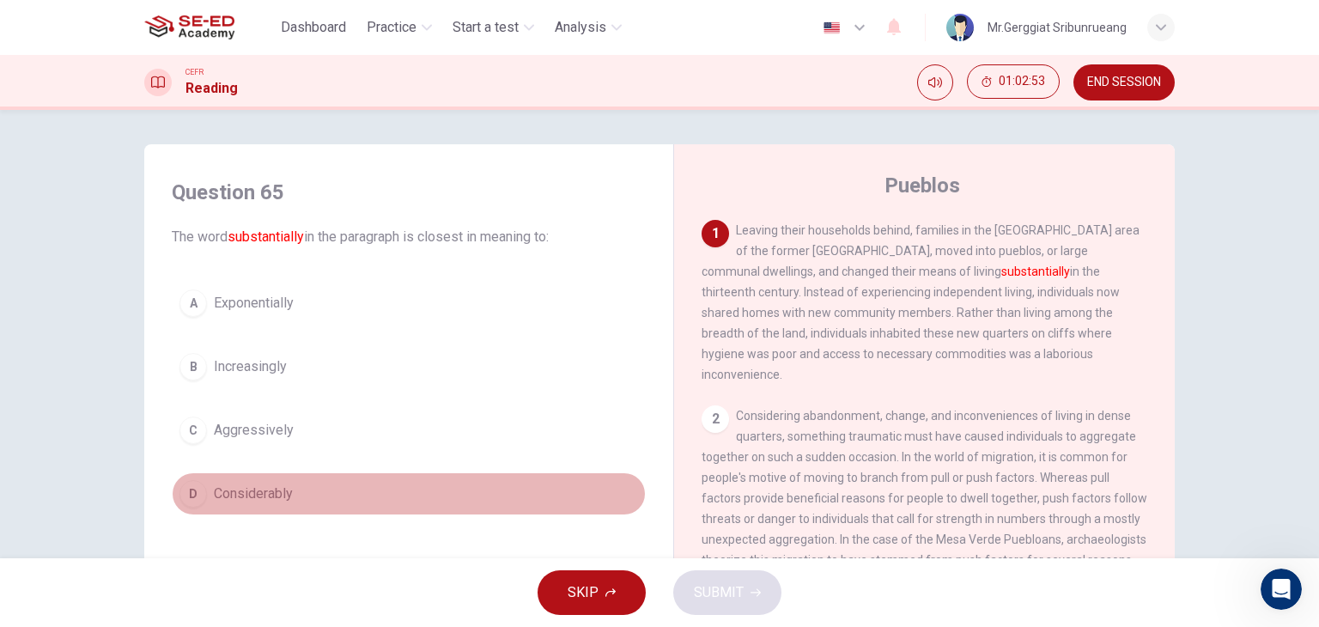
click at [273, 501] on span "Considerably" at bounding box center [253, 494] width 79 height 21
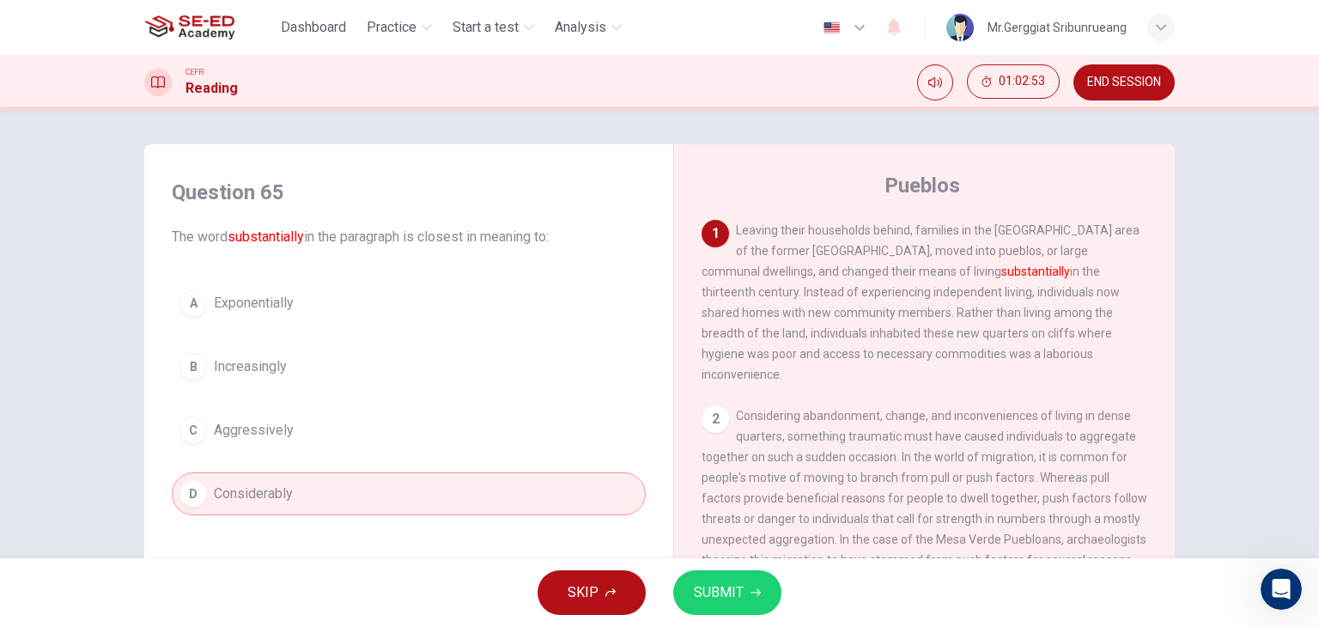
click at [723, 576] on button "SUBMIT" at bounding box center [727, 592] width 108 height 45
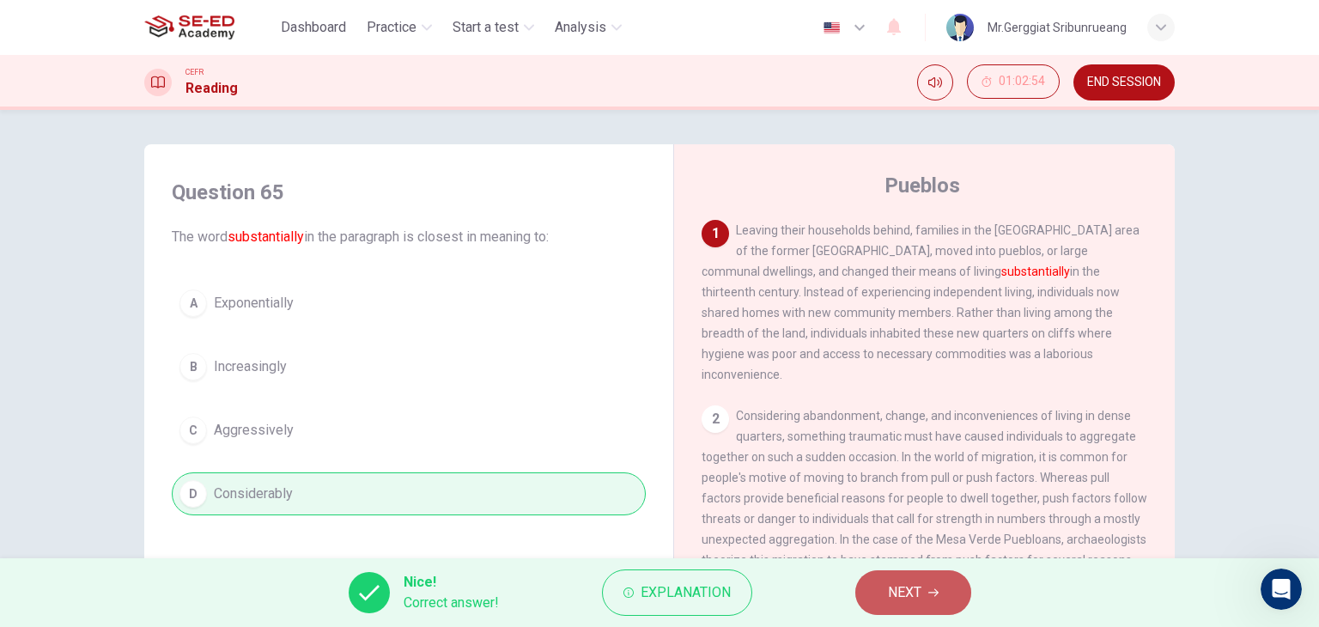
click at [904, 592] on span "NEXT" at bounding box center [904, 593] width 33 height 24
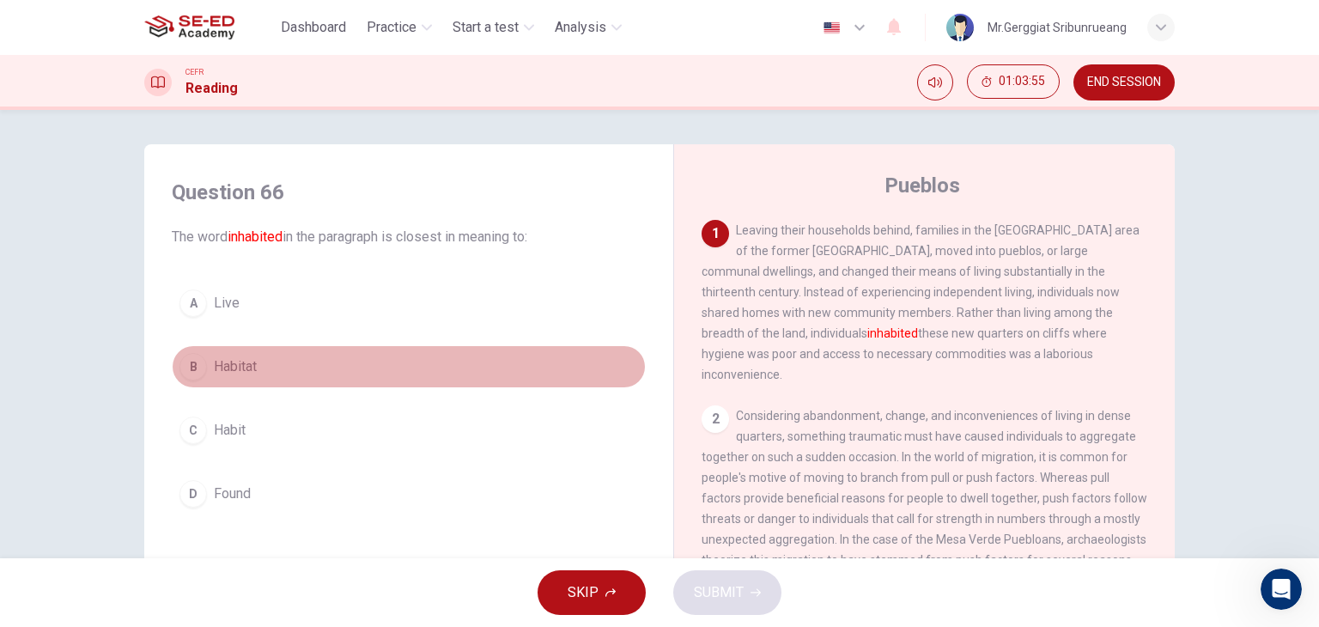
click at [251, 368] on span "Habitat" at bounding box center [235, 366] width 43 height 21
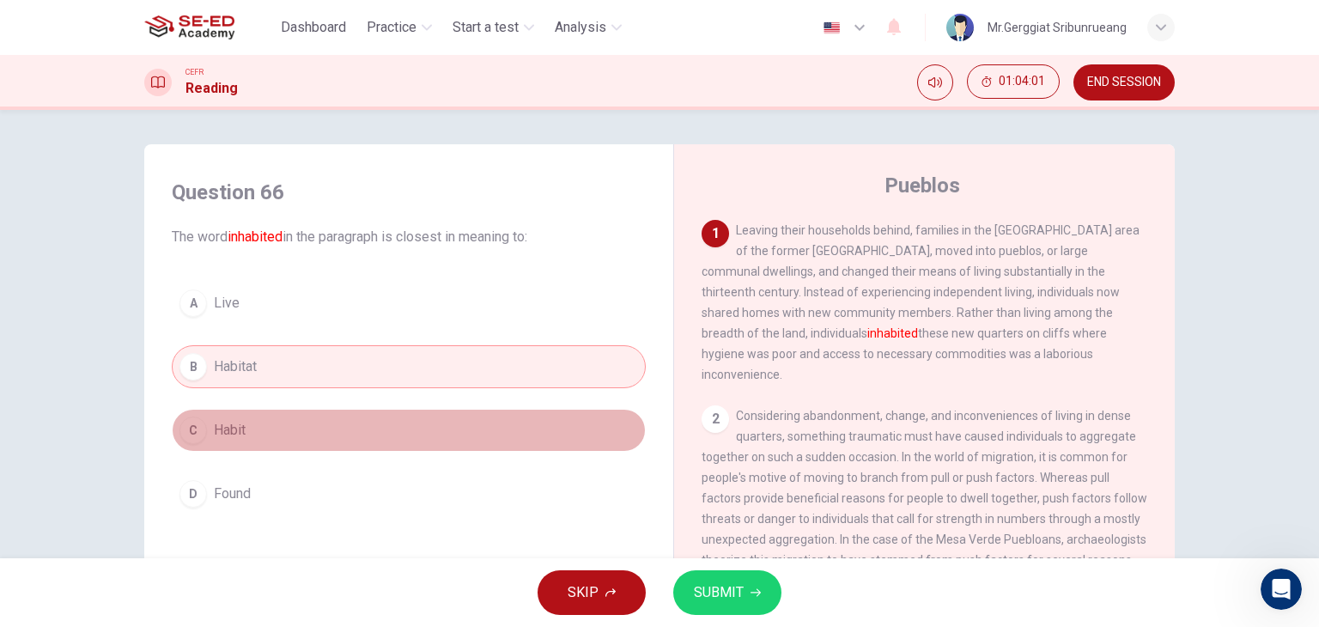
click at [251, 435] on button "C Habit" at bounding box center [409, 430] width 474 height 43
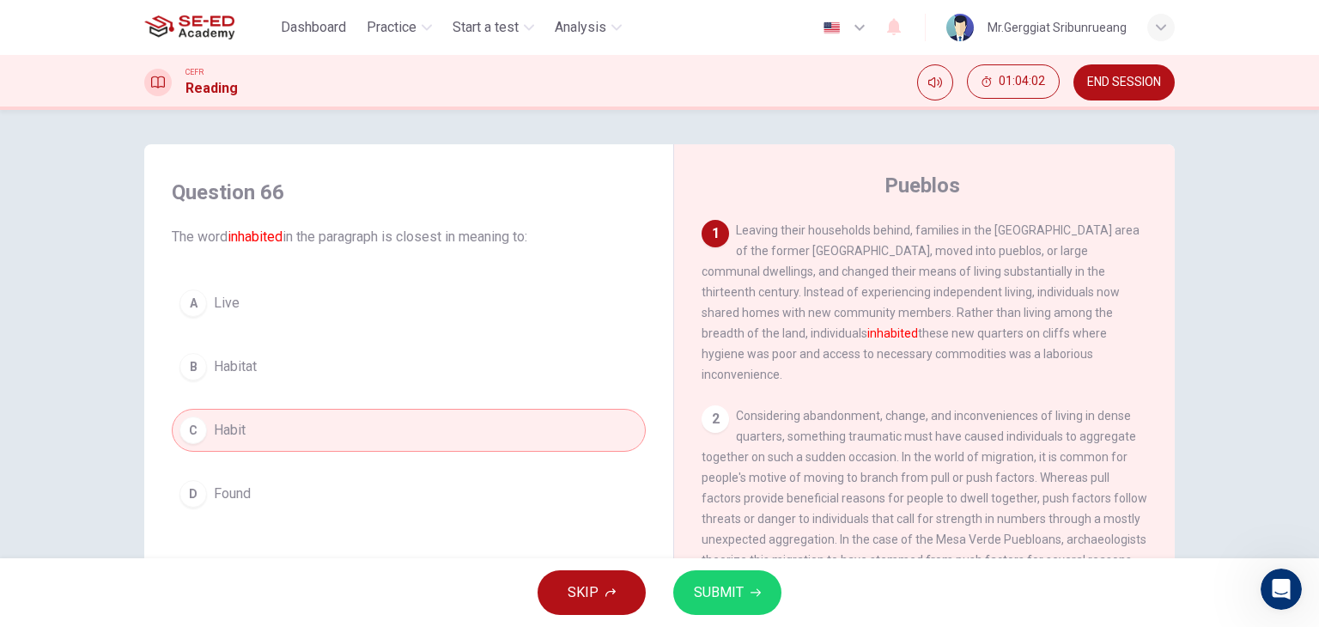
click at [764, 581] on button "SUBMIT" at bounding box center [727, 592] width 108 height 45
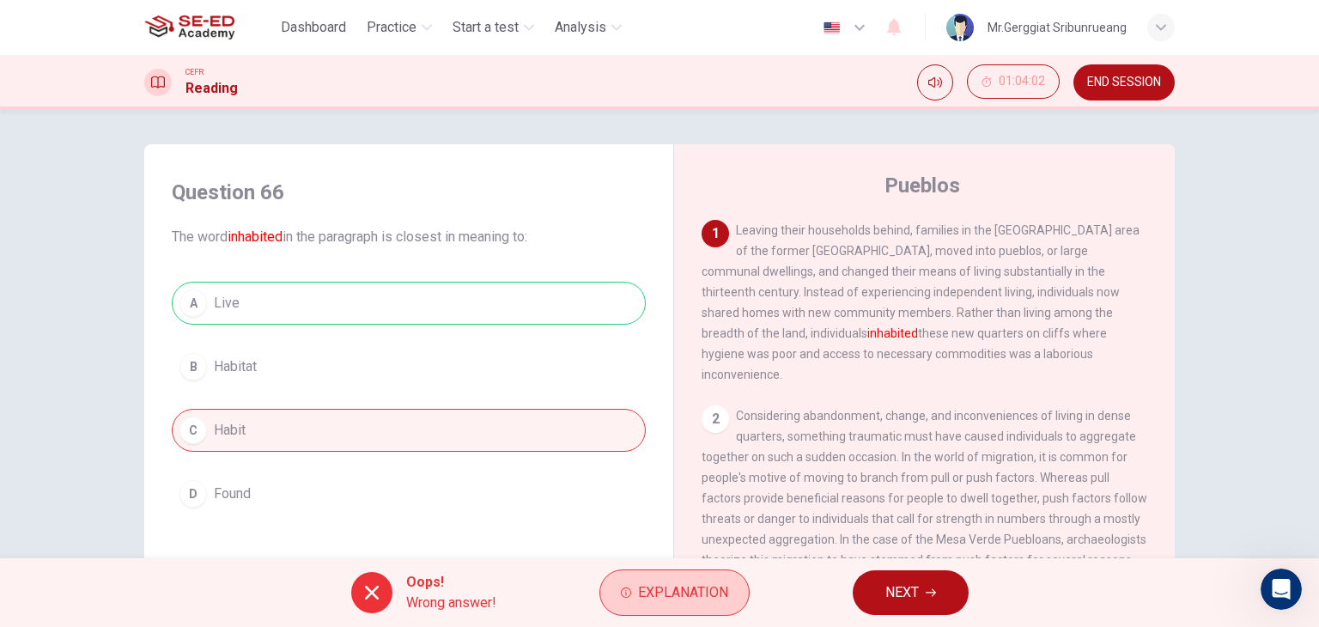
drag, startPoint x: 910, startPoint y: 592, endPoint x: 666, endPoint y: 585, distance: 243.2
click at [659, 575] on div "Oops! Wrong answer! Explanation NEXT" at bounding box center [659, 592] width 1319 height 69
click at [672, 588] on span "Explanation" at bounding box center [683, 593] width 90 height 24
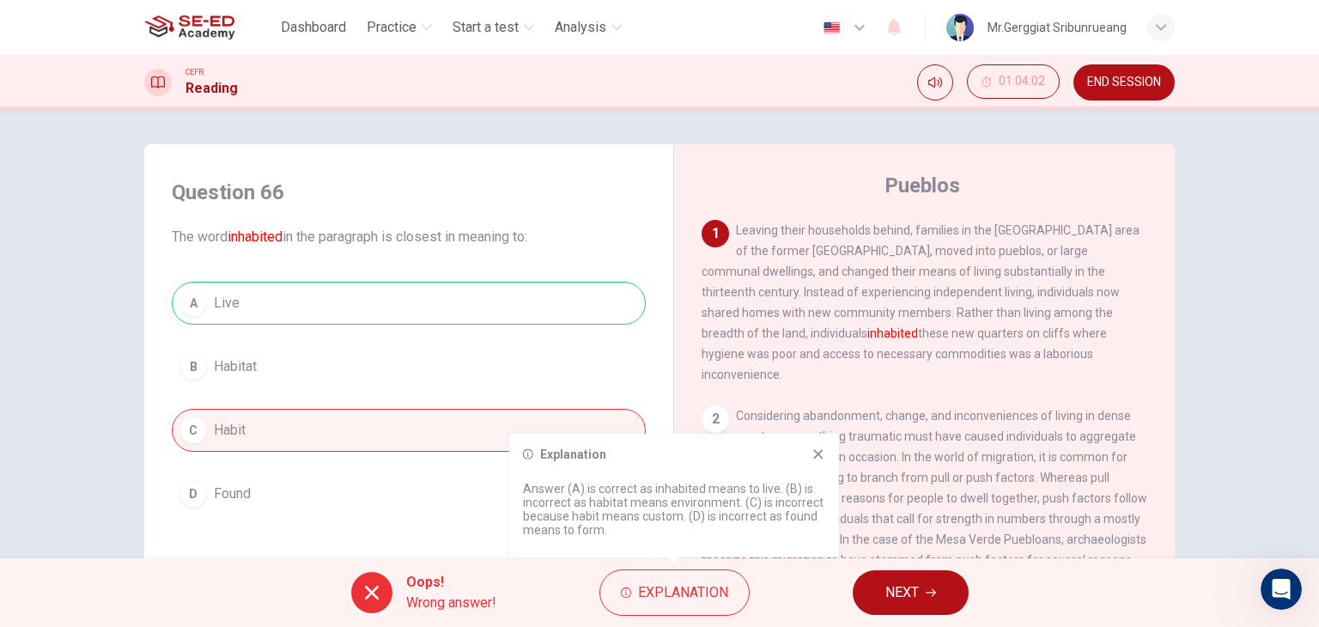
click at [895, 588] on span "NEXT" at bounding box center [902, 593] width 33 height 24
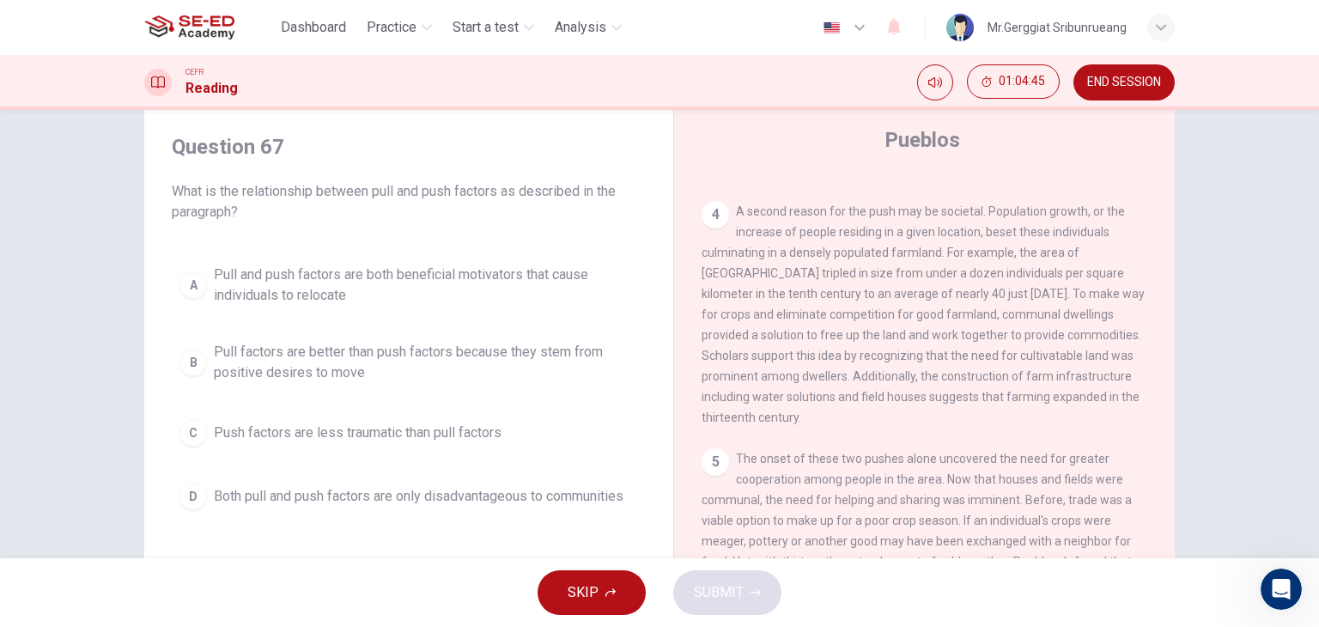
scroll to position [131, 0]
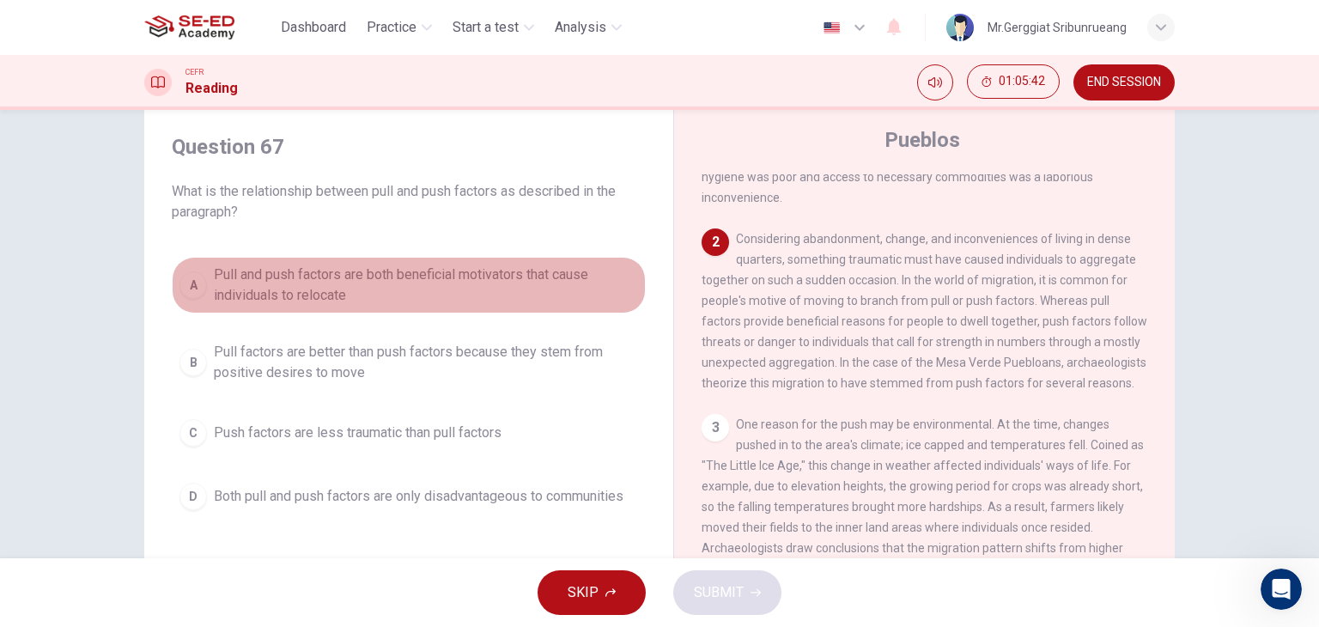
click at [304, 300] on span "Pull and push factors are both beneficial motivators that cause individuals to …" at bounding box center [426, 285] width 424 height 41
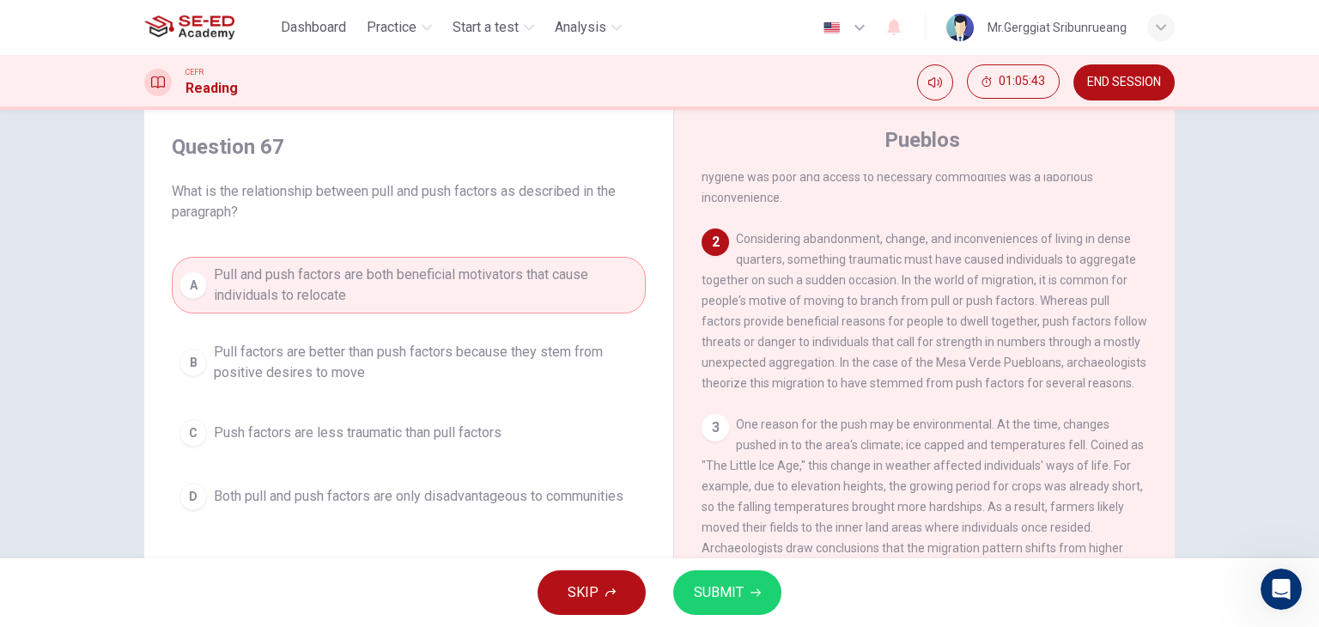
click at [696, 586] on span "SUBMIT" at bounding box center [719, 593] width 50 height 24
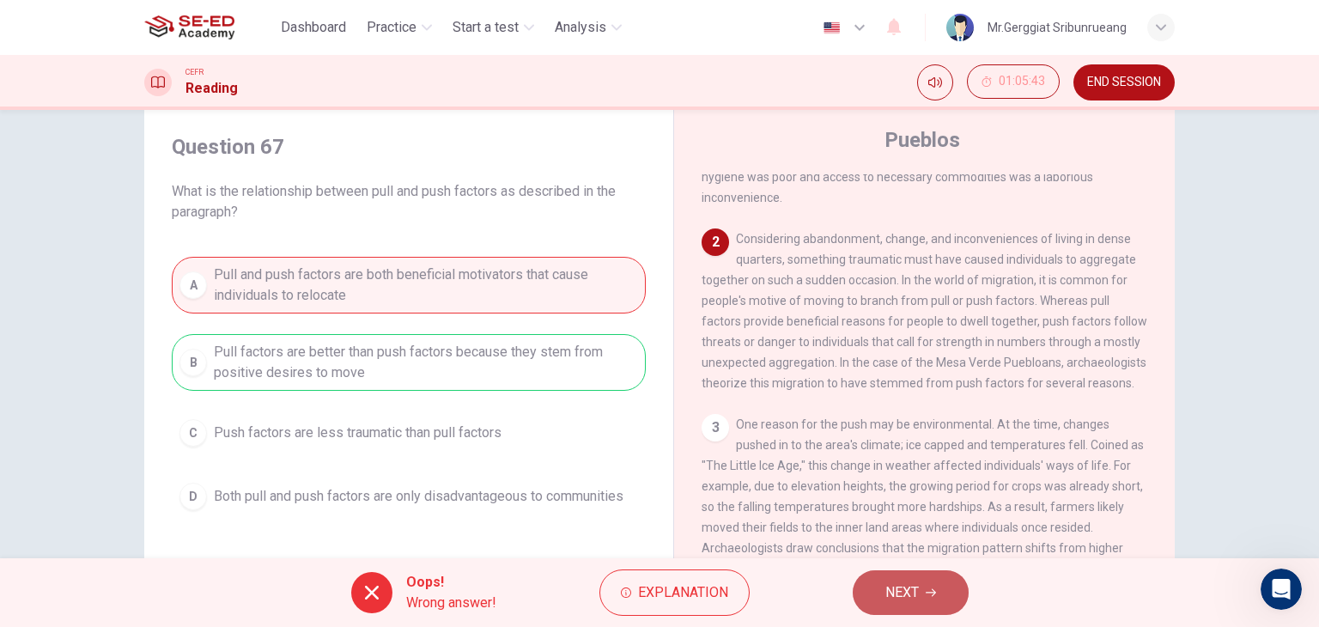
click at [890, 588] on span "NEXT" at bounding box center [902, 593] width 33 height 24
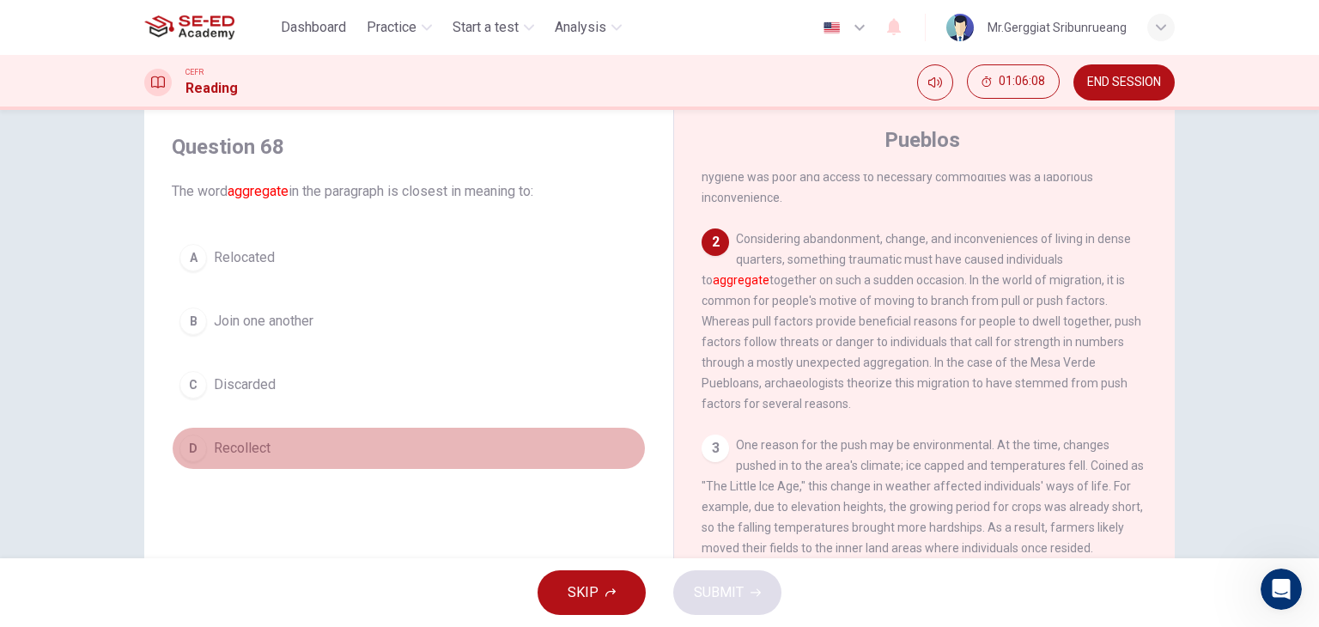
drag, startPoint x: 210, startPoint y: 455, endPoint x: 222, endPoint y: 453, distance: 13.0
click at [212, 457] on button "D Recollect" at bounding box center [409, 448] width 474 height 43
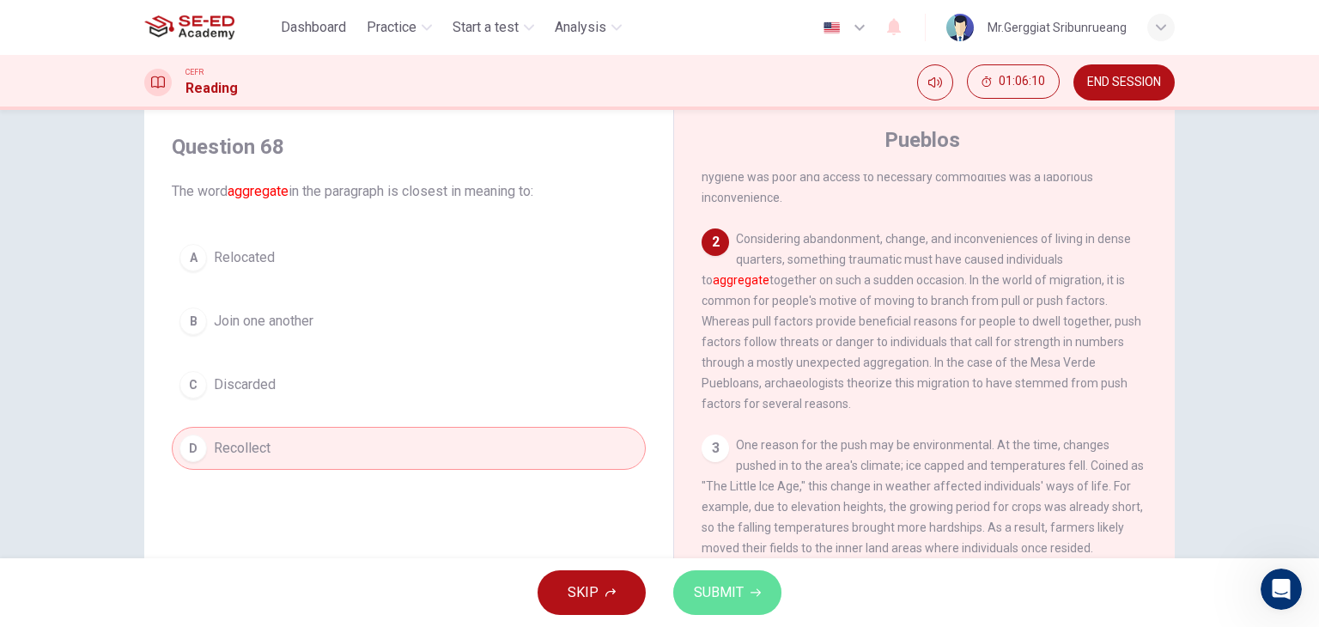
click at [707, 583] on span "SUBMIT" at bounding box center [719, 593] width 50 height 24
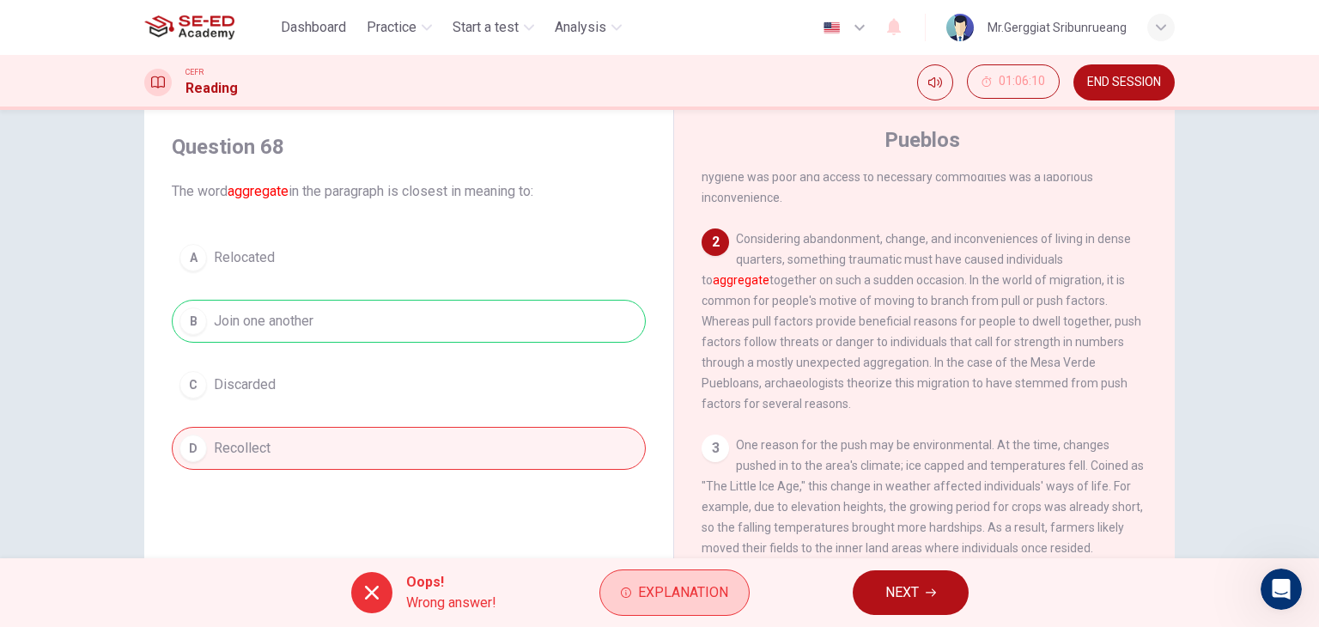
click at [673, 607] on button "Explanation" at bounding box center [674, 592] width 150 height 46
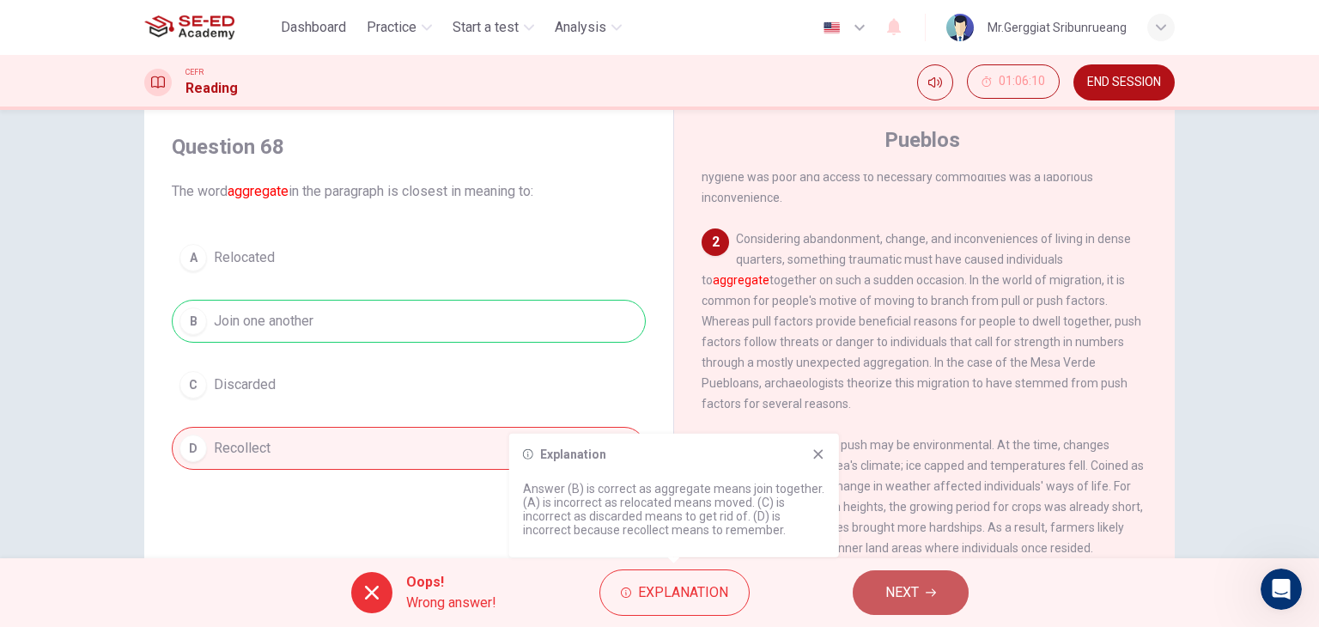
click at [890, 595] on span "NEXT" at bounding box center [902, 593] width 33 height 24
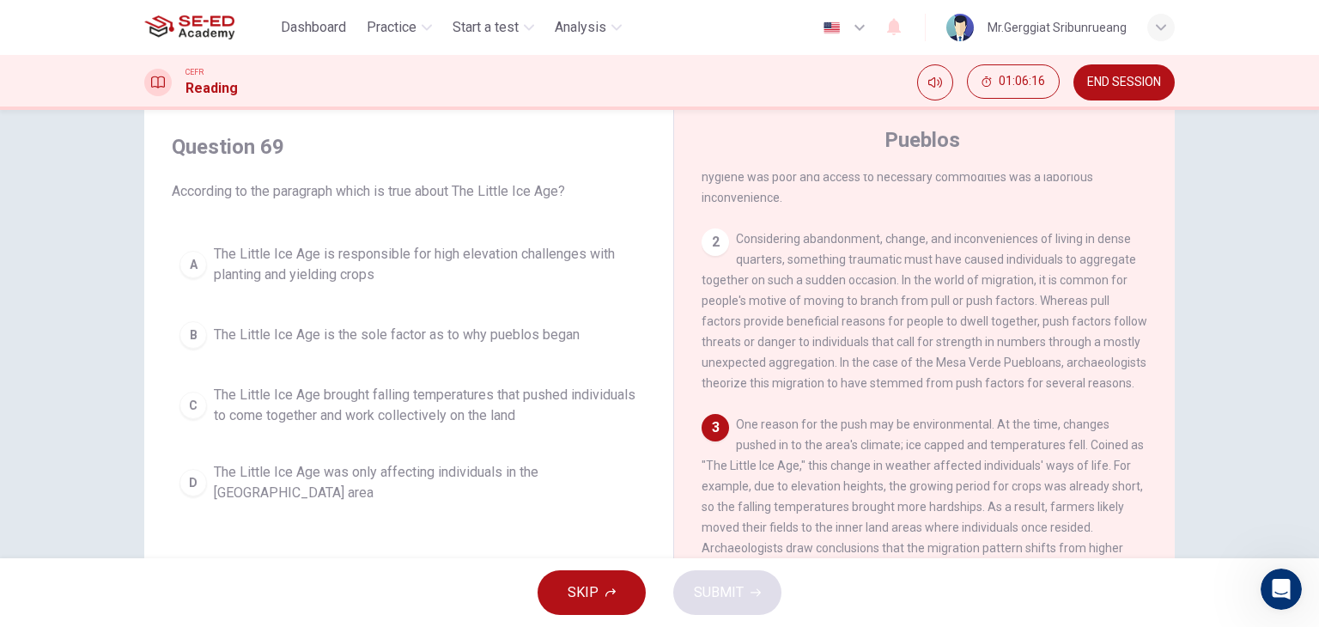
drag, startPoint x: 313, startPoint y: 197, endPoint x: 539, endPoint y: 198, distance: 226.8
click at [538, 198] on span "According to the paragraph which is true about The Little Ice Age?" at bounding box center [409, 191] width 474 height 21
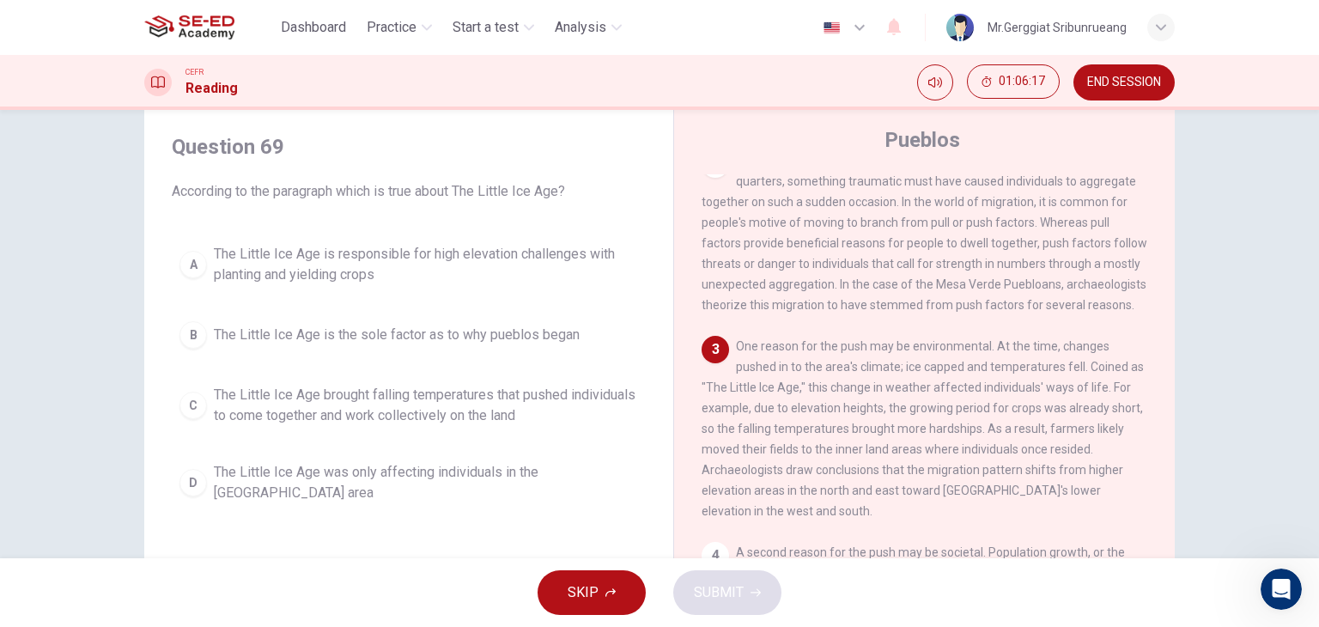
scroll to position [303, 0]
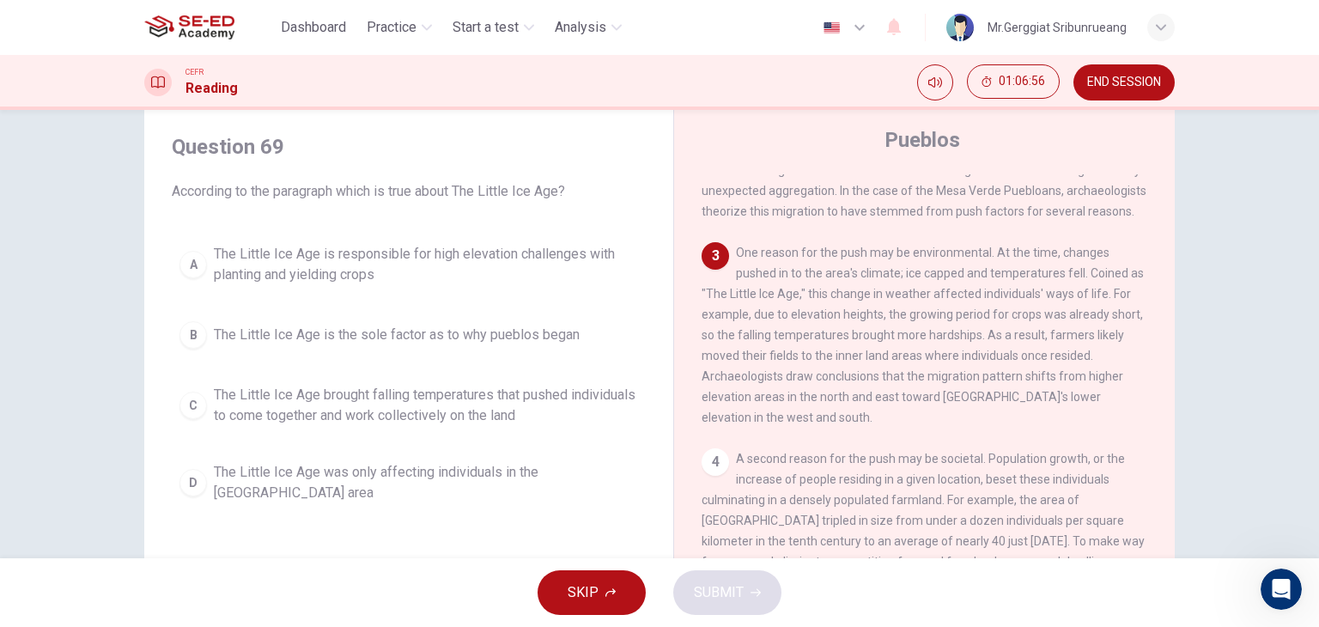
drag, startPoint x: 583, startPoint y: 471, endPoint x: 415, endPoint y: 515, distance: 174.2
click at [415, 515] on div "Question 69 According to the paragraph which is true about The Little Ice Age? …" at bounding box center [409, 322] width 502 height 412
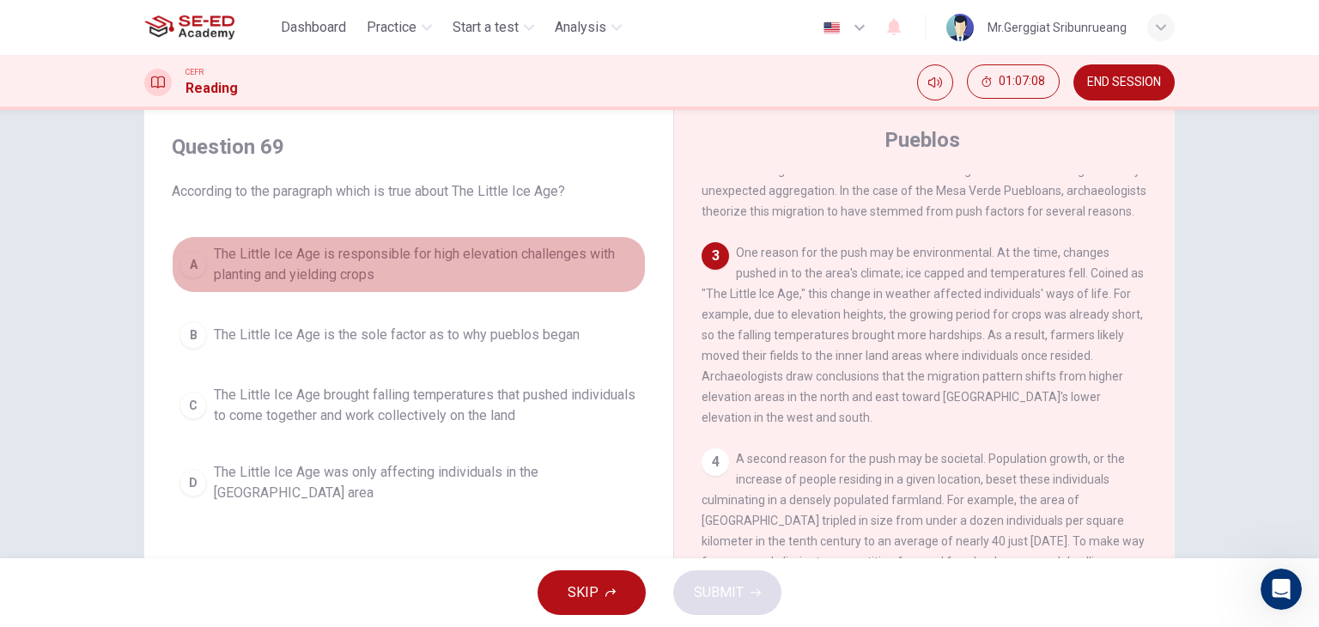
click at [482, 255] on span "The Little Ice Age is responsible for high elevation challenges with planting a…" at bounding box center [426, 264] width 424 height 41
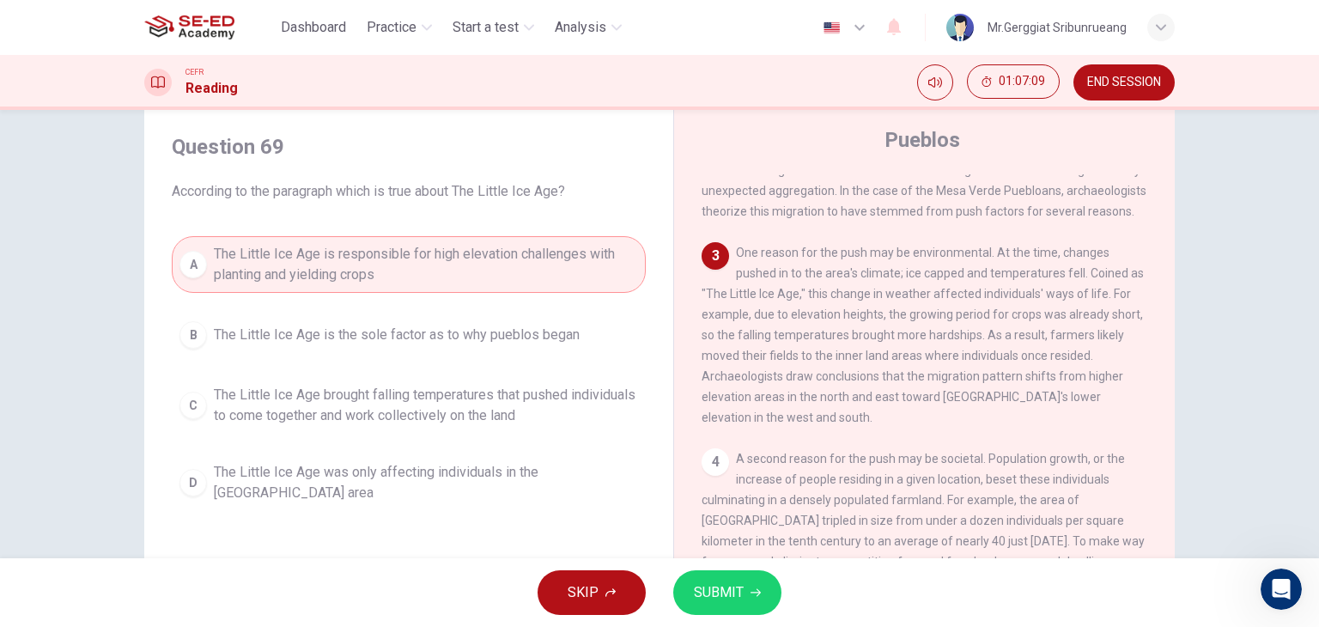
click at [468, 344] on button "B The Little Ice Age is the sole factor as to why pueblos began" at bounding box center [409, 334] width 474 height 43
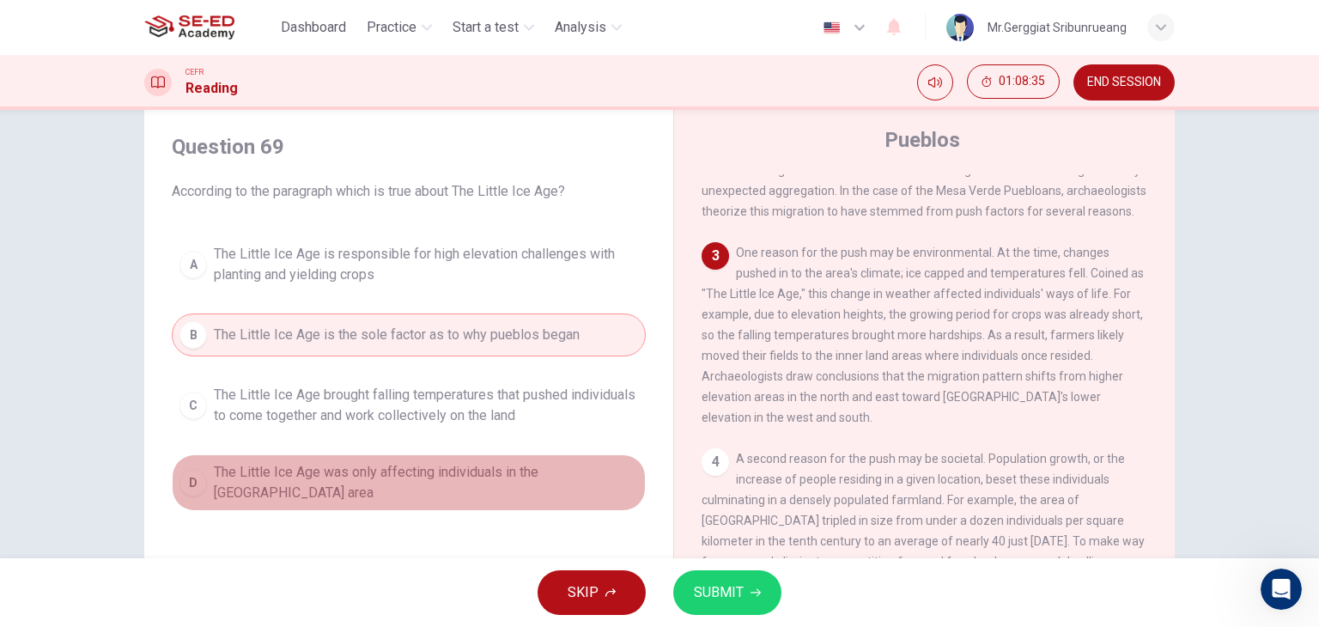
click at [350, 482] on span "The Little Ice Age was only affecting individuals in the [GEOGRAPHIC_DATA] area" at bounding box center [426, 482] width 424 height 41
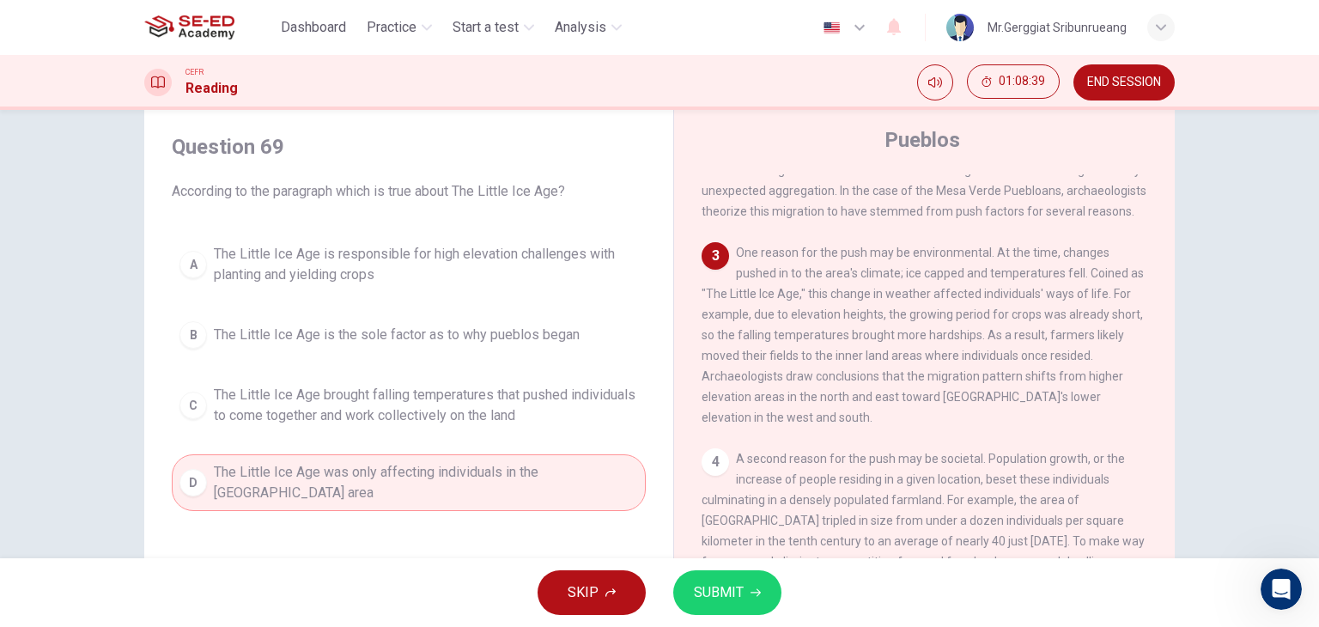
click at [737, 588] on span "SUBMIT" at bounding box center [719, 593] width 50 height 24
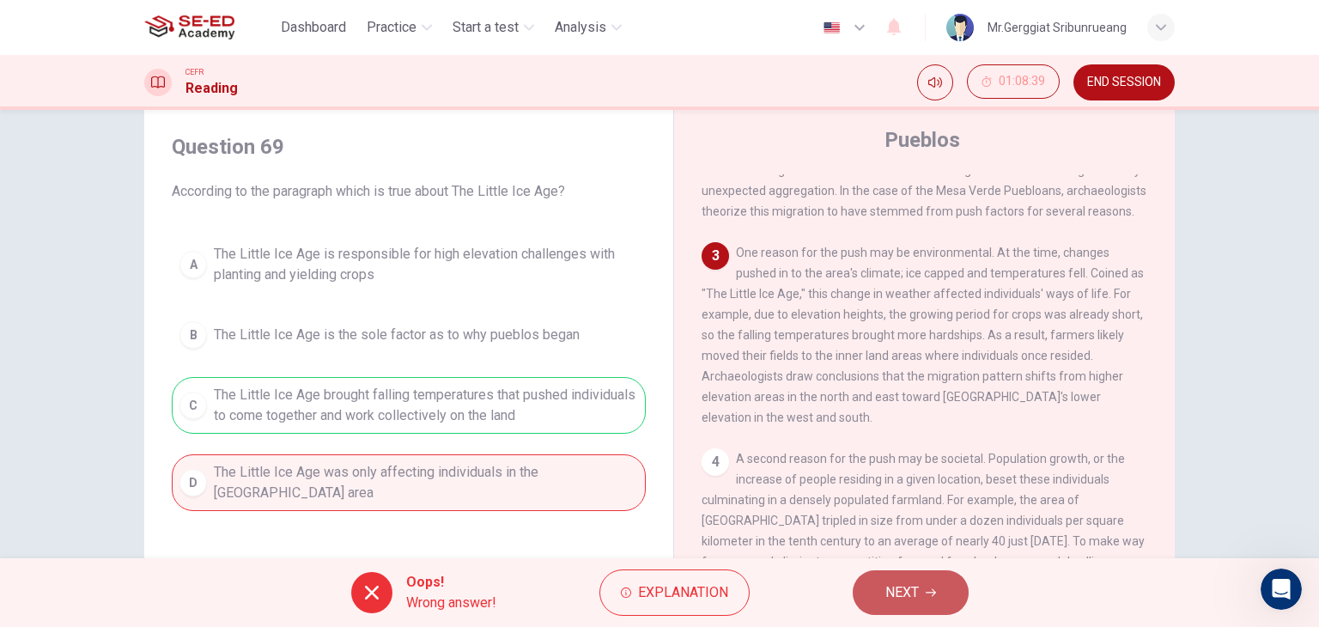
click at [907, 595] on span "NEXT" at bounding box center [902, 593] width 33 height 24
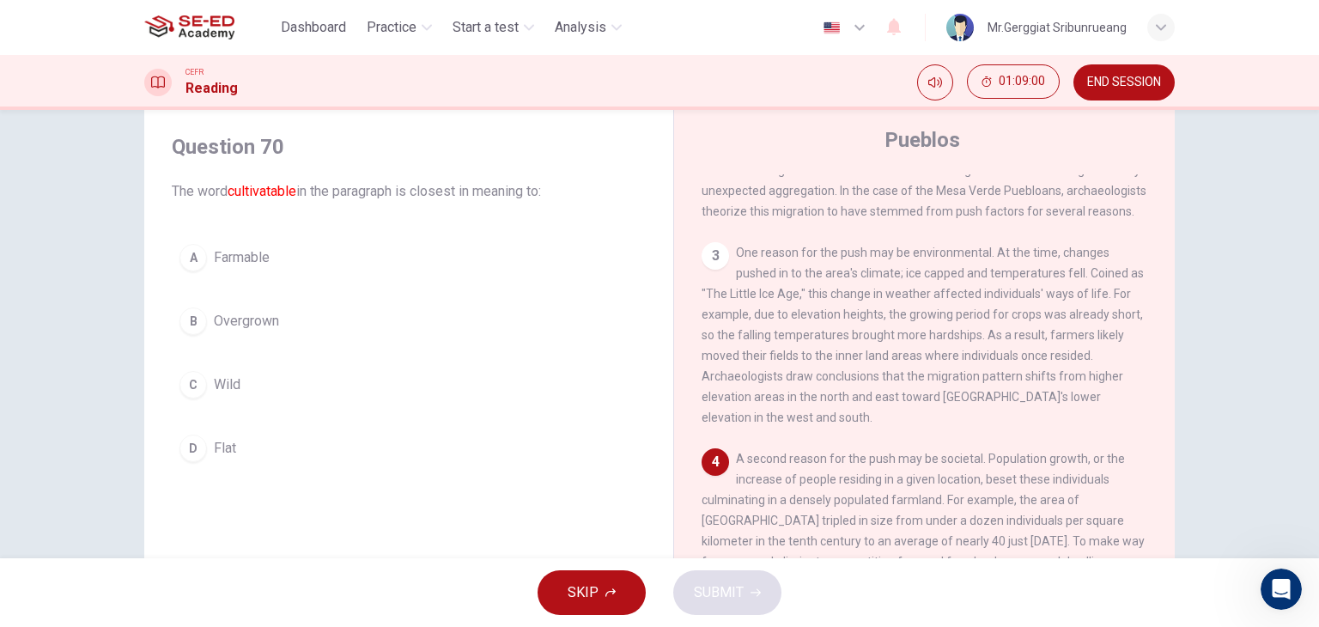
click at [226, 387] on span "Wild" at bounding box center [227, 384] width 27 height 21
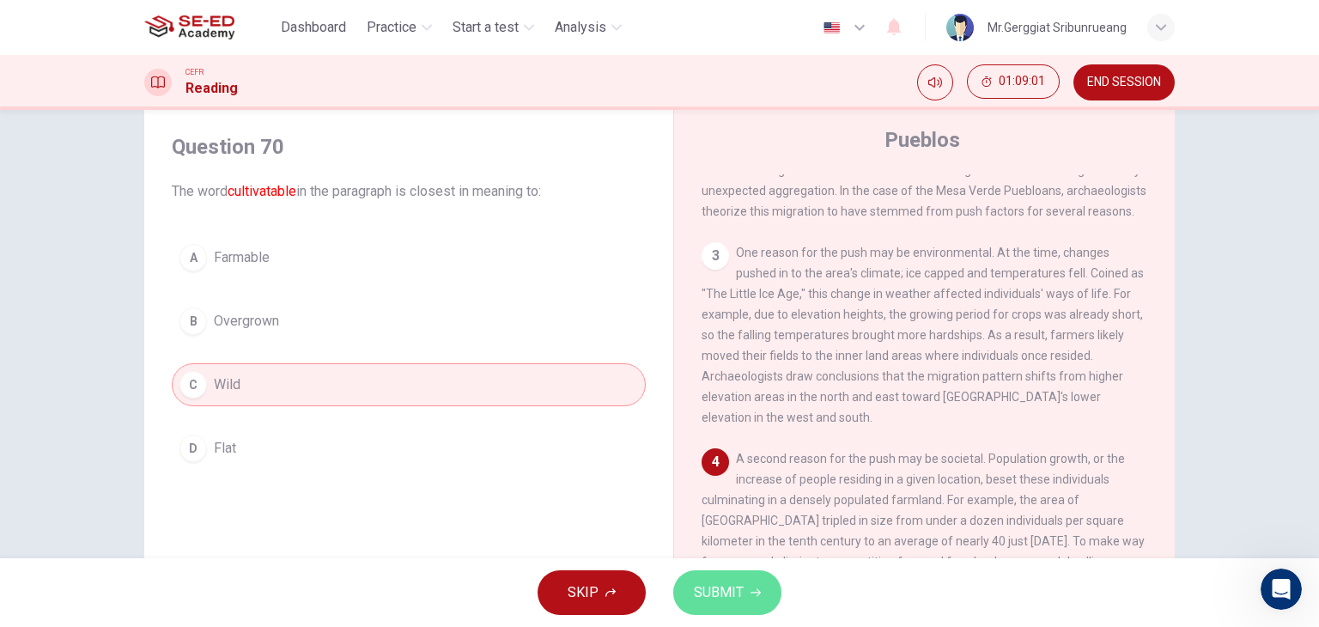
click at [703, 588] on span "SUBMIT" at bounding box center [719, 593] width 50 height 24
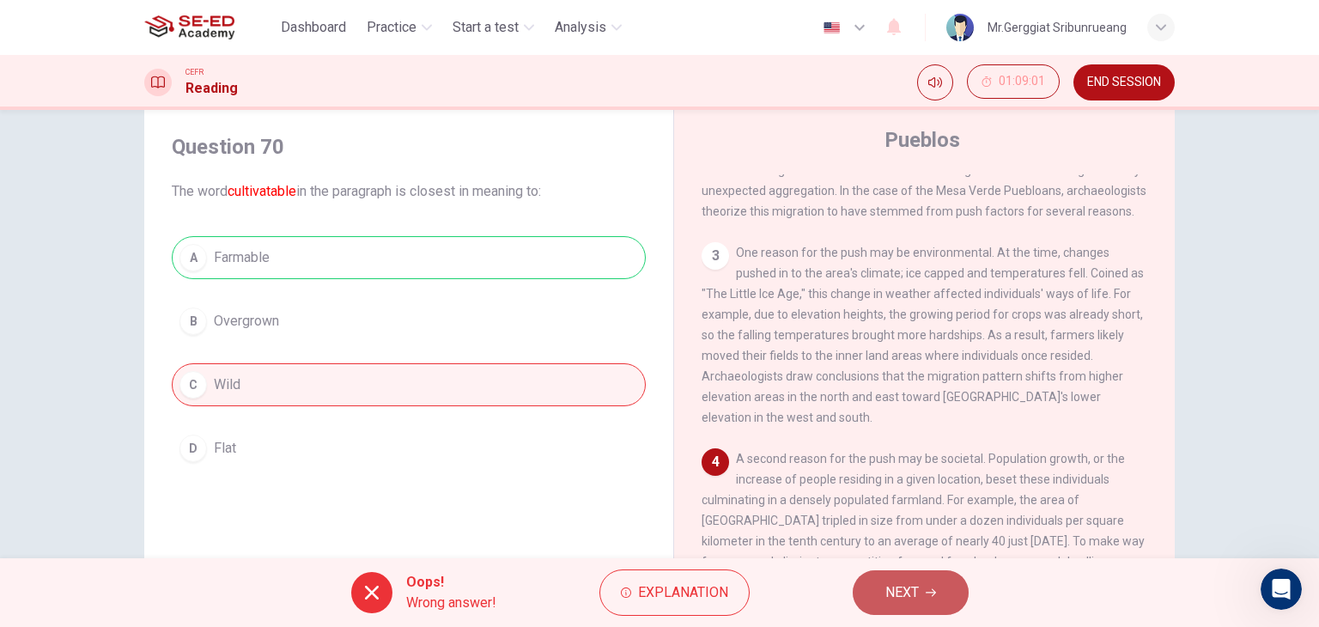
click at [873, 590] on button "NEXT" at bounding box center [911, 592] width 116 height 45
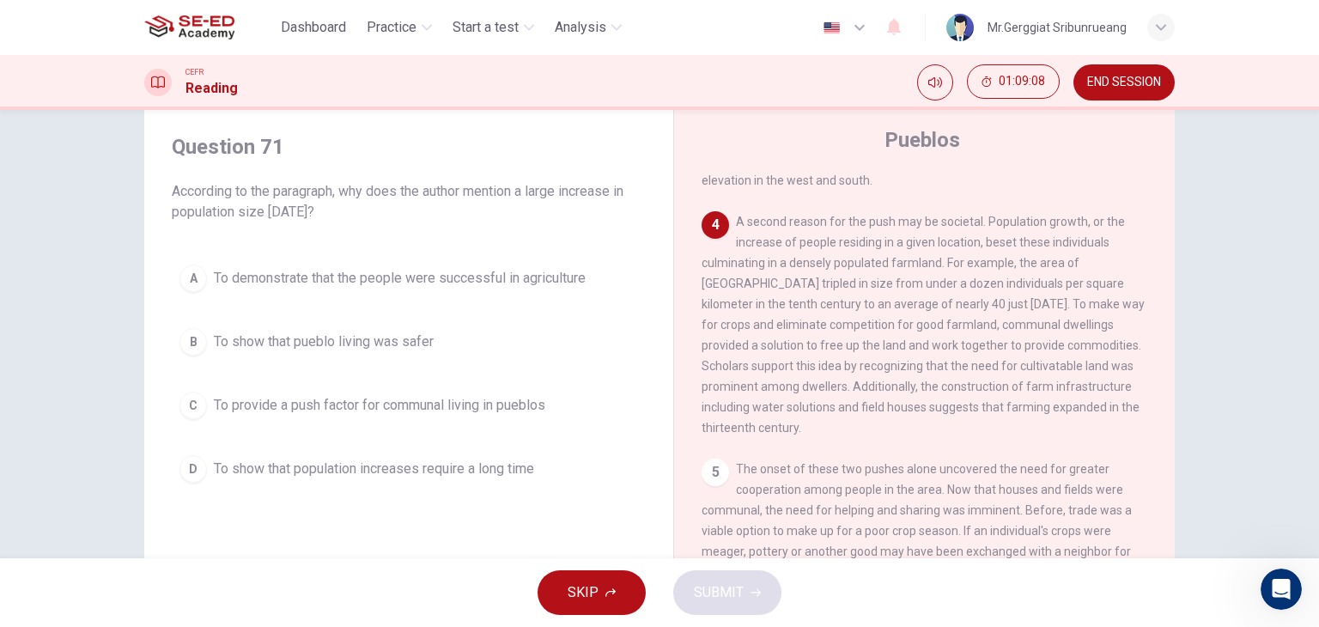
scroll to position [561, 0]
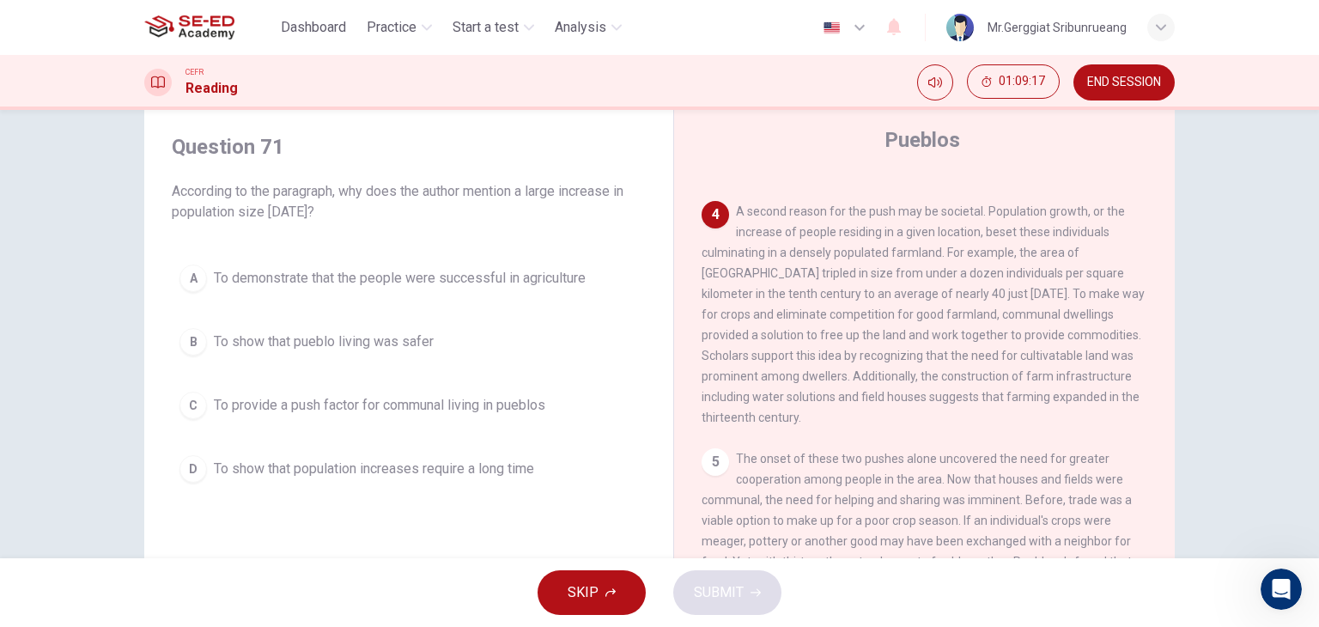
drag, startPoint x: 943, startPoint y: 279, endPoint x: 1004, endPoint y: 279, distance: 61.0
click at [1004, 279] on span "A second reason for the push may be societal. Population growth, or the increas…" at bounding box center [923, 314] width 443 height 220
click at [313, 415] on button "C To provide a push factor for communal living in pueblos" at bounding box center [409, 405] width 474 height 43
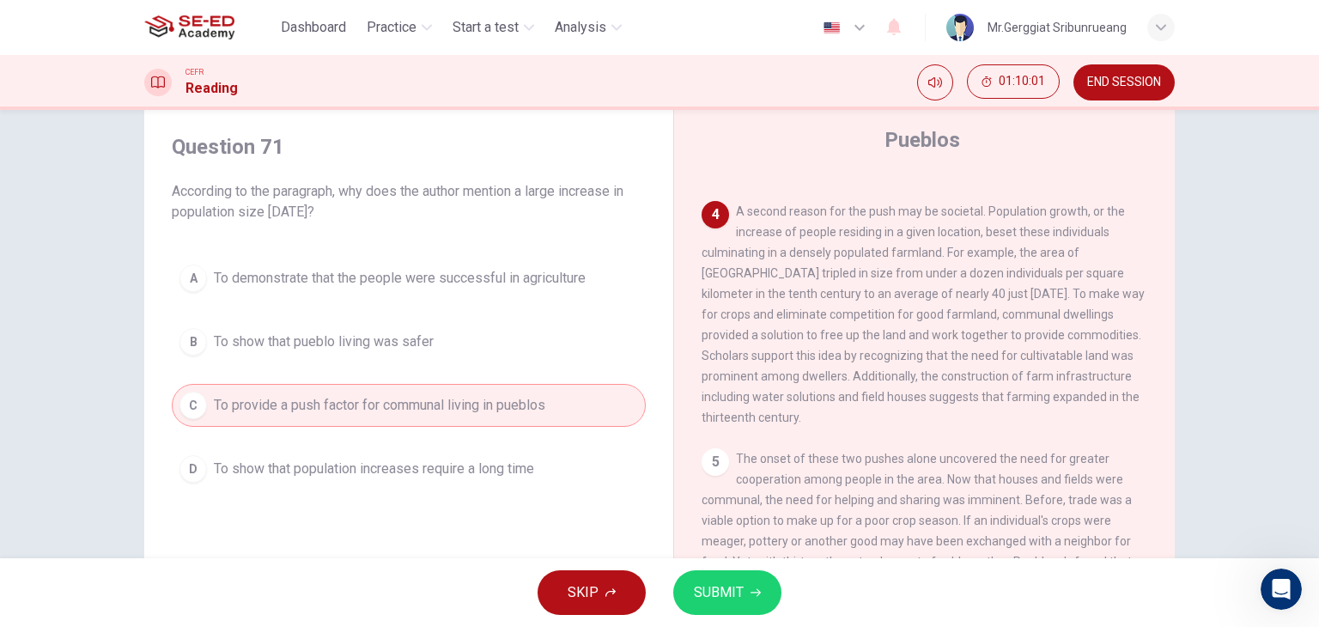
click at [727, 564] on div "SKIP SUBMIT" at bounding box center [659, 592] width 1319 height 69
click at [737, 581] on span "SUBMIT" at bounding box center [719, 593] width 50 height 24
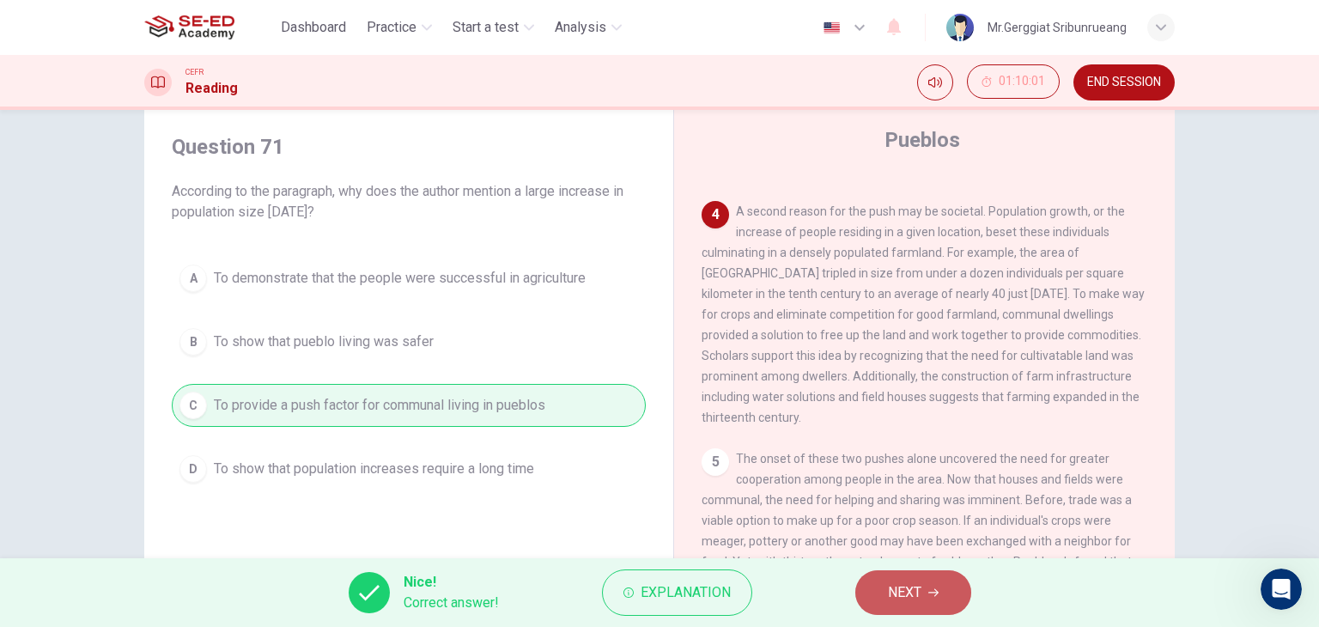
click at [888, 598] on span "NEXT" at bounding box center [904, 593] width 33 height 24
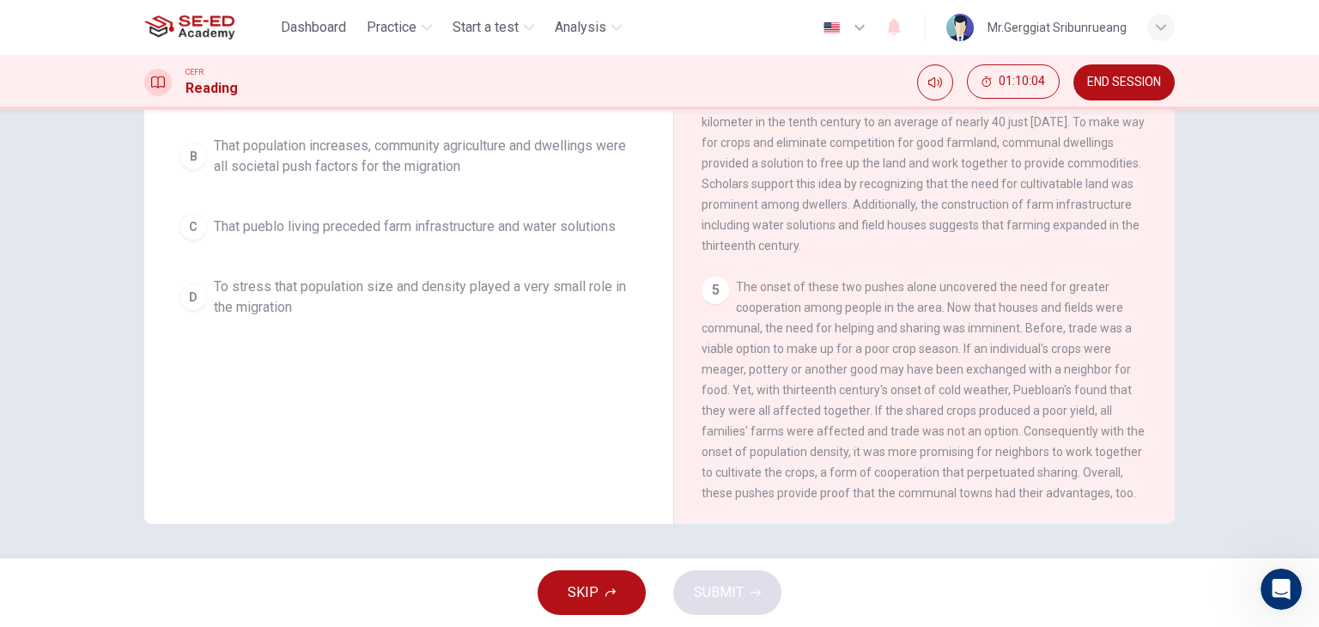
scroll to position [0, 0]
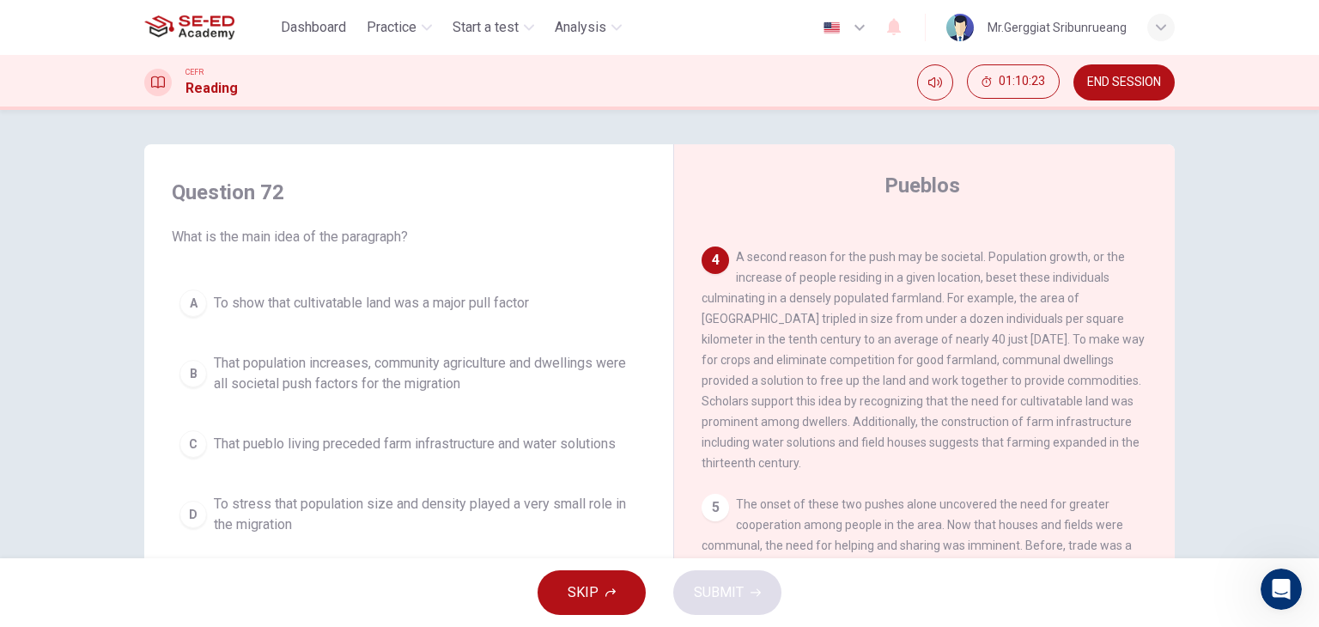
click at [333, 456] on button "C That pueblo living preceded farm infrastructure and water solutions" at bounding box center [409, 444] width 474 height 43
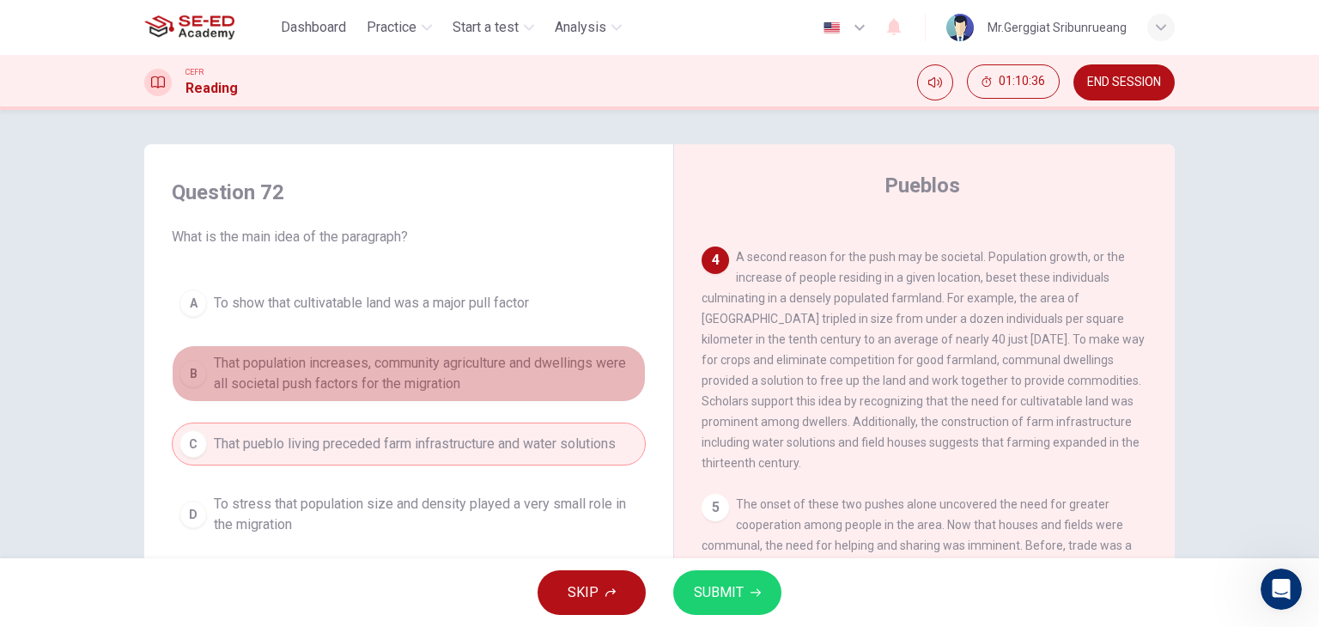
click at [491, 380] on span "That population increases, community agriculture and dwellings were all societa…" at bounding box center [426, 373] width 424 height 41
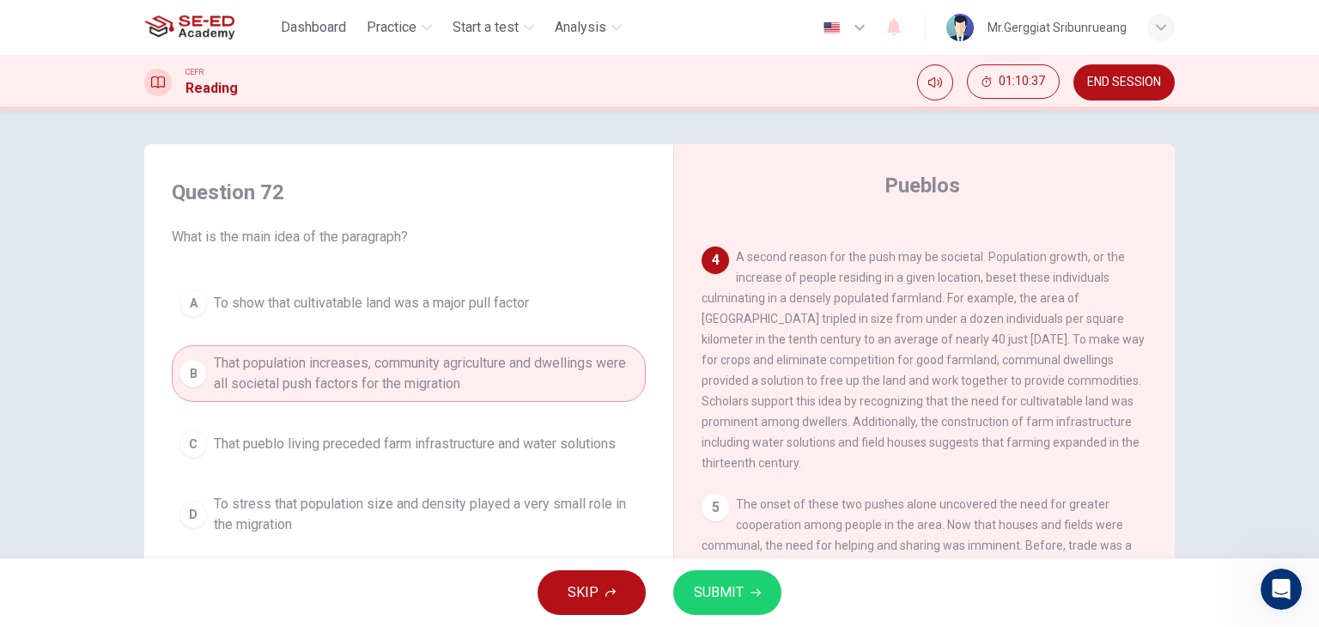
click at [710, 592] on span "SUBMIT" at bounding box center [719, 593] width 50 height 24
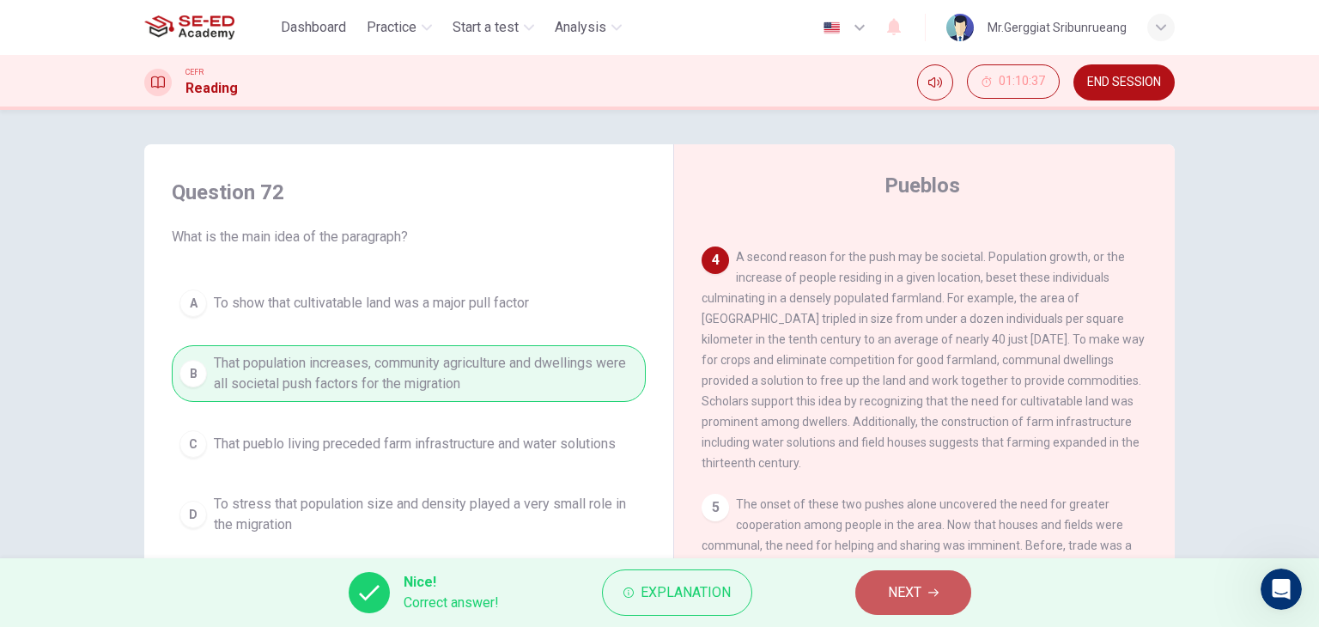
click at [876, 595] on button "NEXT" at bounding box center [913, 592] width 116 height 45
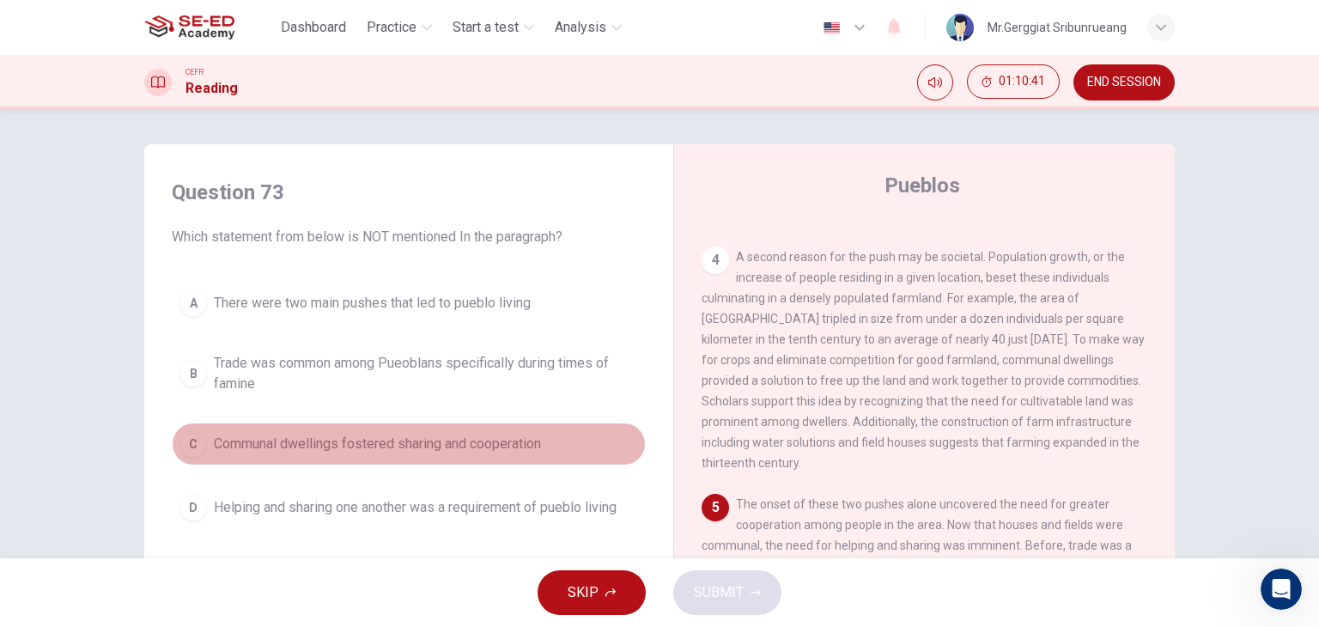
click at [350, 443] on span "Communal dwellings fostered sharing and cooperation" at bounding box center [377, 444] width 327 height 21
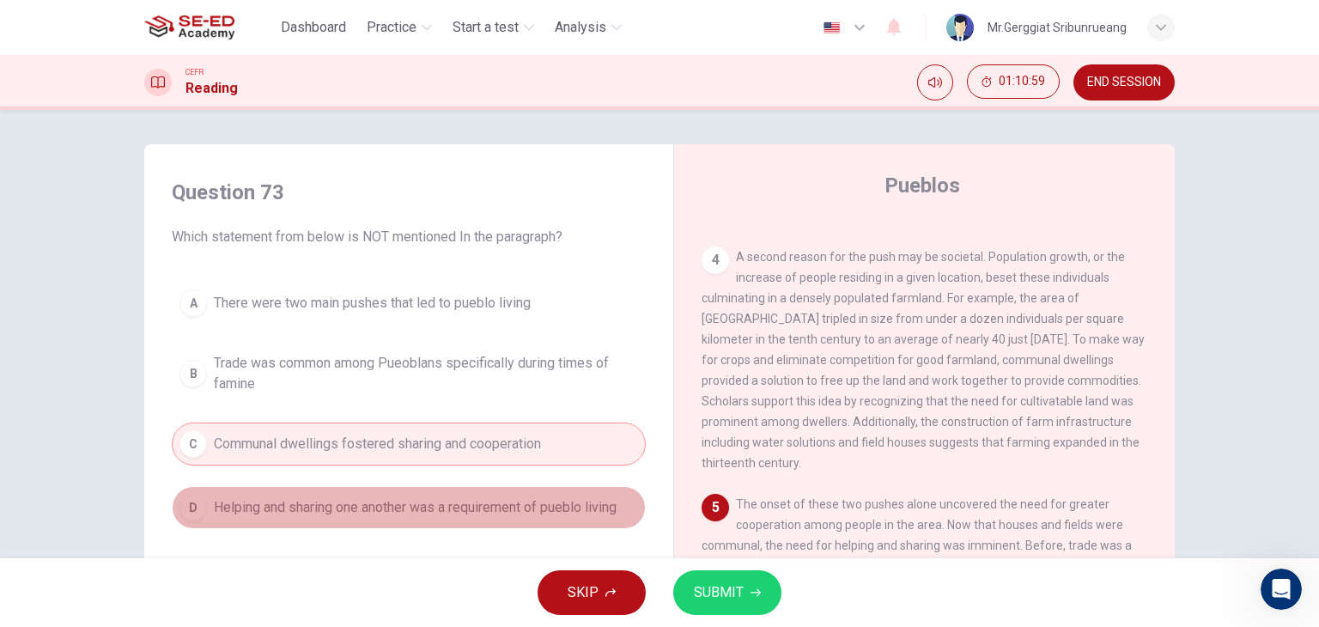
click at [545, 510] on span "Helping and sharing one another was a requirement of pueblo living" at bounding box center [415, 507] width 403 height 21
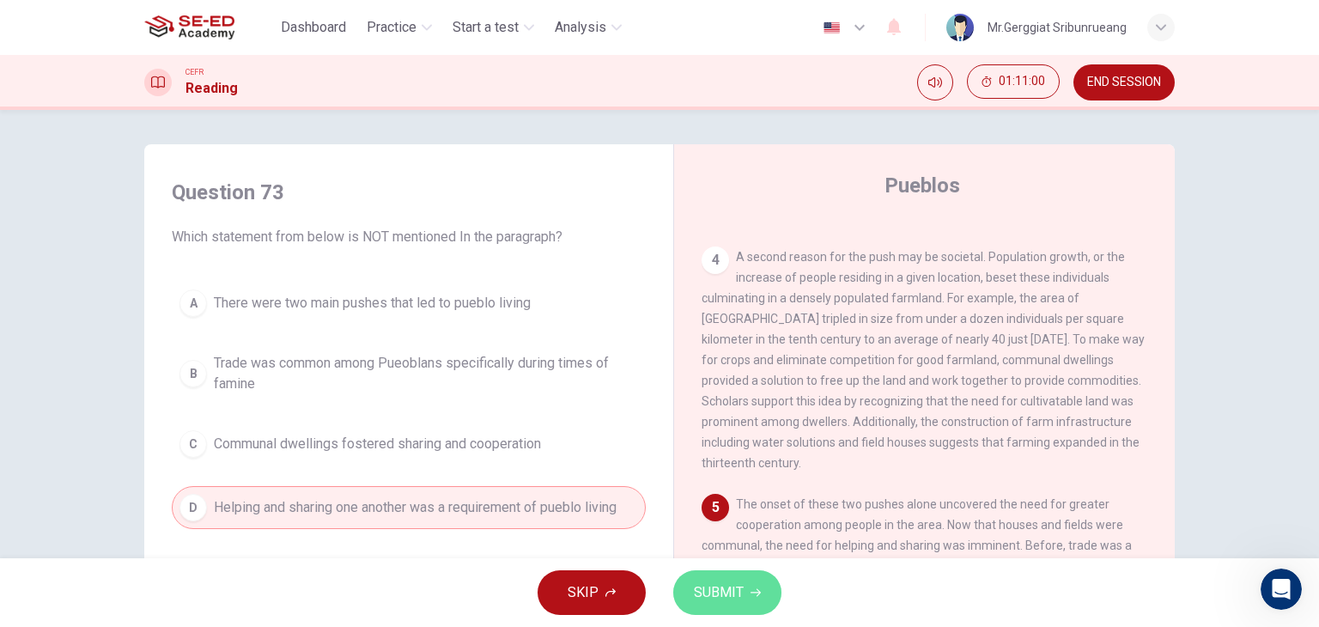
click at [741, 594] on span "SUBMIT" at bounding box center [719, 593] width 50 height 24
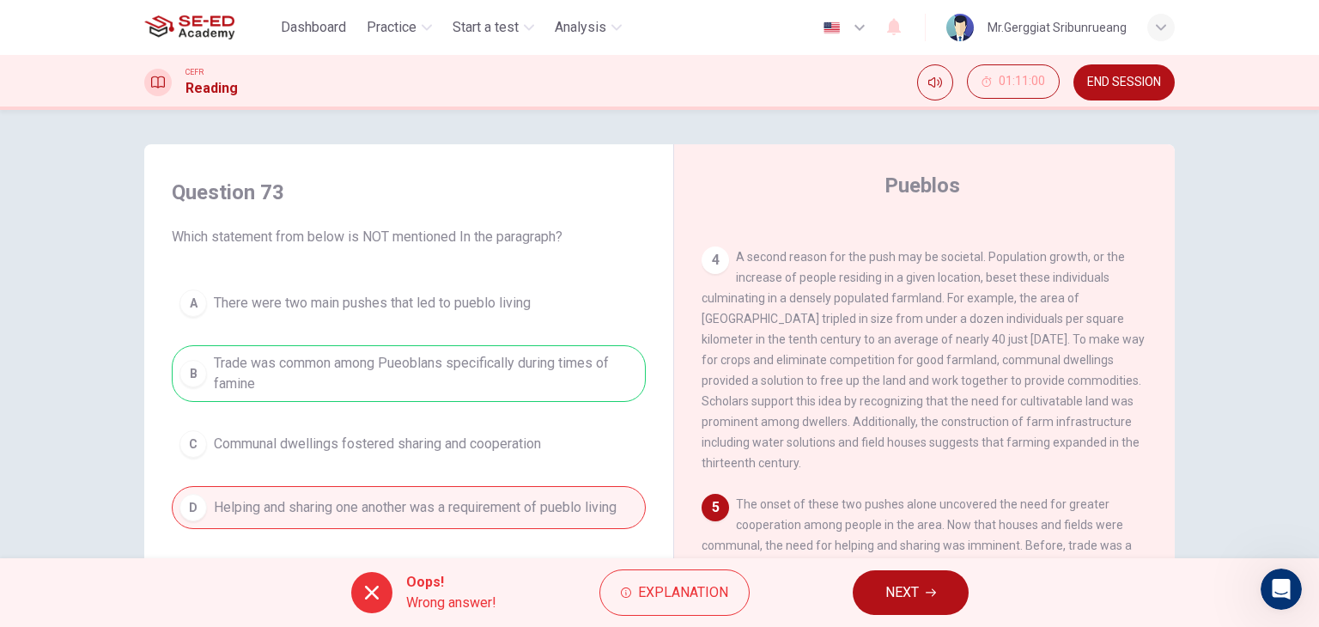
click at [928, 612] on button "NEXT" at bounding box center [911, 592] width 116 height 45
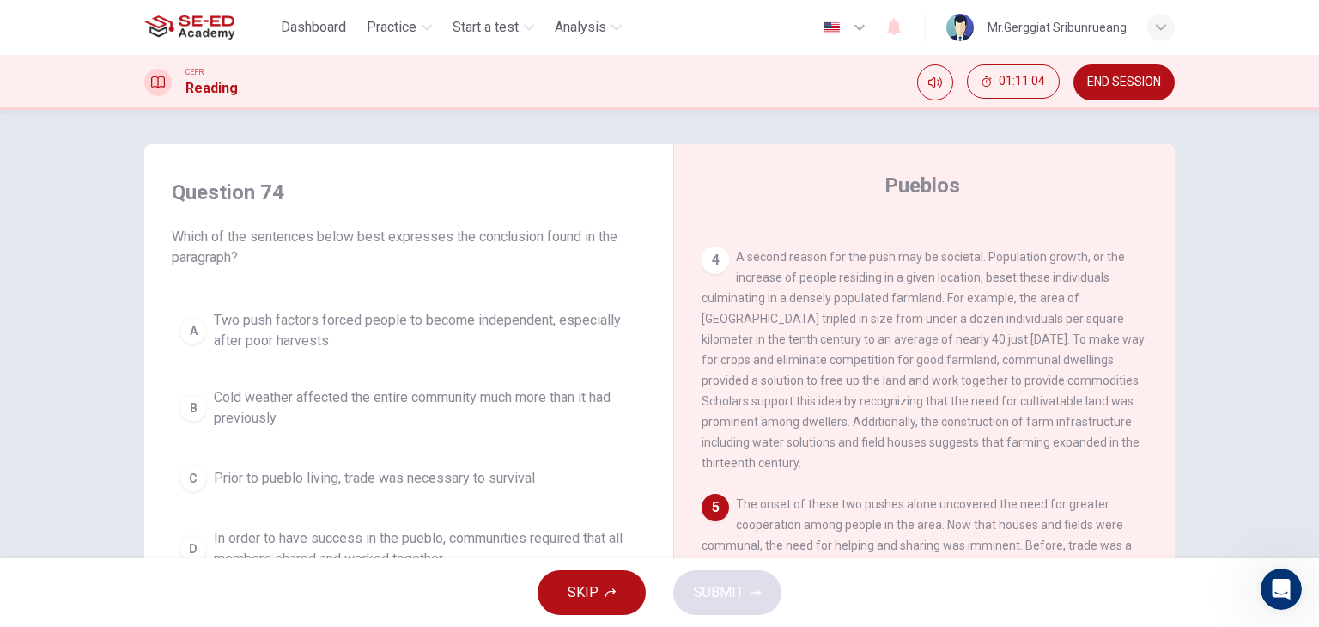
click at [338, 341] on span "Two push factors forced people to become independent, especially after poor har…" at bounding box center [426, 330] width 424 height 41
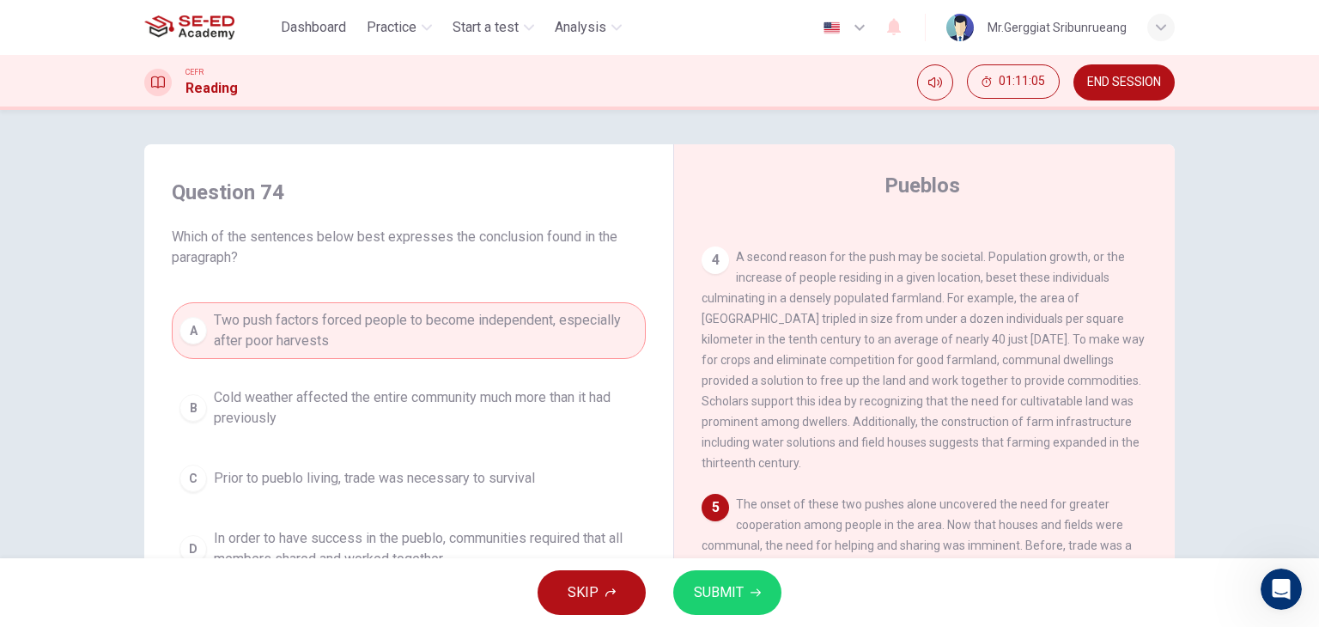
click at [768, 585] on button "SUBMIT" at bounding box center [727, 592] width 108 height 45
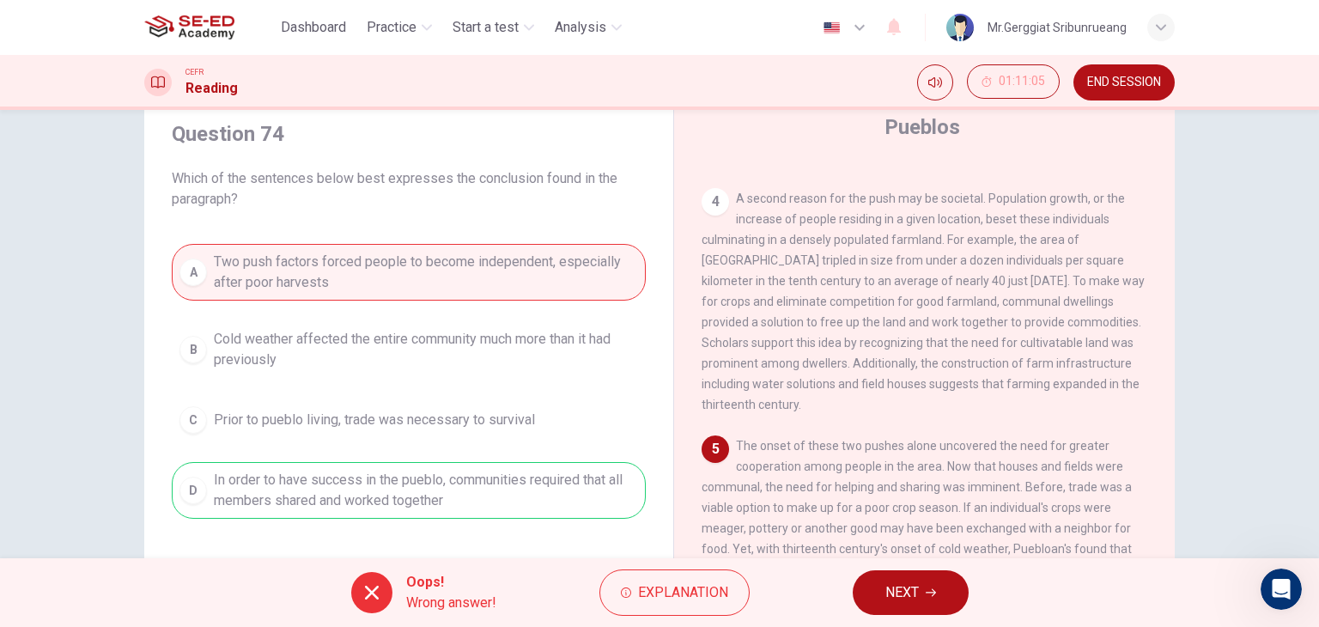
scroll to position [172, 0]
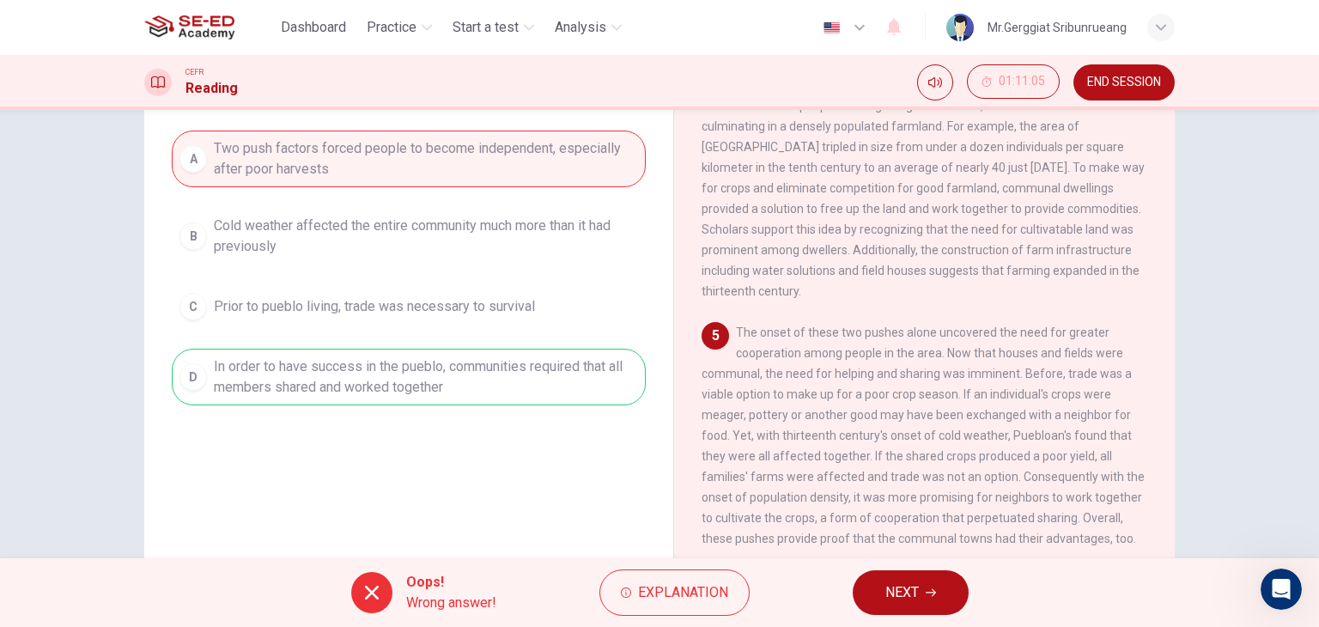
click at [879, 589] on button "NEXT" at bounding box center [911, 592] width 116 height 45
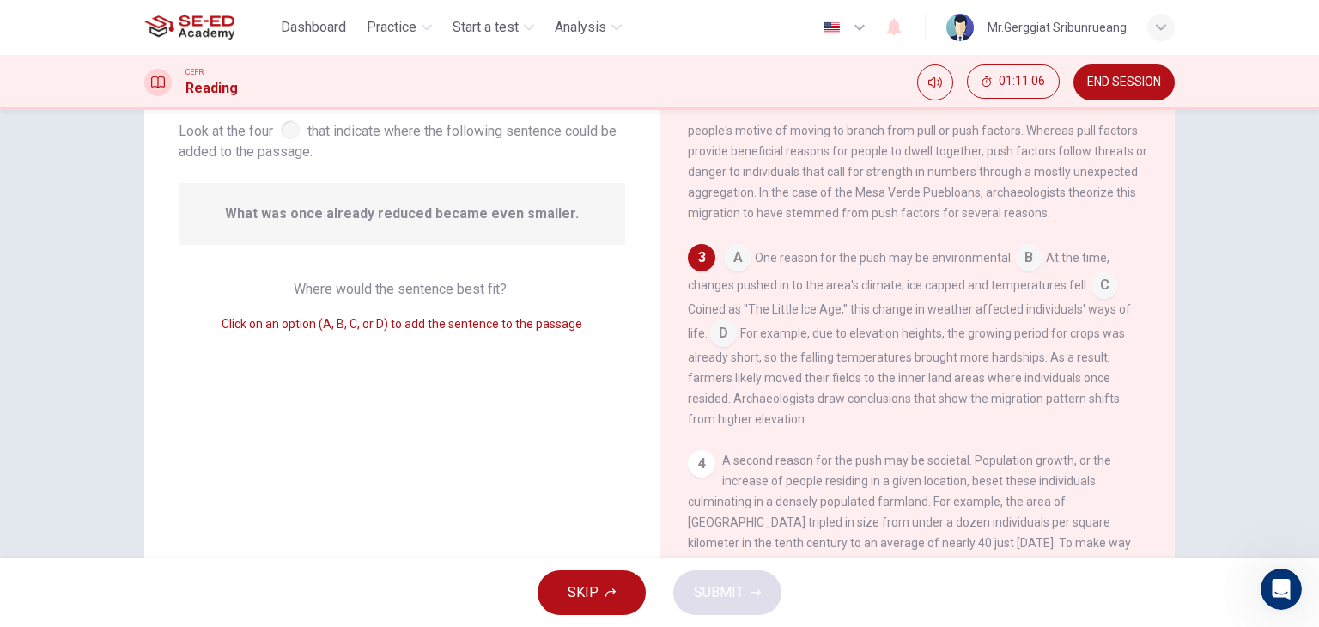
scroll to position [0, 0]
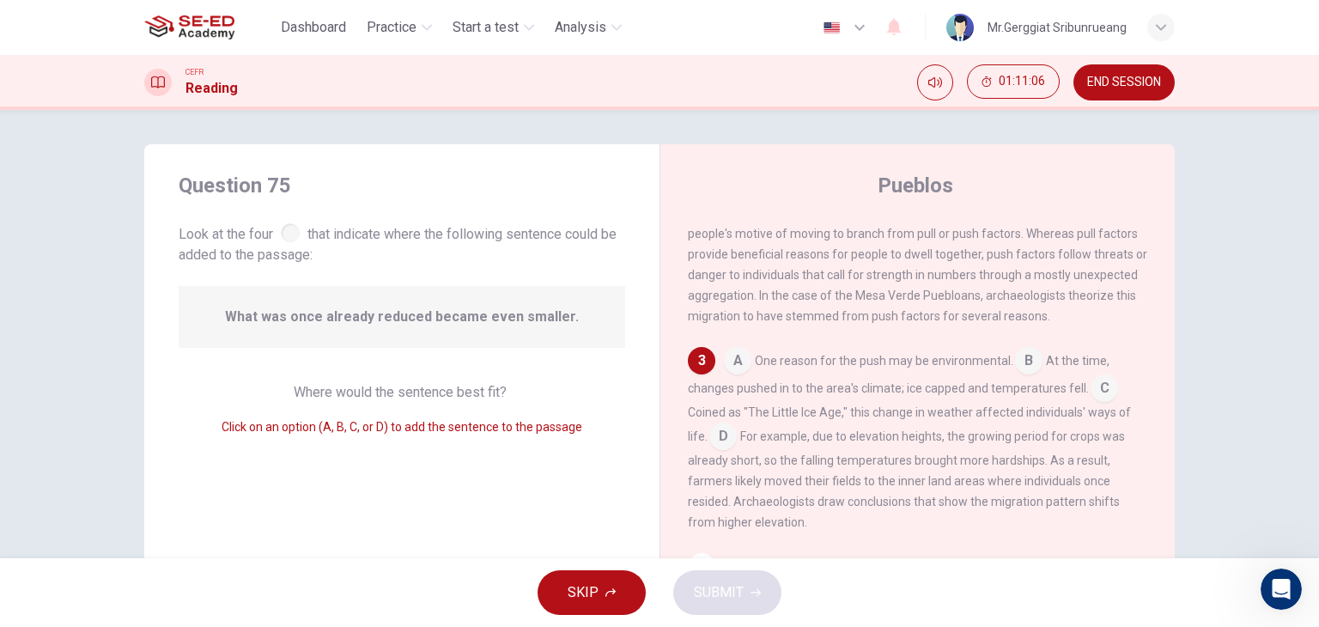
click at [729, 376] on input at bounding box center [737, 362] width 27 height 27
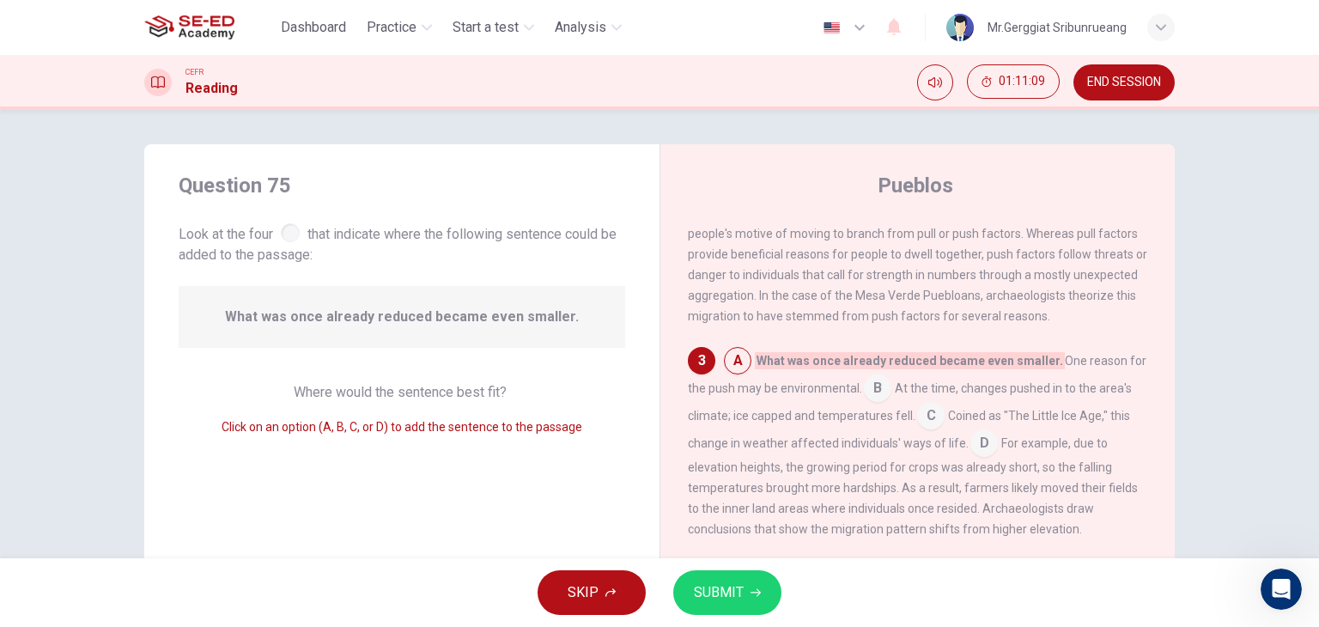
click at [742, 607] on button "SUBMIT" at bounding box center [727, 592] width 108 height 45
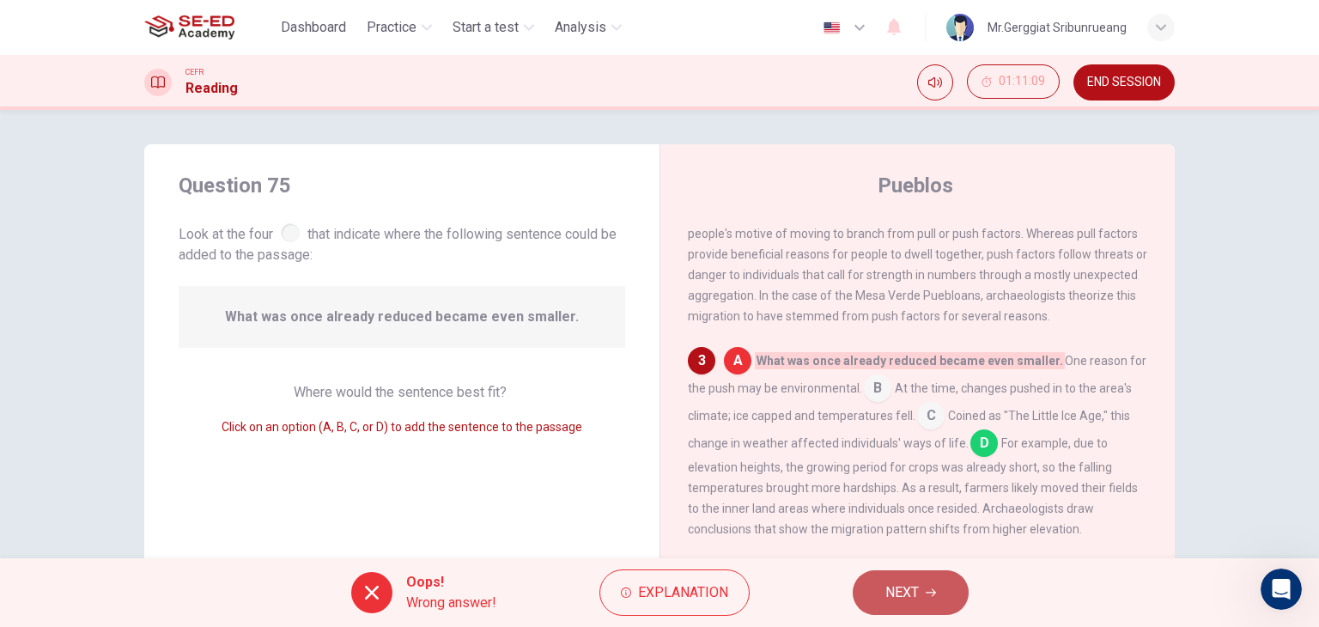
click at [925, 582] on button "NEXT" at bounding box center [911, 592] width 116 height 45
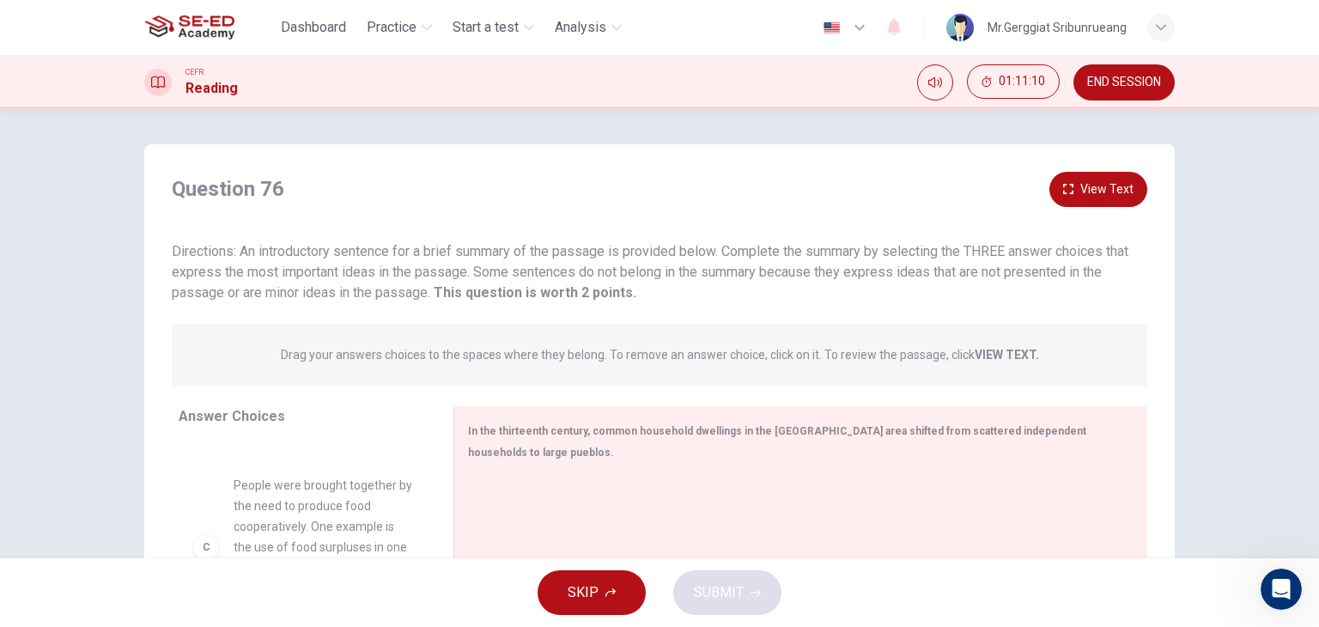
scroll to position [258, 0]
click at [322, 502] on span "People were brought together by the need to produce food cooperatively. One exa…" at bounding box center [323, 537] width 179 height 144
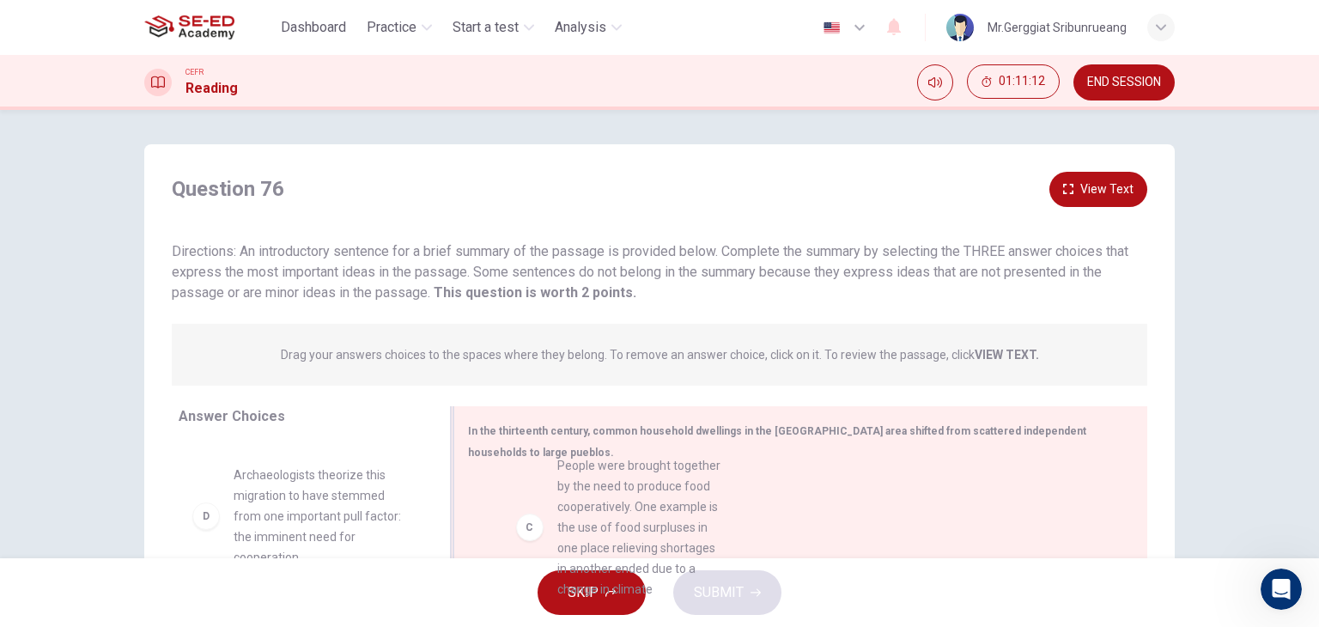
drag, startPoint x: 196, startPoint y: 537, endPoint x: 533, endPoint y: 529, distance: 336.8
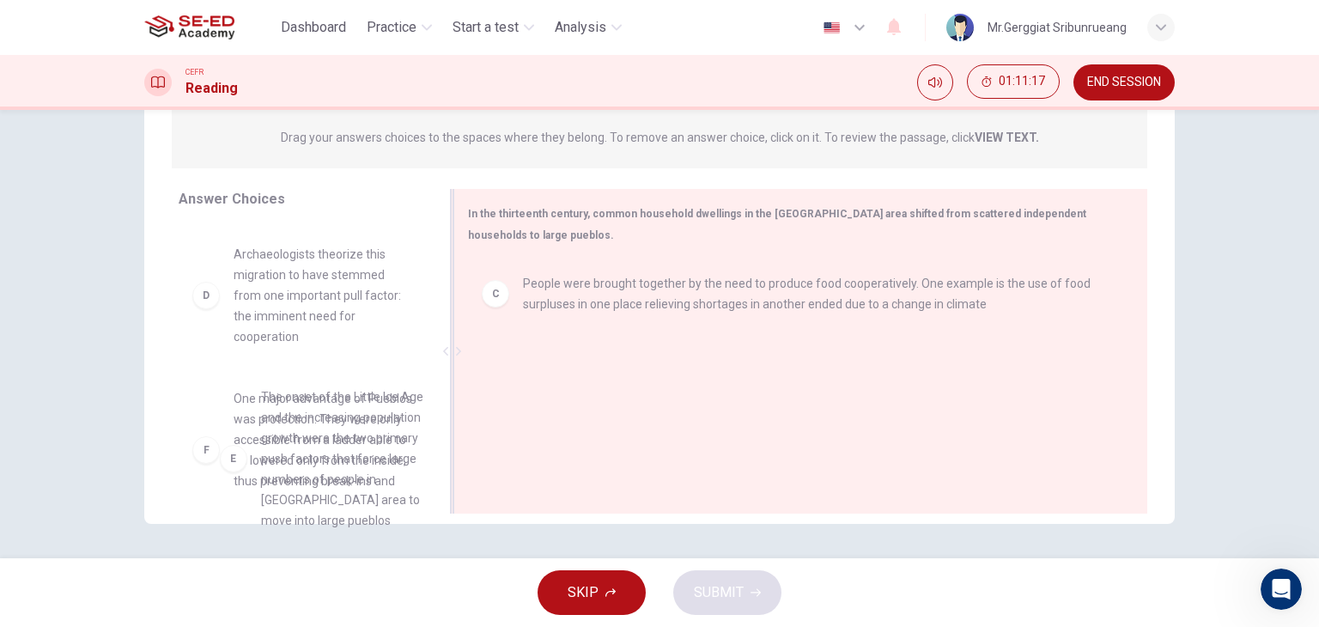
scroll to position [261, 0]
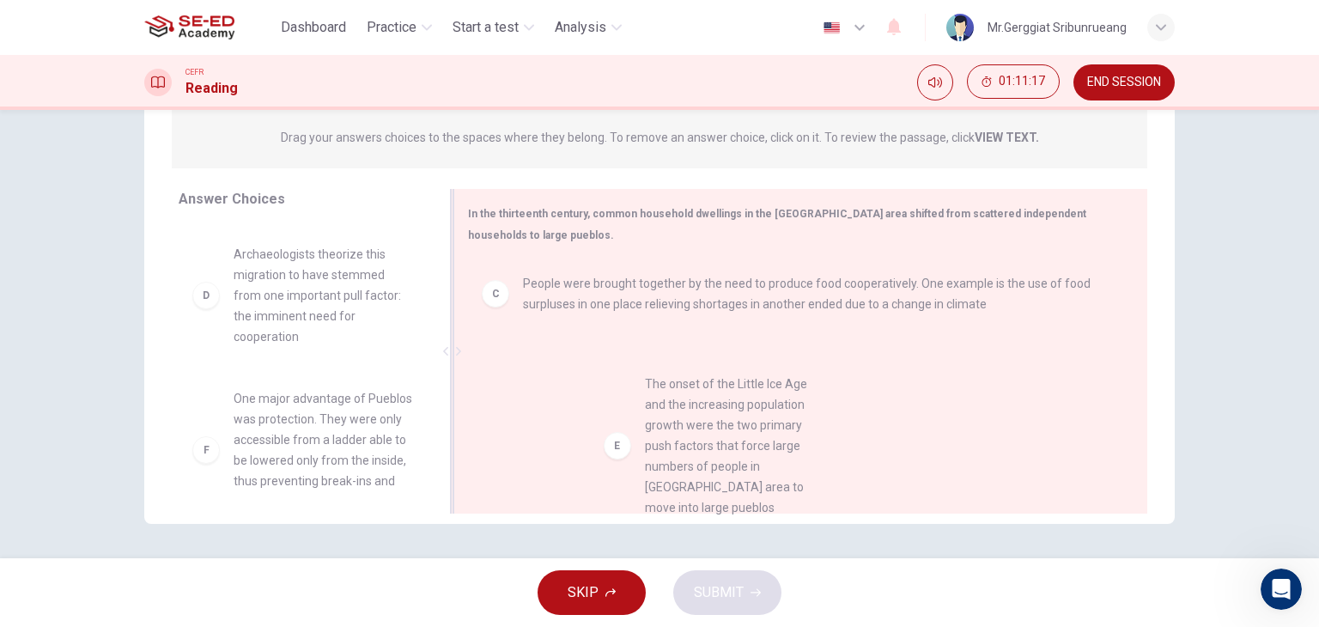
drag, startPoint x: 189, startPoint y: 469, endPoint x: 629, endPoint y: 448, distance: 440.2
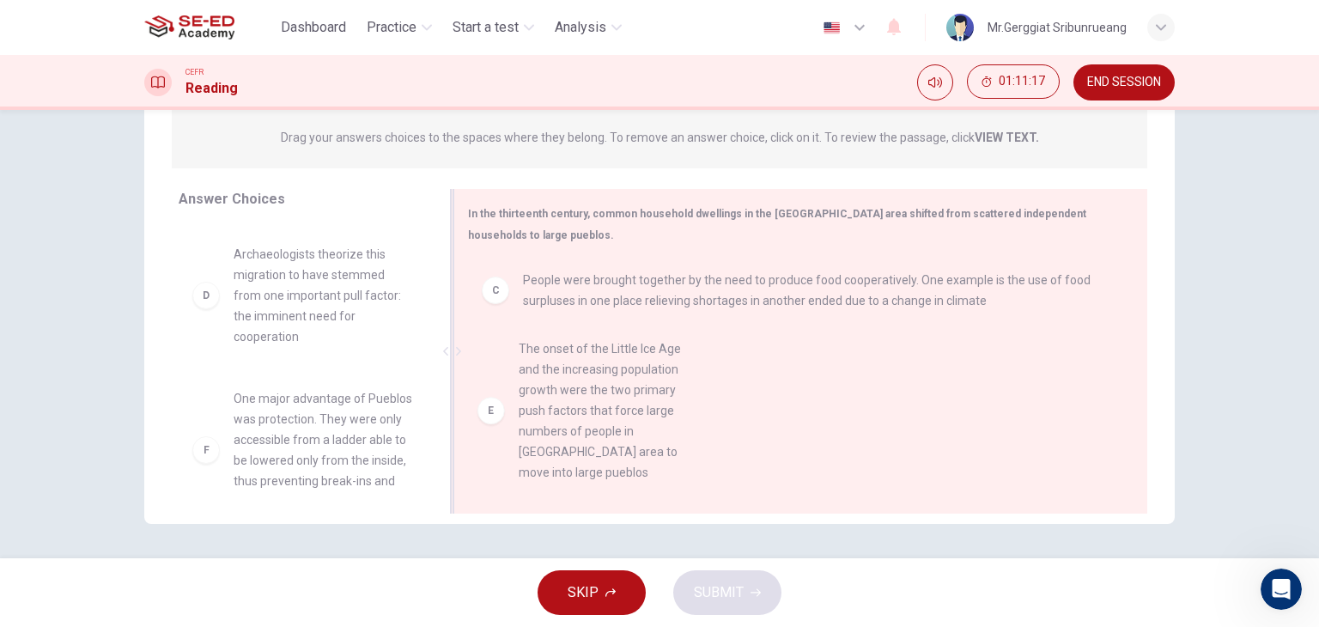
scroll to position [0, 0]
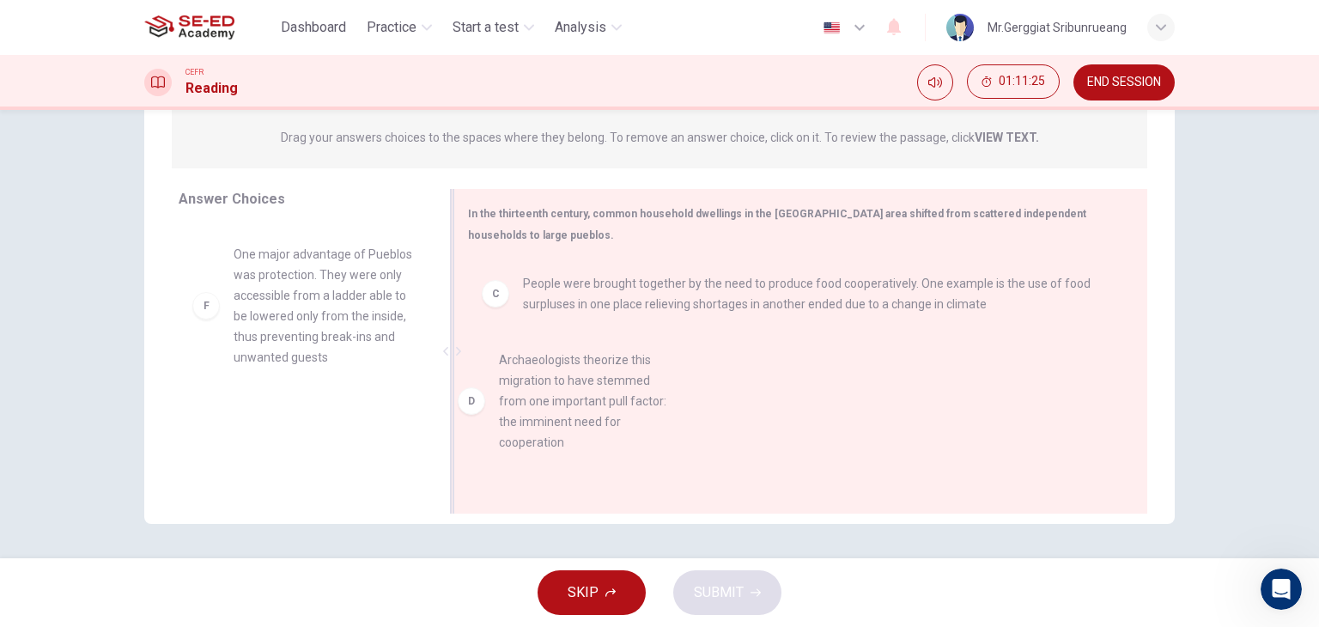
drag, startPoint x: 303, startPoint y: 350, endPoint x: 587, endPoint y: 440, distance: 297.4
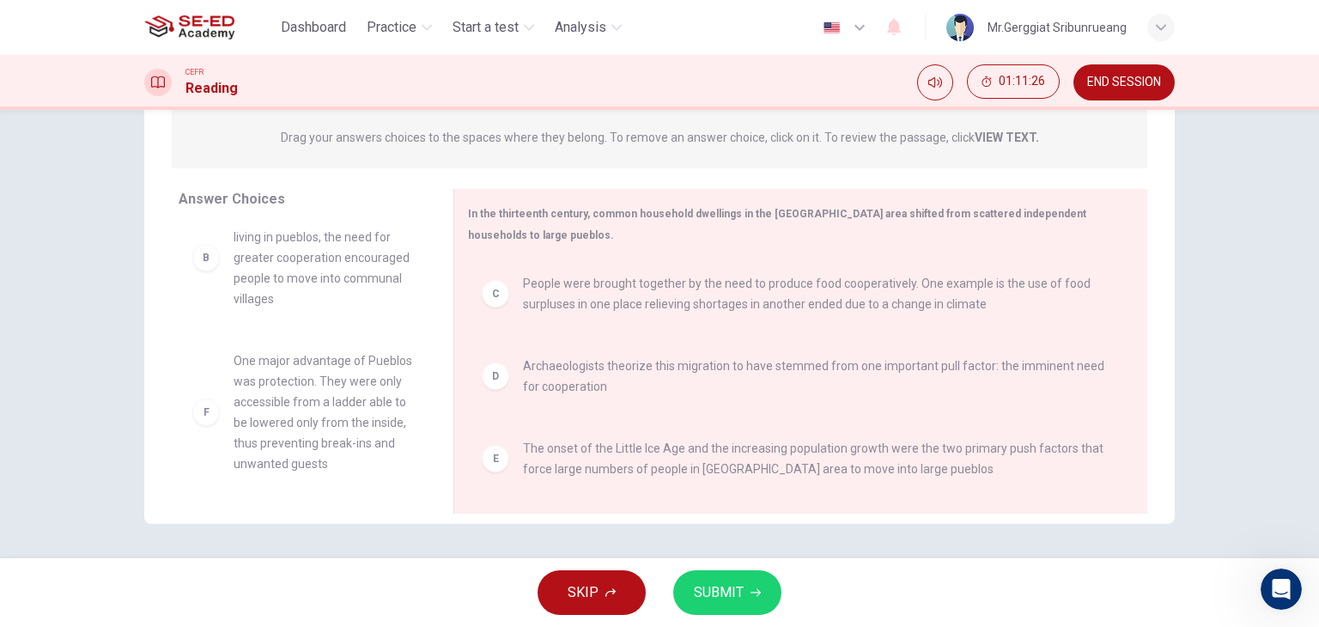
scroll to position [155, 0]
click at [746, 583] on button "SUBMIT" at bounding box center [727, 592] width 108 height 45
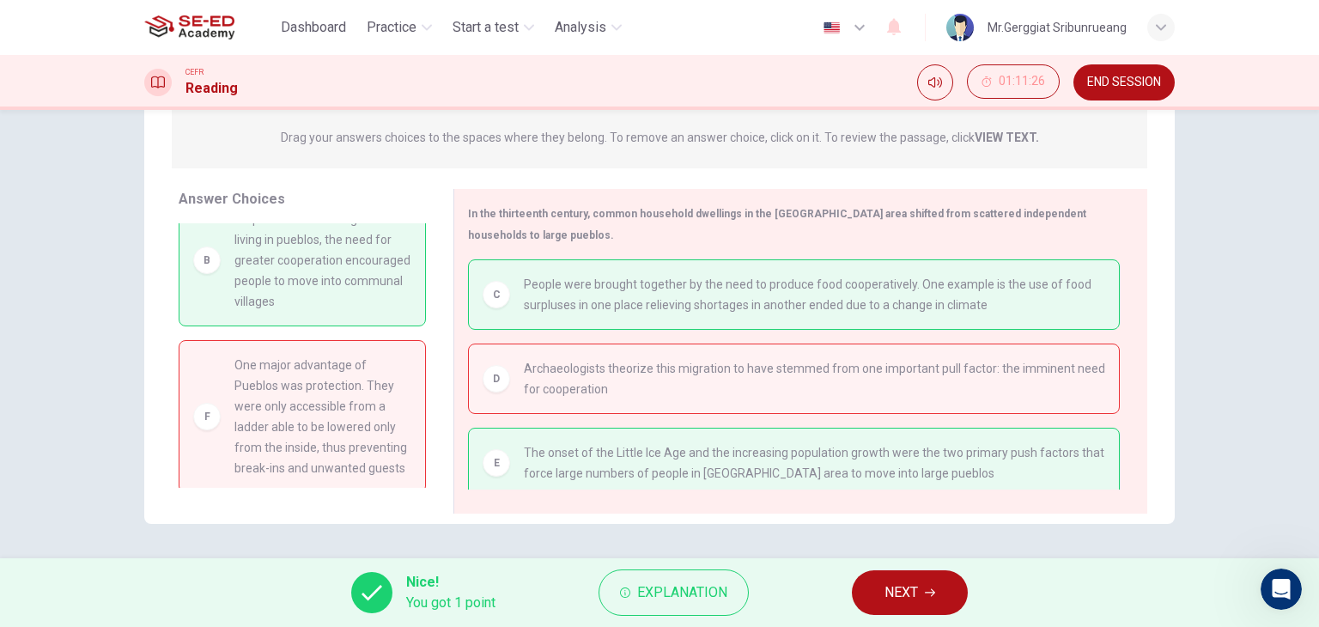
click at [904, 587] on span "NEXT" at bounding box center [901, 593] width 33 height 24
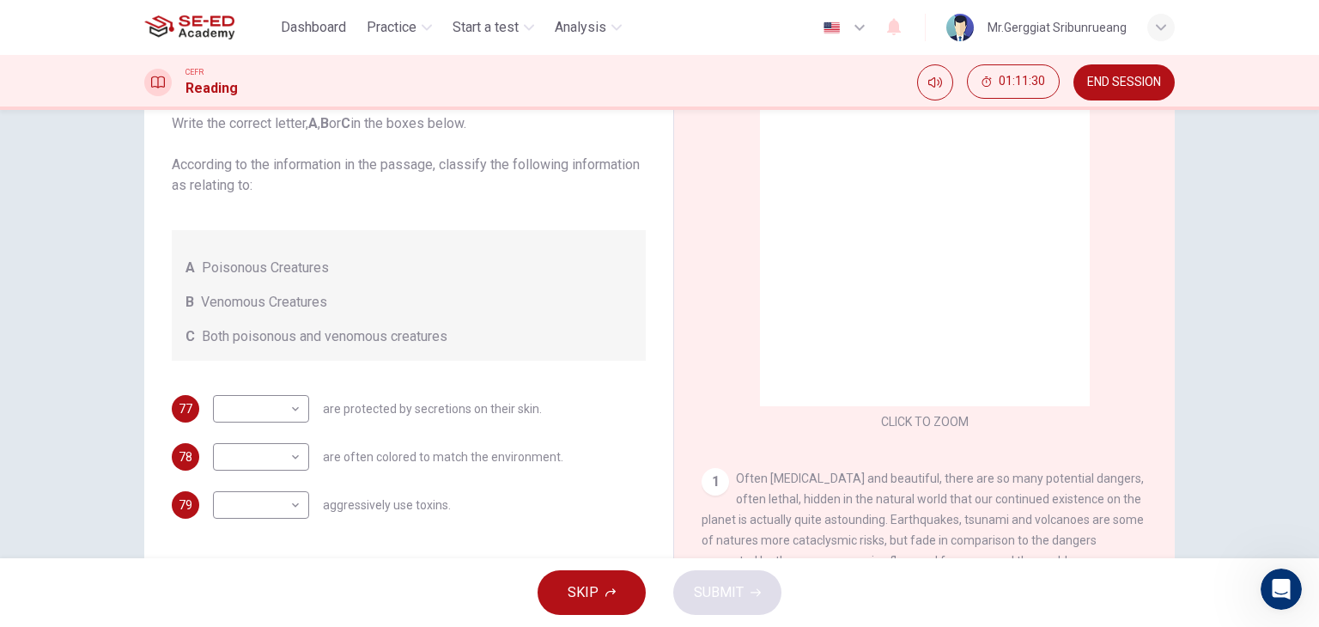
scroll to position [86, 0]
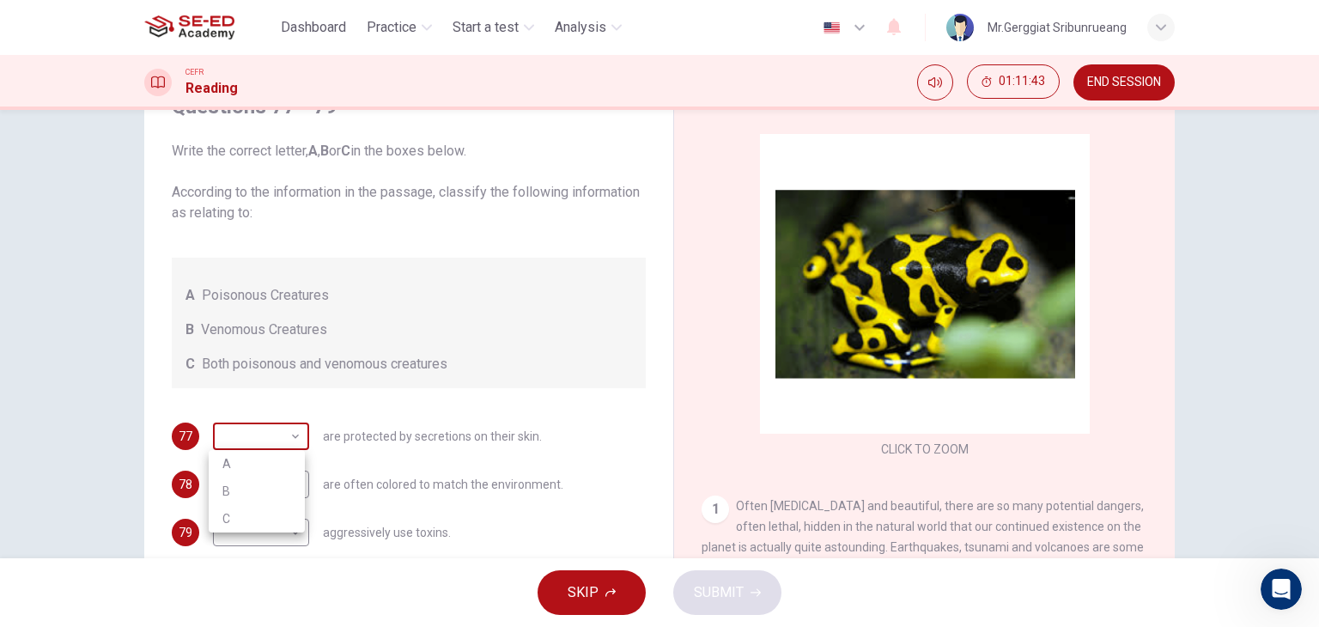
click at [274, 441] on body "This site uses cookies, as explained in our Privacy Policy . If you agree to th…" at bounding box center [659, 313] width 1319 height 627
click at [258, 464] on li "A" at bounding box center [257, 463] width 96 height 27
type input "A"
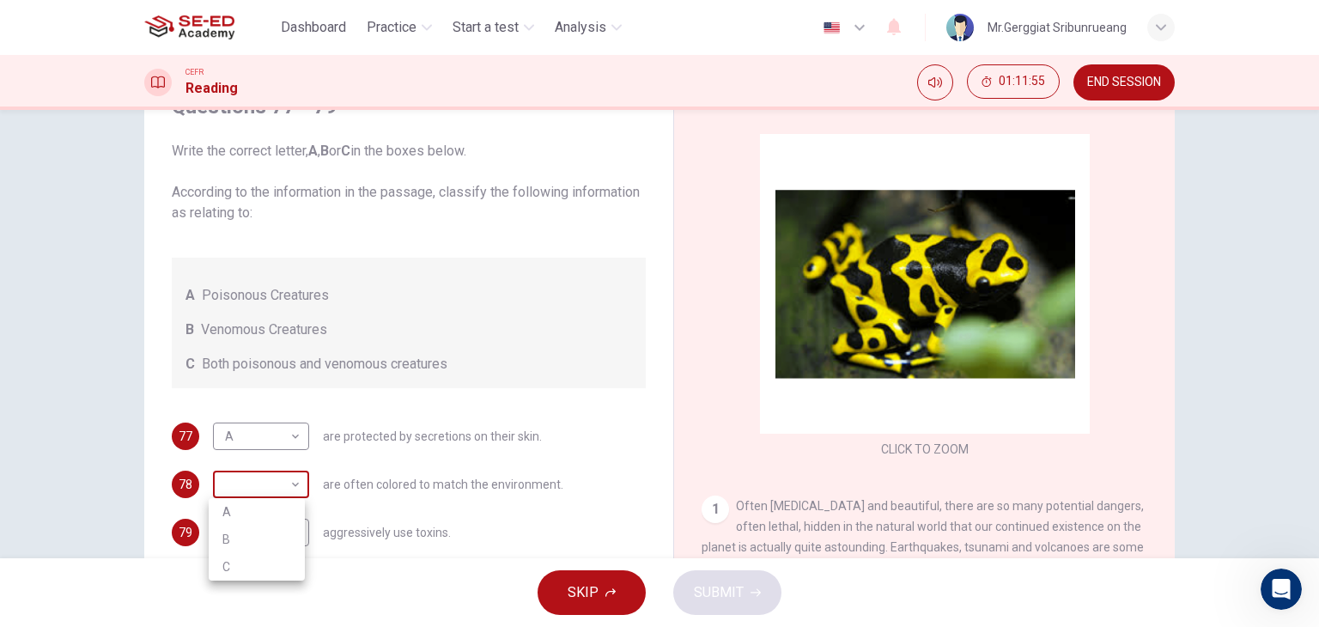
click at [265, 476] on body "This site uses cookies, as explained in our Privacy Policy . If you agree to th…" at bounding box center [659, 313] width 1319 height 627
click at [265, 566] on li "C" at bounding box center [257, 566] width 96 height 27
type input "C"
click at [261, 530] on body "This site uses cookies, as explained in our Privacy Policy . If you agree to th…" at bounding box center [659, 313] width 1319 height 627
click at [263, 576] on li "B" at bounding box center [257, 571] width 96 height 27
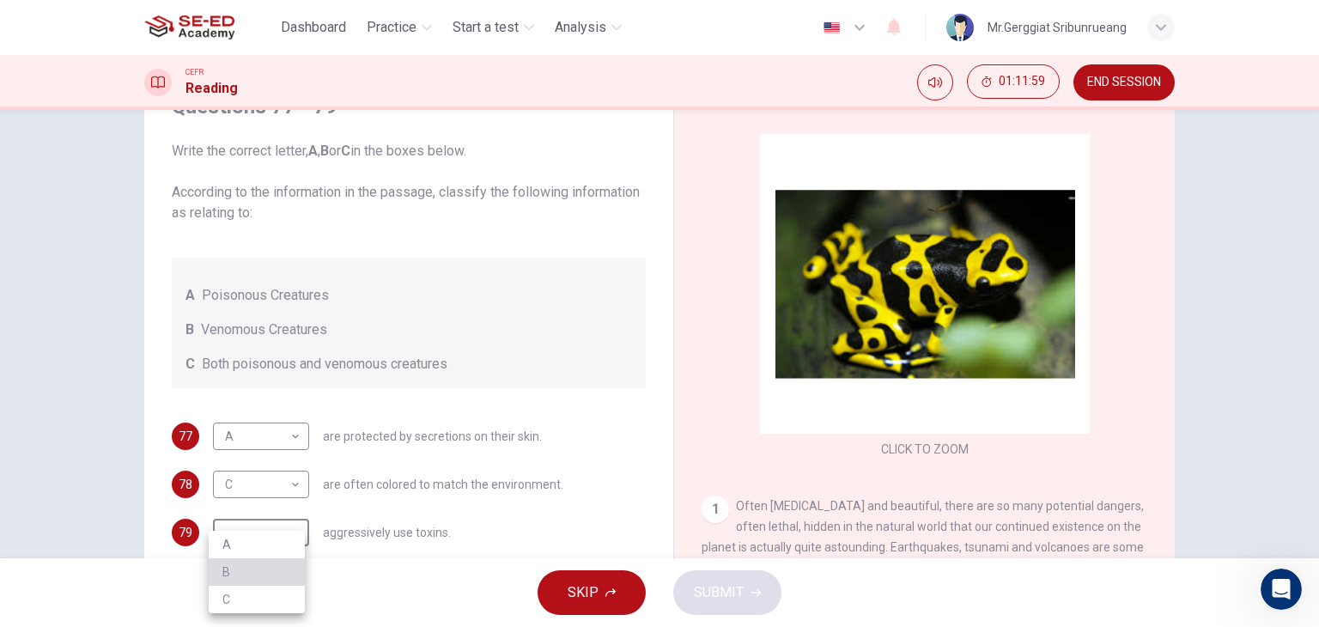
type input "B"
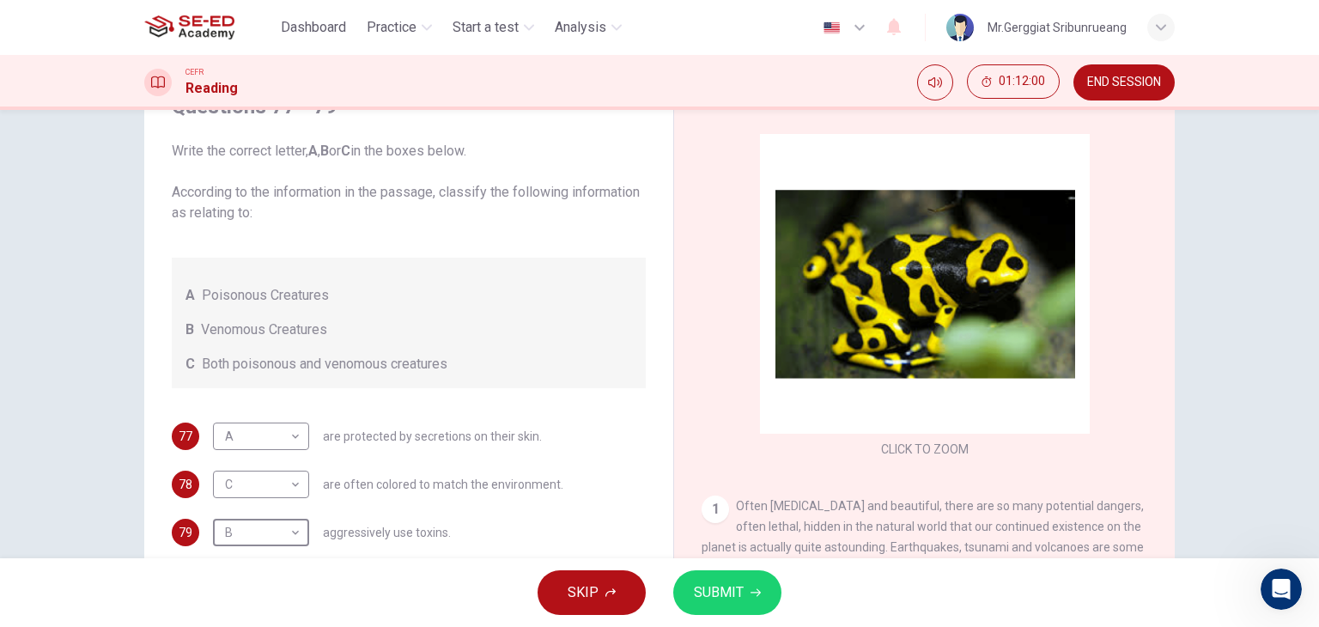
click at [447, 588] on div "SKIP SUBMIT" at bounding box center [659, 592] width 1319 height 69
click at [714, 592] on span "SUBMIT" at bounding box center [719, 593] width 50 height 24
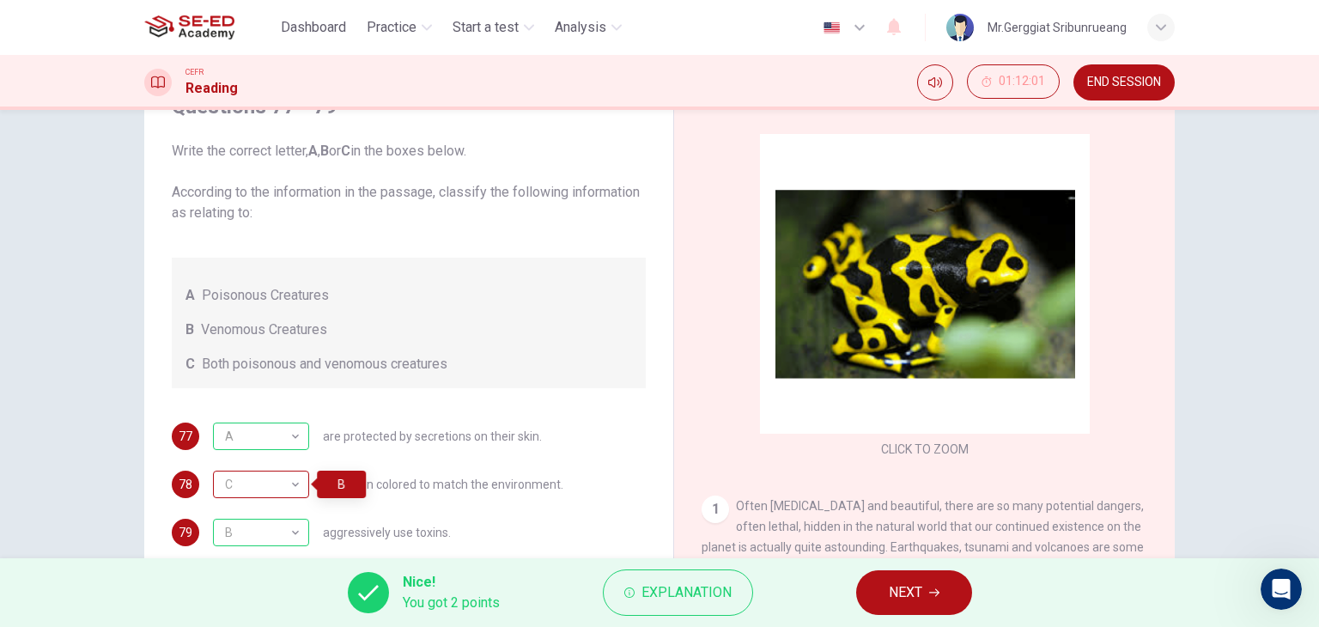
click at [278, 482] on div "C" at bounding box center [258, 484] width 90 height 49
click at [882, 581] on button "NEXT" at bounding box center [914, 592] width 116 height 45
click at [882, 581] on div "Nice! You got 2 points Explanation NEXT" at bounding box center [659, 592] width 1319 height 69
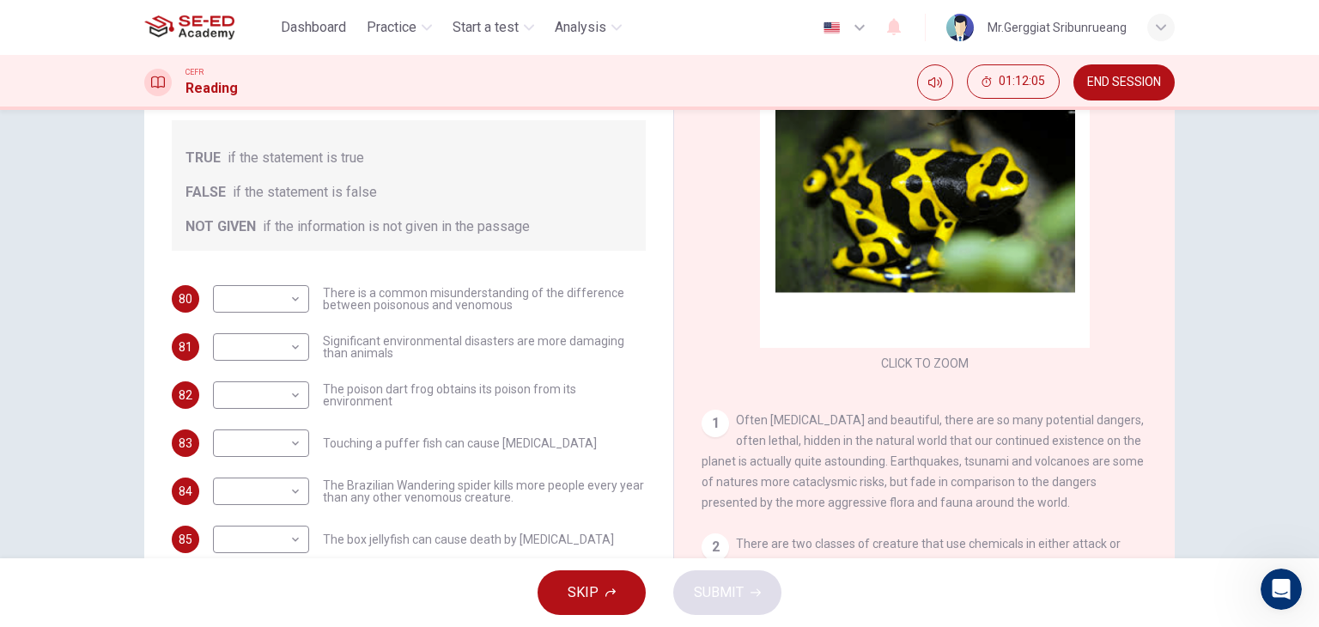
scroll to position [0, 0]
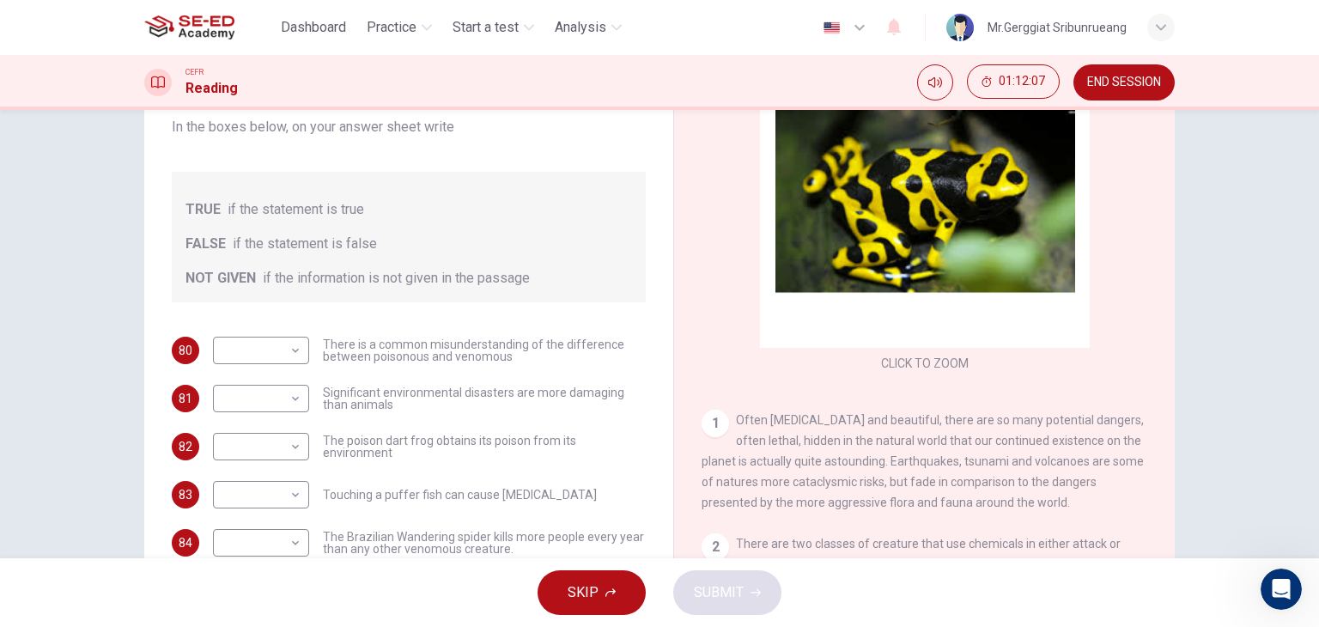
drag, startPoint x: 353, startPoint y: 344, endPoint x: 511, endPoint y: 344, distance: 158.0
click at [511, 344] on span "There is a common misunderstanding of the difference between poisonous and veno…" at bounding box center [484, 350] width 323 height 24
click at [268, 347] on body "This site uses cookies, as explained in our Privacy Policy . If you agree to th…" at bounding box center [659, 313] width 1319 height 627
click at [269, 383] on li "TRUE" at bounding box center [257, 377] width 96 height 27
type input "TRUE"
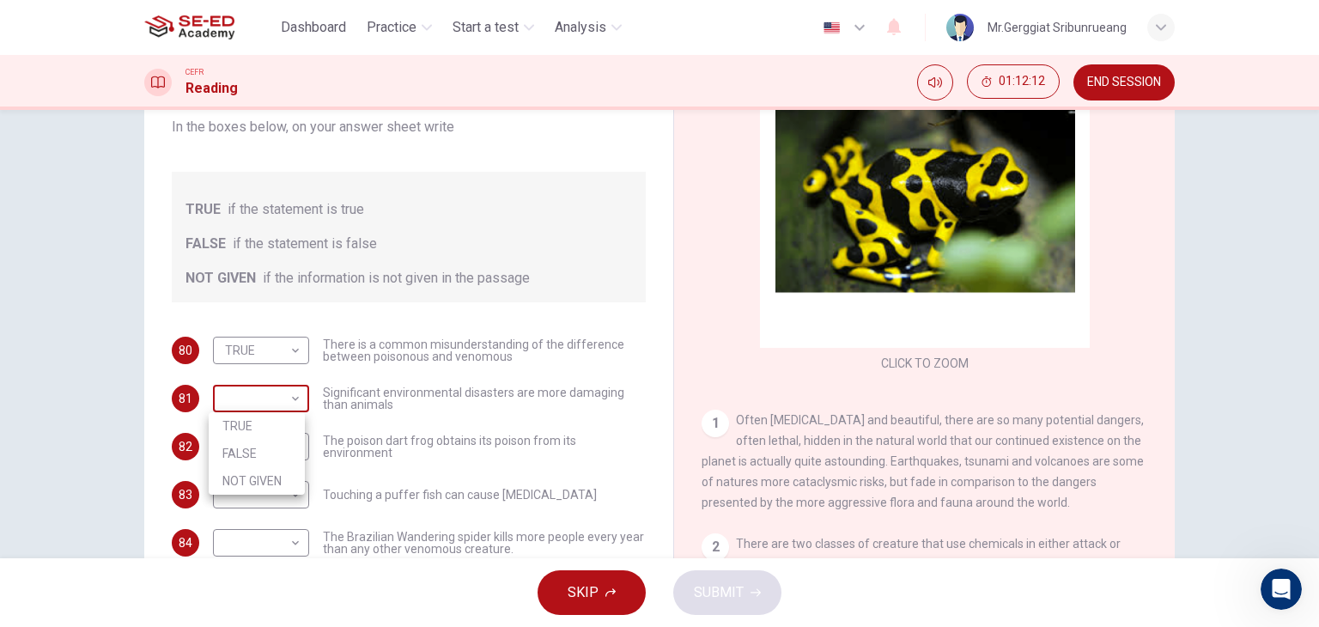
click at [281, 402] on body "This site uses cookies, as explained in our Privacy Policy . If you agree to th…" at bounding box center [659, 313] width 1319 height 627
click at [283, 480] on li "NOT GIVEN" at bounding box center [257, 480] width 96 height 27
type input "NOT GIVEN"
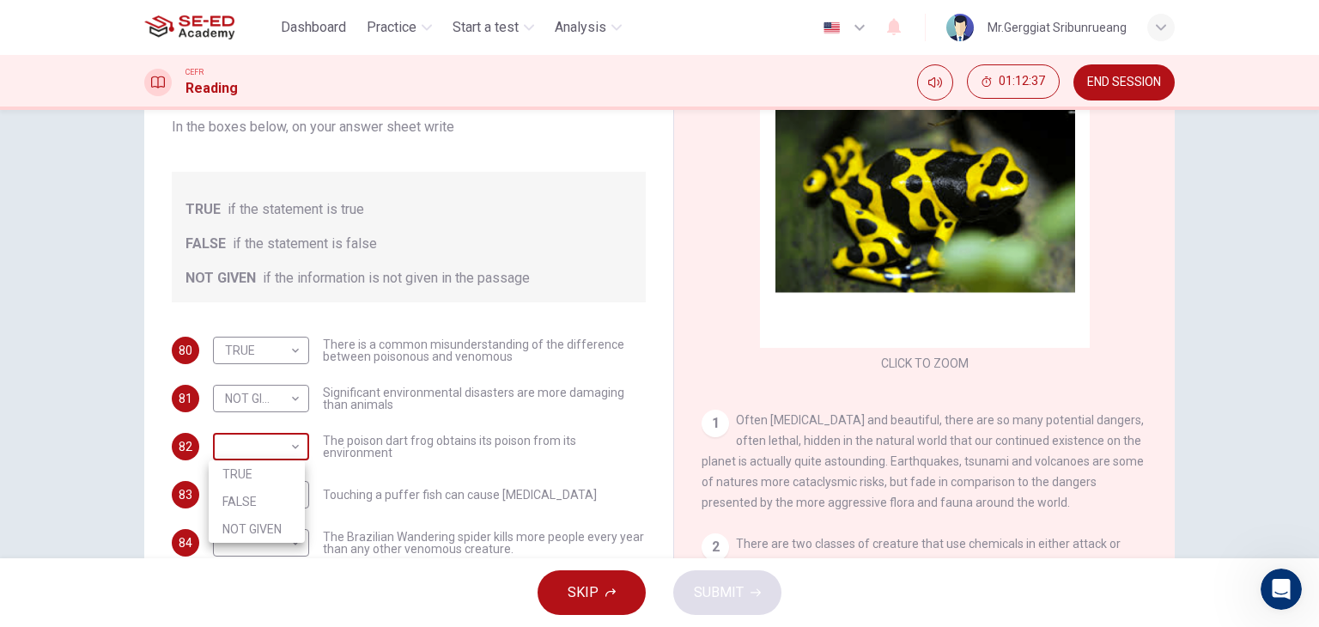
click at [266, 446] on body "This site uses cookies, as explained in our Privacy Policy . If you agree to th…" at bounding box center [659, 313] width 1319 height 627
click at [274, 483] on li "TRUE" at bounding box center [257, 473] width 96 height 27
type input "TRUE"
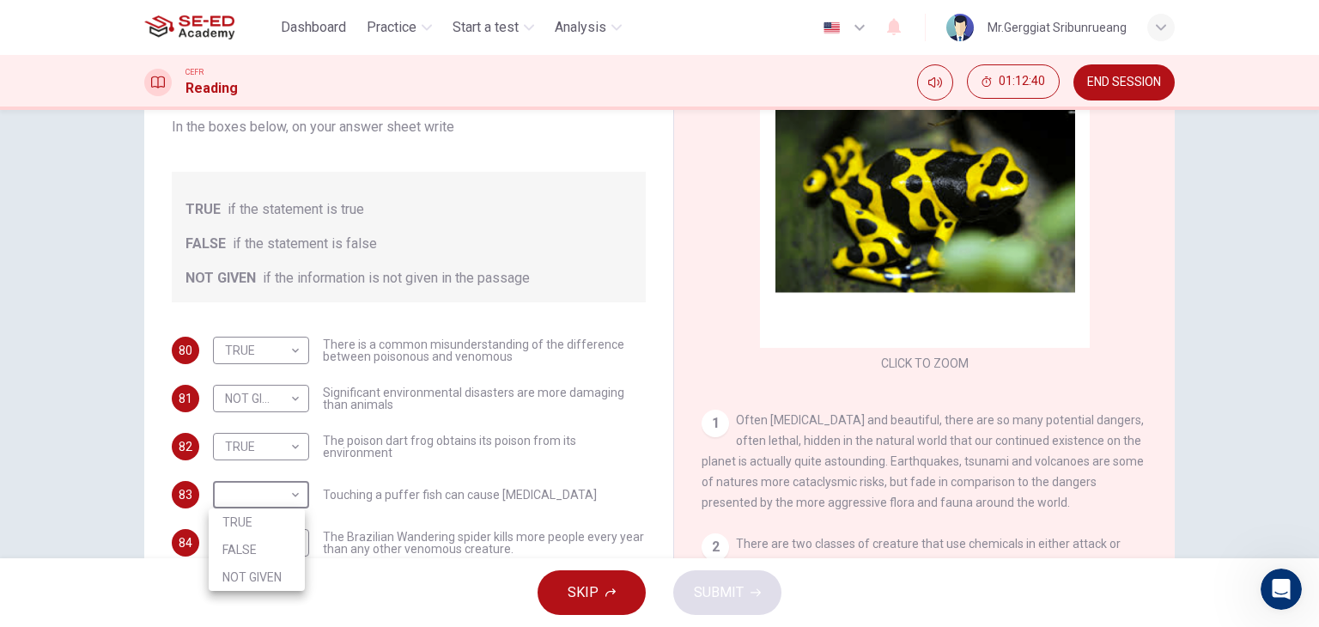
click at [274, 483] on body "This site uses cookies, as explained in our Privacy Policy . If you agree to th…" at bounding box center [659, 313] width 1319 height 627
click at [262, 551] on li "FALSE" at bounding box center [257, 549] width 96 height 27
type input "FALSE"
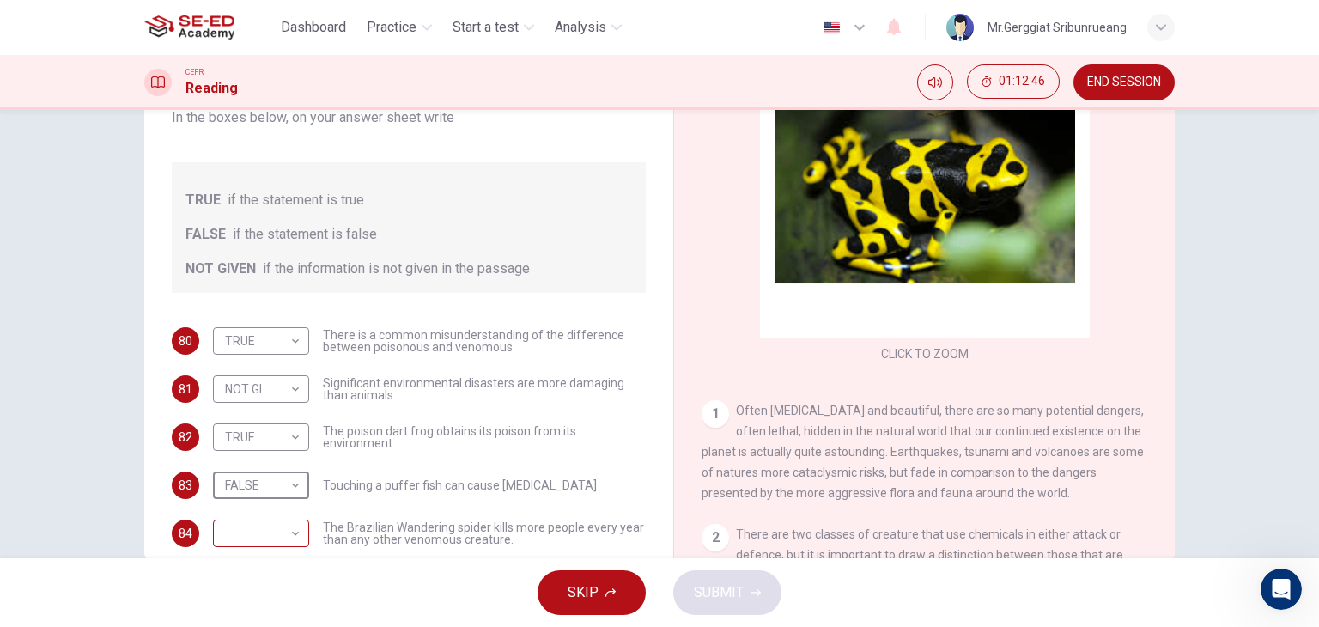
click at [262, 544] on body "This site uses cookies, as explained in our Privacy Policy . If you agree to th…" at bounding box center [659, 313] width 1319 height 627
click at [263, 544] on li "TRUE" at bounding box center [257, 544] width 96 height 27
type input "TRUE"
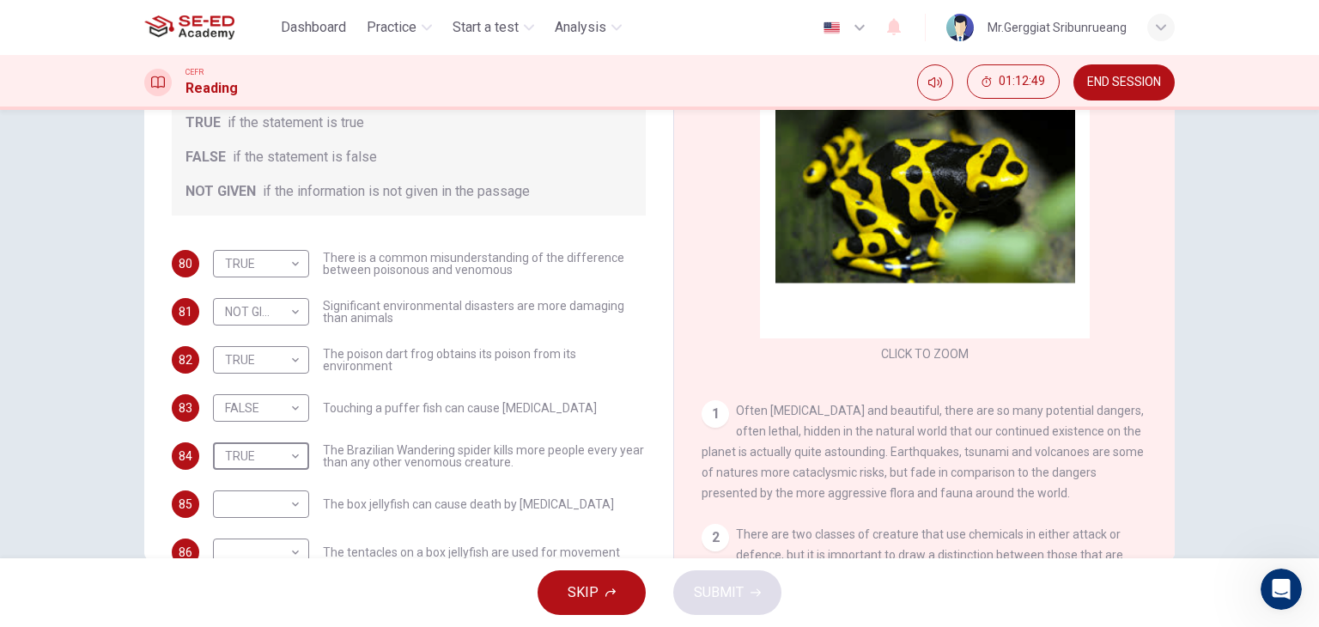
scroll to position [117, 0]
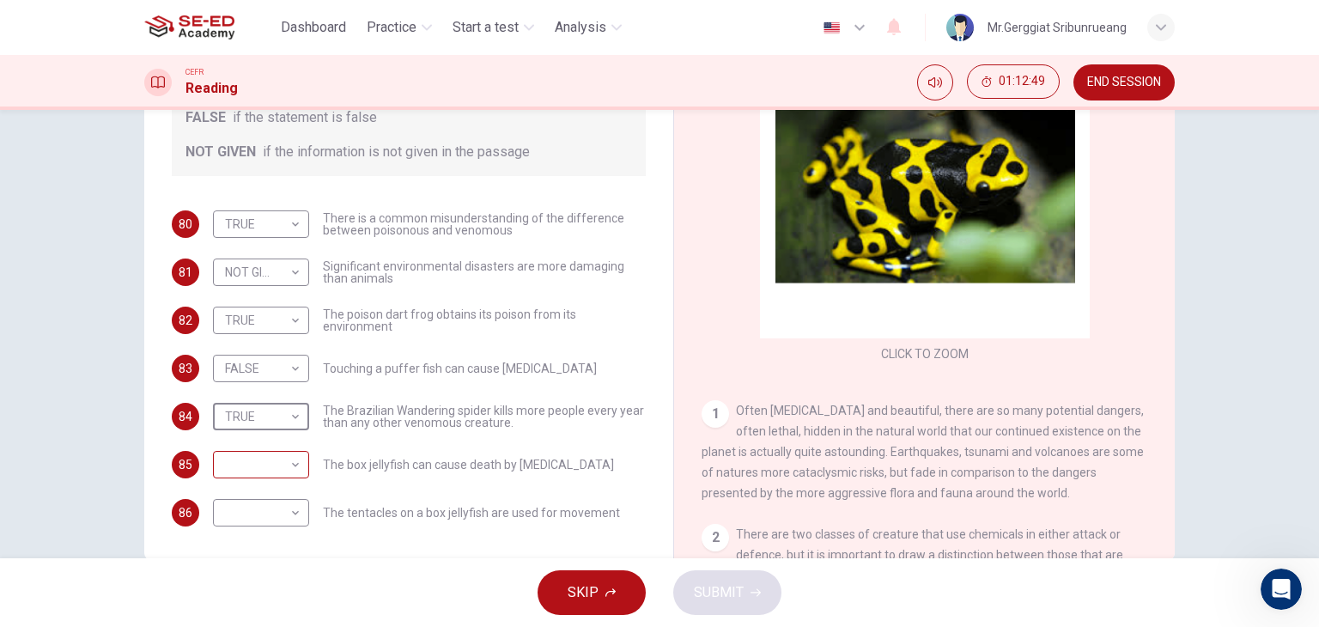
click at [253, 466] on body "This site uses cookies, as explained in our Privacy Policy . If you agree to th…" at bounding box center [659, 313] width 1319 height 627
click at [268, 488] on li "TRUE" at bounding box center [257, 491] width 96 height 27
type input "TRUE"
click at [275, 507] on body "This site uses cookies, as explained in our Privacy Policy . If you agree to th…" at bounding box center [659, 313] width 1319 height 627
click at [265, 544] on li "TRUE" at bounding box center [257, 539] width 96 height 27
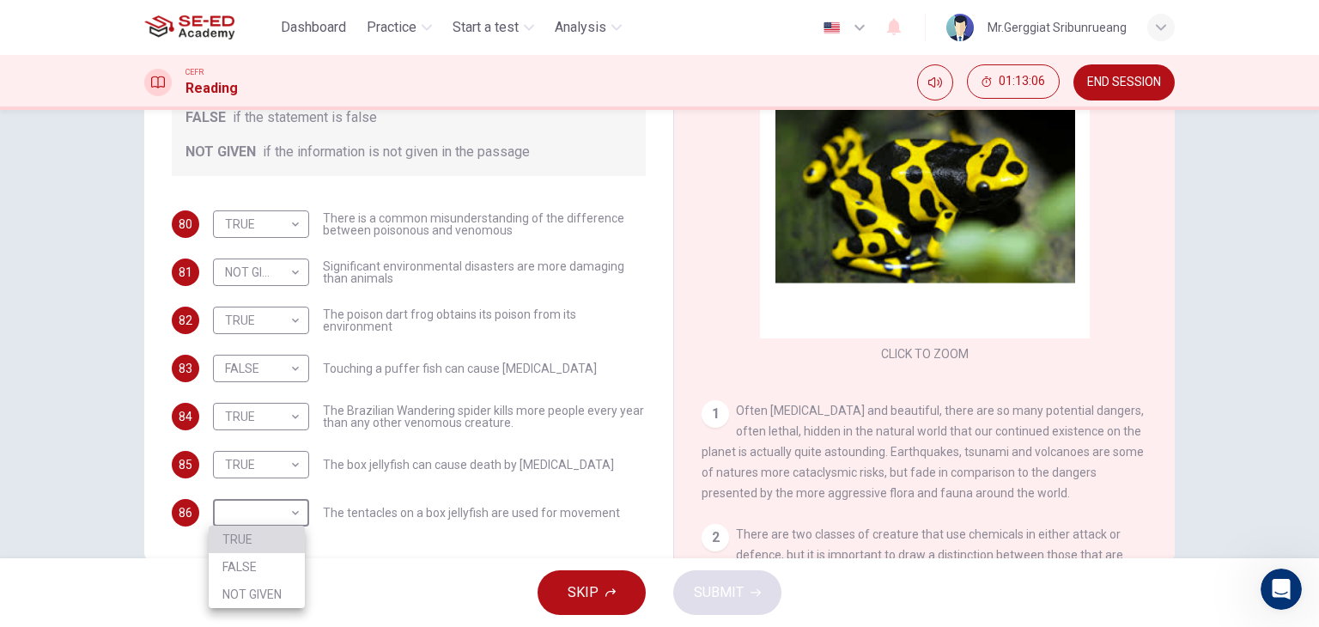
type input "TRUE"
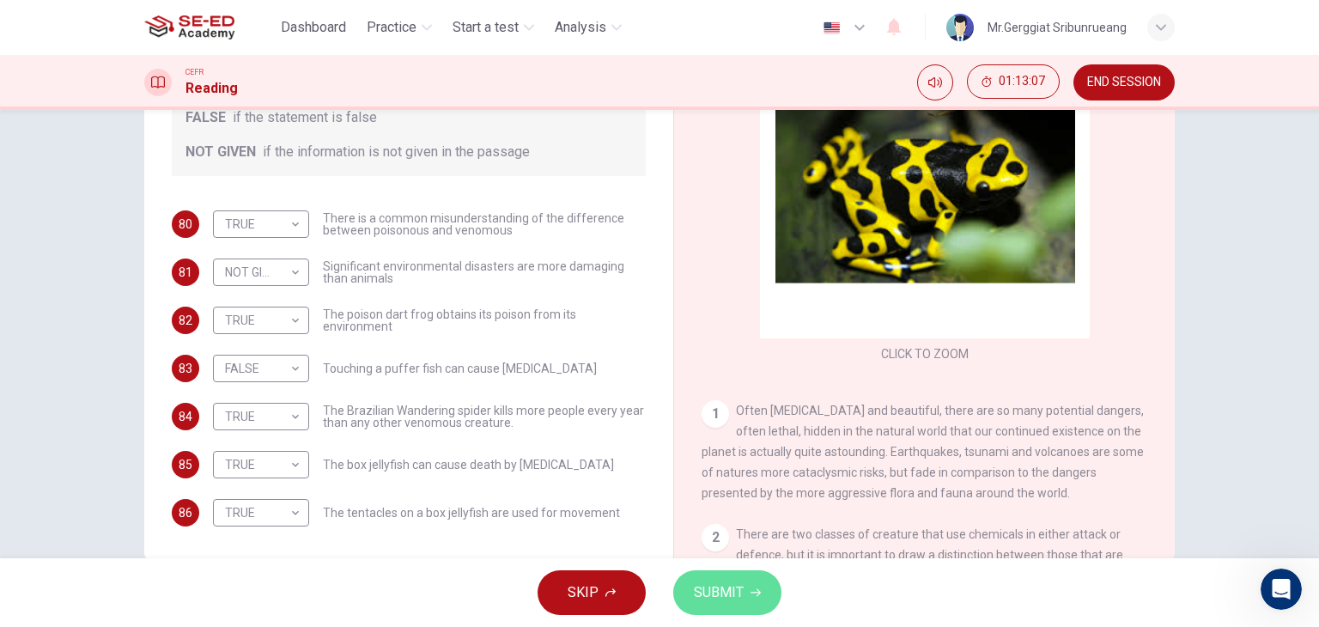
click at [747, 588] on button "SUBMIT" at bounding box center [727, 592] width 108 height 45
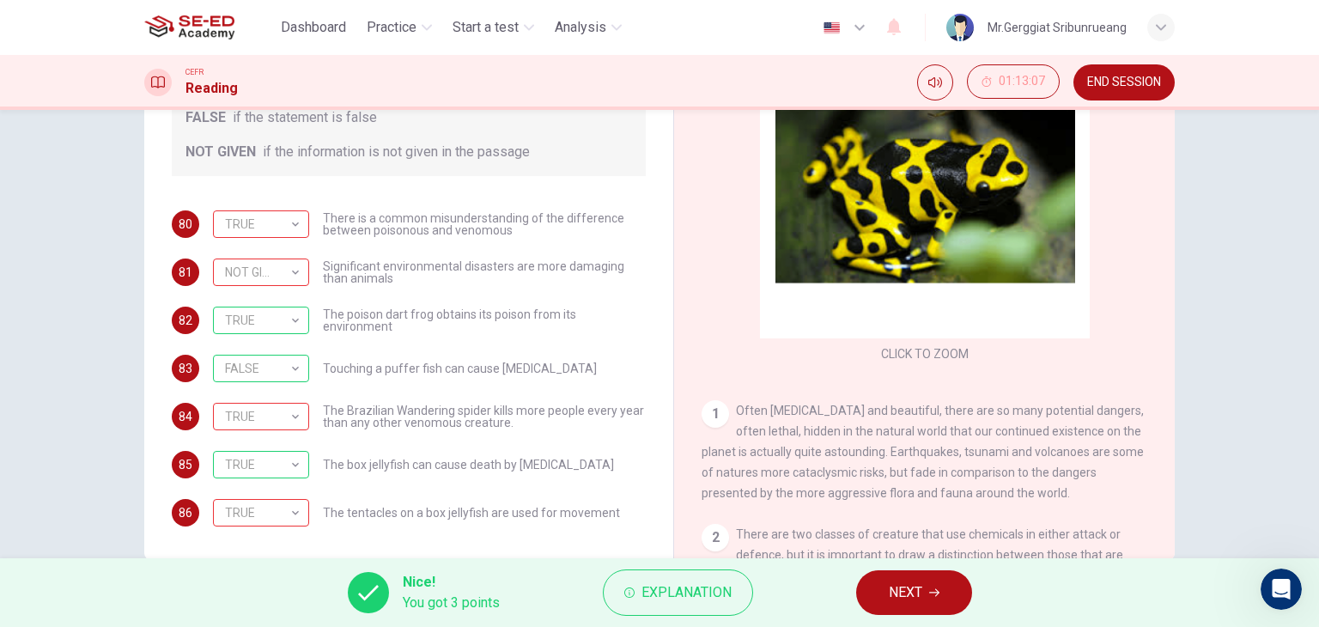
click at [914, 588] on span "NEXT" at bounding box center [905, 593] width 33 height 24
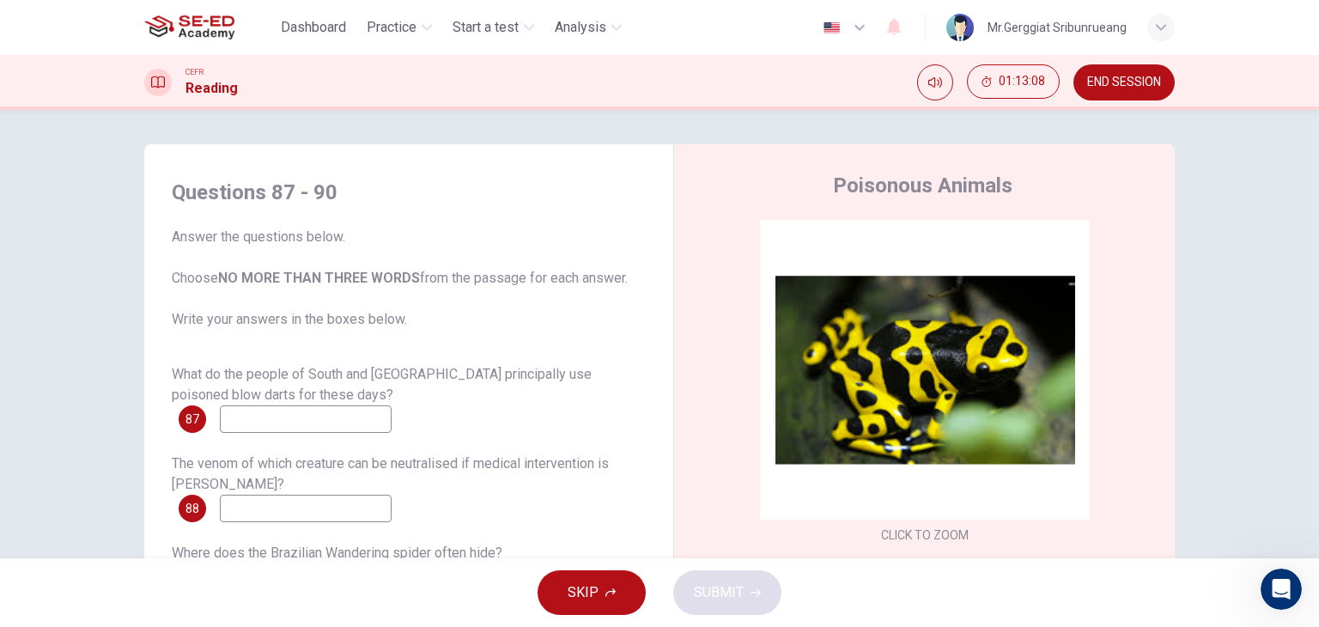
scroll to position [172, 0]
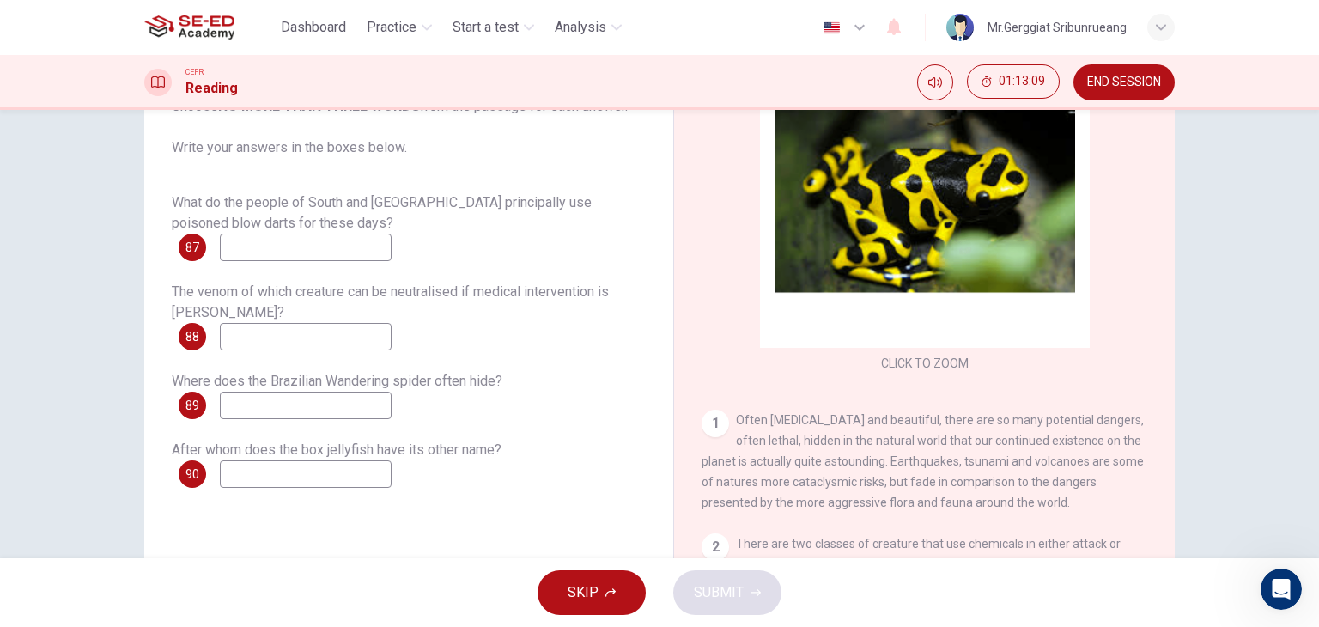
click at [270, 241] on input at bounding box center [306, 247] width 172 height 27
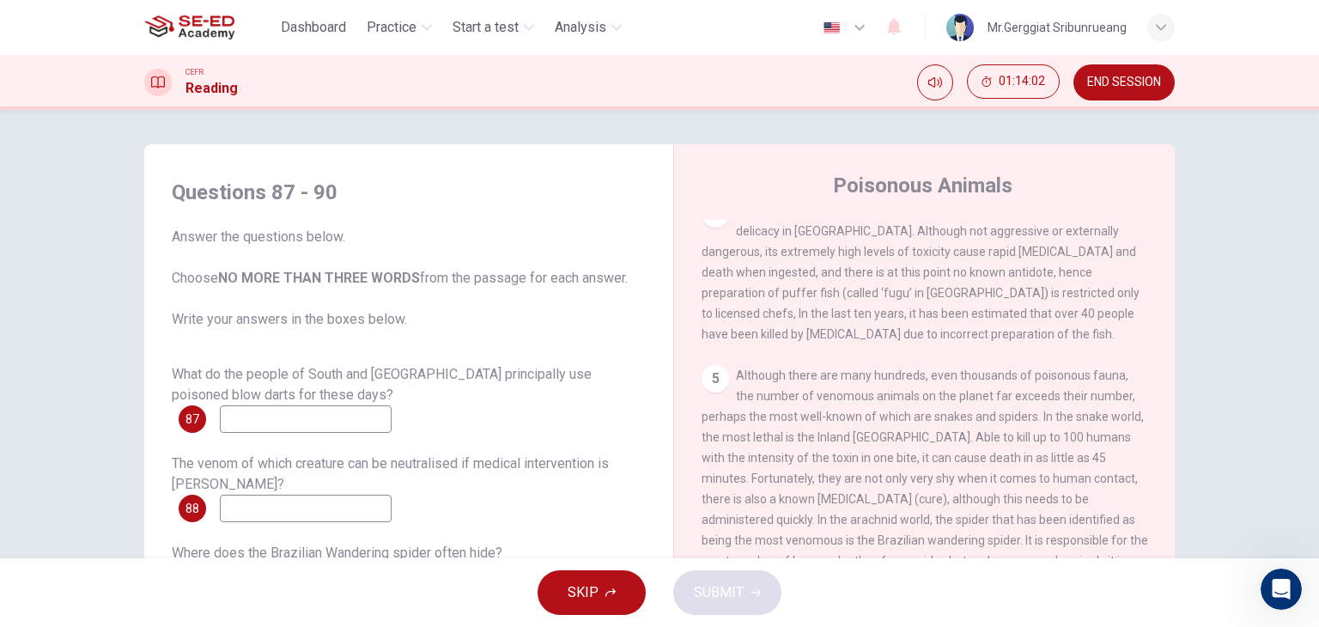
scroll to position [770, 0]
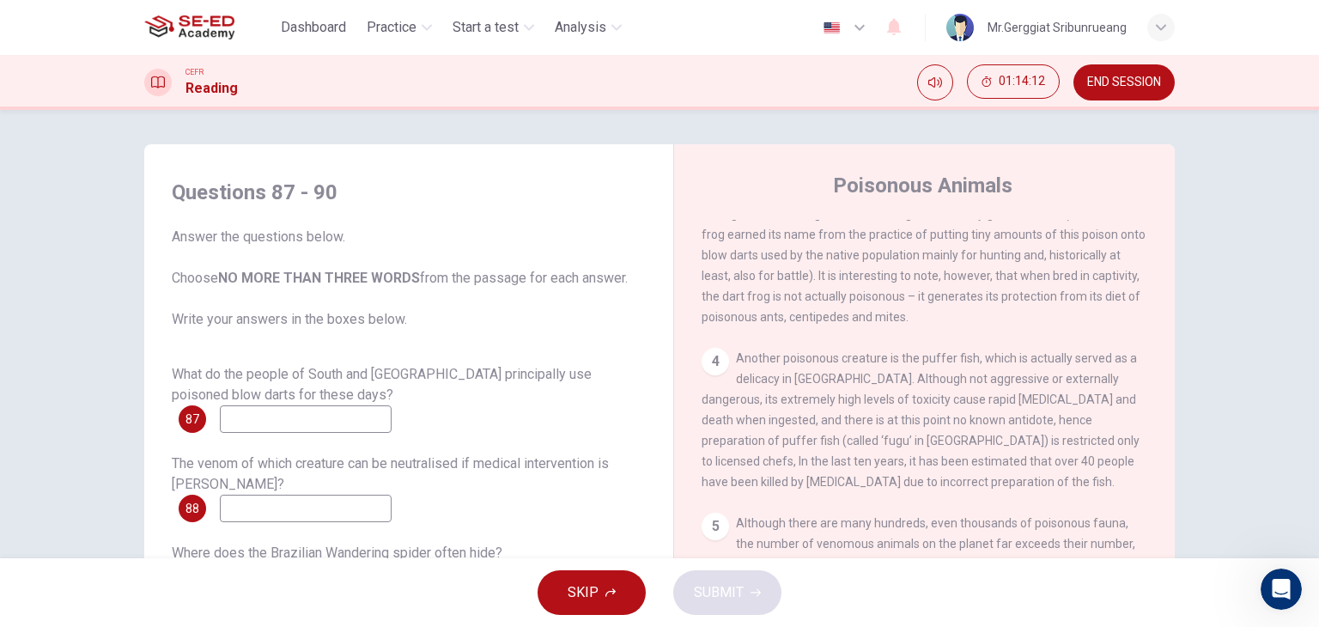
click at [331, 417] on input at bounding box center [306, 418] width 172 height 27
type input "p"
type input "o"
type input "protection"
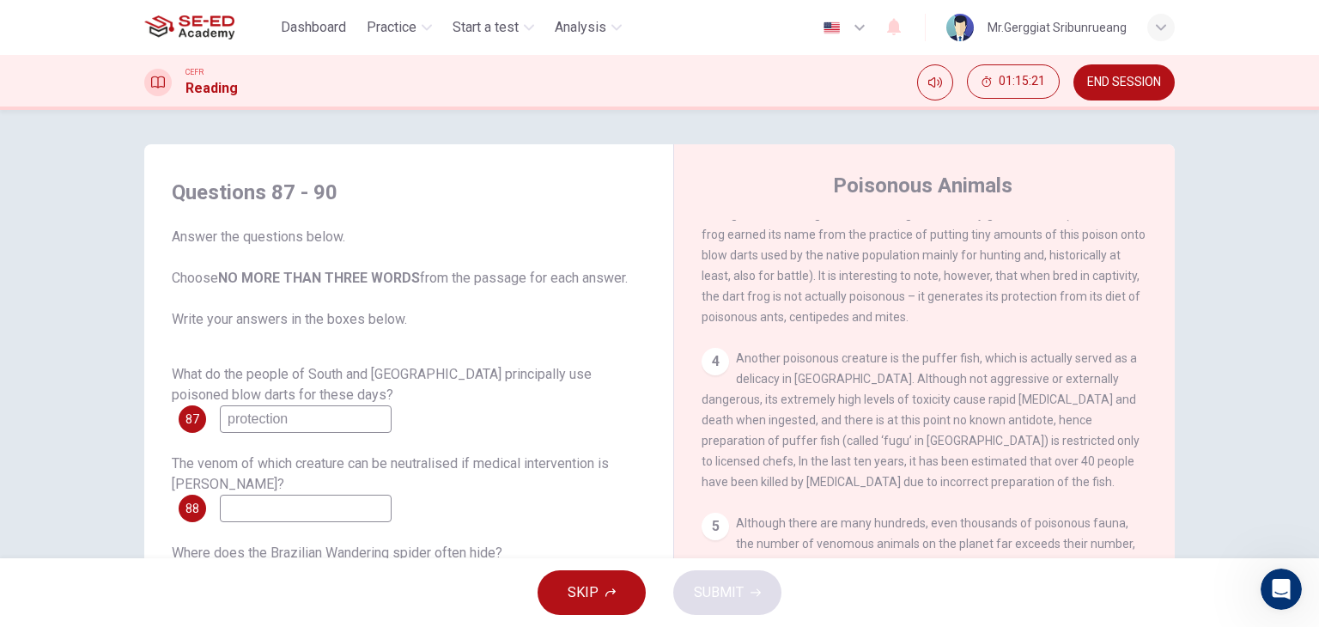
click at [303, 495] on input at bounding box center [306, 508] width 172 height 27
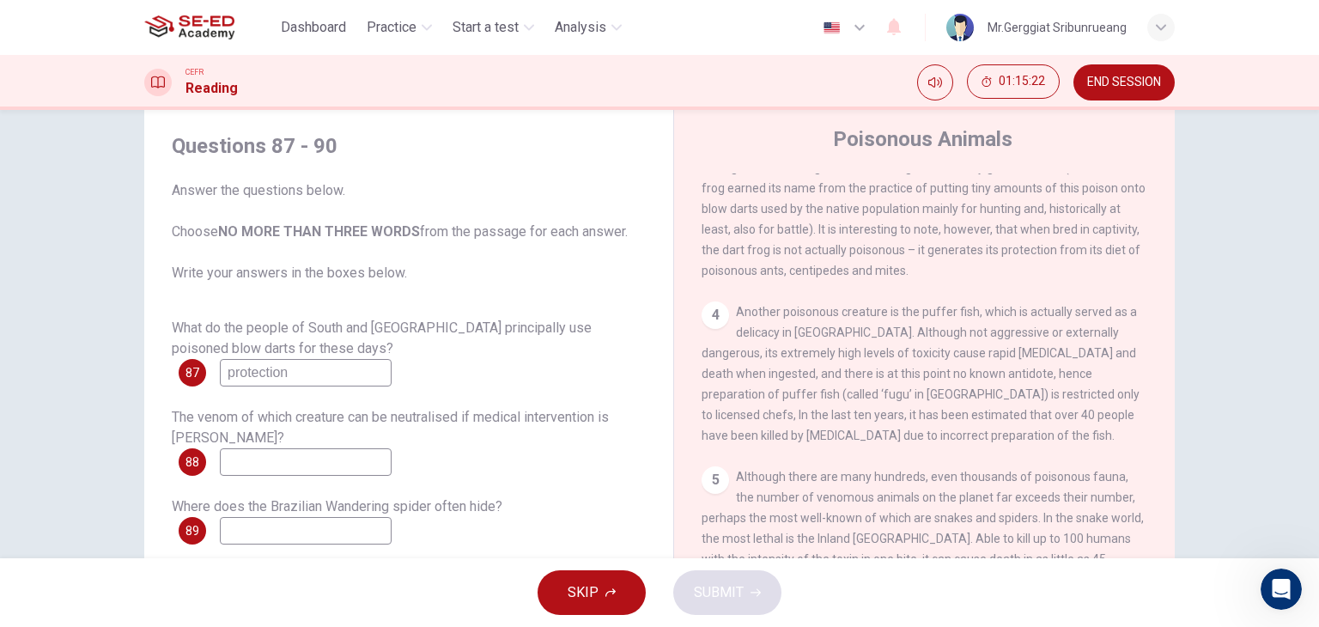
scroll to position [86, 0]
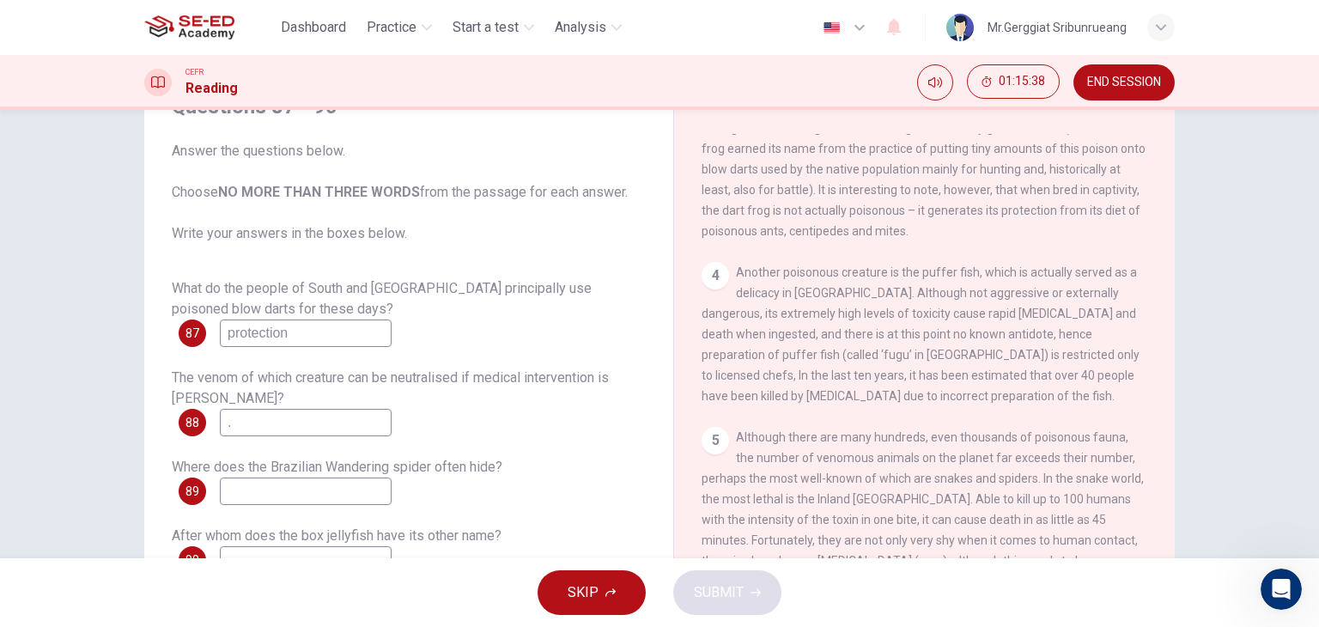
type input "."
click at [334, 500] on input at bounding box center [306, 491] width 172 height 27
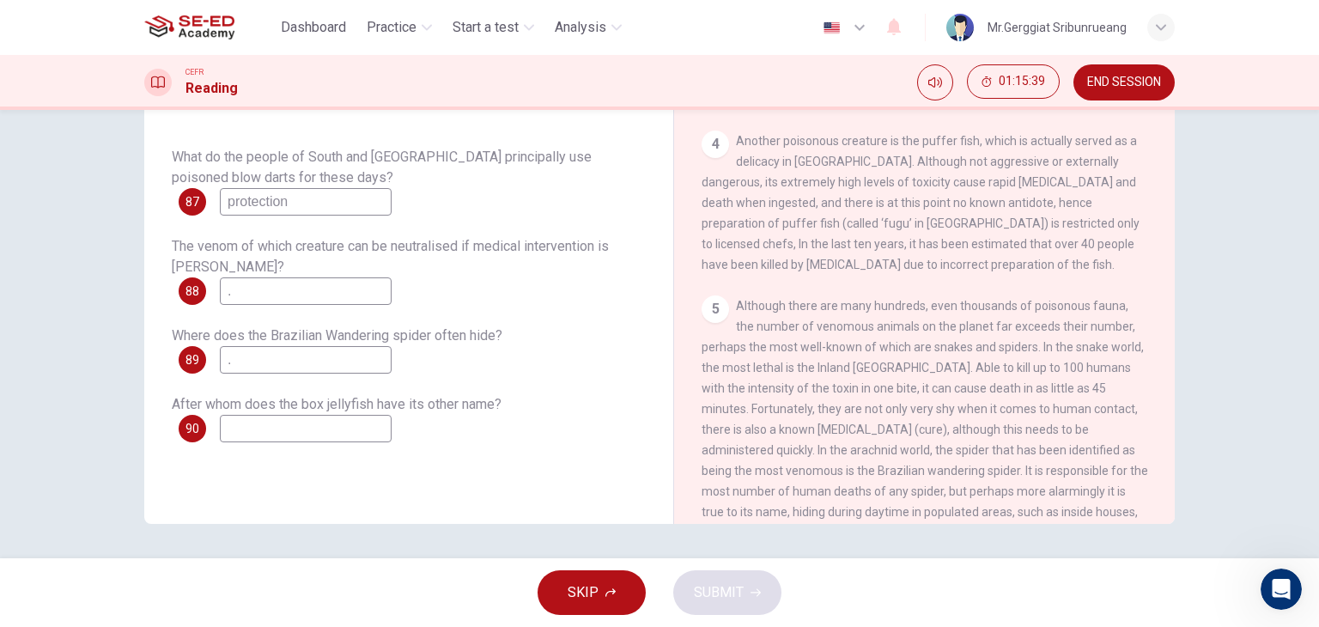
type input "."
click at [271, 415] on input at bounding box center [306, 428] width 172 height 27
type input "."
click at [709, 585] on span "SUBMIT" at bounding box center [719, 593] width 50 height 24
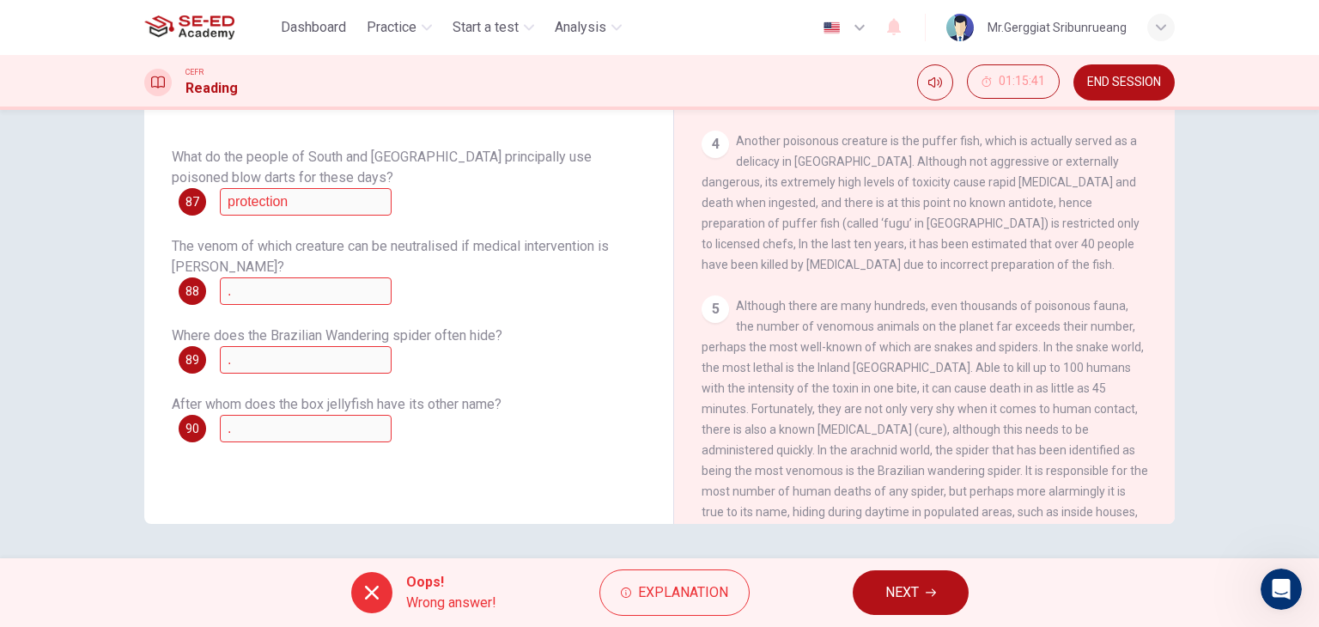
click at [285, 382] on div "What do the people of South and [GEOGRAPHIC_DATA] principally use poisoned blow…" at bounding box center [409, 294] width 474 height 295
click at [931, 601] on button "NEXT" at bounding box center [911, 592] width 116 height 45
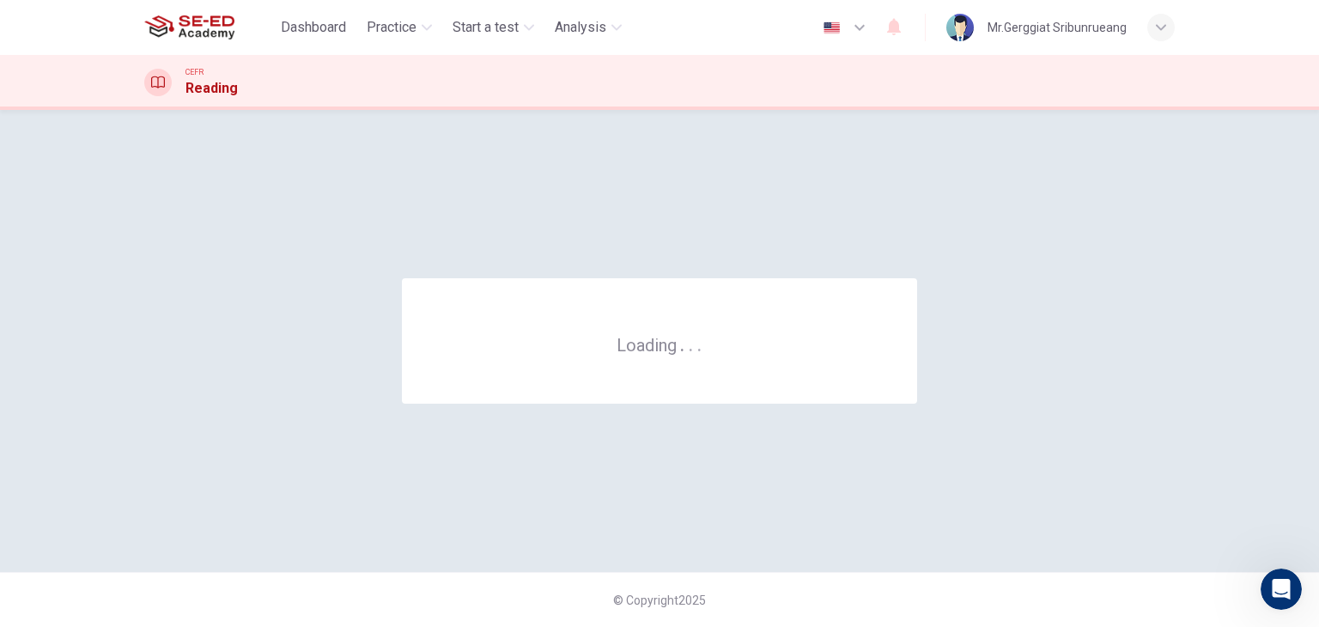
scroll to position [0, 0]
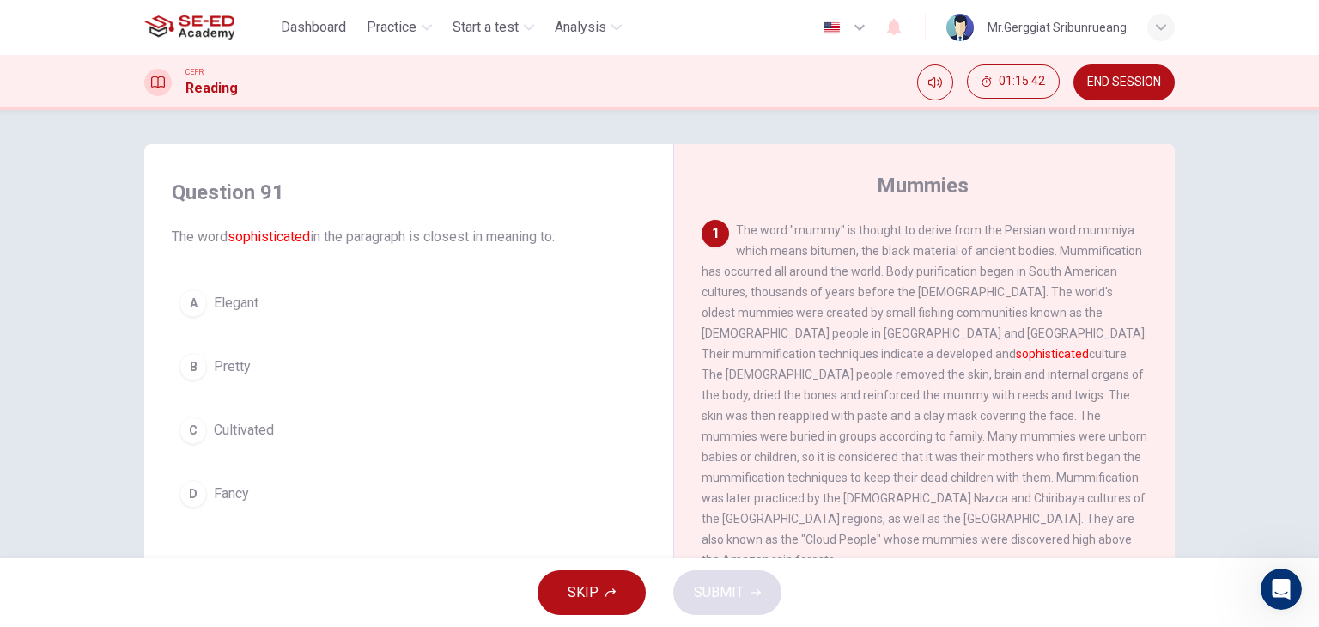
click at [215, 305] on span "Elegant" at bounding box center [236, 303] width 45 height 21
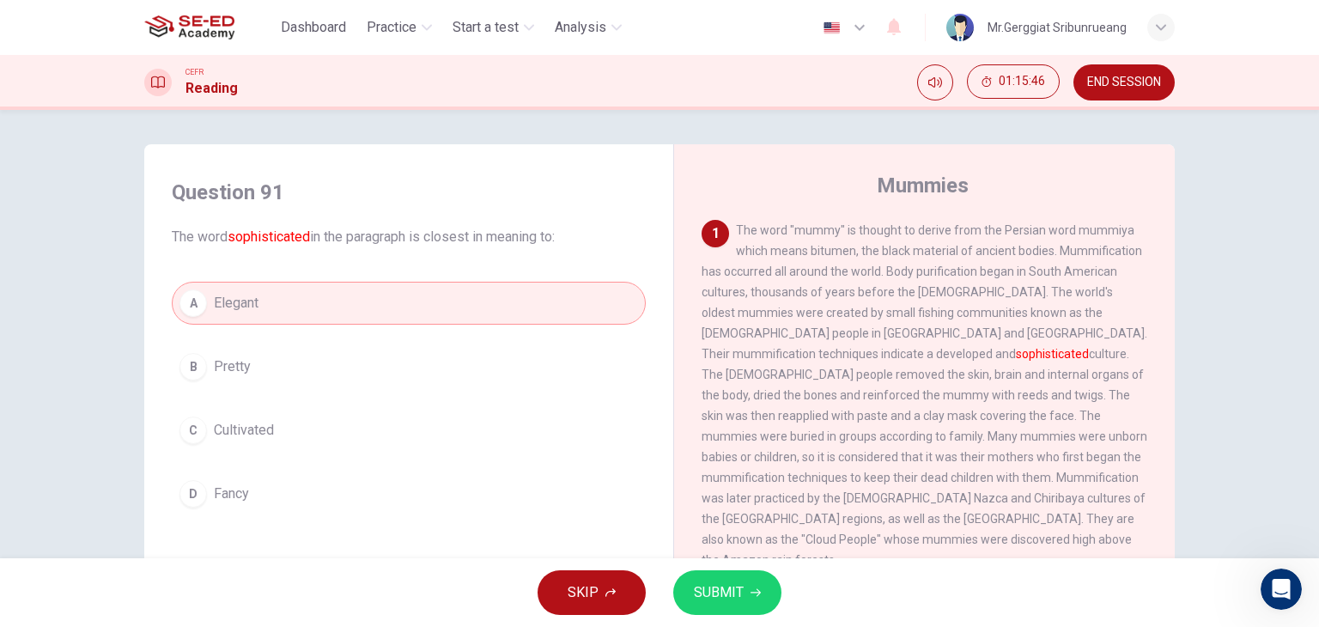
click at [253, 499] on button "D Fancy" at bounding box center [409, 493] width 474 height 43
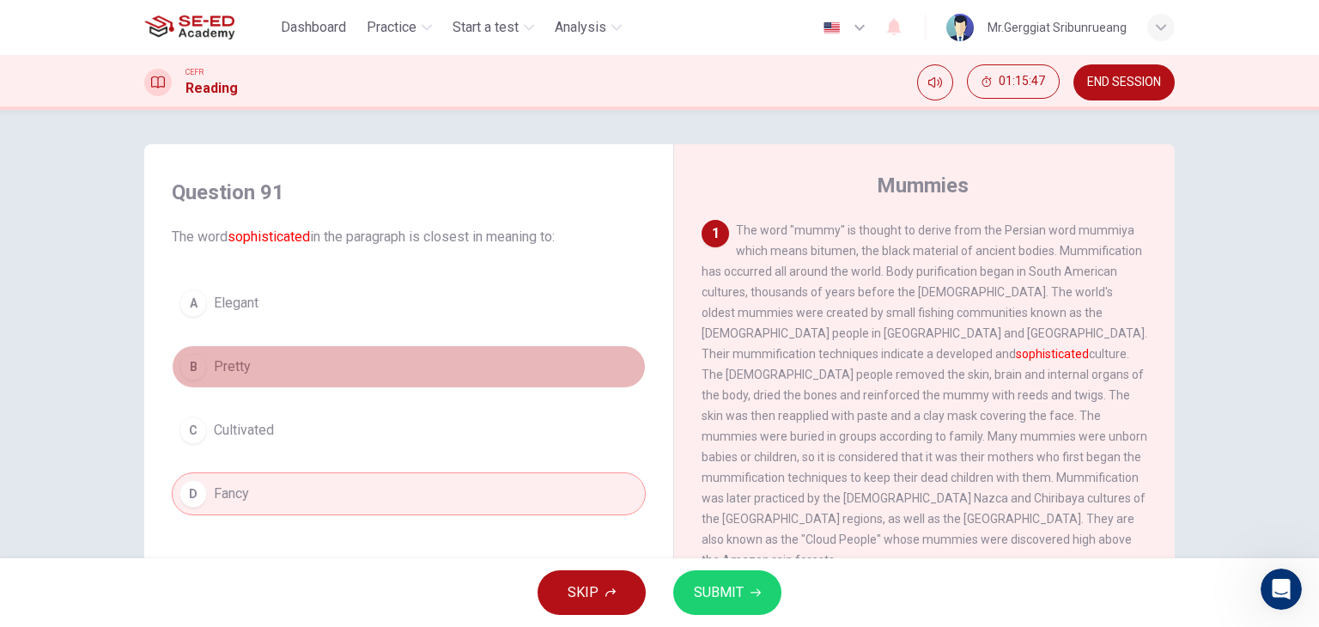
click at [247, 372] on button "B Pretty" at bounding box center [409, 366] width 474 height 43
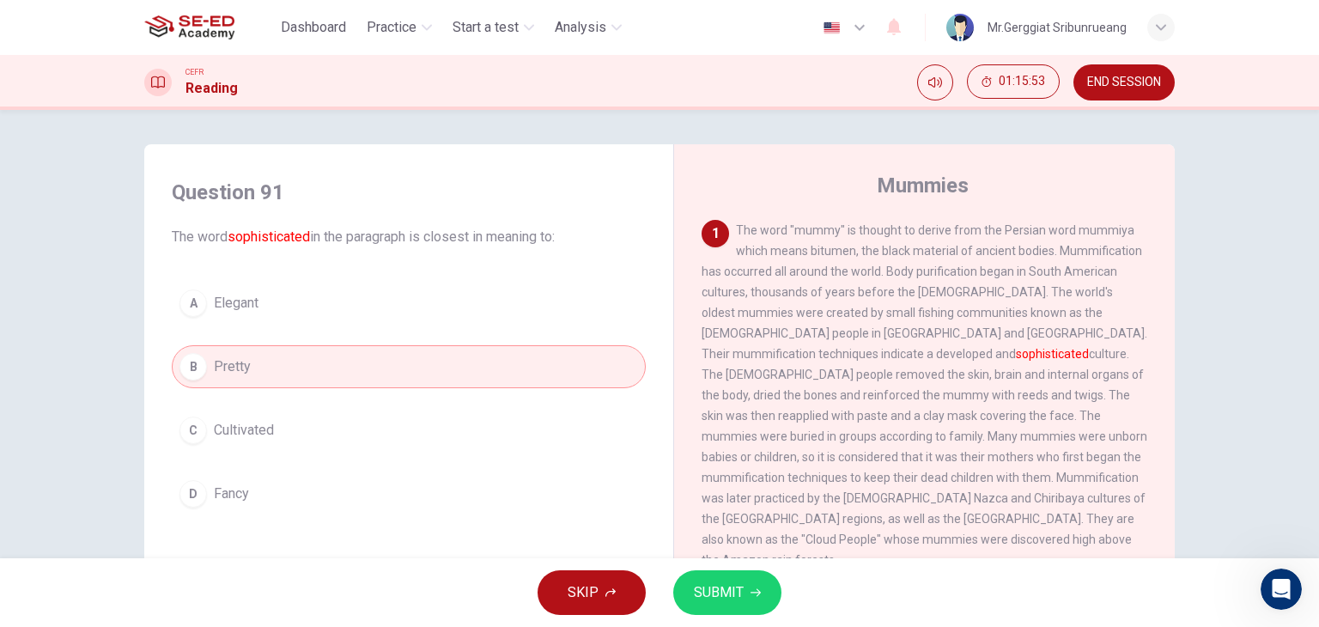
click at [740, 593] on span "SUBMIT" at bounding box center [719, 593] width 50 height 24
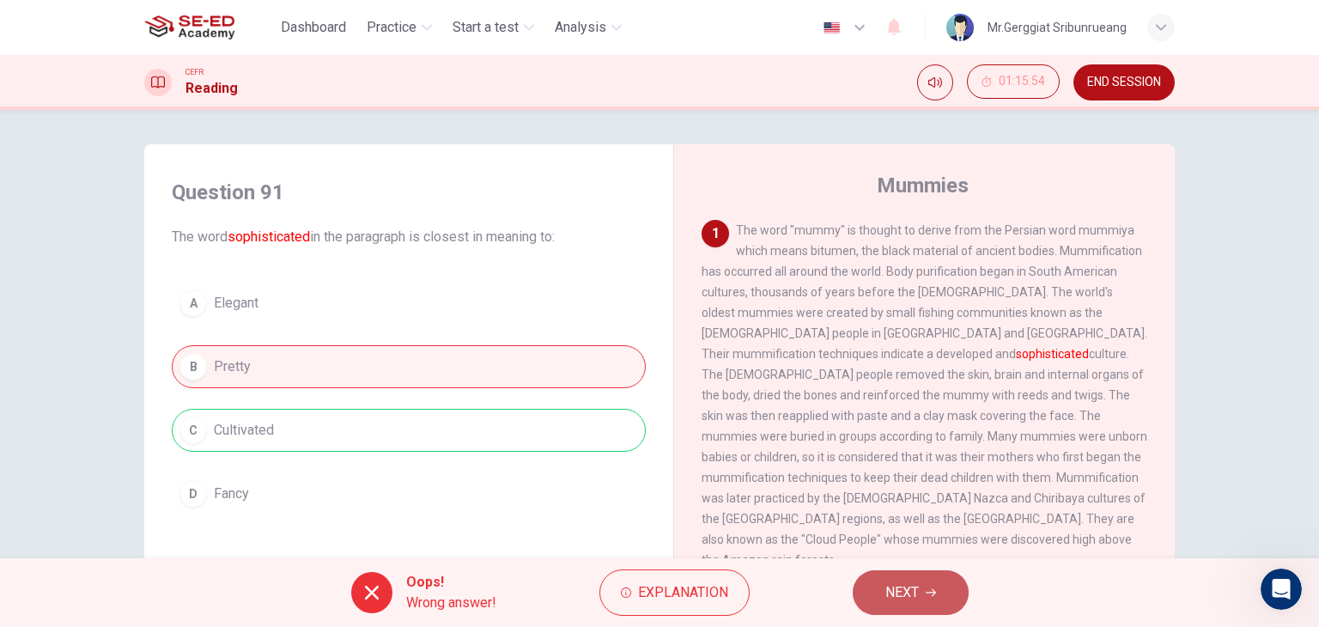
click at [892, 587] on span "NEXT" at bounding box center [902, 593] width 33 height 24
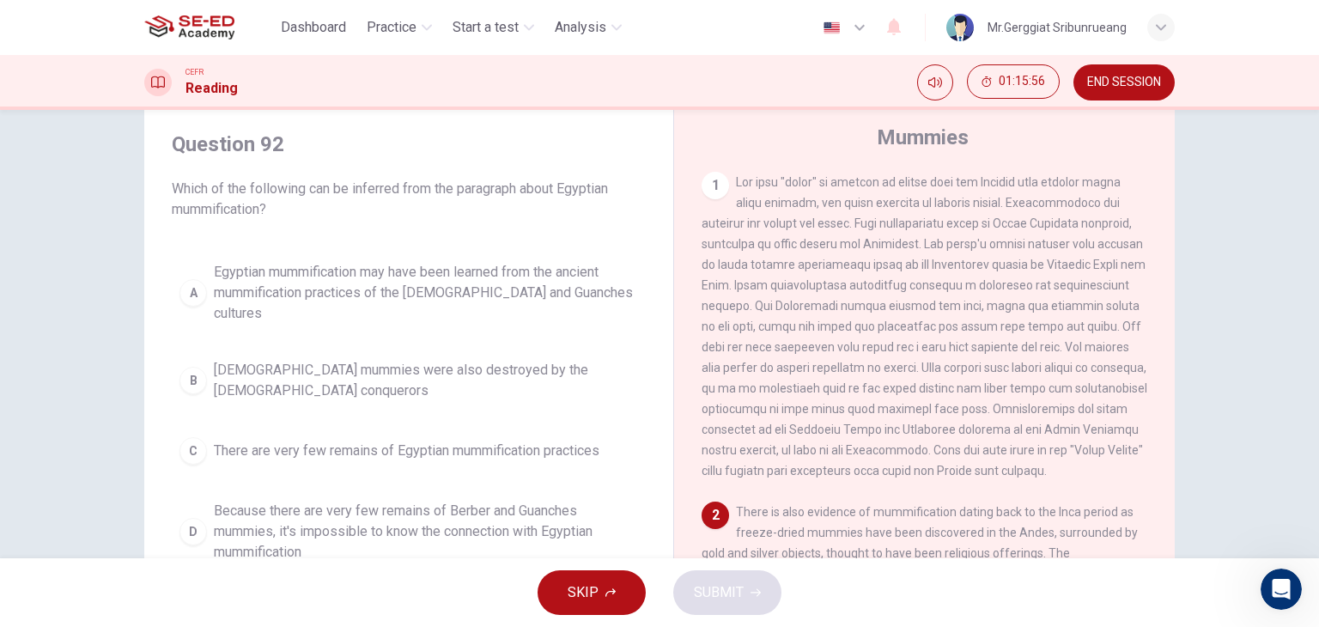
scroll to position [46, 0]
click at [243, 384] on div "A Egyptian mummification may have been learned from the ancient mummification p…" at bounding box center [409, 415] width 474 height 316
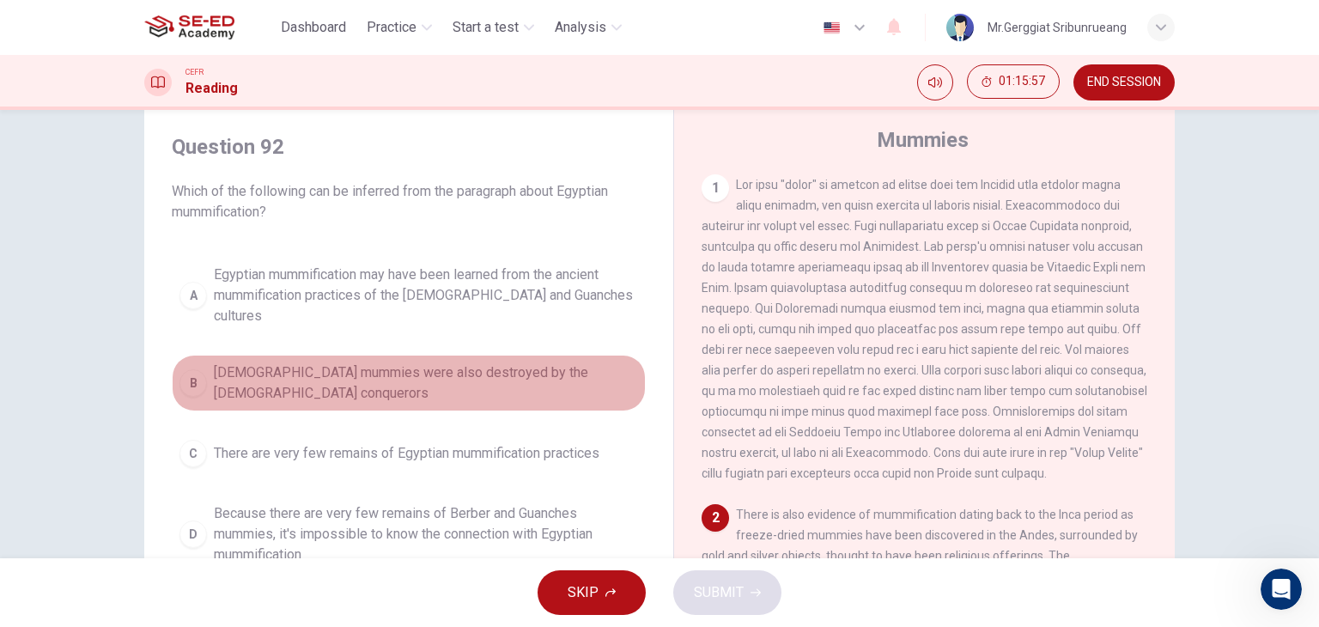
click at [275, 365] on button "B [DEMOGRAPHIC_DATA] mummies were also destroyed by the [DEMOGRAPHIC_DATA] conq…" at bounding box center [409, 383] width 474 height 57
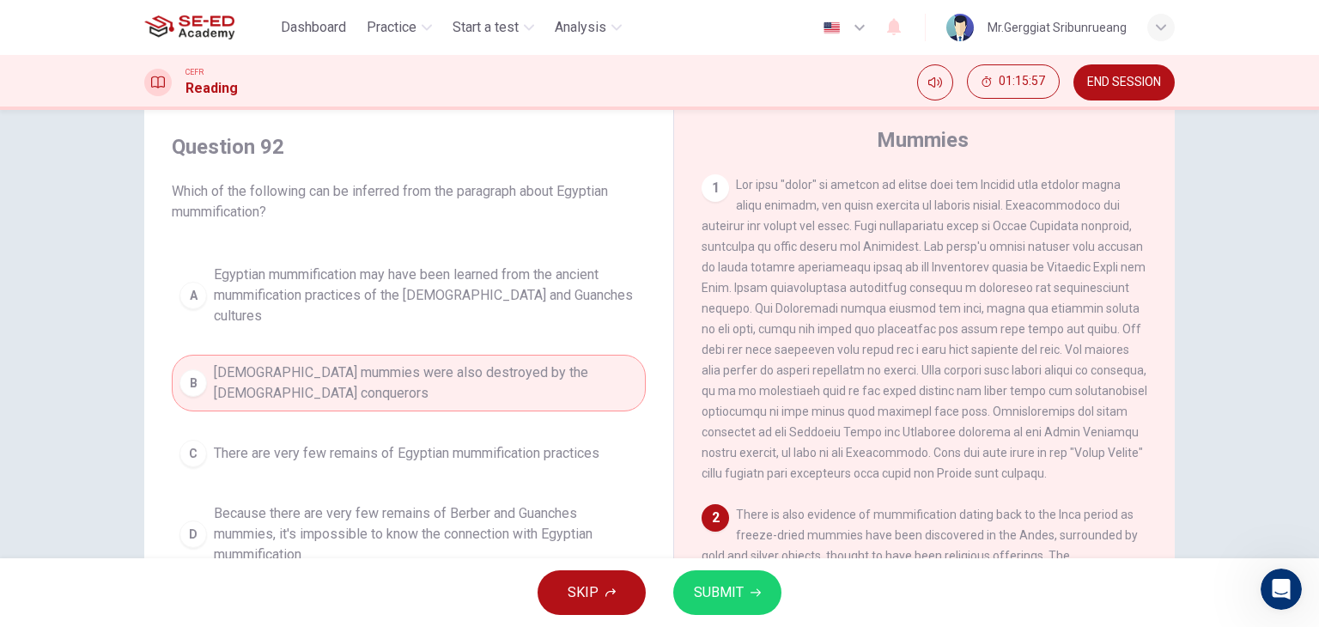
click at [717, 591] on span "SUBMIT" at bounding box center [719, 593] width 50 height 24
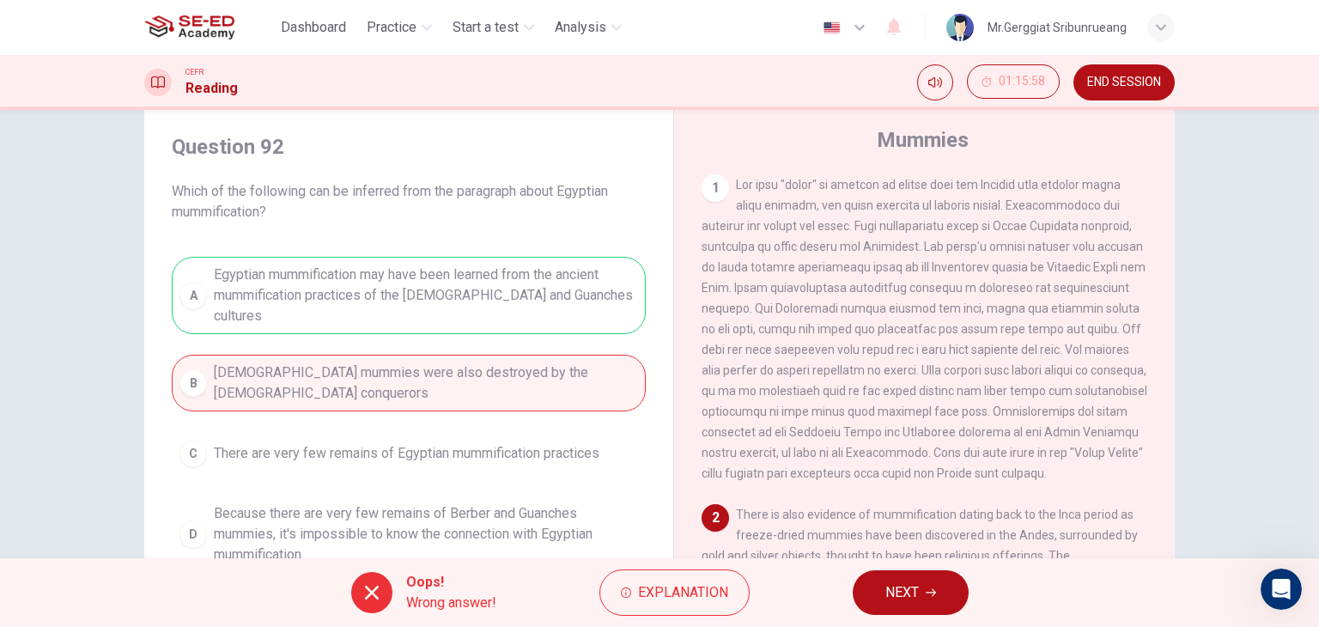
click at [268, 427] on div "A Egyptian mummification may have been learned from the ancient mummification p…" at bounding box center [409, 415] width 474 height 316
click at [900, 588] on span "NEXT" at bounding box center [902, 593] width 33 height 24
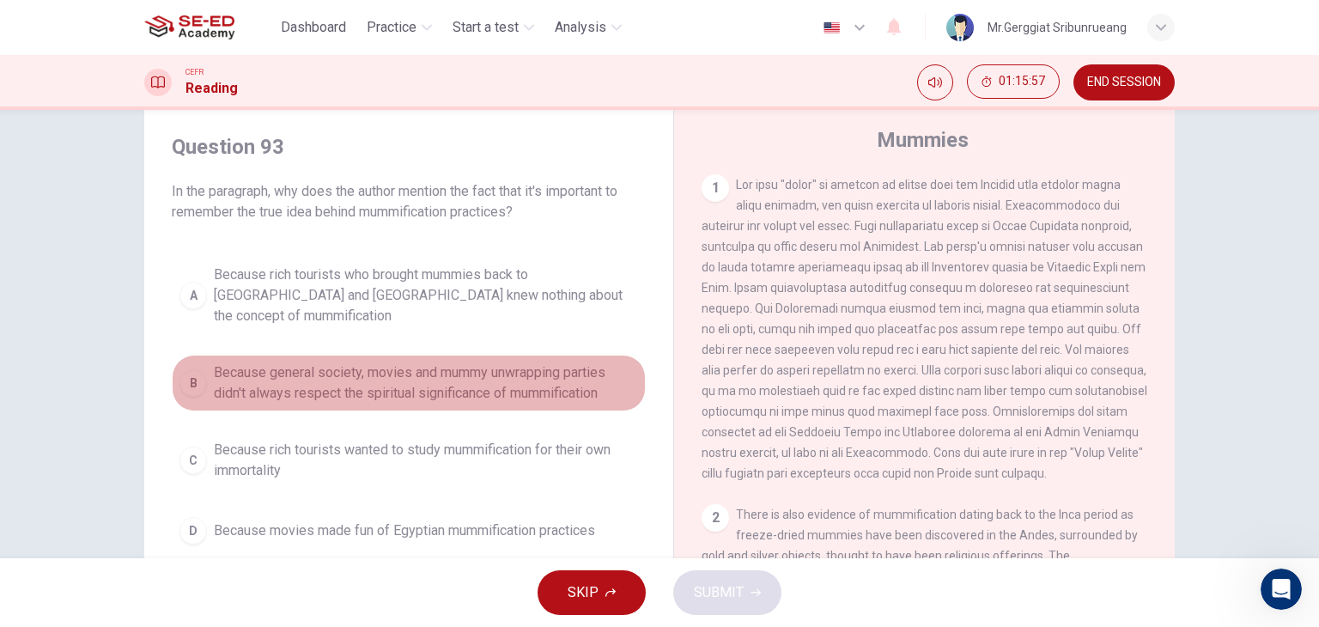
click at [316, 386] on button "B Because general society, movies and mummy unwrapping parties didn't always re…" at bounding box center [409, 383] width 474 height 57
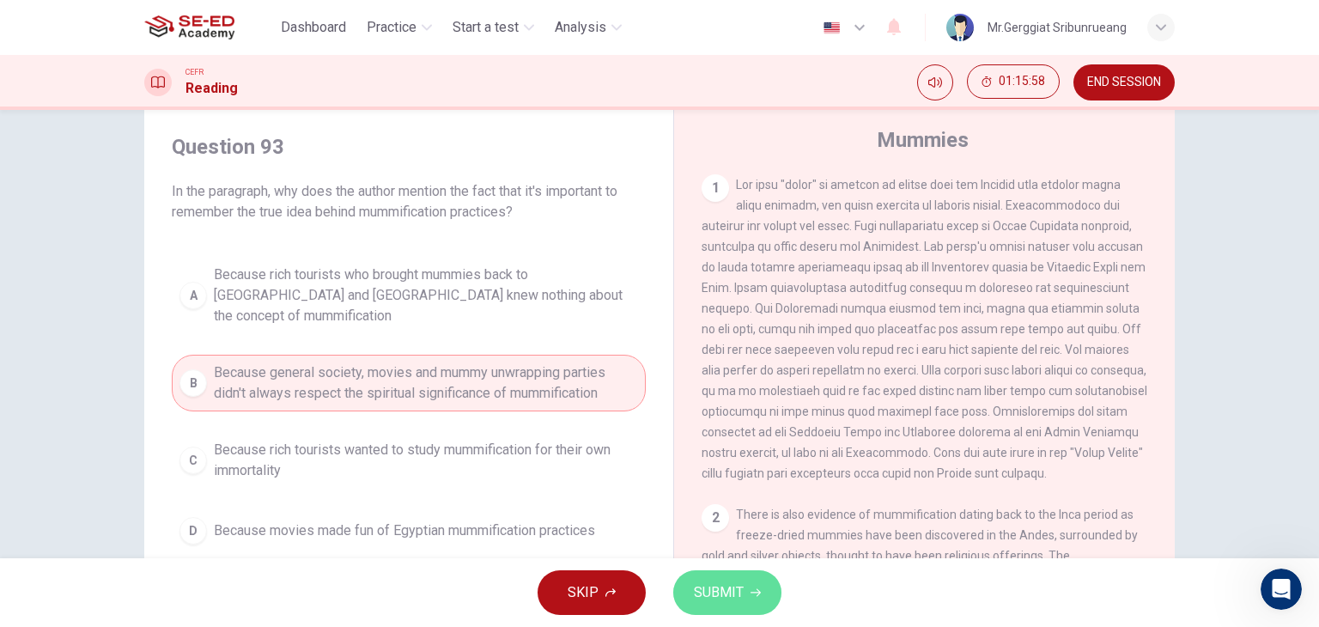
click at [763, 586] on button "SUBMIT" at bounding box center [727, 592] width 108 height 45
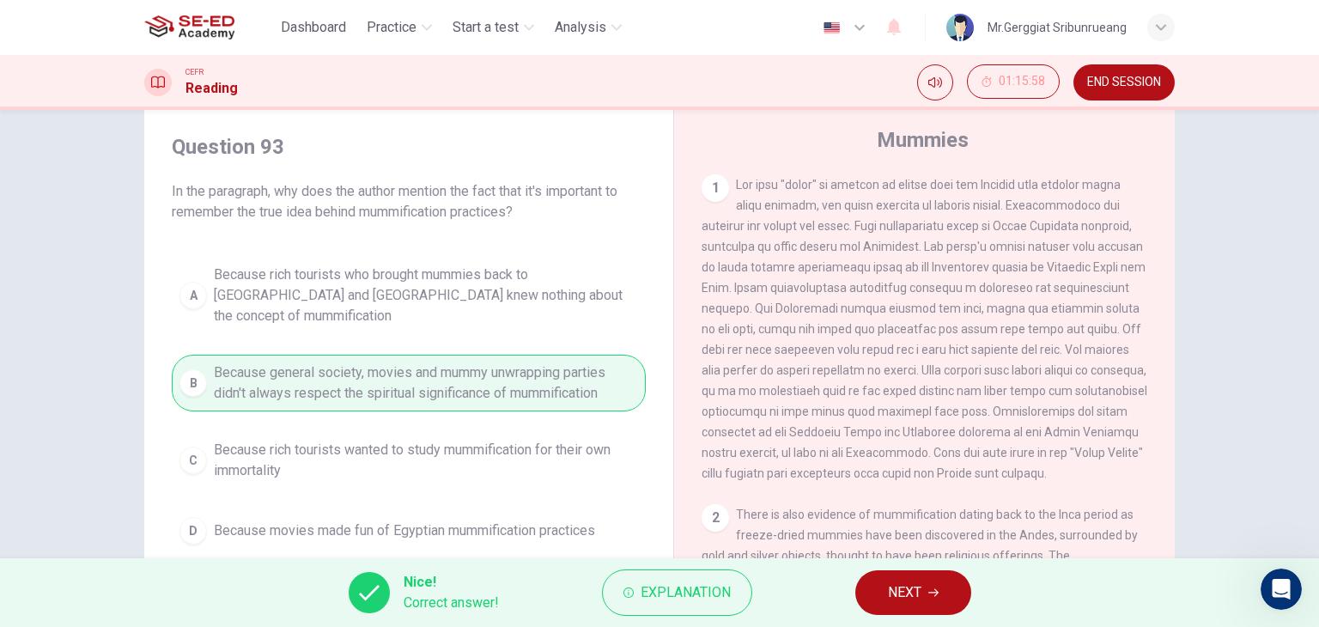
click at [956, 590] on button "NEXT" at bounding box center [913, 592] width 116 height 45
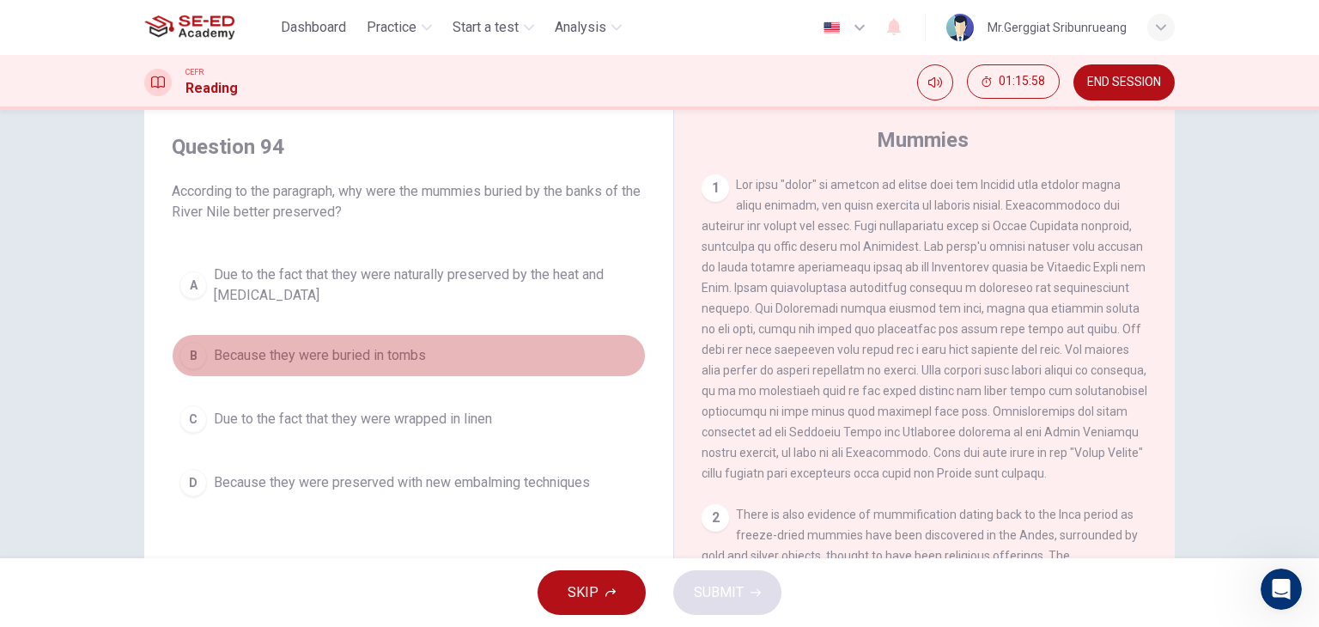
click at [256, 368] on button "B Because they were buried in tombs" at bounding box center [409, 355] width 474 height 43
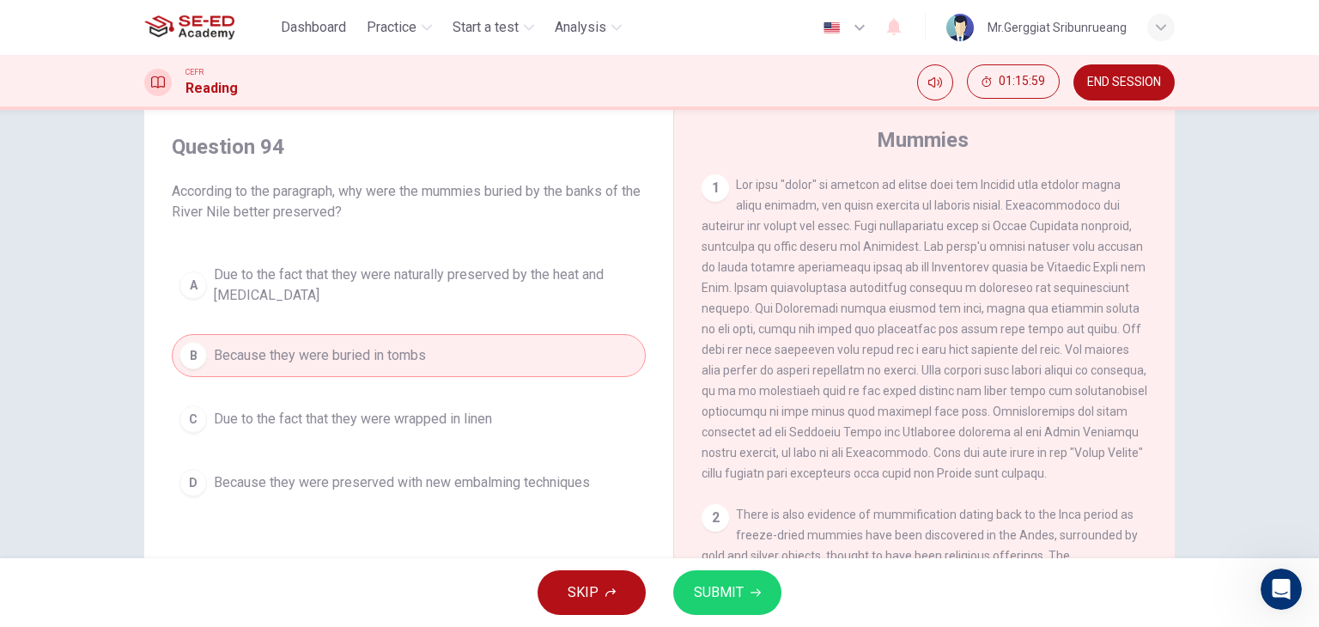
click at [354, 449] on div "A Due to the fact that they were naturally preserved by the heat and [MEDICAL_D…" at bounding box center [409, 380] width 474 height 247
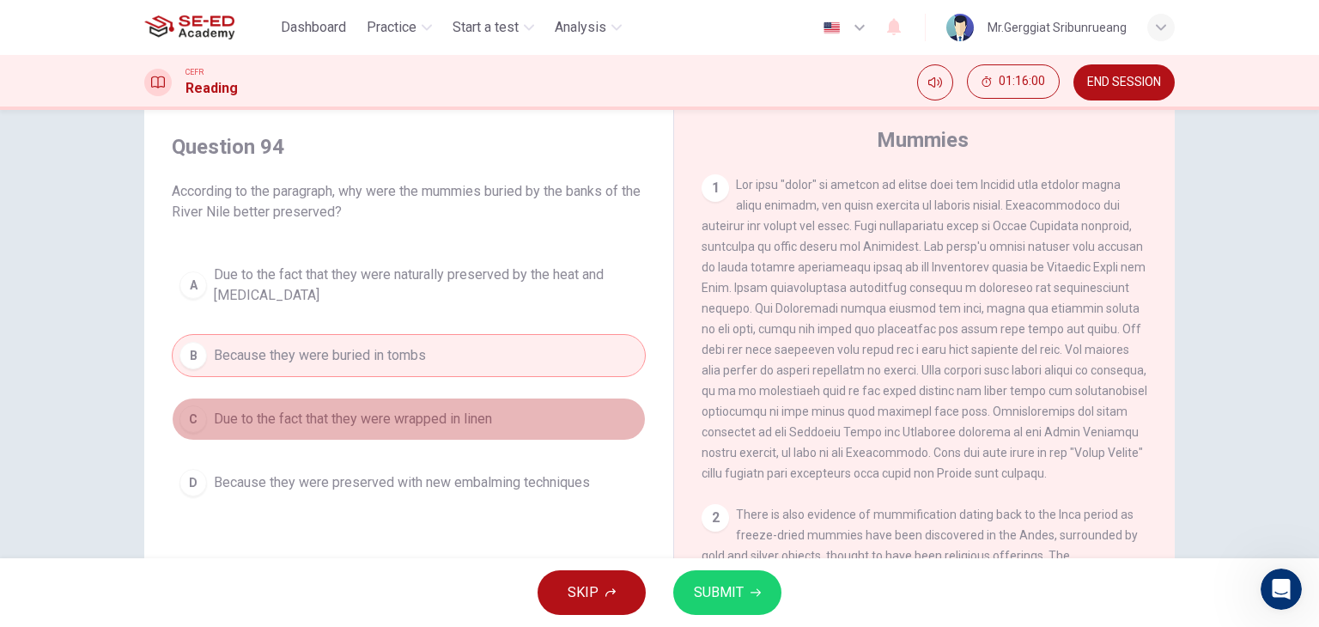
click at [349, 431] on button "C Due to the fact that they were wrapped in linen" at bounding box center [409, 419] width 474 height 43
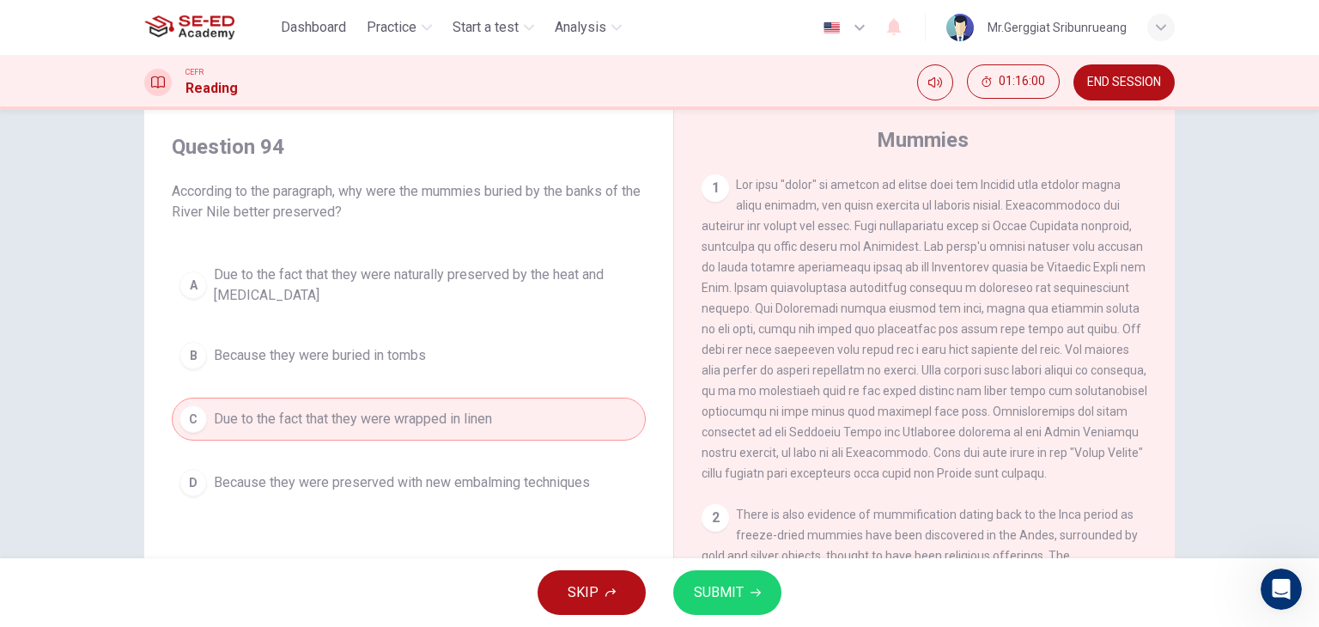
click at [494, 497] on button "D Because they were preserved with new embalming techniques" at bounding box center [409, 482] width 474 height 43
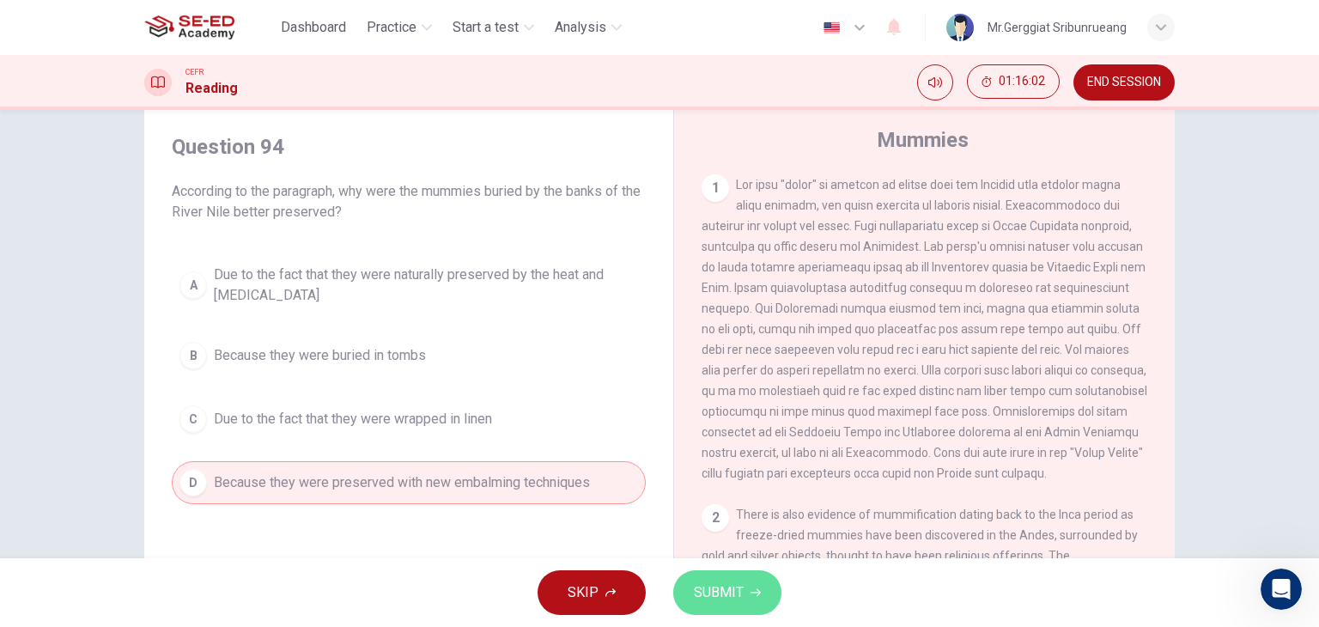
click at [713, 600] on span "SUBMIT" at bounding box center [719, 593] width 50 height 24
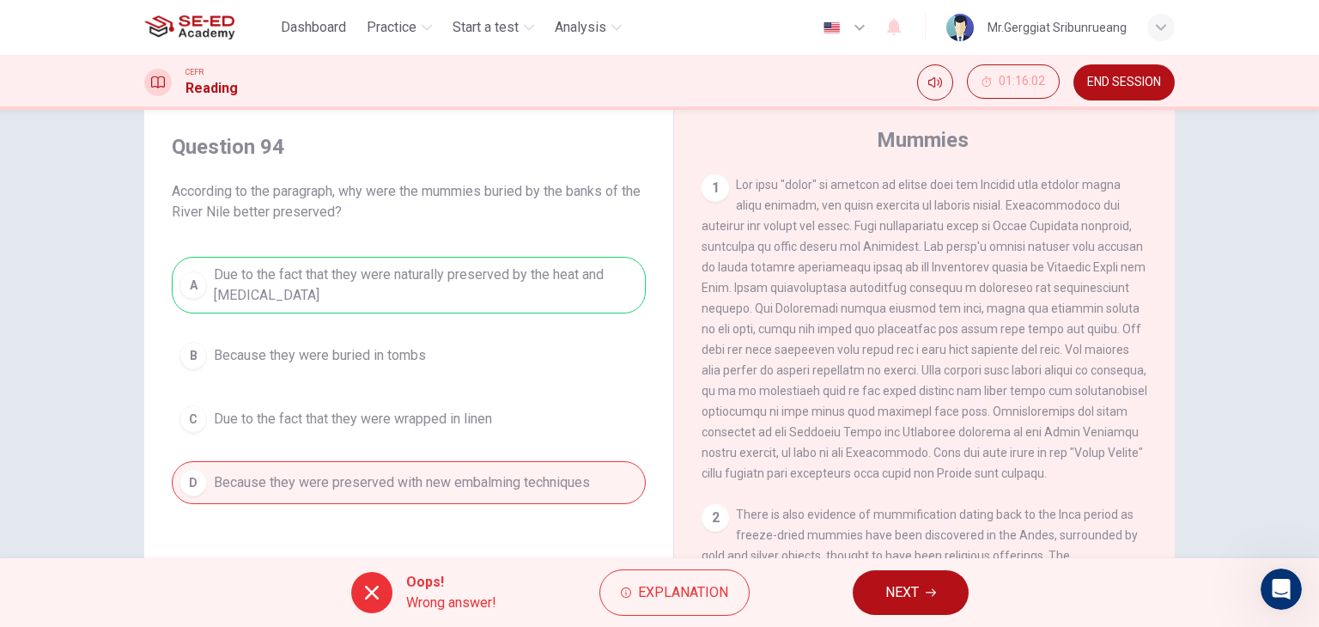
click at [932, 612] on button "NEXT" at bounding box center [911, 592] width 116 height 45
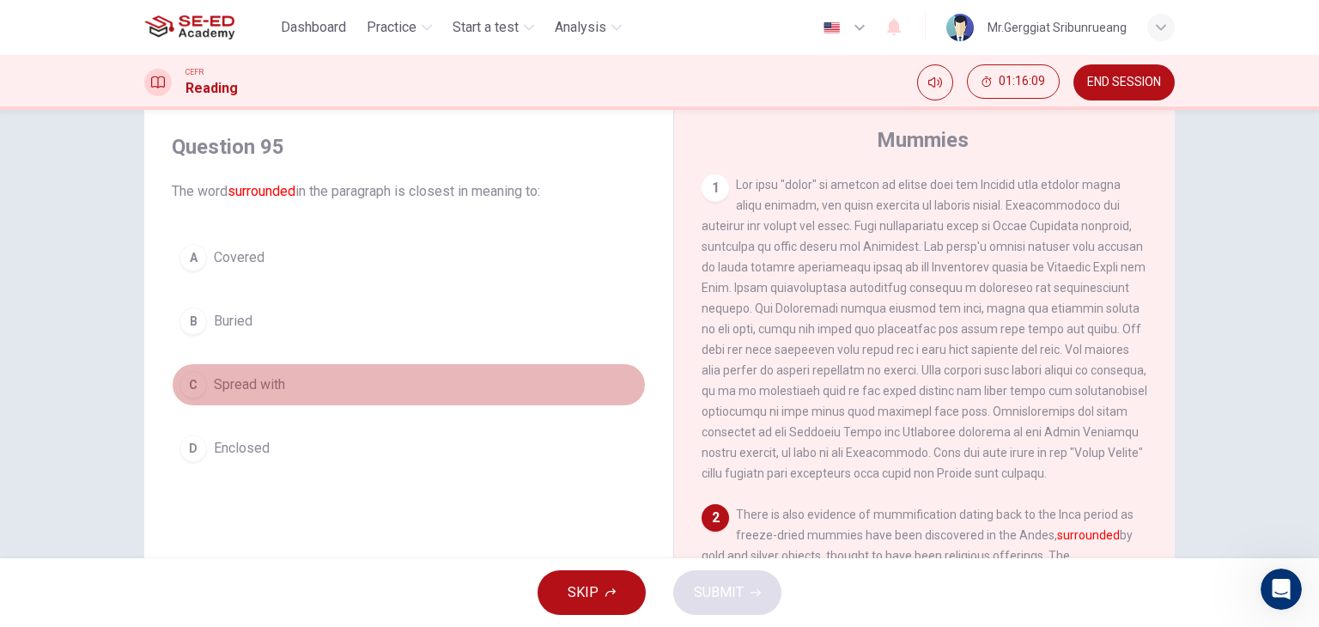
click at [215, 374] on span "Spread with" at bounding box center [249, 384] width 71 height 21
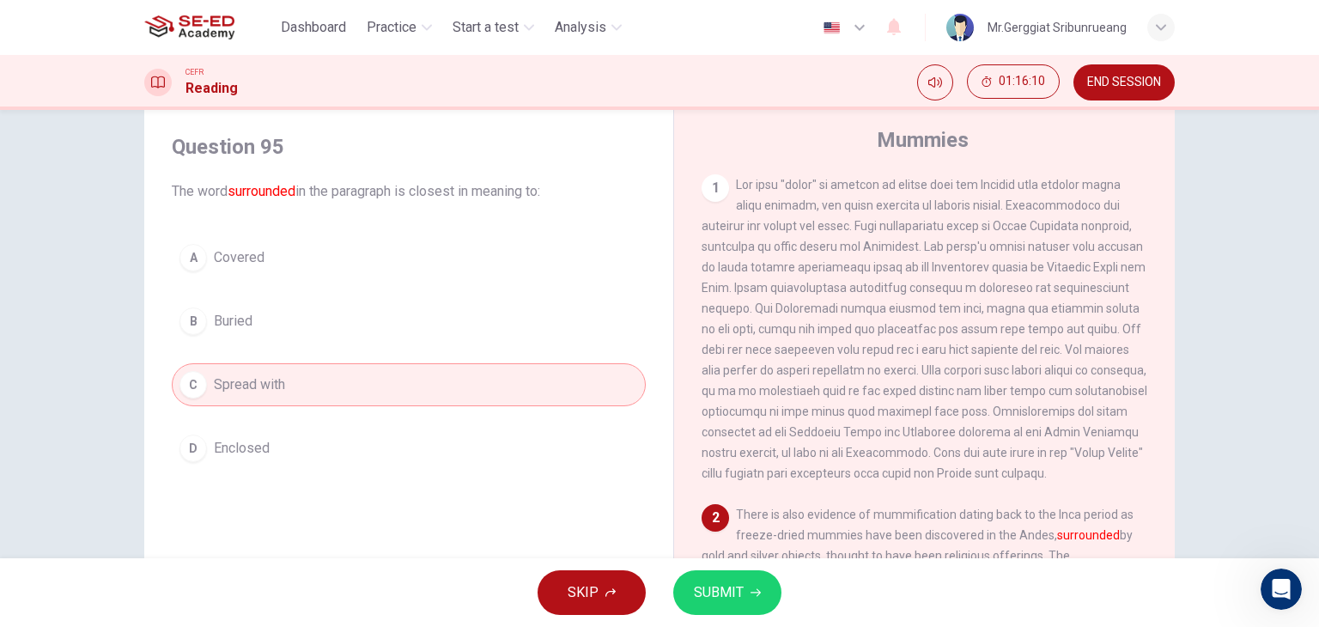
click at [727, 590] on span "SUBMIT" at bounding box center [719, 593] width 50 height 24
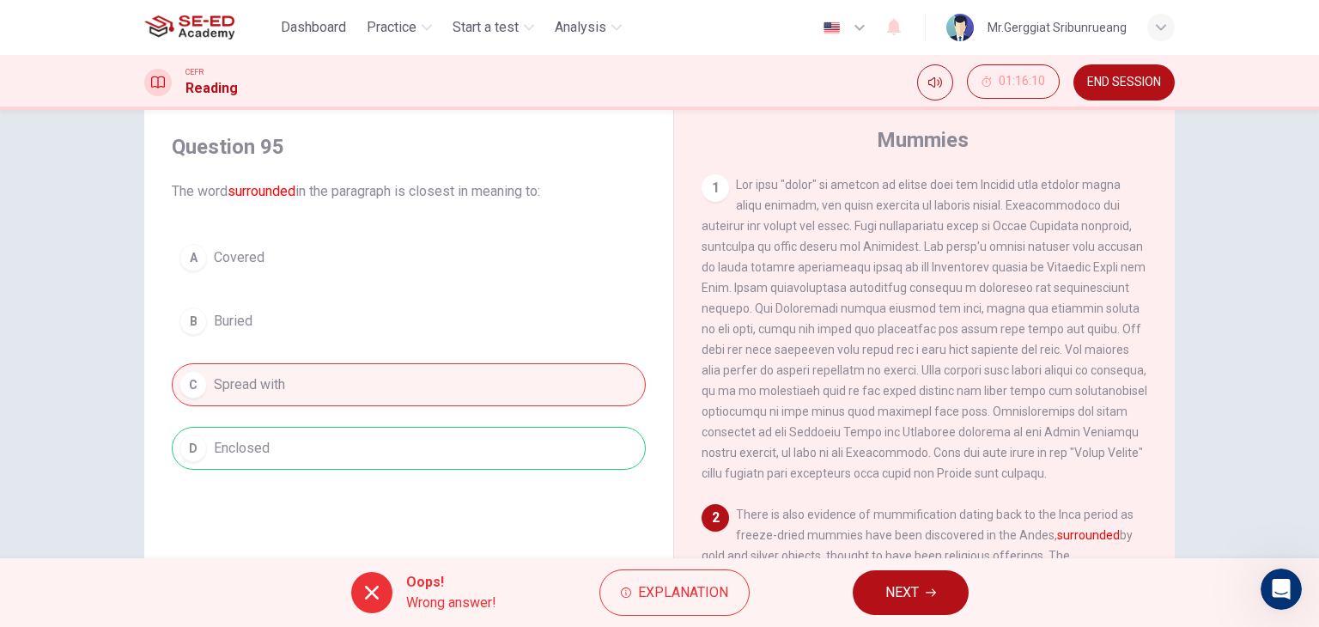
click at [887, 603] on span "NEXT" at bounding box center [902, 593] width 33 height 24
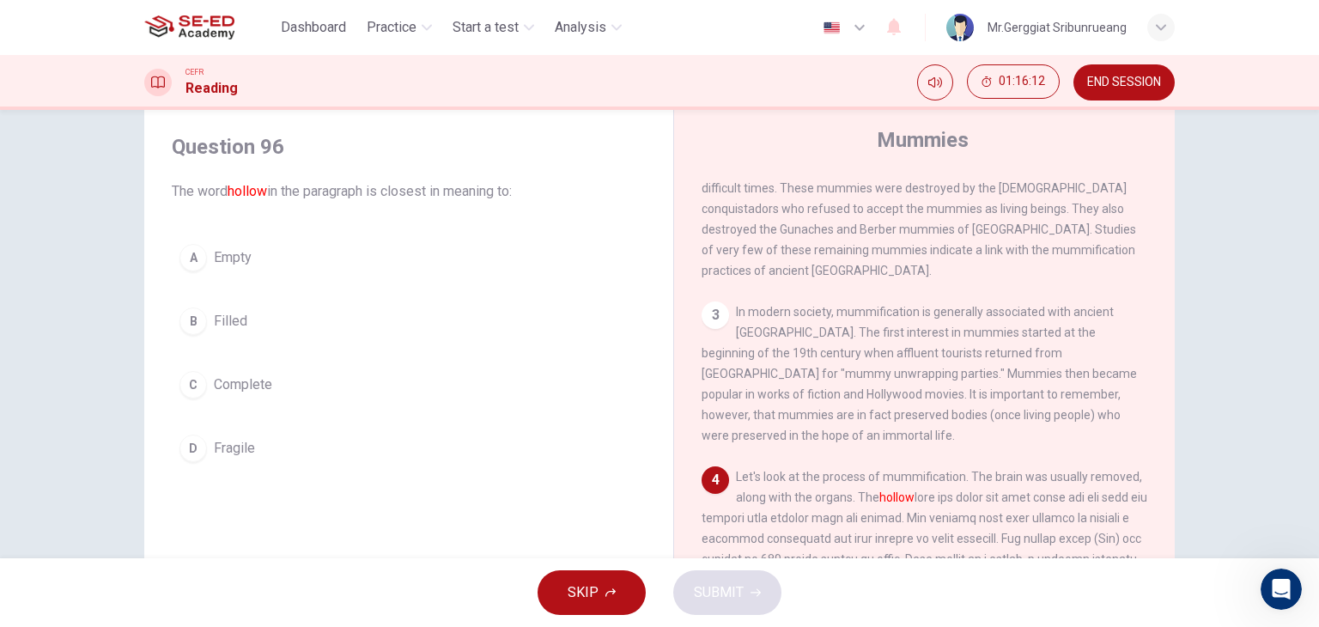
scroll to position [687, 0]
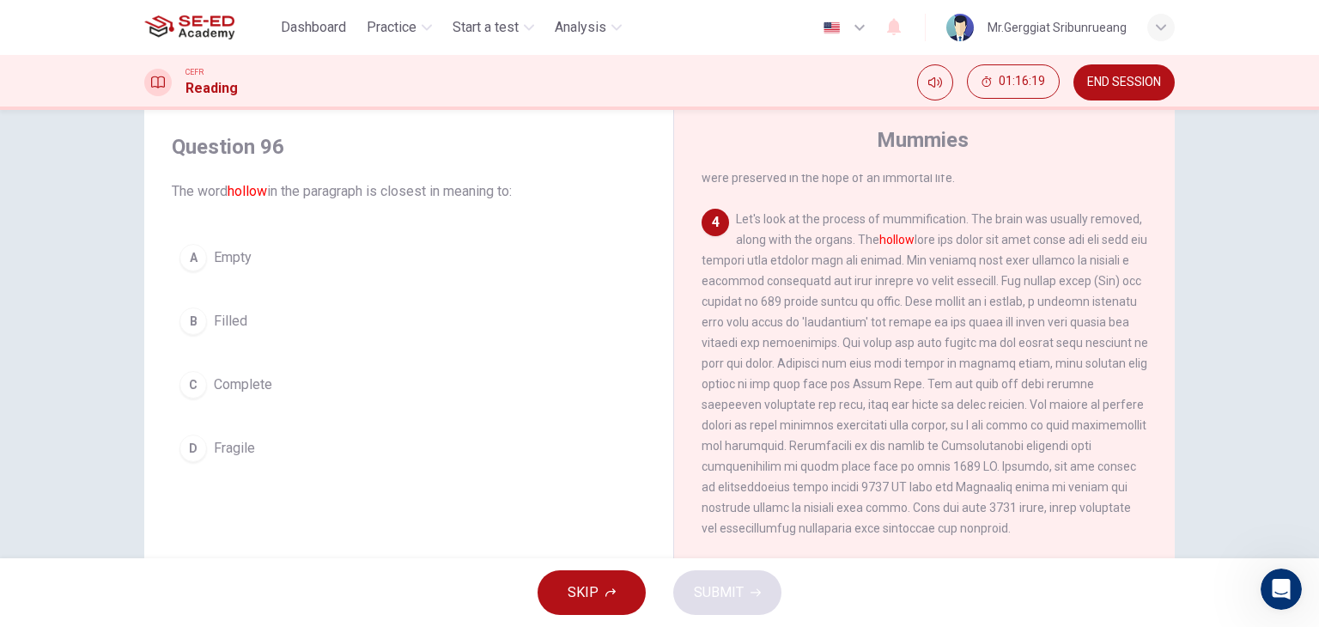
click at [246, 389] on span "Complete" at bounding box center [243, 384] width 58 height 21
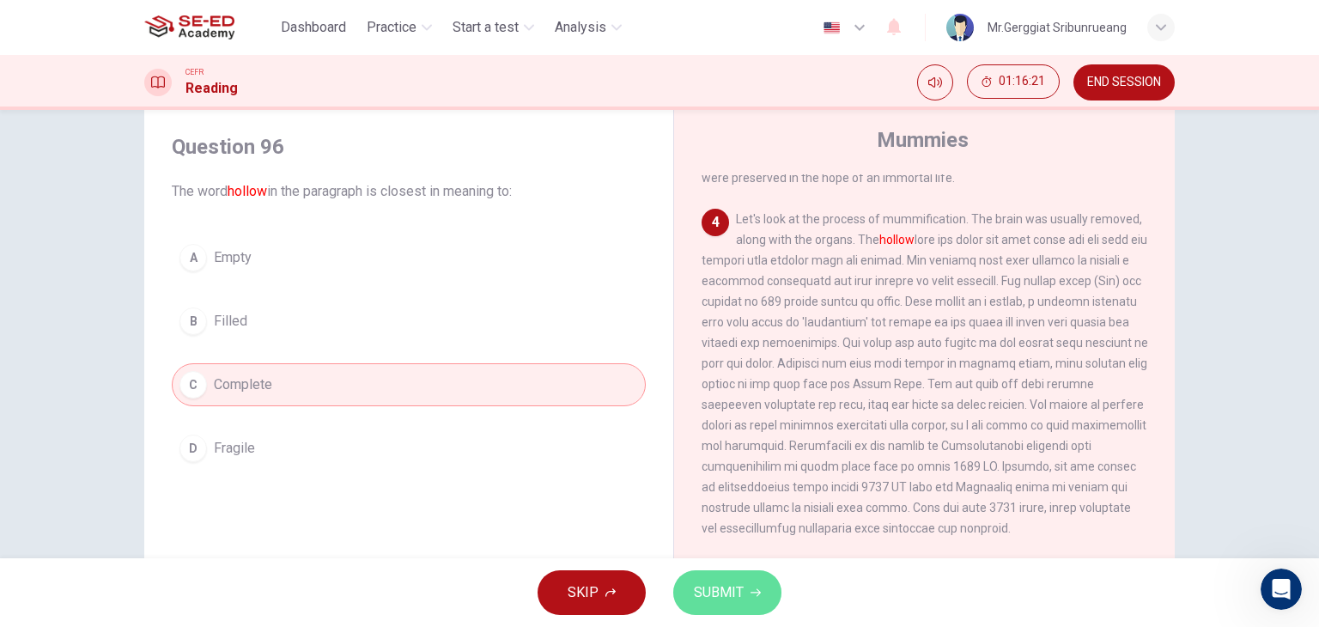
click at [755, 600] on button "SUBMIT" at bounding box center [727, 592] width 108 height 45
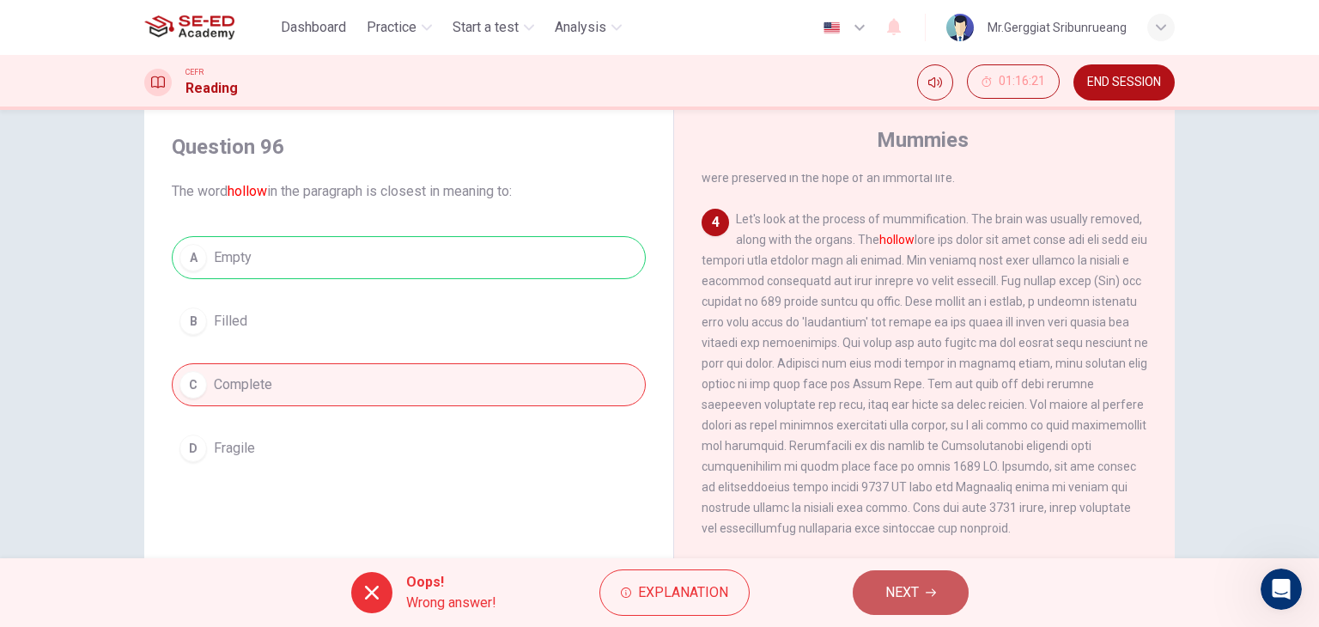
click at [907, 590] on span "NEXT" at bounding box center [902, 593] width 33 height 24
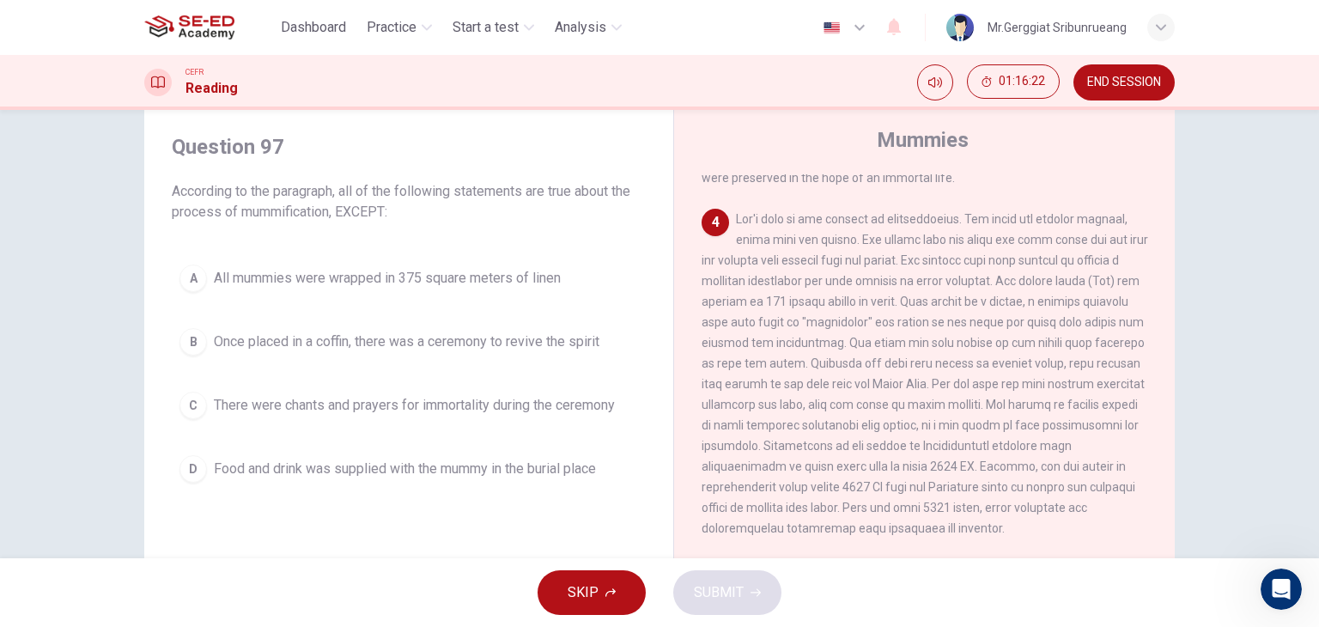
click at [386, 282] on span "All mummies were wrapped in 375 square meters of linen" at bounding box center [387, 278] width 347 height 21
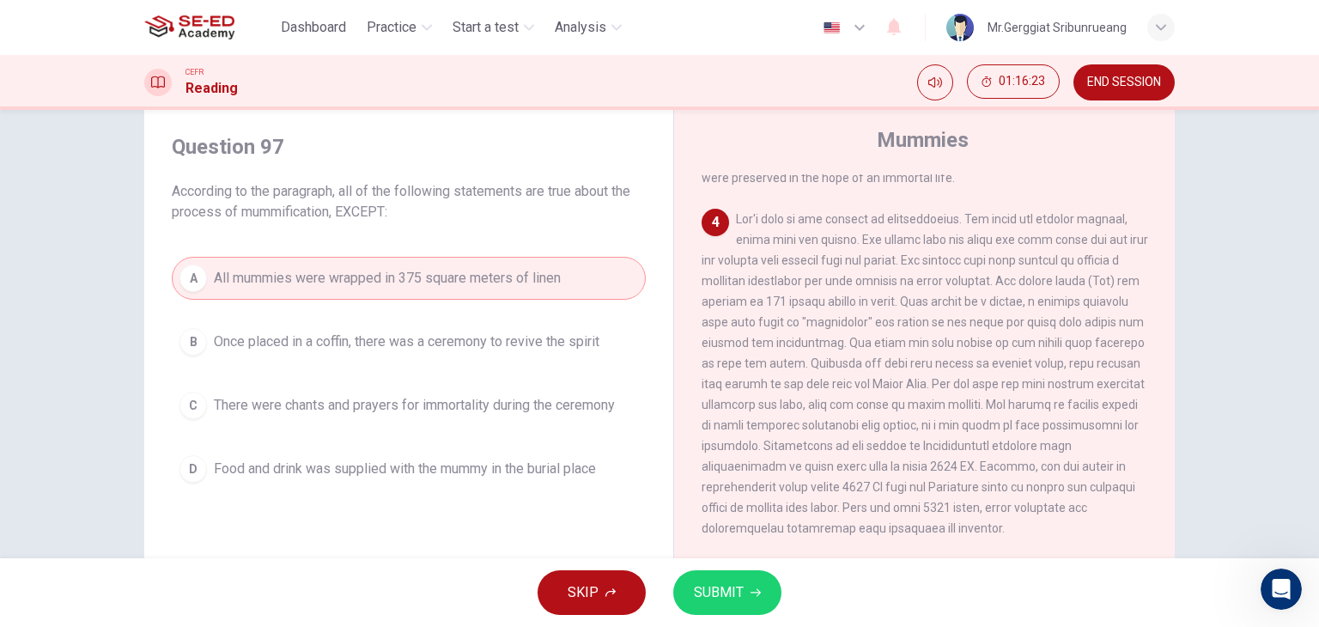
click at [752, 599] on button "SUBMIT" at bounding box center [727, 592] width 108 height 45
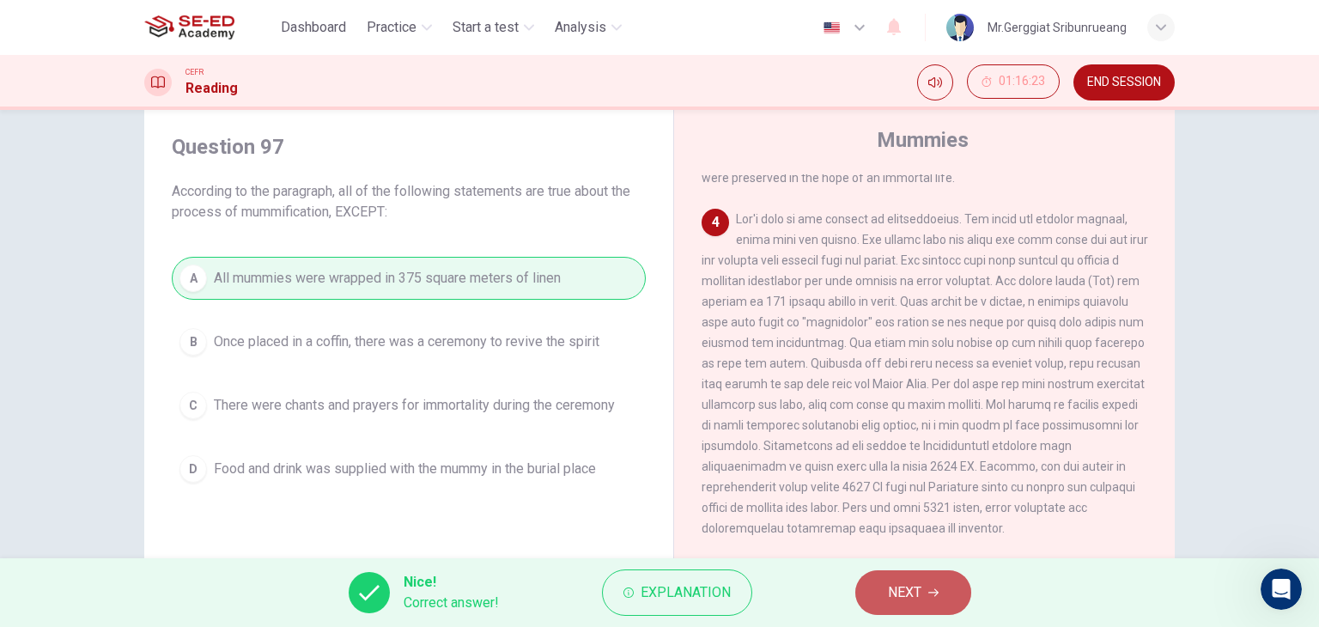
click at [914, 593] on span "NEXT" at bounding box center [904, 593] width 33 height 24
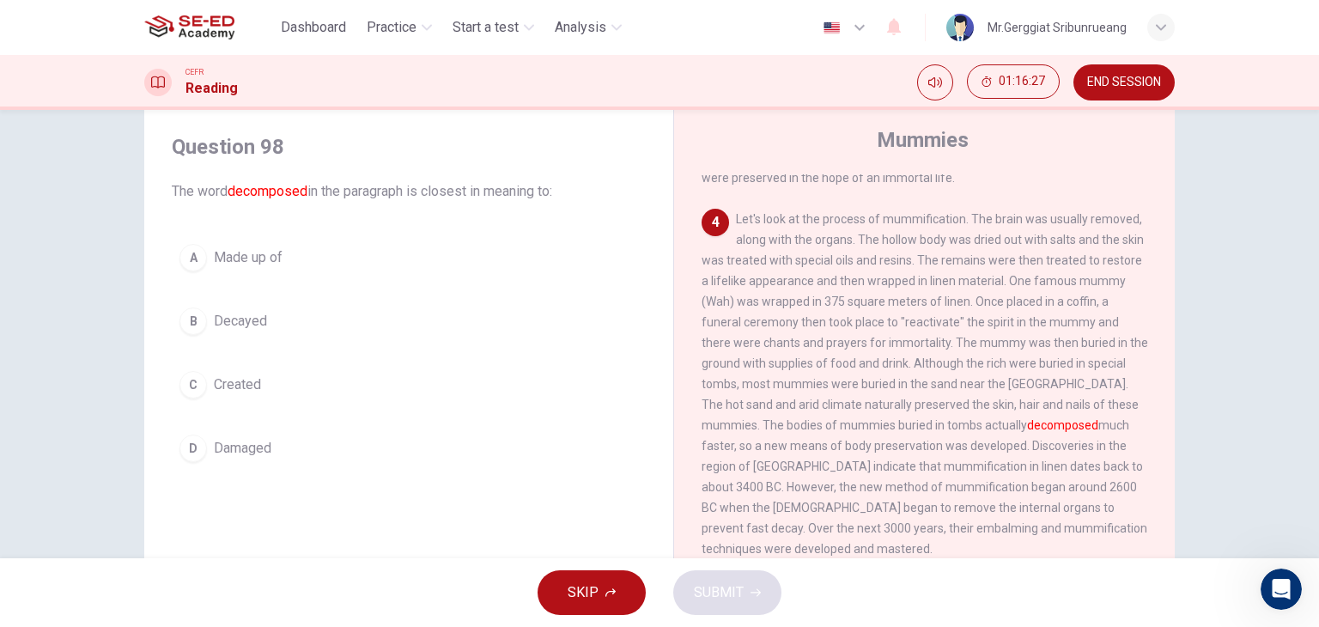
click at [258, 453] on span "Damaged" at bounding box center [243, 448] width 58 height 21
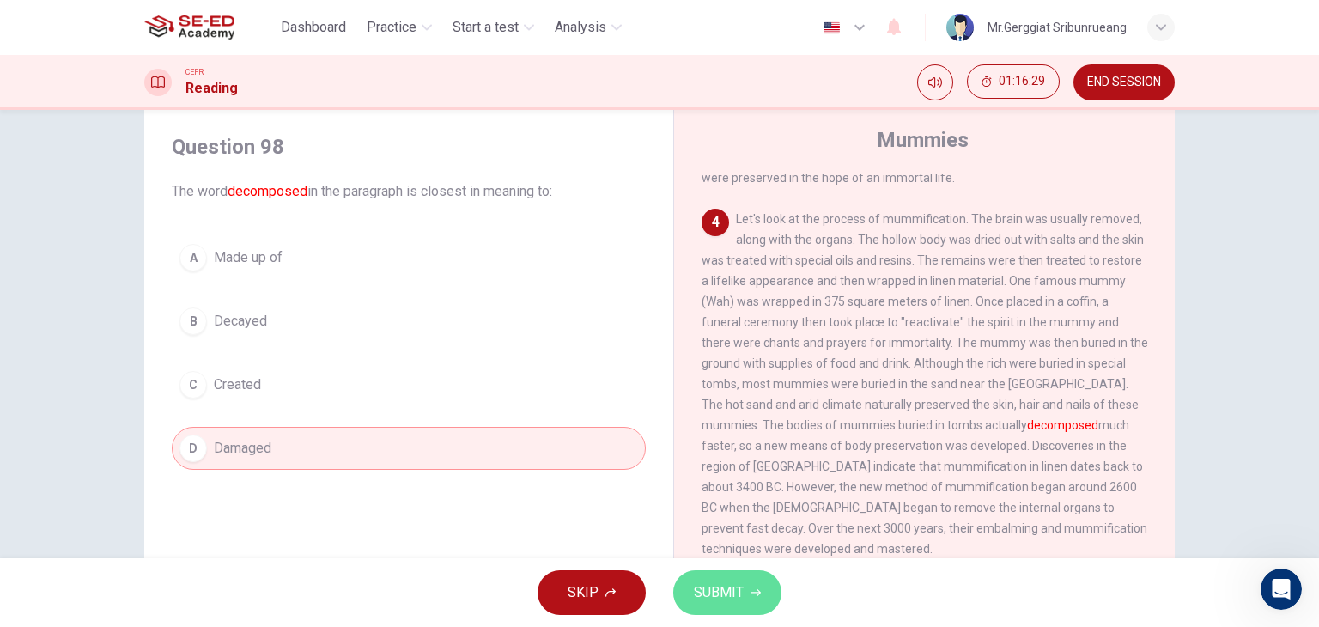
click at [751, 587] on icon "button" at bounding box center [756, 592] width 10 height 10
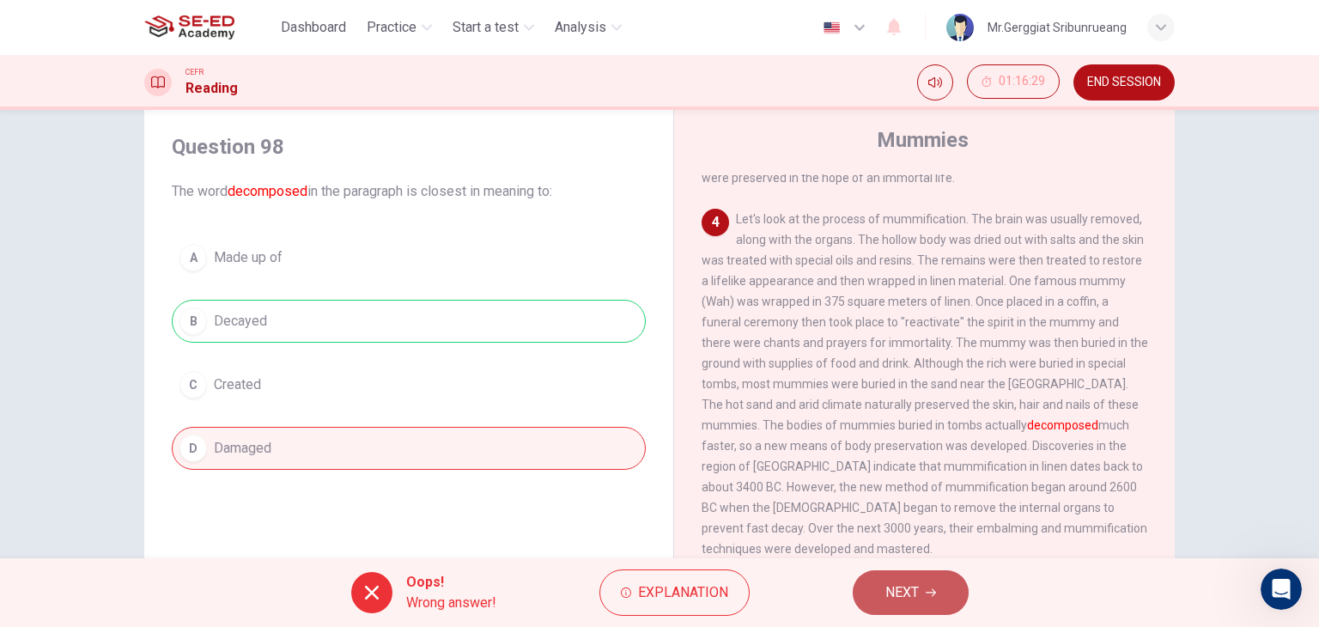
click at [892, 599] on span "NEXT" at bounding box center [902, 593] width 33 height 24
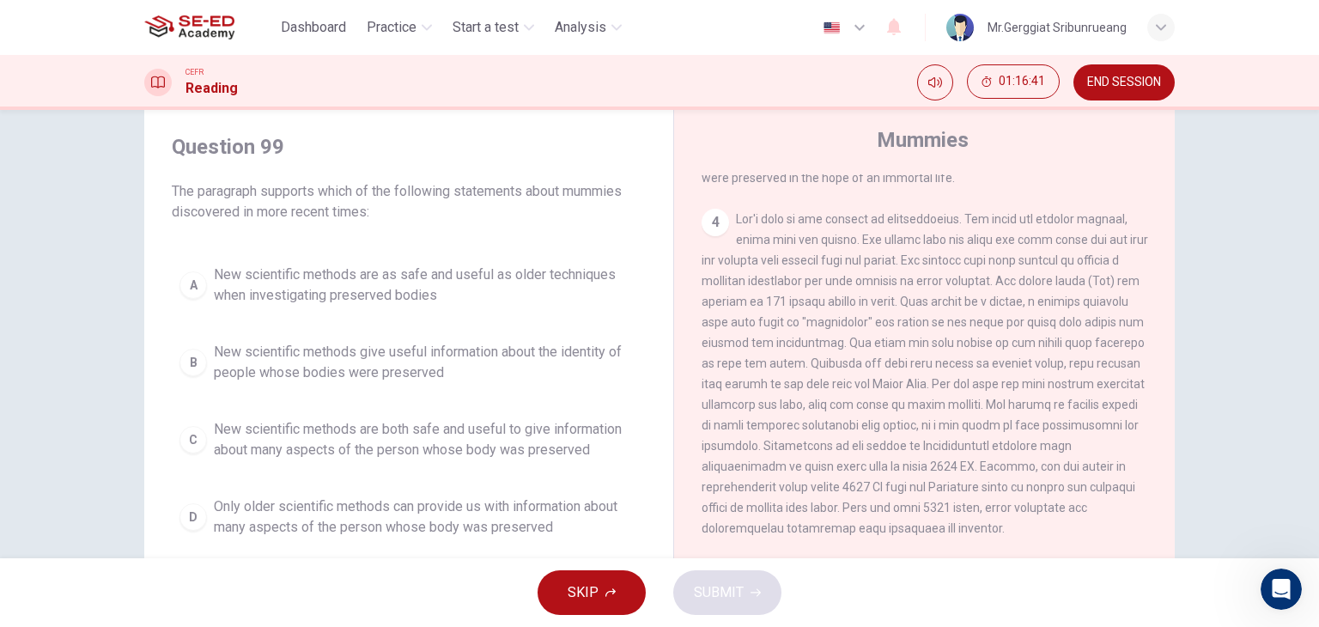
click at [344, 373] on span "New scientific methods give useful information about the identity of people who…" at bounding box center [426, 362] width 424 height 41
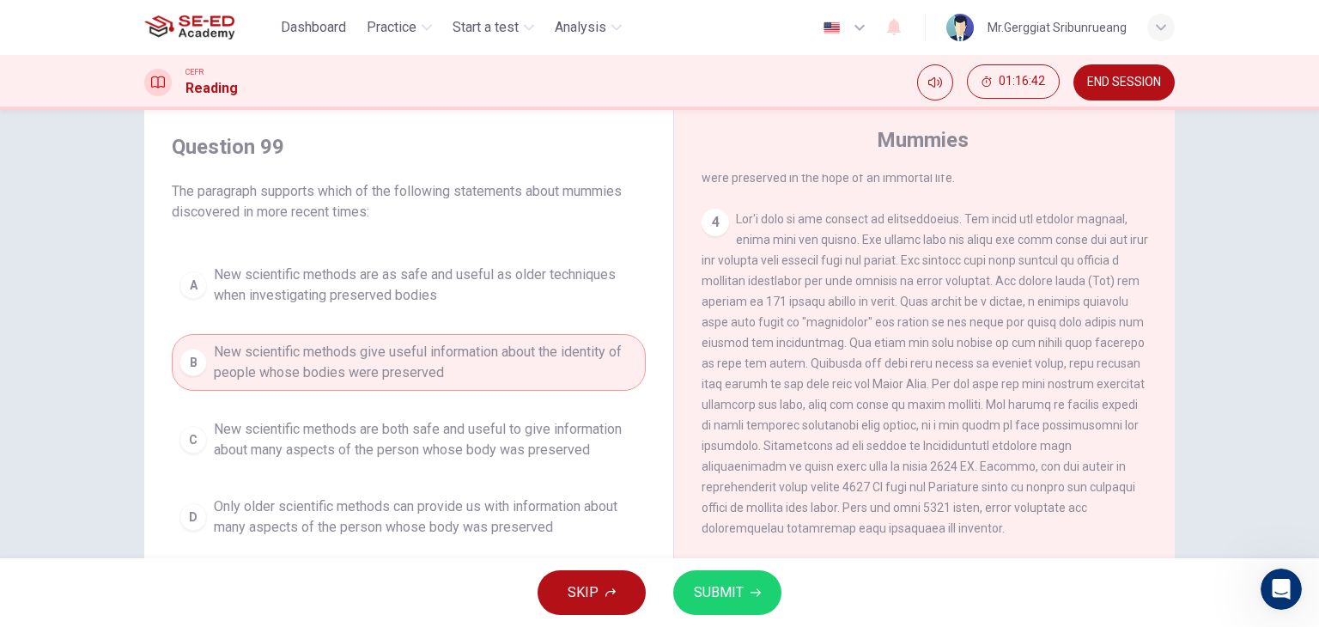
click at [739, 598] on span "SUBMIT" at bounding box center [719, 593] width 50 height 24
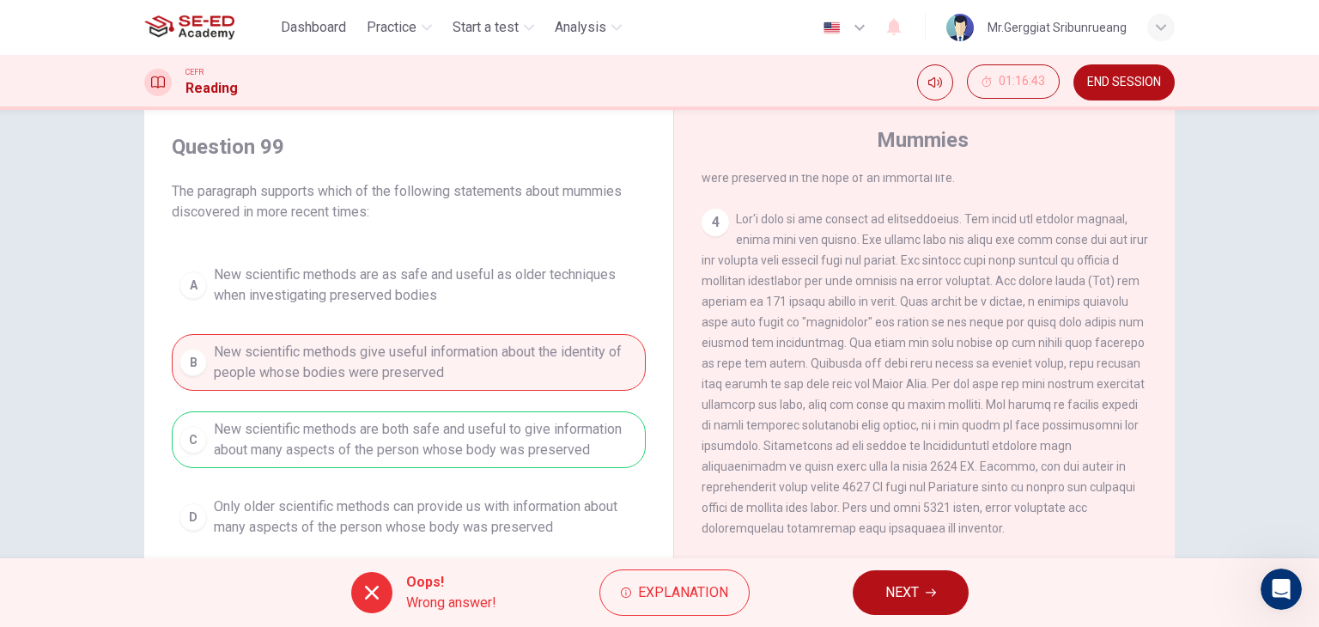
click at [927, 586] on button "NEXT" at bounding box center [911, 592] width 116 height 45
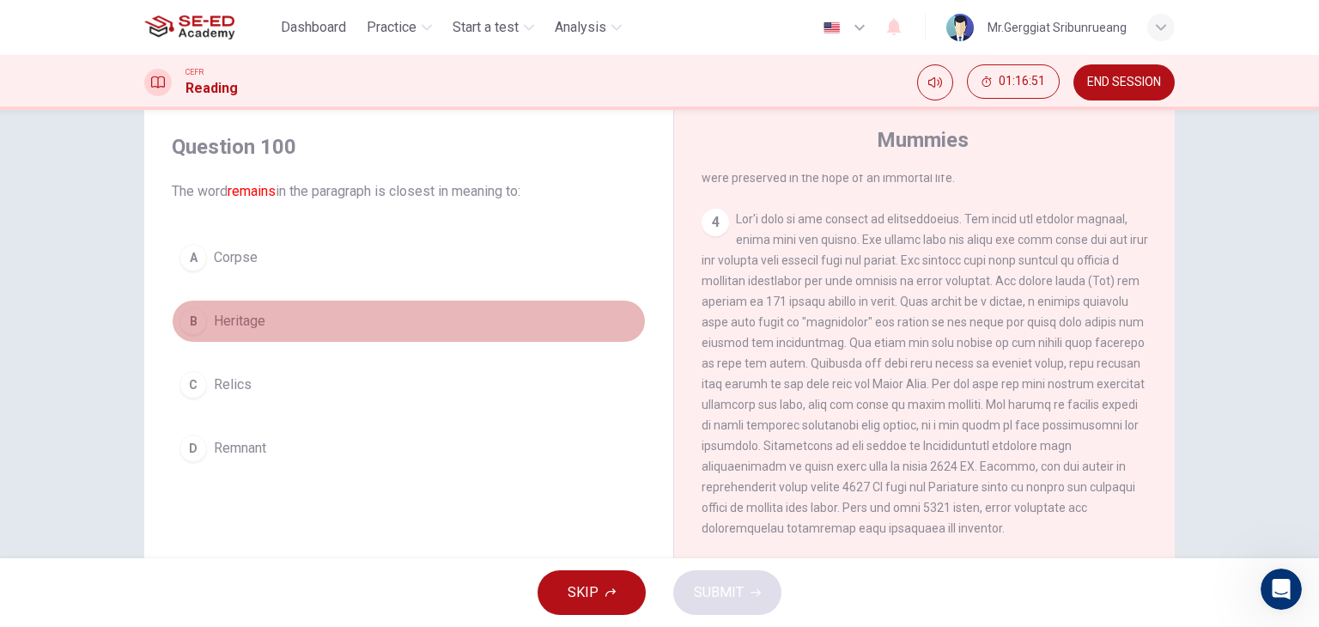
click at [245, 332] on button "B Heritage" at bounding box center [409, 321] width 474 height 43
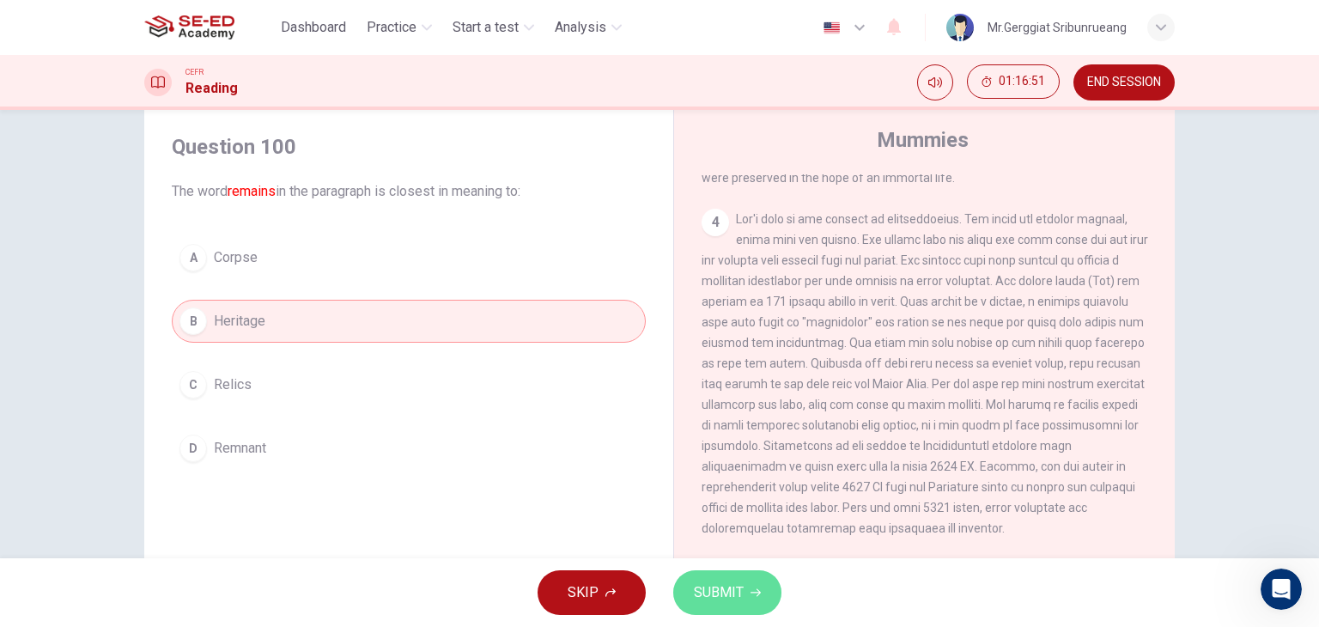
click at [749, 602] on button "SUBMIT" at bounding box center [727, 592] width 108 height 45
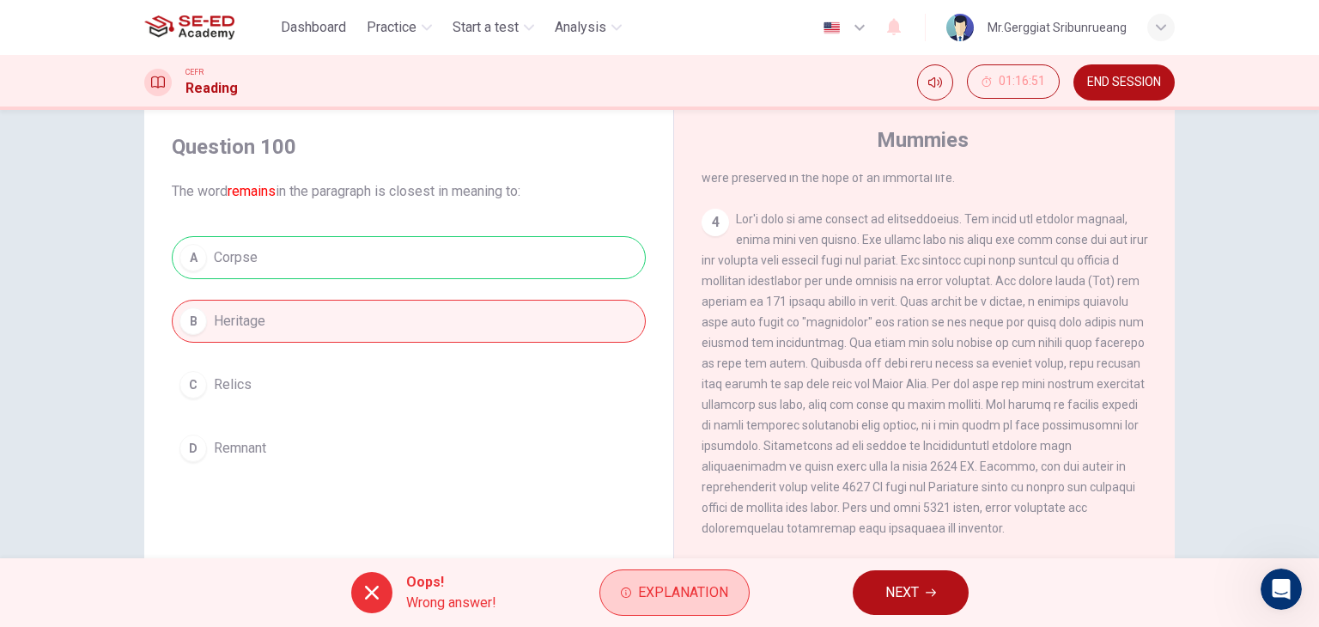
click at [663, 602] on span "Explanation" at bounding box center [683, 593] width 90 height 24
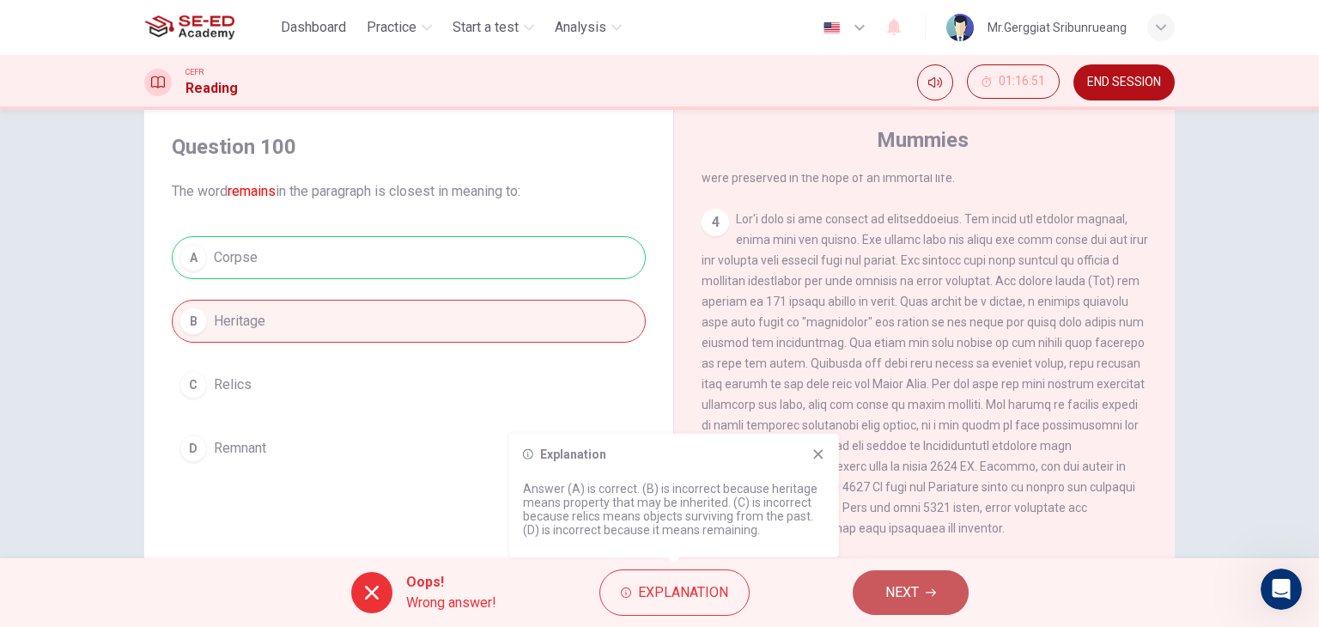
click at [900, 592] on span "NEXT" at bounding box center [902, 593] width 33 height 24
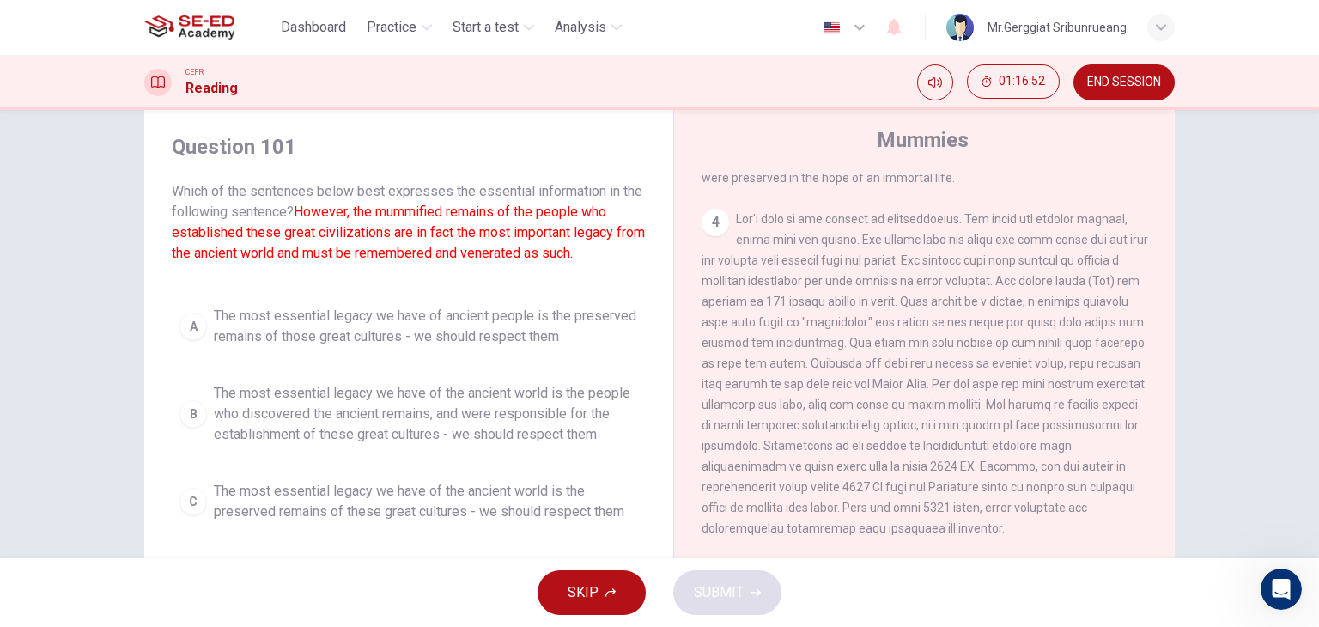
click at [515, 306] on span "The most essential legacy we have of ancient people is the preserved remains of…" at bounding box center [426, 326] width 424 height 41
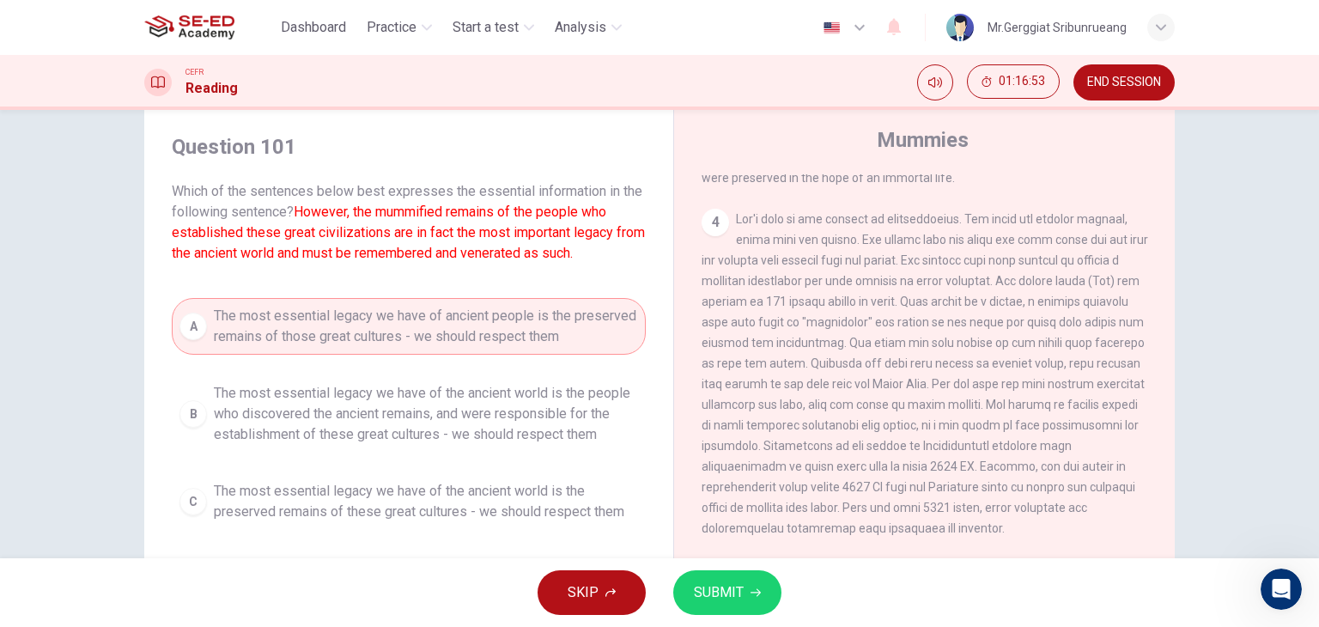
click at [733, 571] on button "SUBMIT" at bounding box center [727, 592] width 108 height 45
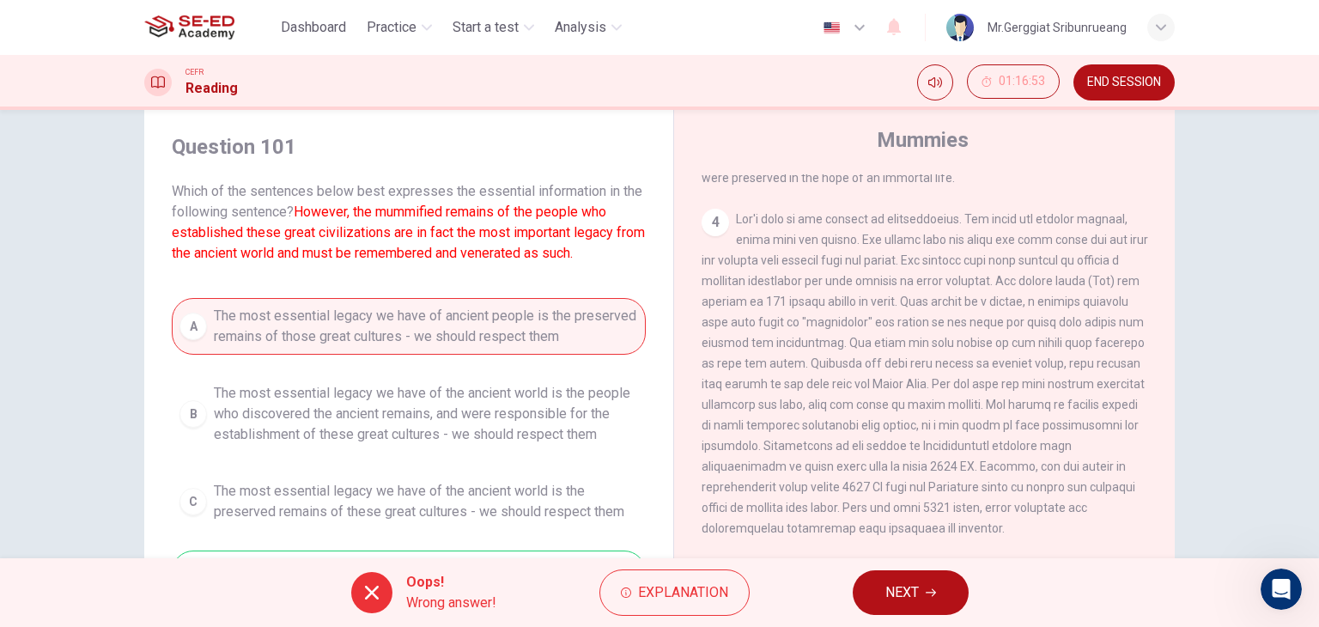
click at [924, 588] on button "NEXT" at bounding box center [911, 592] width 116 height 45
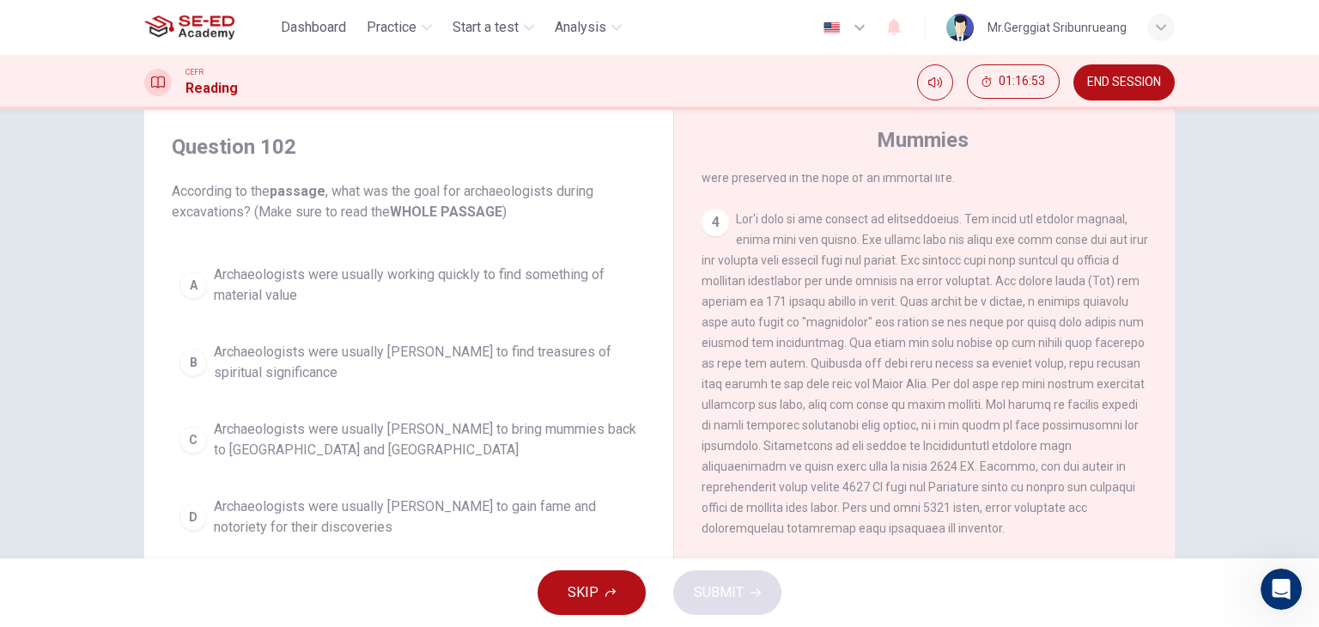
click at [392, 429] on span "Archaeologists were usually [PERSON_NAME] to bring mummies back to [GEOGRAPHIC_…" at bounding box center [426, 439] width 424 height 41
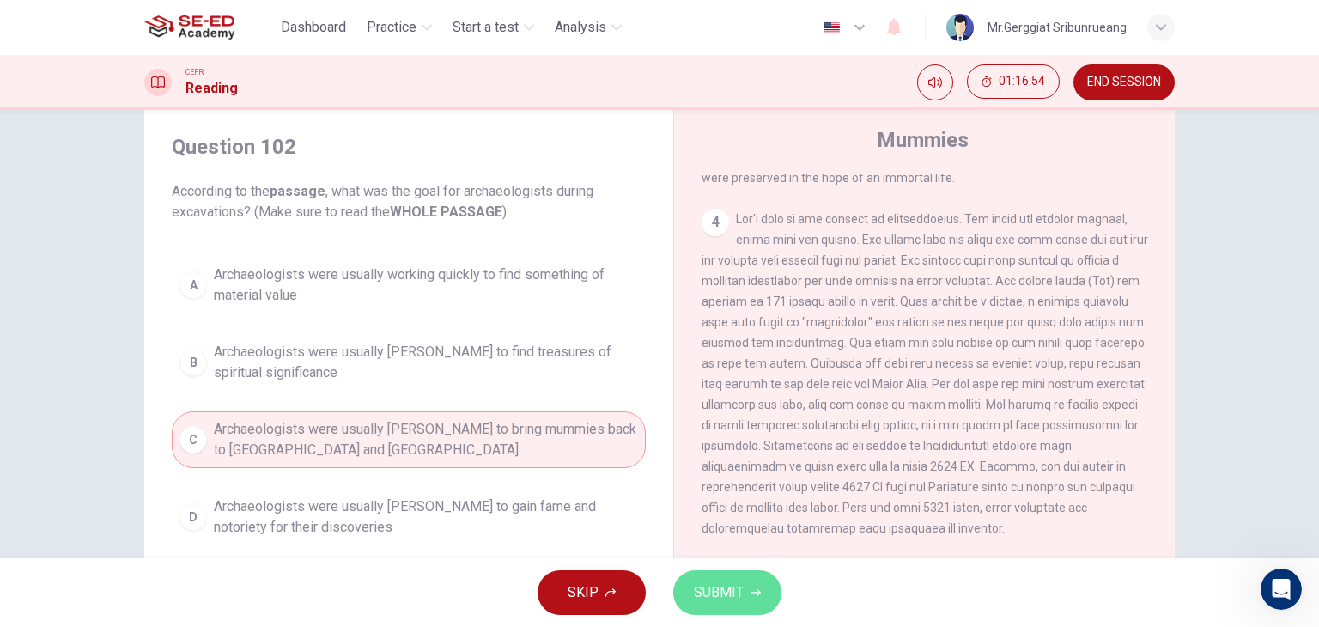
click at [729, 597] on span "SUBMIT" at bounding box center [719, 593] width 50 height 24
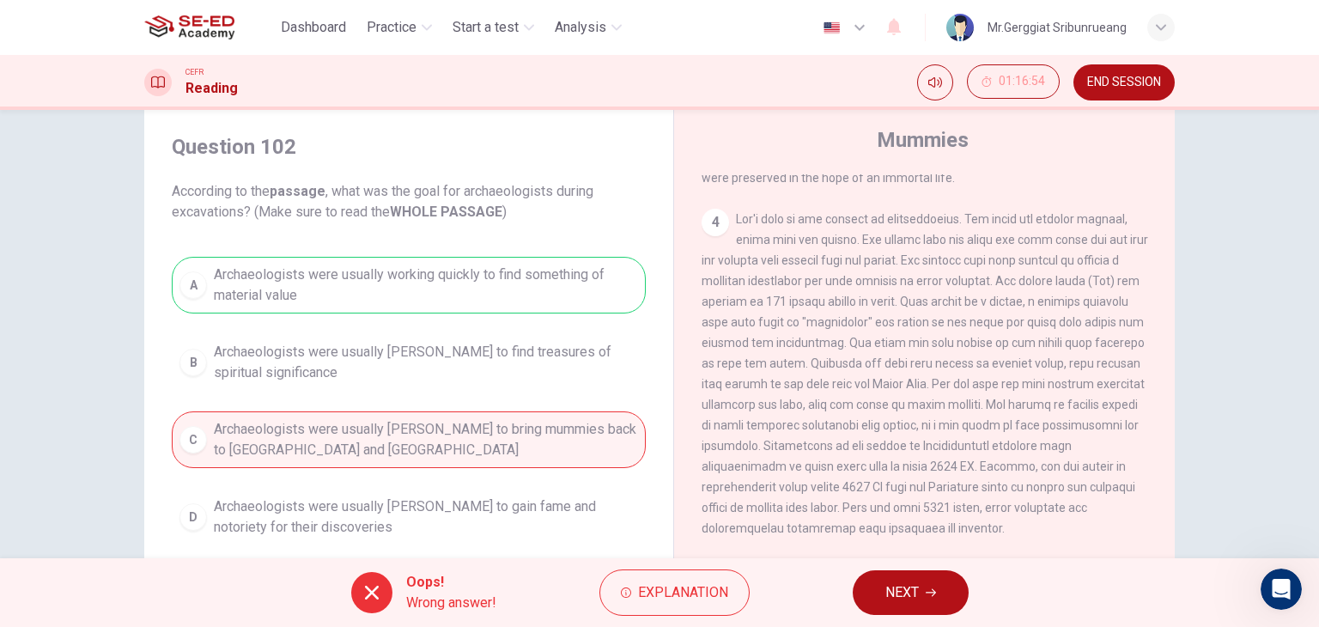
click at [928, 596] on icon "button" at bounding box center [931, 592] width 10 height 10
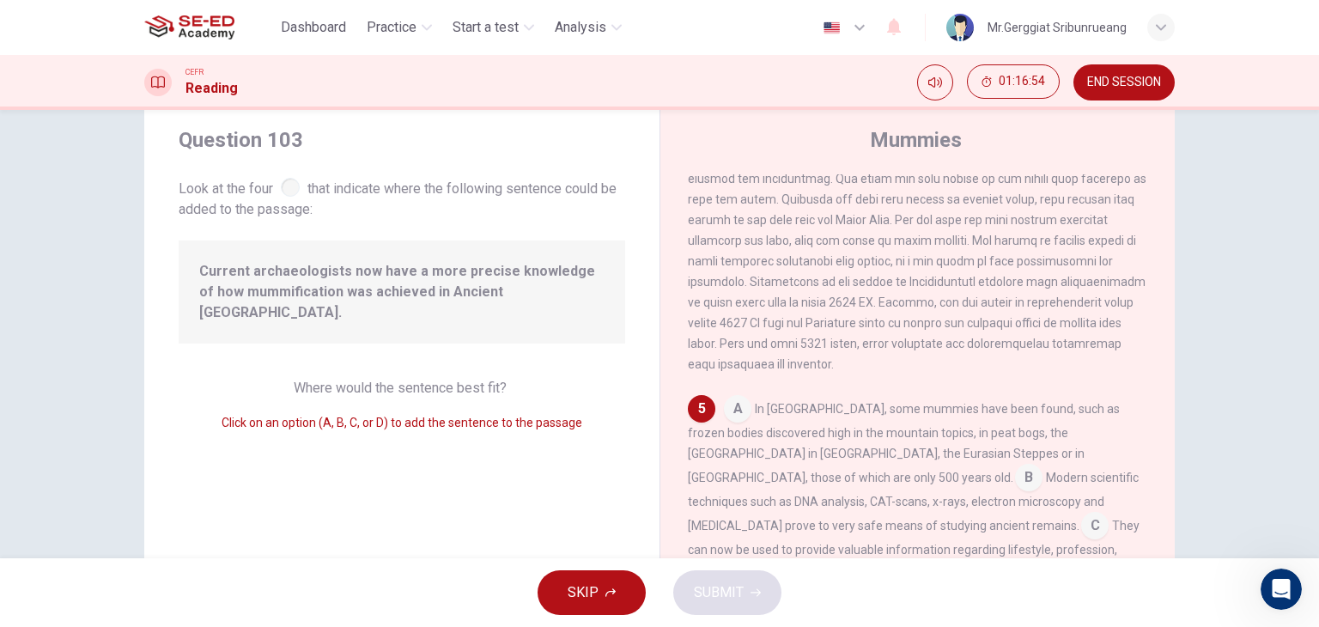
scroll to position [908, 0]
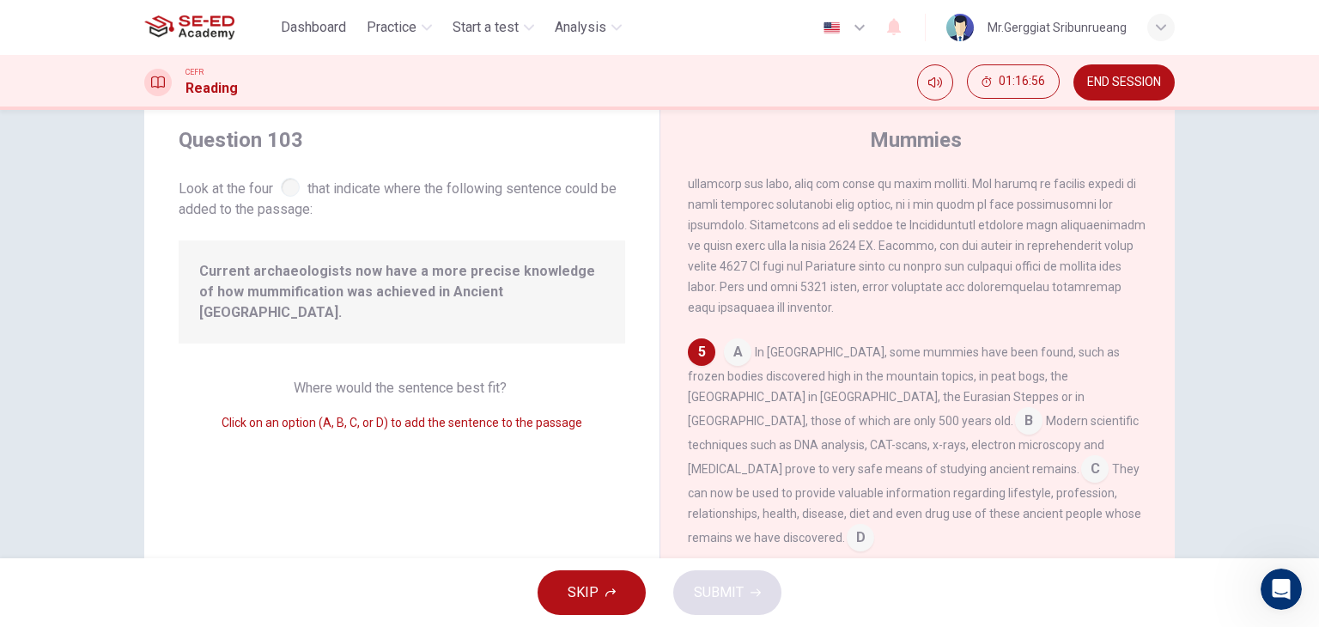
click at [1135, 66] on button "END SESSION" at bounding box center [1124, 82] width 101 height 36
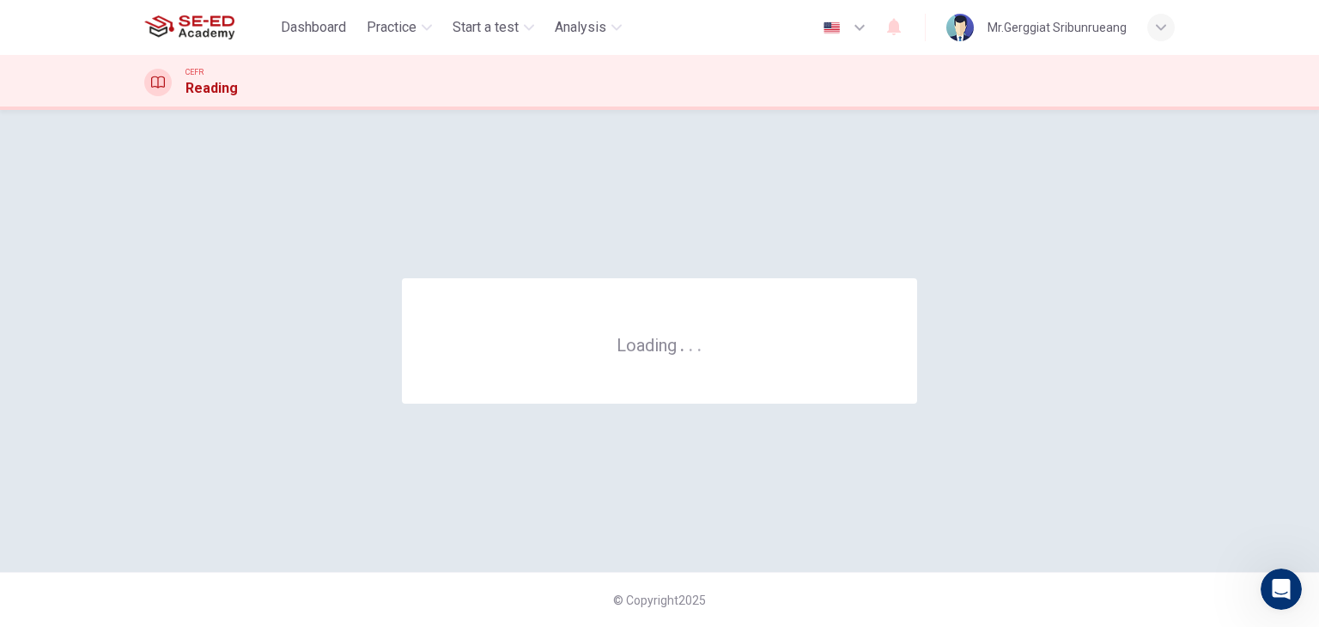
scroll to position [0, 0]
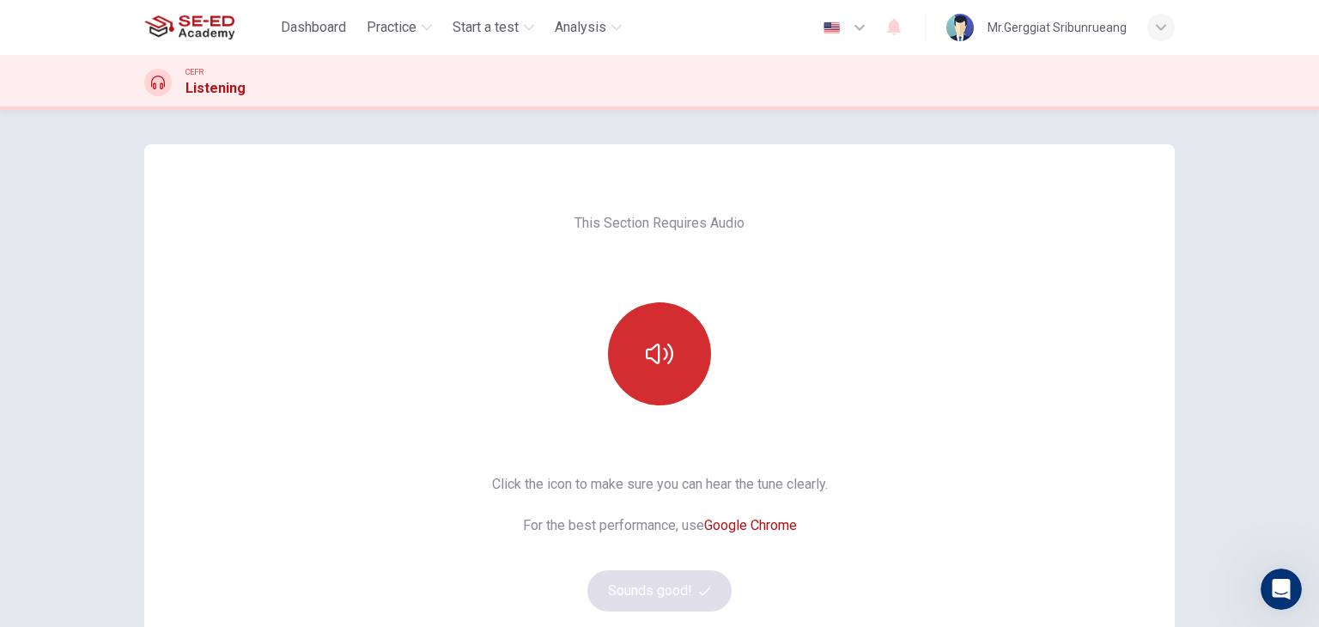
click at [648, 348] on icon "button" at bounding box center [659, 354] width 27 height 21
click at [992, 266] on div "This Section Requires Audio Click the icon to make sure you can hear the tune c…" at bounding box center [659, 442] width 1031 height 597
click at [673, 587] on button "Sounds good!" at bounding box center [659, 590] width 144 height 41
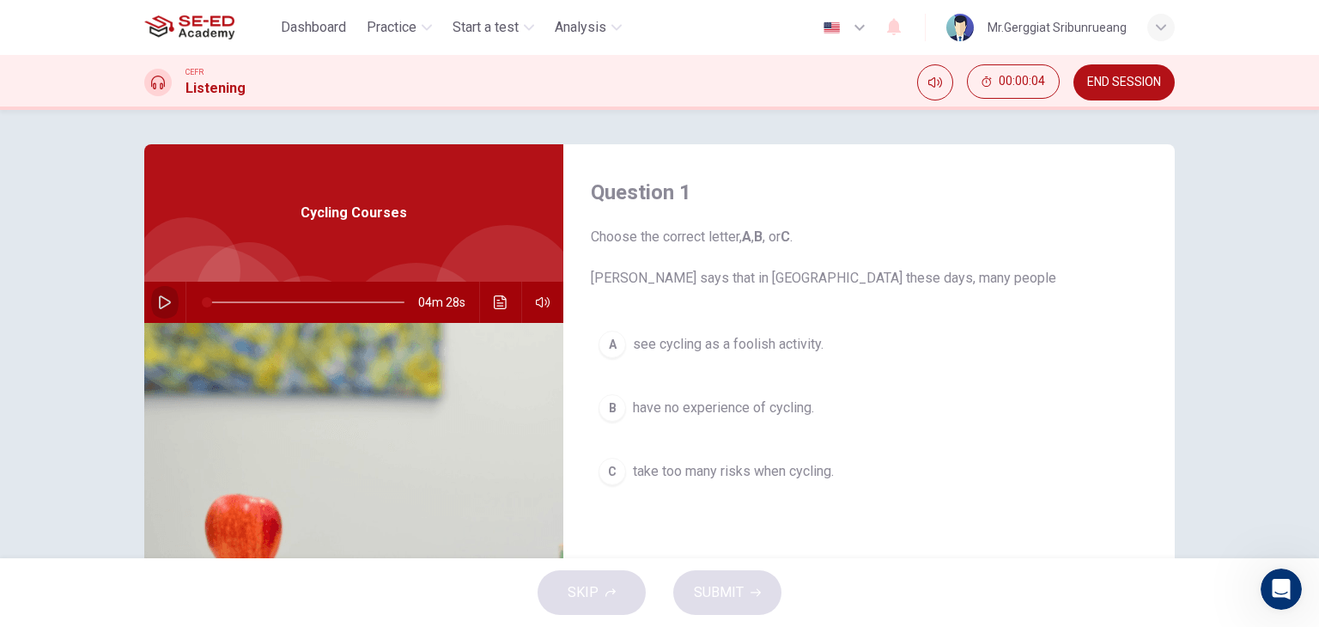
click at [159, 293] on button "button" at bounding box center [164, 302] width 27 height 41
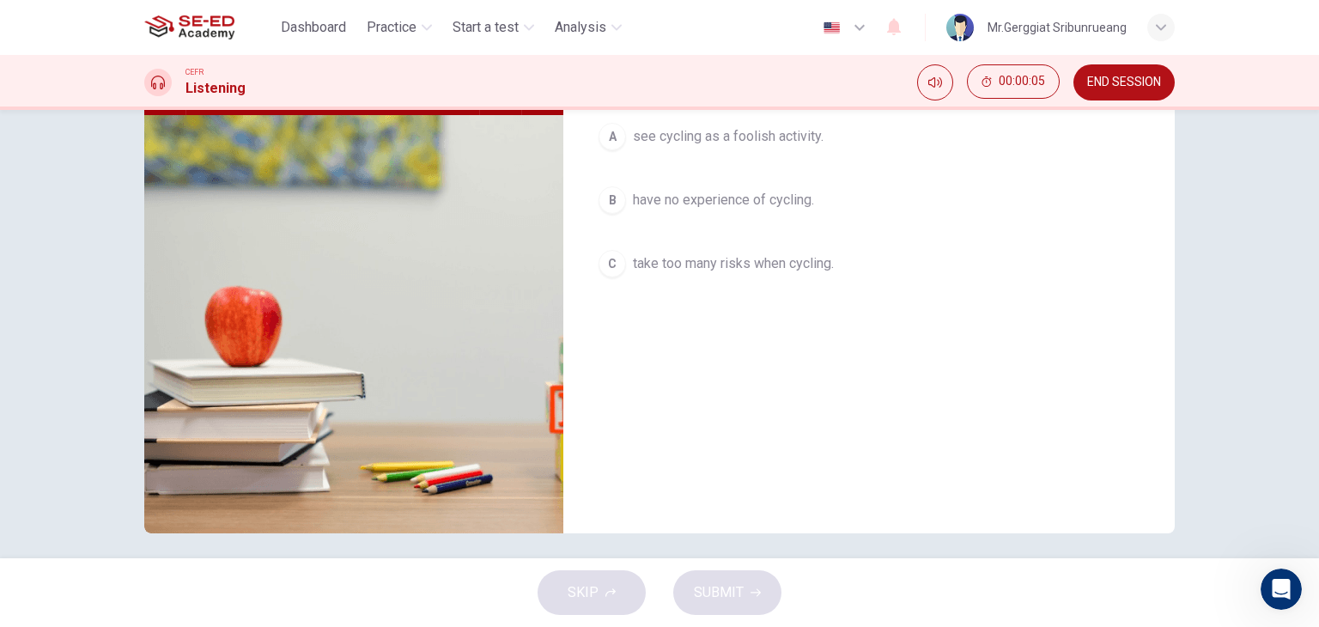
scroll to position [217, 0]
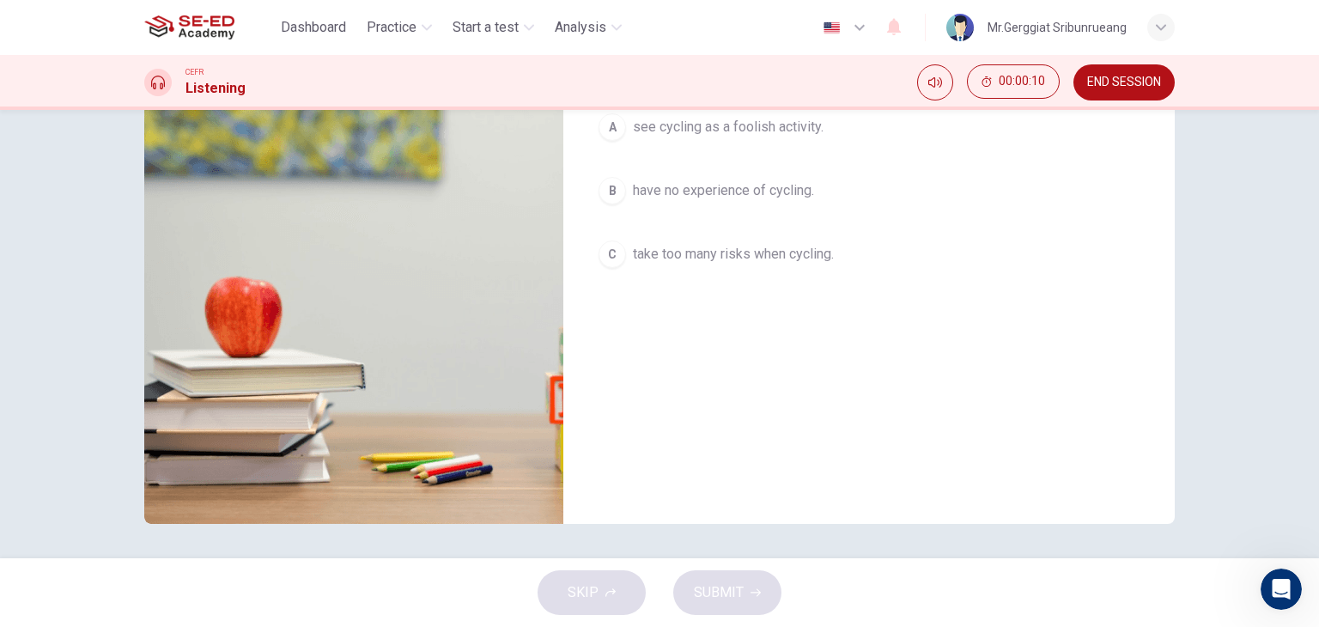
click at [912, 449] on div "Question 1 Choose the correct letter, A , B , or C . Jack says that in London t…" at bounding box center [869, 225] width 612 height 597
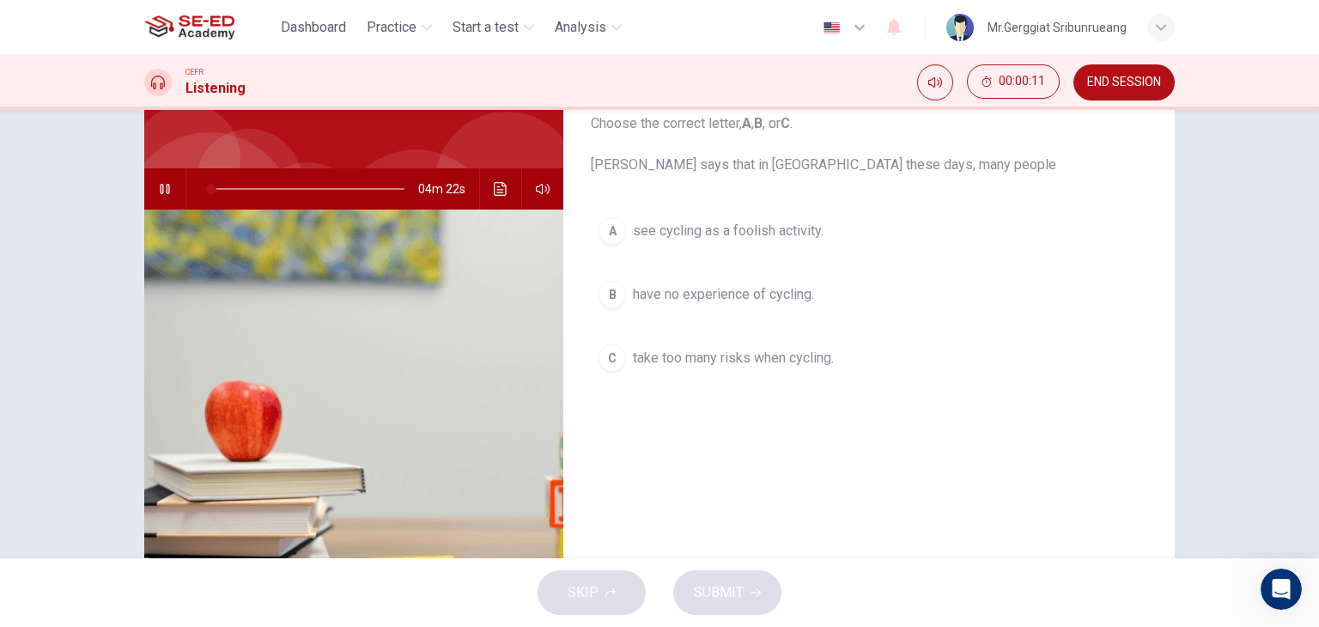
scroll to position [0, 0]
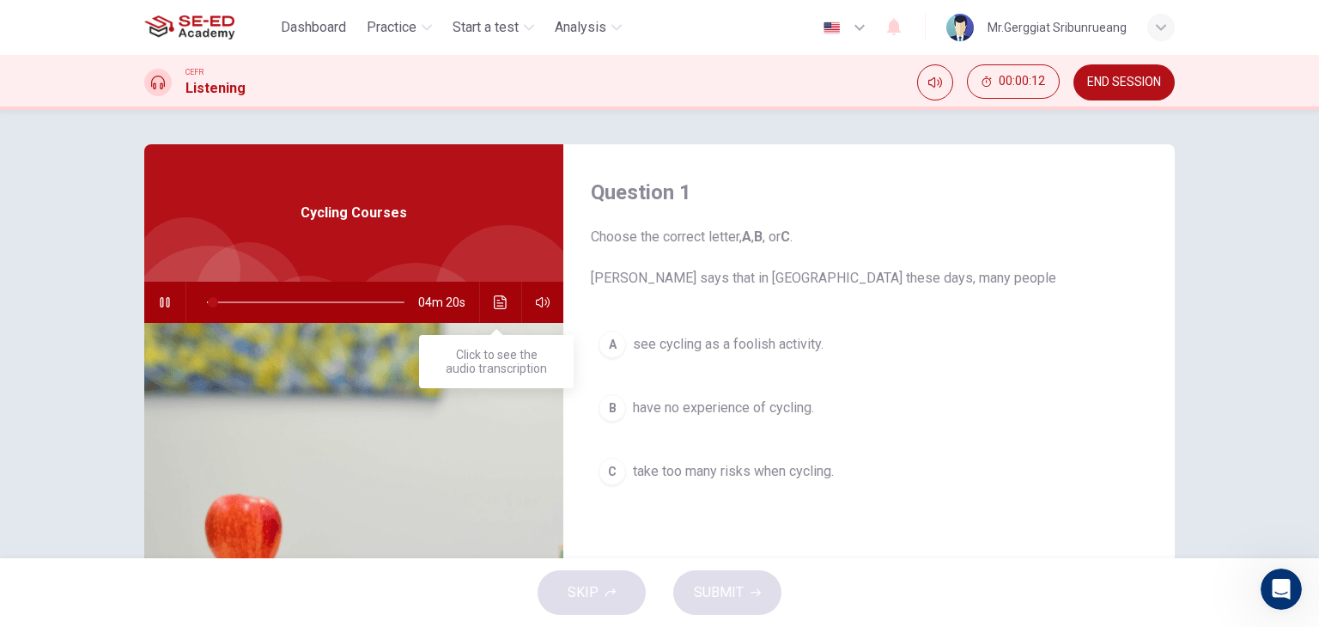
click at [494, 310] on button "Click to see the audio transcription" at bounding box center [500, 302] width 27 height 41
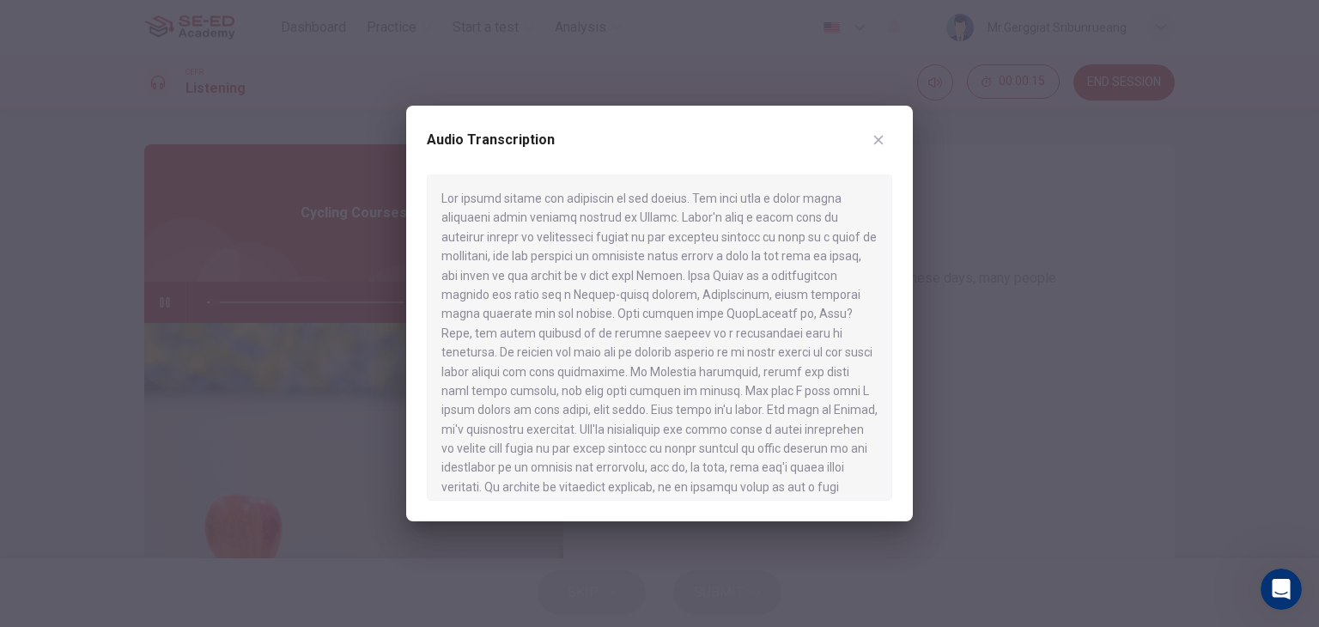
drag, startPoint x: 503, startPoint y: 216, endPoint x: 739, endPoint y: 467, distance: 344.5
click at [739, 467] on div at bounding box center [660, 337] width 466 height 326
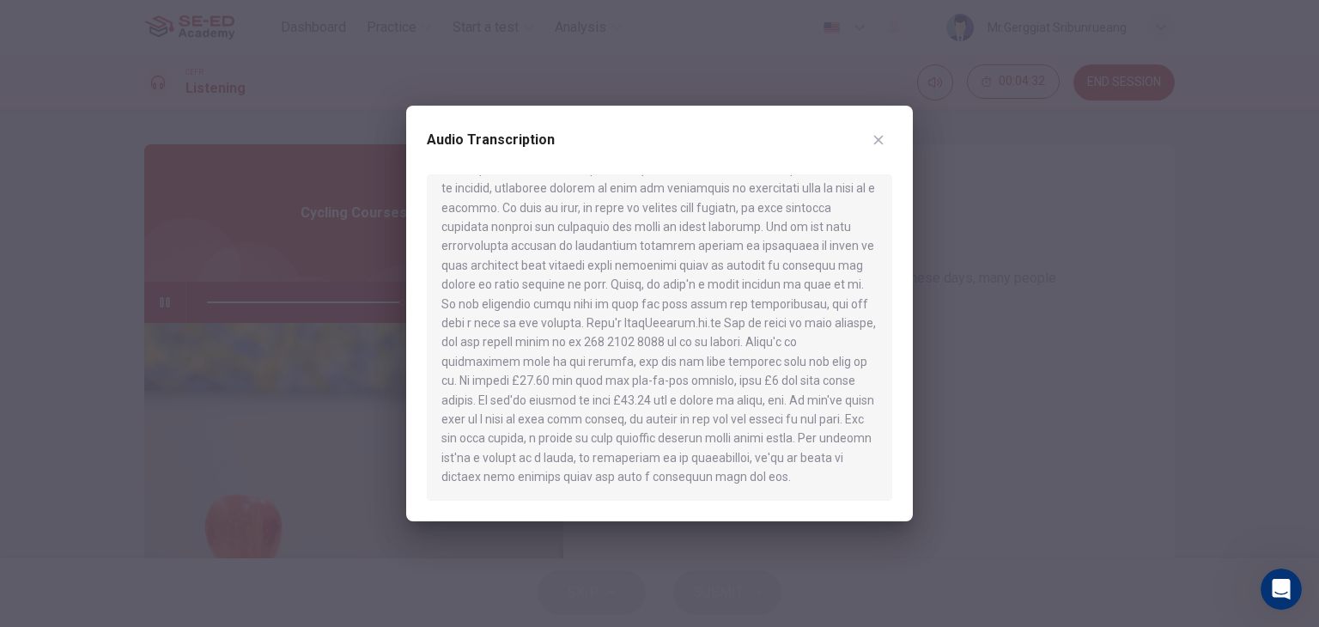
click at [970, 356] on div at bounding box center [659, 313] width 1319 height 627
type input "0"
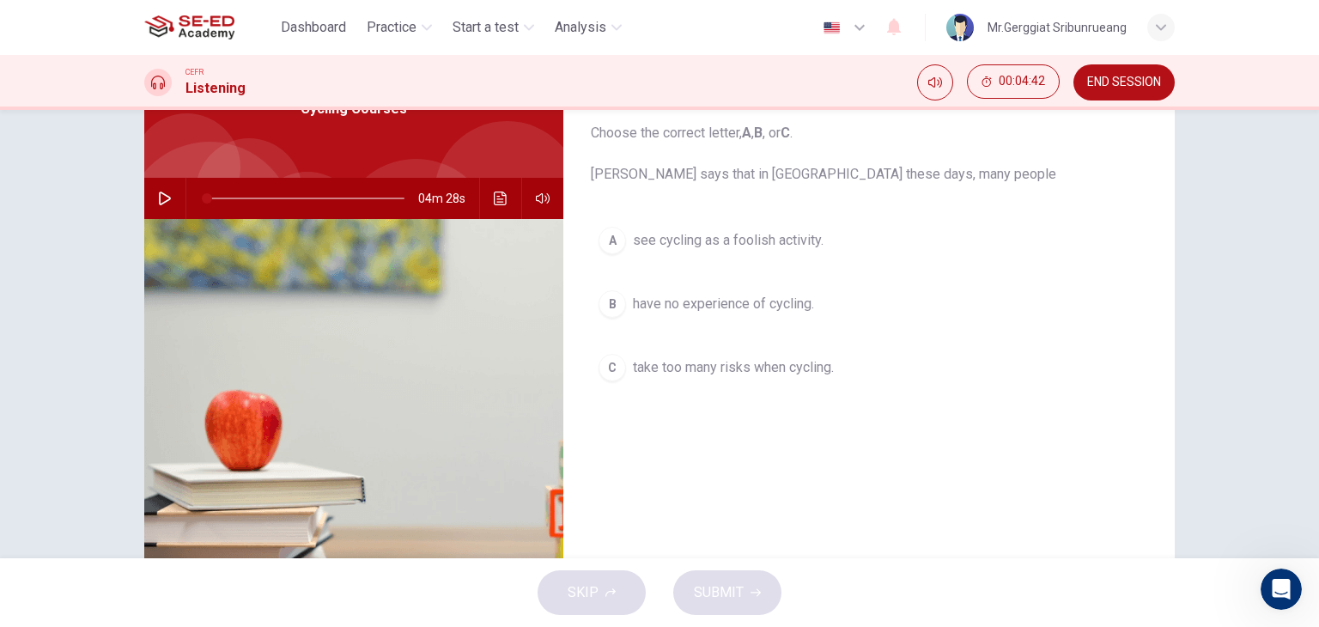
scroll to position [86, 0]
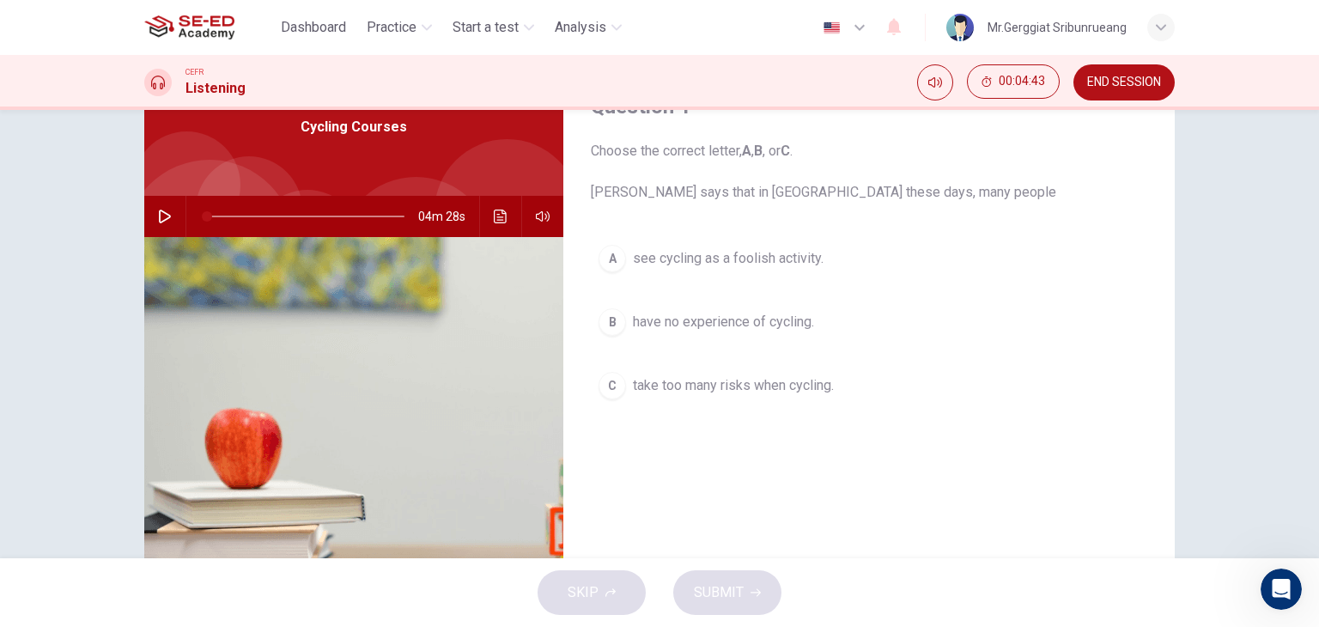
click at [758, 262] on span "see cycling as a foolish activity." at bounding box center [728, 258] width 191 height 21
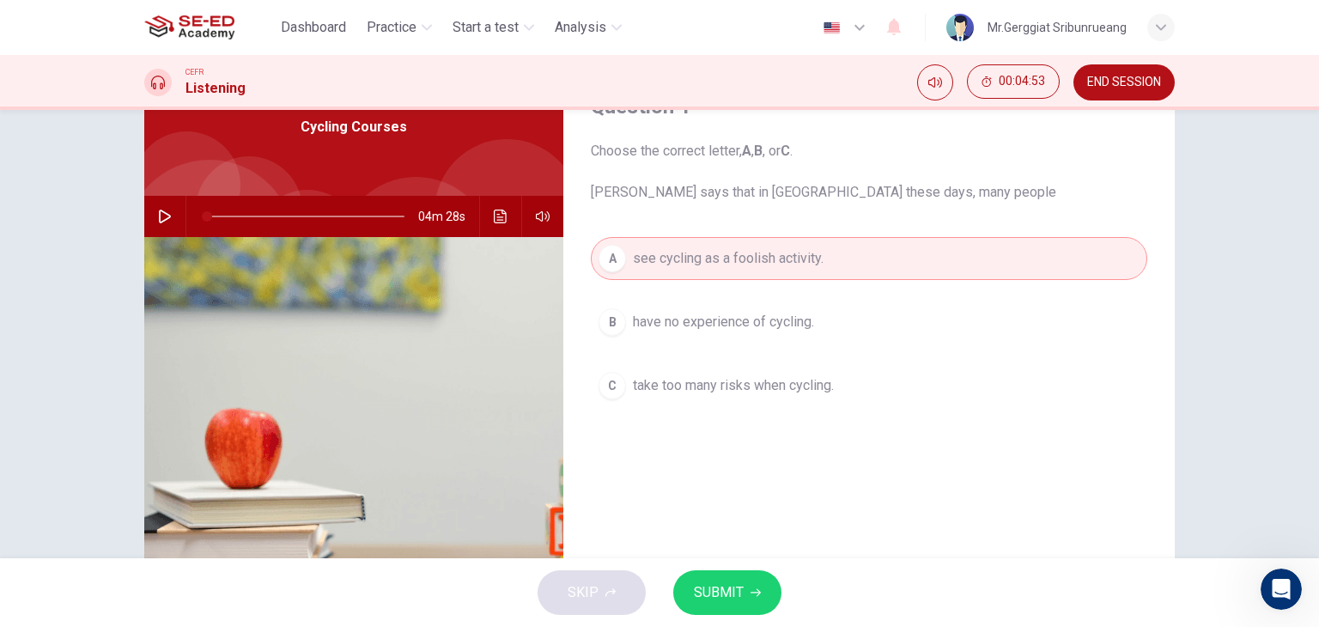
click at [711, 327] on span "have no experience of cycling." at bounding box center [723, 322] width 181 height 21
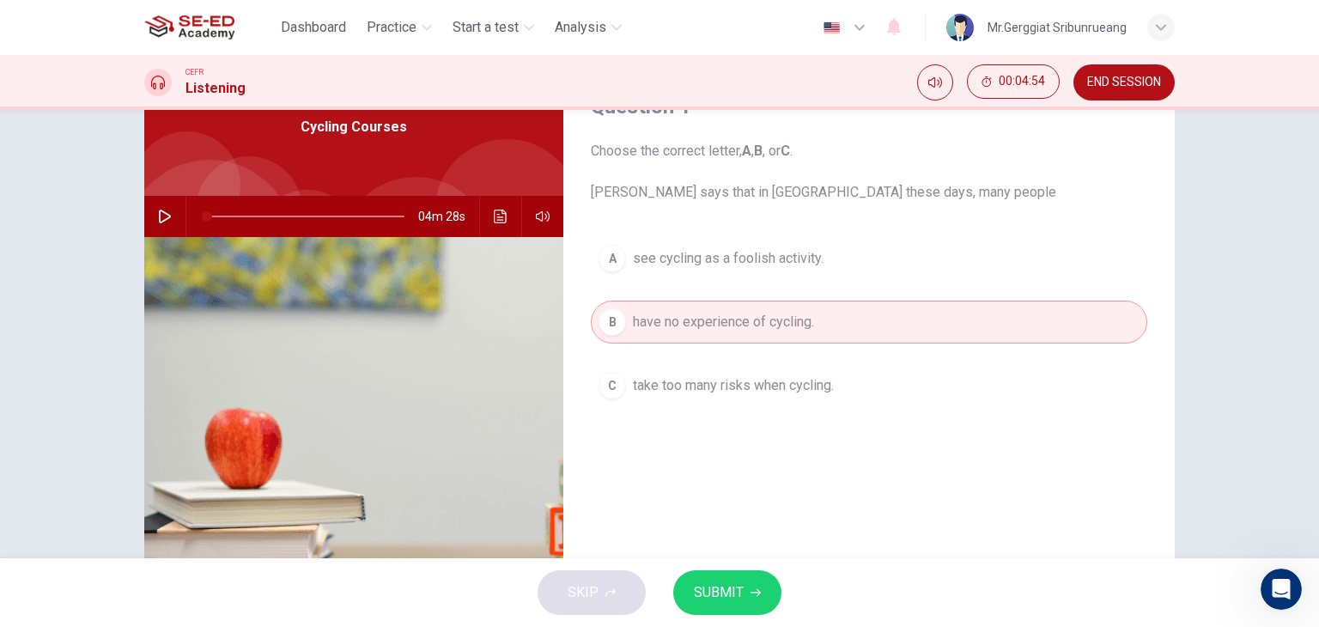
click at [747, 592] on button "SUBMIT" at bounding box center [727, 592] width 108 height 45
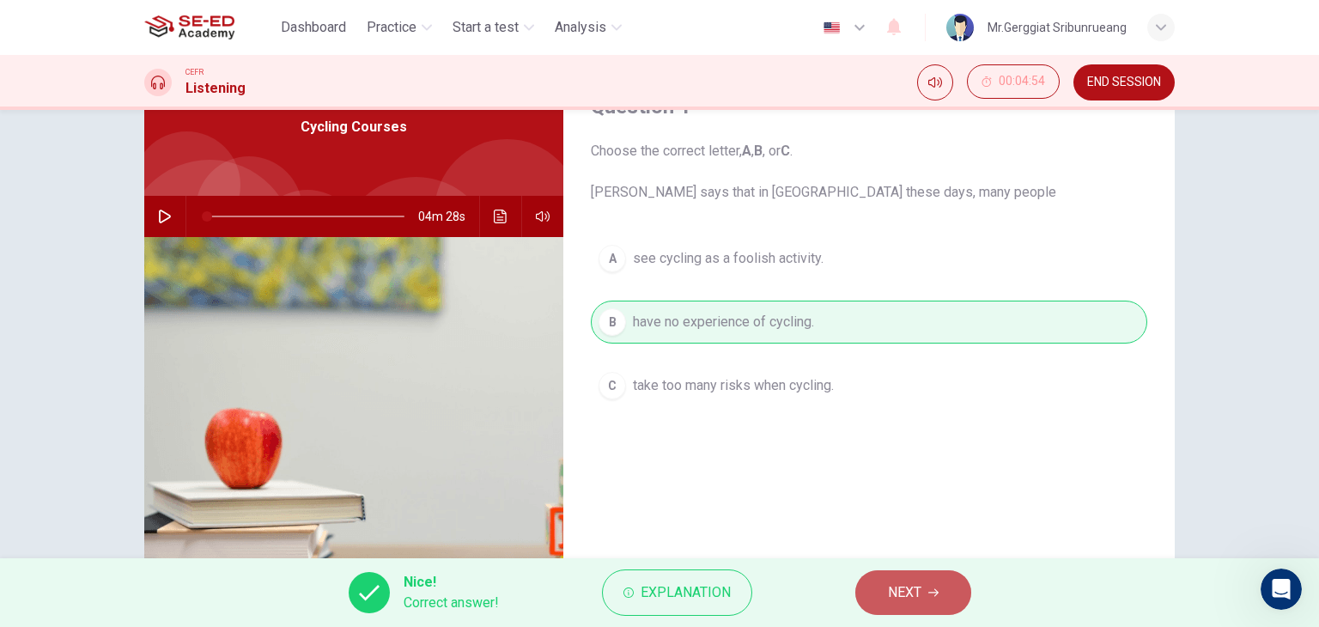
click at [928, 600] on button "NEXT" at bounding box center [913, 592] width 116 height 45
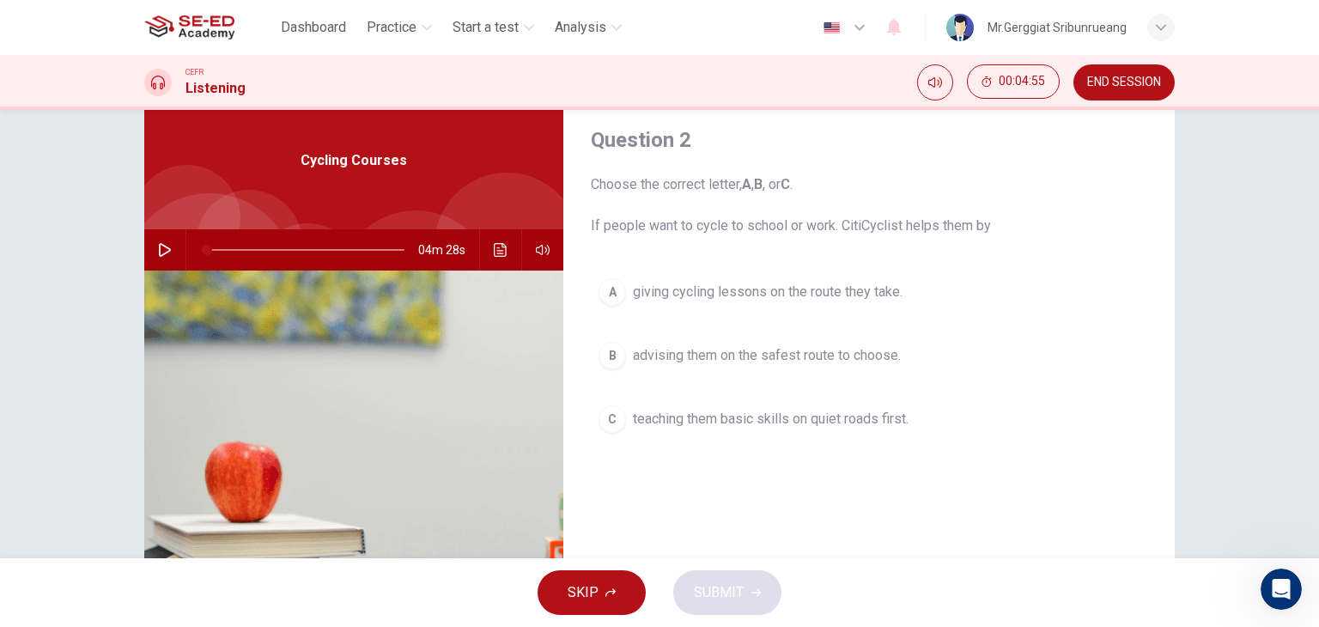
scroll to position [0, 0]
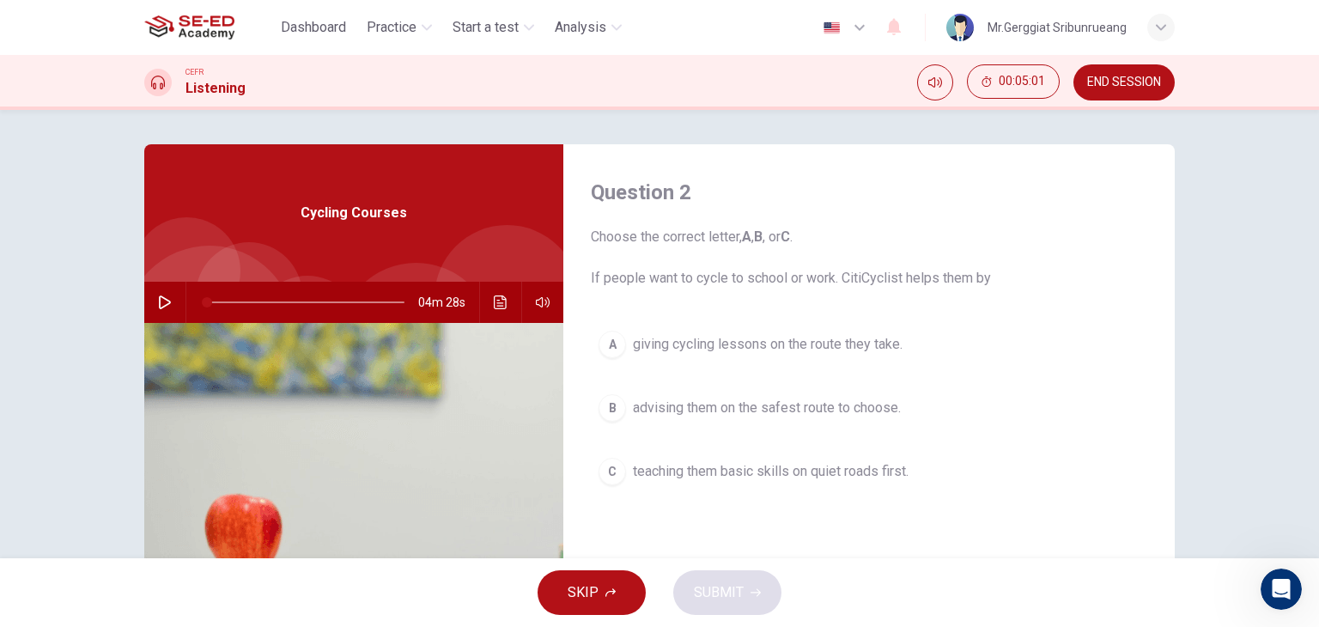
click at [787, 473] on span "teaching them basic skills on quiet roads first." at bounding box center [771, 471] width 276 height 21
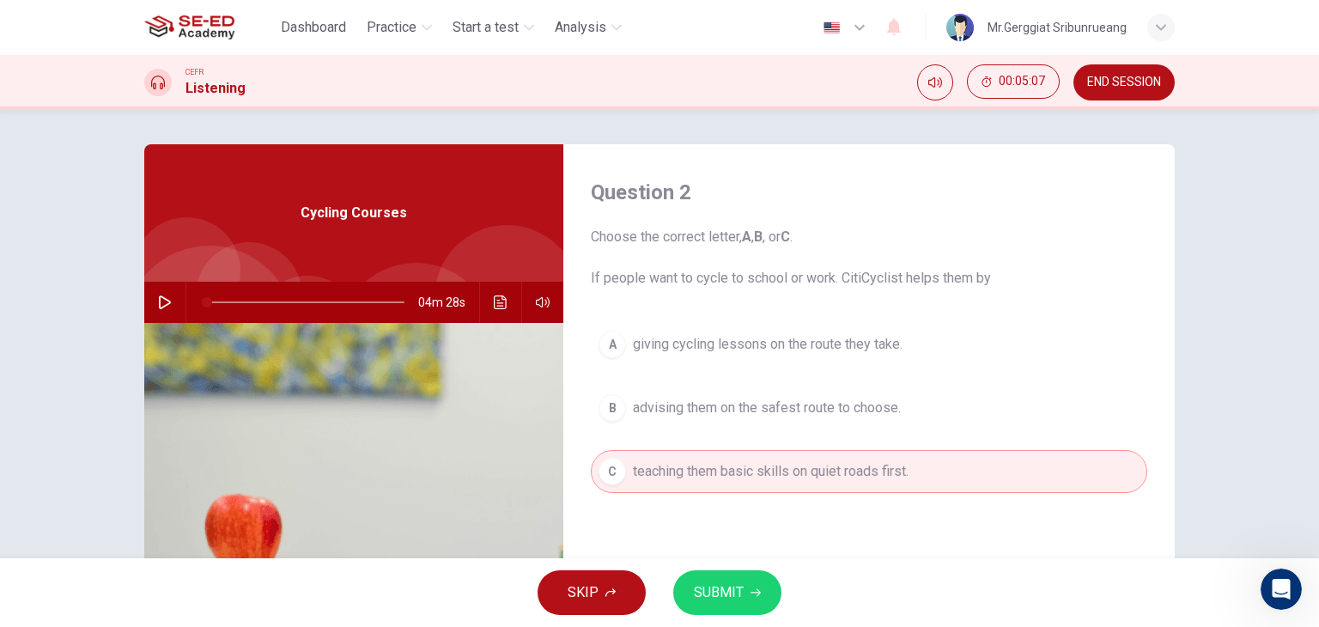
click at [875, 349] on span "giving cycling lessons on the route they take." at bounding box center [768, 344] width 270 height 21
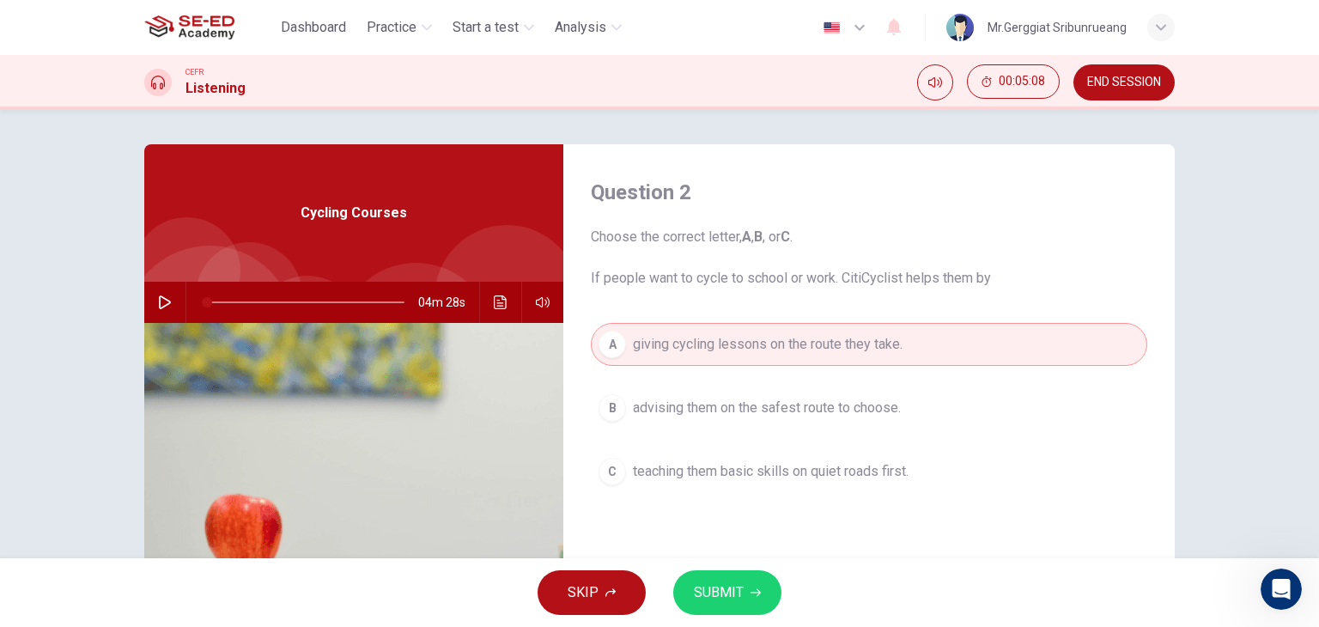
click at [755, 588] on icon "button" at bounding box center [756, 592] width 10 height 10
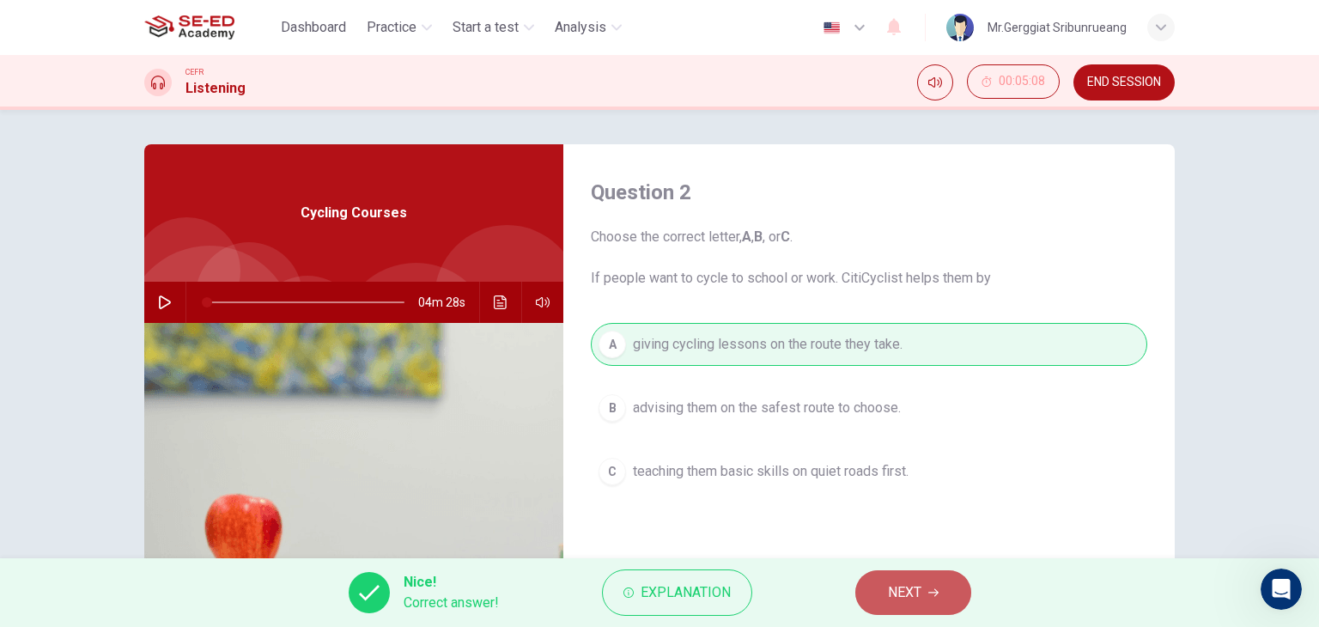
click at [924, 599] on button "NEXT" at bounding box center [913, 592] width 116 height 45
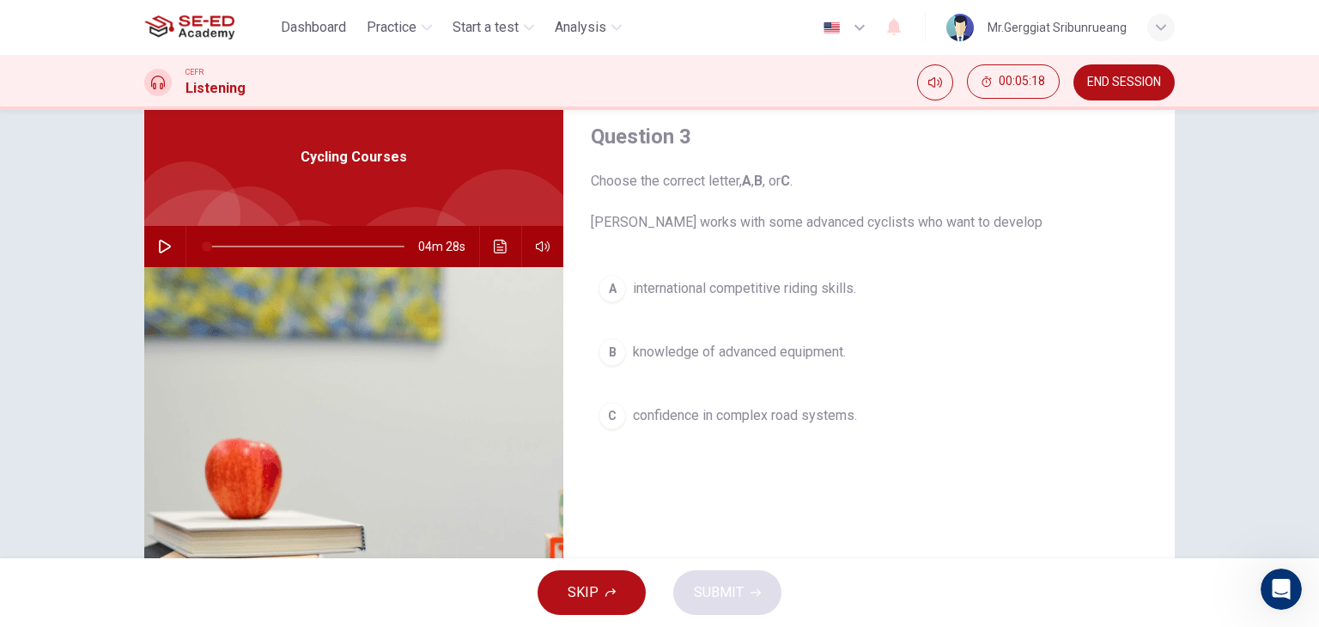
scroll to position [86, 0]
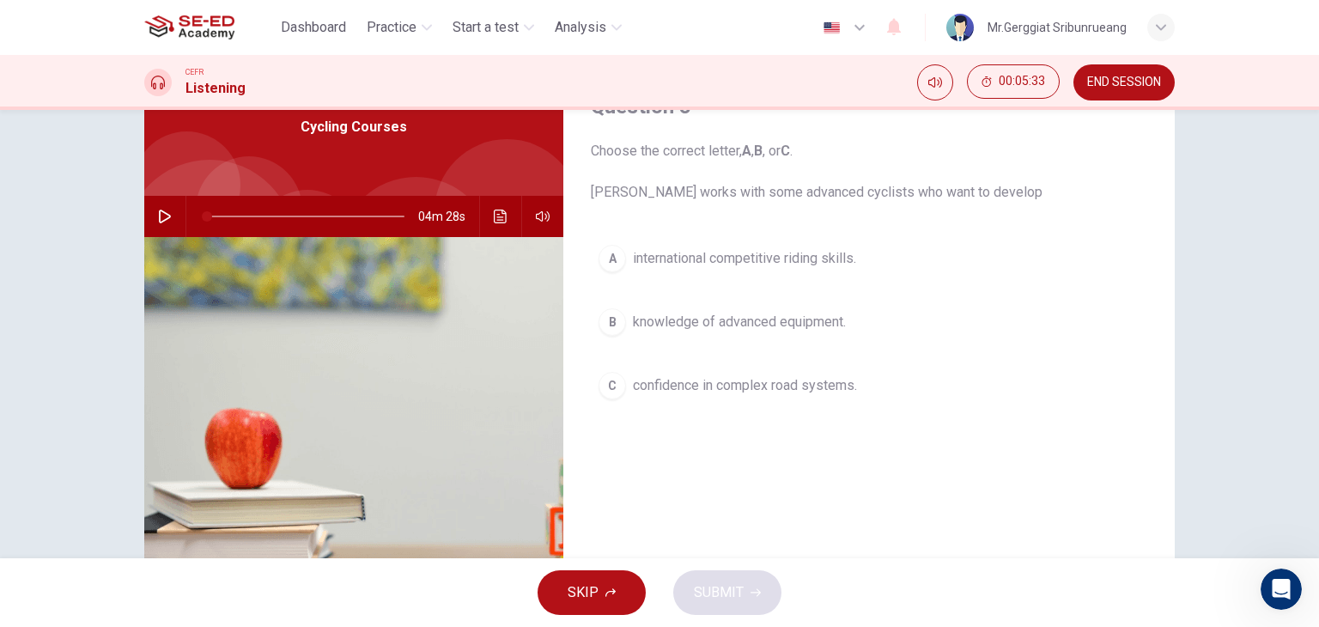
click at [727, 393] on span "confidence in complex road systems." at bounding box center [745, 385] width 224 height 21
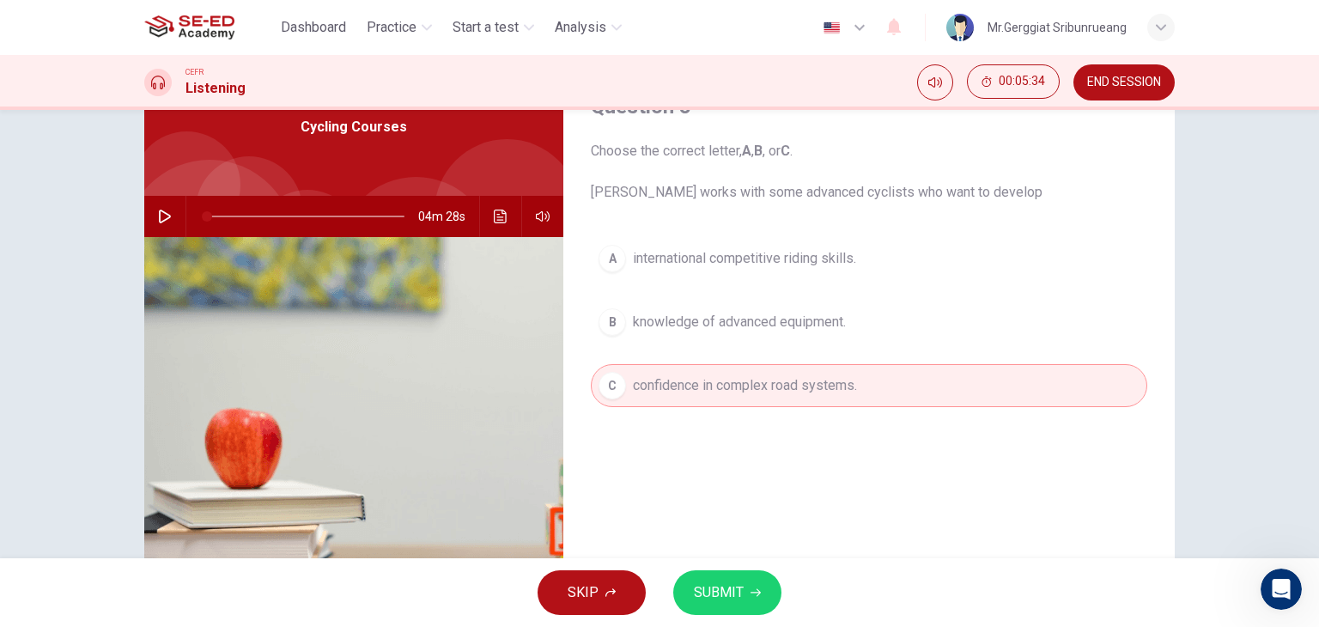
click at [757, 610] on button "SUBMIT" at bounding box center [727, 592] width 108 height 45
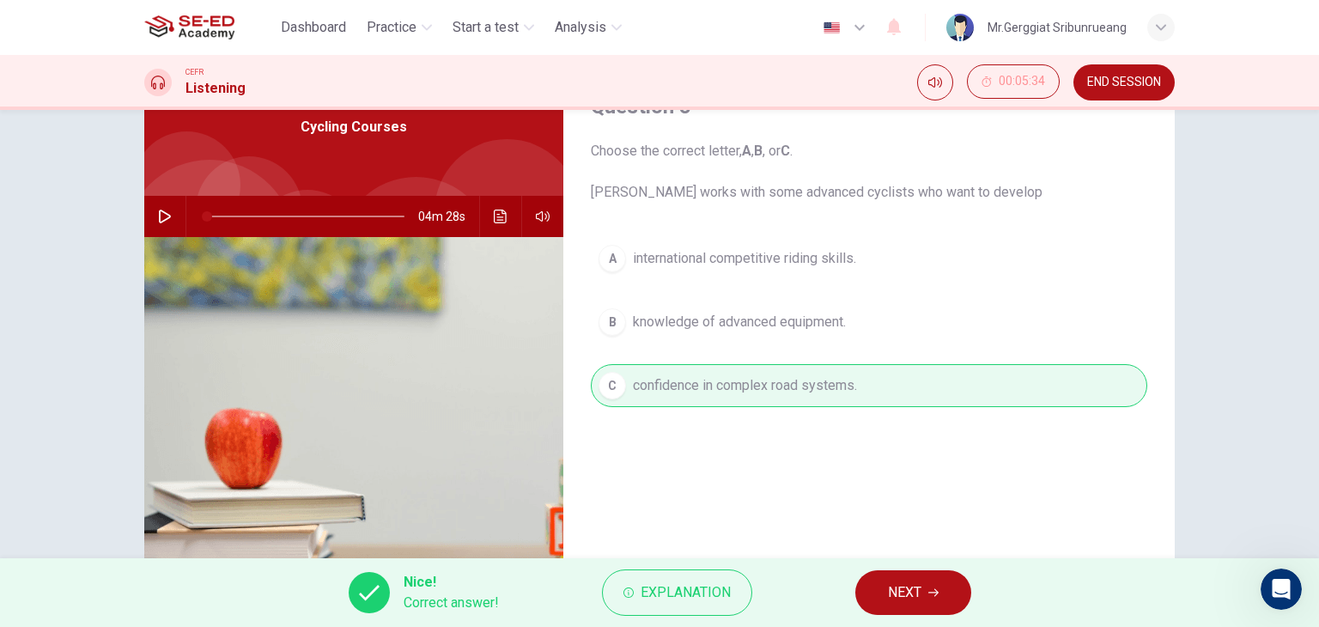
click at [894, 578] on button "NEXT" at bounding box center [913, 592] width 116 height 45
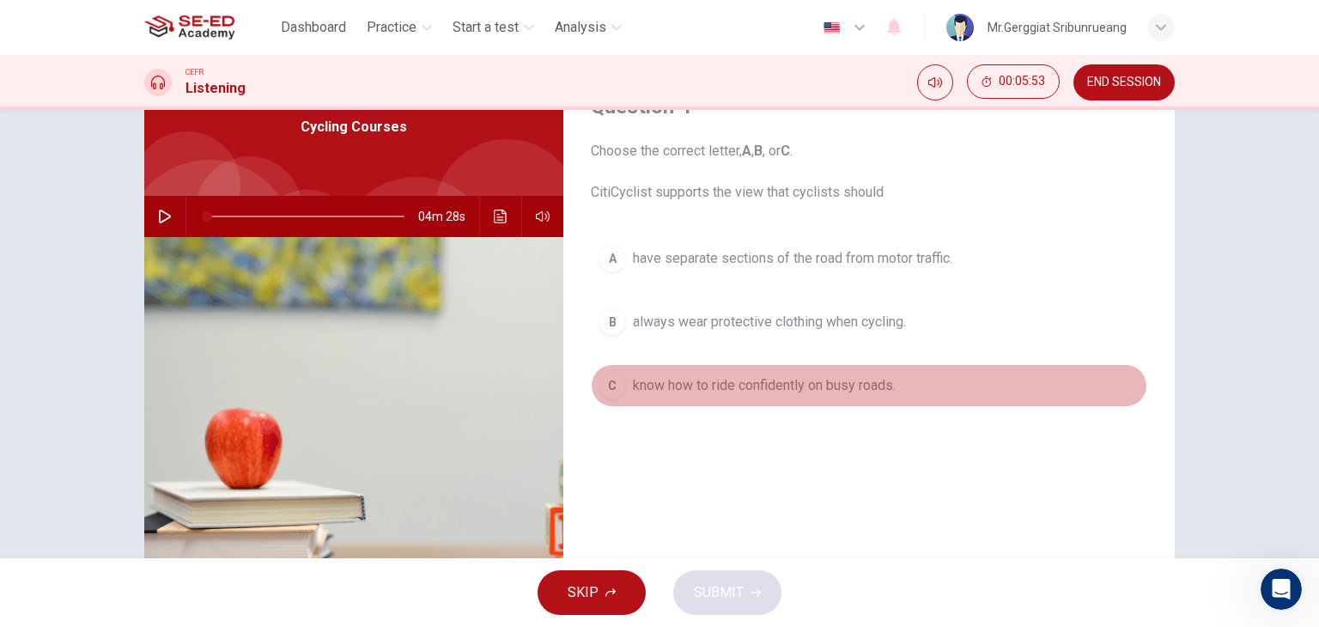
click at [891, 379] on span "know how to ride confidently on busy roads." at bounding box center [764, 385] width 263 height 21
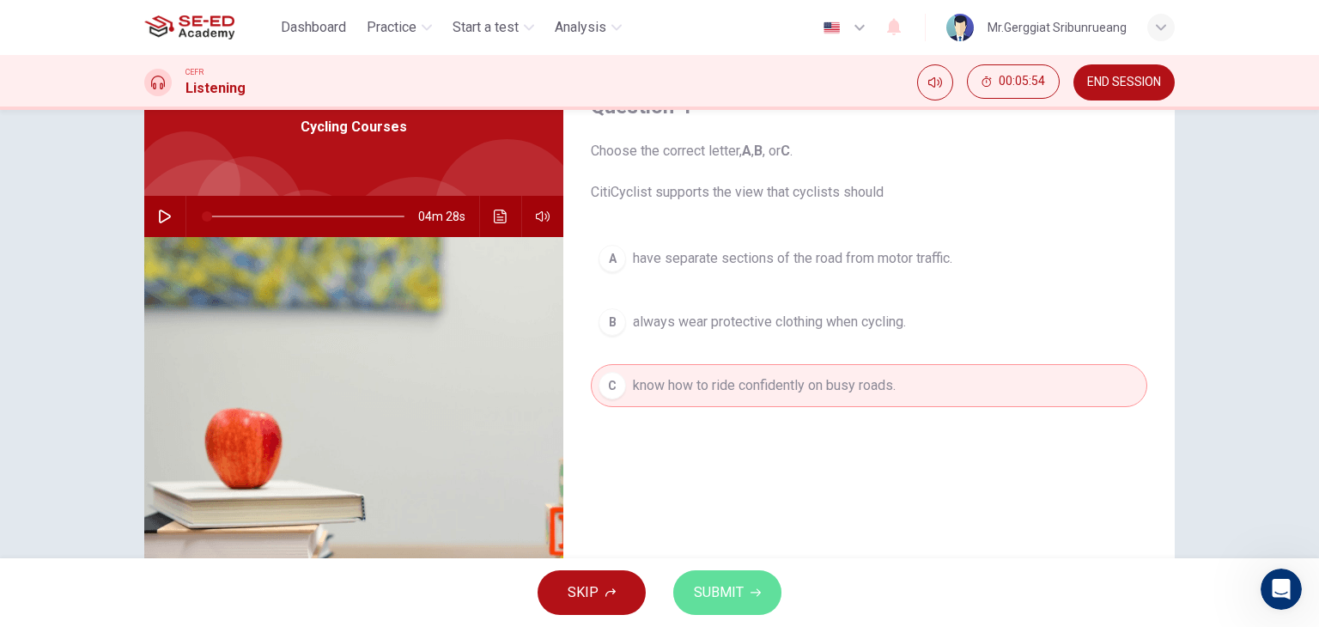
click at [751, 589] on icon "button" at bounding box center [756, 592] width 10 height 10
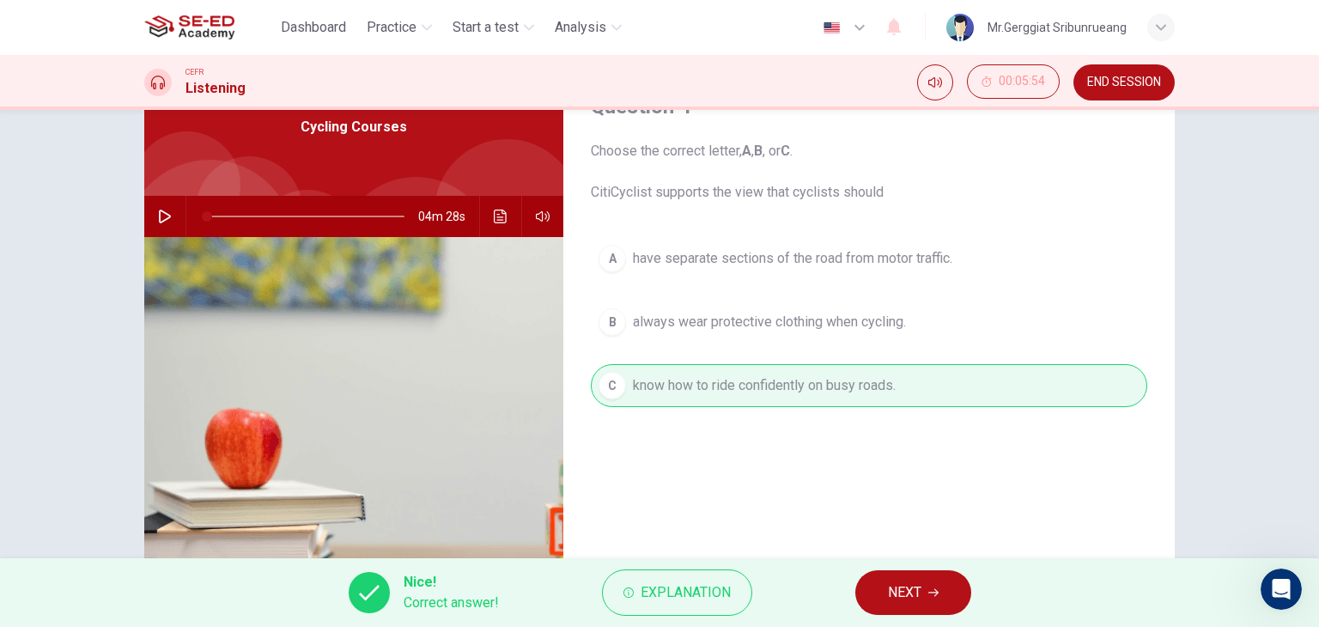
click at [893, 602] on span "NEXT" at bounding box center [904, 593] width 33 height 24
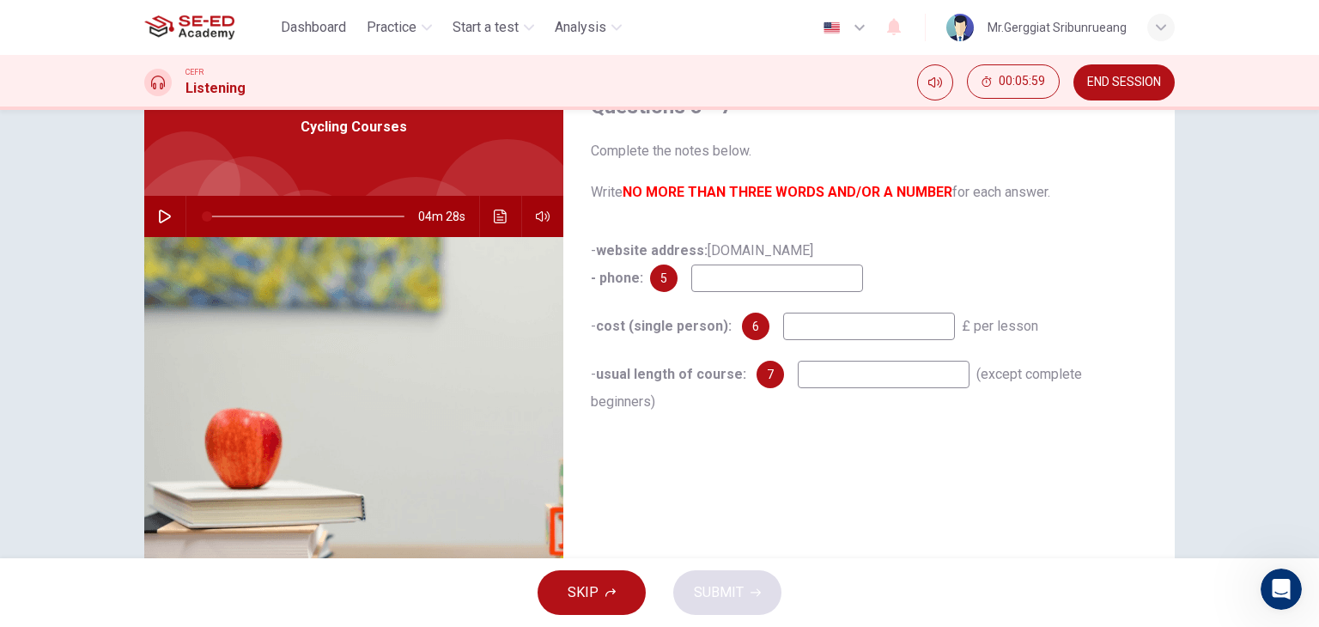
click at [706, 299] on div "- website address: citicyclist.co.uk - phone: 5 - cost (single person): 6 £ per…" at bounding box center [869, 343] width 557 height 213
click at [697, 278] on input at bounding box center [777, 278] width 172 height 27
click at [656, 277] on div "5" at bounding box center [663, 278] width 27 height 27
click at [715, 273] on input at bounding box center [777, 278] width 172 height 27
click at [494, 217] on icon "Click to see the audio transcription" at bounding box center [500, 217] width 13 height 14
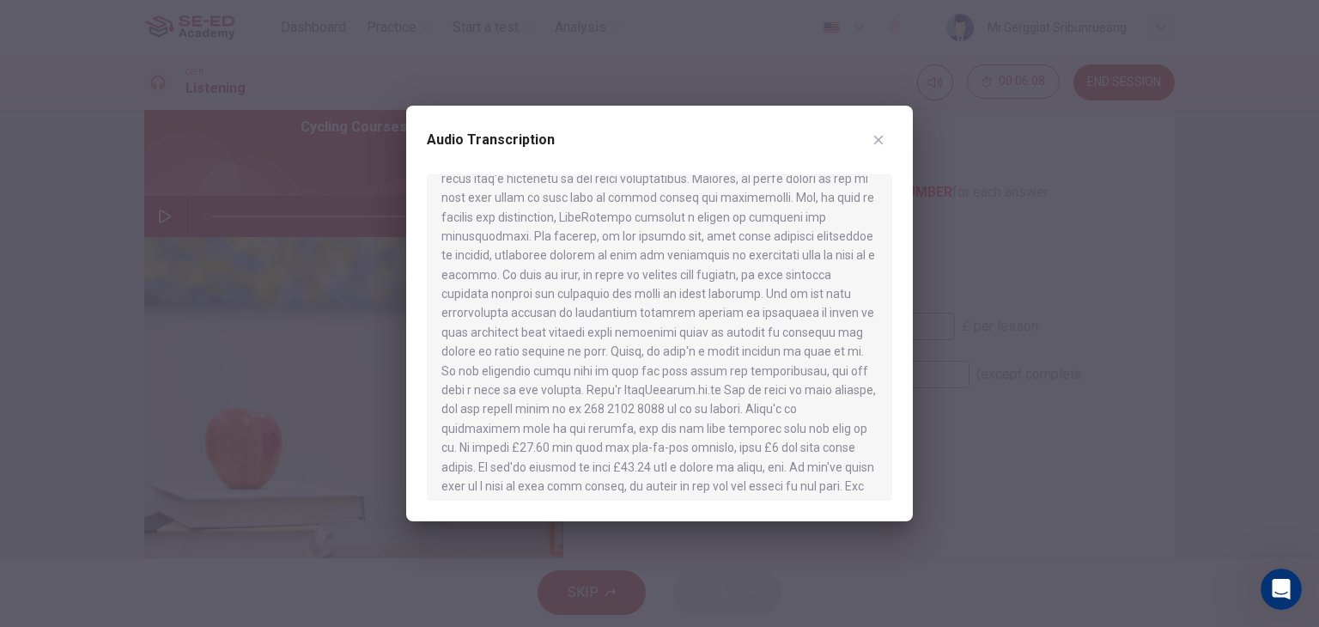
scroll to position [664, 0]
drag, startPoint x: 983, startPoint y: 330, endPoint x: 932, endPoint y: 310, distance: 54.4
click at [983, 330] on div at bounding box center [659, 313] width 1319 height 627
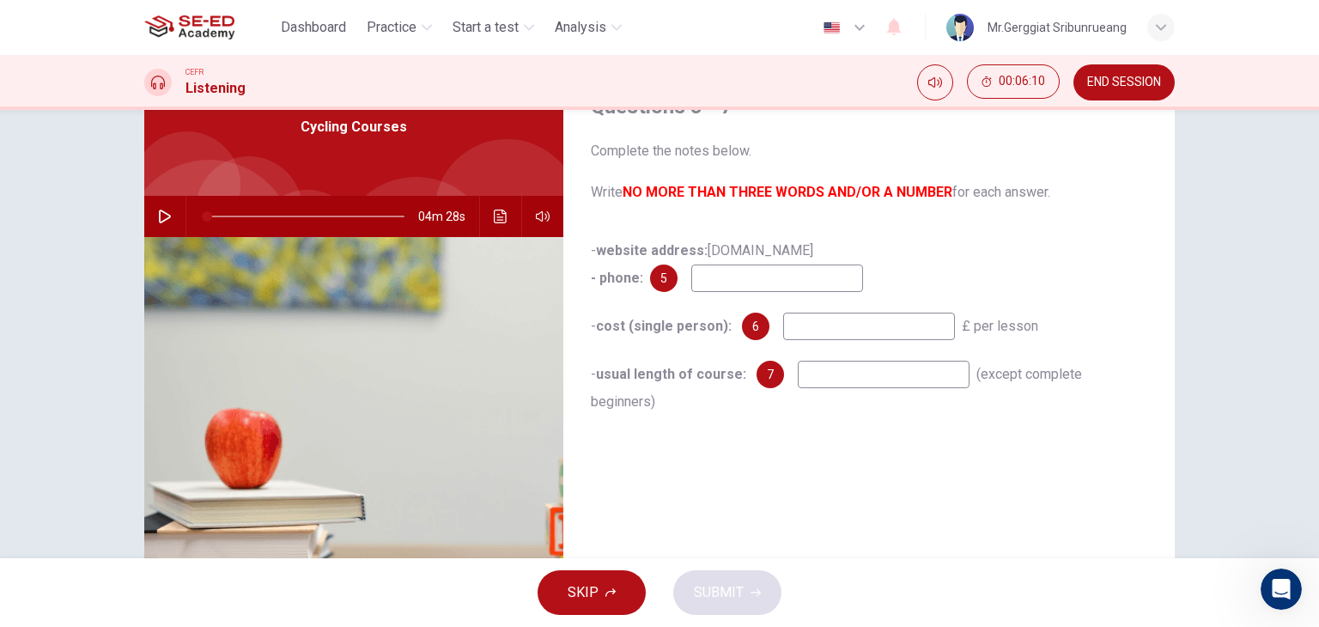
click at [761, 276] on input at bounding box center [777, 278] width 172 height 27
click at [497, 219] on icon "Click to see the audio transcription" at bounding box center [501, 217] width 14 height 14
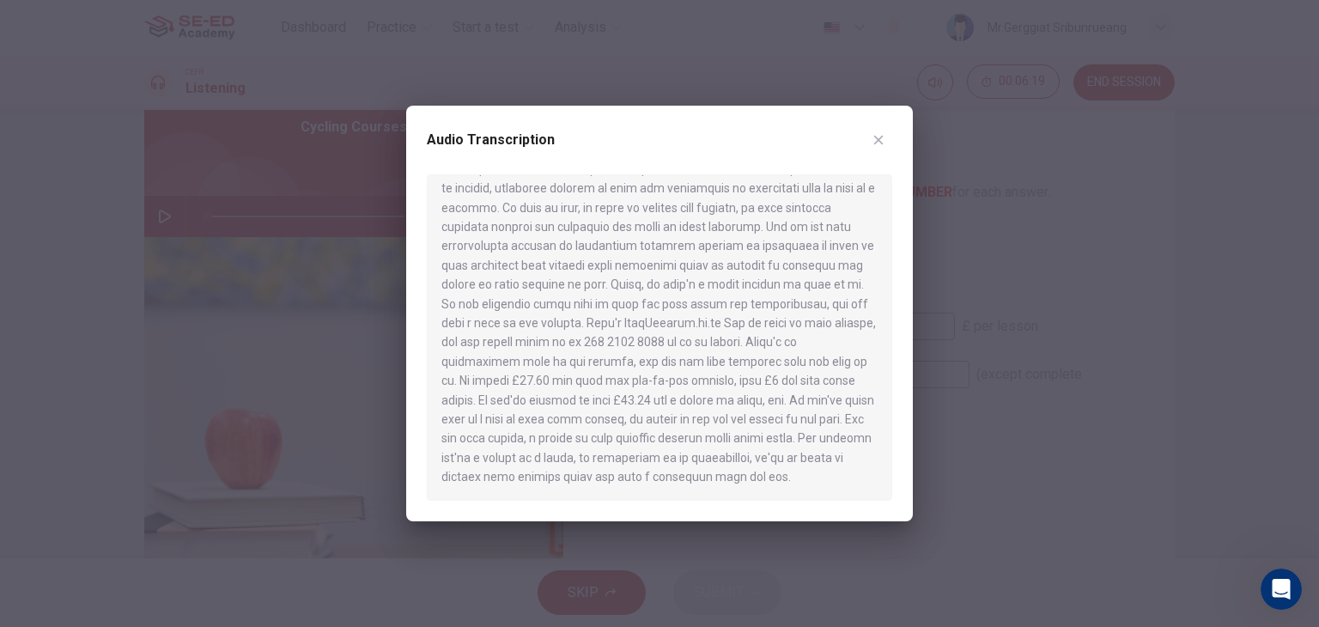
click at [986, 294] on div at bounding box center [659, 313] width 1319 height 627
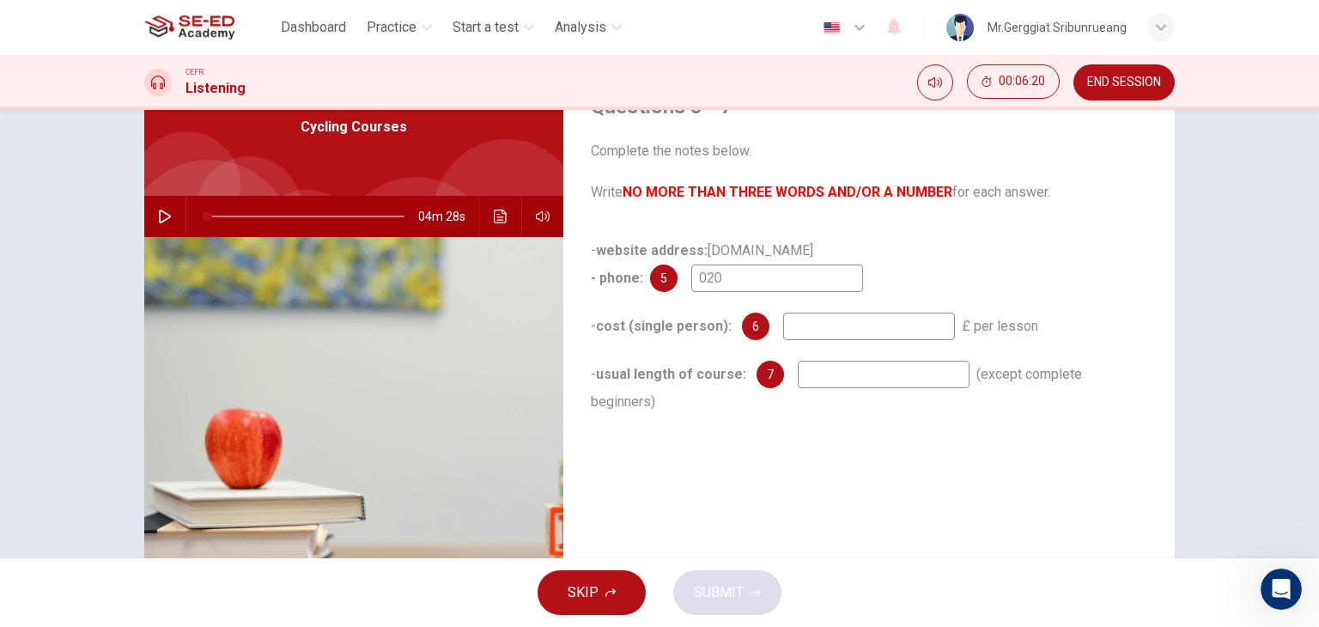
click at [786, 285] on input "020" at bounding box center [777, 278] width 172 height 27
click at [494, 217] on icon "Click to see the audio transcription" at bounding box center [501, 217] width 14 height 14
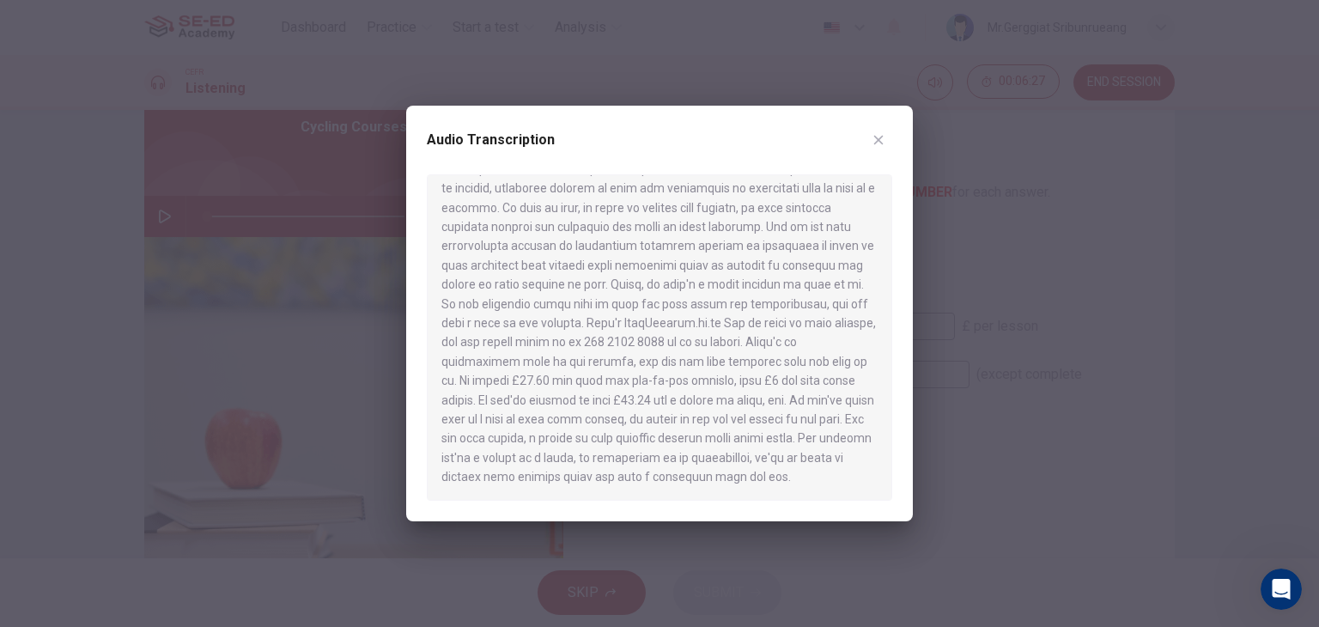
click at [938, 288] on div at bounding box center [659, 313] width 1319 height 627
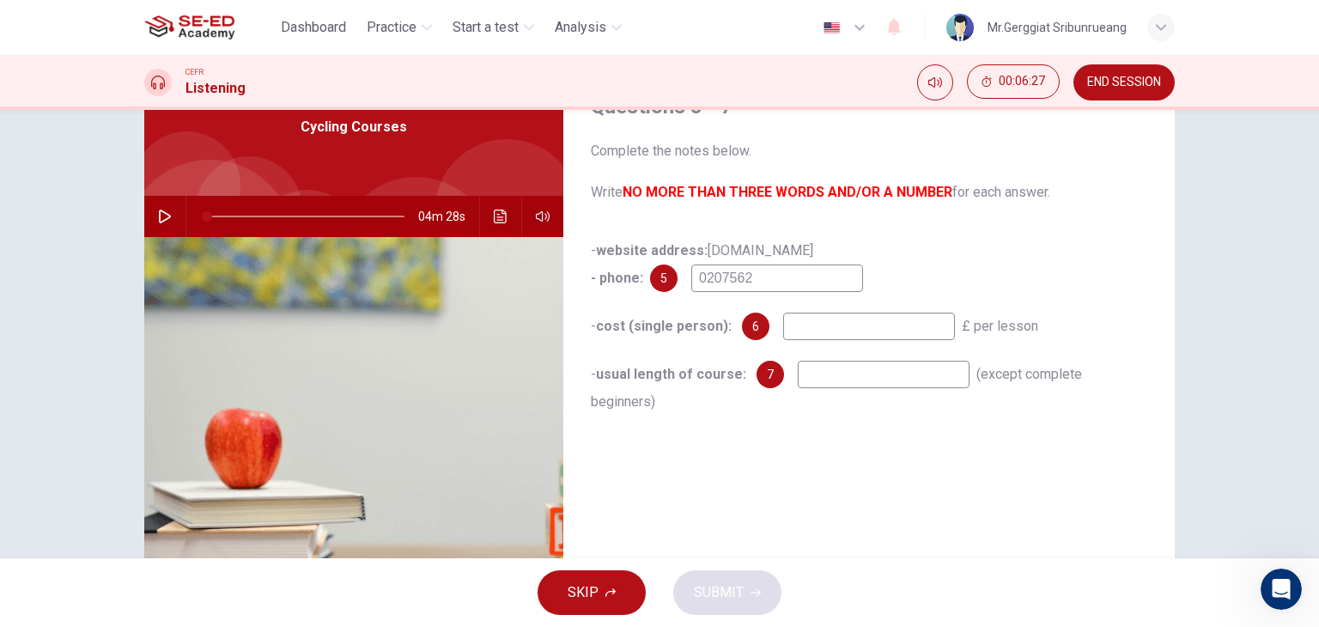
click at [807, 279] on input "0207562" at bounding box center [777, 278] width 172 height 27
type input "02075624028"
click at [803, 327] on input at bounding box center [869, 326] width 172 height 27
click at [496, 211] on icon "Click to see the audio transcription" at bounding box center [501, 217] width 14 height 14
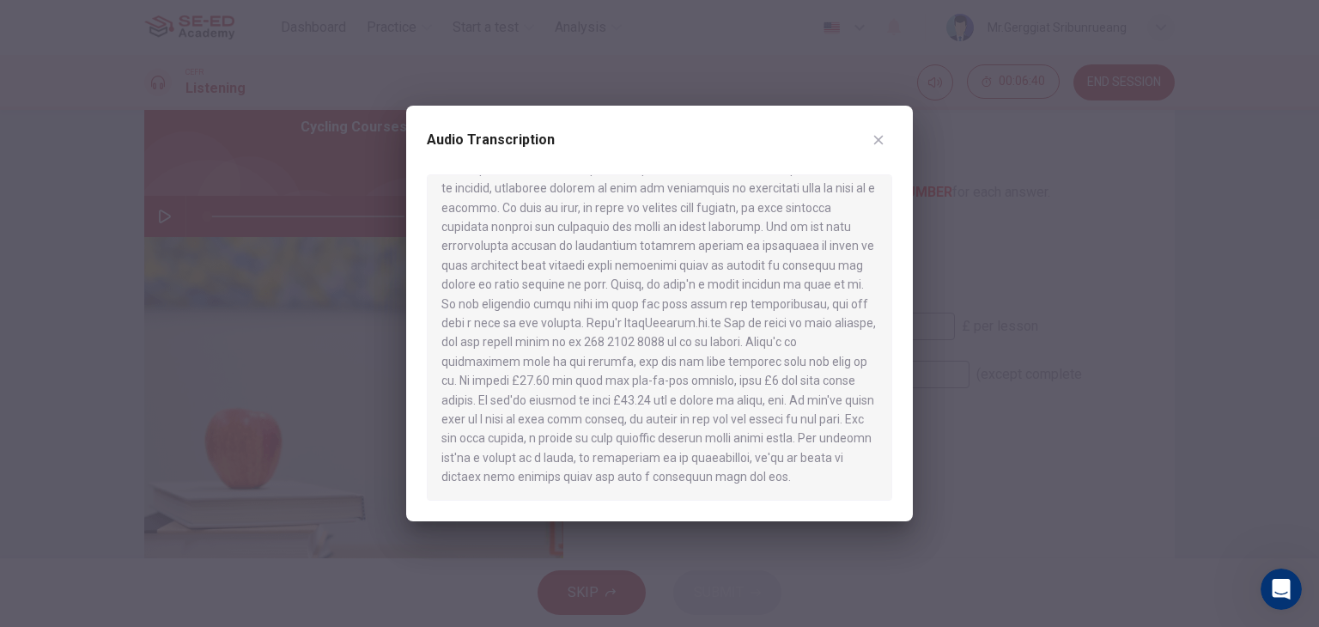
click at [1031, 291] on div at bounding box center [659, 313] width 1319 height 627
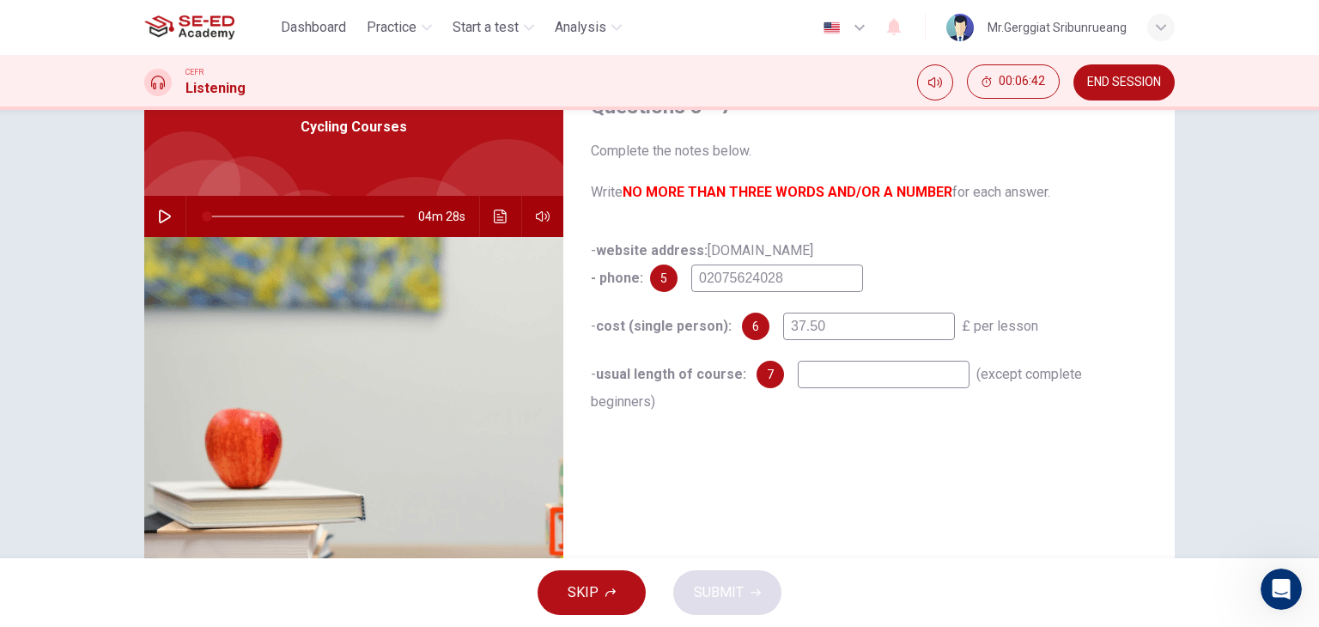
click at [783, 326] on input "37.50" at bounding box center [869, 326] width 172 height 27
type input "27.50"
click at [487, 219] on button "Click to see the audio transcription" at bounding box center [500, 216] width 27 height 41
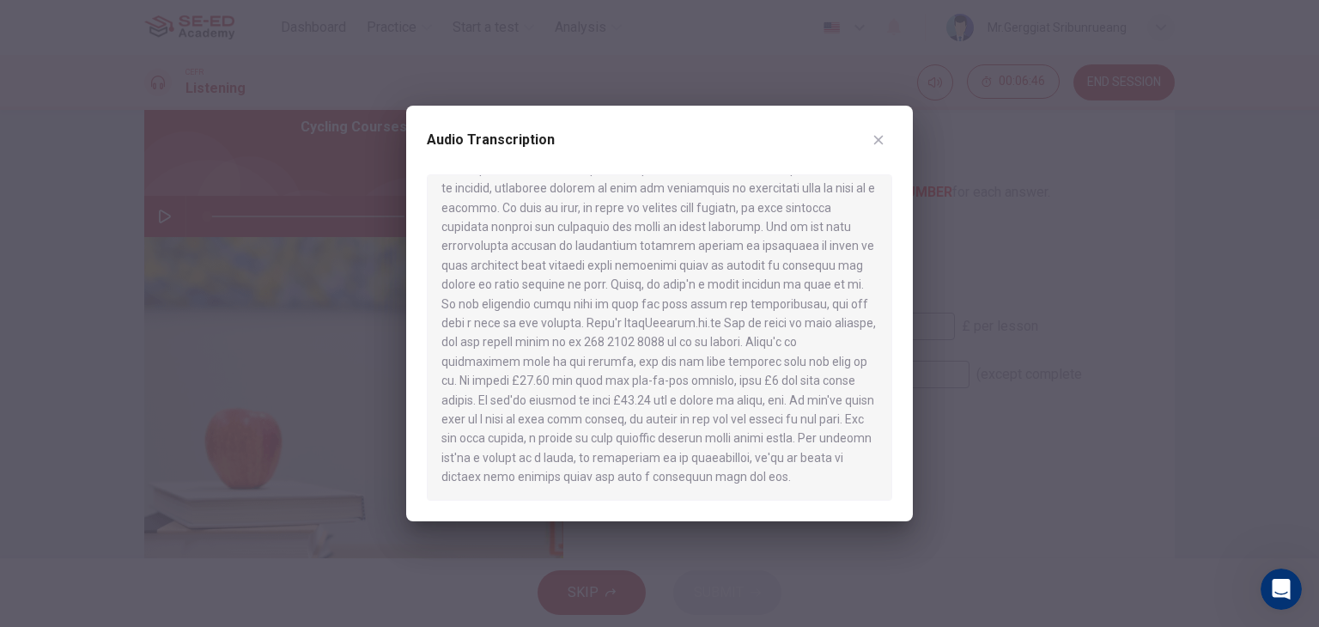
click at [1119, 365] on div at bounding box center [659, 313] width 1319 height 627
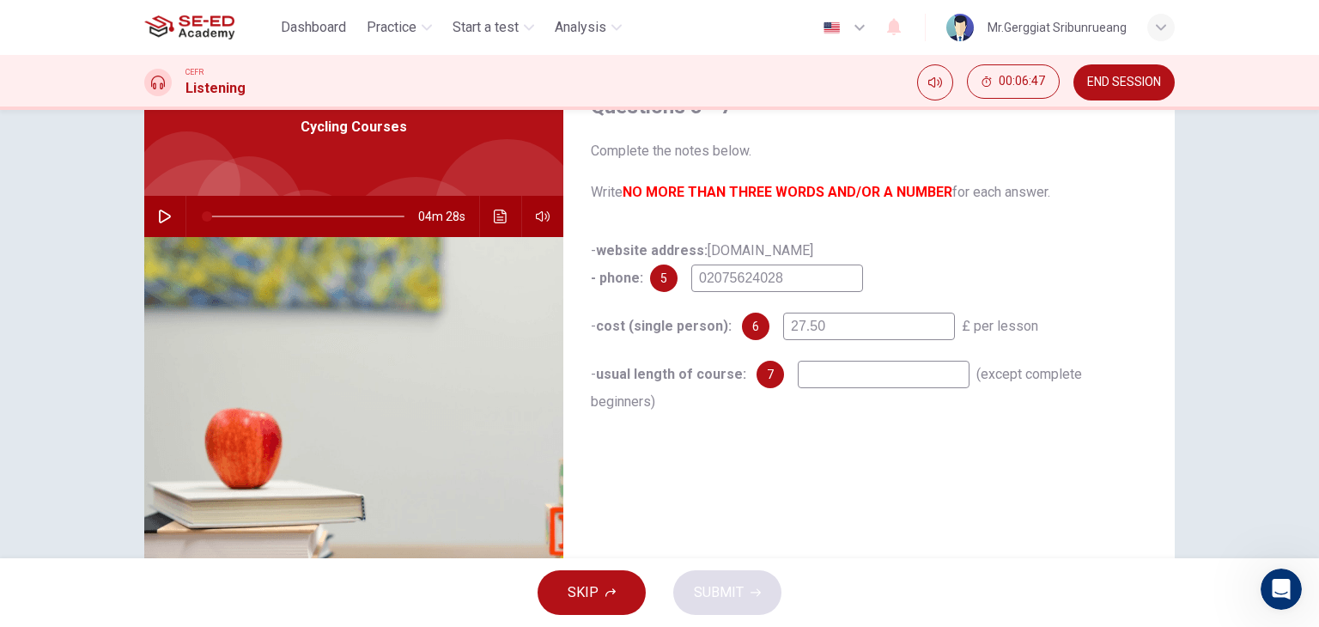
click at [829, 380] on input at bounding box center [884, 374] width 172 height 27
click at [487, 216] on button "Click to see the audio transcription" at bounding box center [500, 216] width 27 height 41
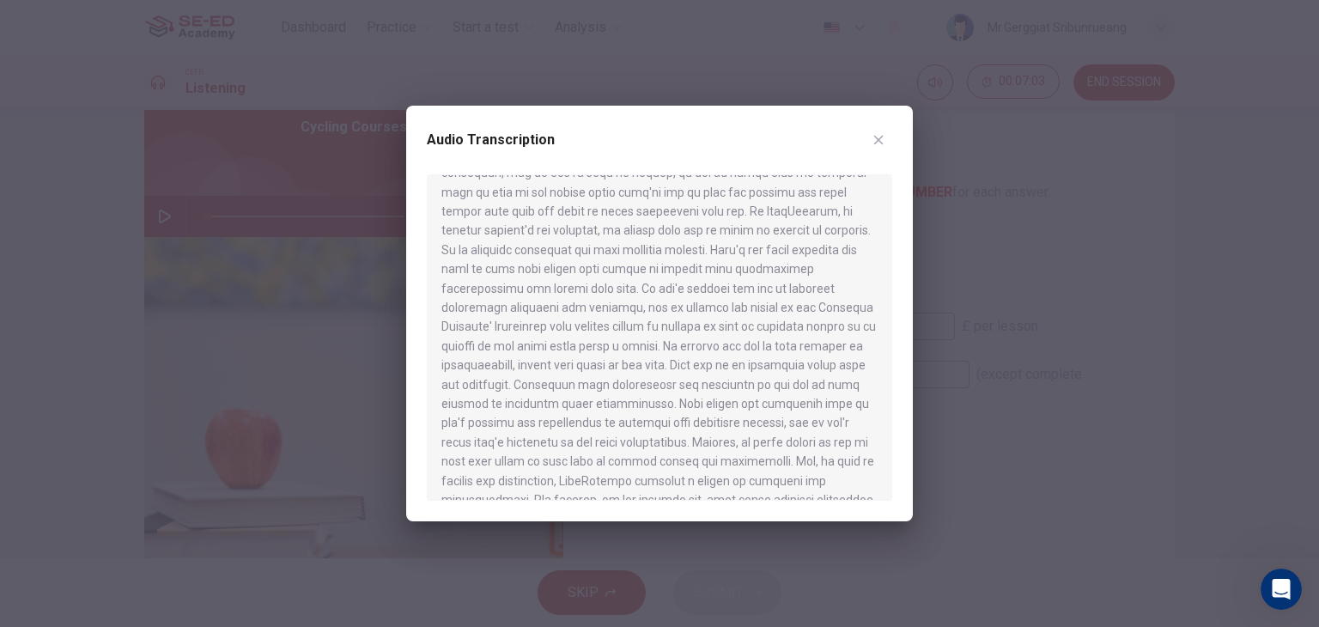
scroll to position [429, 0]
click at [752, 387] on div at bounding box center [660, 337] width 466 height 326
click at [961, 389] on div at bounding box center [659, 313] width 1319 height 627
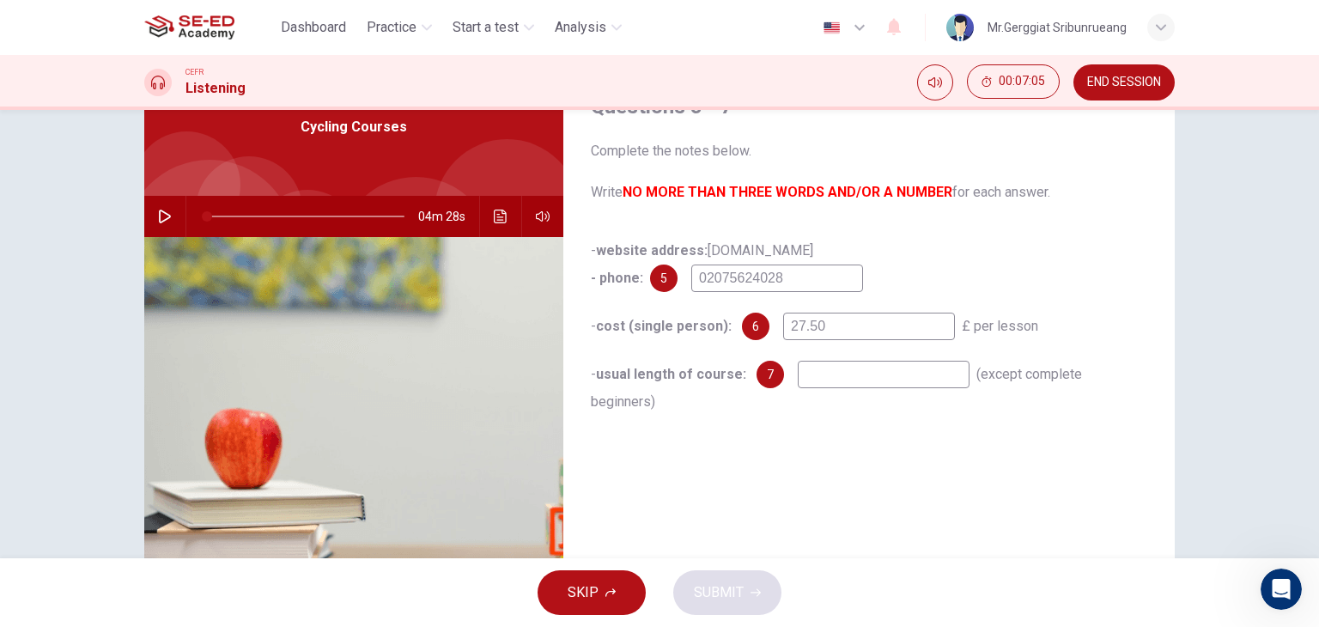
click at [849, 368] on input at bounding box center [884, 374] width 172 height 27
type input "an hour"
click at [746, 603] on button "SUBMIT" at bounding box center [727, 592] width 108 height 45
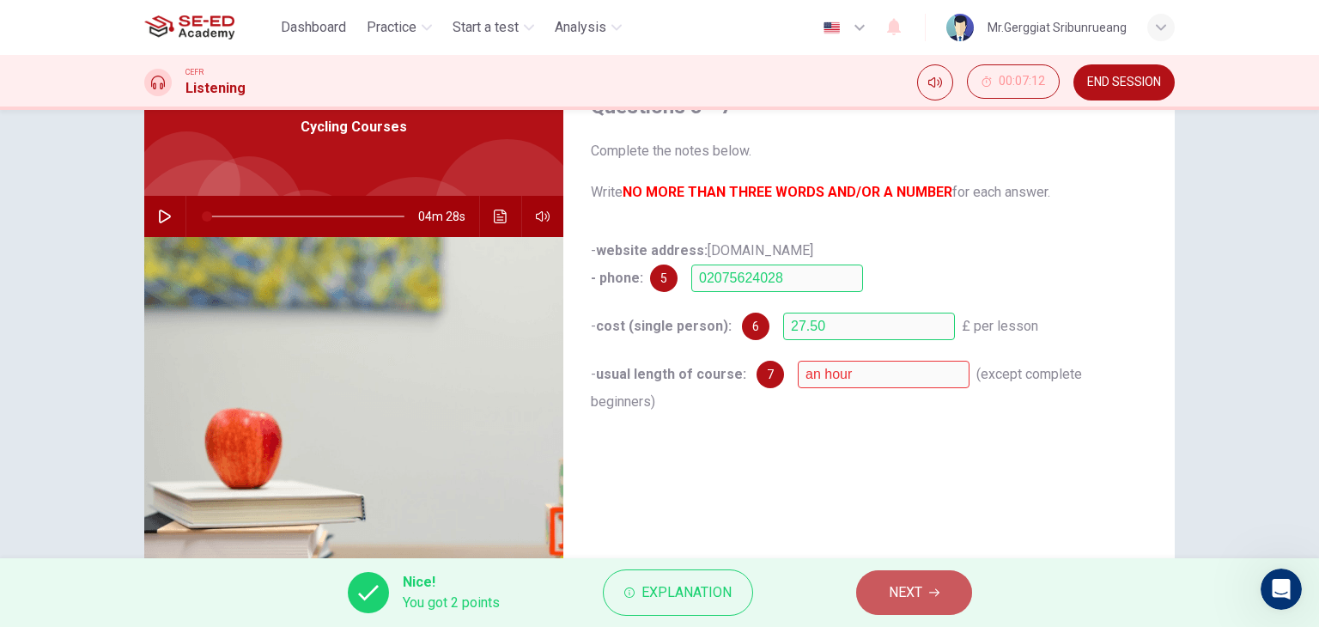
click at [904, 571] on button "NEXT" at bounding box center [914, 592] width 116 height 45
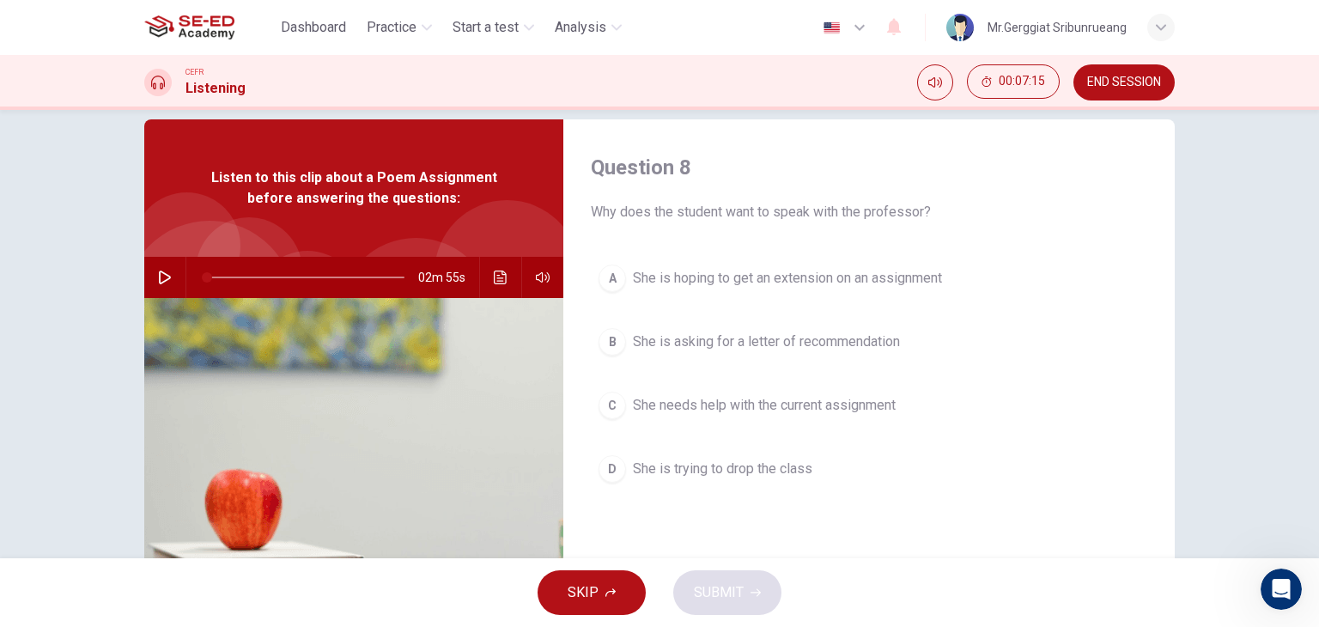
scroll to position [0, 0]
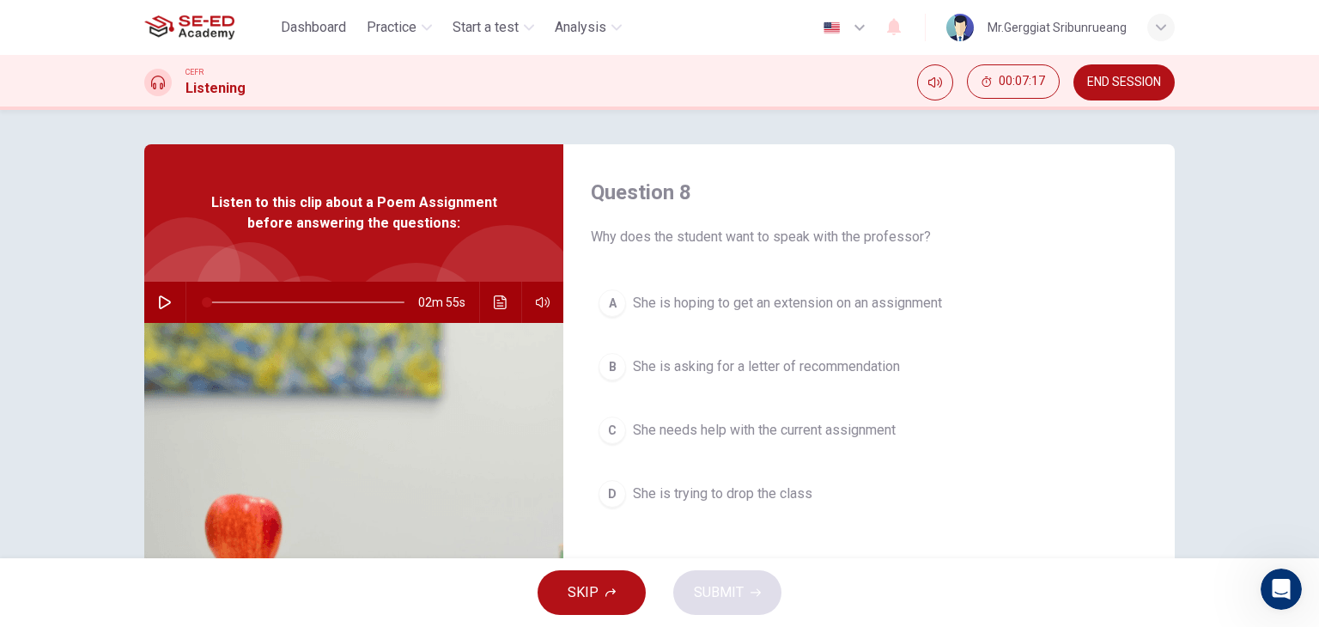
click at [158, 306] on icon "button" at bounding box center [165, 302] width 14 height 14
click at [495, 308] on icon "Click to see the audio transcription" at bounding box center [500, 302] width 13 height 14
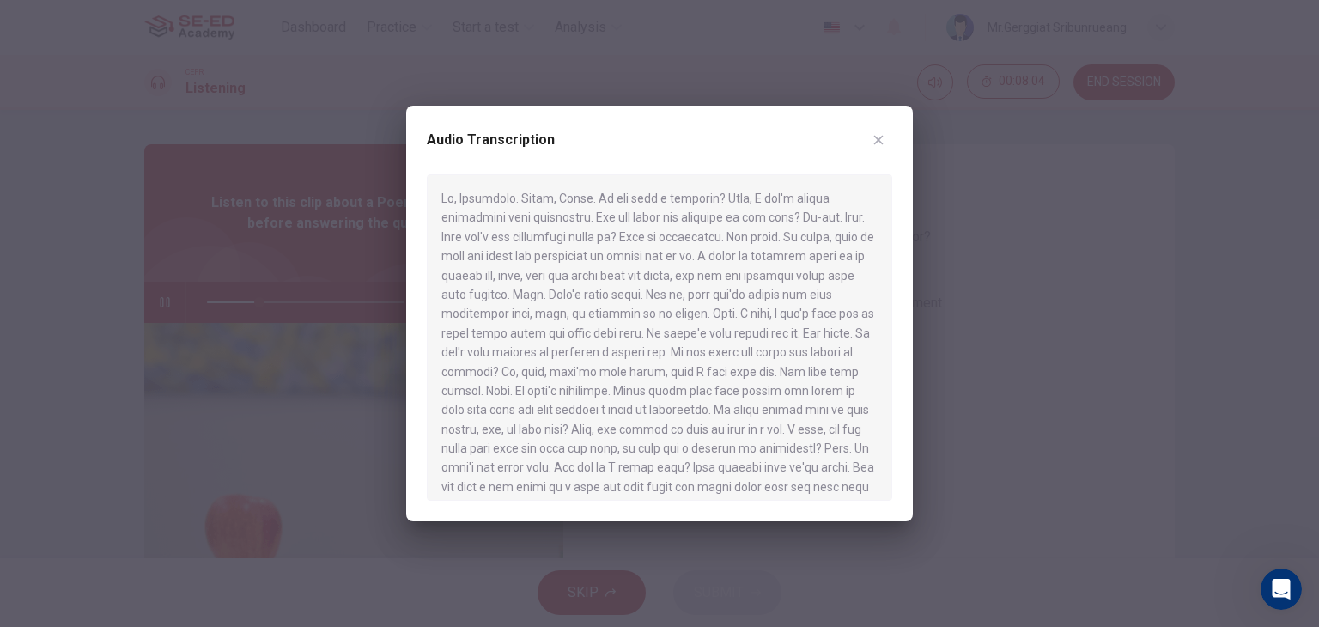
click at [875, 143] on icon "button" at bounding box center [878, 140] width 9 height 9
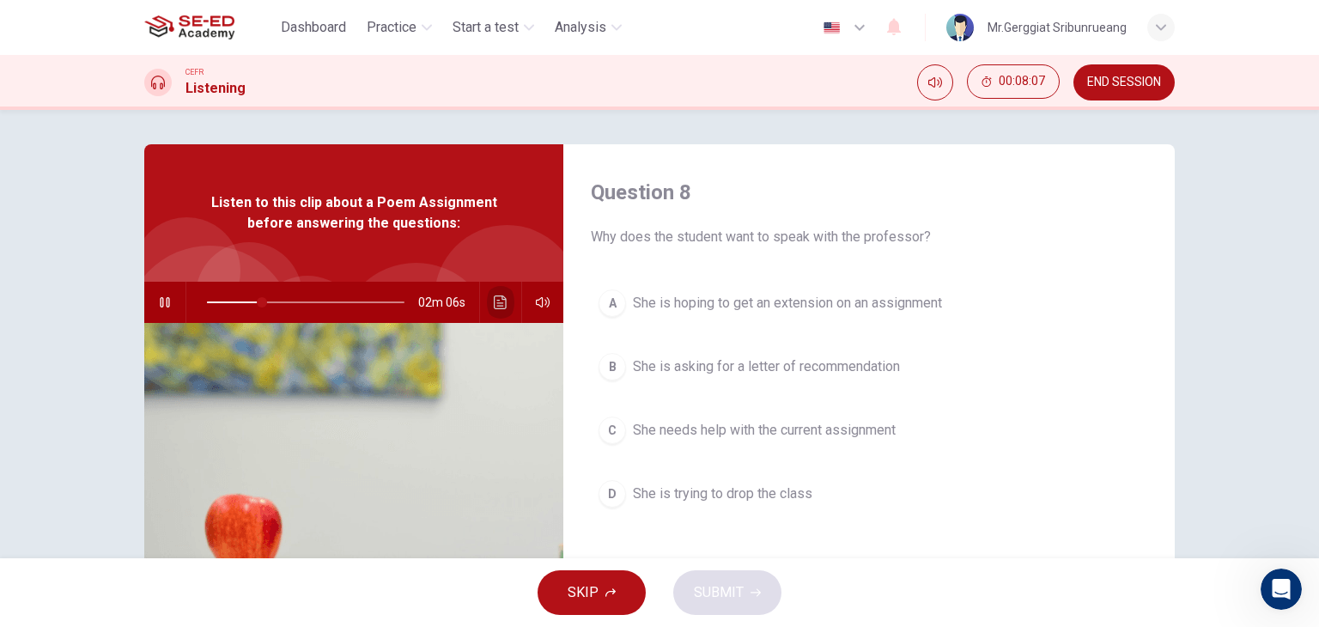
click at [496, 307] on icon "Click to see the audio transcription" at bounding box center [501, 302] width 14 height 14
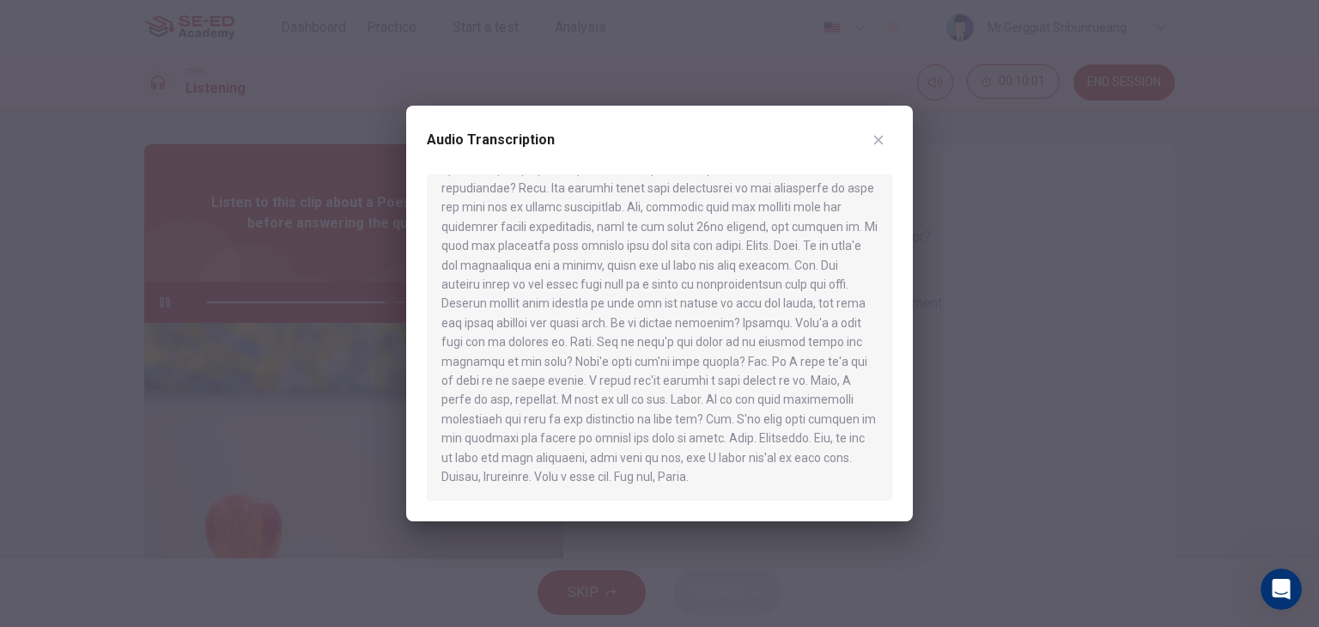
scroll to position [375, 0]
click at [953, 408] on div at bounding box center [659, 313] width 1319 height 627
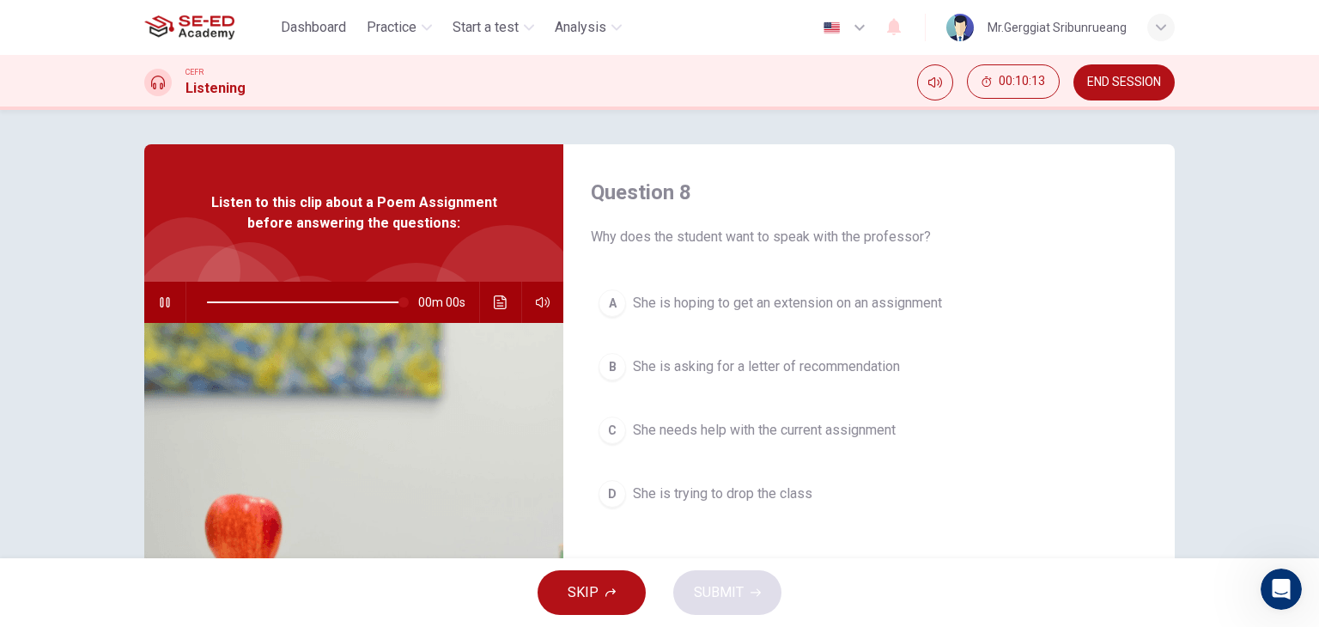
type input "0"
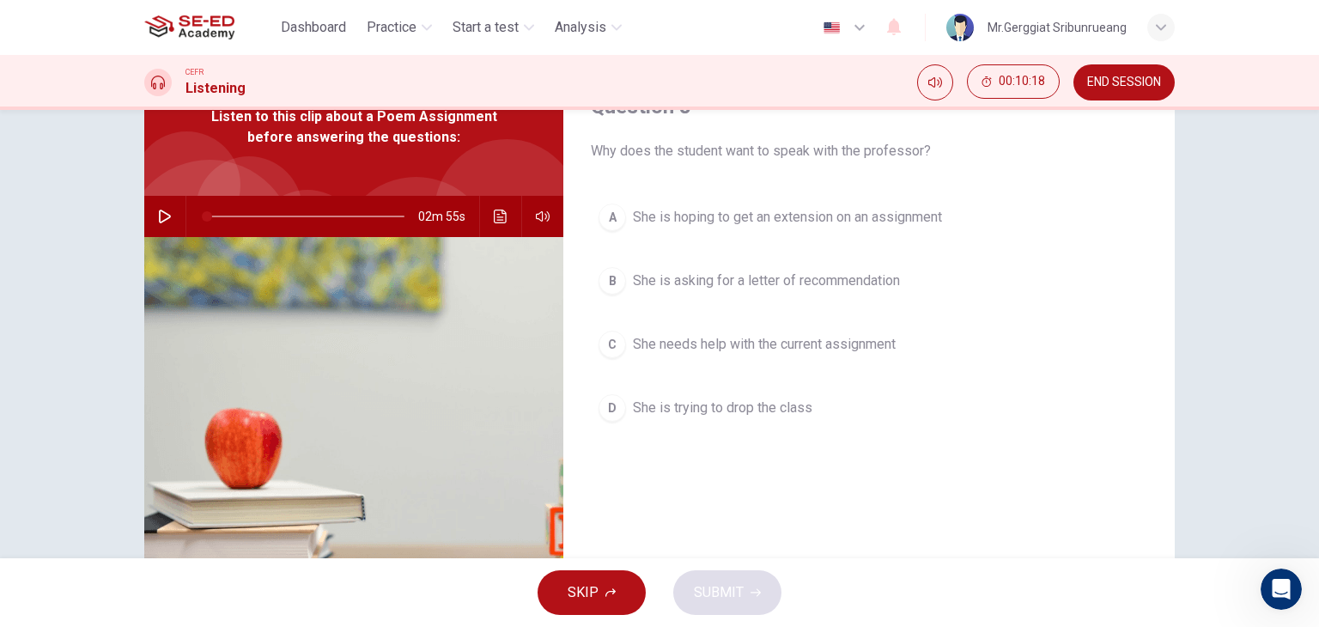
scroll to position [86, 0]
click at [813, 350] on span "She needs help with the current assignment" at bounding box center [764, 344] width 263 height 21
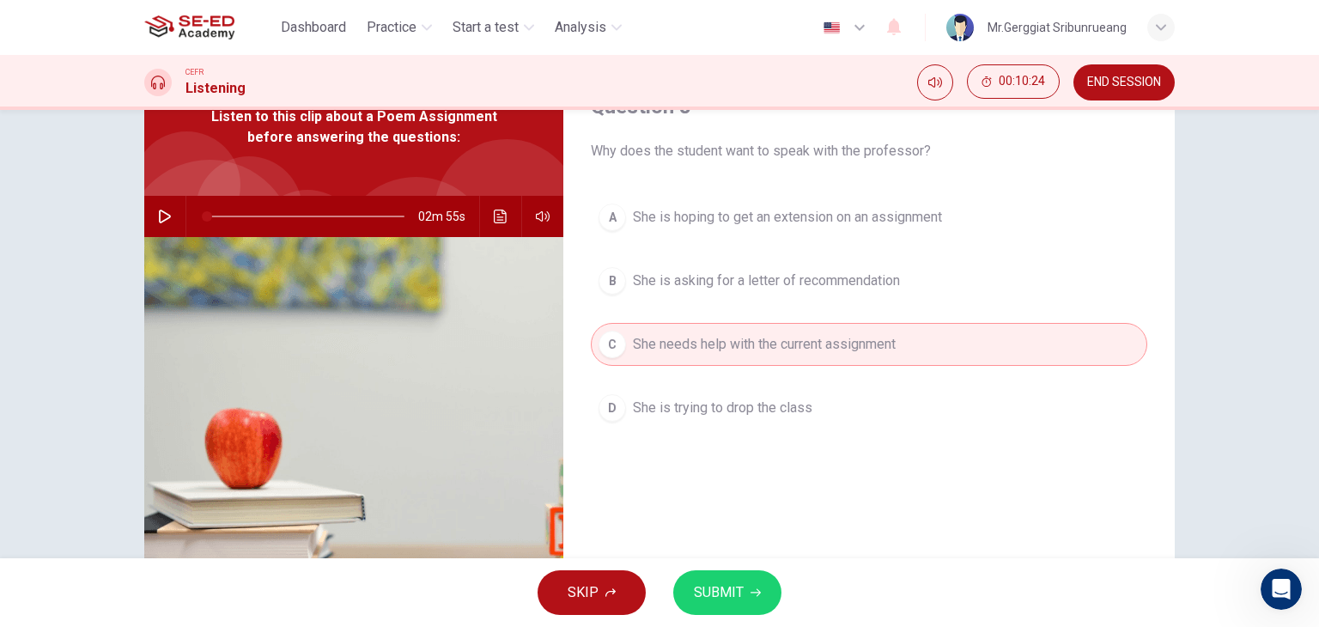
click at [718, 589] on span "SUBMIT" at bounding box center [719, 593] width 50 height 24
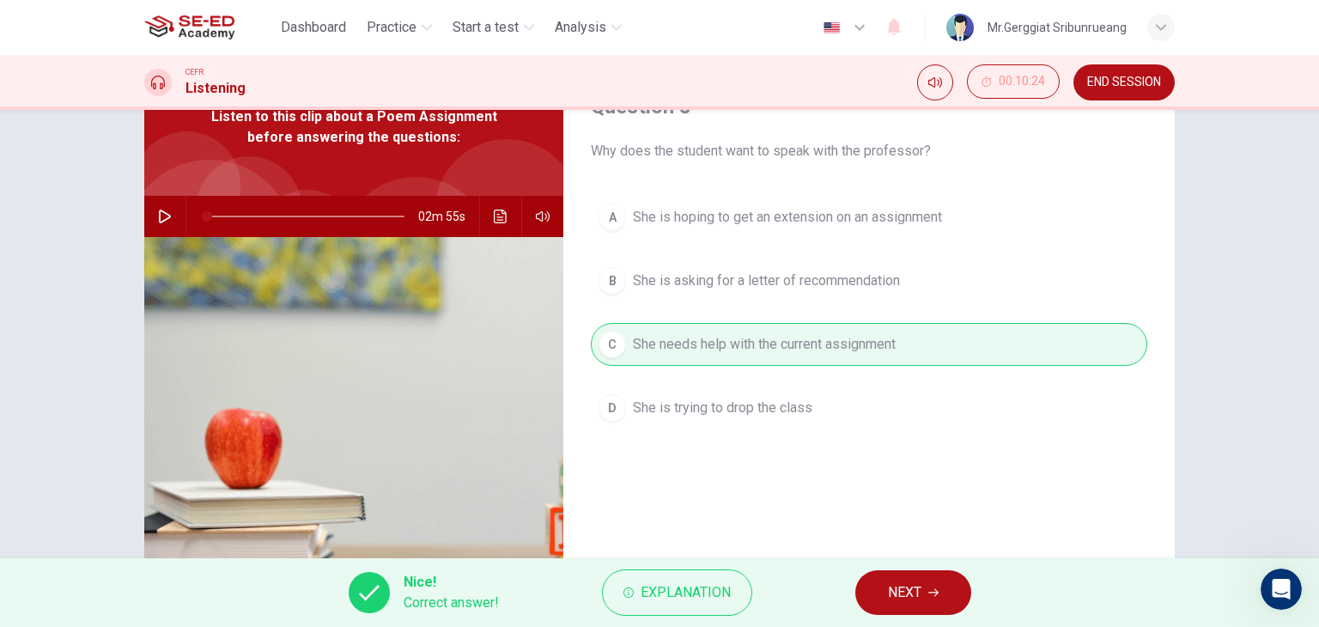
click at [950, 596] on button "NEXT" at bounding box center [913, 592] width 116 height 45
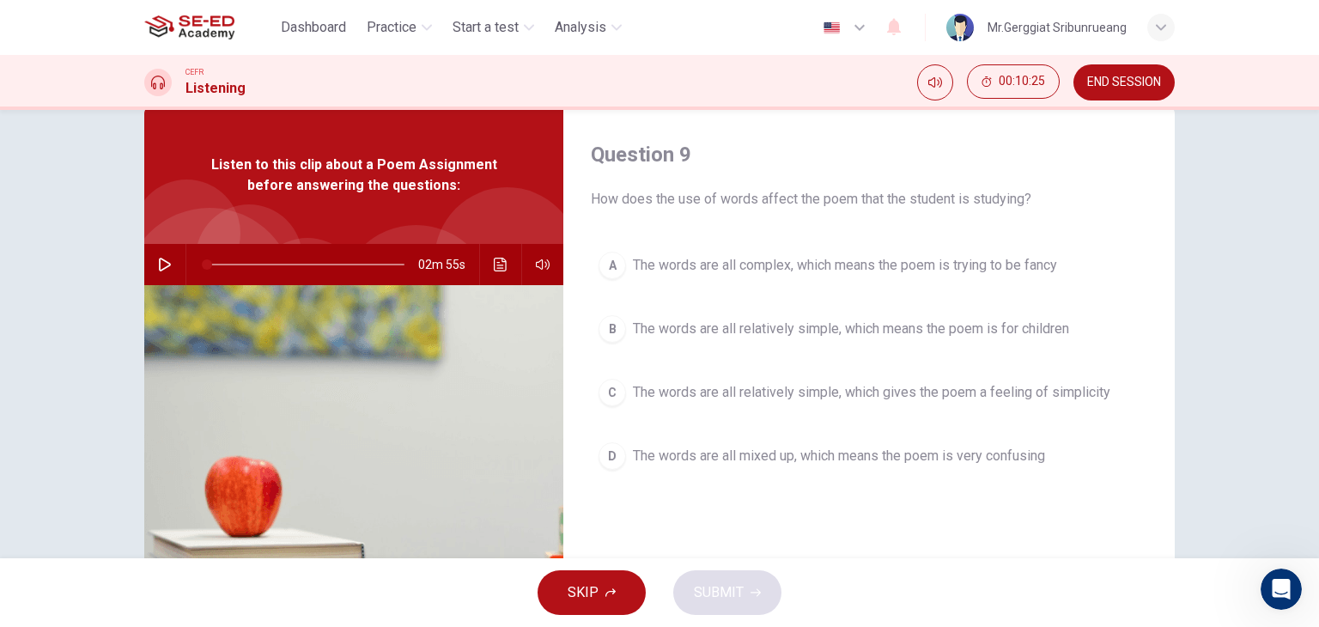
scroll to position [0, 0]
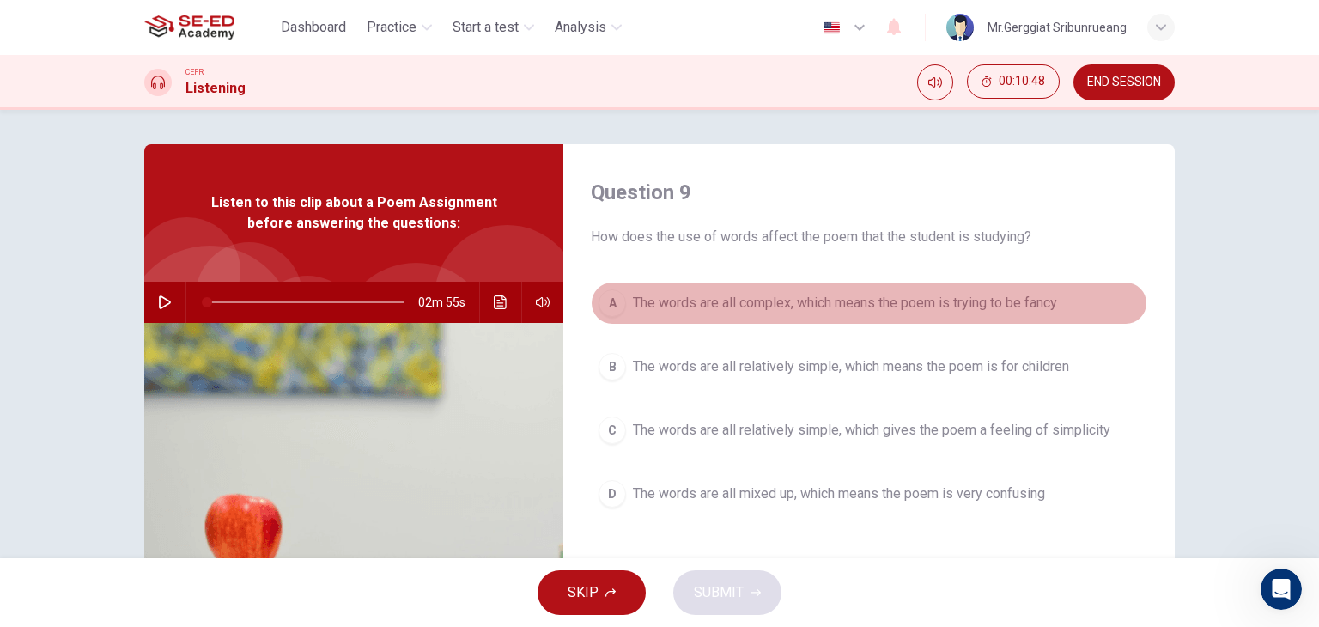
click at [781, 310] on span "The words are all complex, which means the poem is trying to be fancy" at bounding box center [845, 303] width 424 height 21
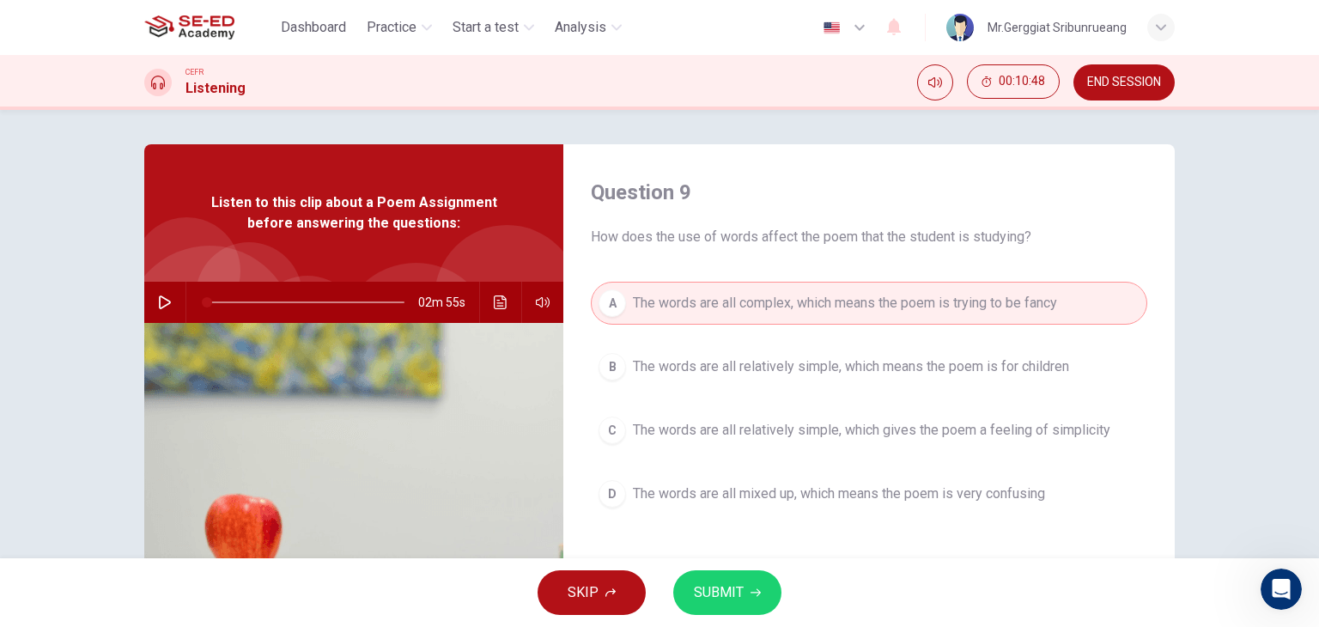
click at [708, 592] on span "SUBMIT" at bounding box center [719, 593] width 50 height 24
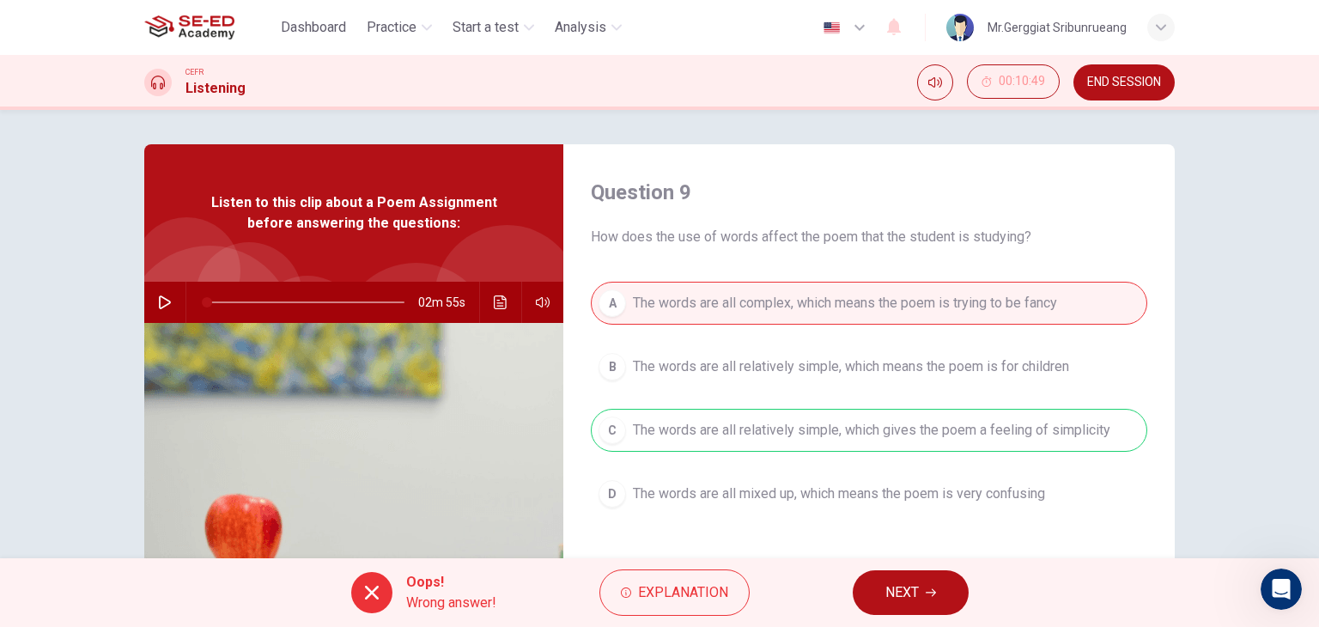
click at [914, 595] on span "NEXT" at bounding box center [902, 593] width 33 height 24
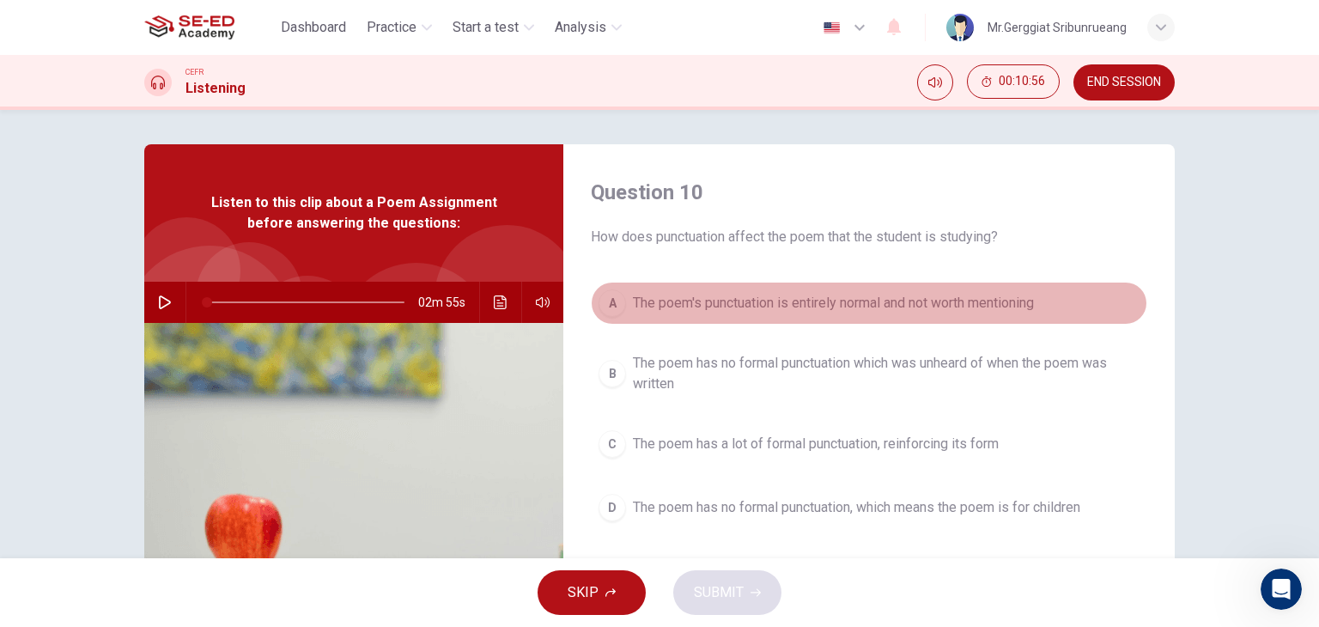
click at [916, 296] on span "The poem's punctuation is entirely normal and not worth mentioning" at bounding box center [833, 303] width 401 height 21
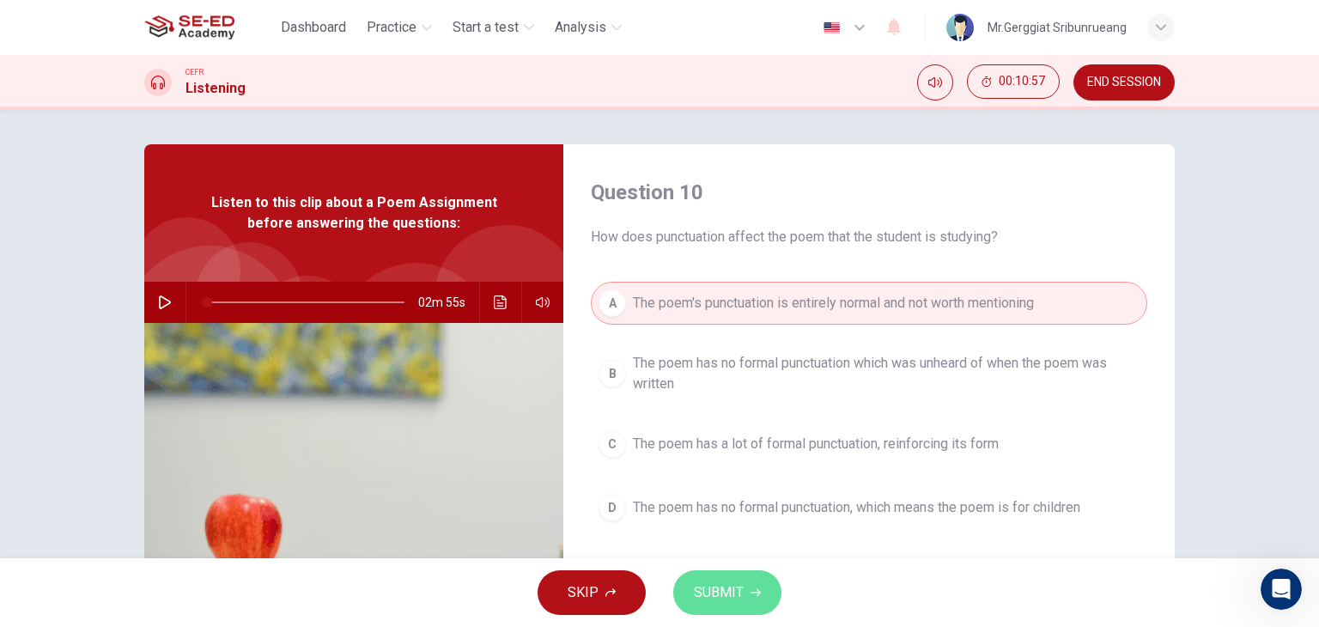
click at [695, 599] on span "SUBMIT" at bounding box center [719, 593] width 50 height 24
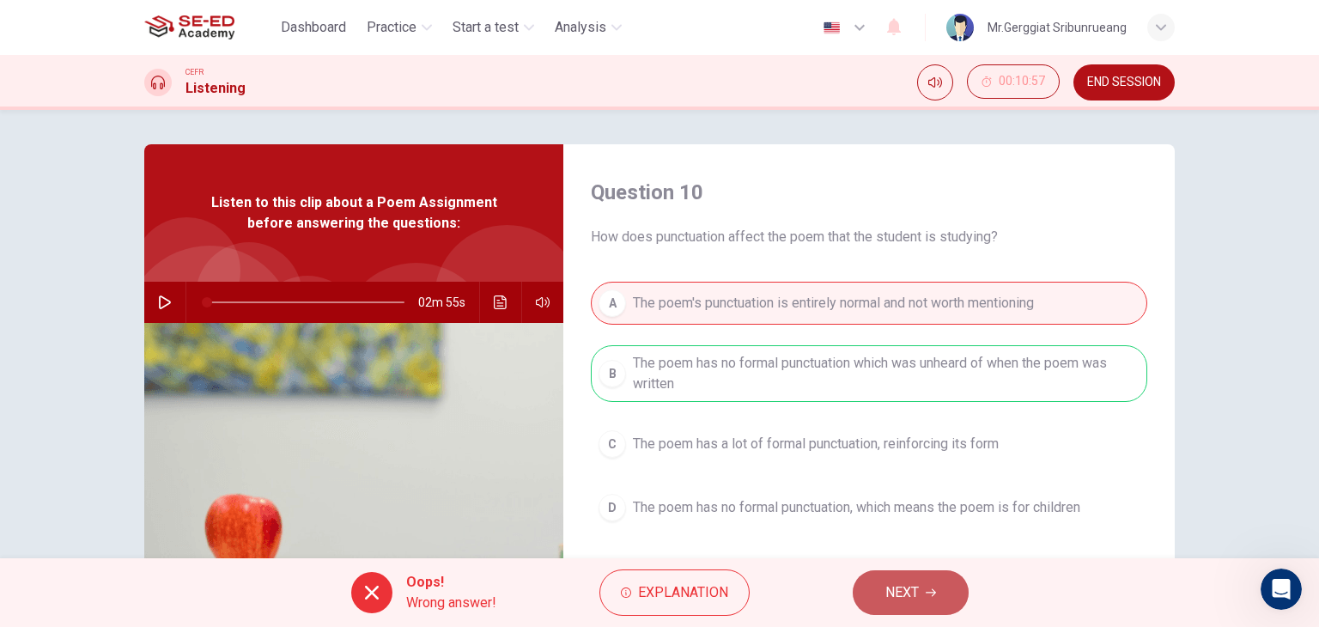
click at [928, 599] on button "NEXT" at bounding box center [911, 592] width 116 height 45
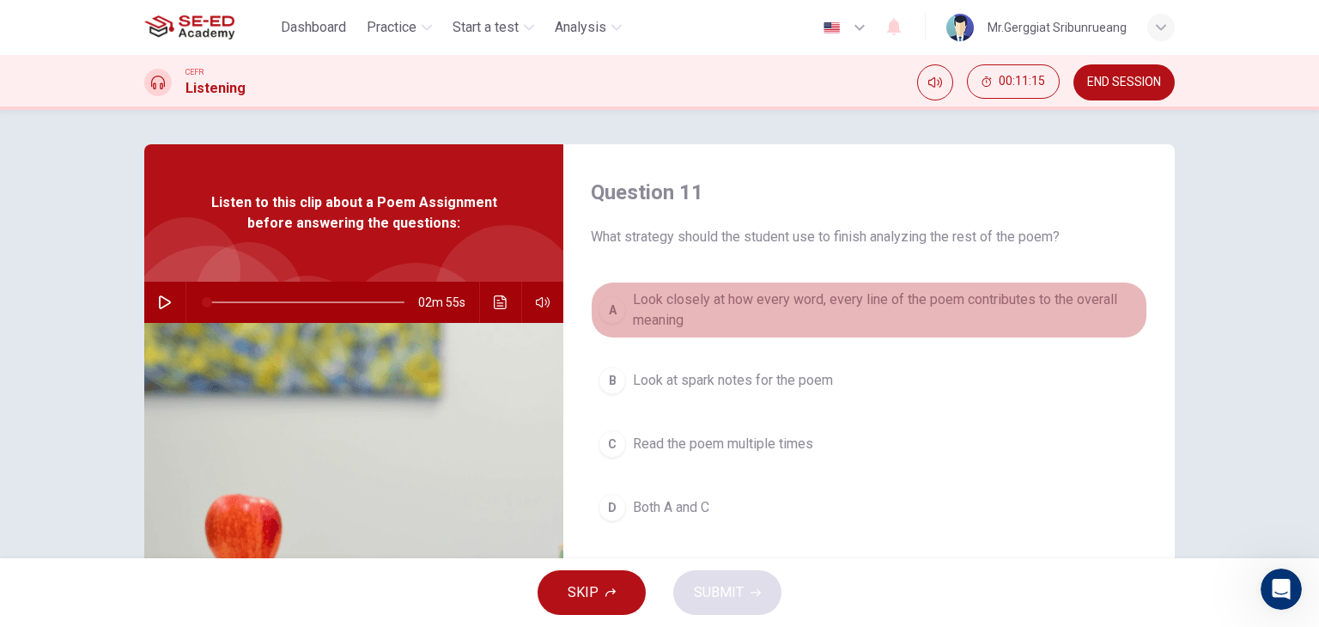
click at [722, 315] on span "Look closely at how every word, every line of the poem contributes to the overa…" at bounding box center [886, 309] width 507 height 41
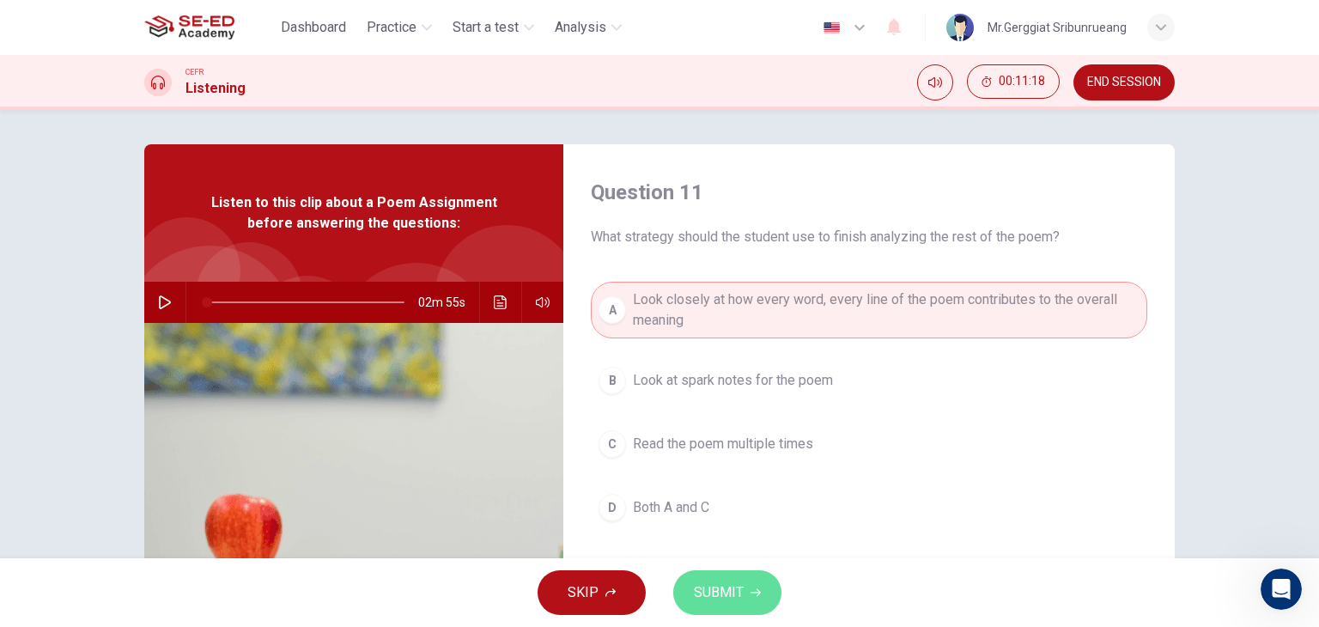
click at [745, 584] on button "SUBMIT" at bounding box center [727, 592] width 108 height 45
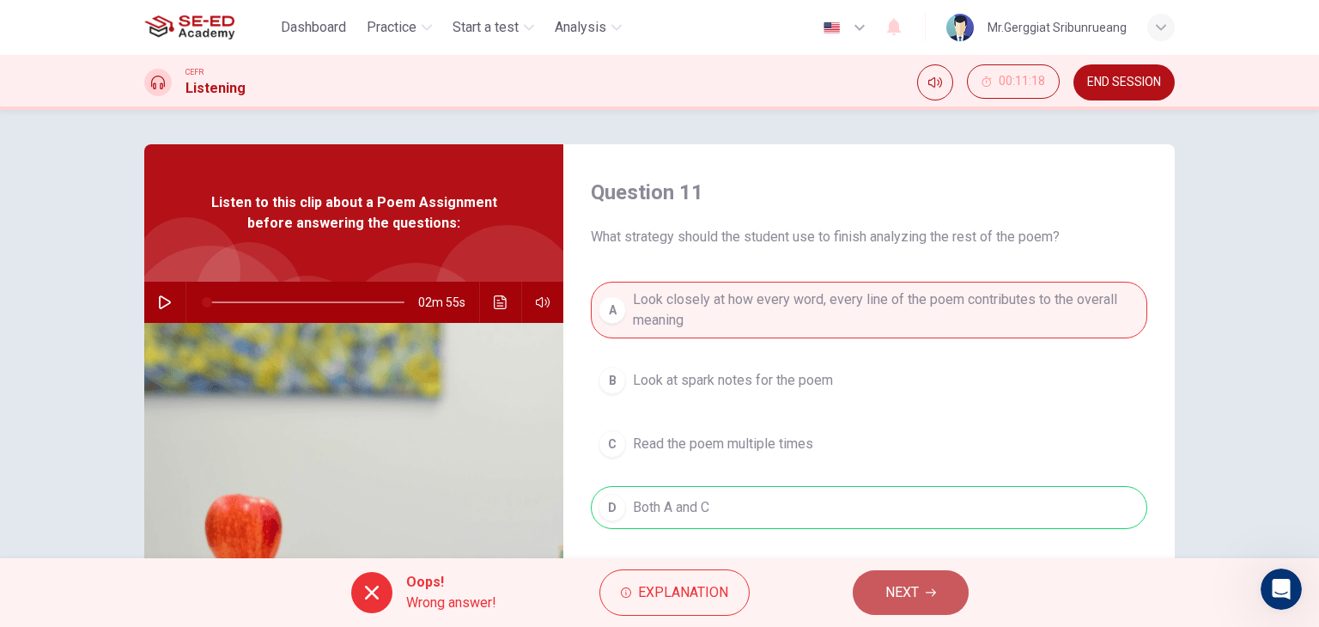
click at [901, 592] on span "NEXT" at bounding box center [902, 593] width 33 height 24
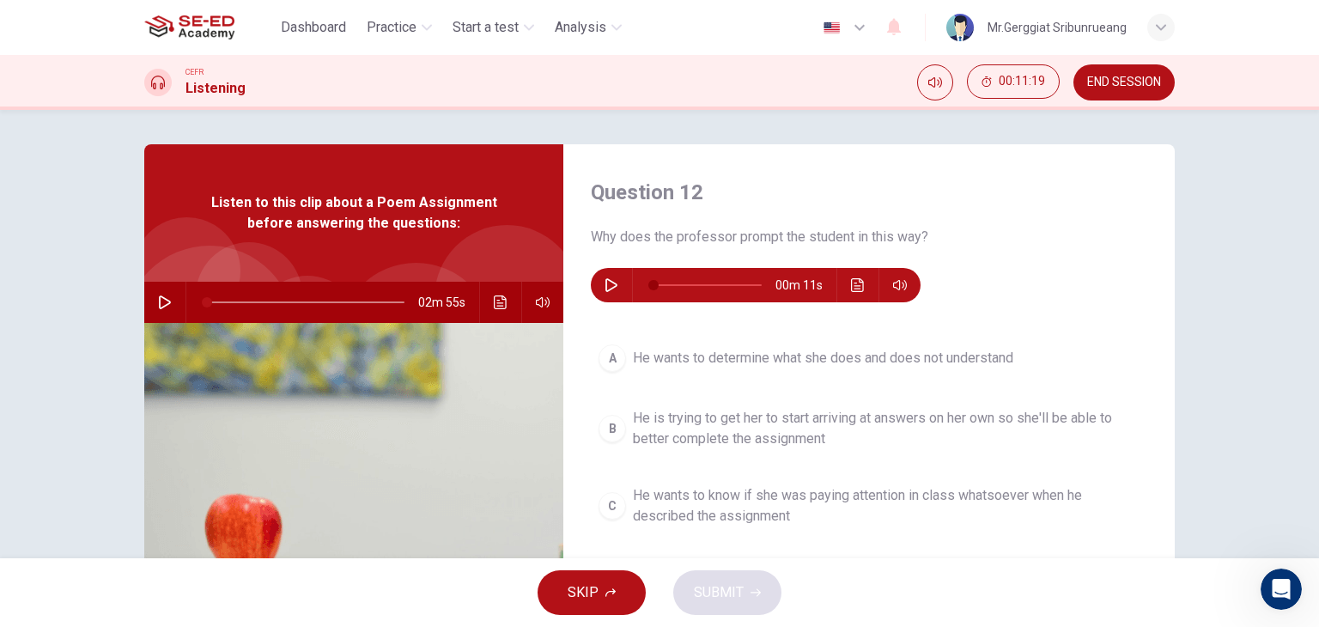
click at [606, 284] on icon "button" at bounding box center [612, 285] width 12 height 14
type input "0"
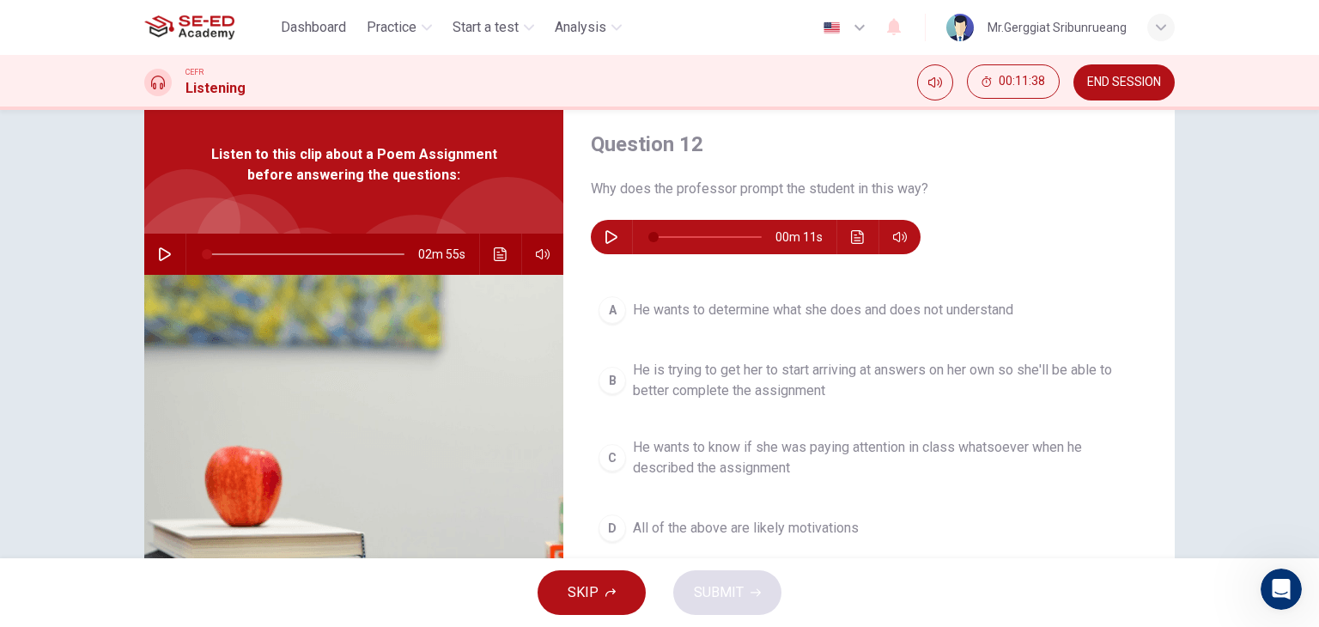
scroll to position [86, 0]
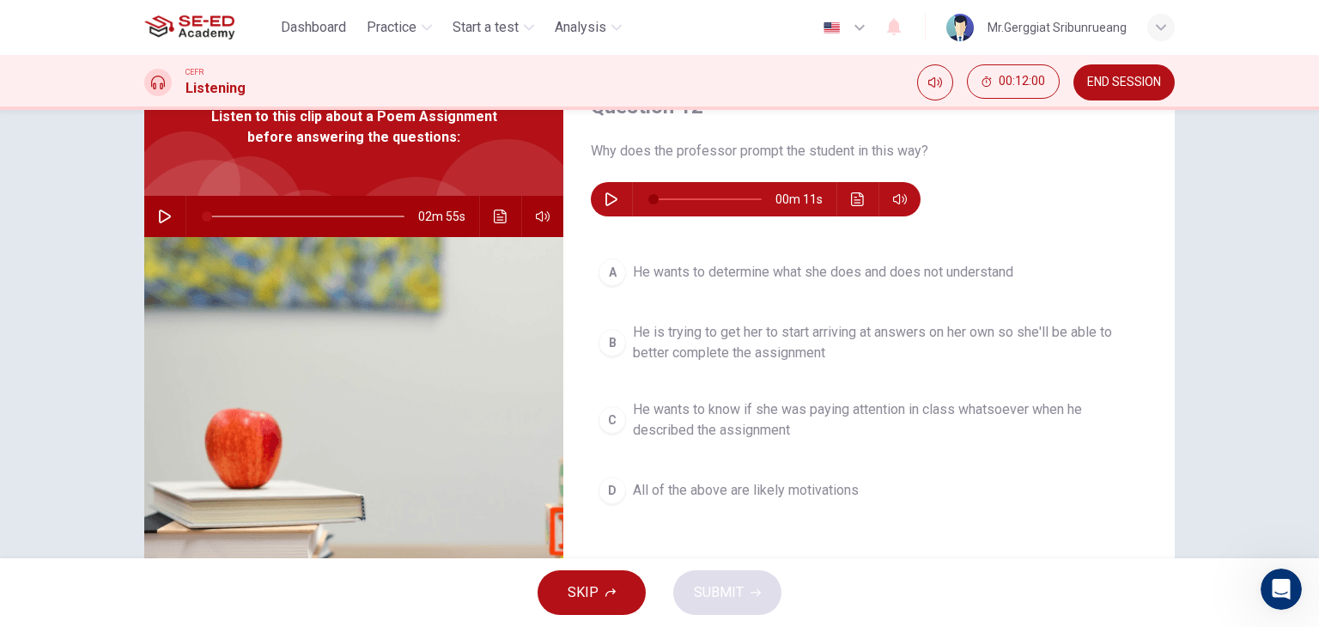
click at [794, 282] on span "He wants to determine what she does and does not understand" at bounding box center [823, 272] width 380 height 21
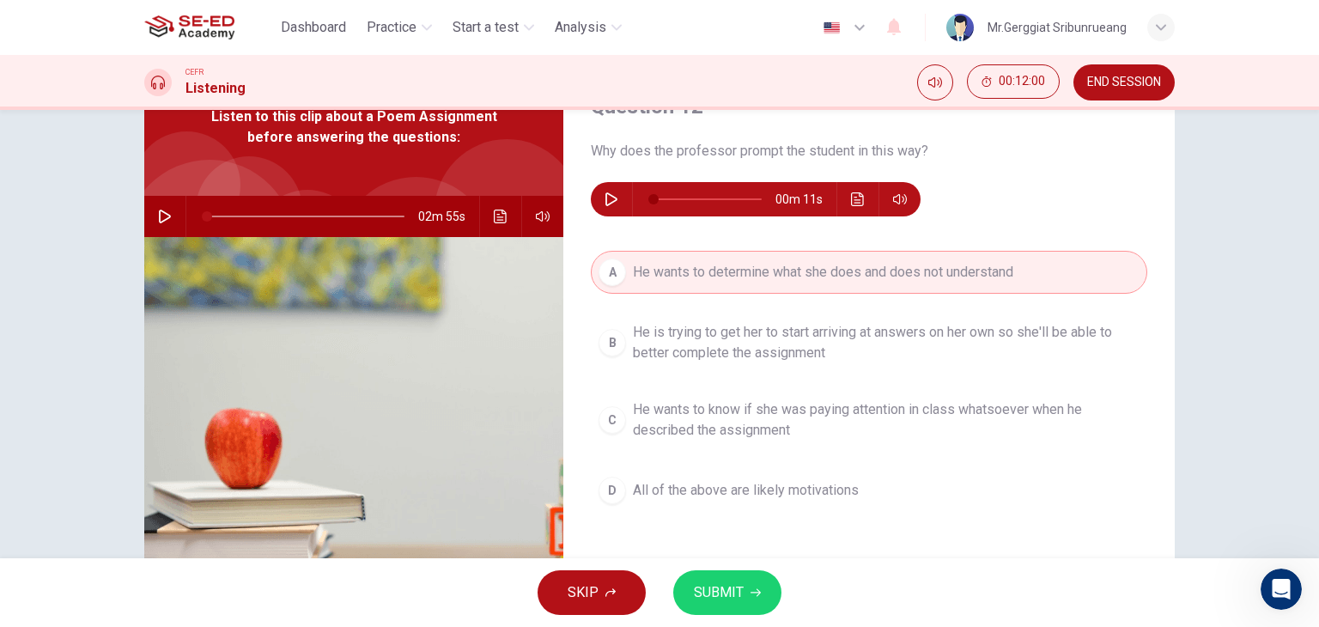
click at [730, 578] on button "SUBMIT" at bounding box center [727, 592] width 108 height 45
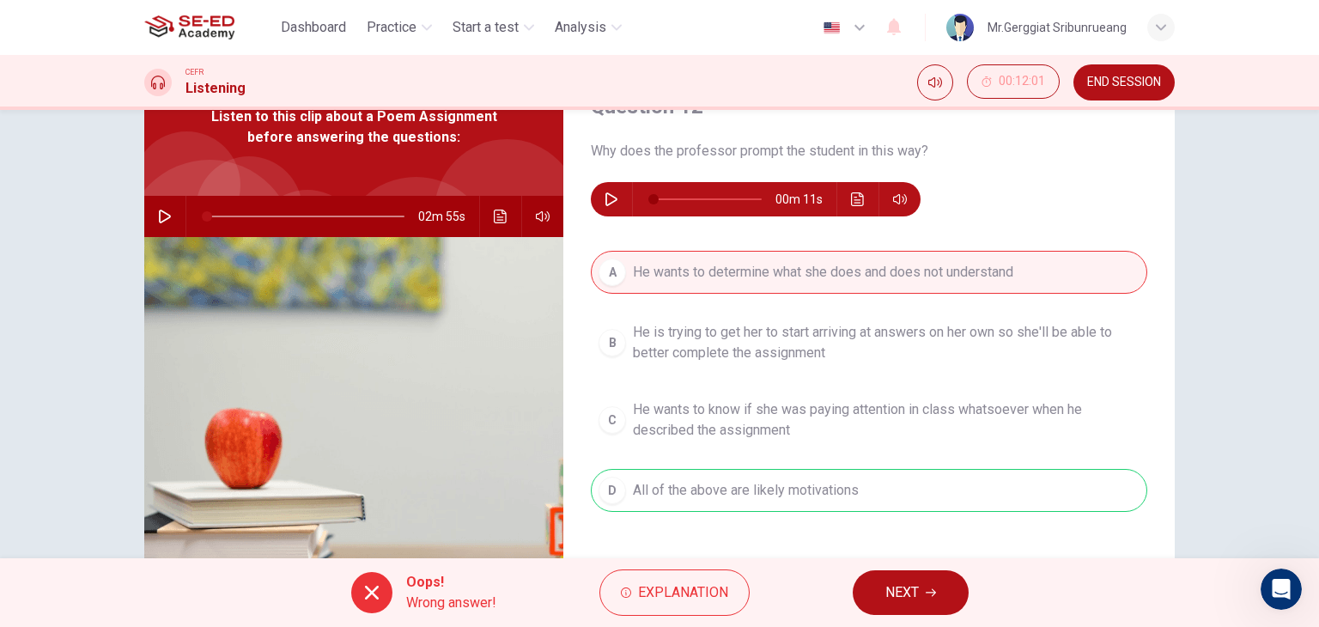
click at [908, 573] on button "NEXT" at bounding box center [911, 592] width 116 height 45
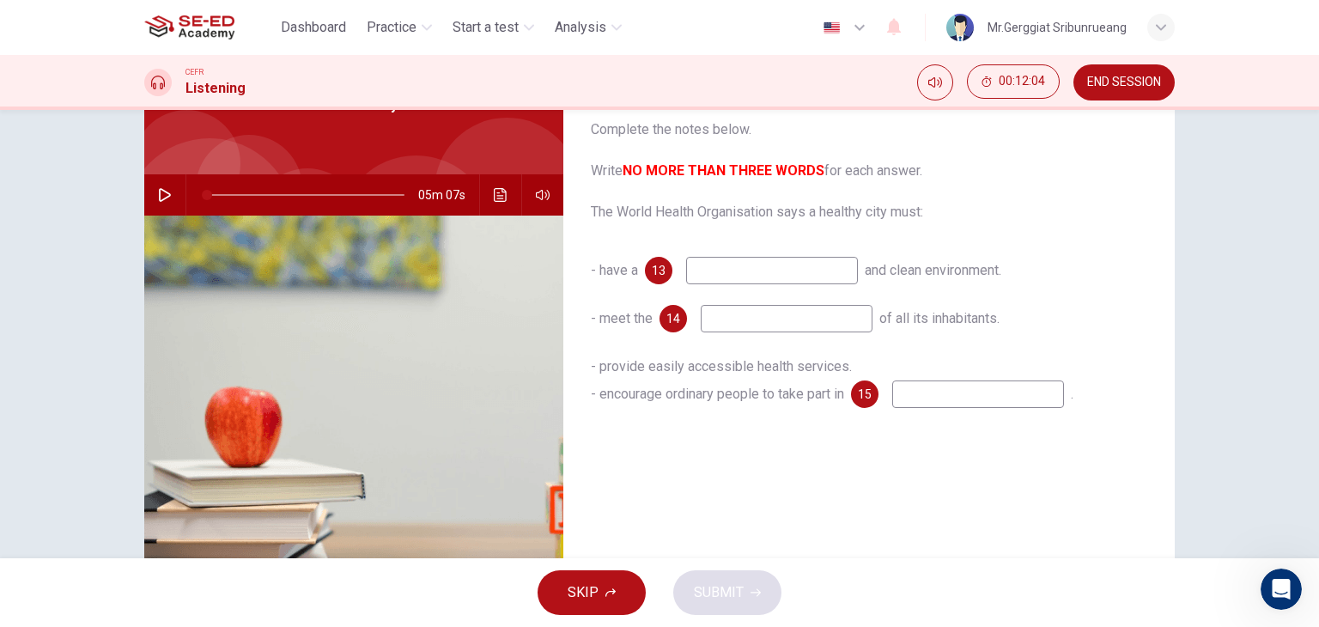
scroll to position [0, 0]
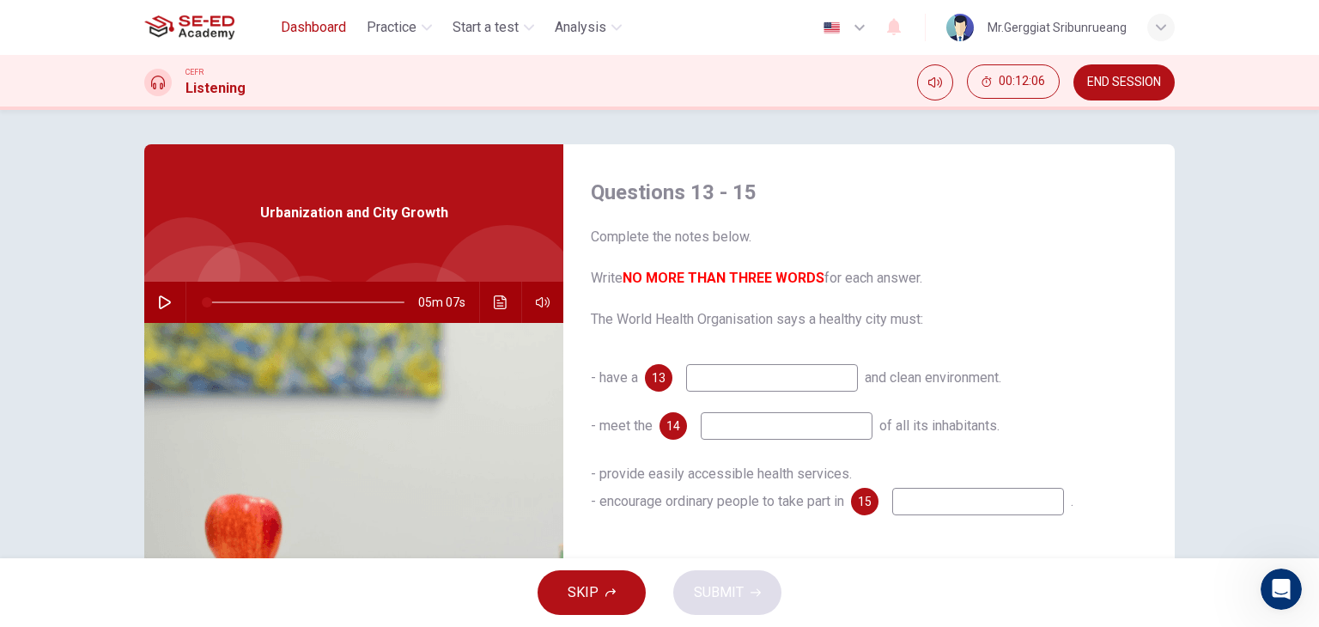
click at [325, 27] on span "Dashboard" at bounding box center [313, 27] width 65 height 21
